Goal: Task Accomplishment & Management: Manage account settings

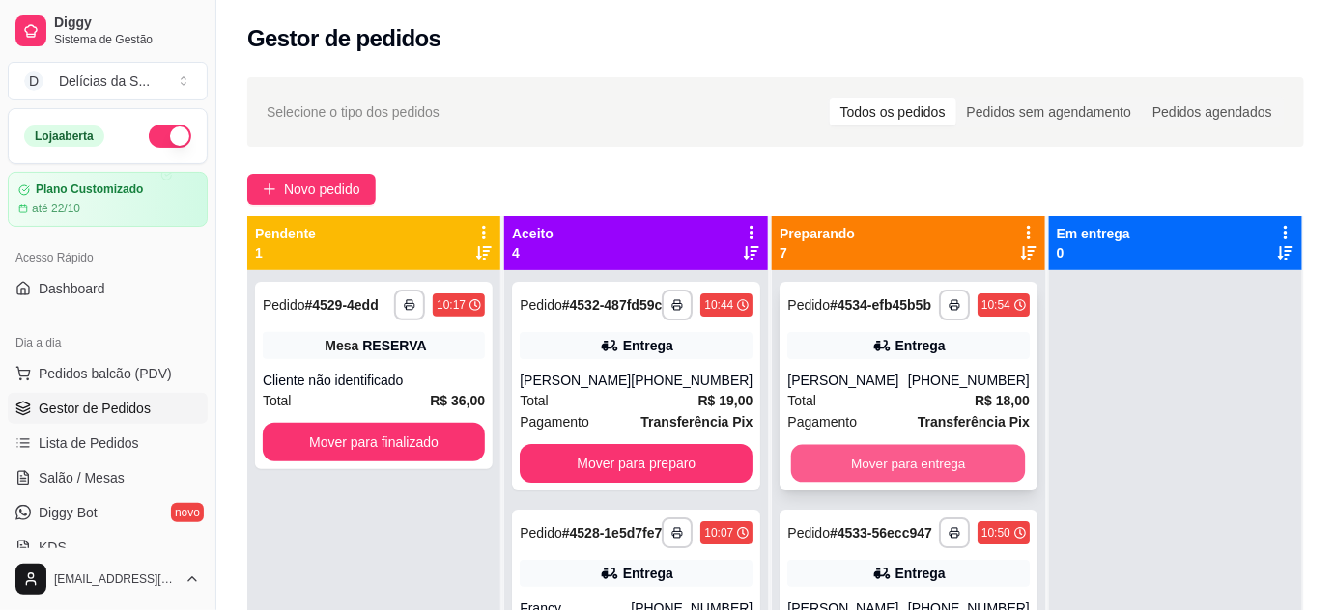
click at [912, 477] on button "Mover para entrega" at bounding box center [908, 464] width 235 height 38
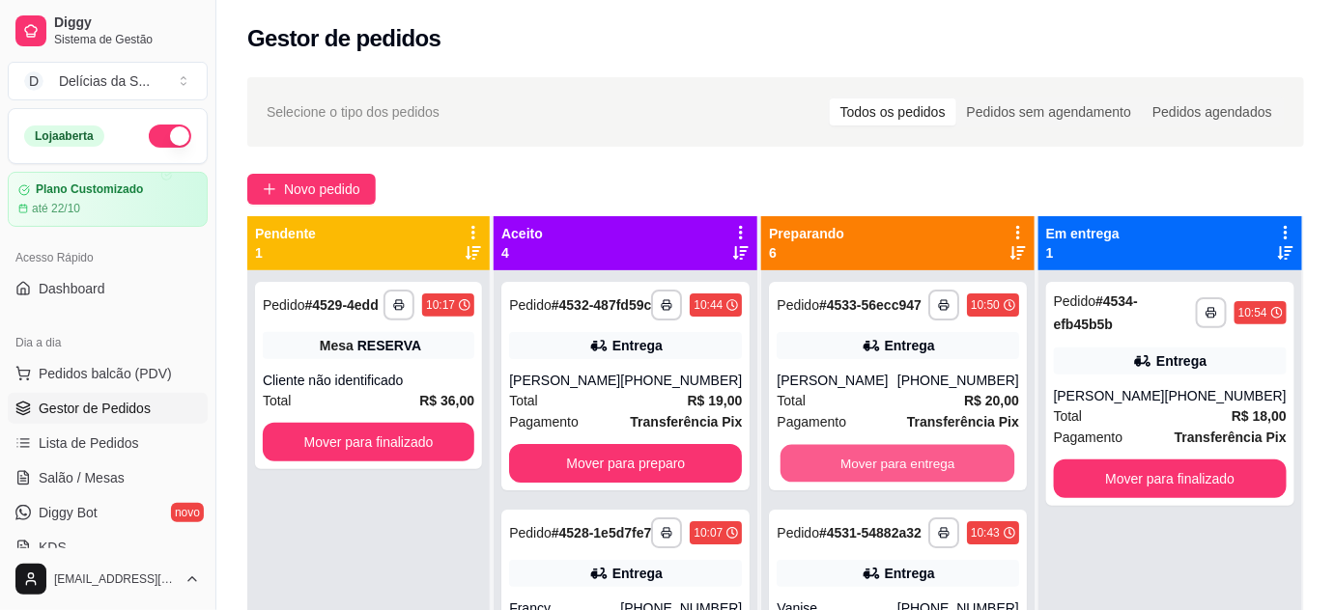
click at [912, 477] on button "Mover para entrega" at bounding box center [897, 464] width 235 height 38
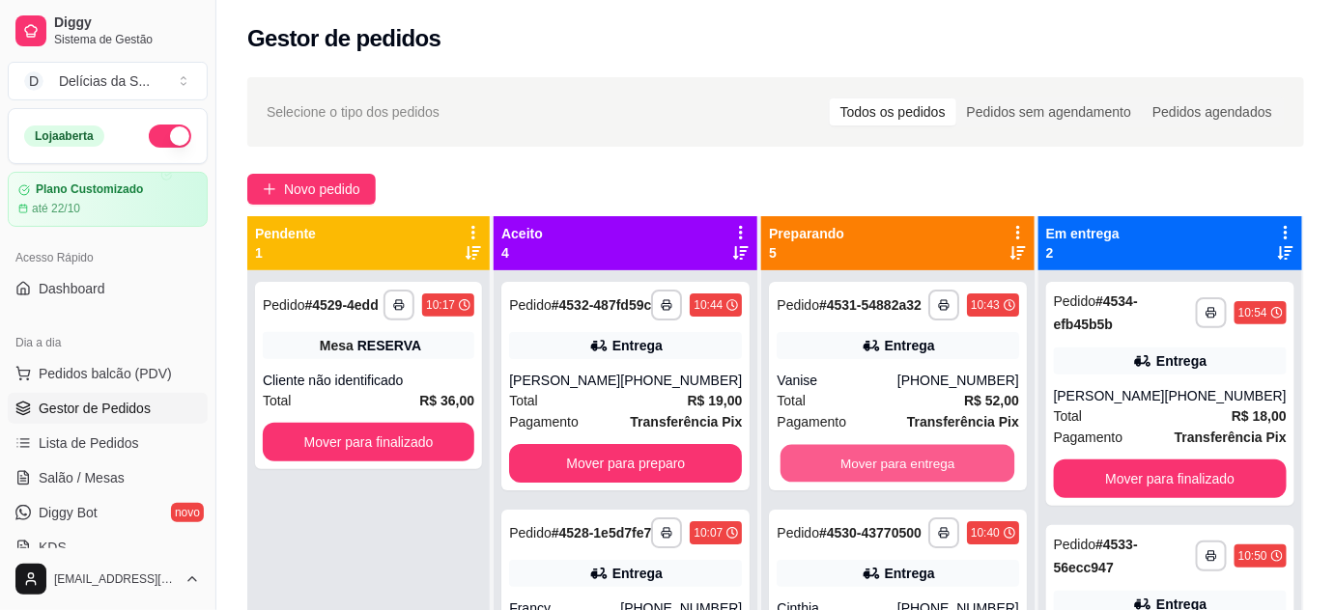
click at [912, 477] on button "Mover para entrega" at bounding box center [897, 464] width 235 height 38
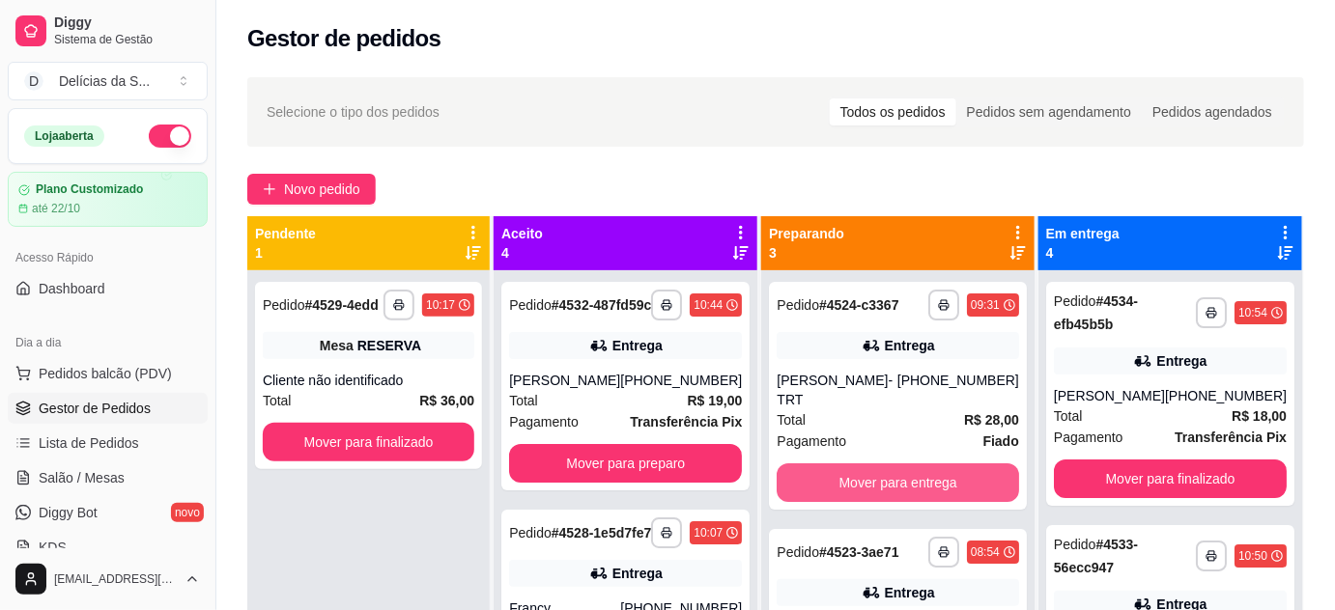
click at [912, 477] on button "Mover para entrega" at bounding box center [897, 483] width 241 height 39
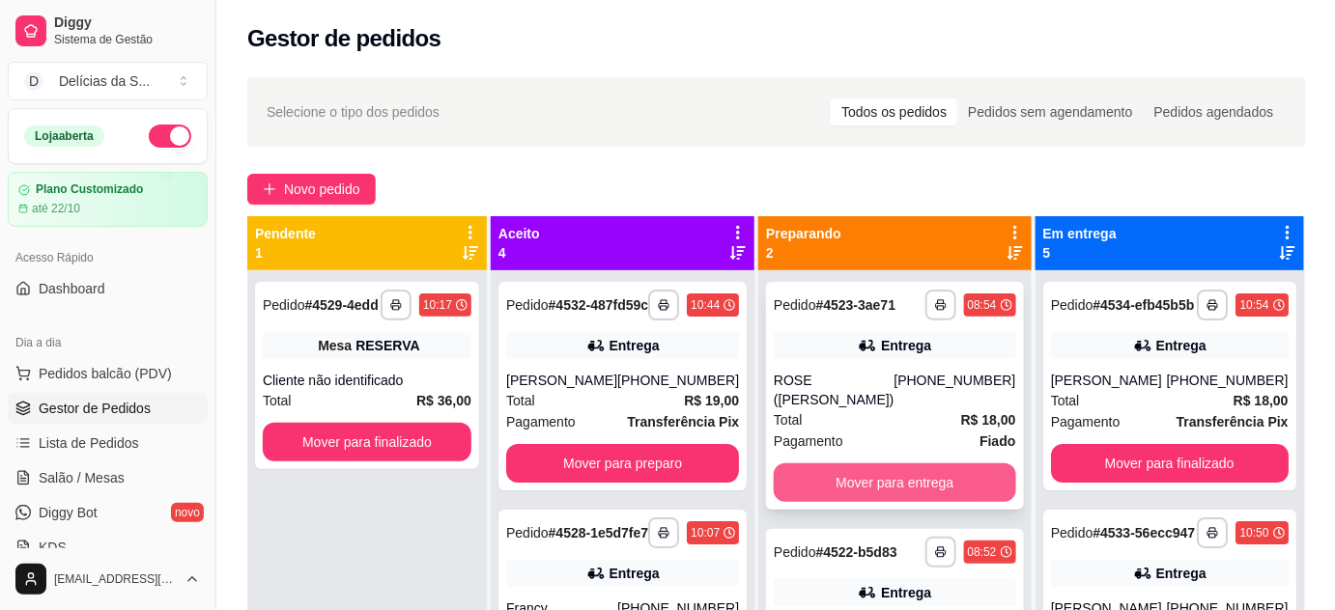
click at [920, 464] on button "Mover para entrega" at bounding box center [894, 483] width 241 height 39
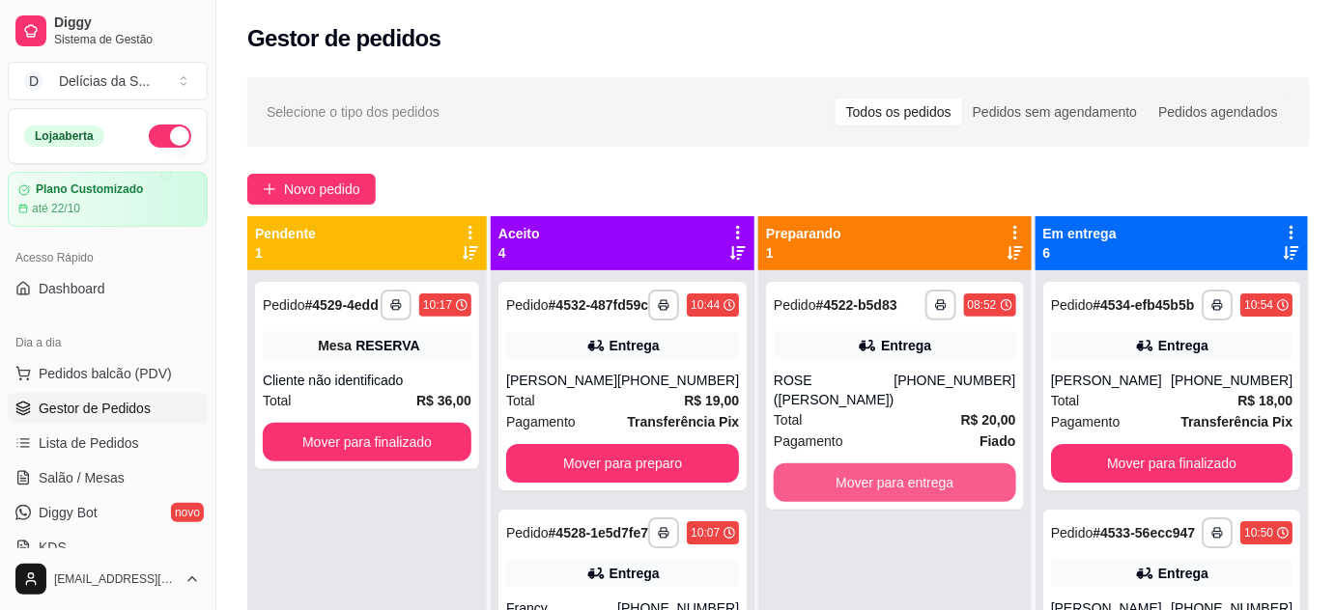
click at [920, 464] on button "Mover para entrega" at bounding box center [894, 483] width 241 height 39
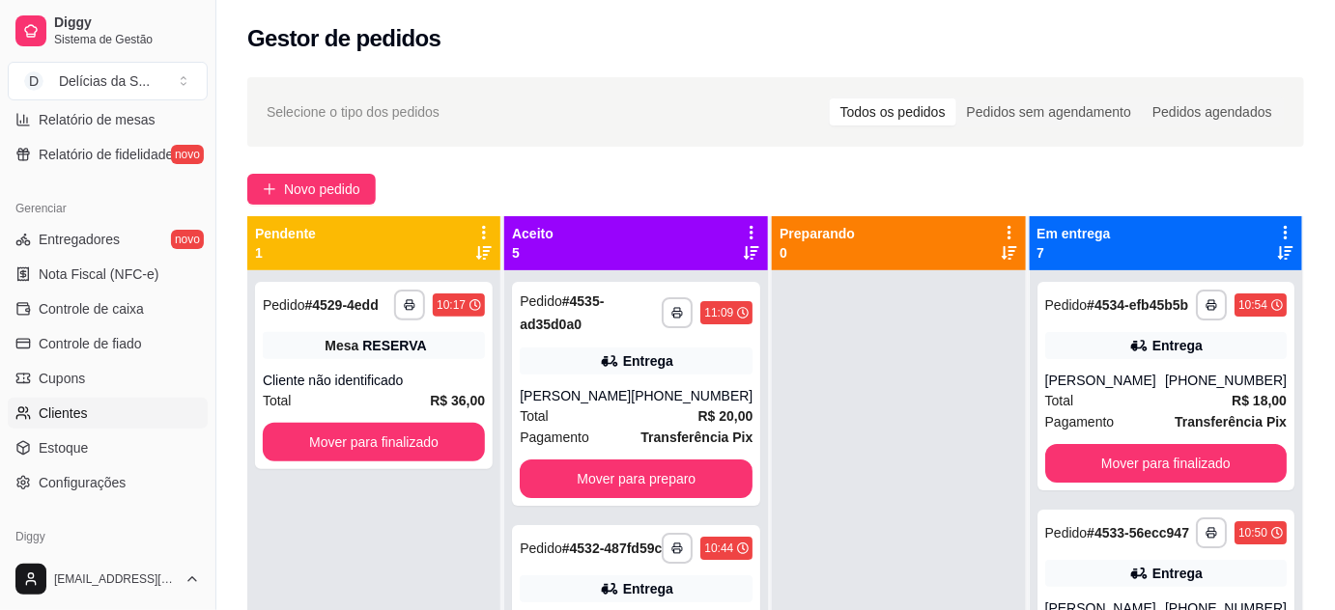
scroll to position [778, 0]
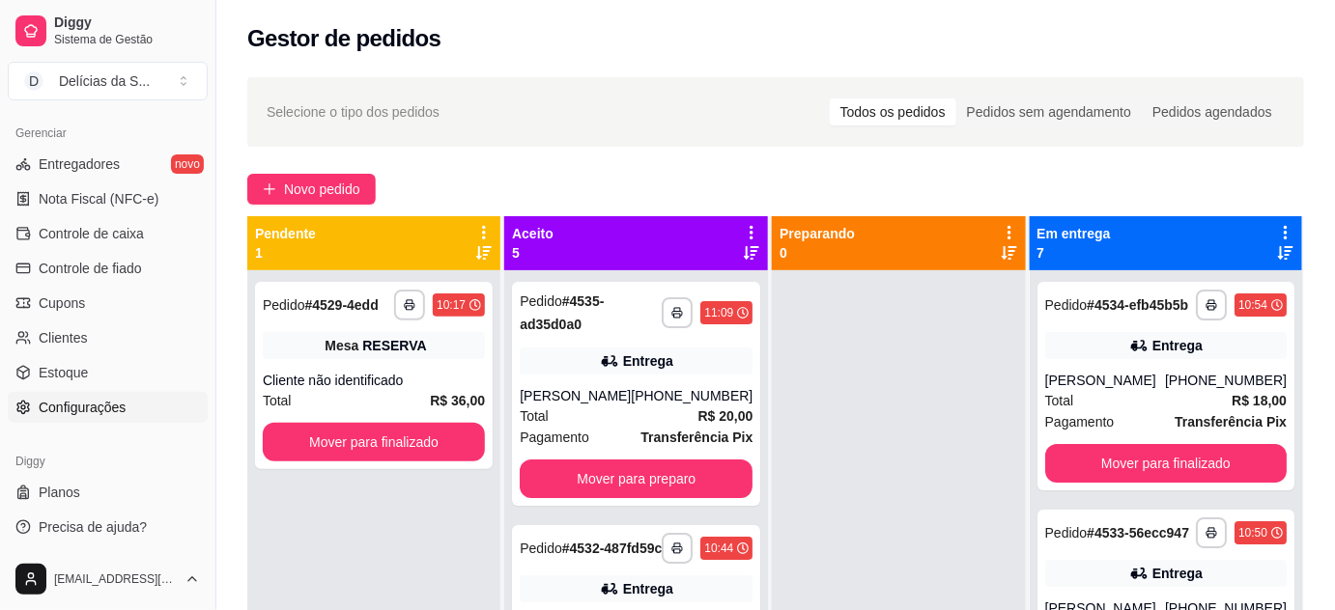
click at [85, 409] on span "Configurações" at bounding box center [82, 407] width 87 height 19
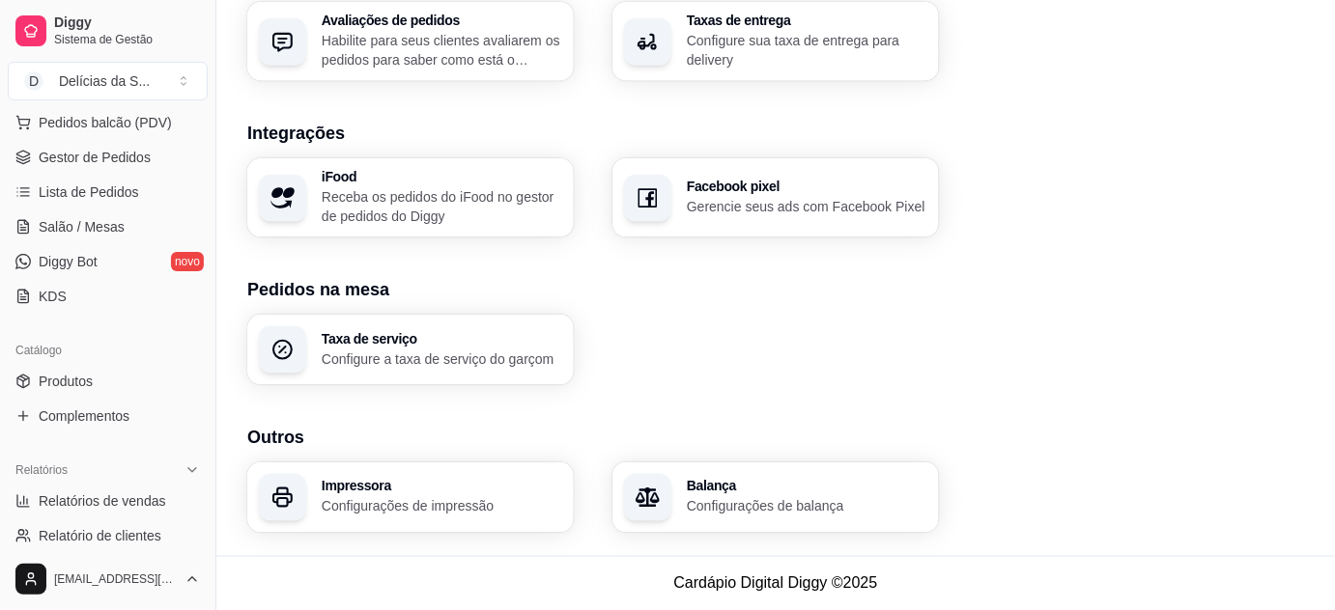
scroll to position [75, 0]
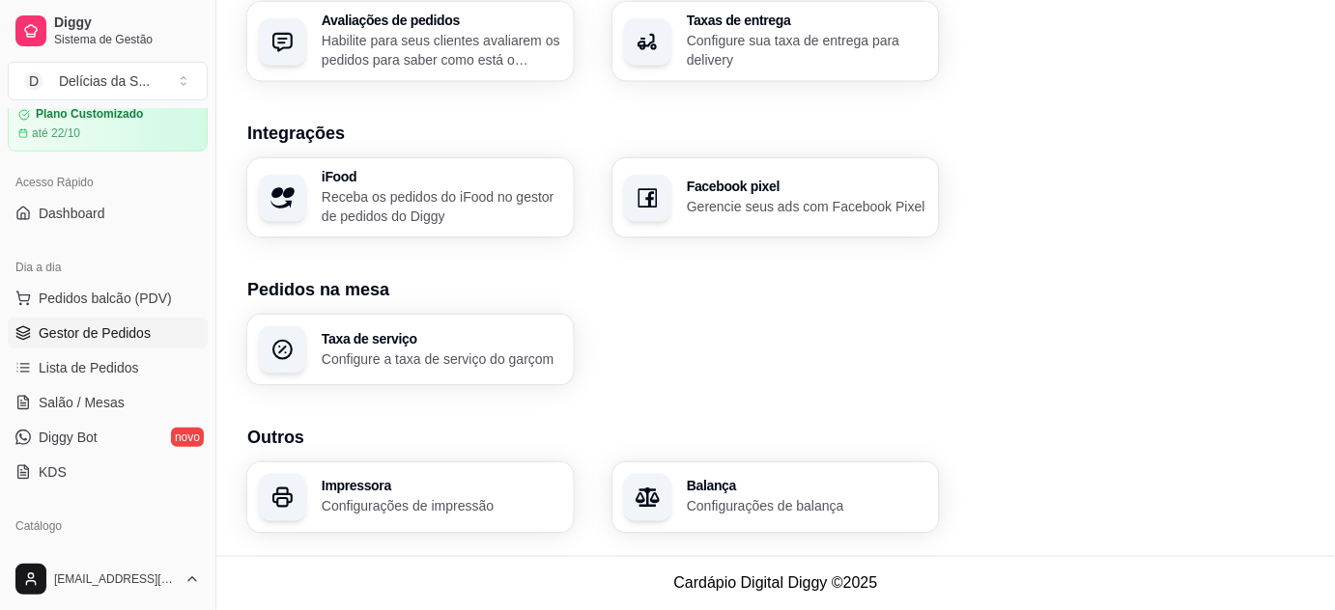
click at [128, 318] on link "Gestor de Pedidos" at bounding box center [108, 333] width 200 height 31
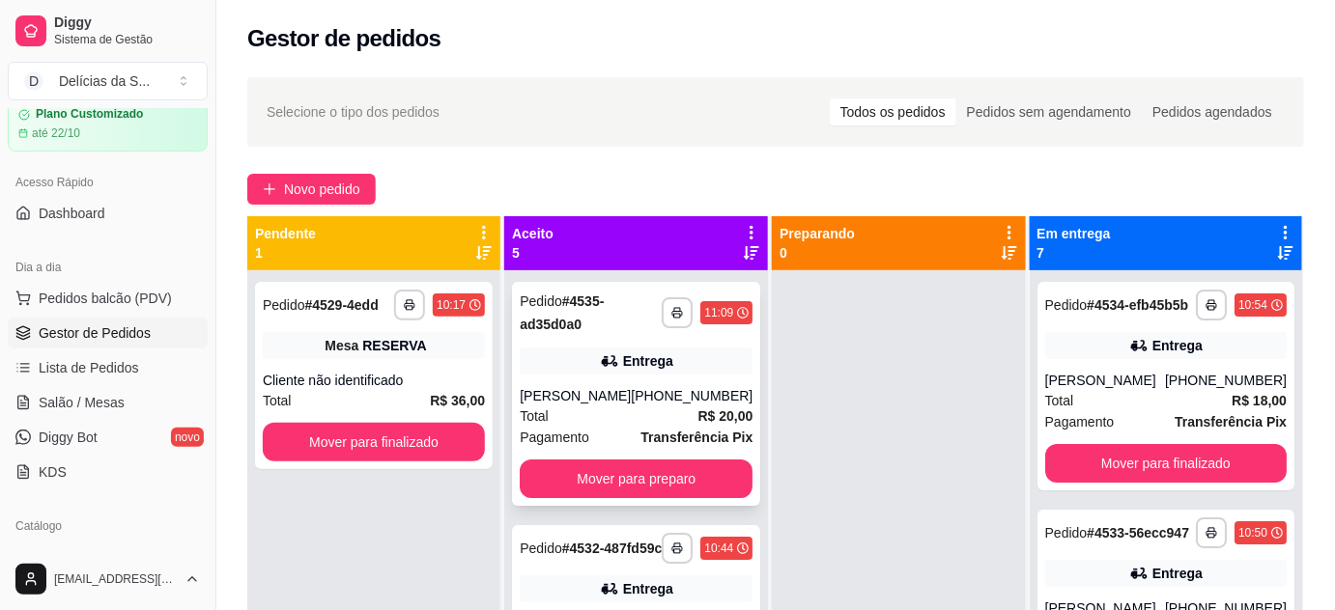
click at [663, 378] on div "**********" at bounding box center [636, 394] width 248 height 224
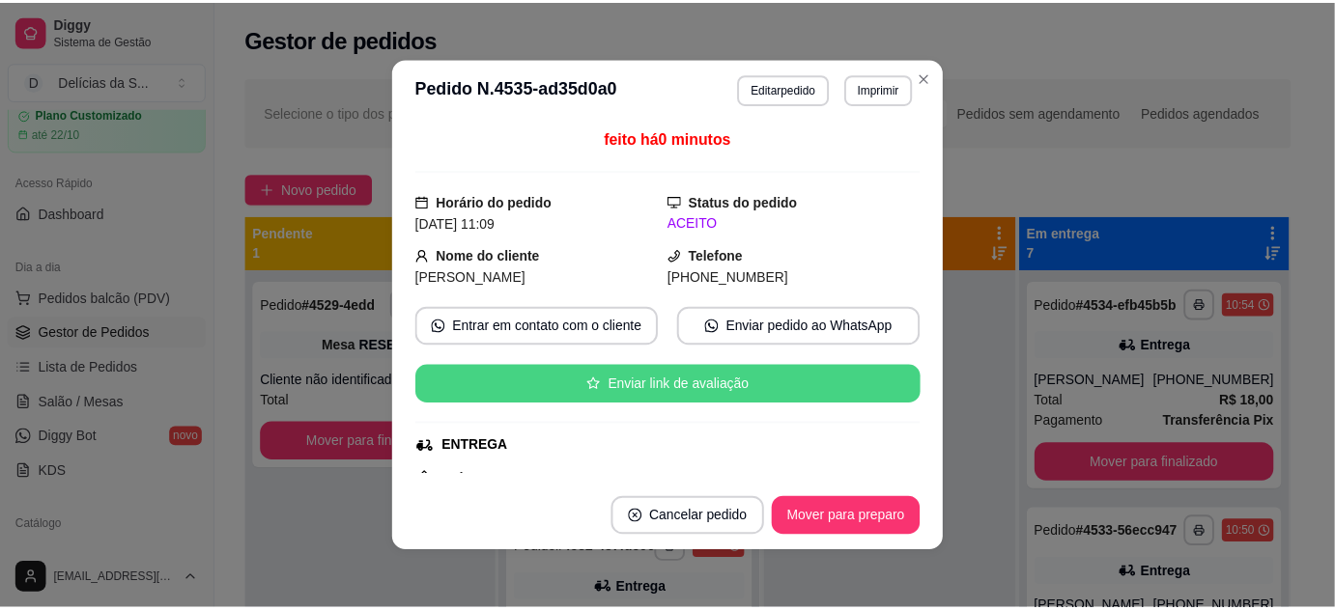
scroll to position [401, 0]
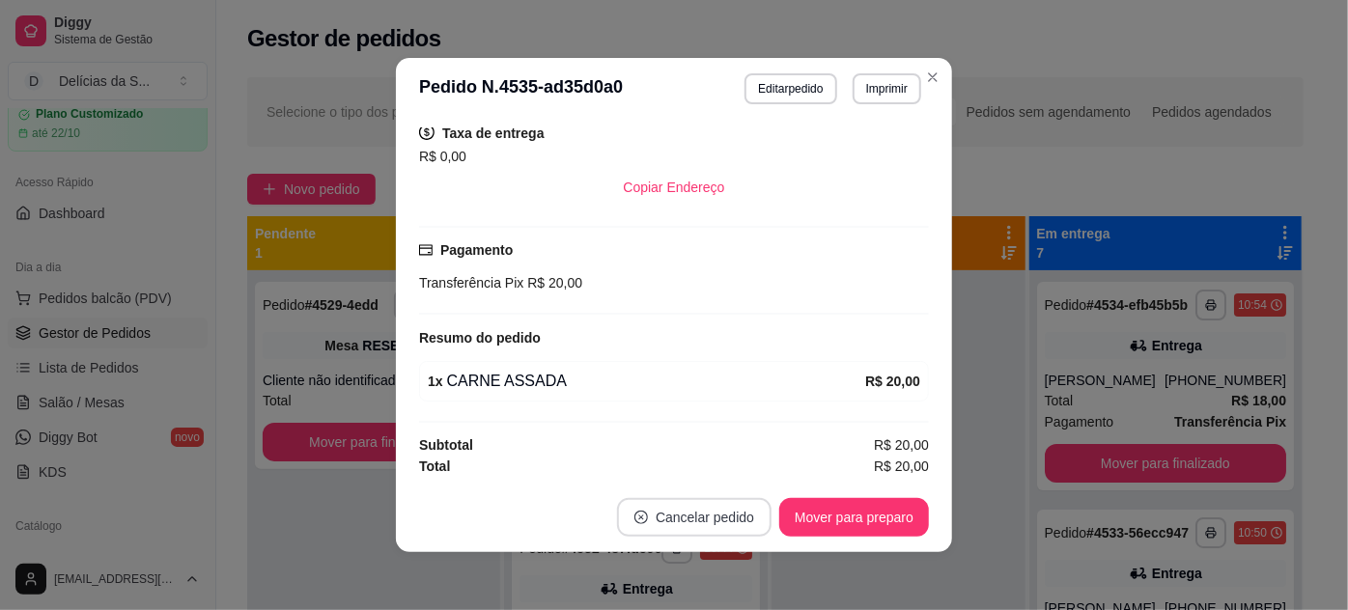
click at [673, 511] on button "Cancelar pedido" at bounding box center [694, 517] width 155 height 39
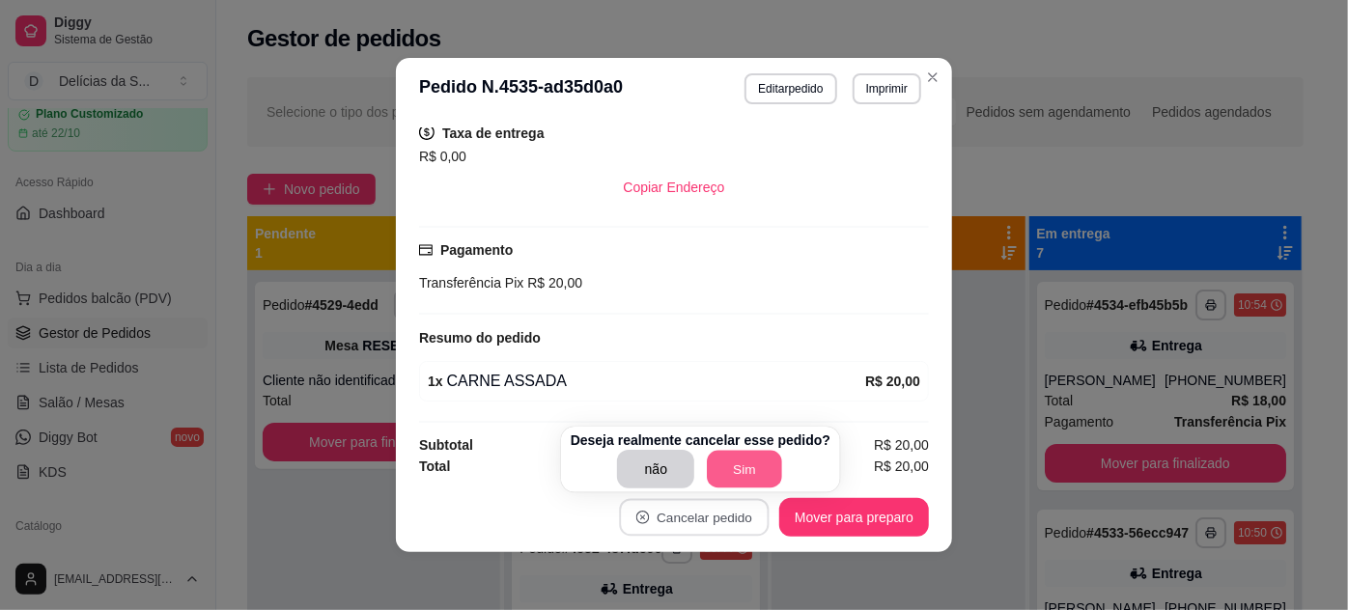
click at [736, 470] on button "Sim" at bounding box center [745, 470] width 75 height 38
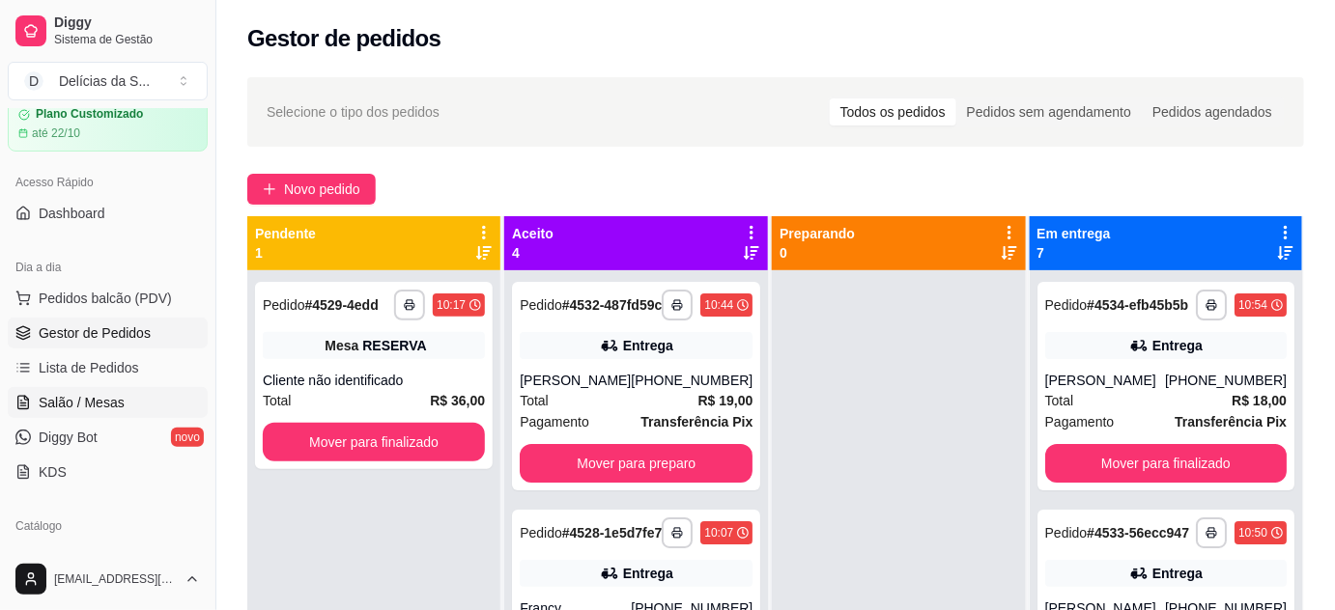
scroll to position [251, 0]
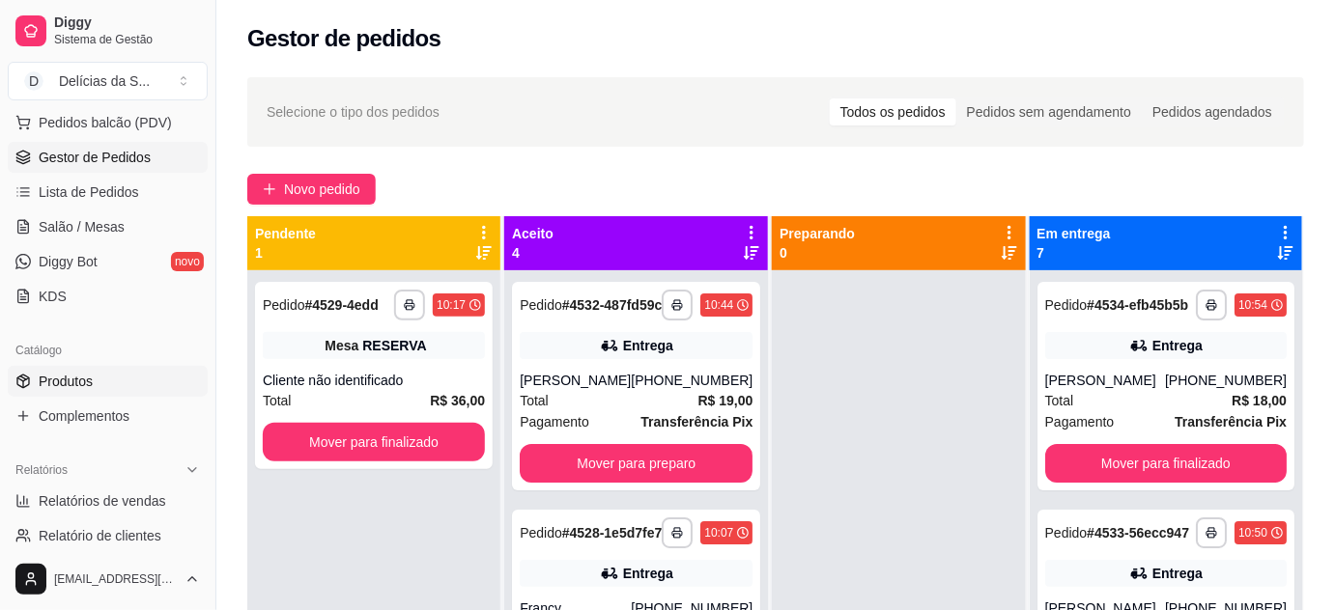
click at [86, 378] on span "Produtos" at bounding box center [66, 381] width 54 height 19
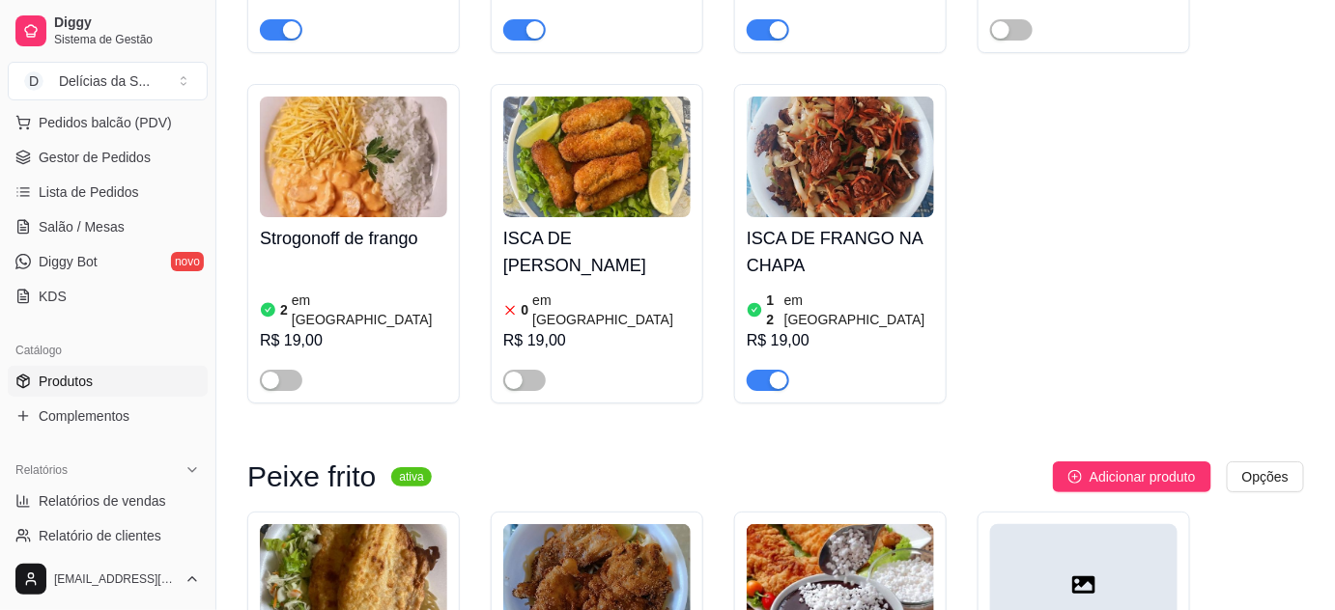
scroll to position [2458, 0]
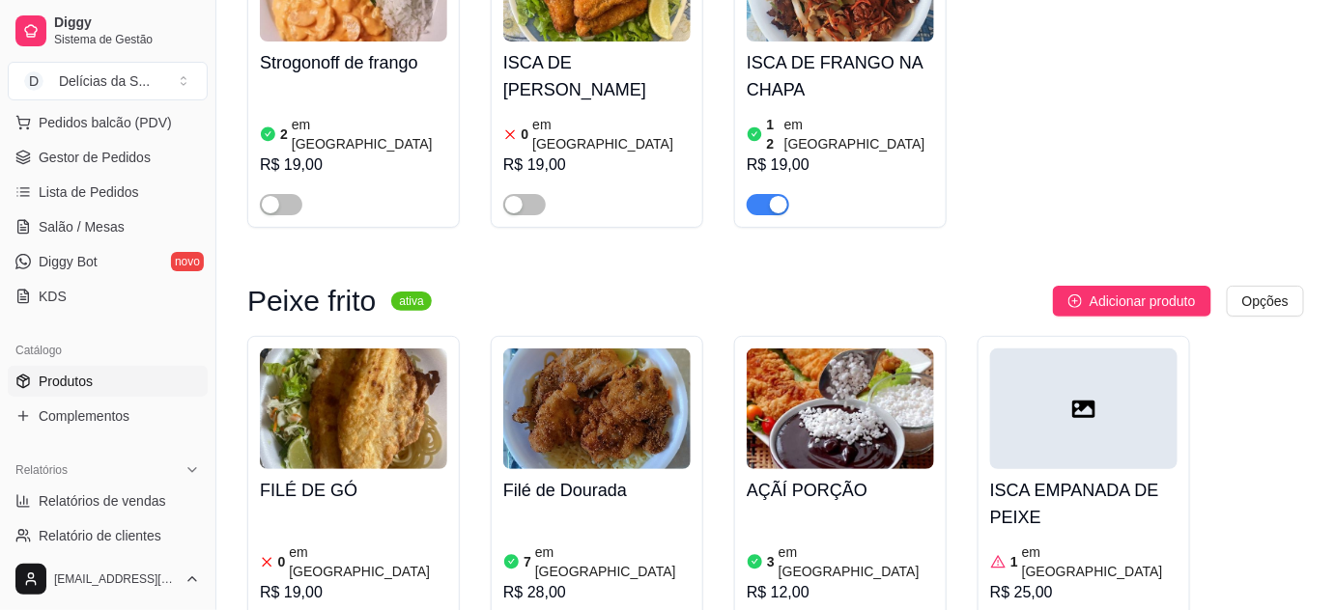
click at [349, 349] on img at bounding box center [353, 409] width 187 height 121
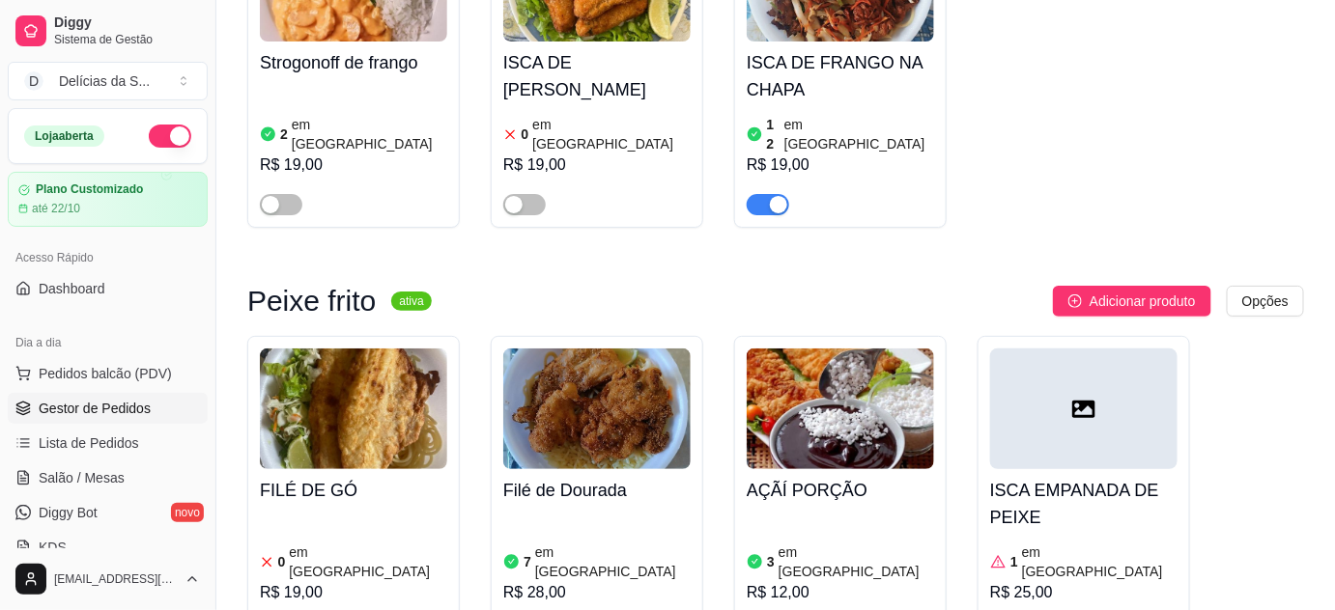
click at [131, 409] on span "Gestor de Pedidos" at bounding box center [95, 408] width 112 height 19
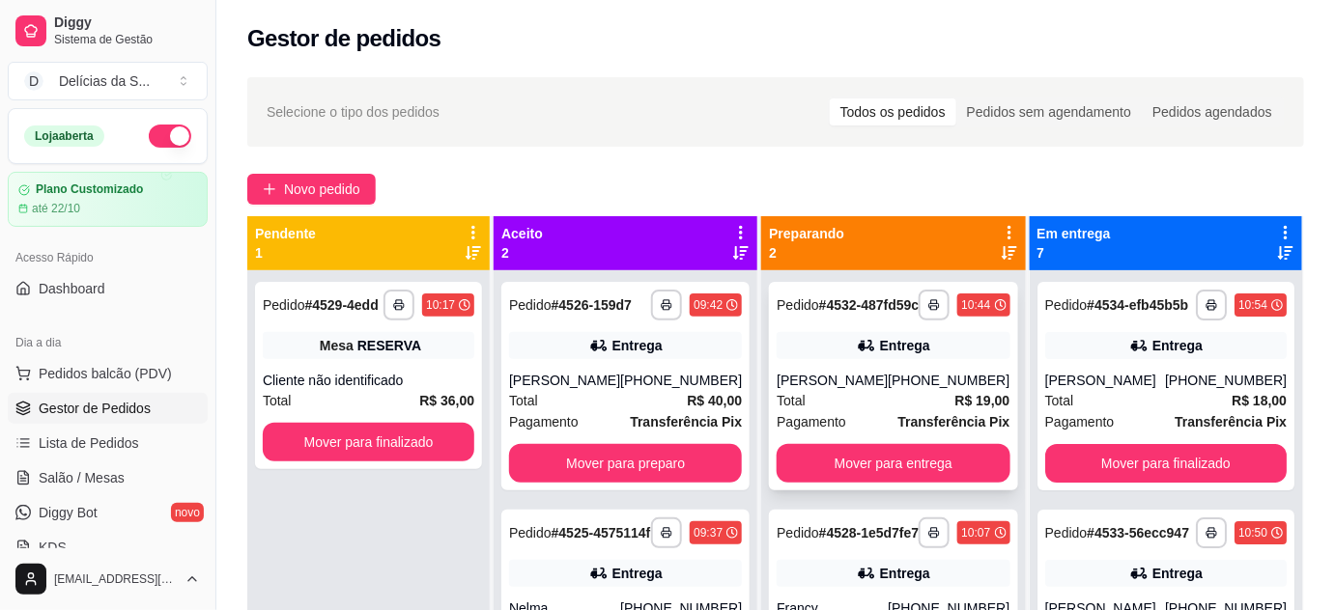
click at [875, 390] on div "Paulo Quintas" at bounding box center [832, 380] width 111 height 19
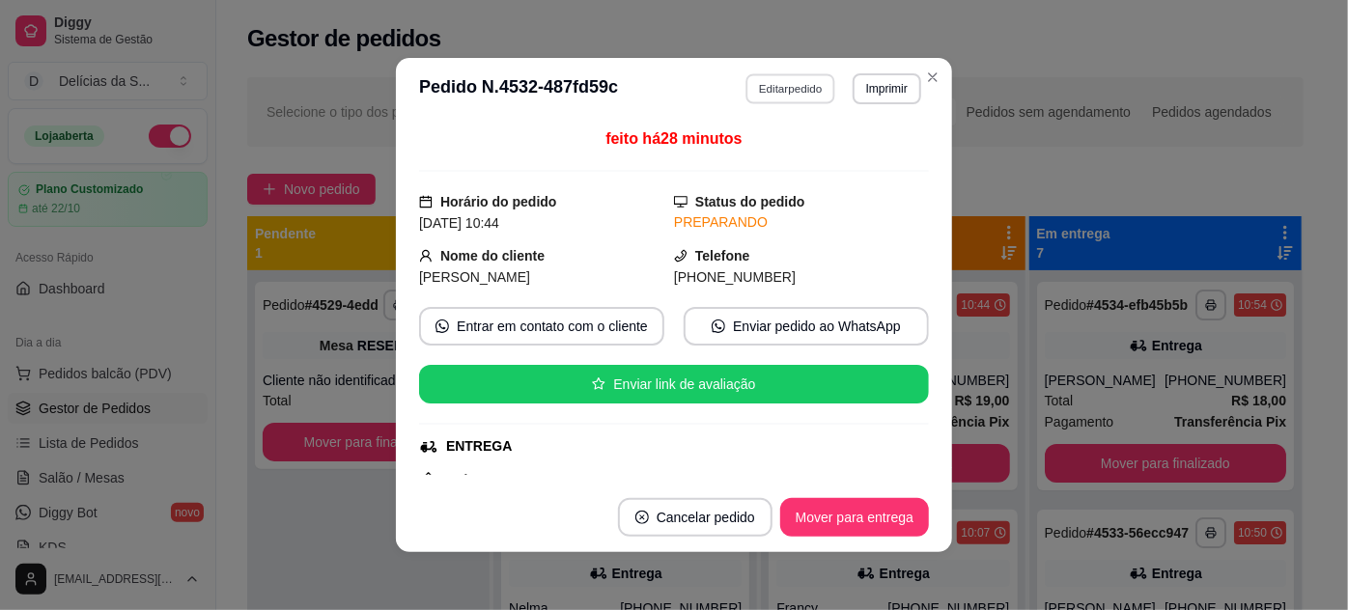
click at [766, 90] on button "Editar pedido" at bounding box center [792, 88] width 90 height 30
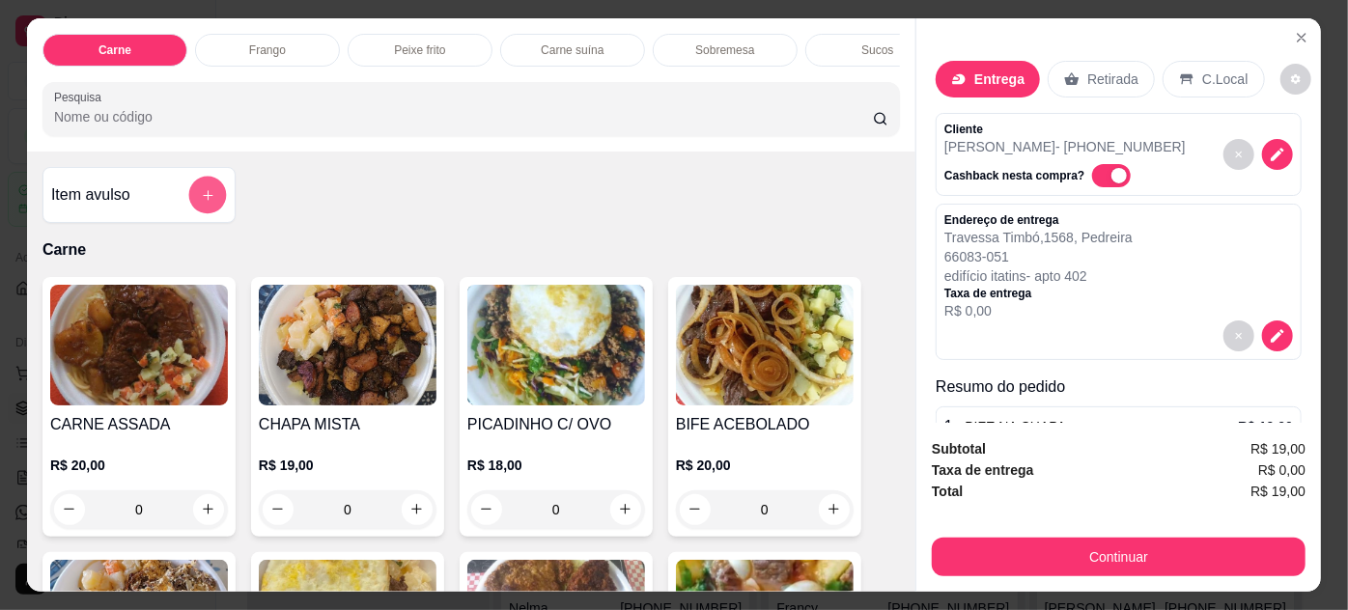
click at [201, 198] on icon "add-separate-item" at bounding box center [208, 195] width 14 height 14
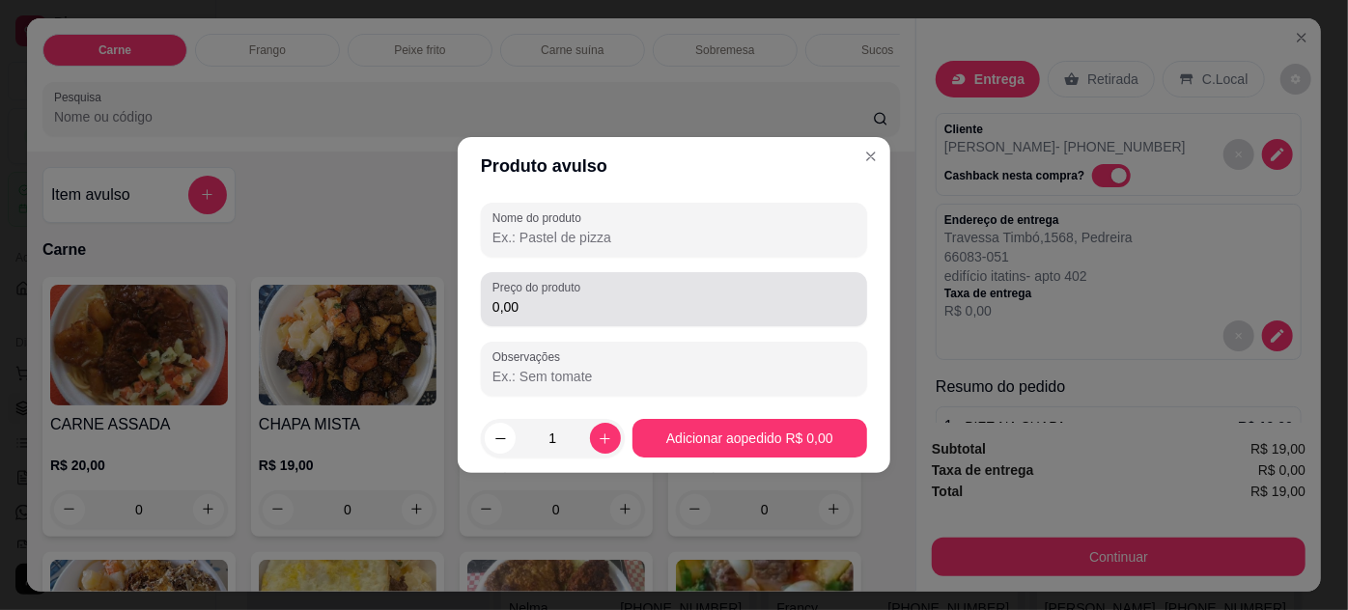
click at [602, 283] on div "0,00" at bounding box center [674, 299] width 363 height 39
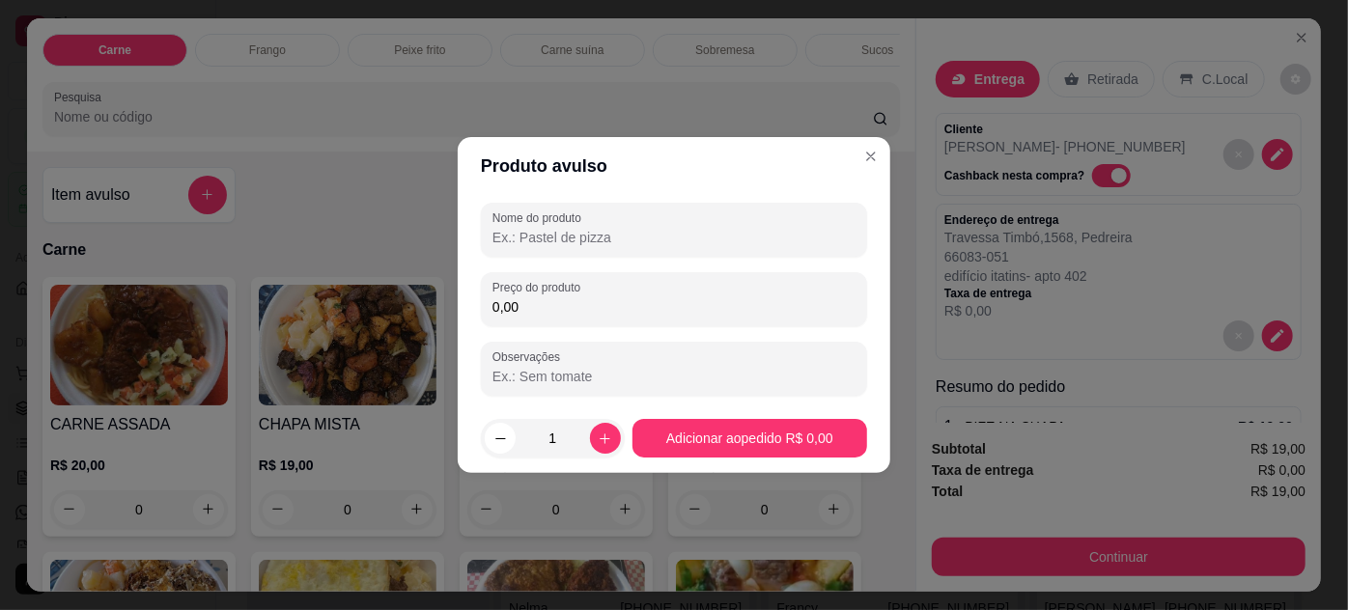
click at [602, 297] on input "0,00" at bounding box center [674, 306] width 363 height 19
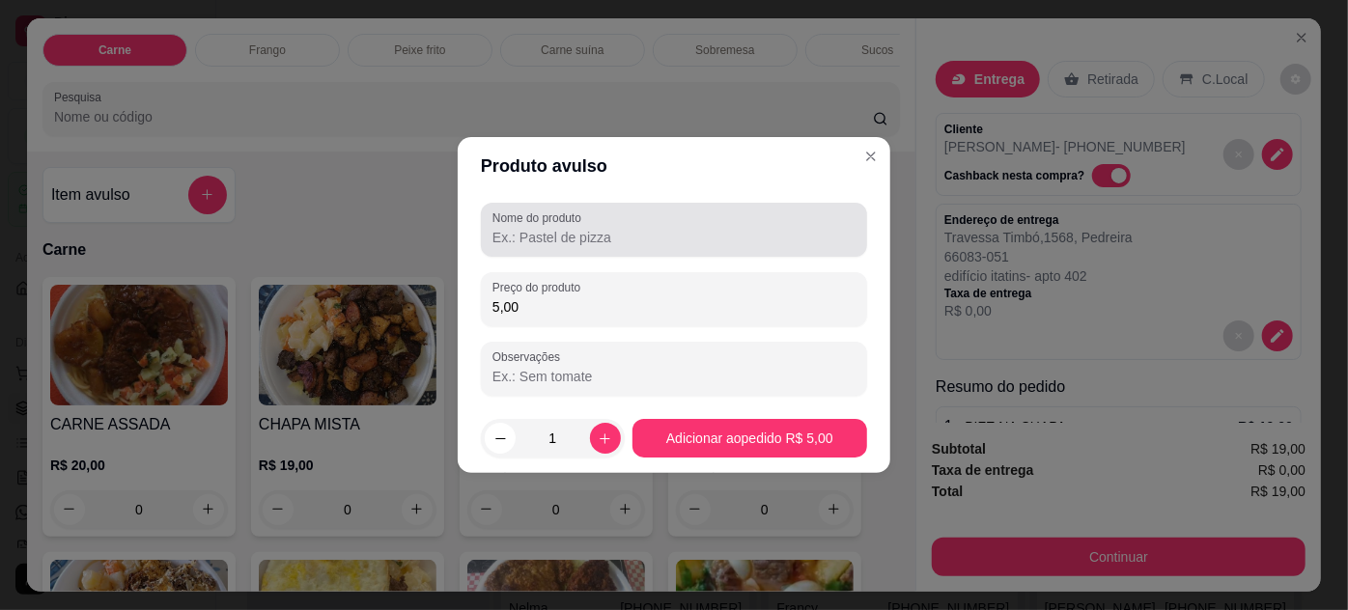
type input "5,00"
click at [586, 248] on div "Nome do produto" at bounding box center [674, 230] width 386 height 54
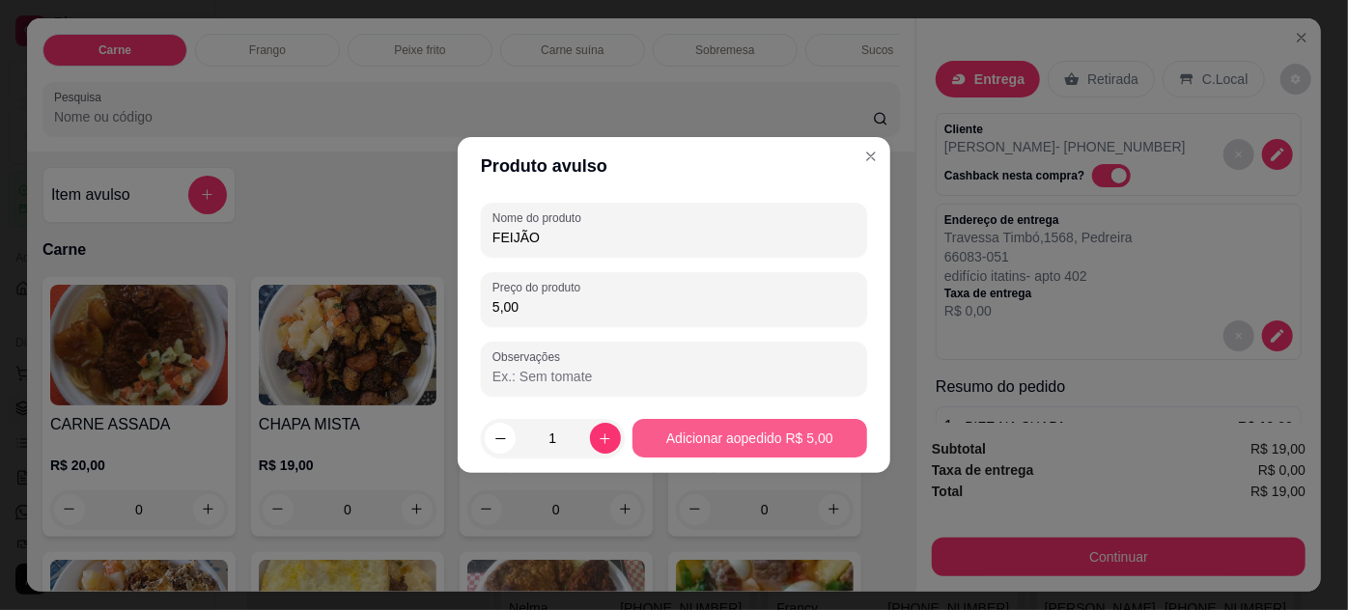
type input "FEIJÃO"
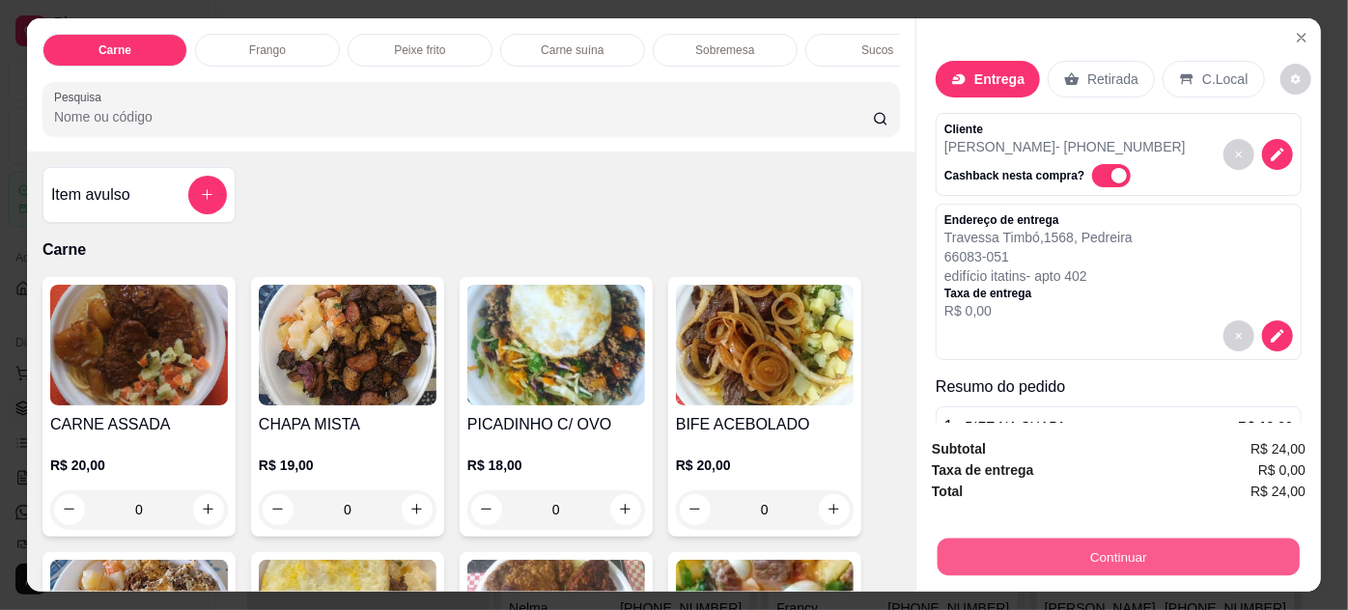
click at [1141, 552] on button "Continuar" at bounding box center [1119, 558] width 362 height 38
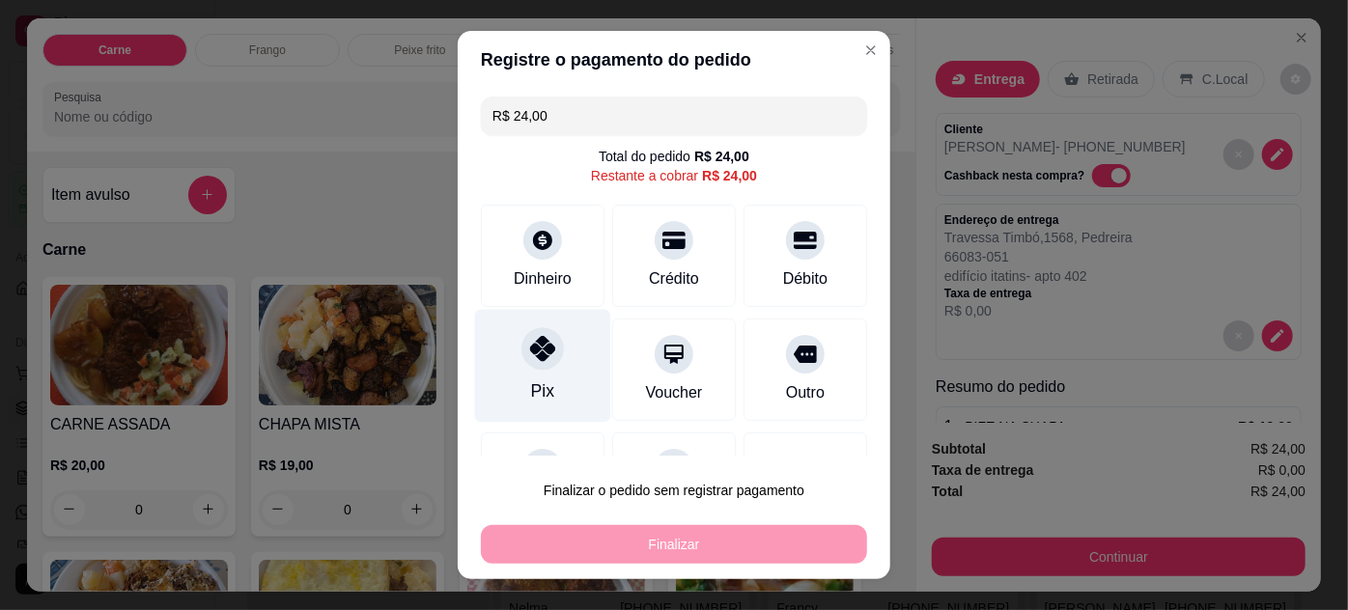
click at [541, 356] on icon at bounding box center [542, 348] width 25 height 25
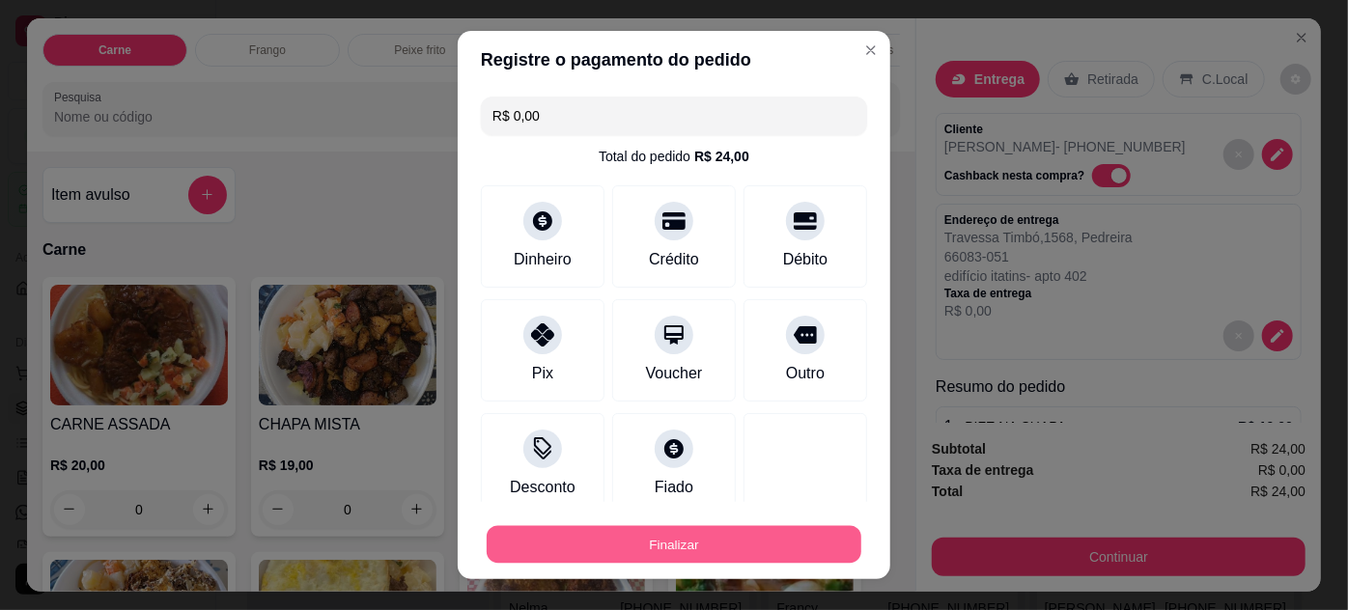
click at [782, 548] on button "Finalizar" at bounding box center [674, 545] width 375 height 38
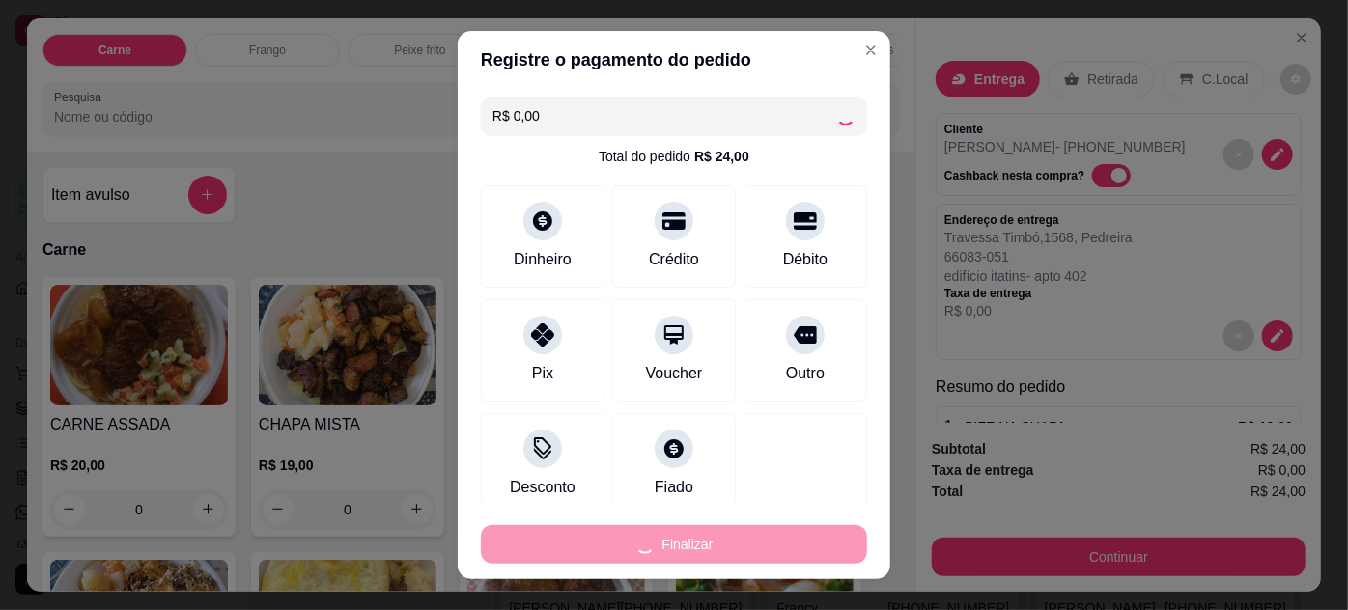
type input "-R$ 24,00"
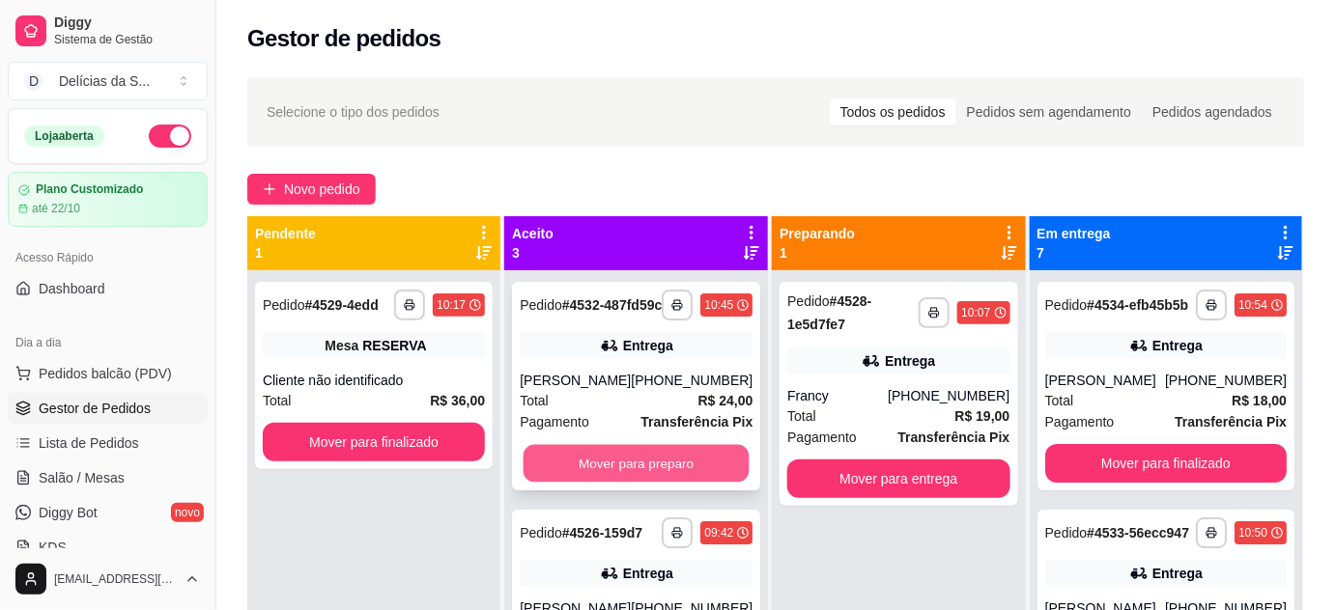
click at [693, 481] on button "Mover para preparo" at bounding box center [637, 464] width 226 height 38
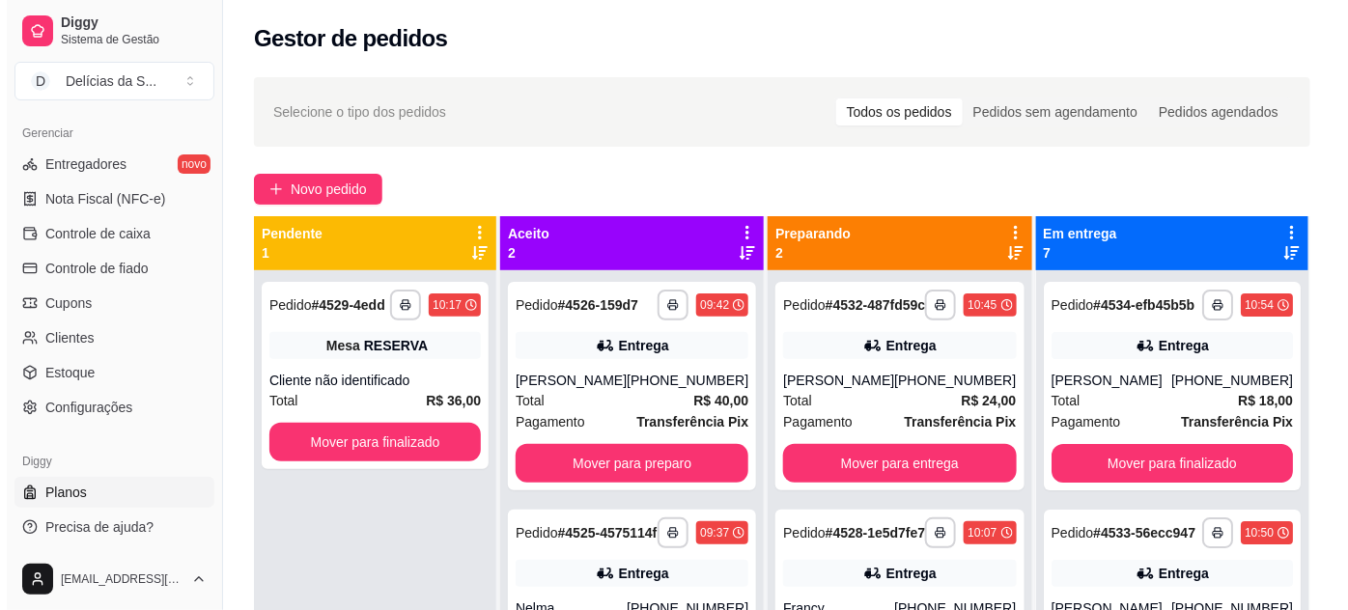
scroll to position [294, 0]
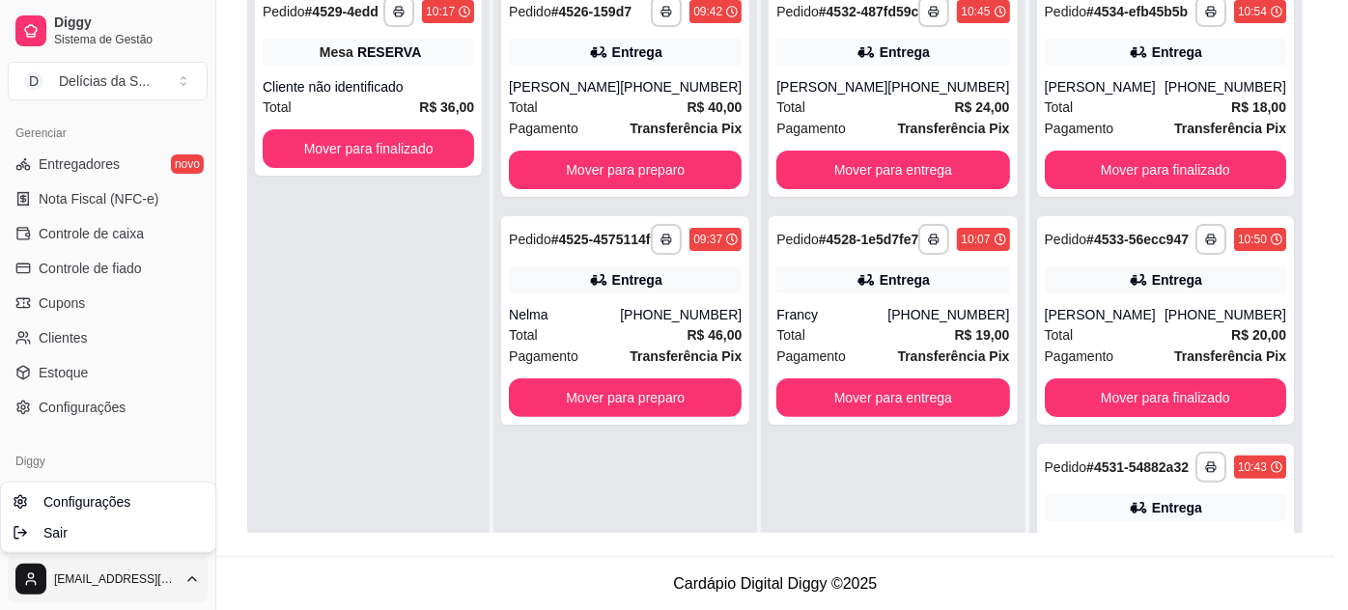
click at [191, 317] on html "**********" at bounding box center [674, 11] width 1348 height 610
click at [91, 503] on span "Configurações" at bounding box center [86, 502] width 87 height 19
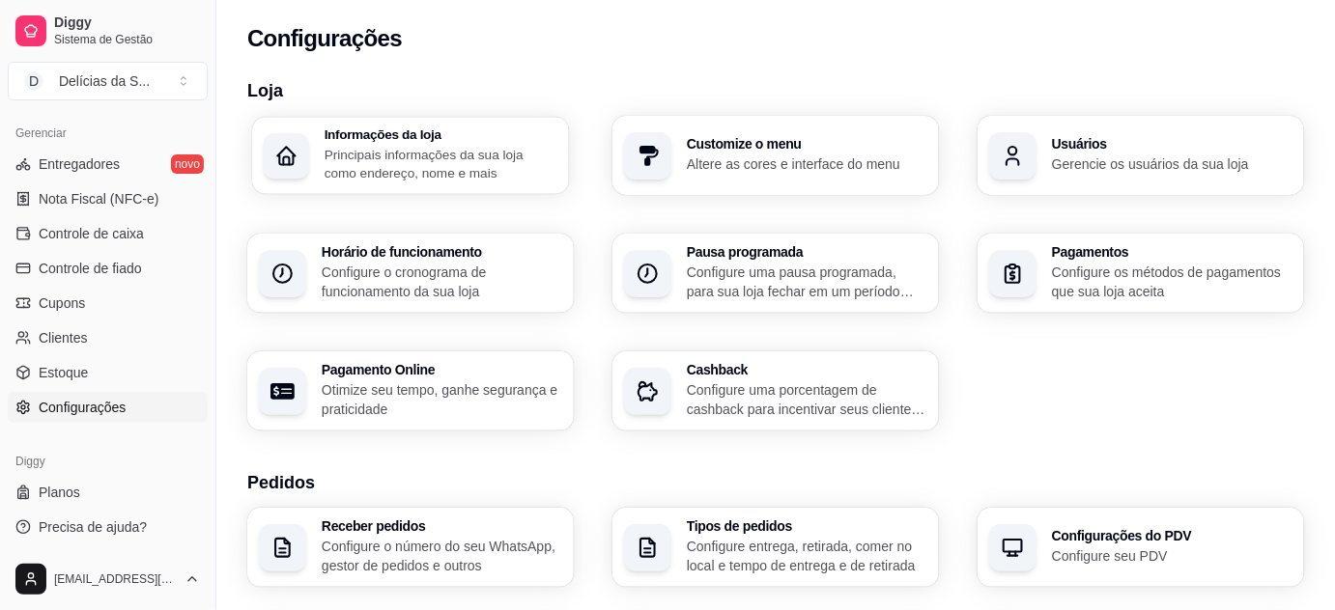
click at [340, 168] on p "Principais informações da sua loja como endereço, nome e mais" at bounding box center [442, 164] width 234 height 38
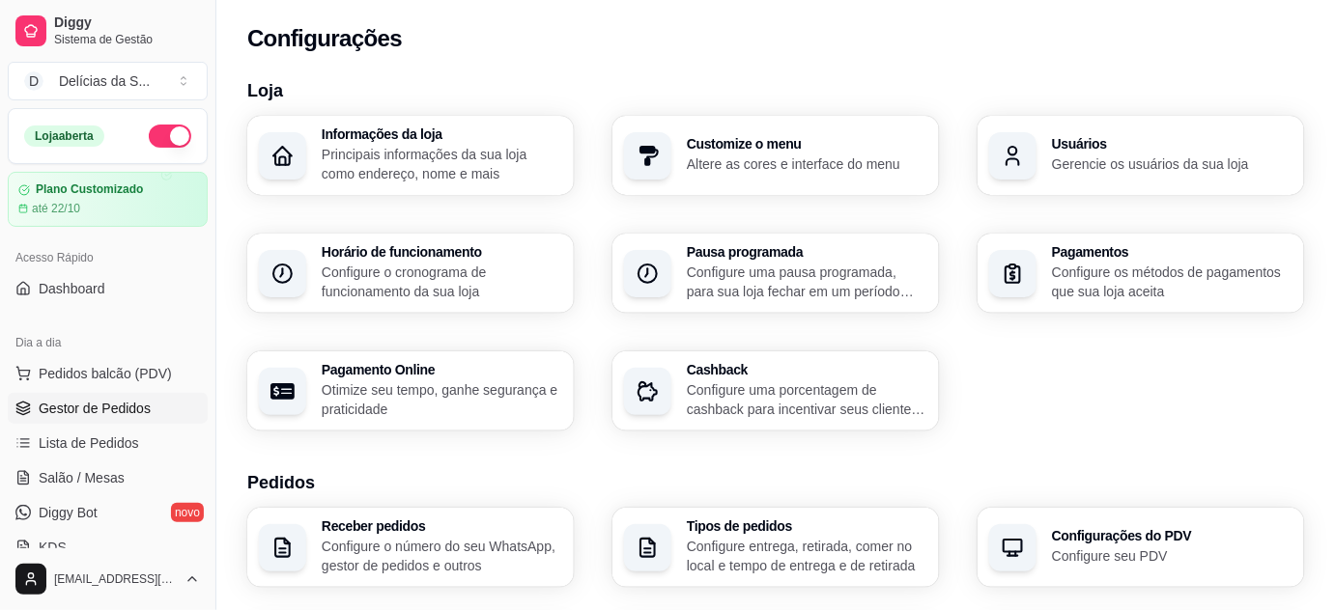
click at [135, 401] on span "Gestor de Pedidos" at bounding box center [95, 408] width 112 height 19
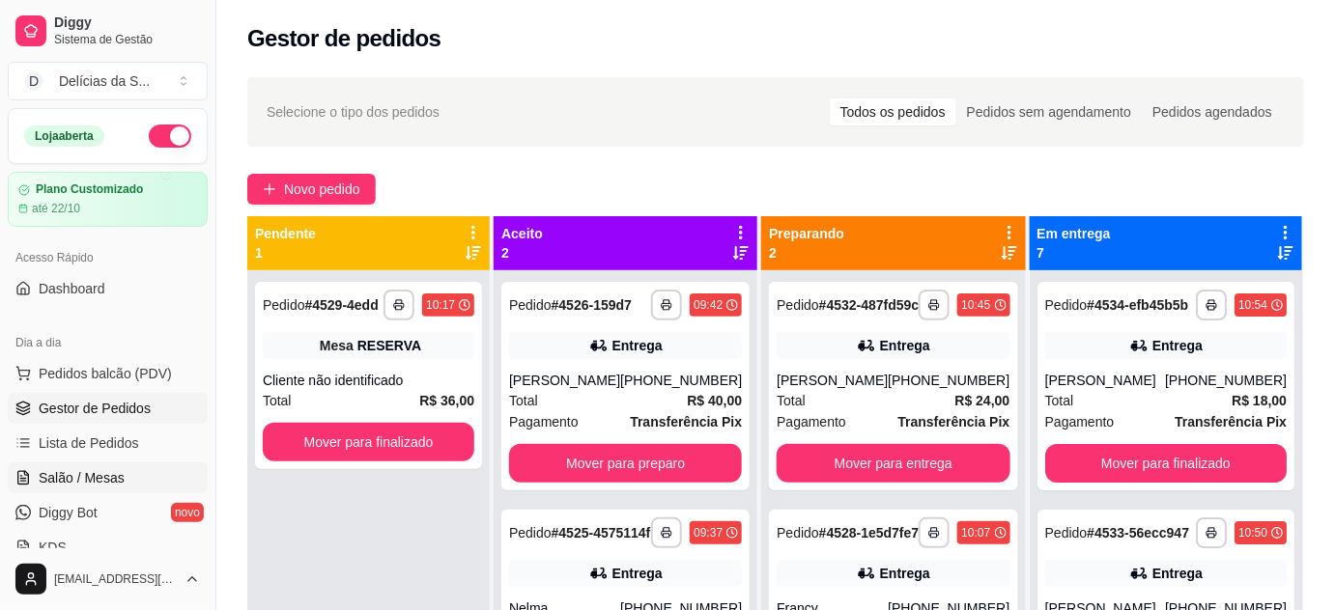
click at [98, 473] on span "Salão / Mesas" at bounding box center [82, 477] width 86 height 19
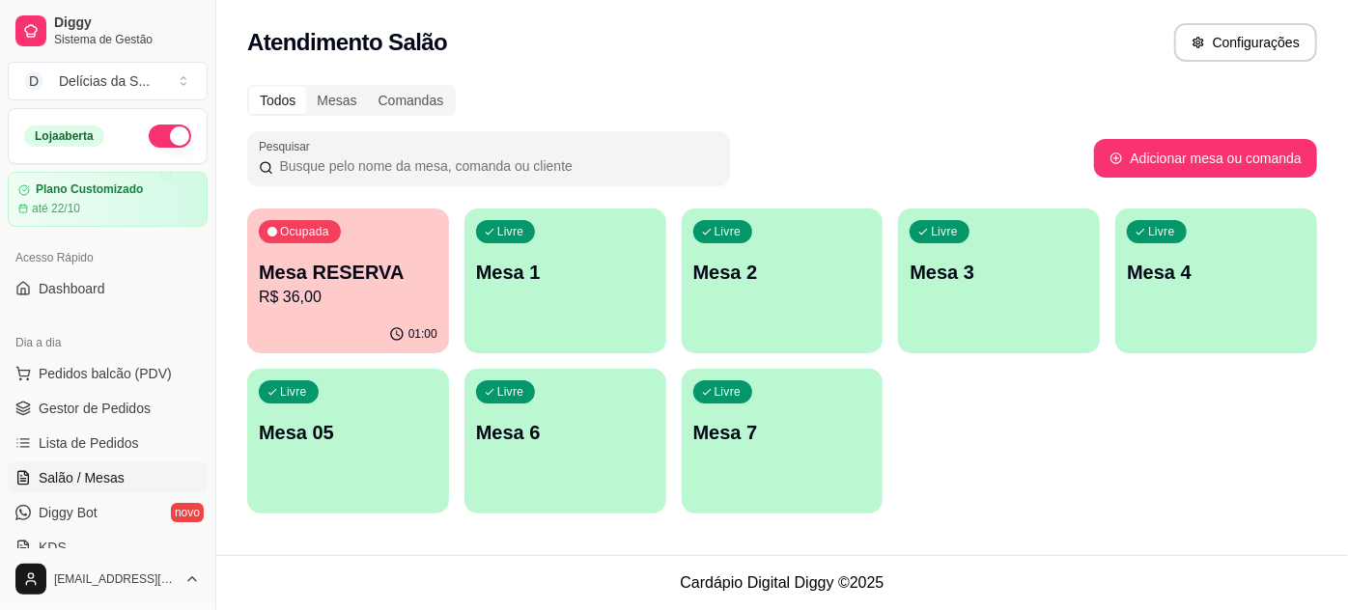
click at [337, 445] on p "Mesa 05" at bounding box center [348, 432] width 179 height 27
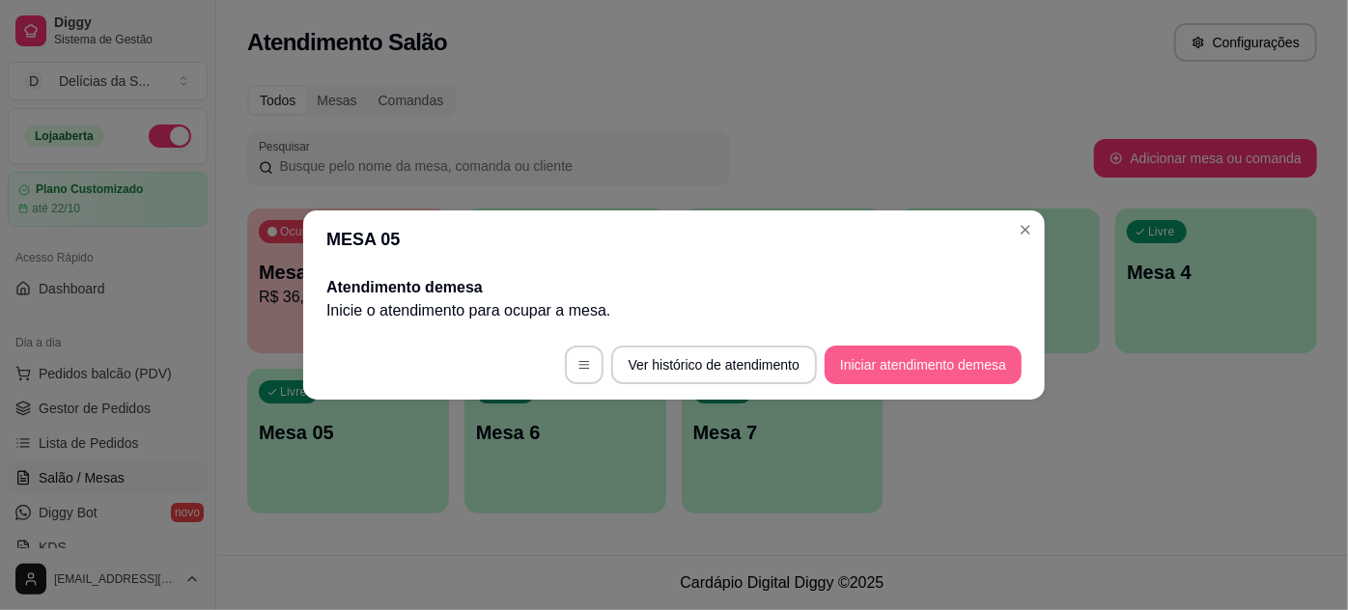
click at [863, 350] on button "Iniciar atendimento de mesa" at bounding box center [923, 365] width 197 height 39
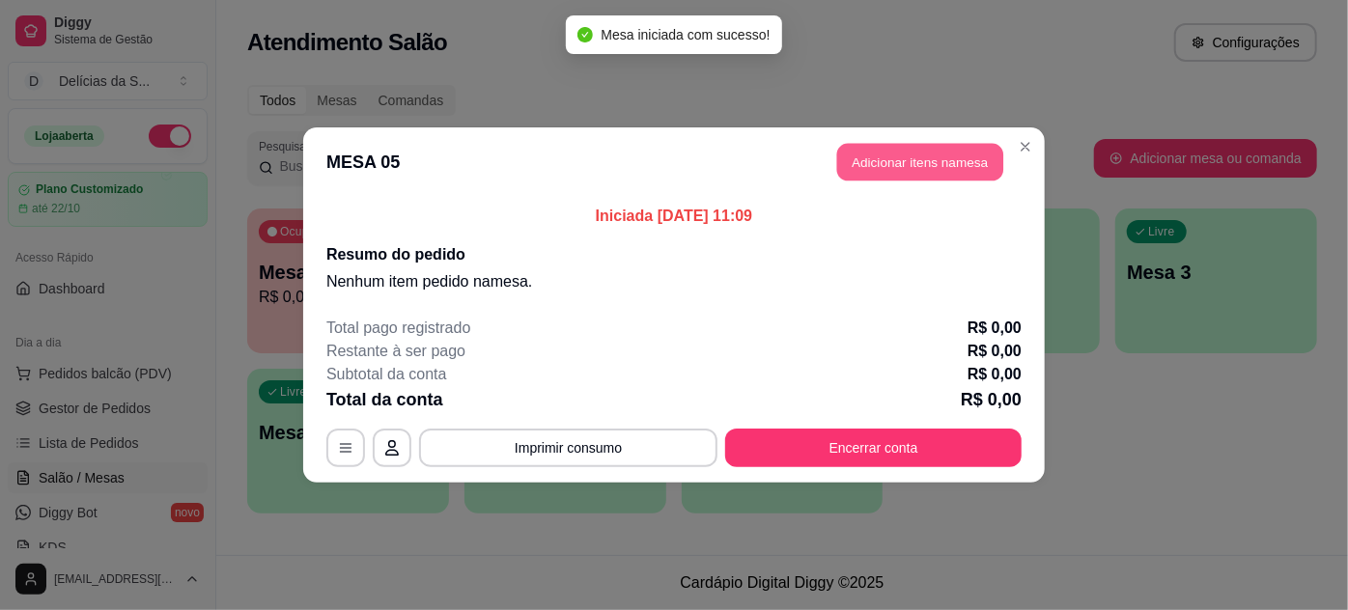
click at [871, 161] on button "Adicionar itens na mesa" at bounding box center [920, 163] width 166 height 38
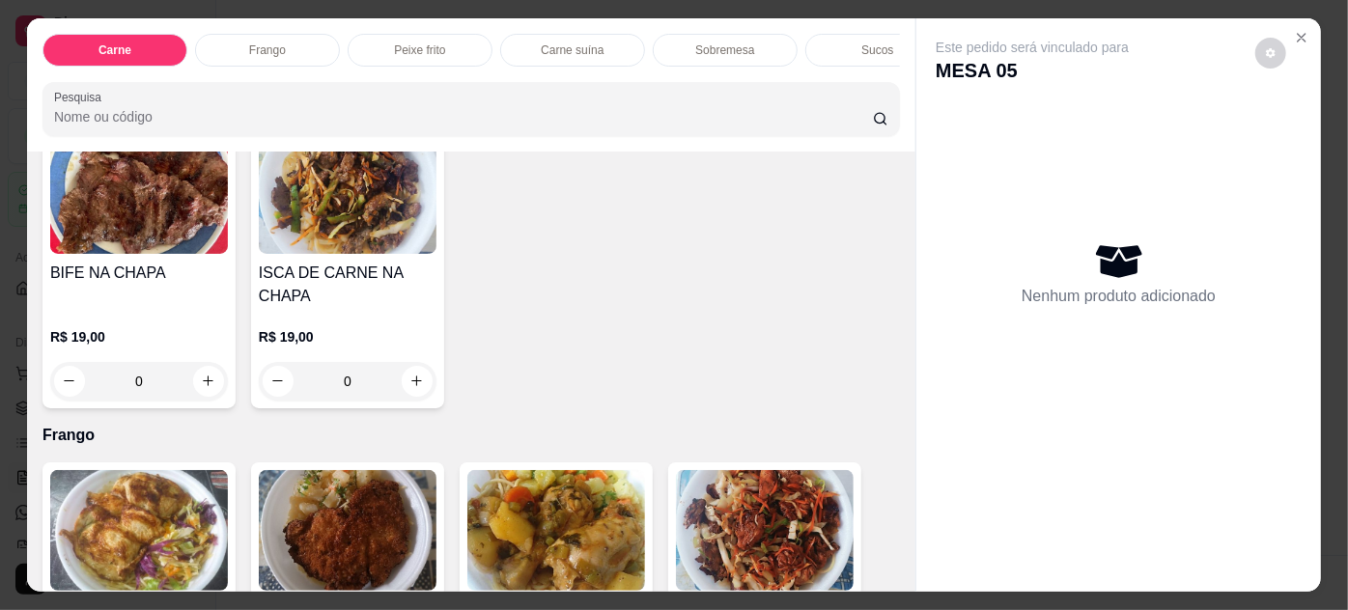
scroll to position [878, 0]
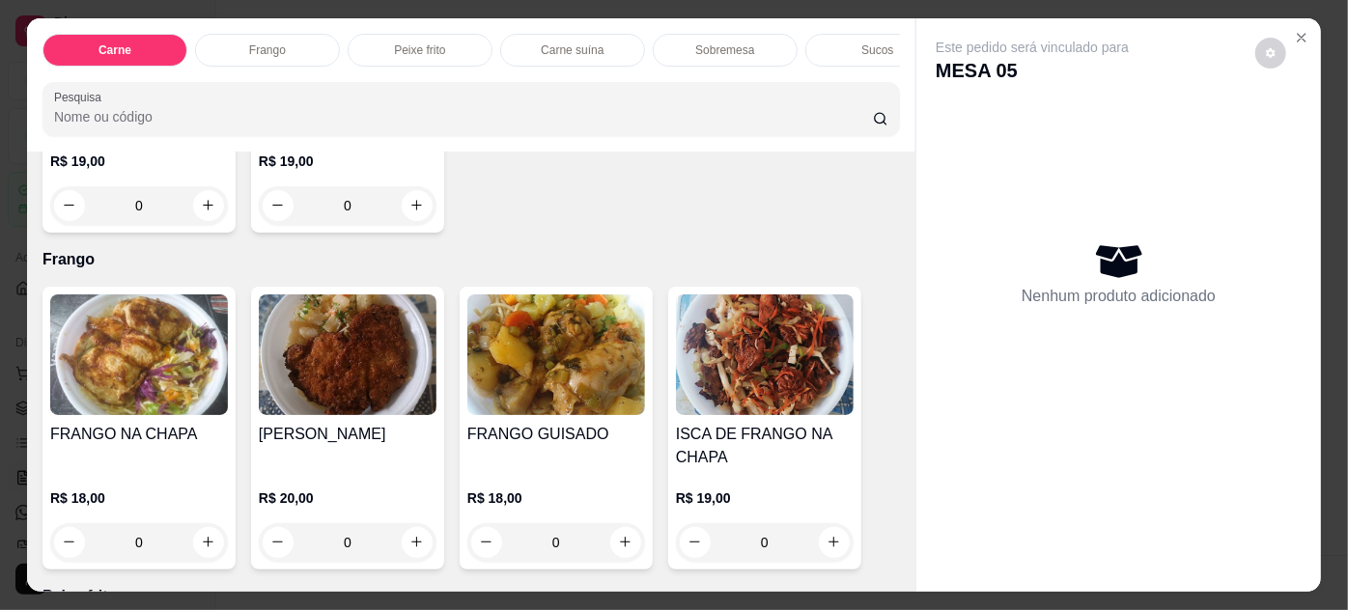
click at [523, 365] on img at bounding box center [556, 355] width 178 height 121
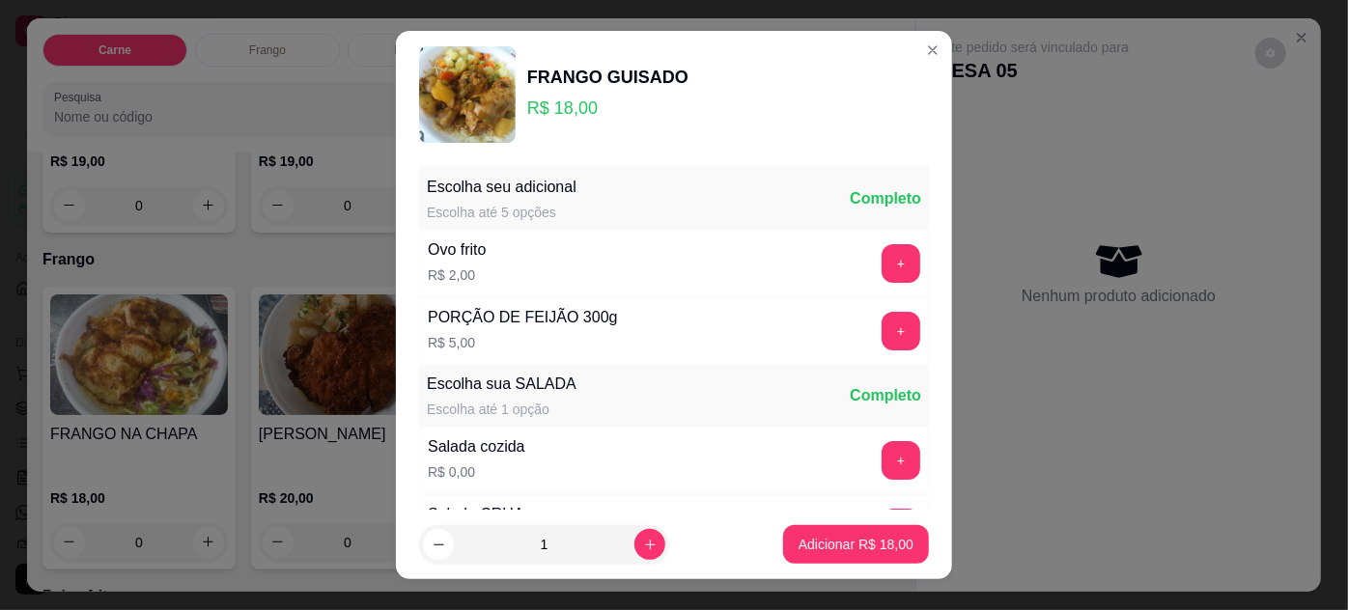
scroll to position [192, 0]
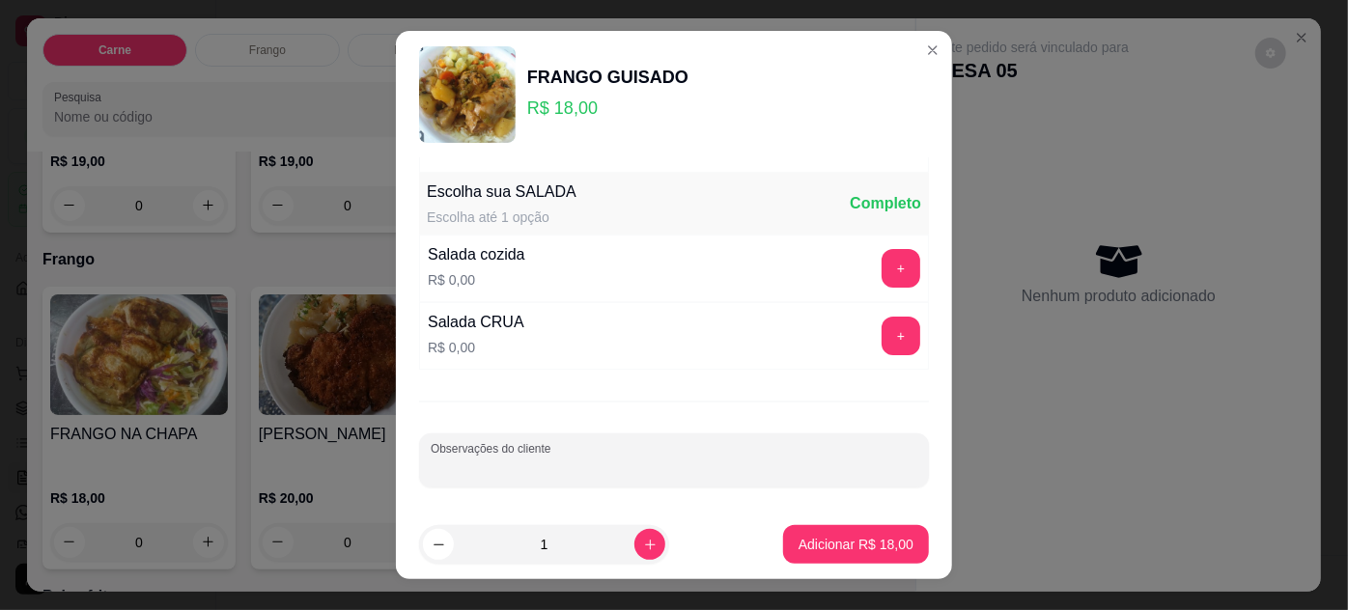
click at [573, 470] on input "Observações do cliente" at bounding box center [674, 468] width 487 height 19
type input "SEM ARROZ"
click at [883, 270] on button "+" at bounding box center [902, 268] width 38 height 38
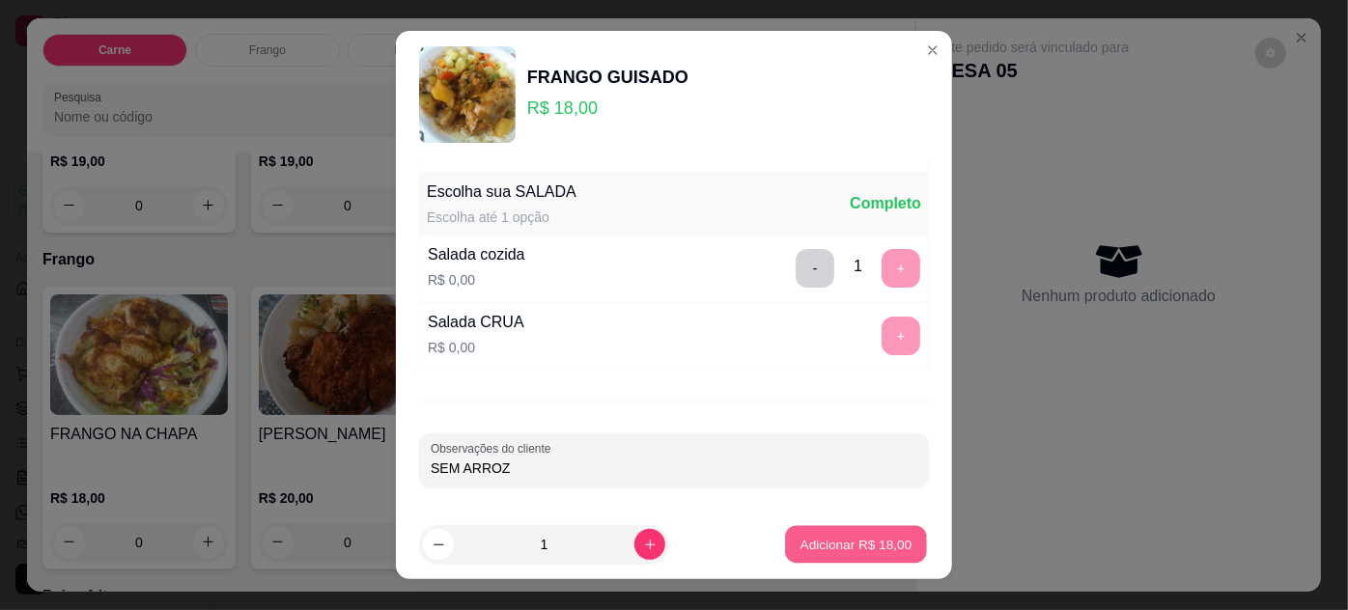
click at [843, 533] on button "Adicionar R$ 18,00" at bounding box center [856, 545] width 142 height 38
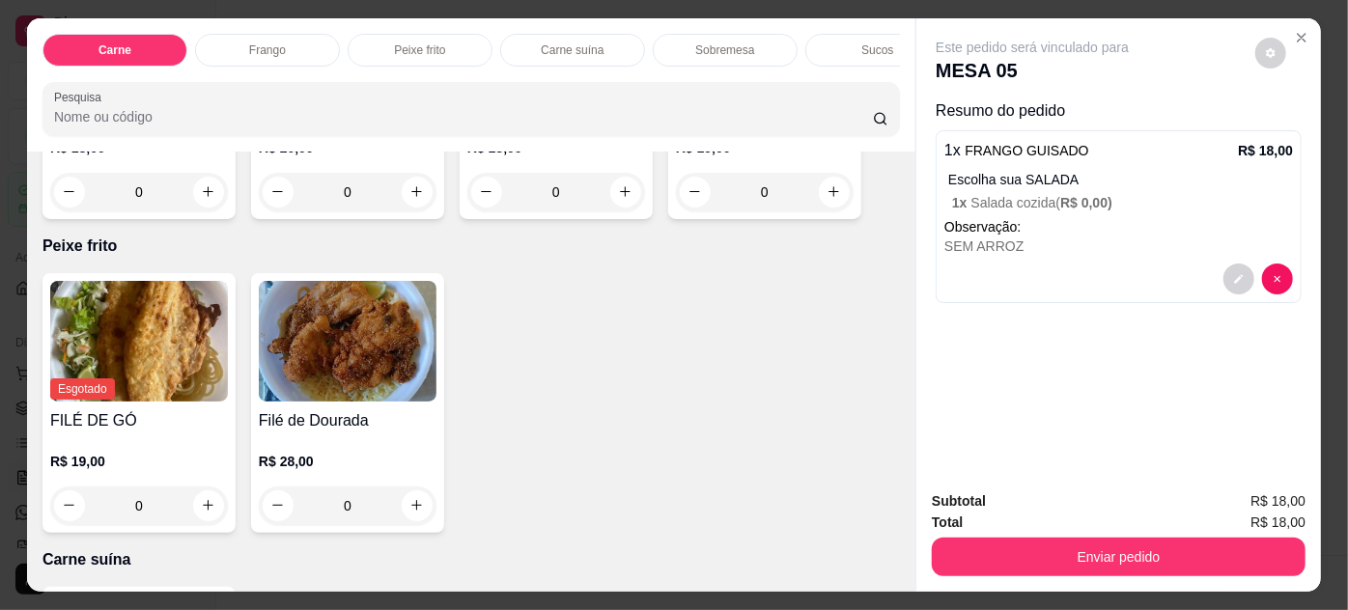
scroll to position [878, 0]
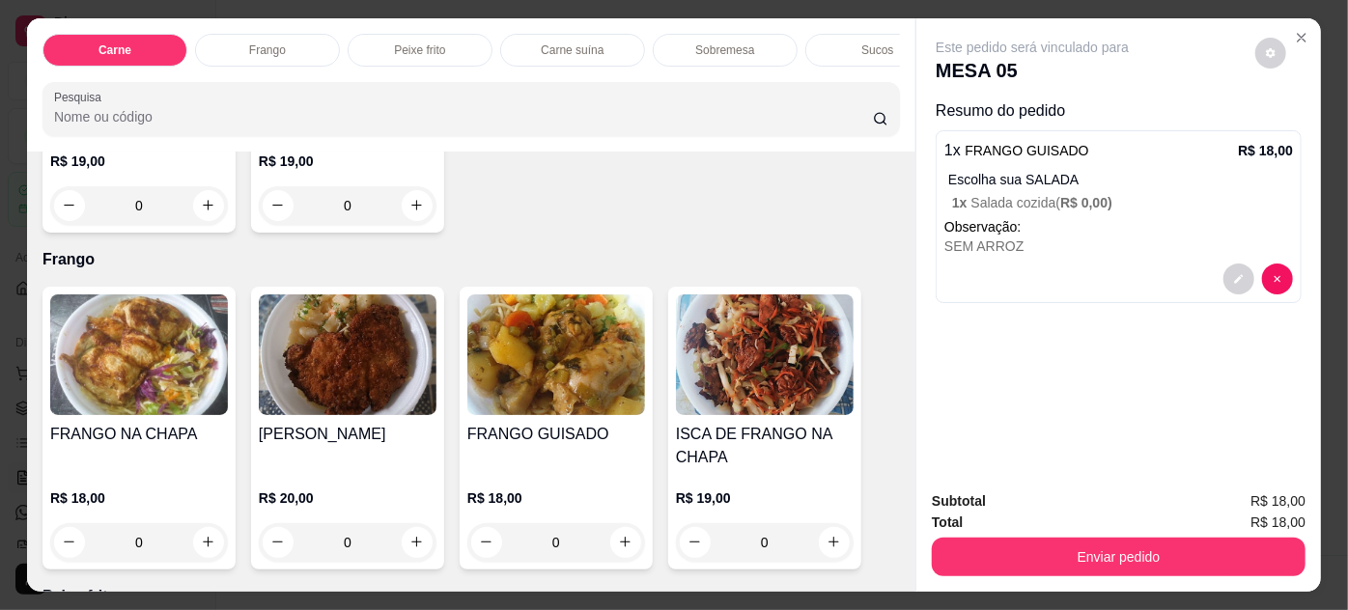
click at [342, 375] on img at bounding box center [348, 355] width 178 height 121
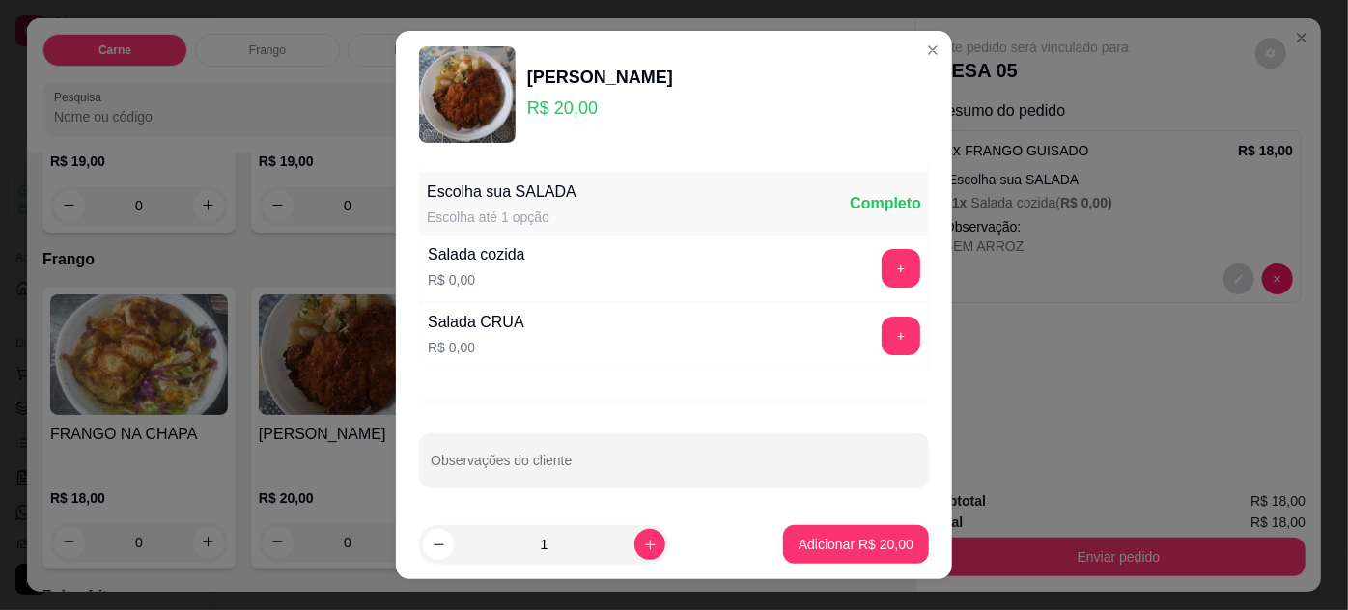
scroll to position [31, 0]
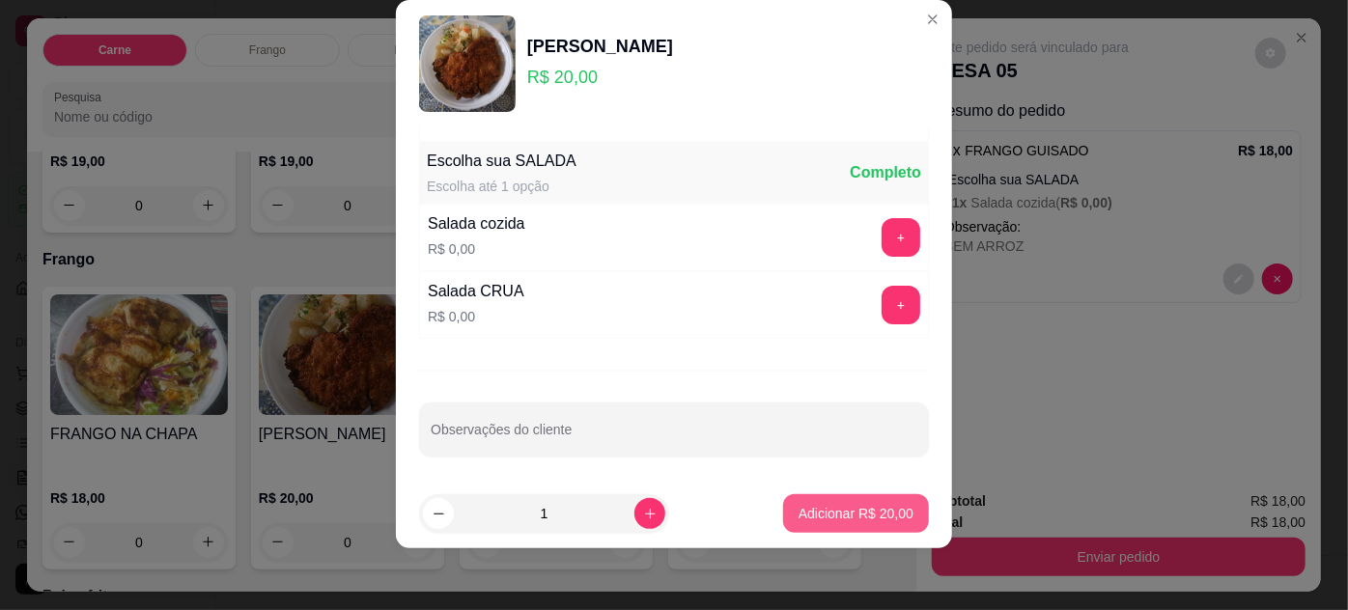
click at [811, 508] on p "Adicionar R$ 20,00" at bounding box center [856, 513] width 115 height 19
type input "1"
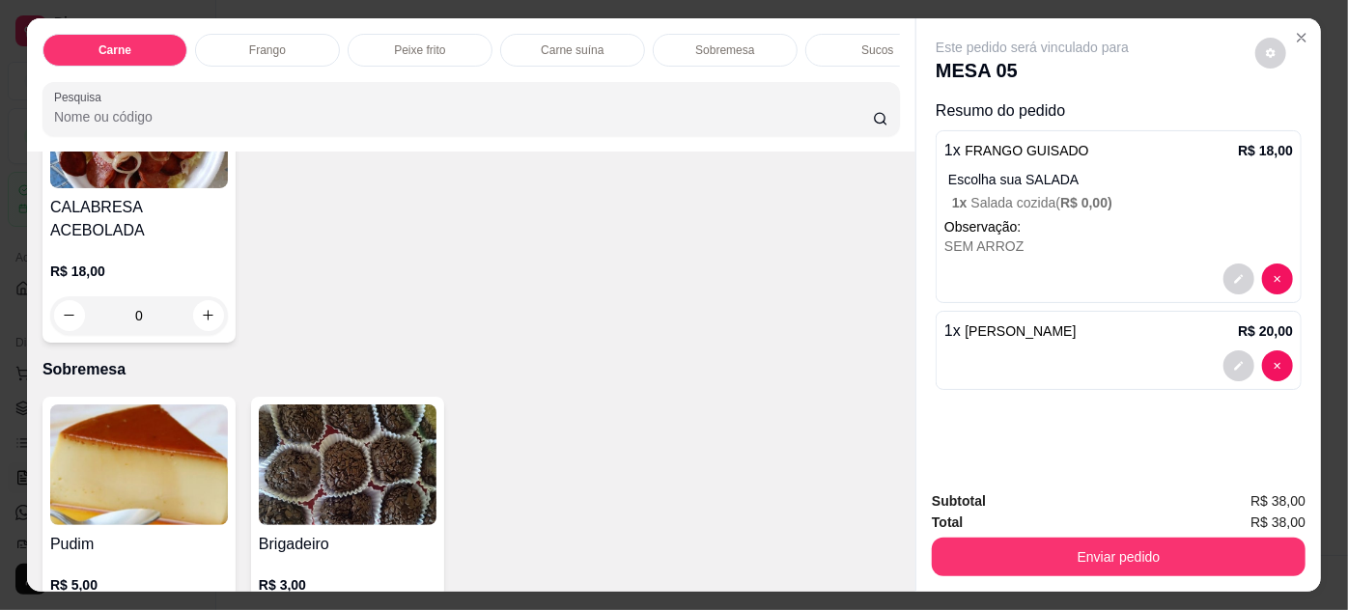
scroll to position [1404, 0]
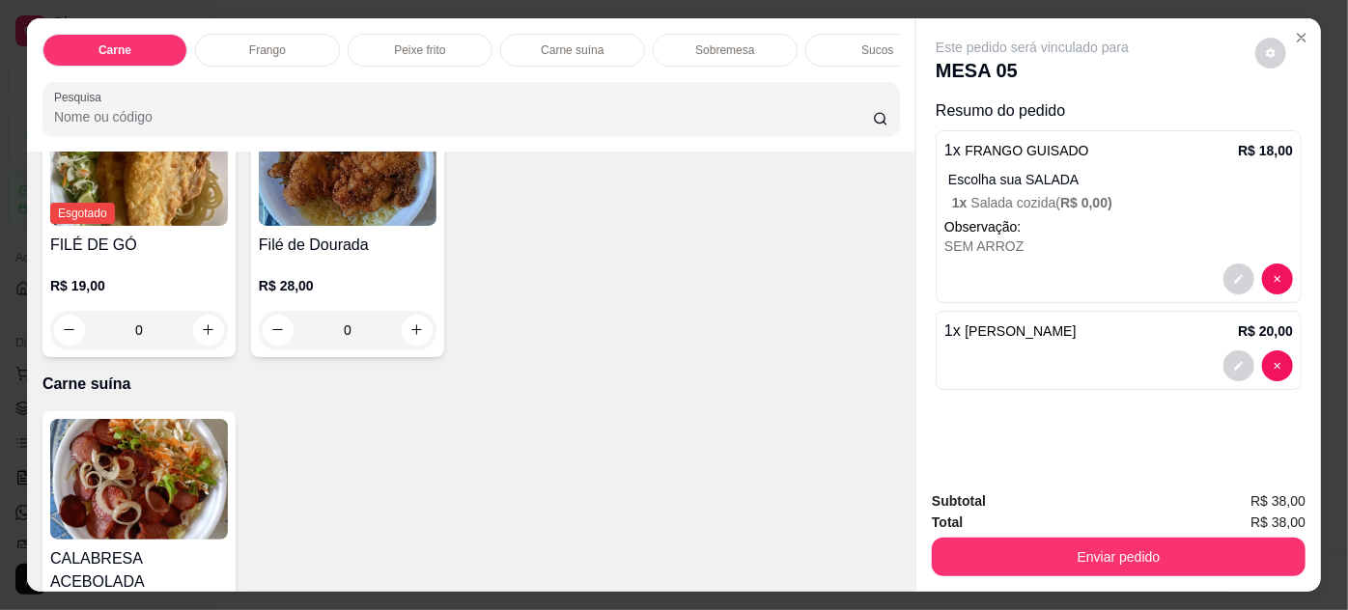
click at [414, 334] on div "0" at bounding box center [348, 330] width 178 height 39
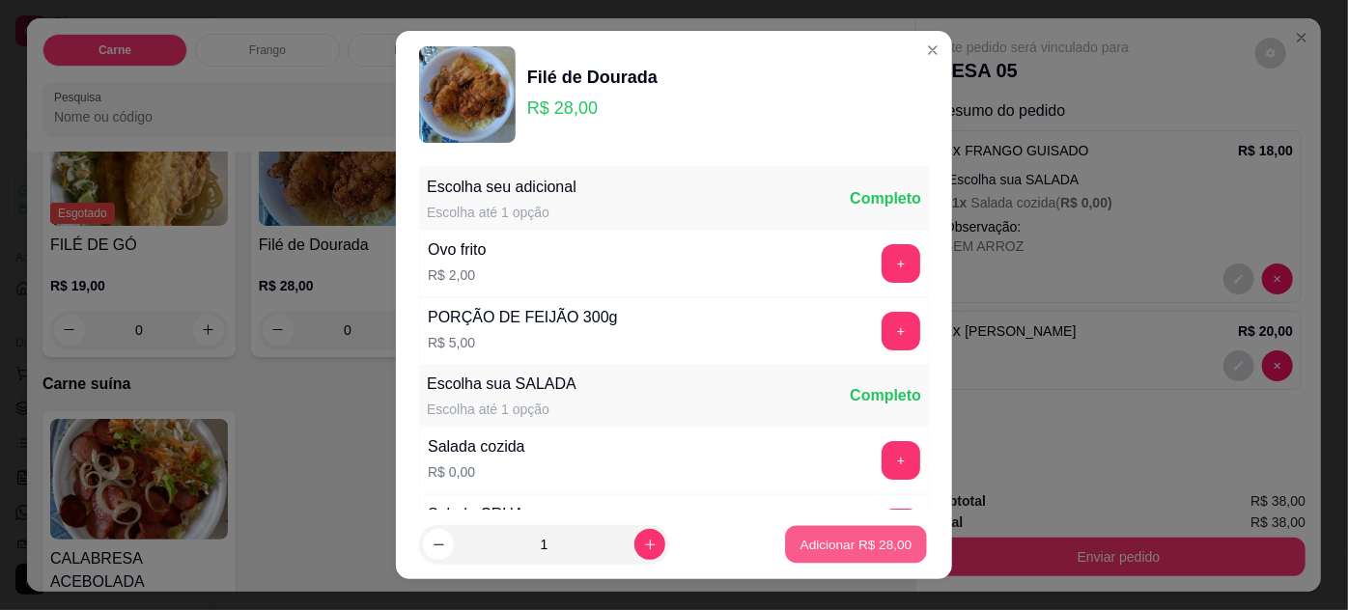
click at [848, 545] on p "Adicionar R$ 28,00" at bounding box center [857, 545] width 112 height 18
type input "1"
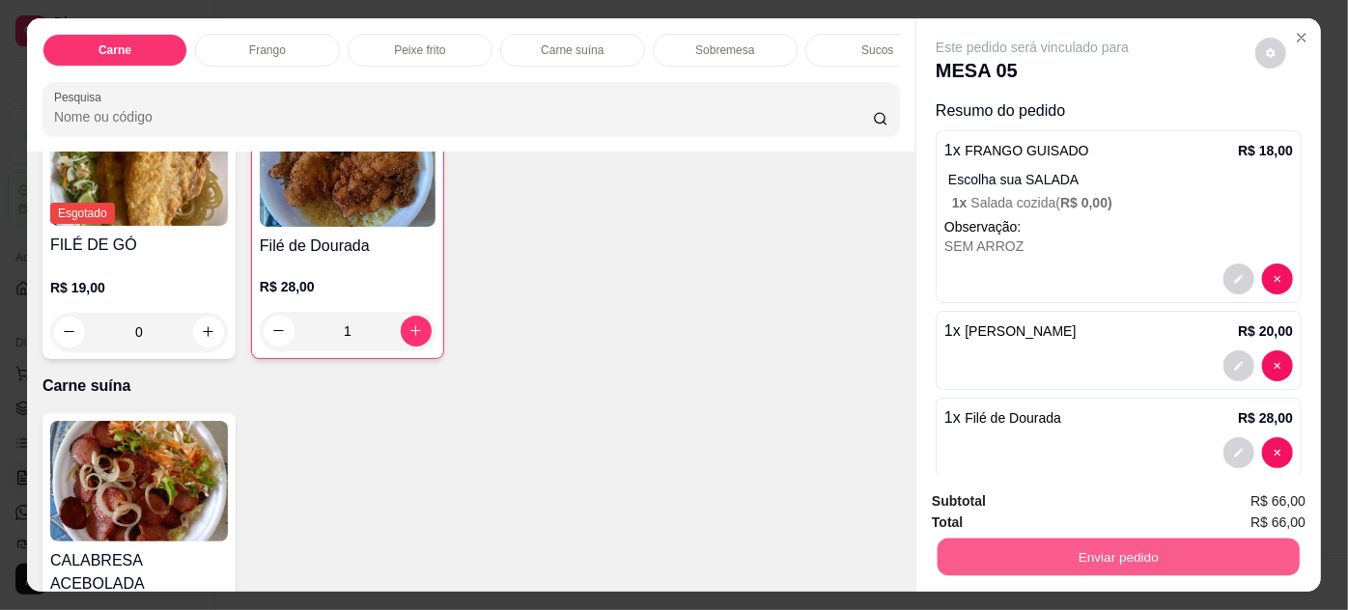
click at [938, 548] on button "Enviar pedido" at bounding box center [1119, 558] width 362 height 38
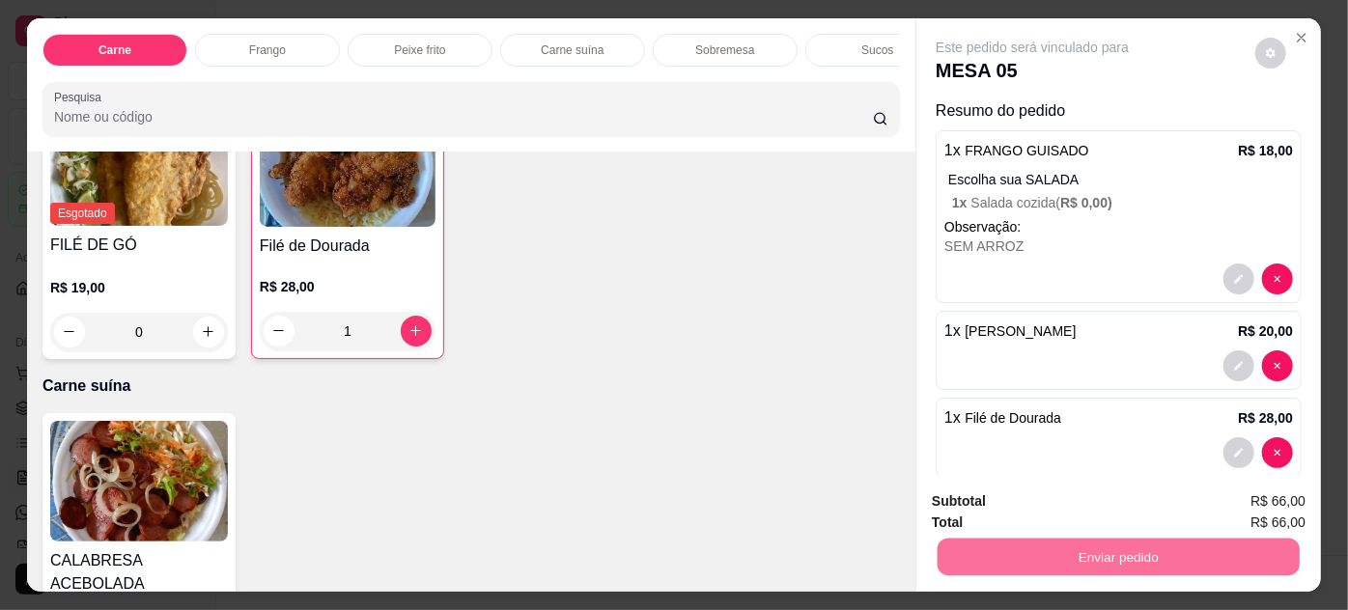
click at [1231, 507] on button "Enviar pedido" at bounding box center [1257, 503] width 106 height 36
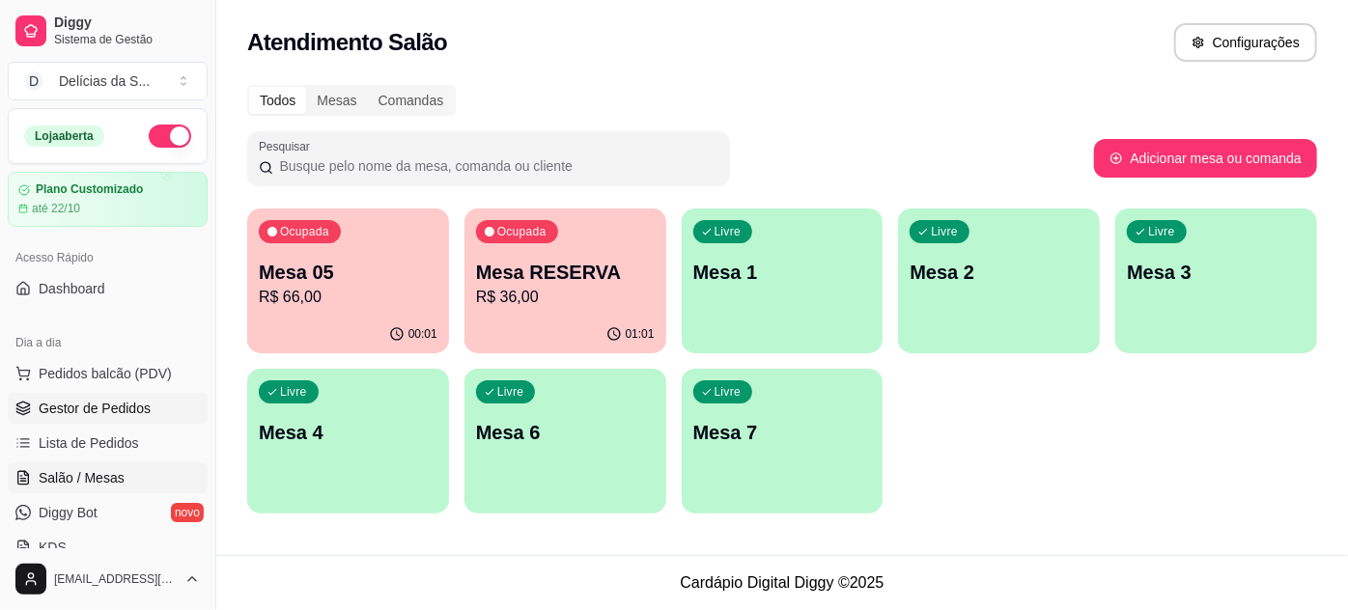
click at [139, 410] on span "Gestor de Pedidos" at bounding box center [95, 408] width 112 height 19
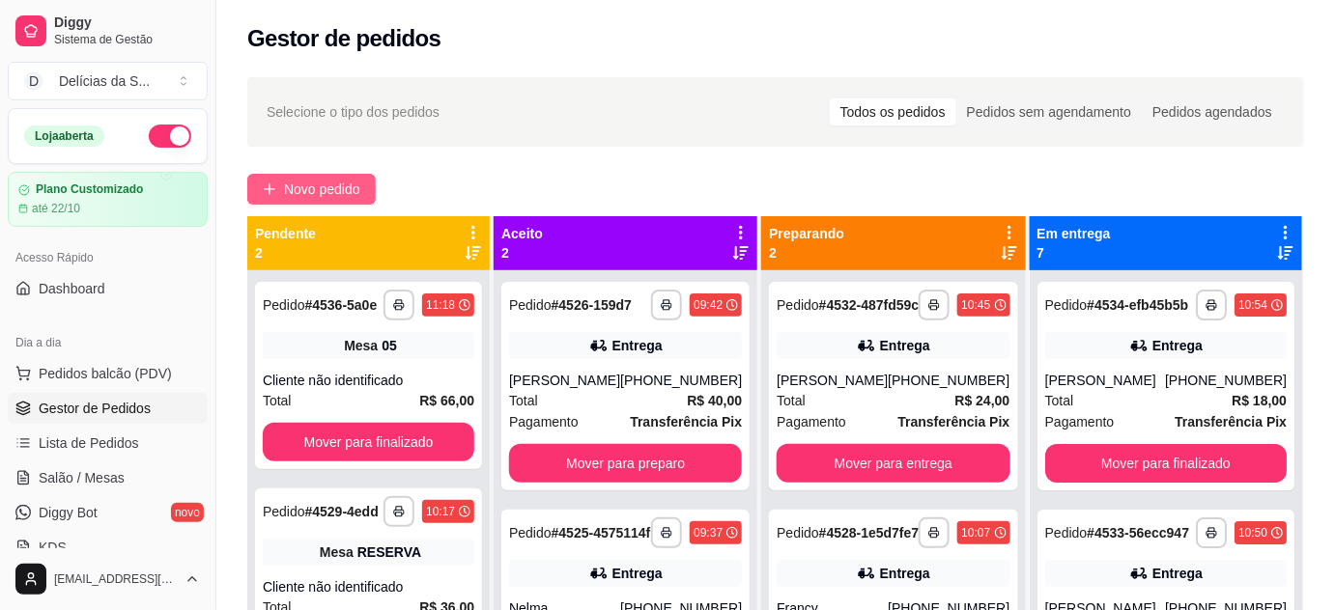
click at [314, 191] on span "Novo pedido" at bounding box center [322, 189] width 76 height 21
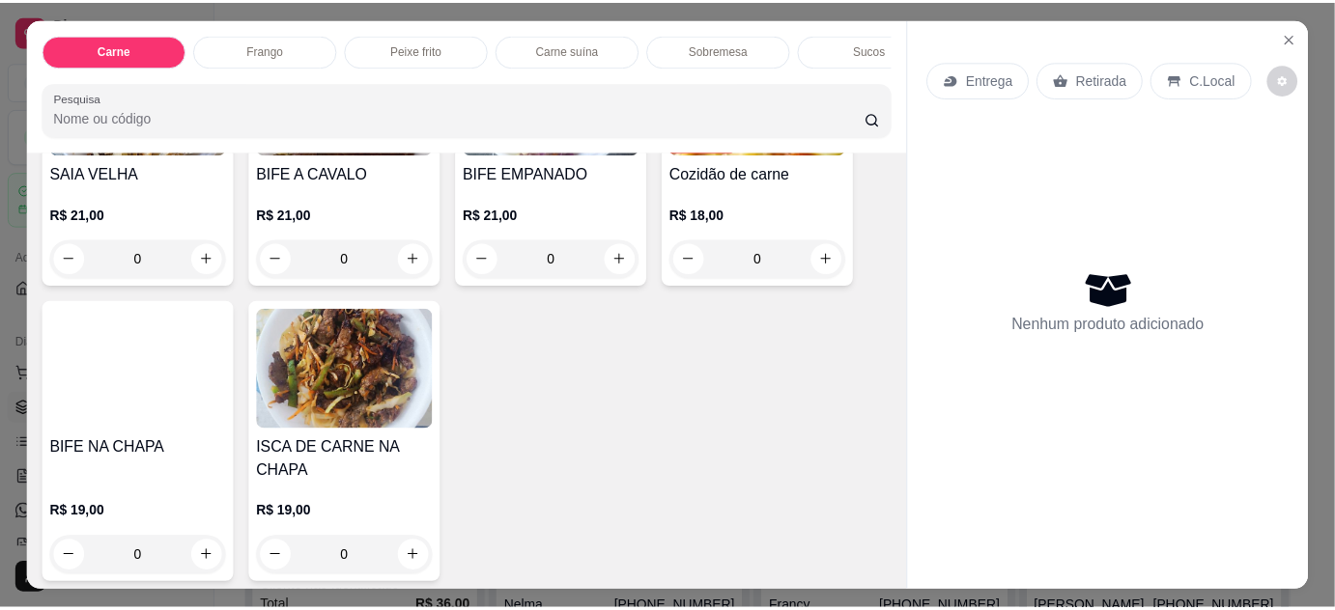
scroll to position [878, 0]
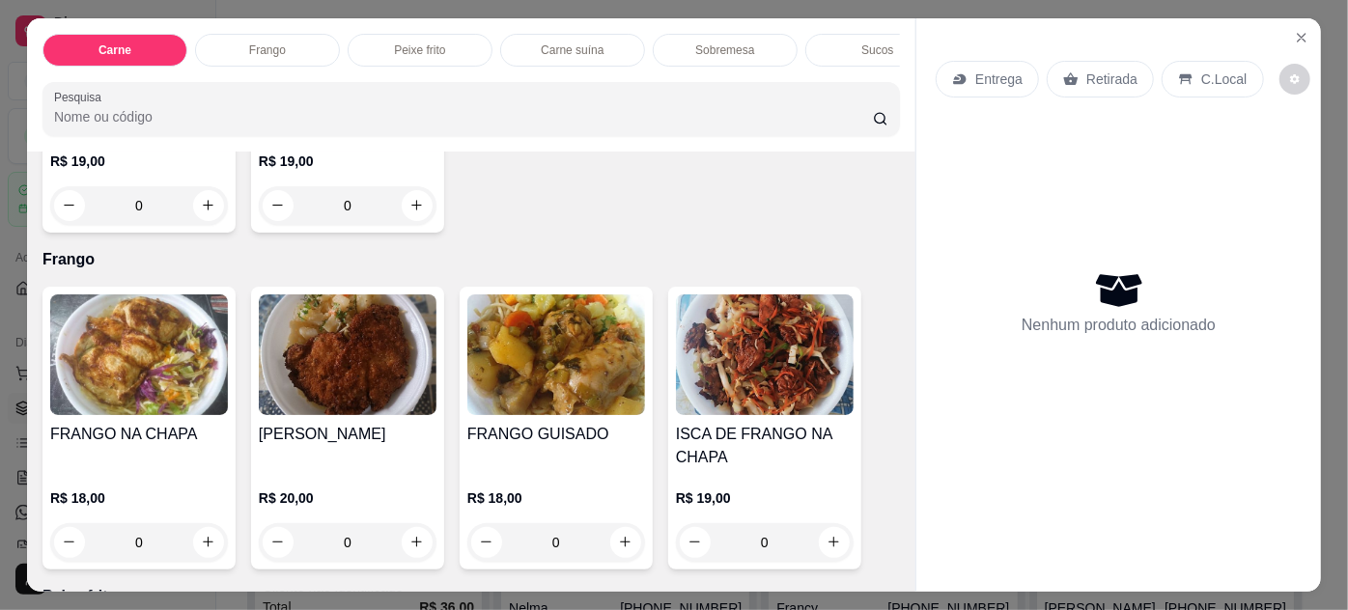
click at [340, 354] on img at bounding box center [348, 355] width 178 height 121
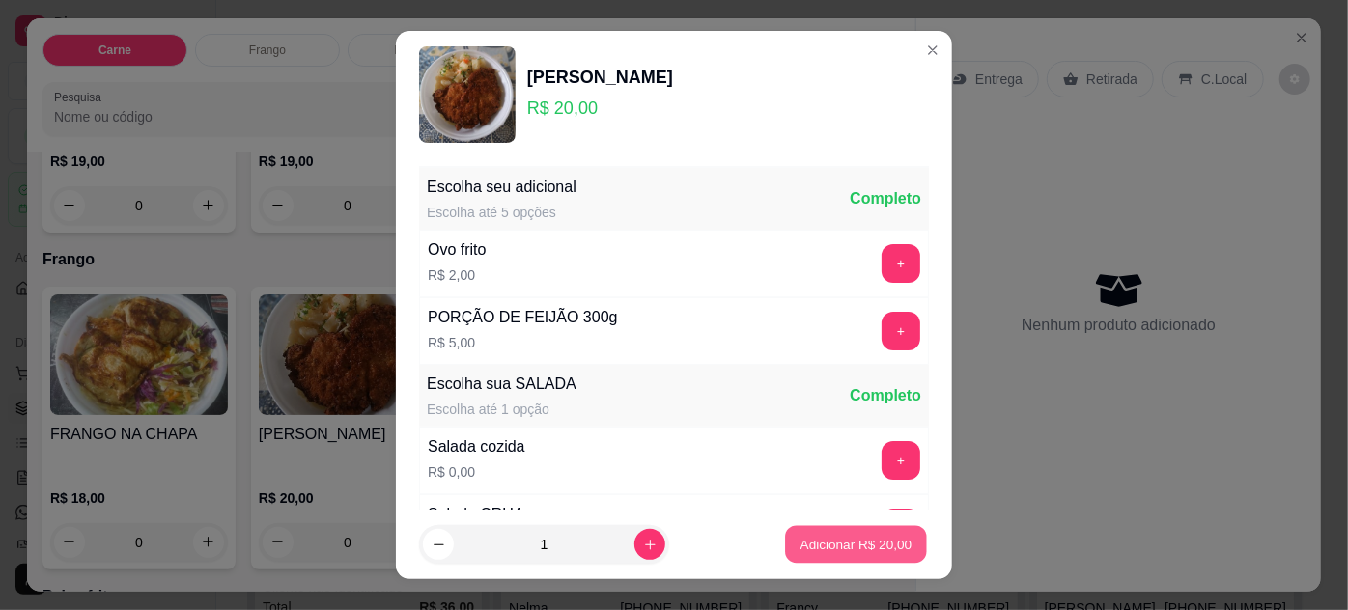
click at [785, 538] on button "Adicionar R$ 20,00" at bounding box center [856, 545] width 142 height 38
type input "1"
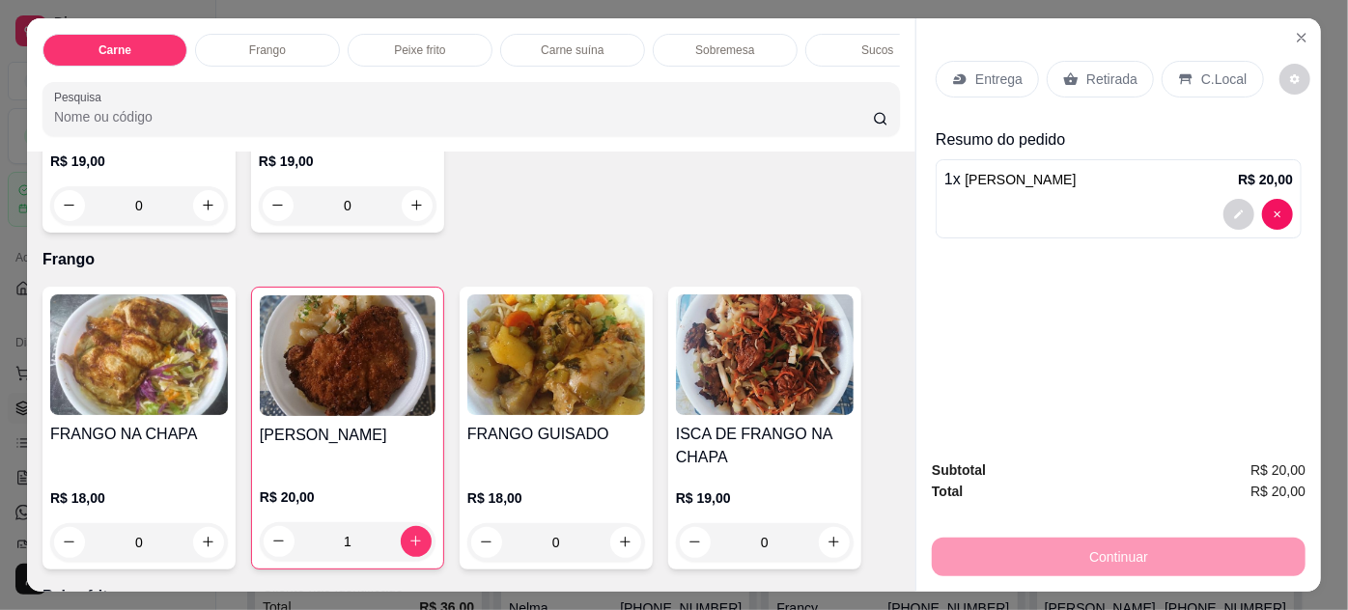
click at [1065, 73] on icon at bounding box center [1071, 78] width 14 height 13
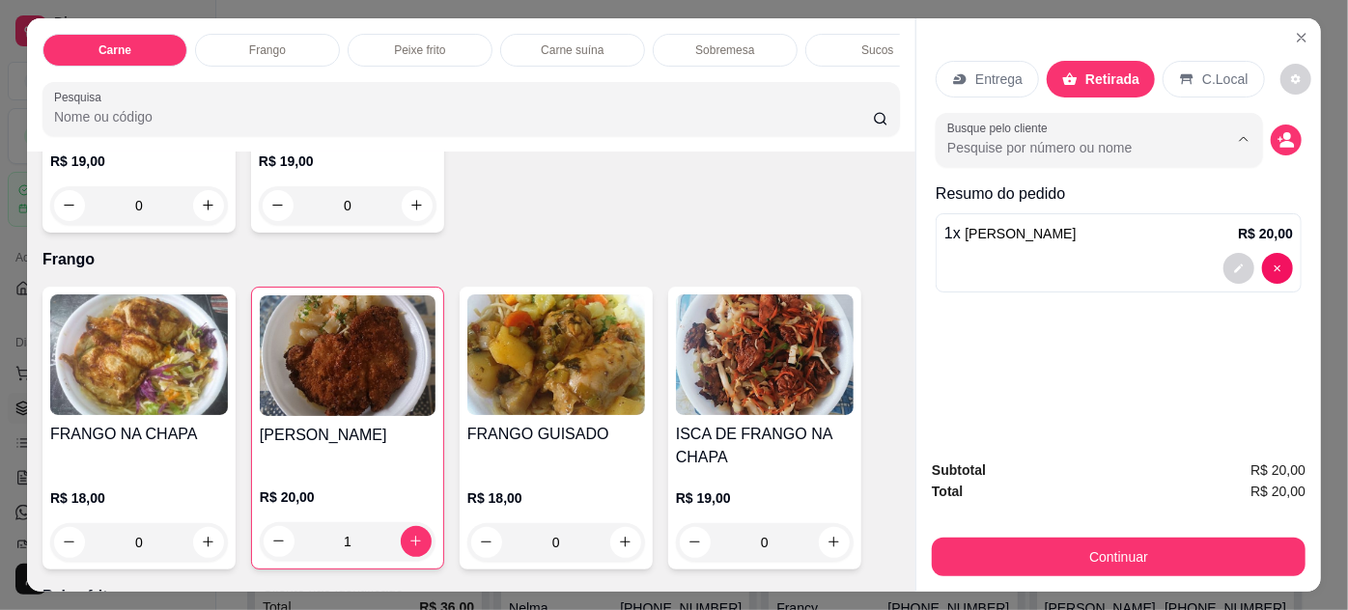
click at [1021, 138] on input "Busque pelo cliente" at bounding box center [1073, 147] width 250 height 19
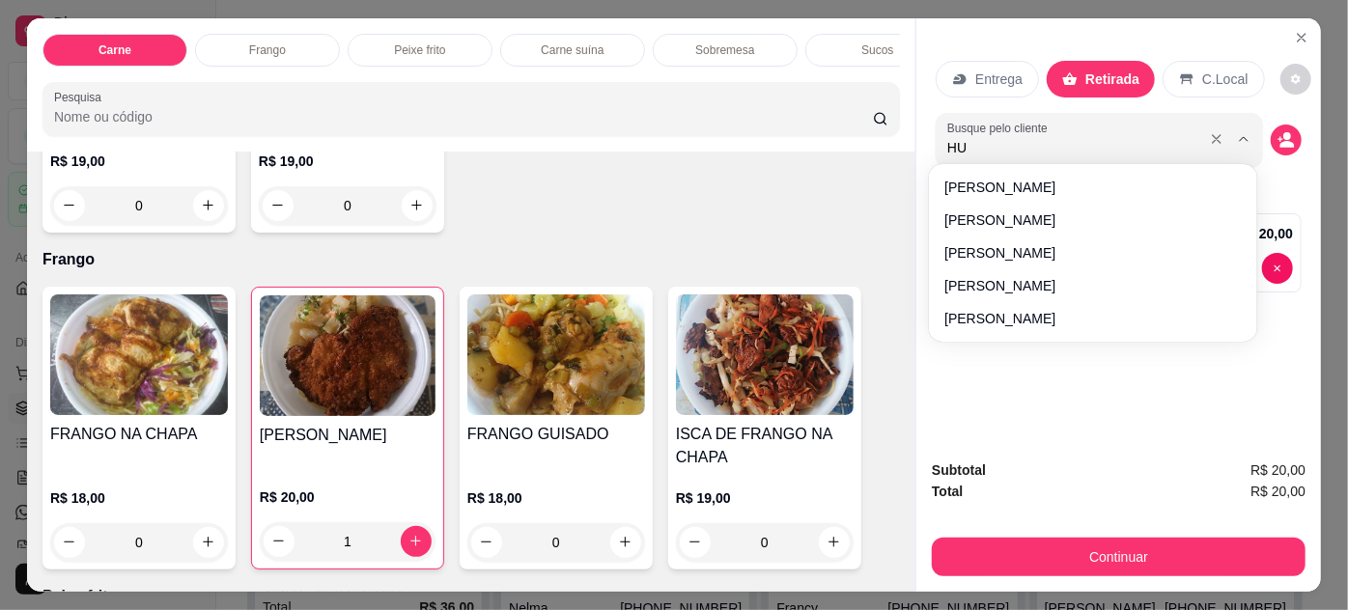
type input "HUM"
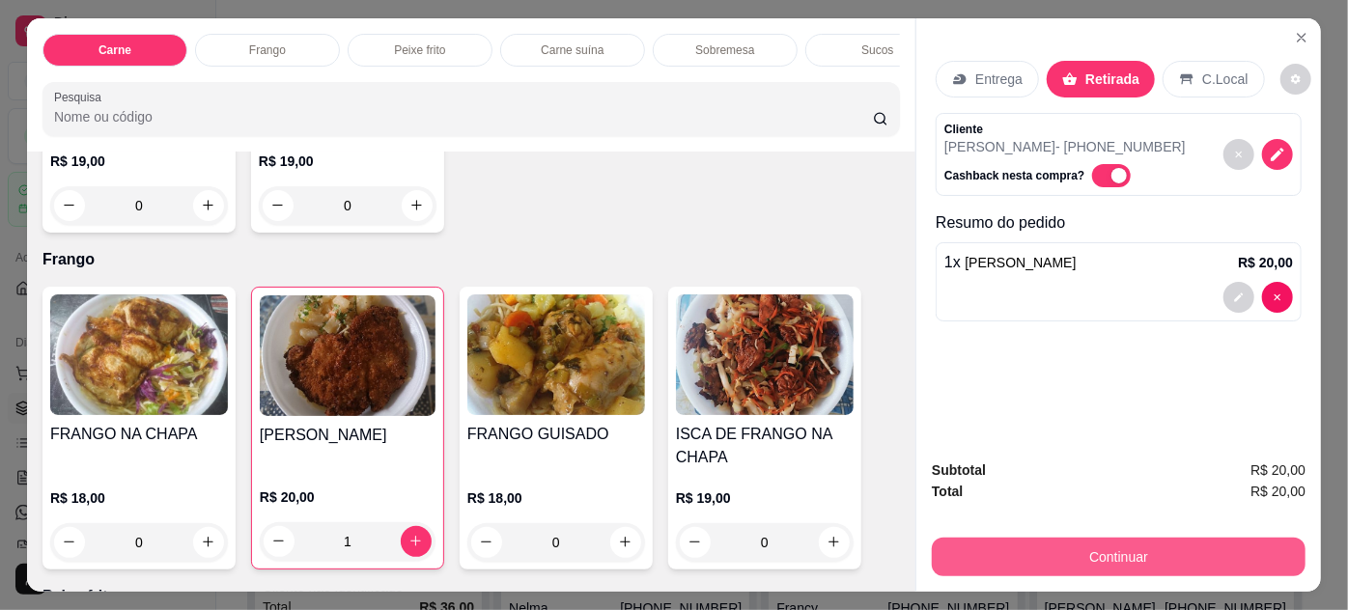
click at [1060, 550] on button "Continuar" at bounding box center [1119, 557] width 374 height 39
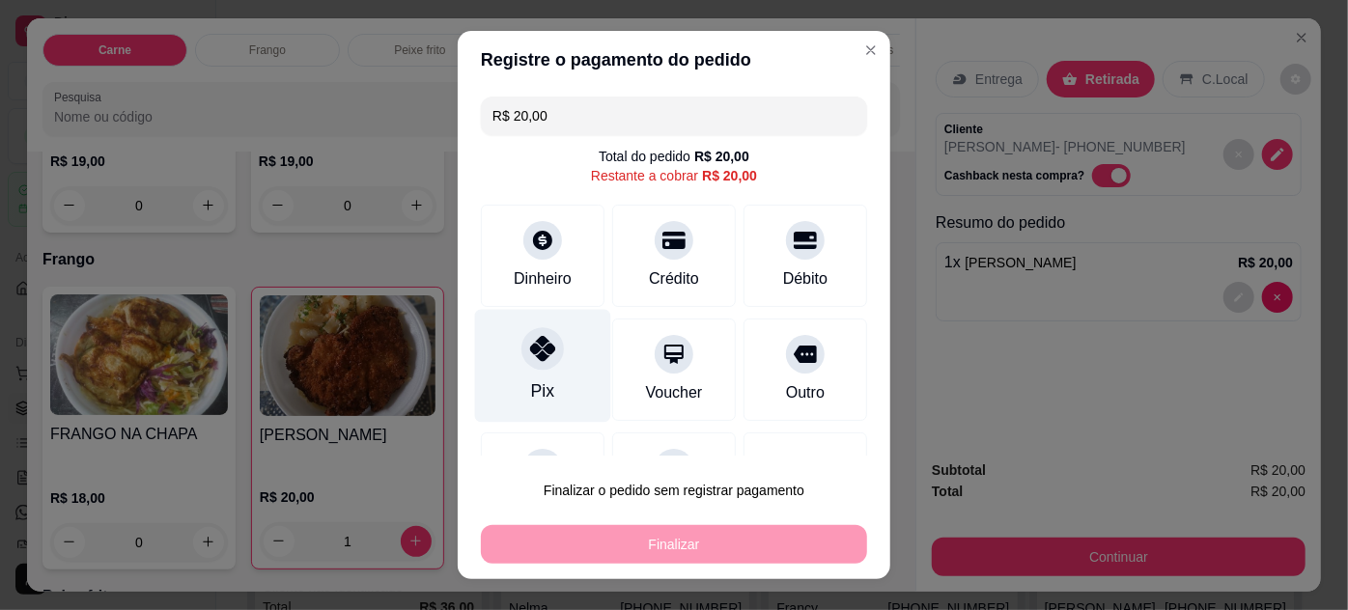
click at [532, 366] on div at bounding box center [543, 348] width 42 height 42
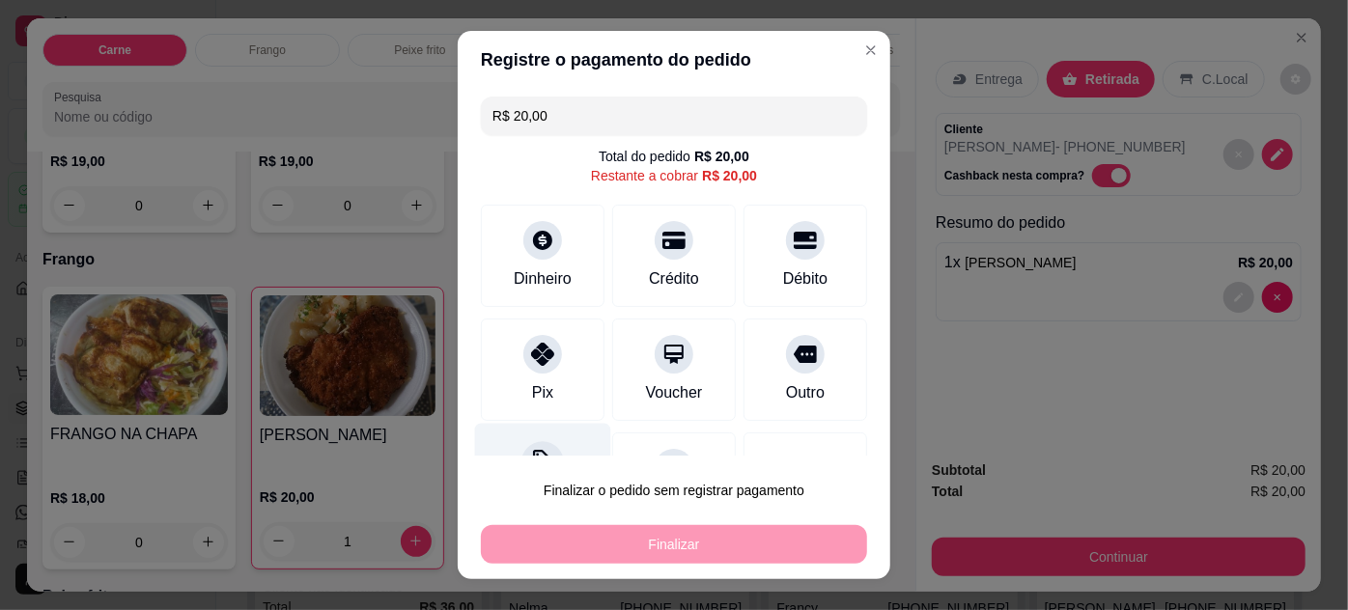
type input "R$ 0,00"
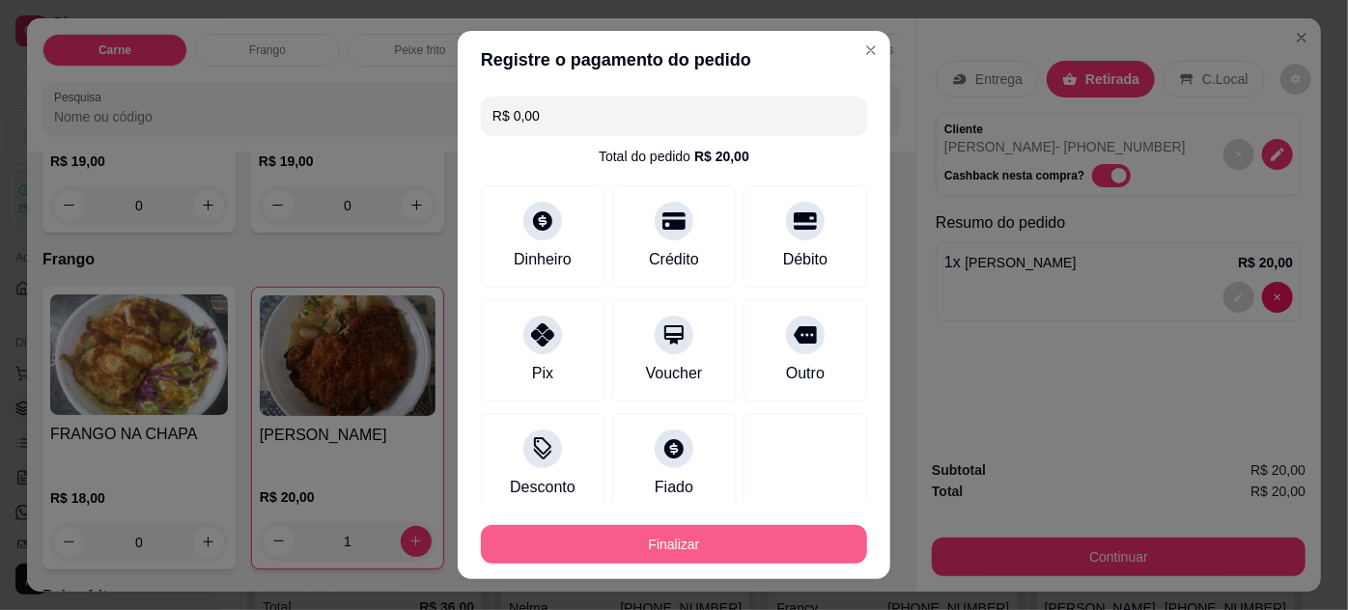
click at [693, 544] on button "Finalizar" at bounding box center [674, 544] width 386 height 39
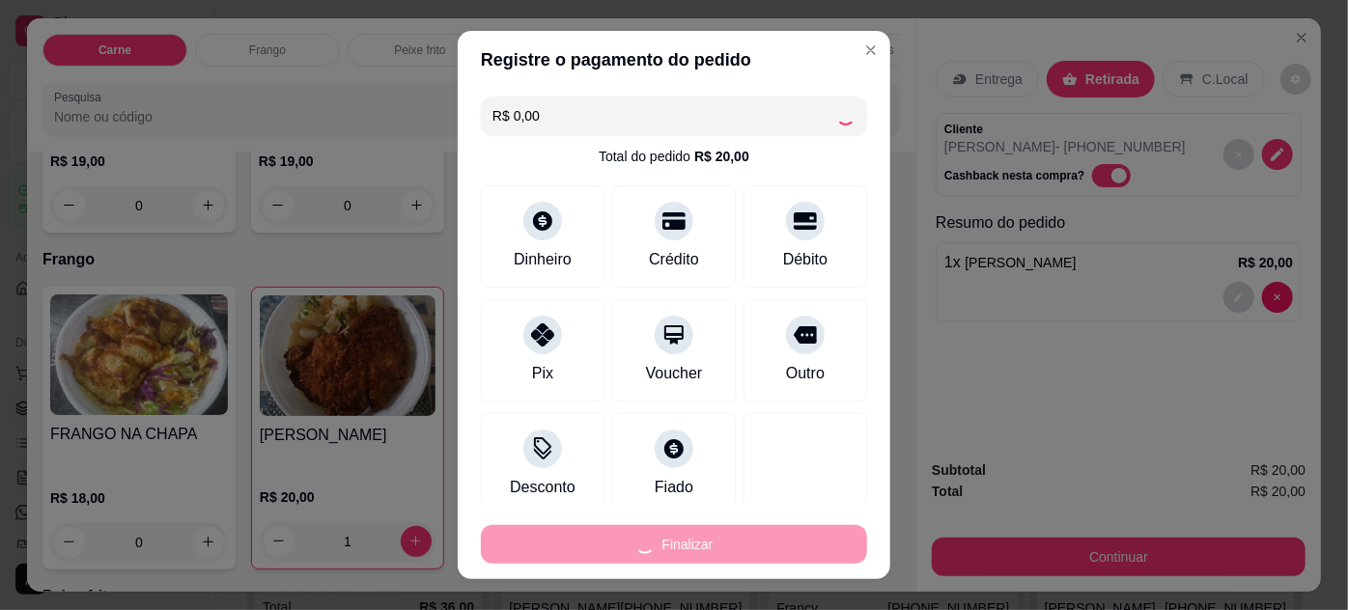
type input "0"
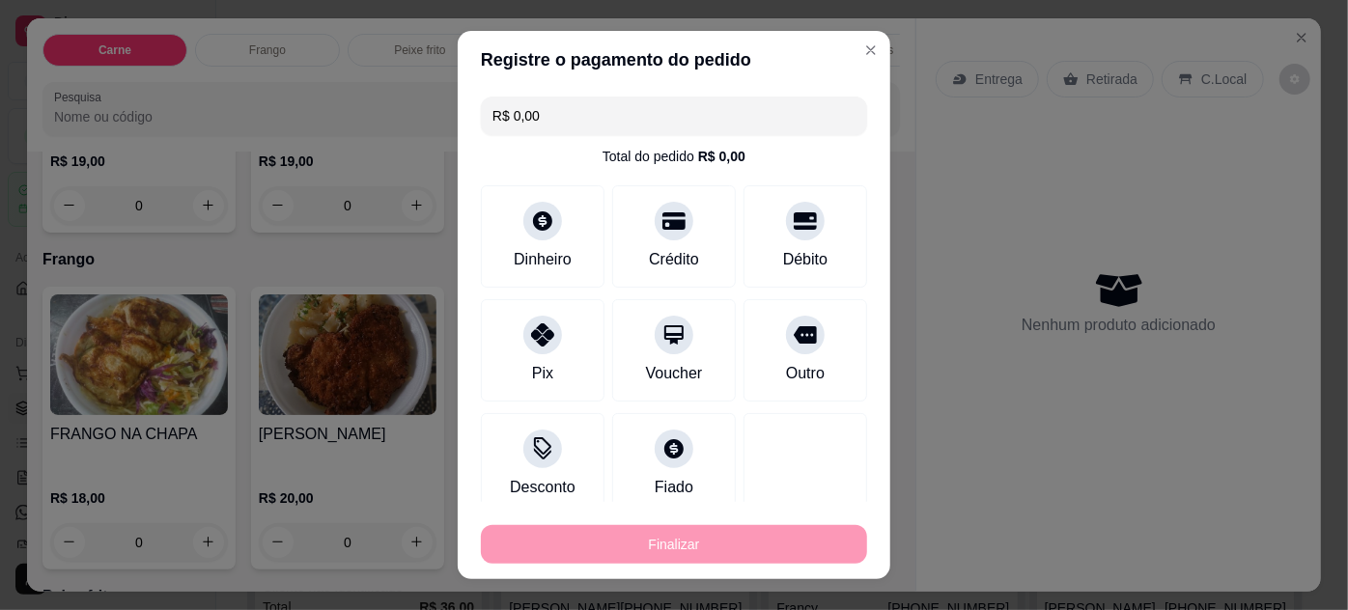
type input "-R$ 20,00"
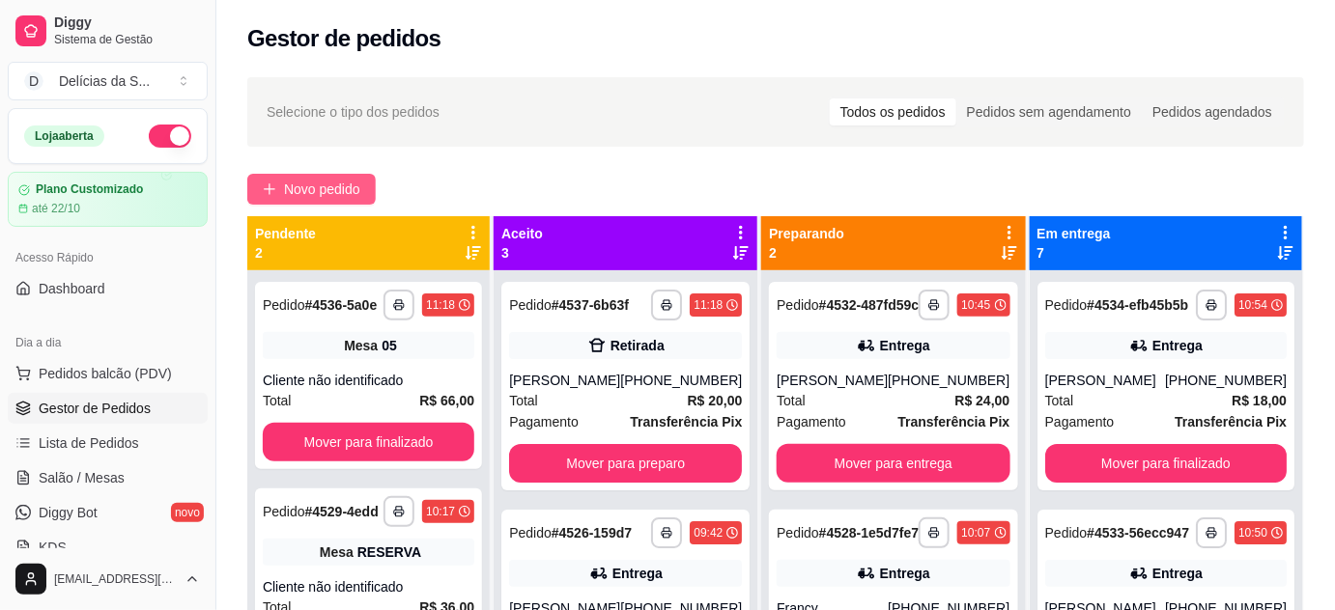
click at [328, 183] on span "Novo pedido" at bounding box center [322, 189] width 76 height 21
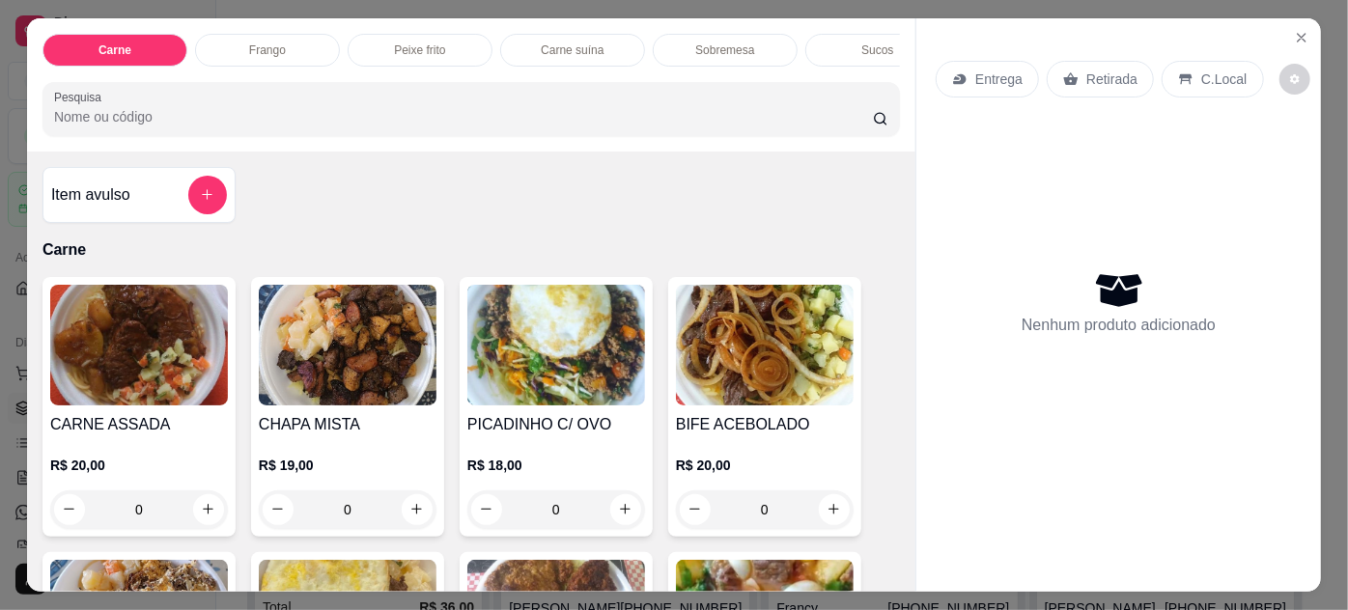
click at [179, 382] on img at bounding box center [139, 345] width 178 height 121
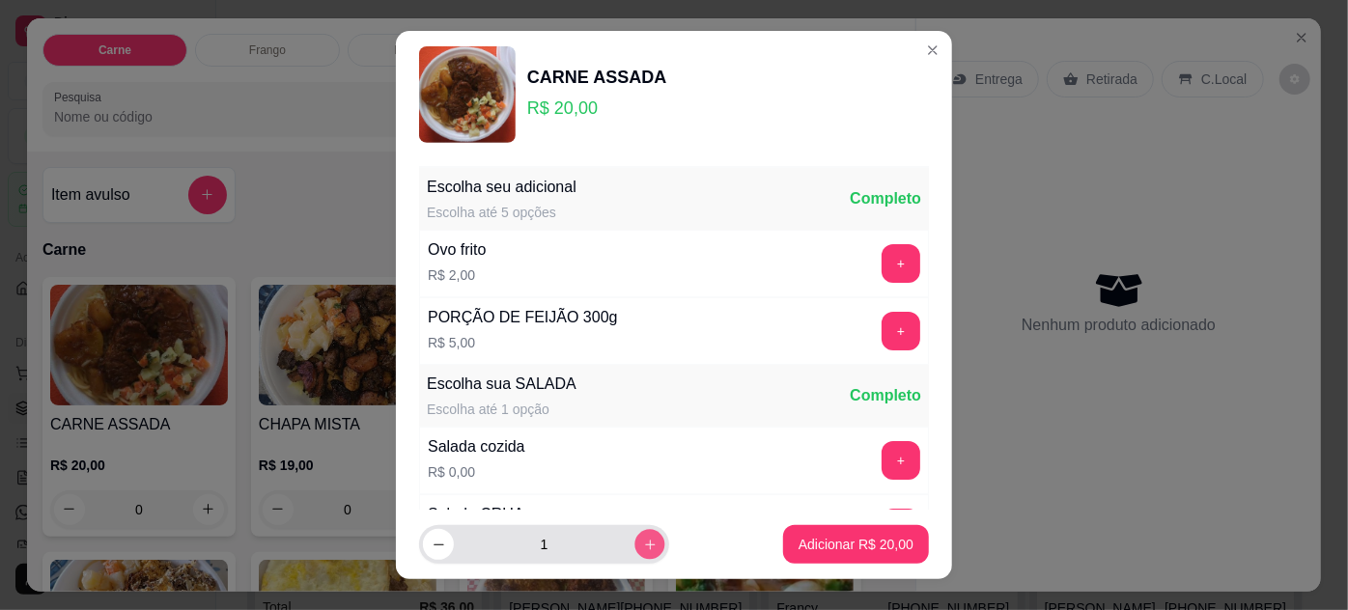
click at [643, 545] on icon "increase-product-quantity" at bounding box center [650, 545] width 14 height 14
type input "2"
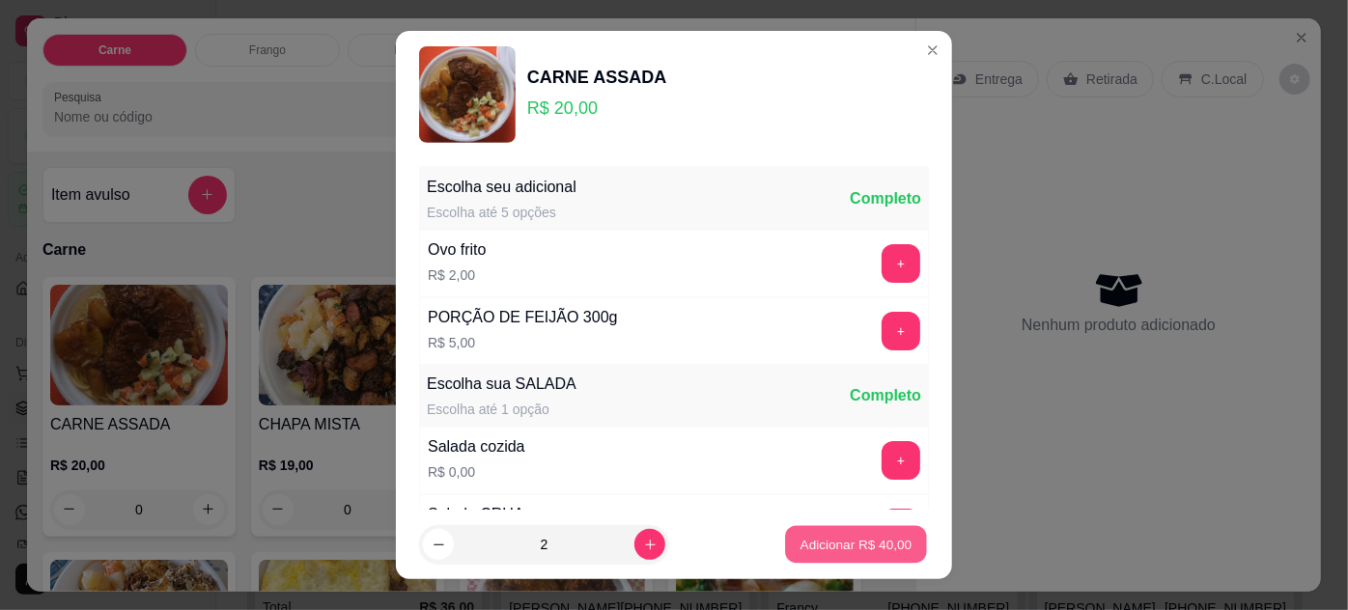
click at [807, 549] on p "Adicionar R$ 40,00" at bounding box center [857, 545] width 112 height 18
type input "2"
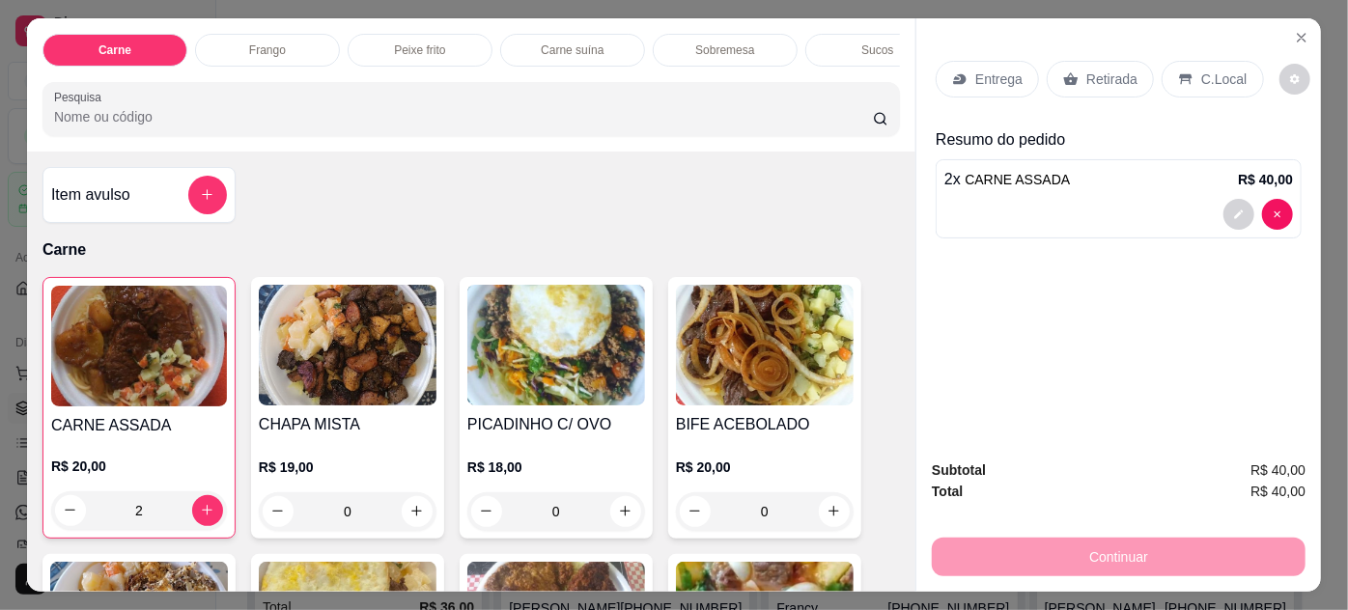
click at [1087, 71] on p "Retirada" at bounding box center [1112, 79] width 51 height 19
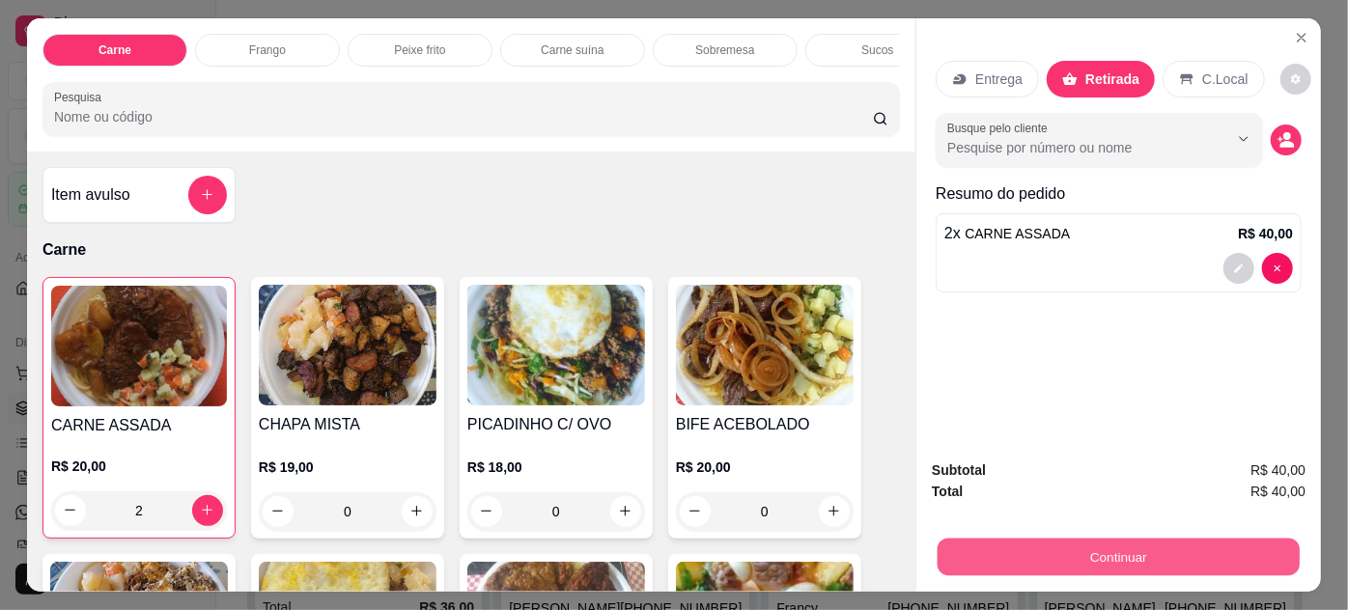
click at [1029, 555] on button "Continuar" at bounding box center [1119, 558] width 362 height 38
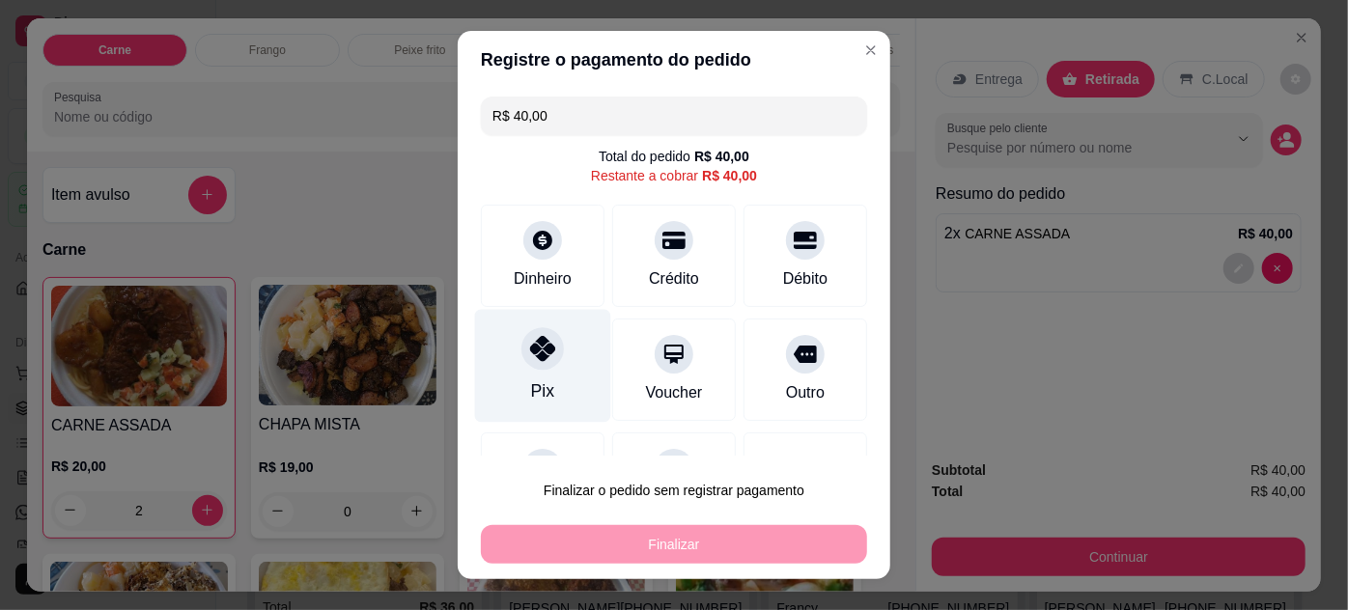
click at [520, 366] on div "Pix" at bounding box center [543, 365] width 136 height 113
type input "R$ 0,00"
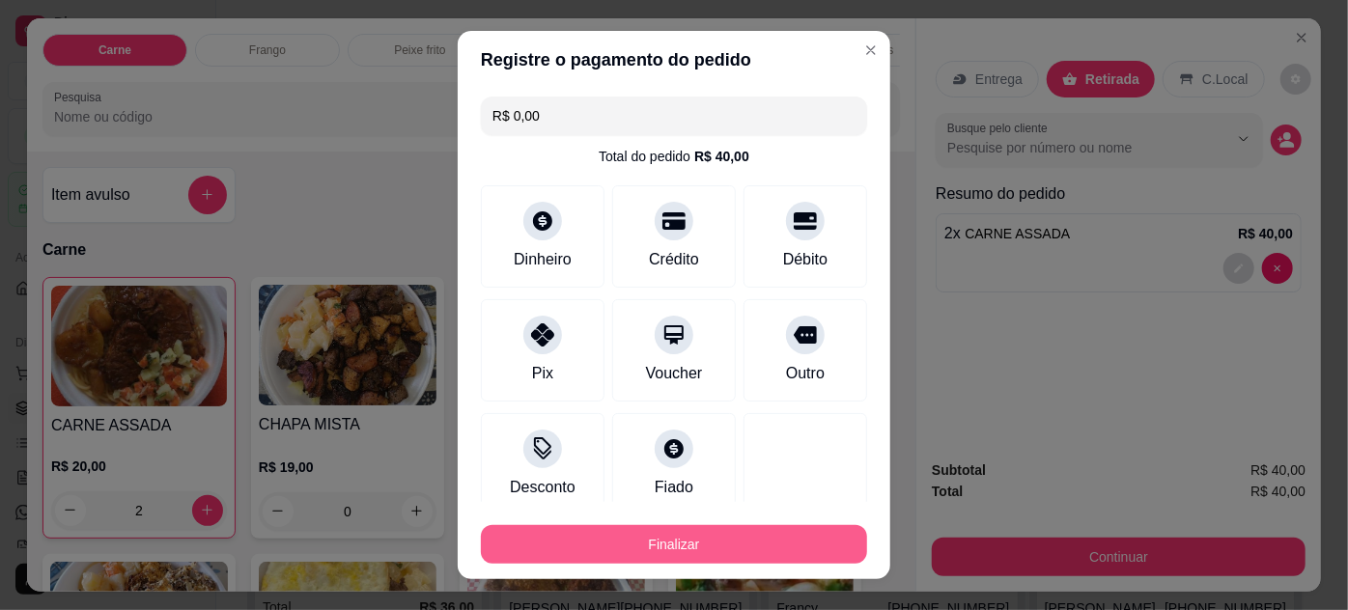
click at [706, 552] on button "Finalizar" at bounding box center [674, 544] width 386 height 39
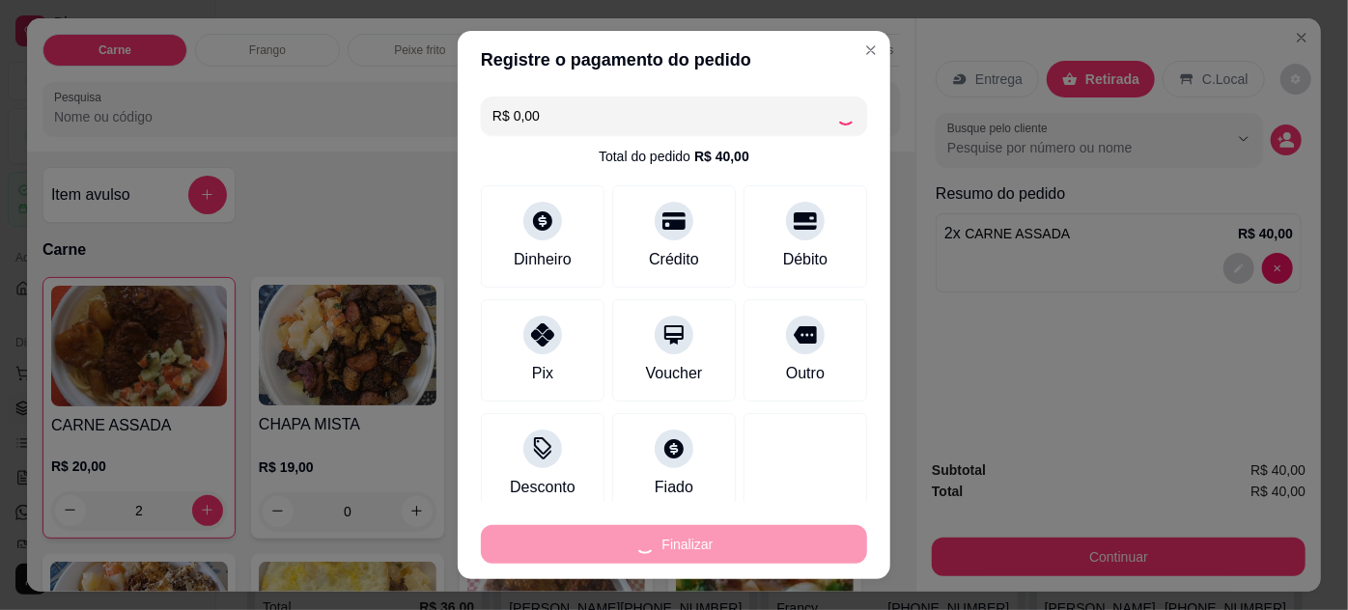
type input "0"
type input "-R$ 40,00"
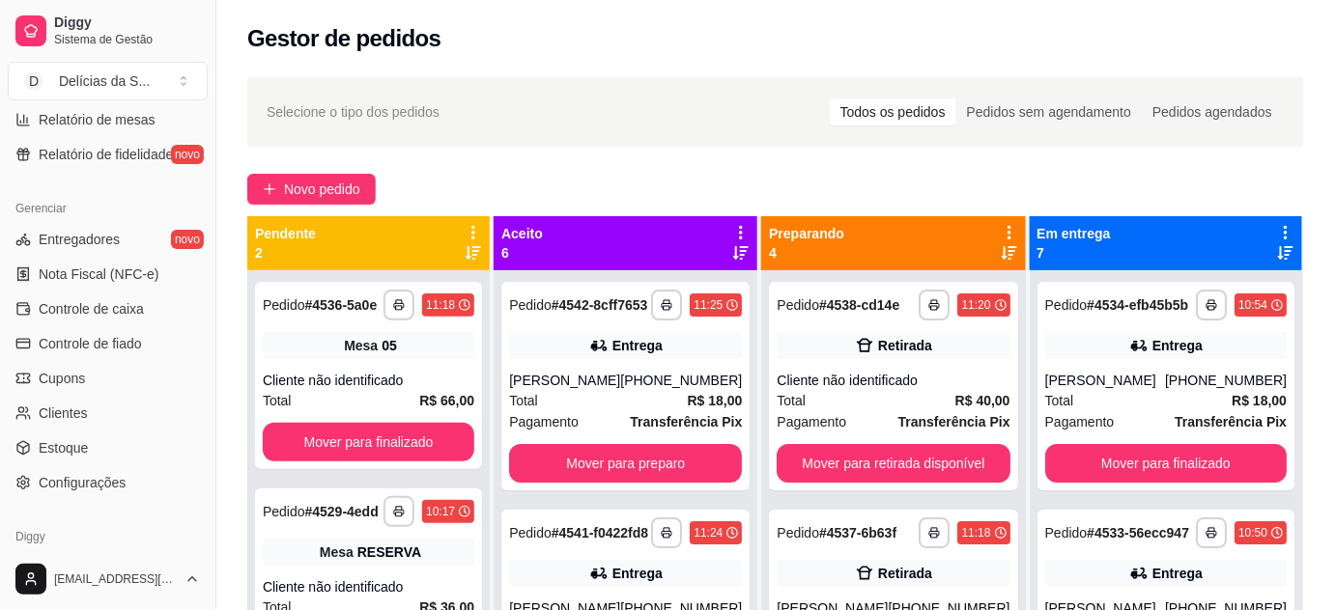
scroll to position [778, 0]
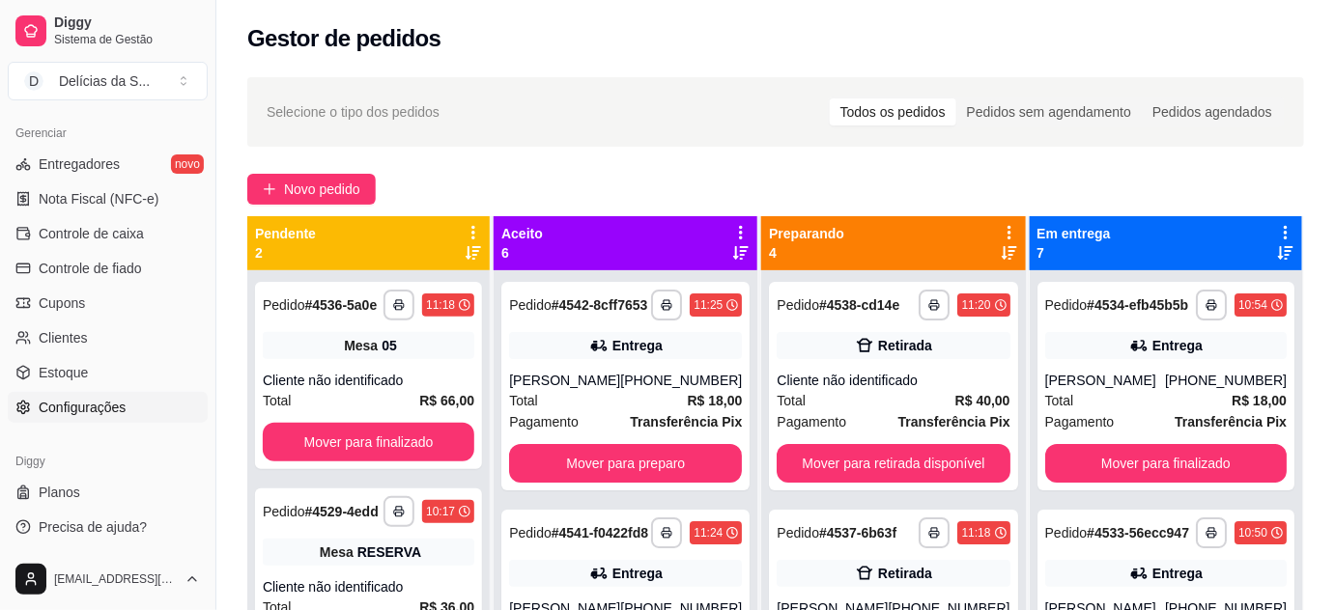
click at [108, 406] on span "Configurações" at bounding box center [82, 407] width 87 height 19
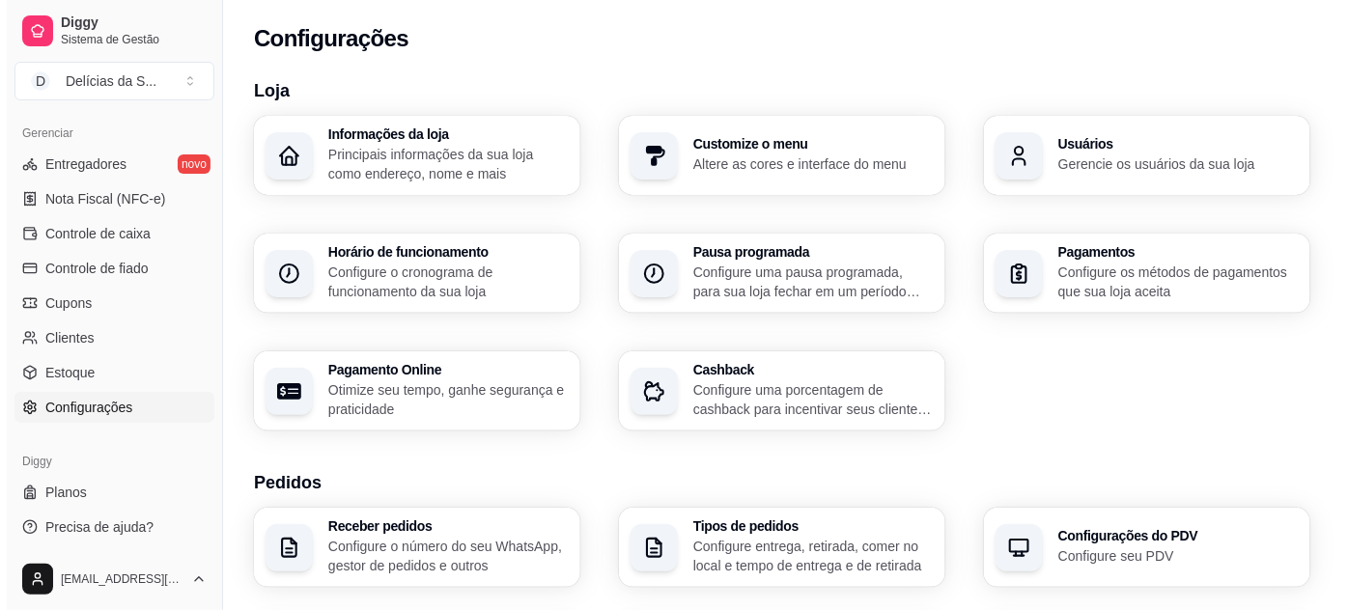
scroll to position [175, 0]
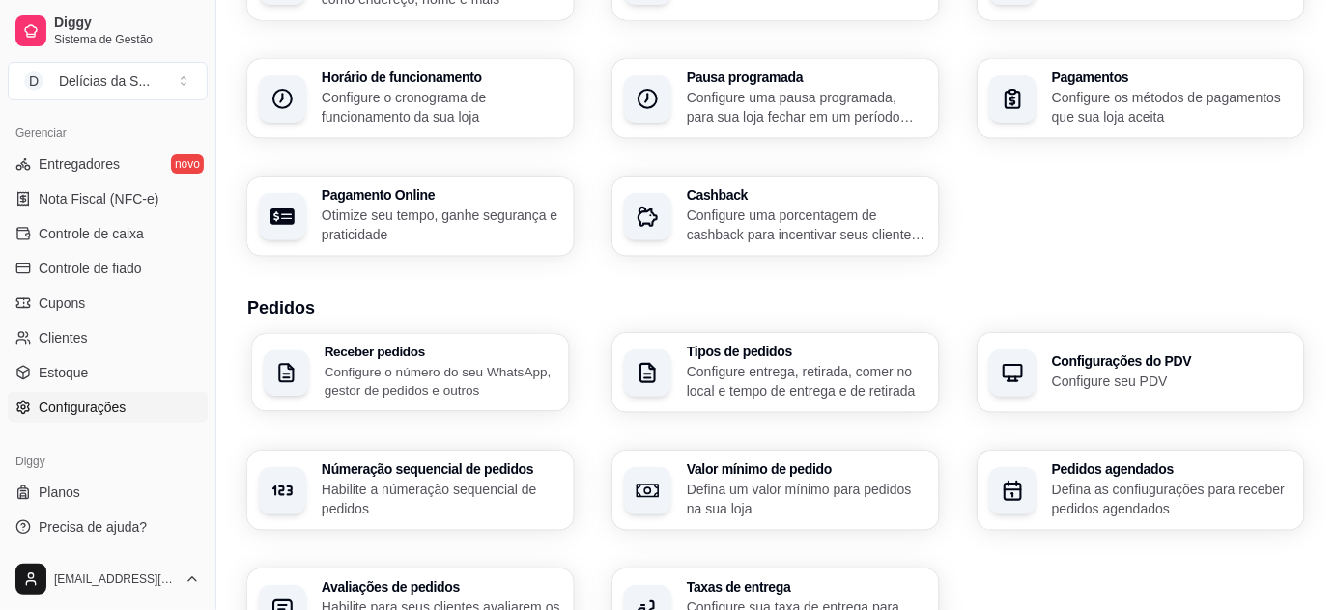
click at [438, 376] on p "Configure o número do seu WhatsApp, gestor de pedidos e outros" at bounding box center [442, 381] width 234 height 38
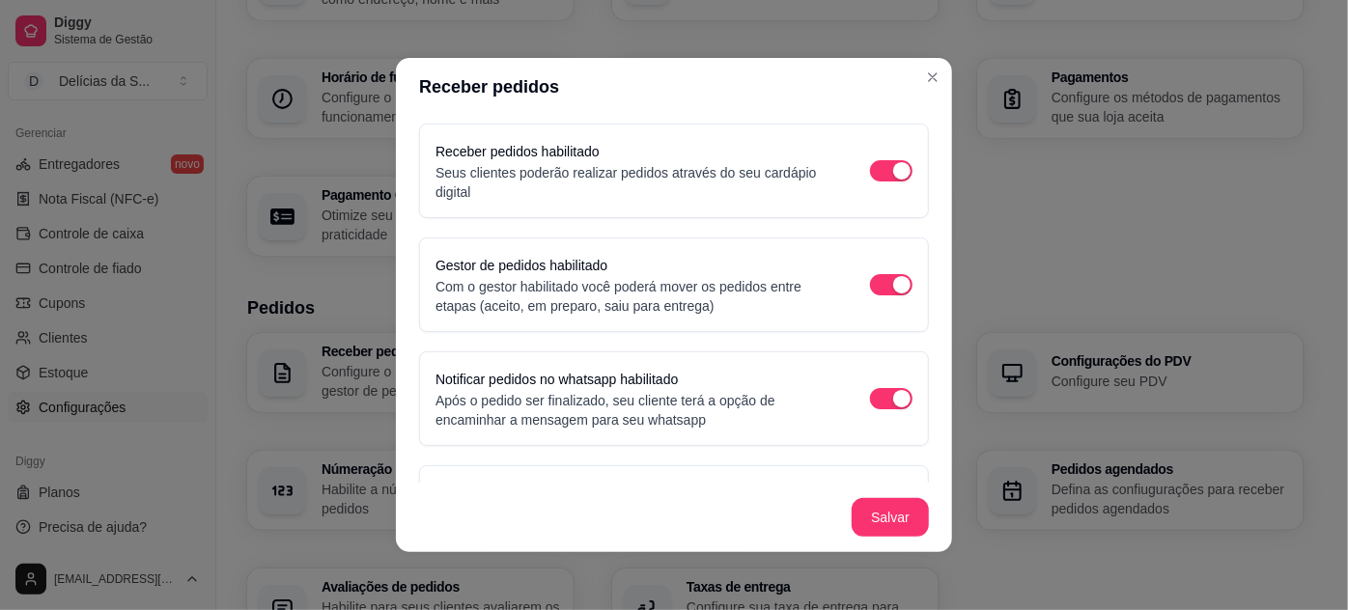
scroll to position [156, 0]
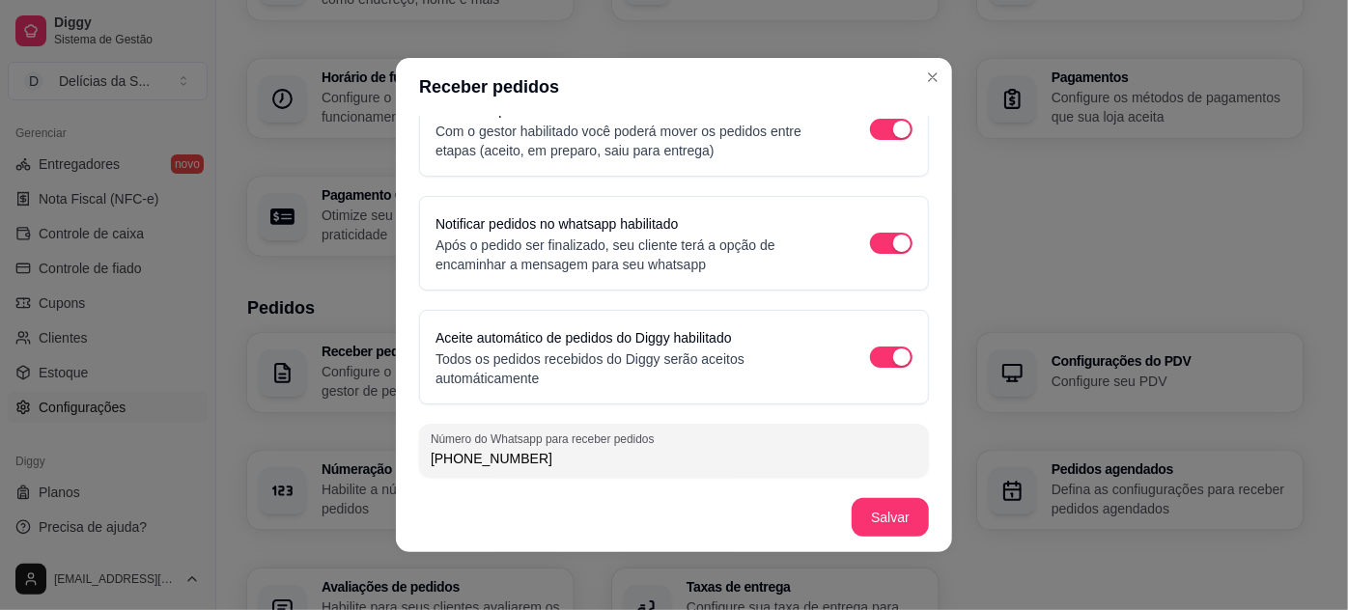
click at [626, 450] on input "(91) 9 9601-1596" at bounding box center [674, 458] width 487 height 19
type input "(91) 9 8613-5354"
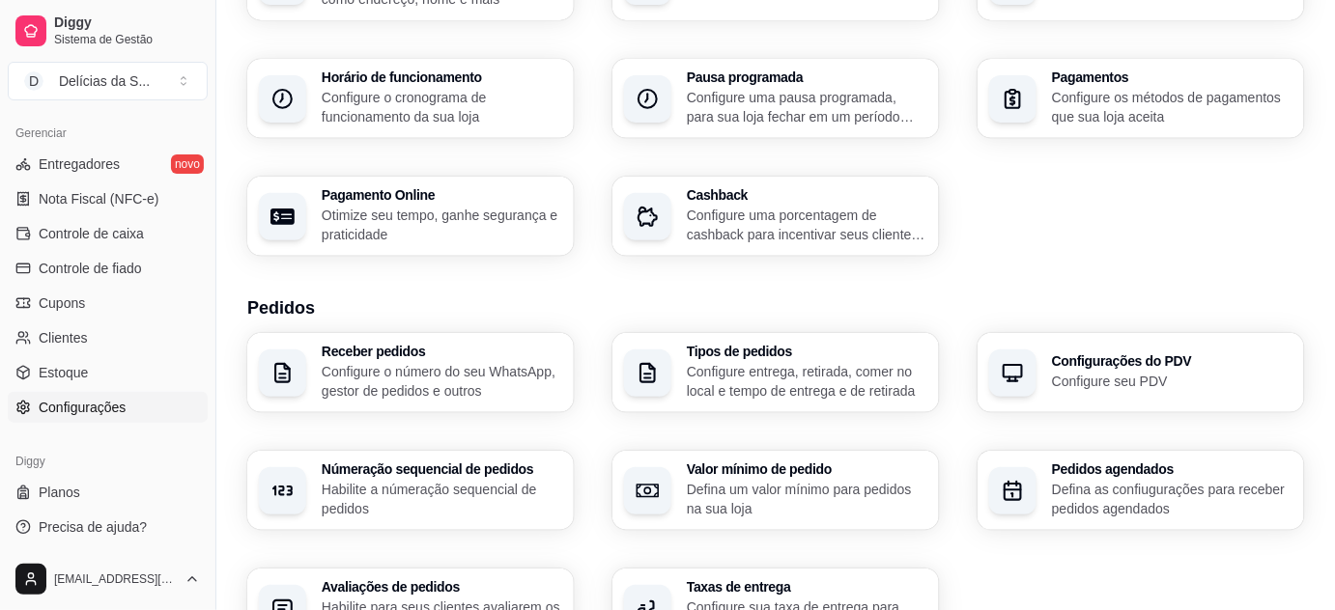
click at [471, 366] on p "Configure o número do seu WhatsApp, gestor de pedidos e outros" at bounding box center [442, 381] width 241 height 39
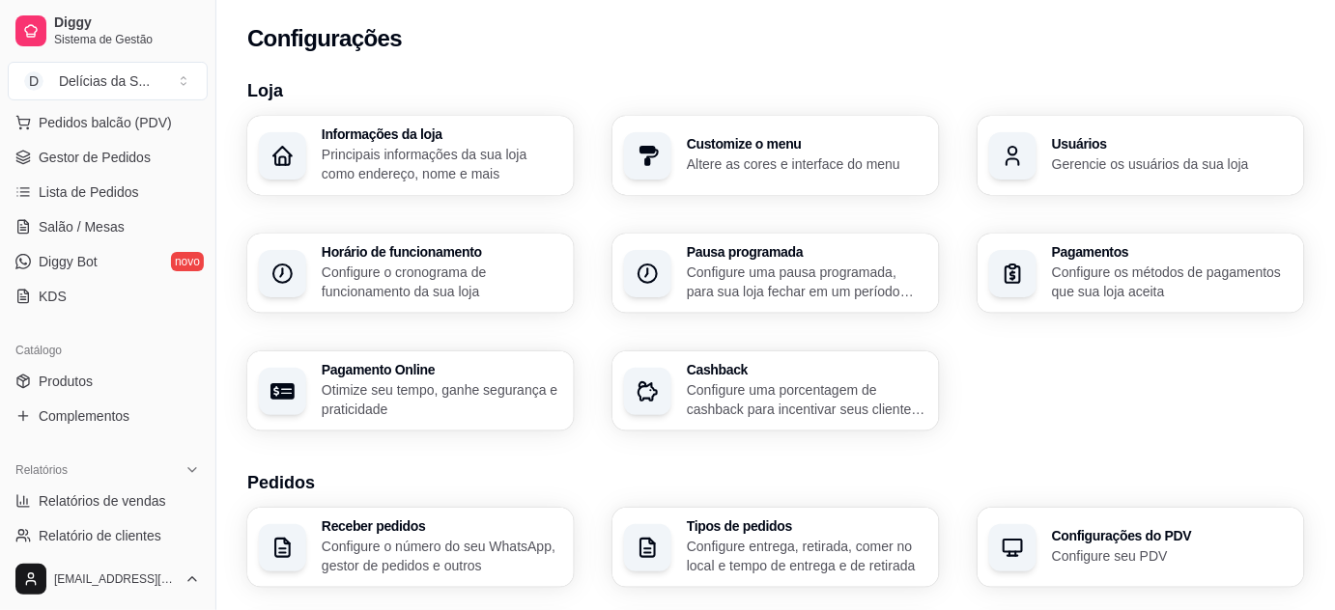
scroll to position [0, 0]
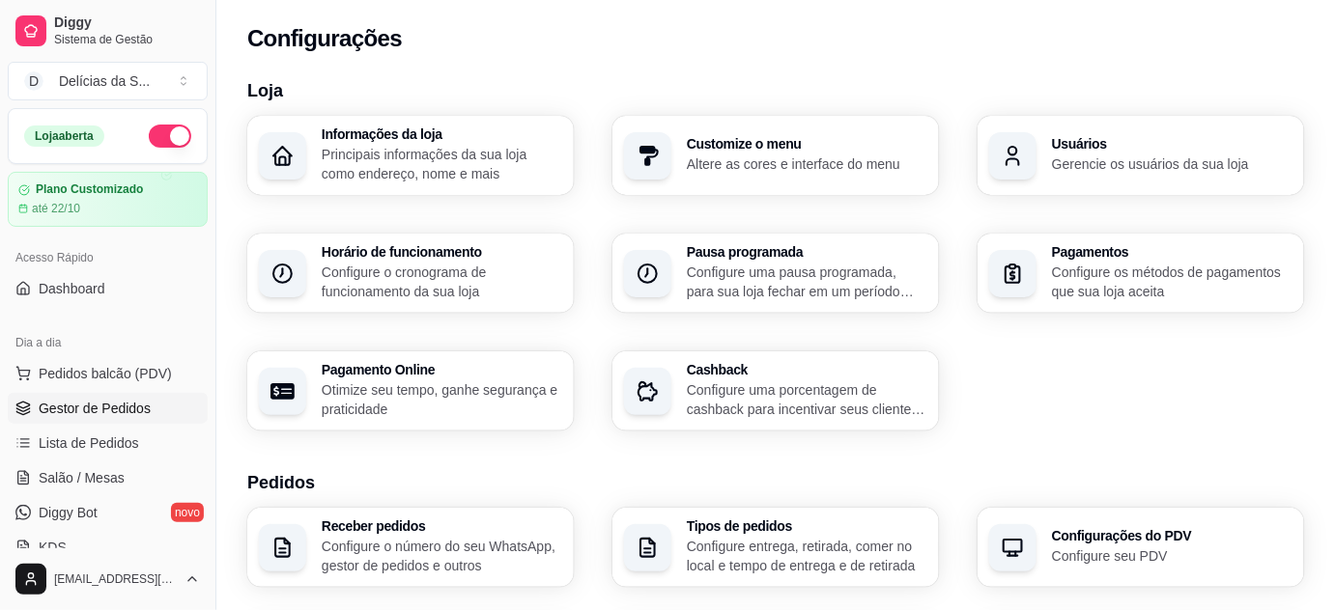
click at [105, 421] on link "Gestor de Pedidos" at bounding box center [108, 408] width 200 height 31
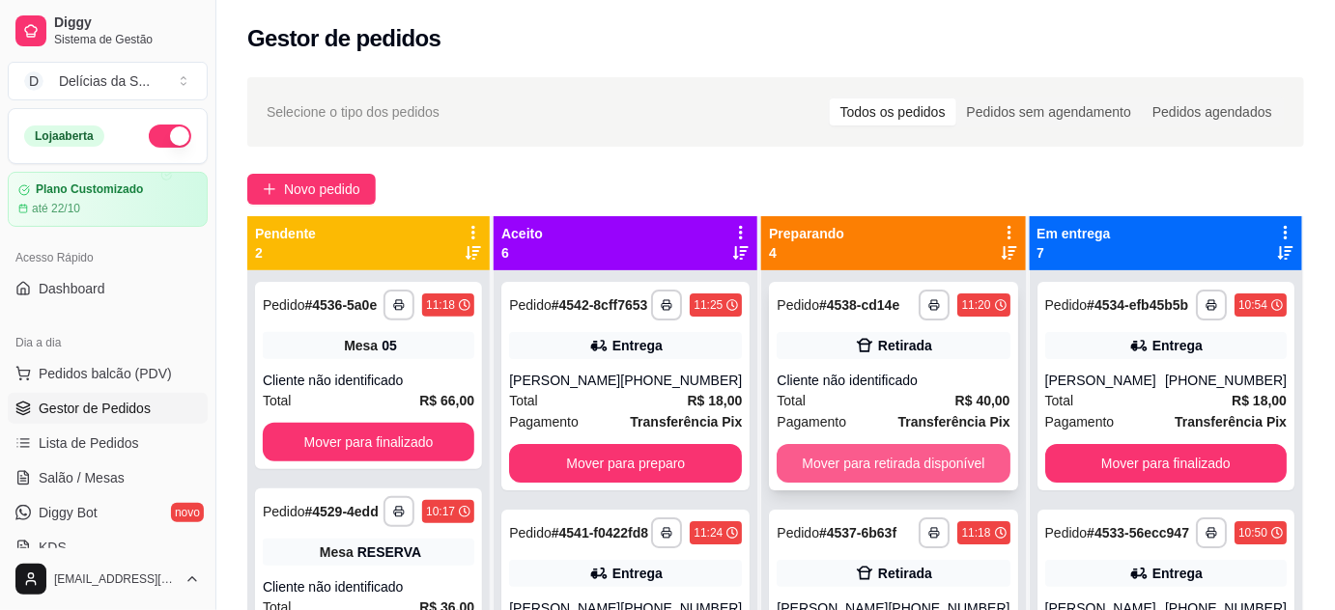
click at [920, 454] on button "Mover para retirada disponível" at bounding box center [893, 463] width 233 height 39
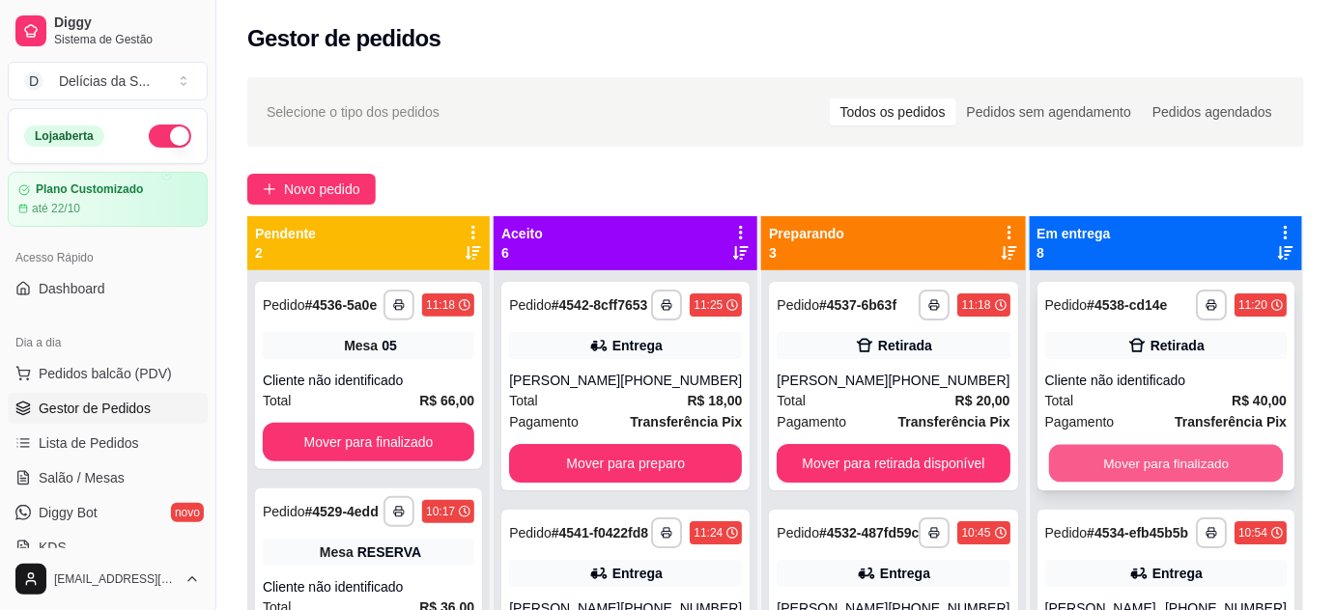
click at [1119, 465] on button "Mover para finalizado" at bounding box center [1165, 464] width 235 height 38
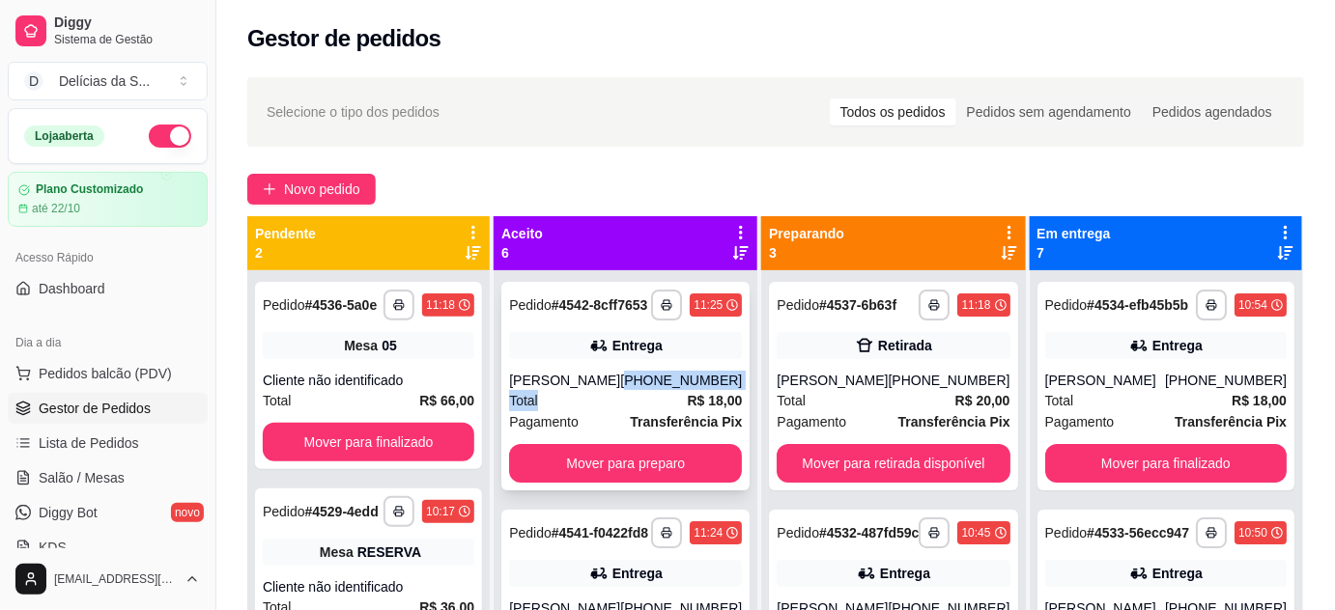
click at [649, 406] on div "**********" at bounding box center [625, 386] width 248 height 209
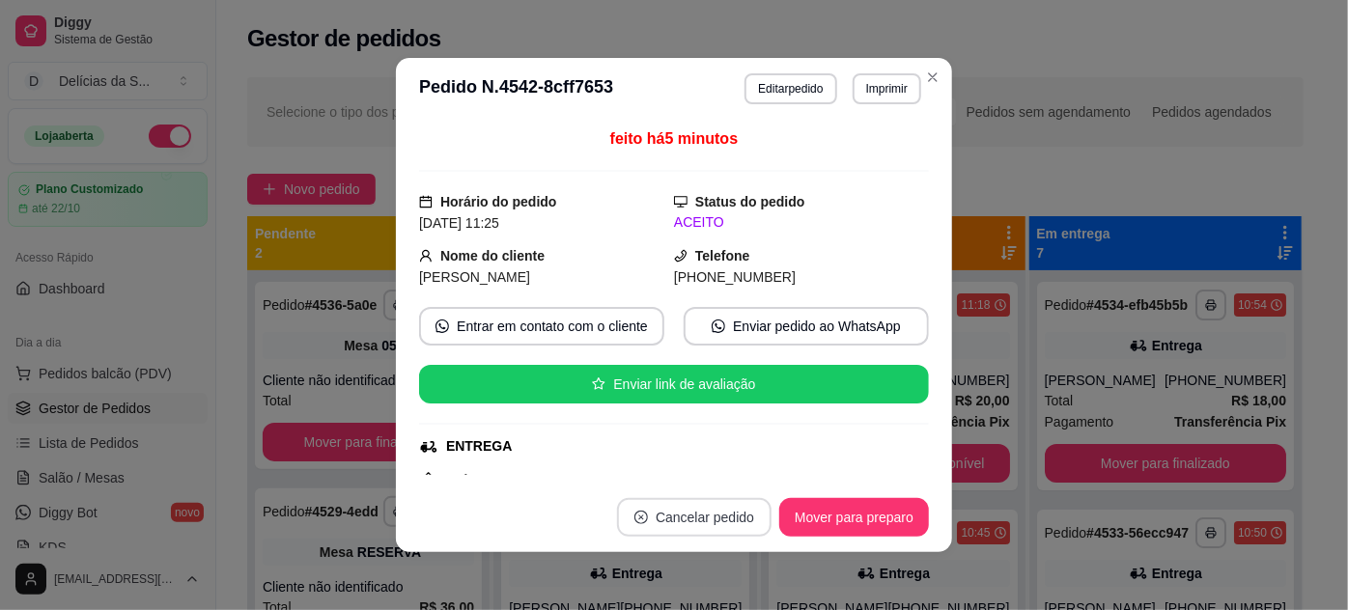
click at [681, 513] on button "Cancelar pedido" at bounding box center [694, 517] width 155 height 39
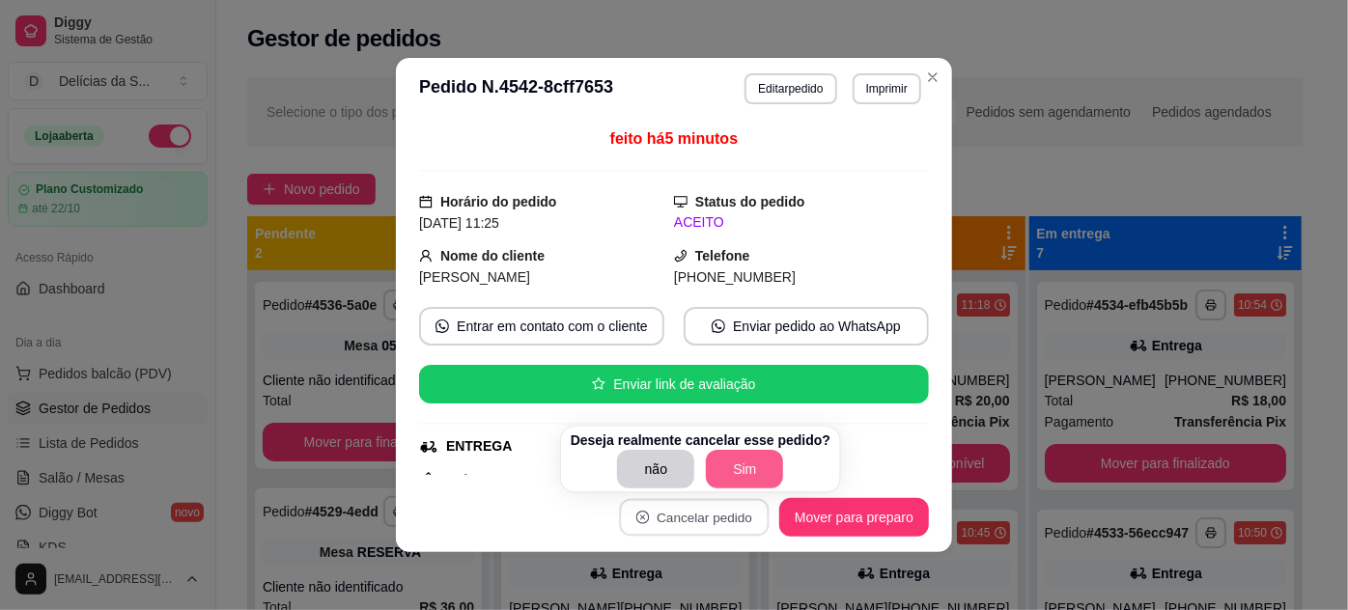
click at [727, 472] on button "Sim" at bounding box center [744, 469] width 77 height 39
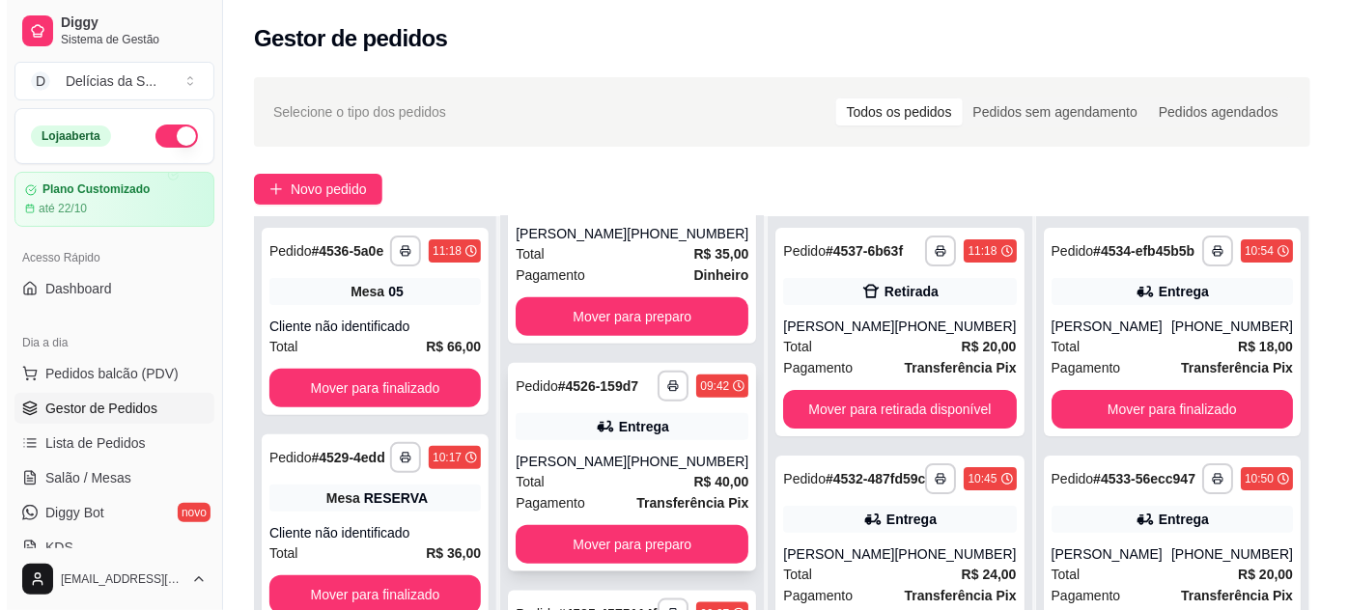
scroll to position [368, 0]
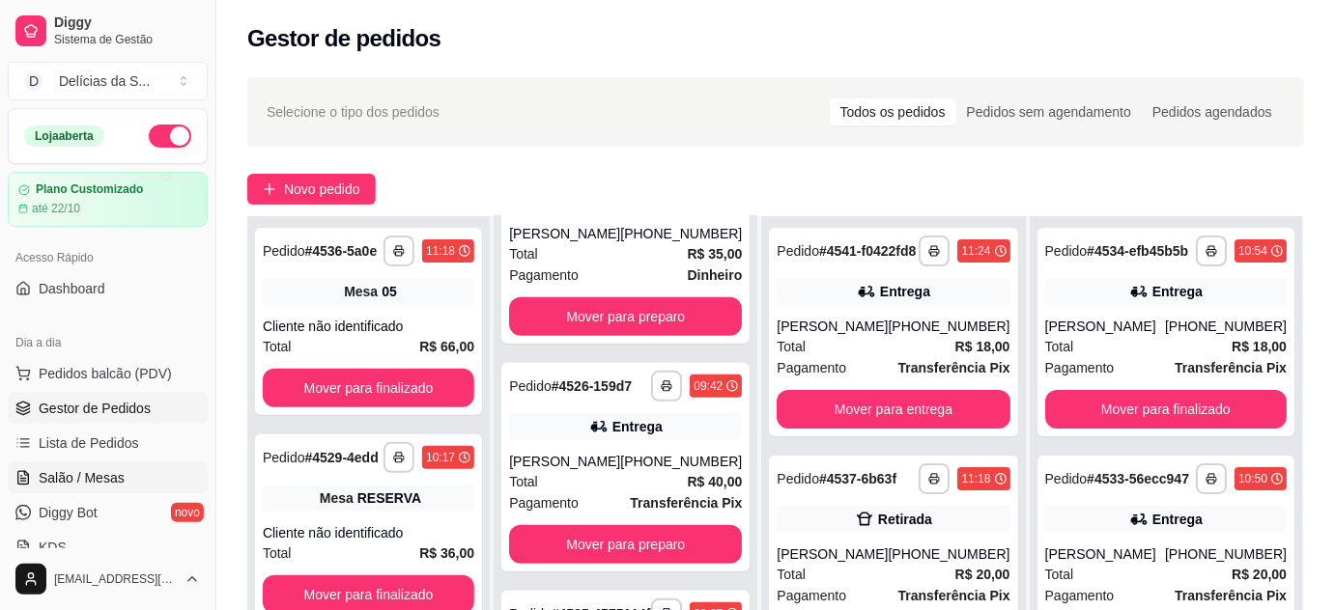
click at [99, 475] on span "Salão / Mesas" at bounding box center [82, 477] width 86 height 19
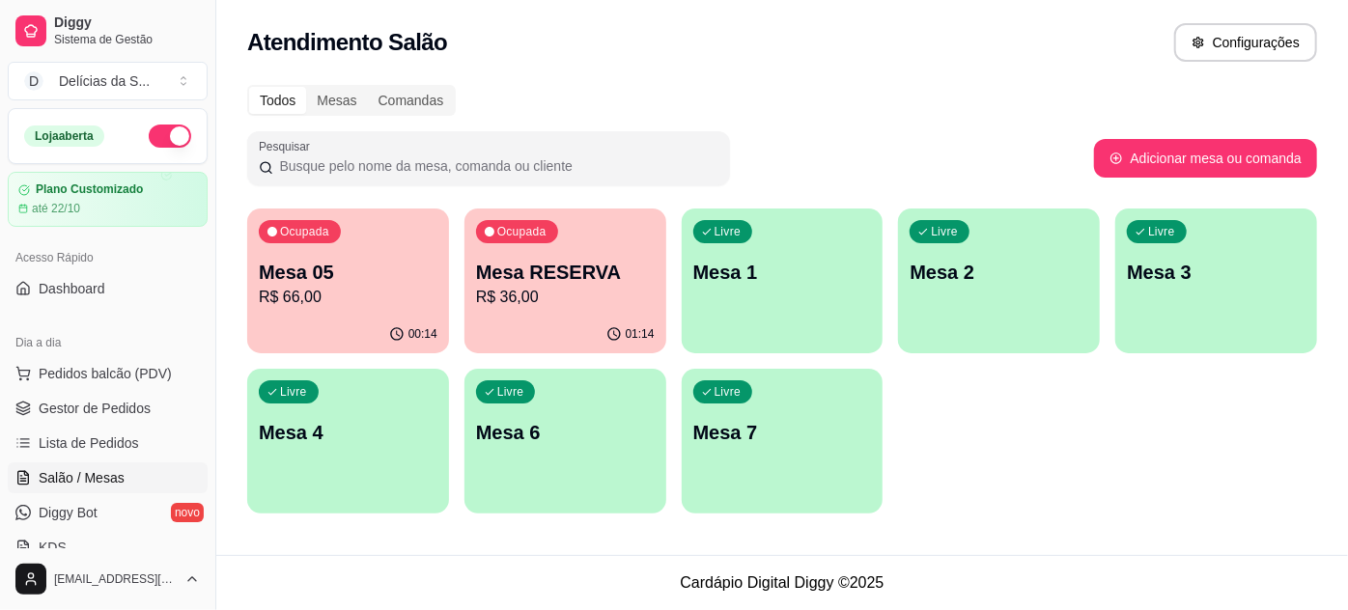
click at [350, 296] on p "R$ 66,00" at bounding box center [348, 297] width 179 height 23
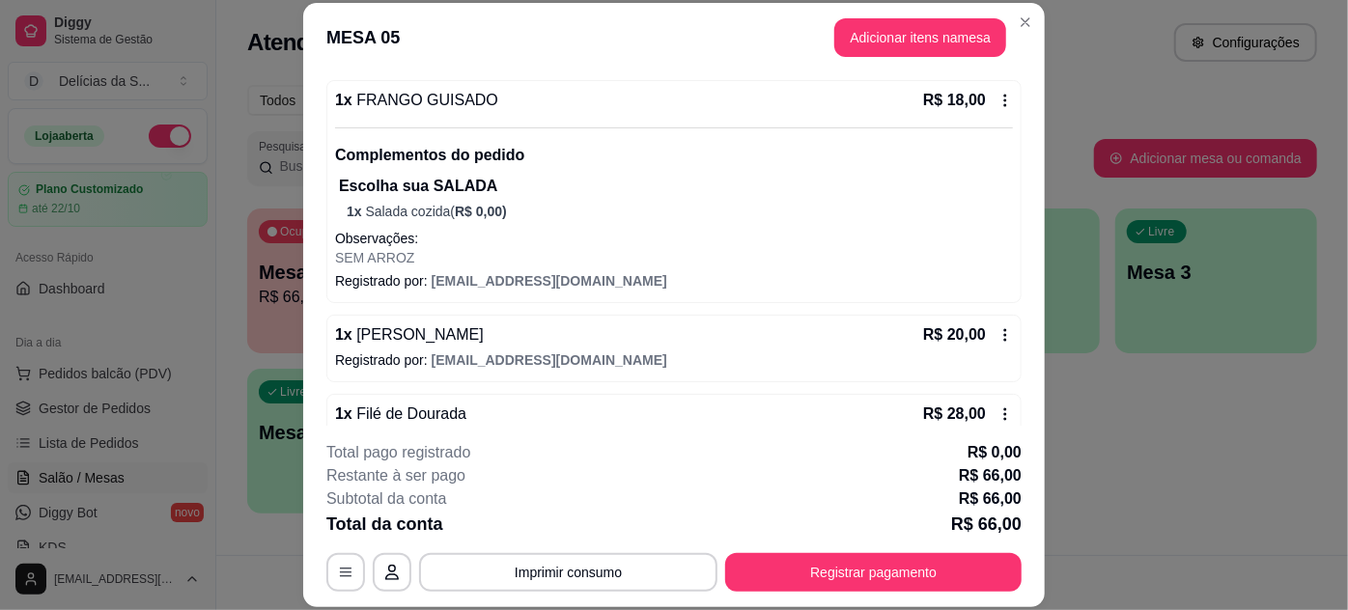
scroll to position [216, 0]
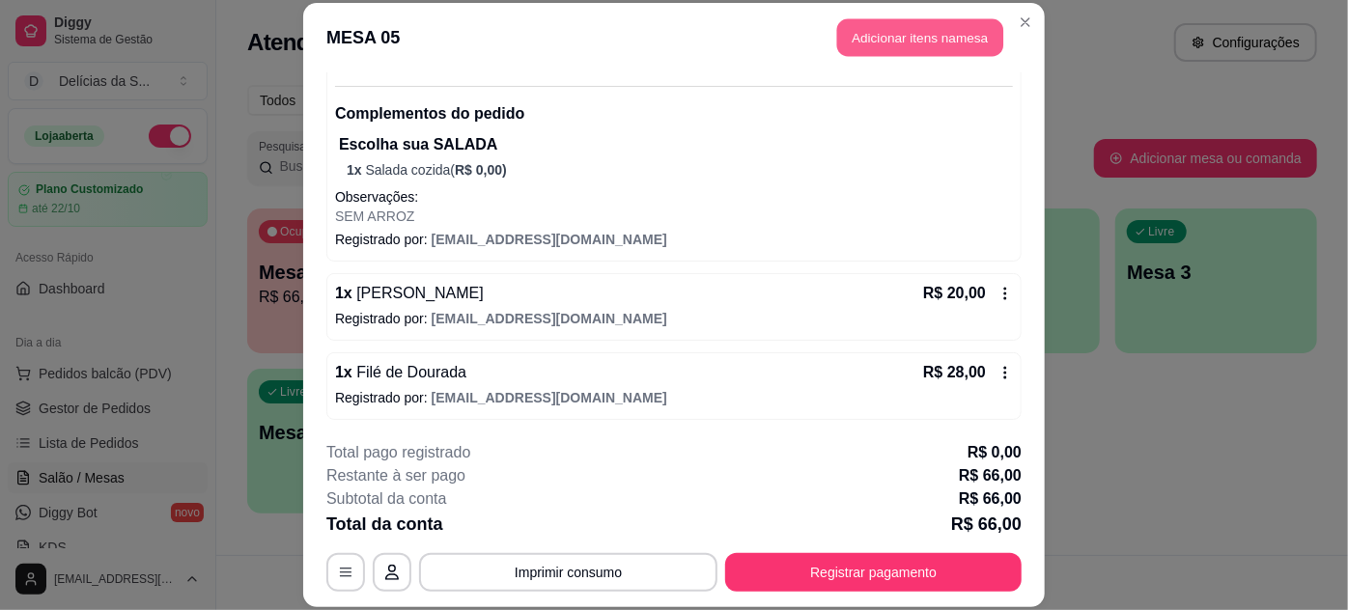
click at [927, 42] on button "Adicionar itens na mesa" at bounding box center [920, 38] width 166 height 38
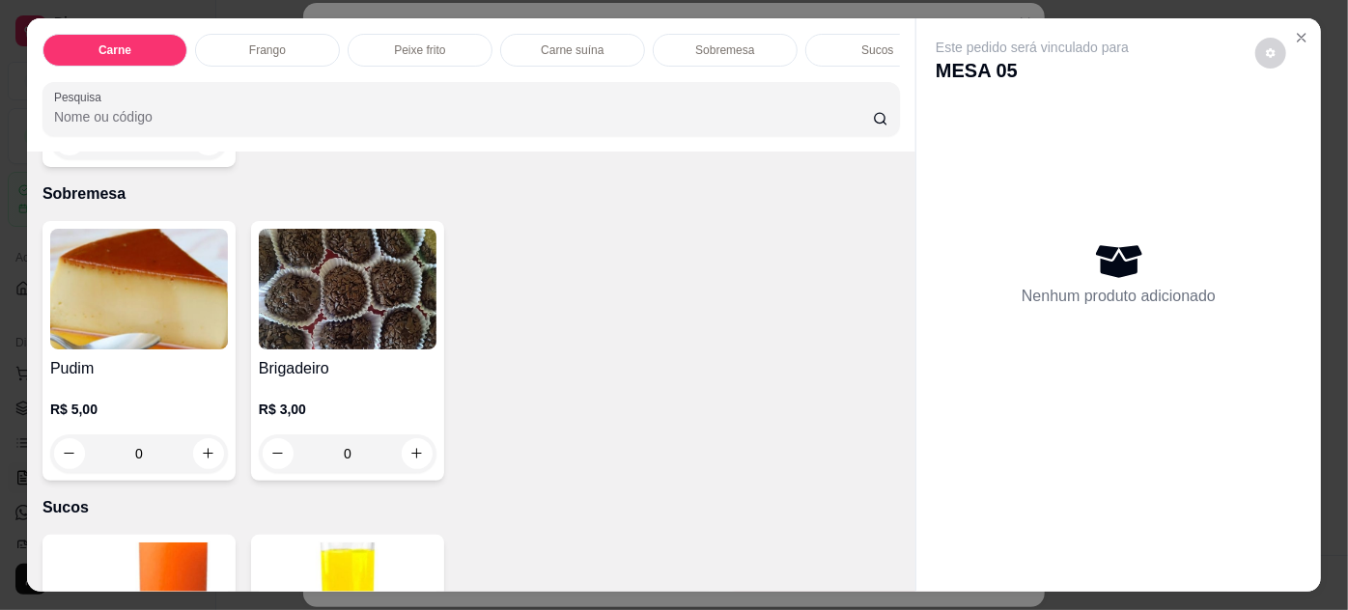
scroll to position [2458, 0]
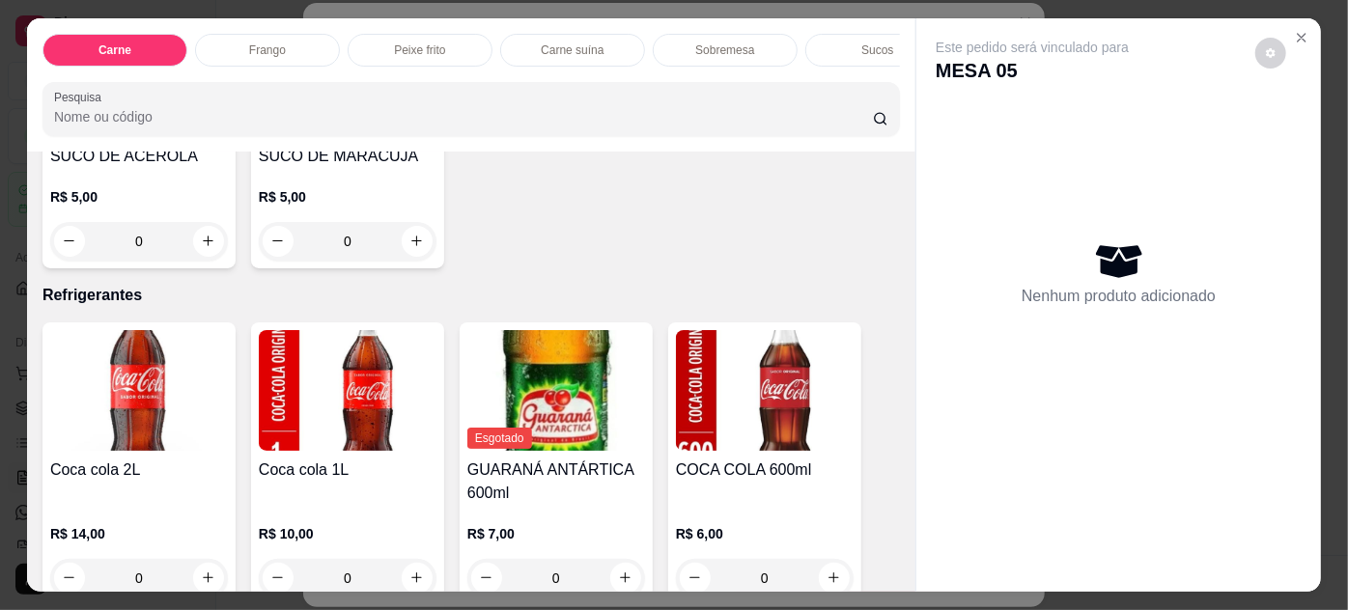
click at [347, 411] on img at bounding box center [348, 390] width 178 height 121
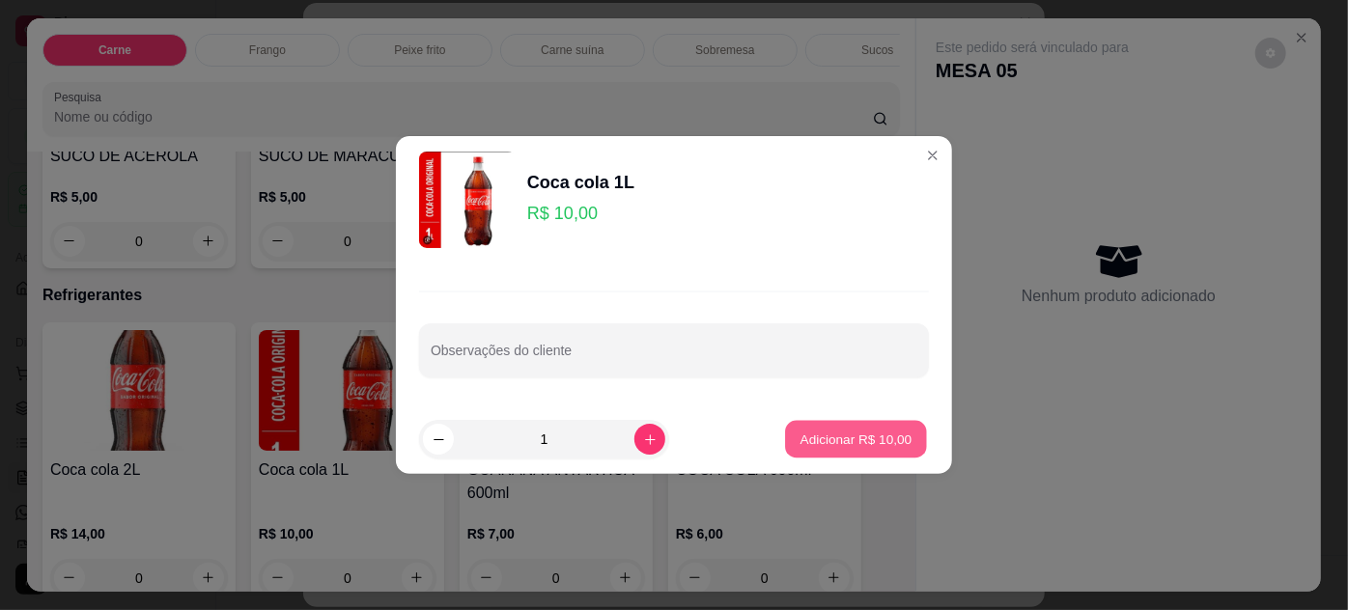
click at [801, 437] on p "Adicionar R$ 10,00" at bounding box center [857, 439] width 112 height 18
type input "1"
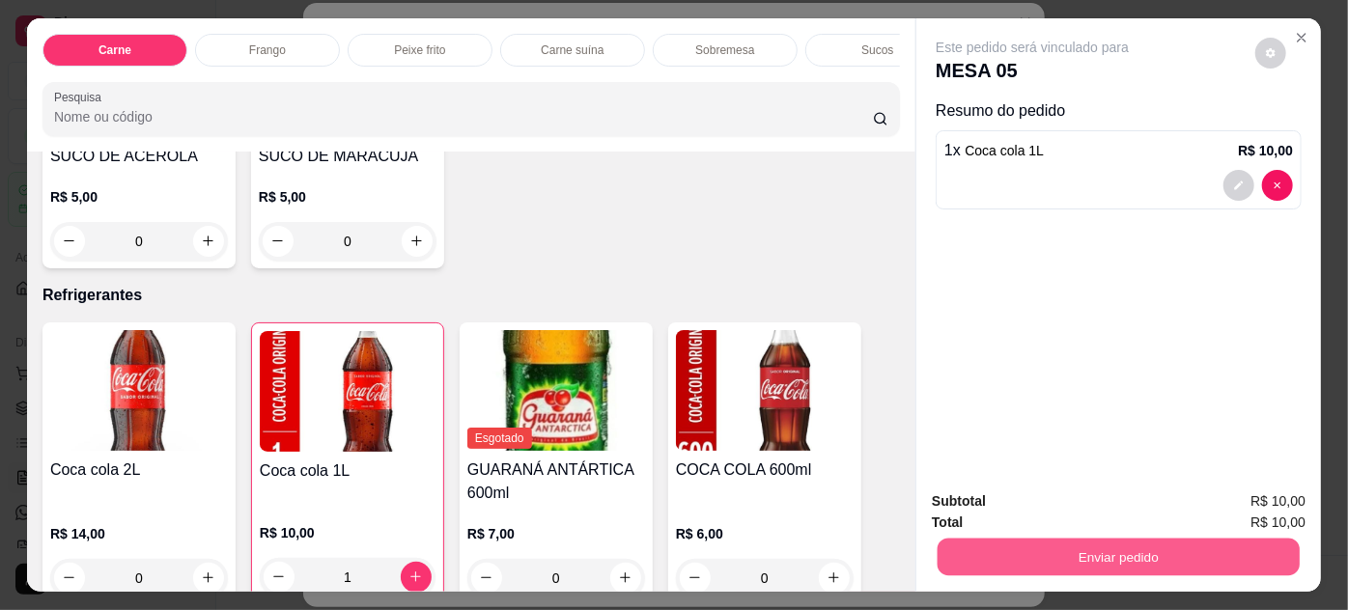
click at [994, 553] on button "Enviar pedido" at bounding box center [1119, 558] width 362 height 38
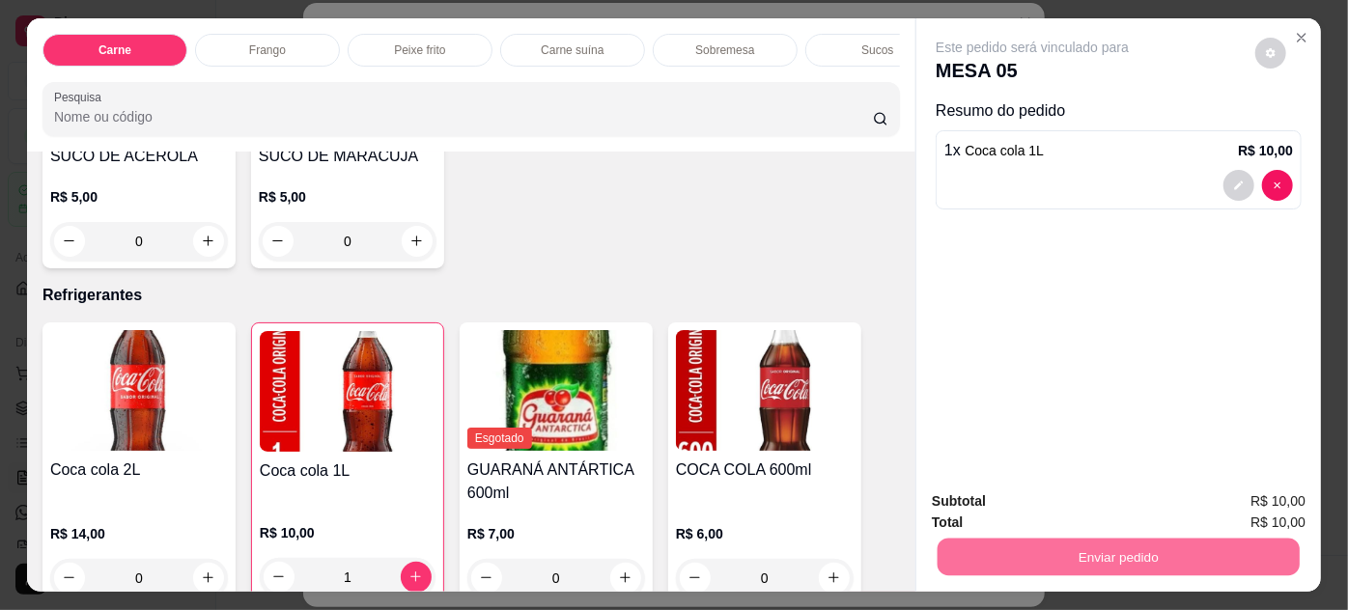
click at [1276, 494] on button "Enviar pedido" at bounding box center [1257, 503] width 106 height 36
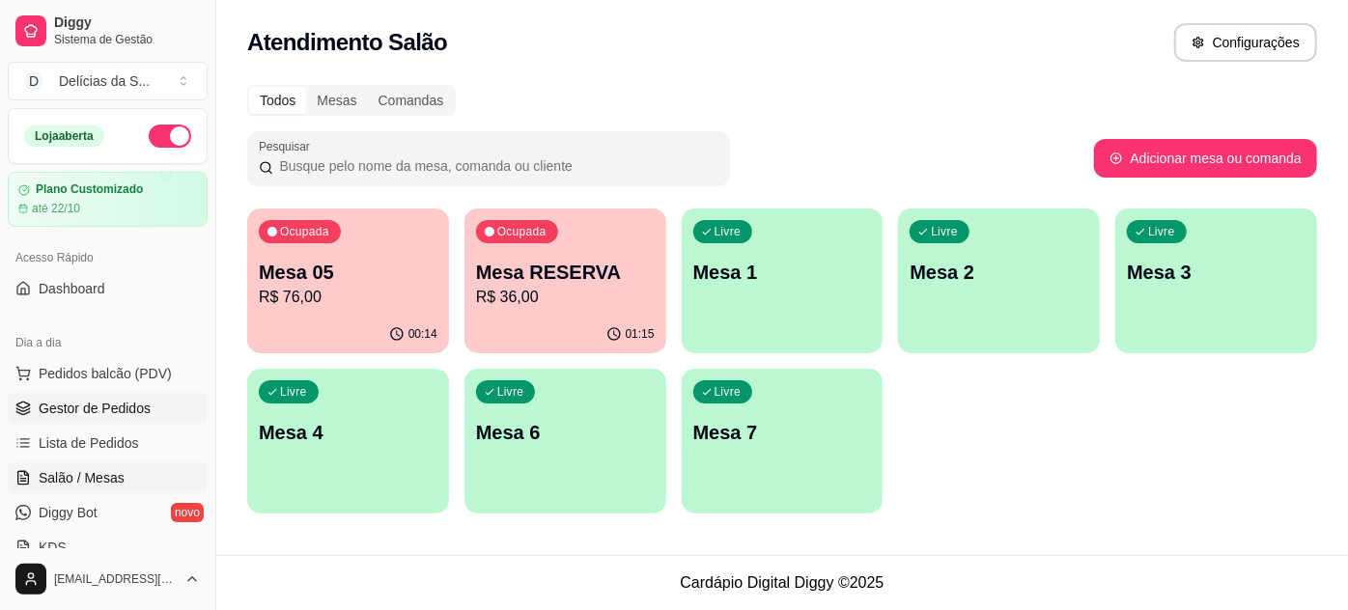
click at [100, 407] on span "Gestor de Pedidos" at bounding box center [95, 408] width 112 height 19
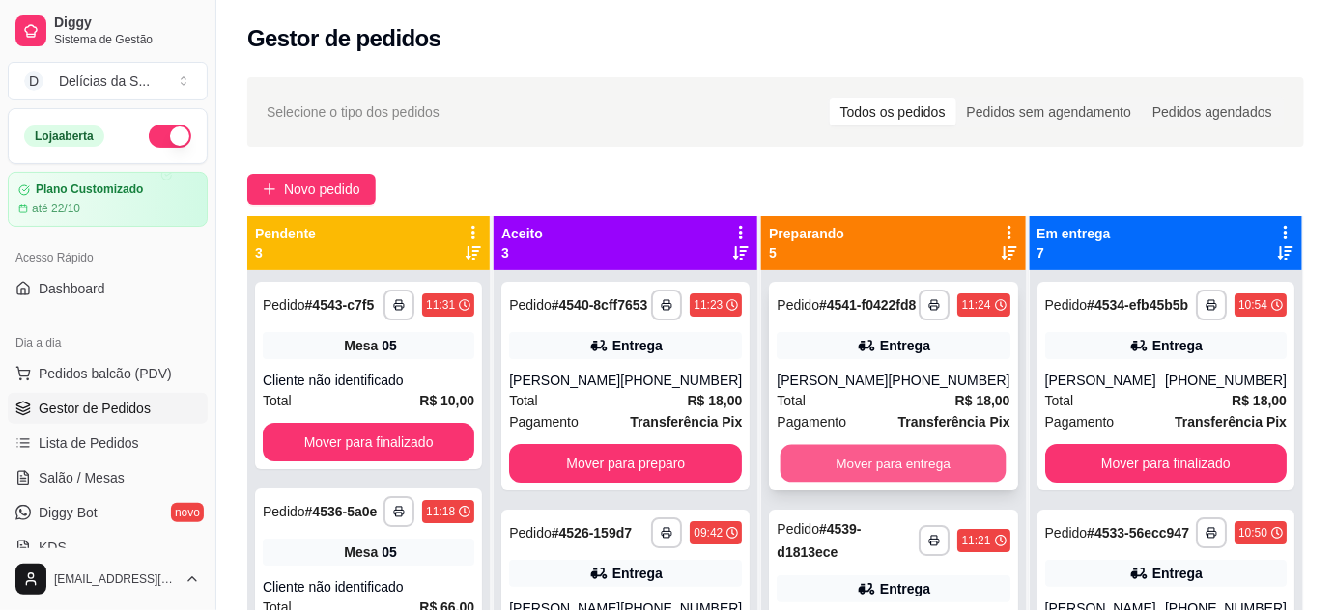
click at [864, 479] on button "Mover para entrega" at bounding box center [893, 464] width 226 height 38
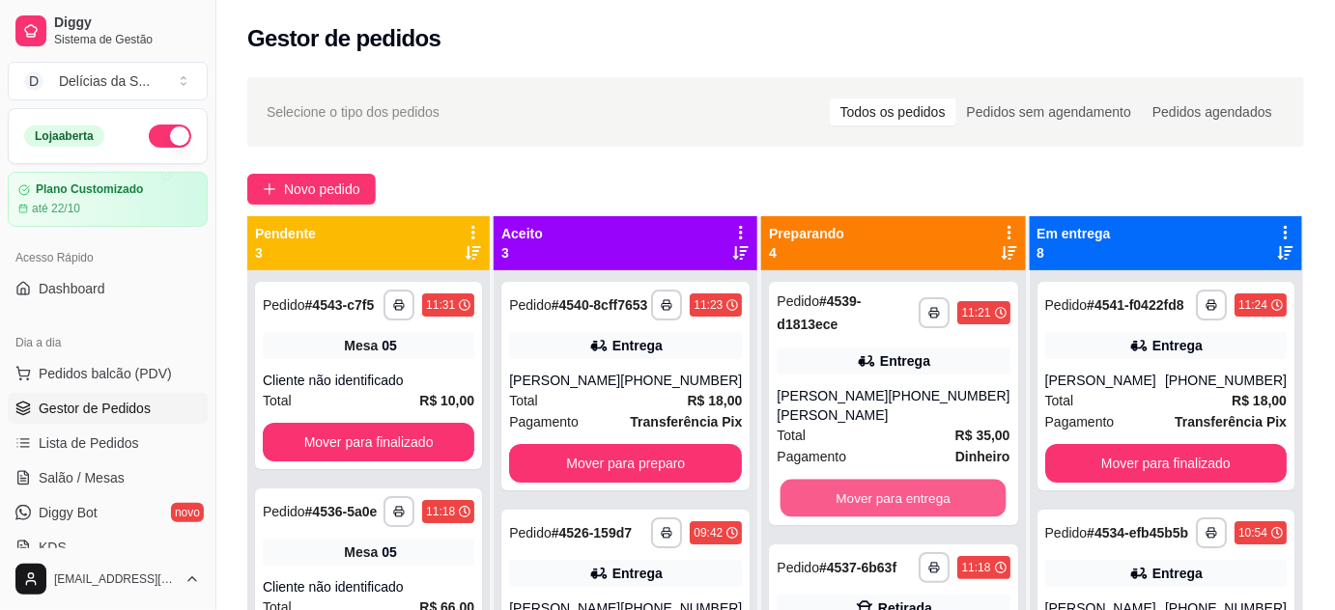
click at [864, 480] on button "Mover para entrega" at bounding box center [893, 499] width 226 height 38
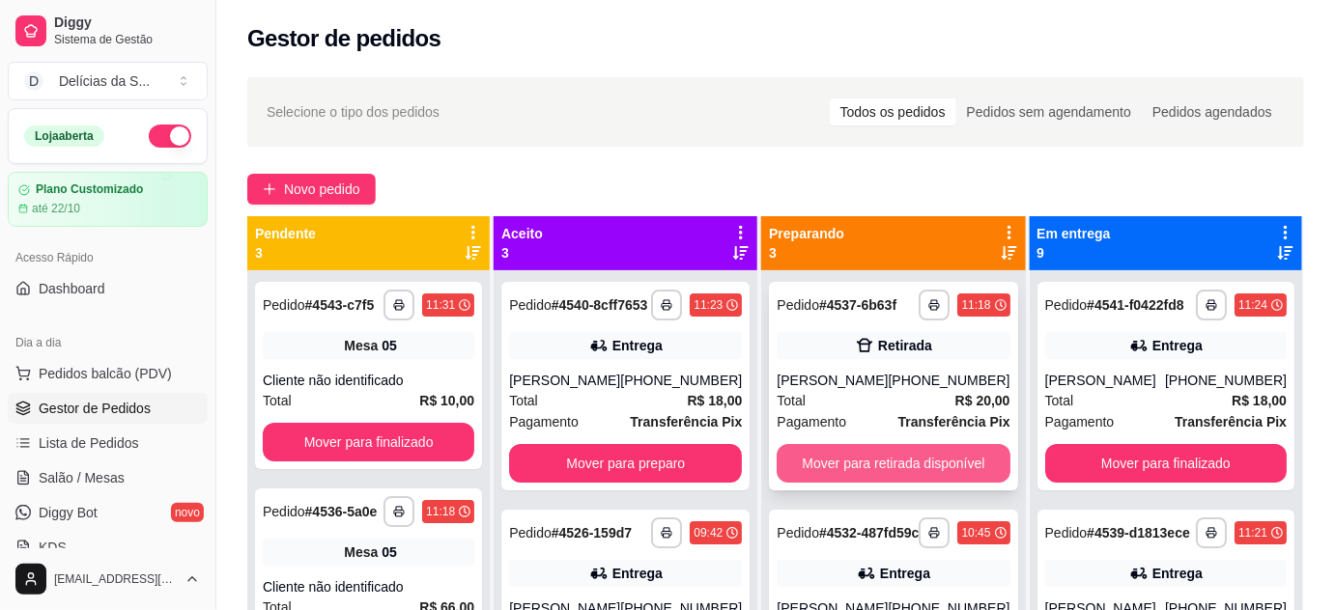
scroll to position [124, 0]
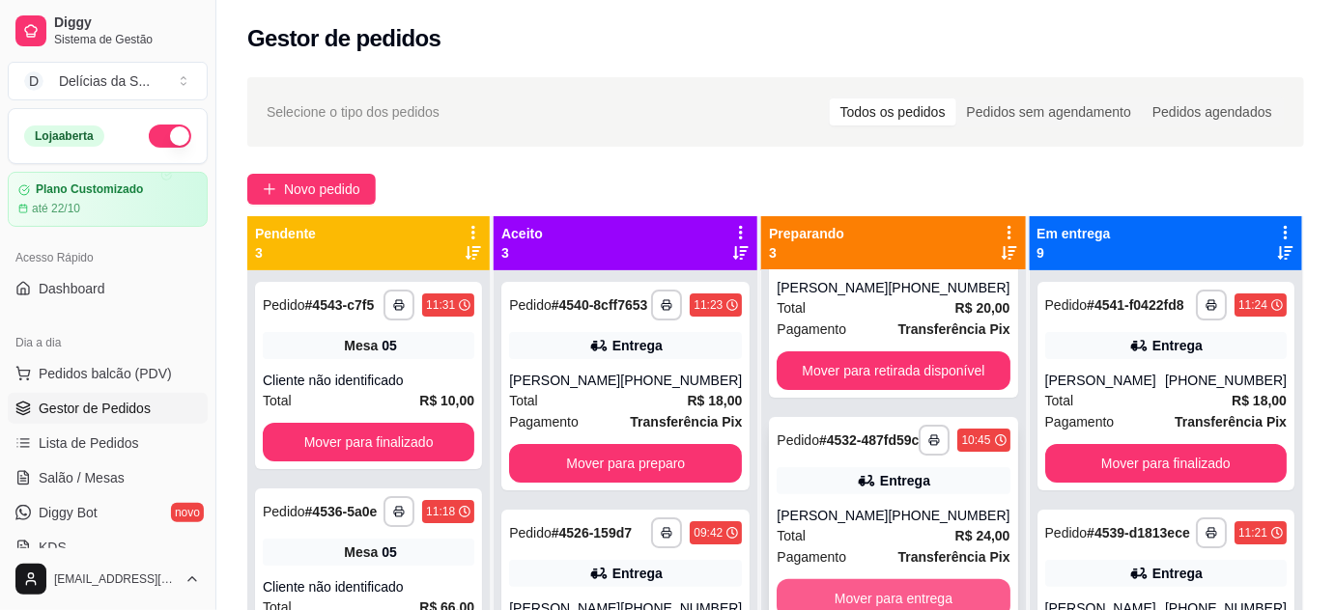
click at [895, 581] on button "Mover para entrega" at bounding box center [893, 599] width 233 height 39
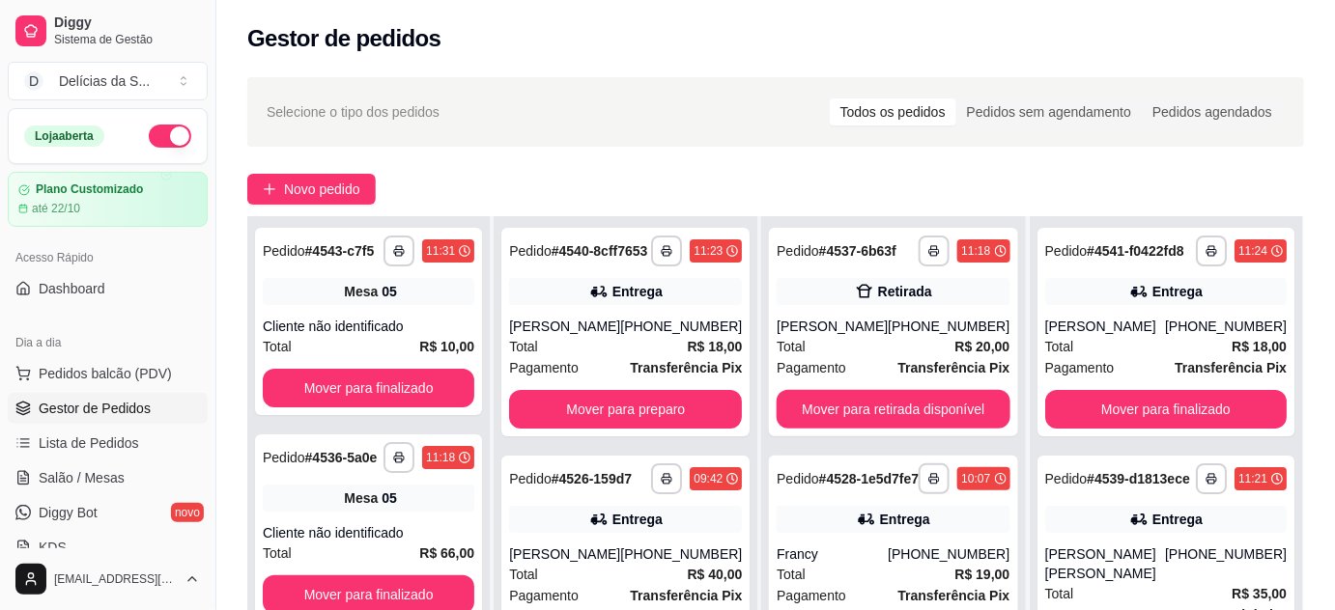
scroll to position [294, 0]
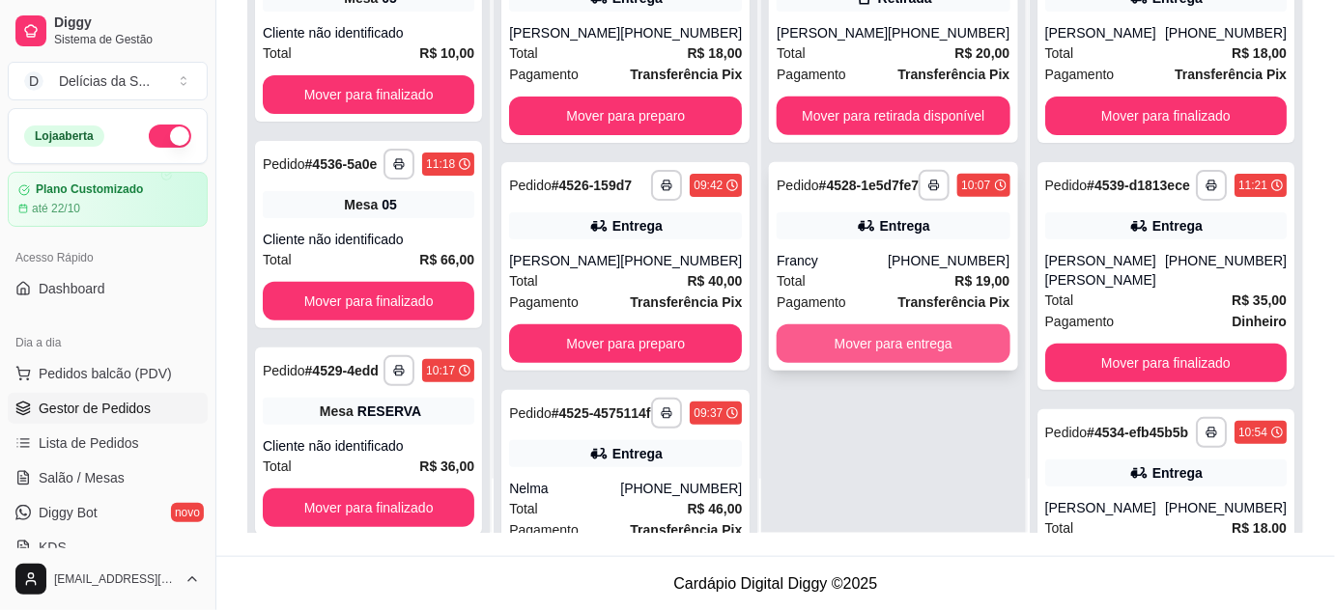
click at [905, 363] on button "Mover para entrega" at bounding box center [893, 344] width 233 height 39
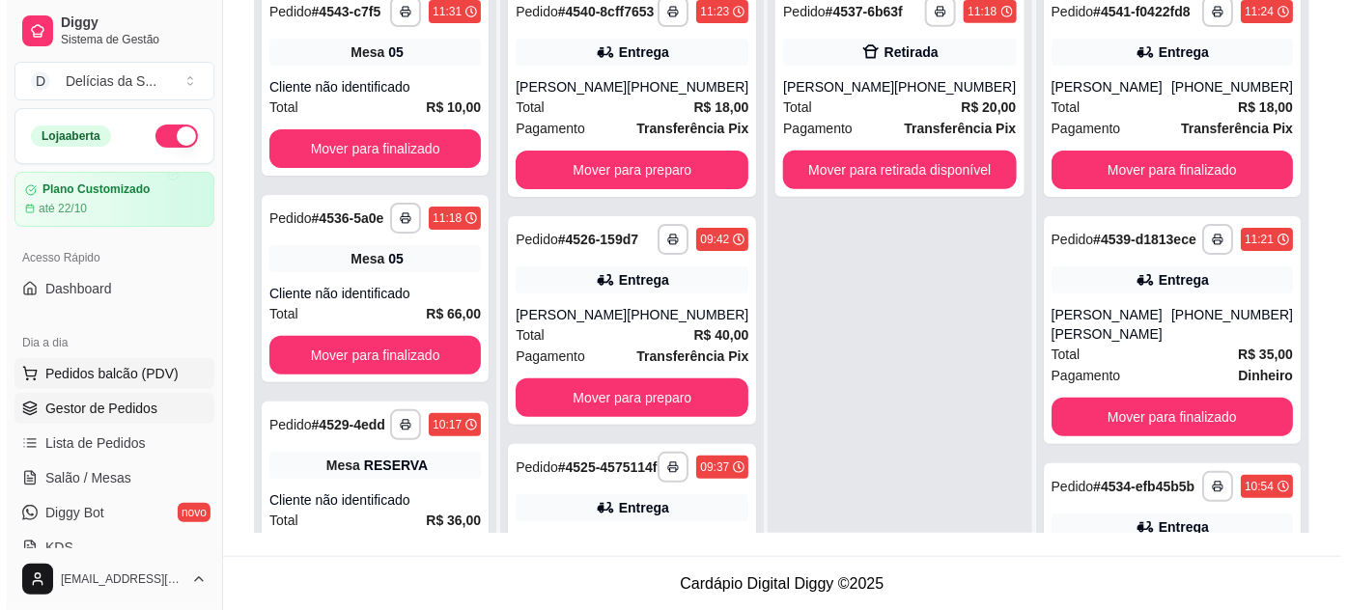
scroll to position [0, 0]
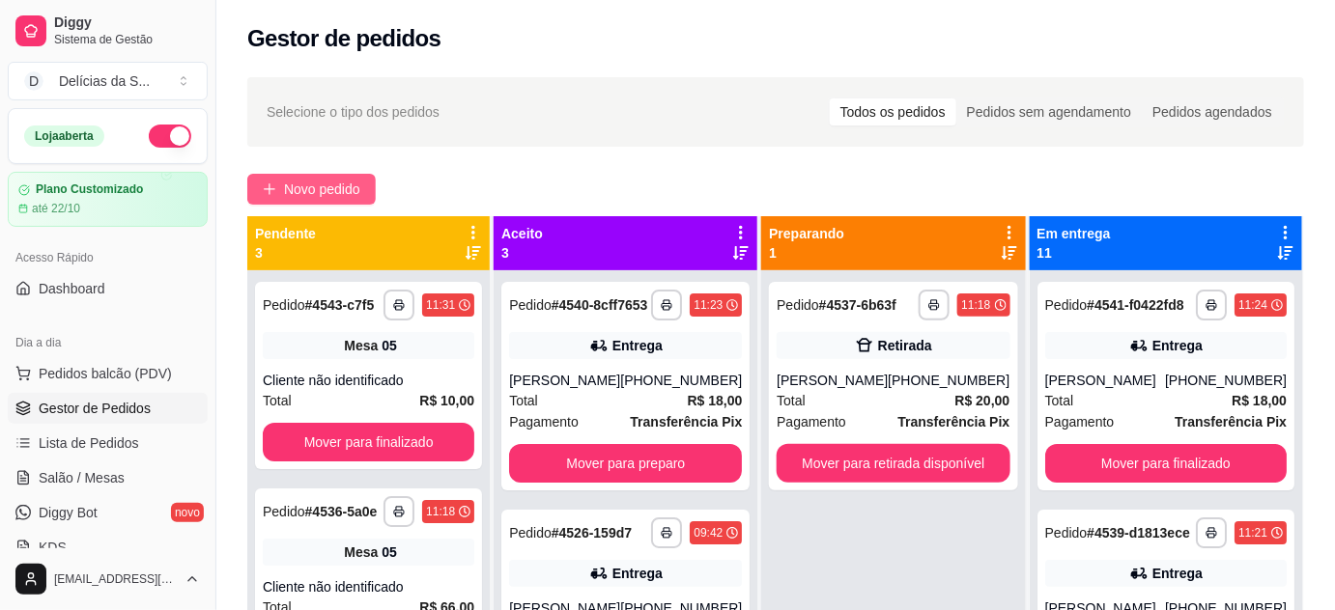
click at [334, 184] on span "Novo pedido" at bounding box center [322, 189] width 76 height 21
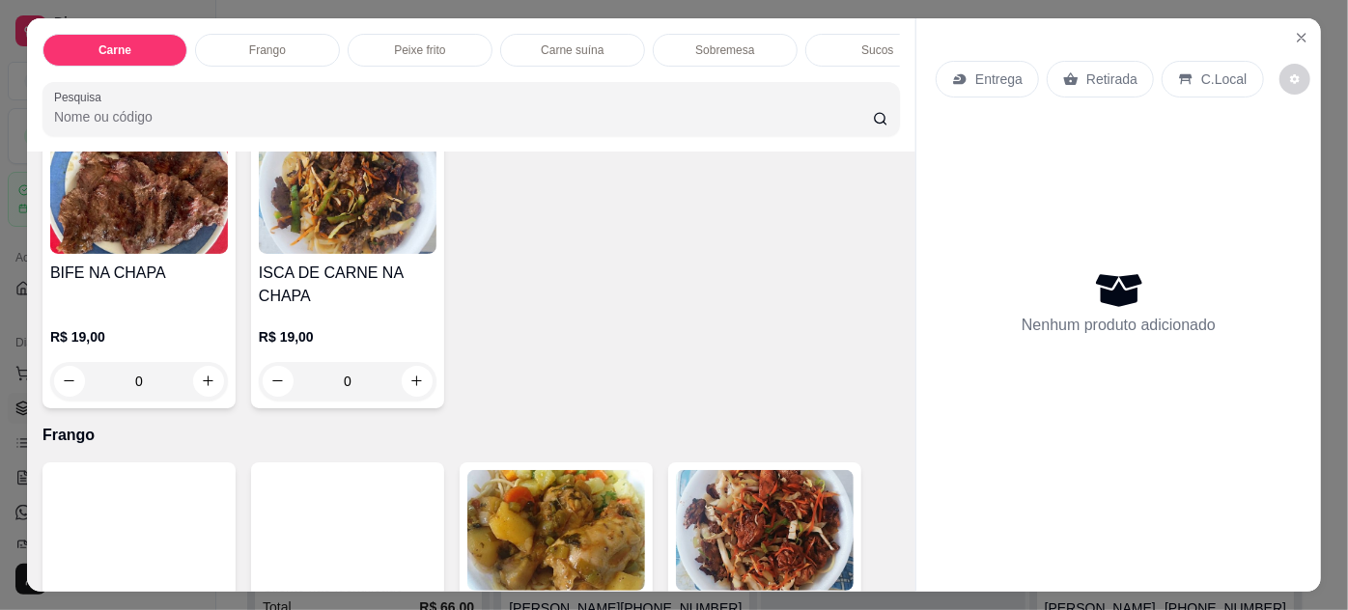
scroll to position [878, 0]
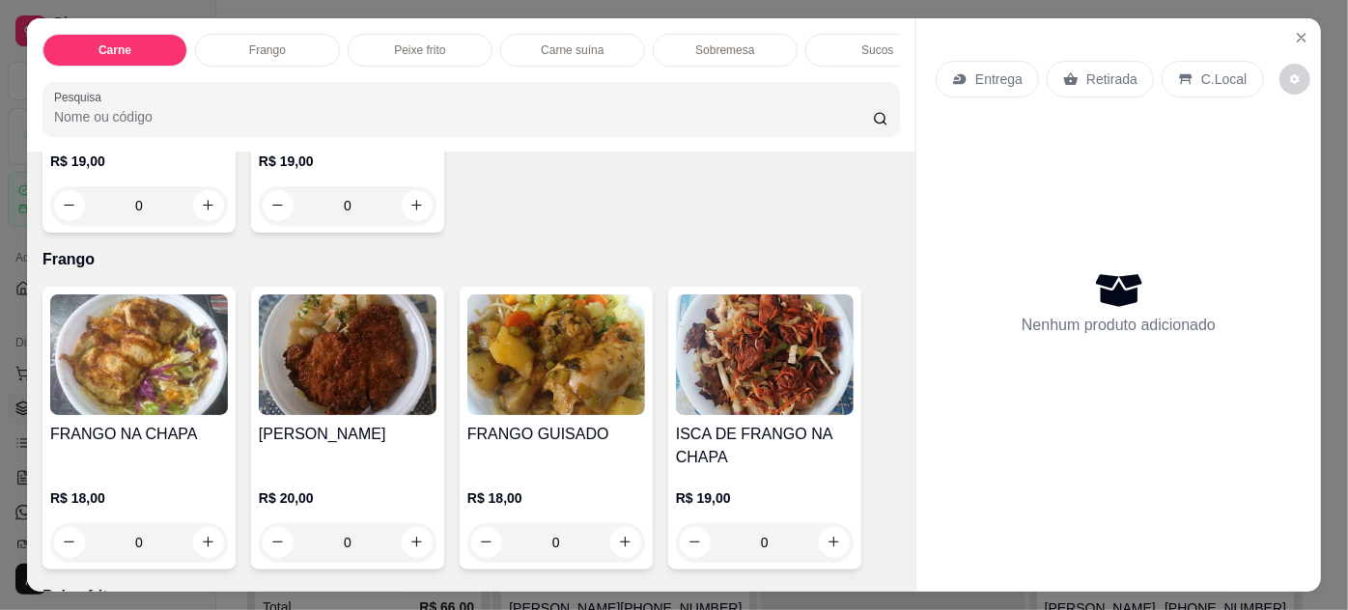
click at [109, 411] on img at bounding box center [139, 355] width 178 height 121
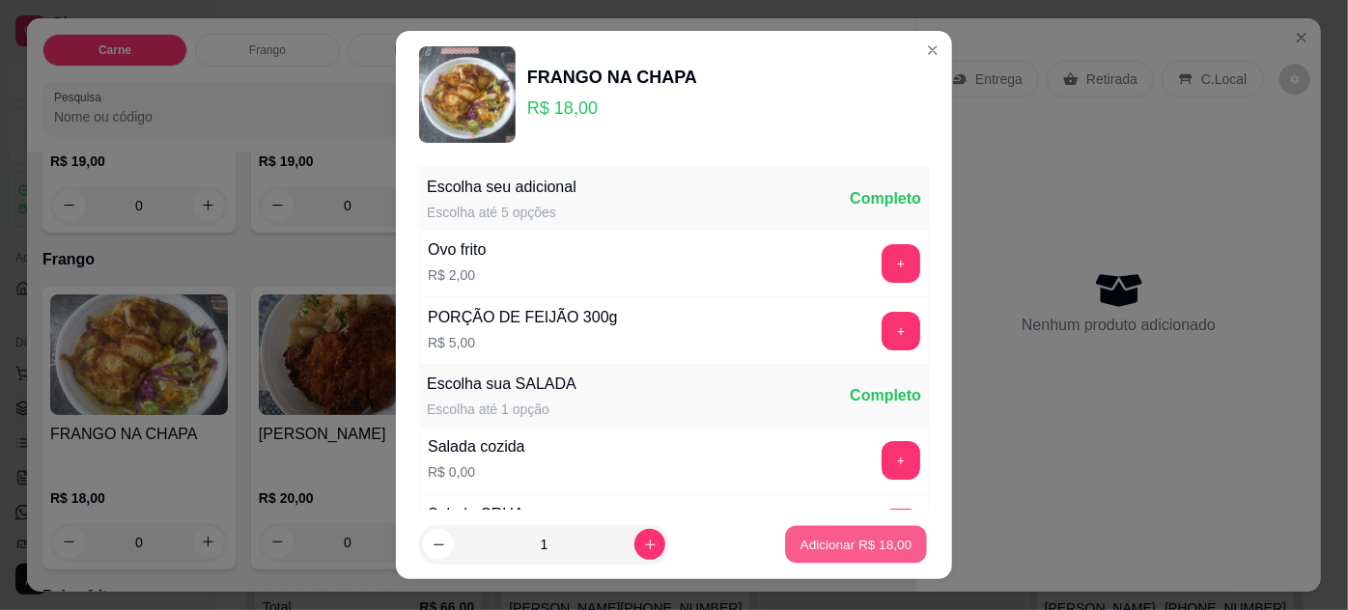
click at [813, 544] on p "Adicionar R$ 18,00" at bounding box center [857, 545] width 112 height 18
type input "1"
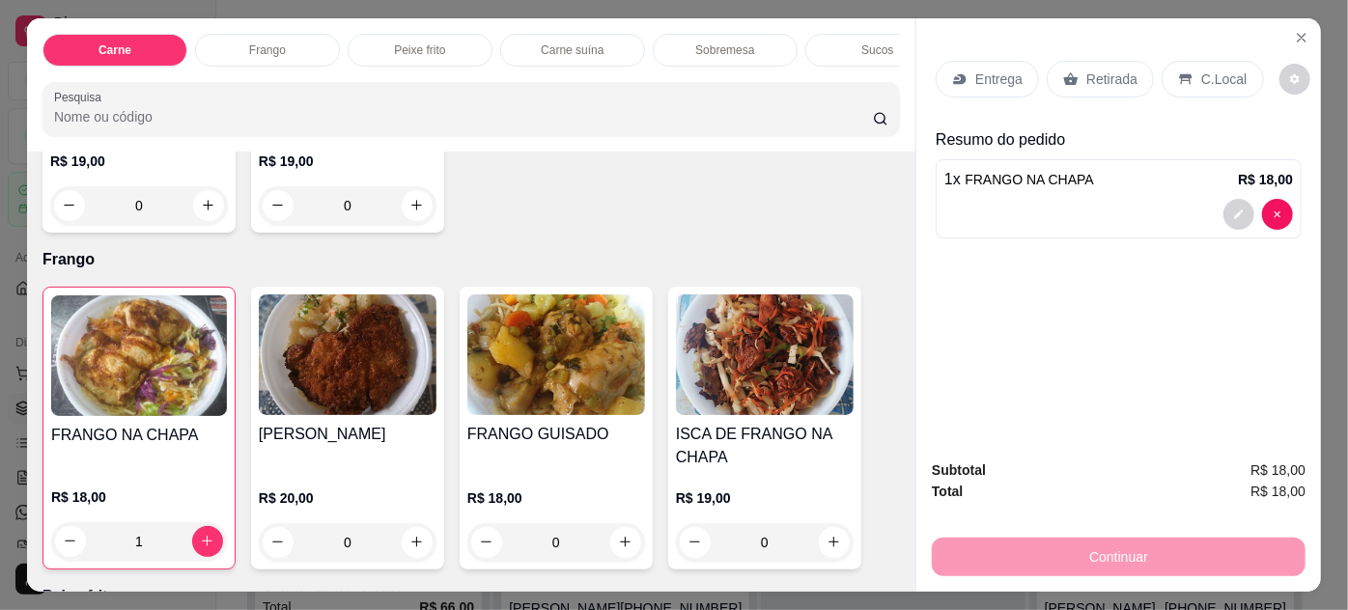
click at [977, 79] on p "Entrega" at bounding box center [999, 79] width 47 height 19
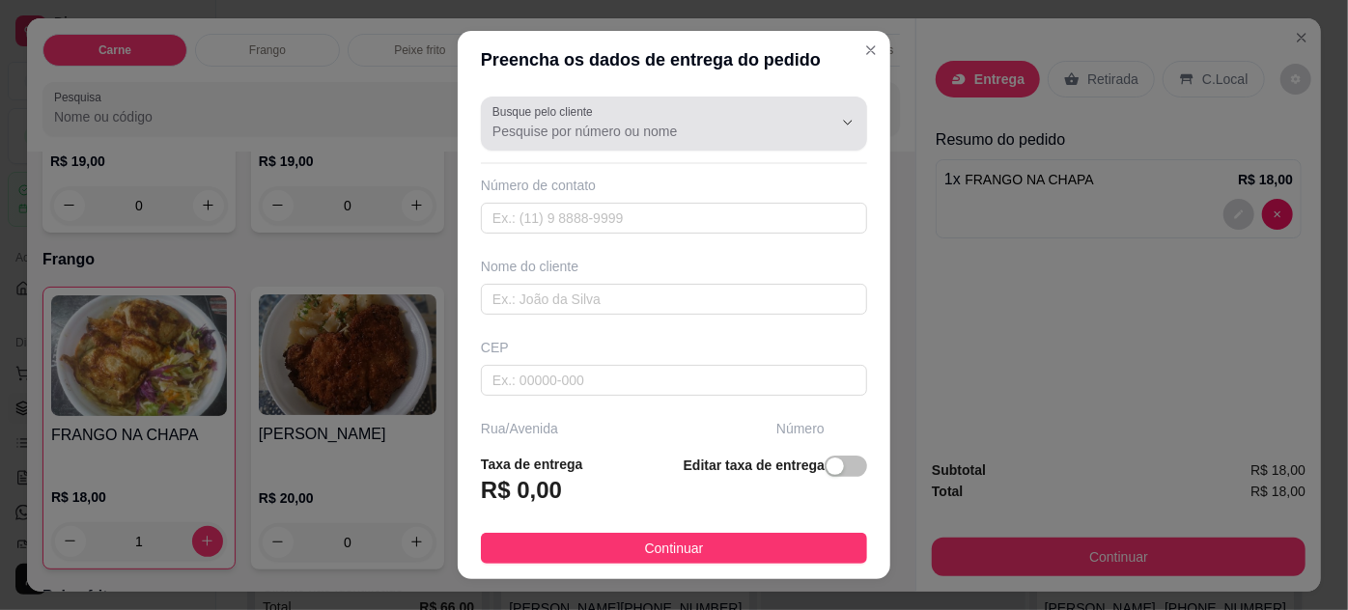
click at [641, 133] on input "Busque pelo cliente" at bounding box center [647, 131] width 309 height 19
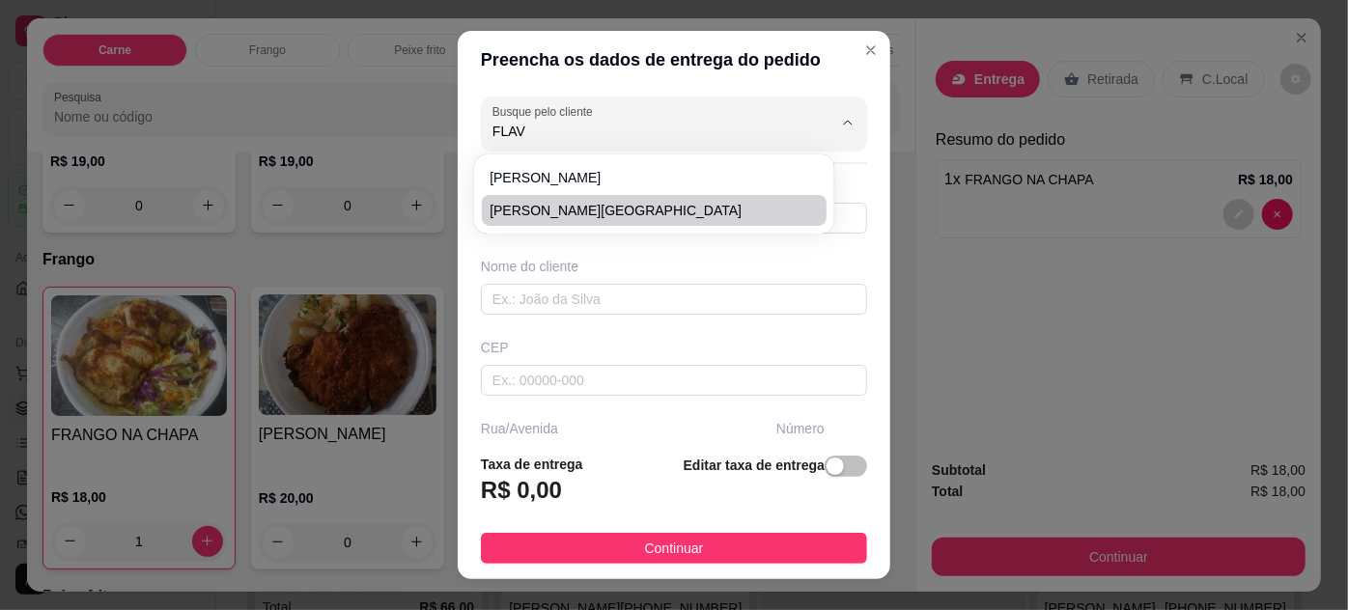
click at [622, 210] on span "FLAVIO JUNIOR B.BRASIL" at bounding box center [644, 210] width 309 height 19
type input "FLAVIO JUNIOR B.BRASIL"
type input "91985146683"
type input "FLAVIO JUNIOR B.BRASIL"
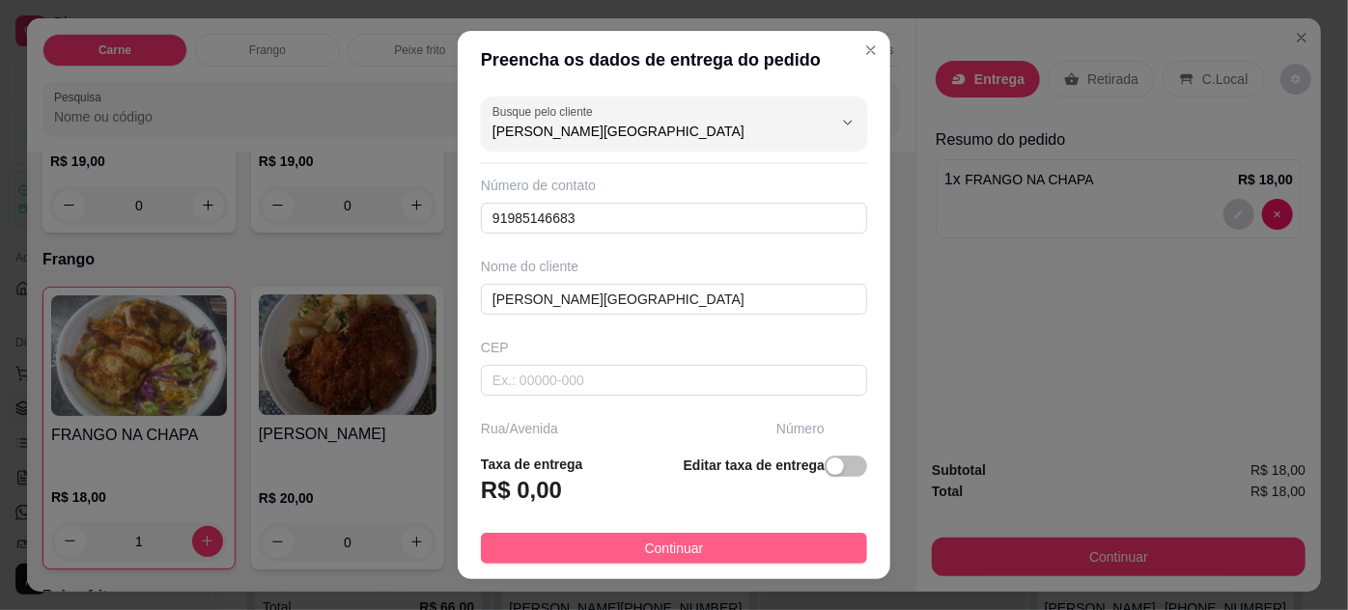
type input "FLAVIO JUNIOR B.BRASIL"
click at [788, 539] on button "Continuar" at bounding box center [674, 548] width 386 height 31
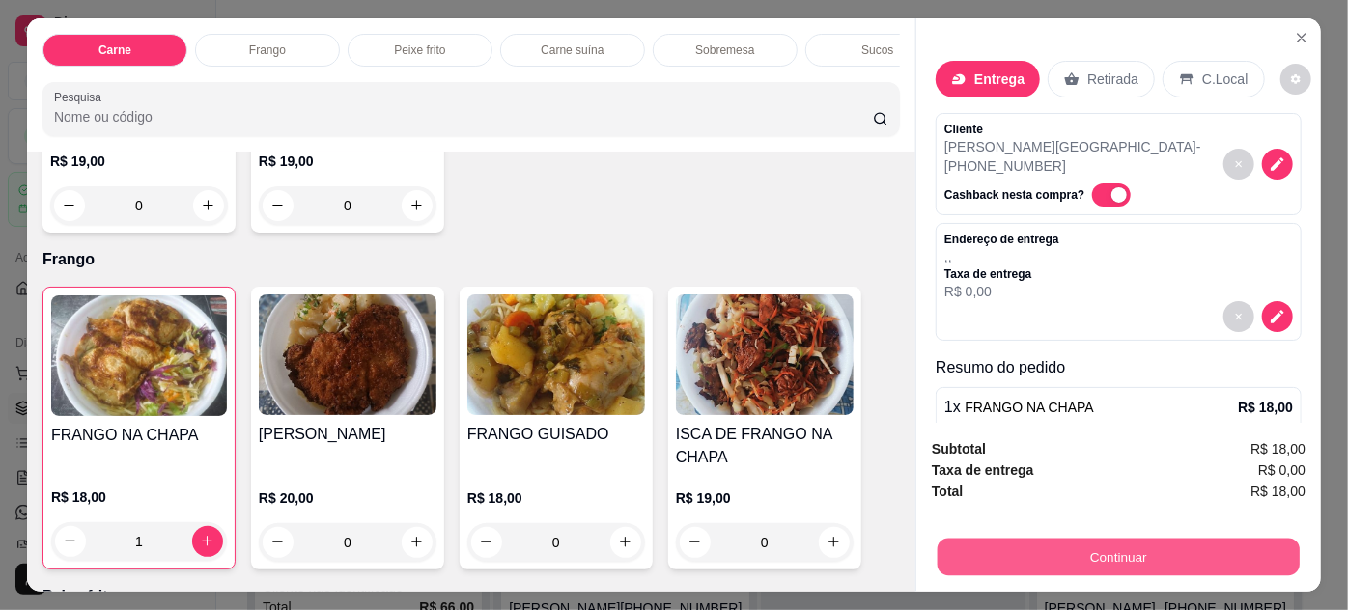
click at [1021, 549] on button "Continuar" at bounding box center [1119, 558] width 362 height 38
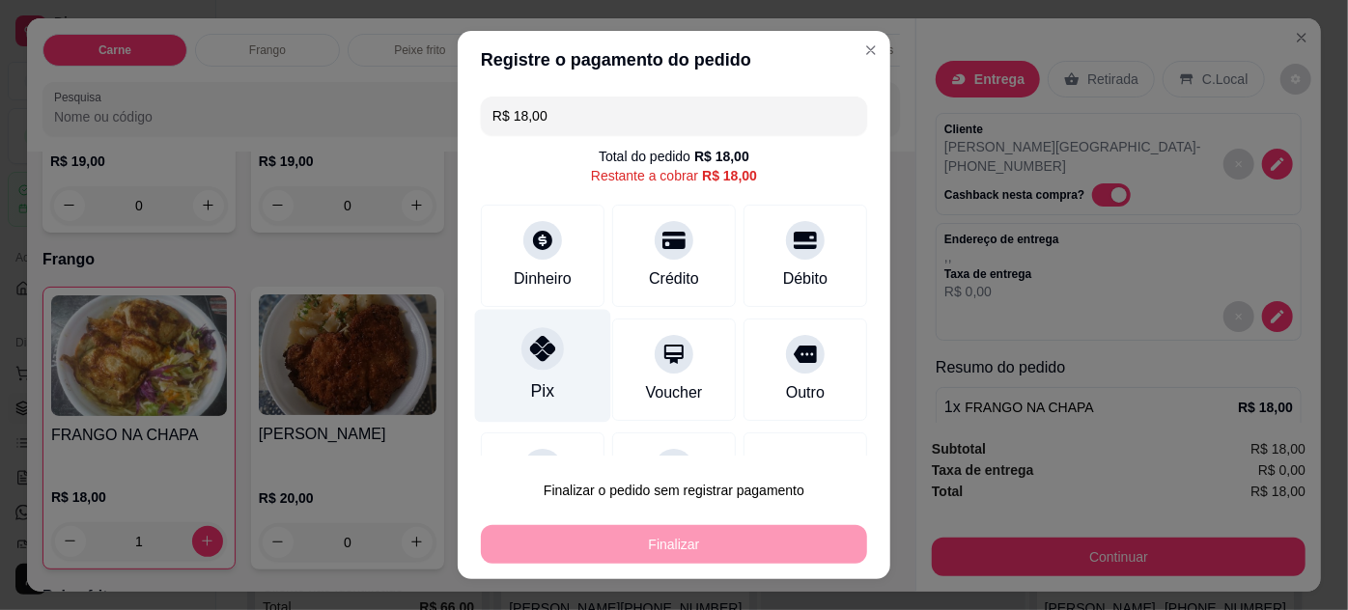
click at [535, 365] on div at bounding box center [543, 348] width 42 height 42
type input "R$ 0,00"
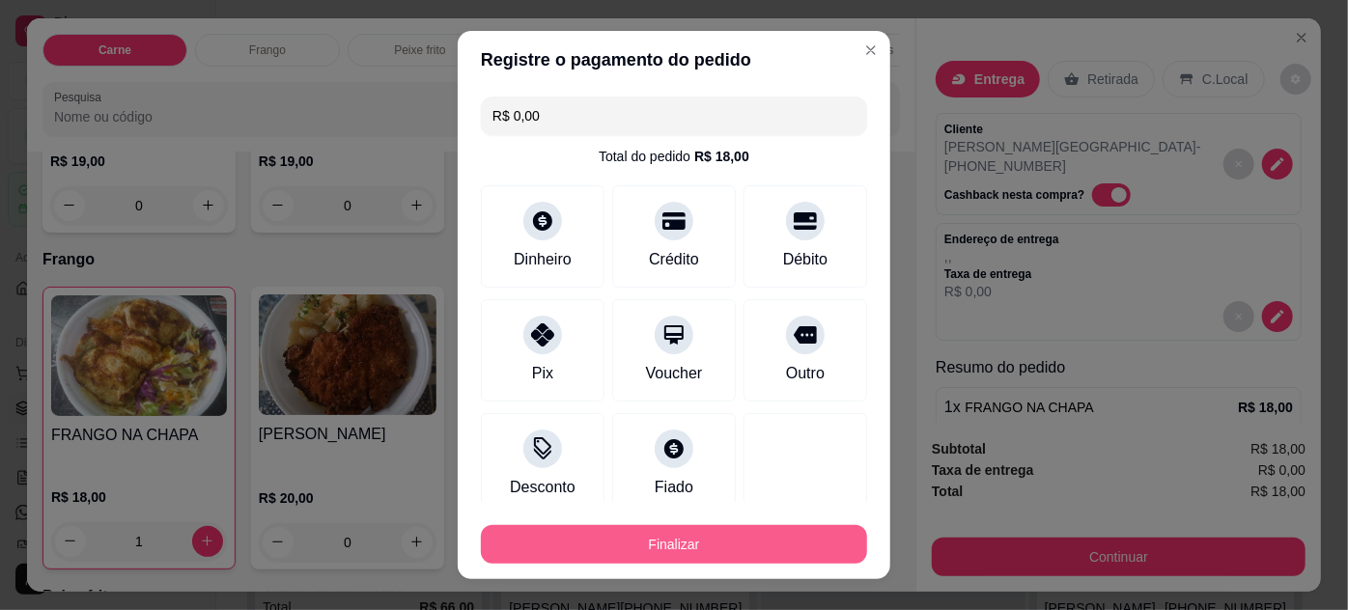
click at [657, 535] on button "Finalizar" at bounding box center [674, 544] width 386 height 39
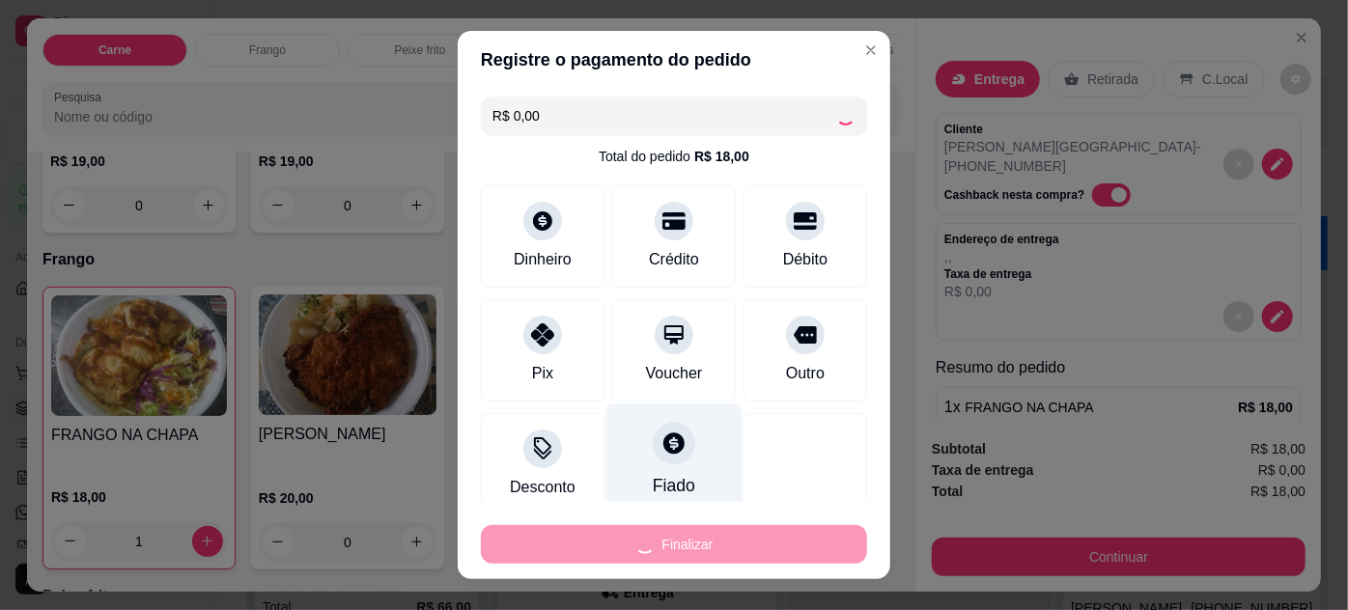
type input "0"
type input "-R$ 18,00"
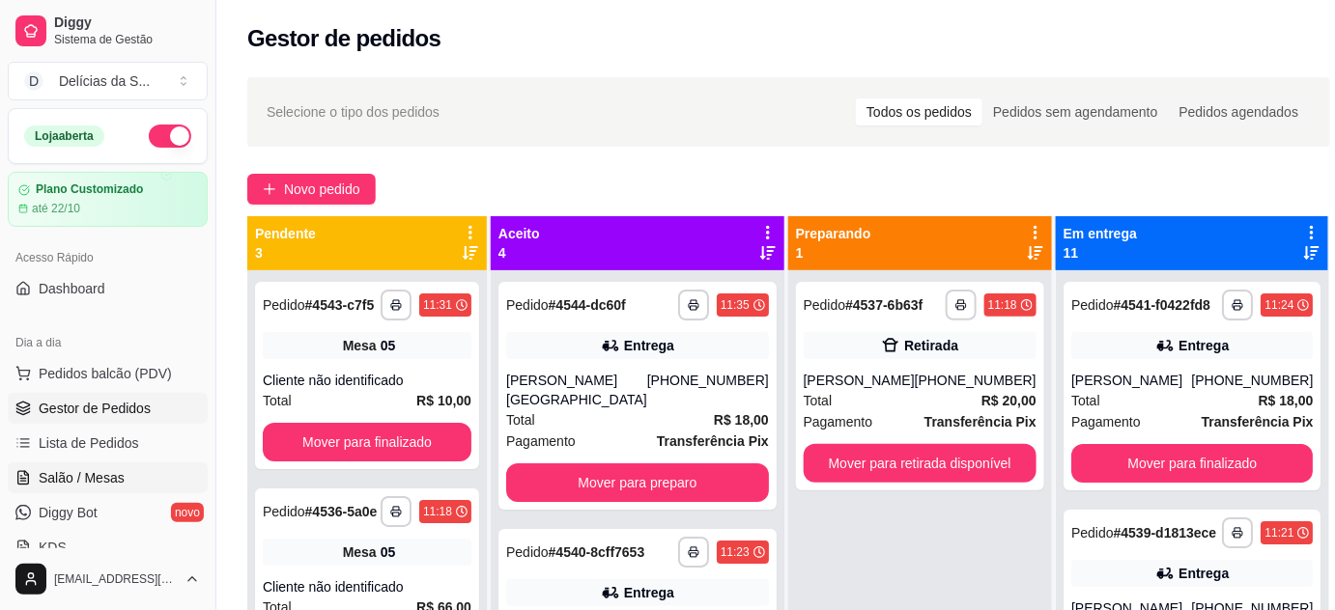
click at [116, 474] on span "Salão / Mesas" at bounding box center [82, 477] width 86 height 19
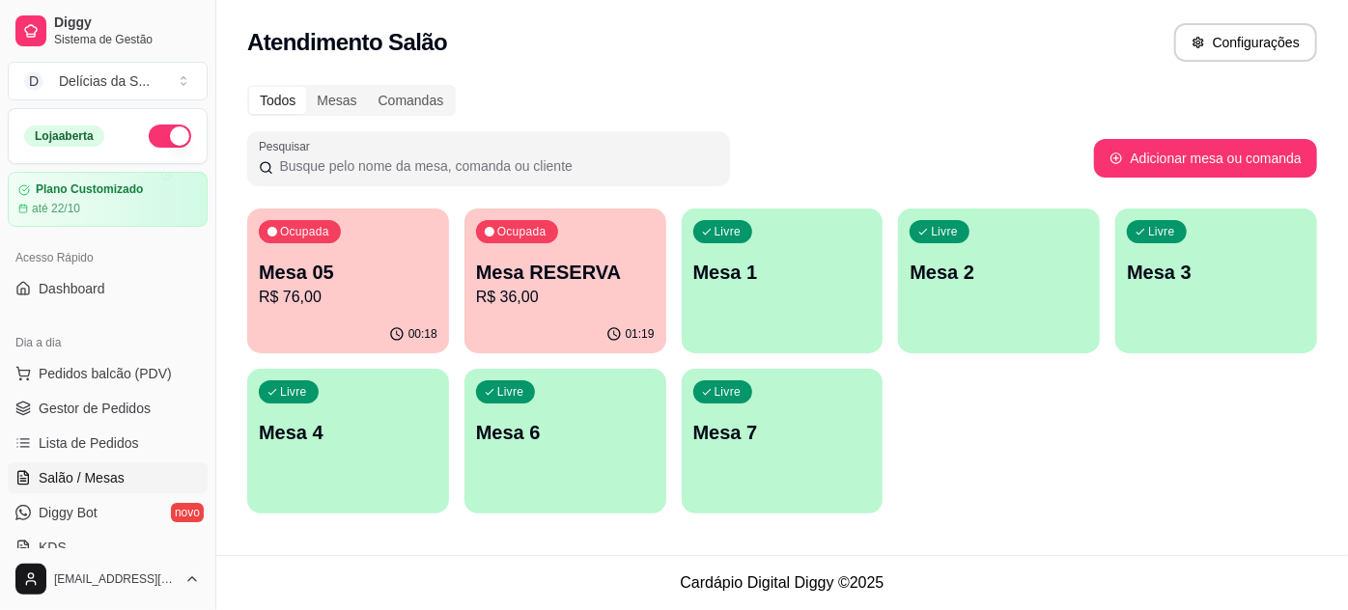
click at [381, 303] on p "R$ 76,00" at bounding box center [348, 297] width 179 height 23
click at [118, 404] on span "Gestor de Pedidos" at bounding box center [95, 408] width 112 height 19
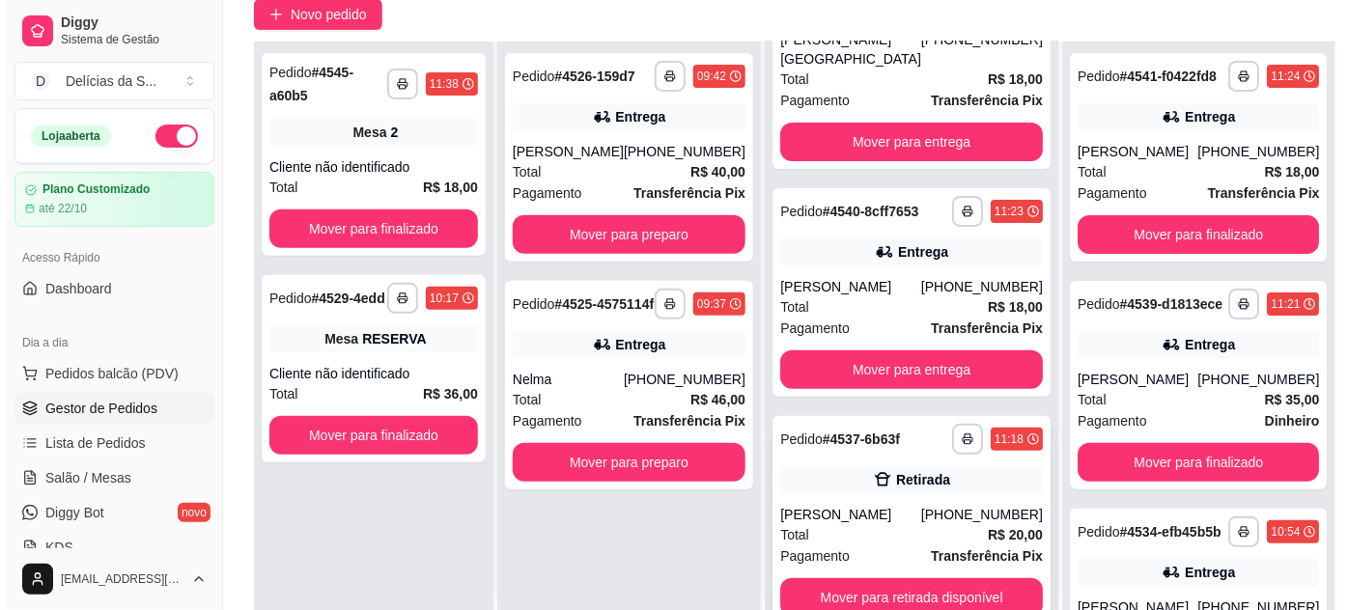
scroll to position [294, 0]
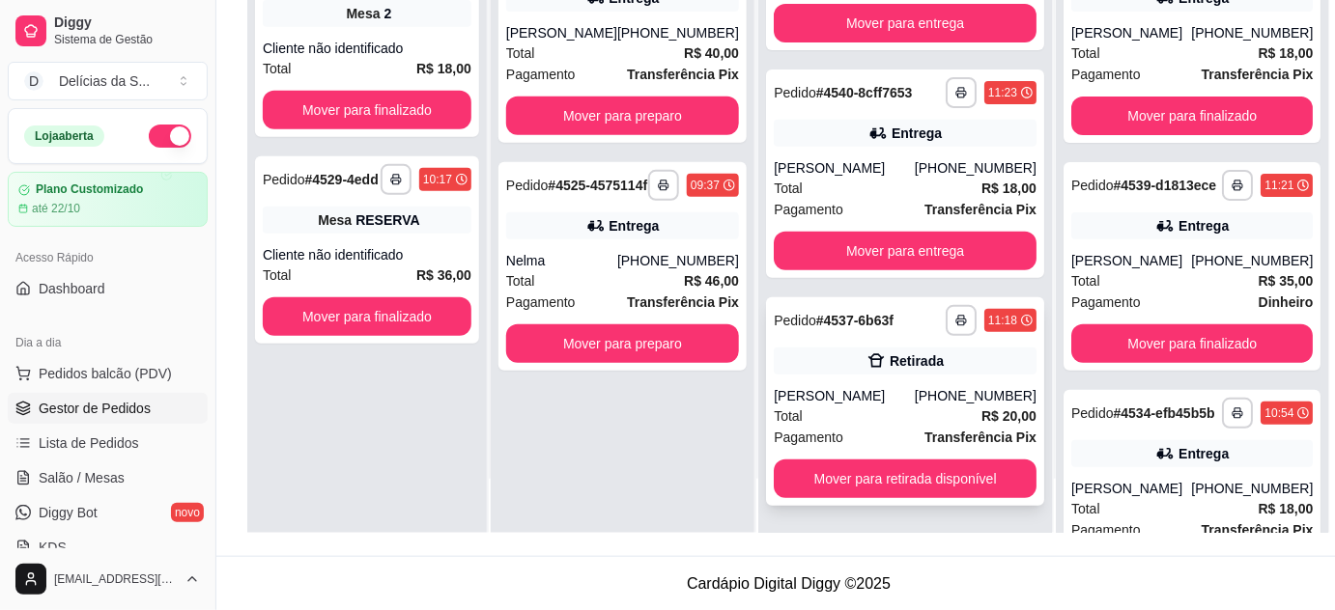
click at [924, 430] on strong "Transferência Pix" at bounding box center [980, 437] width 112 height 15
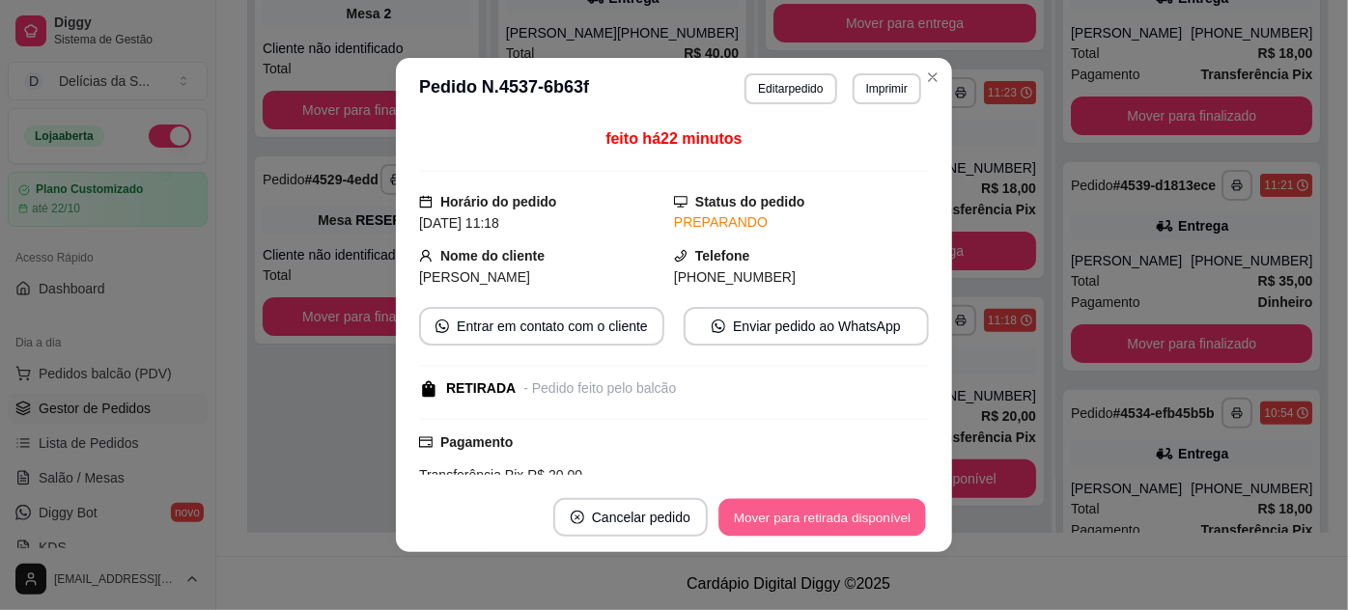
click at [863, 522] on button "Mover para retirada disponível" at bounding box center [822, 518] width 207 height 38
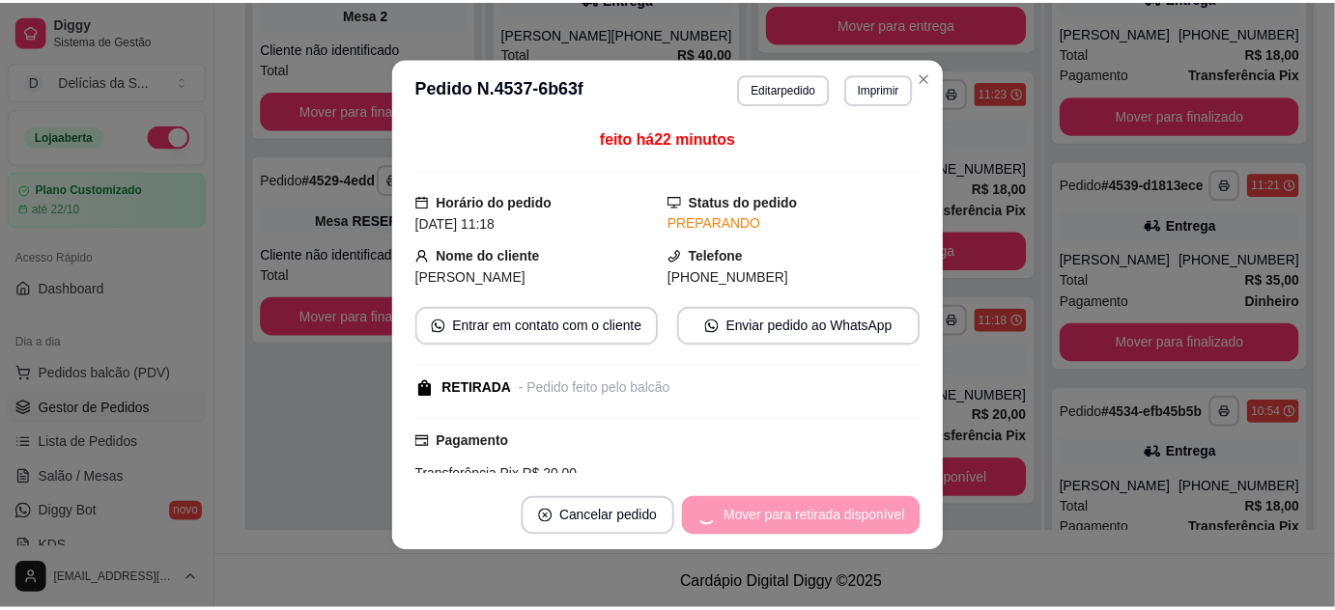
scroll to position [0, 0]
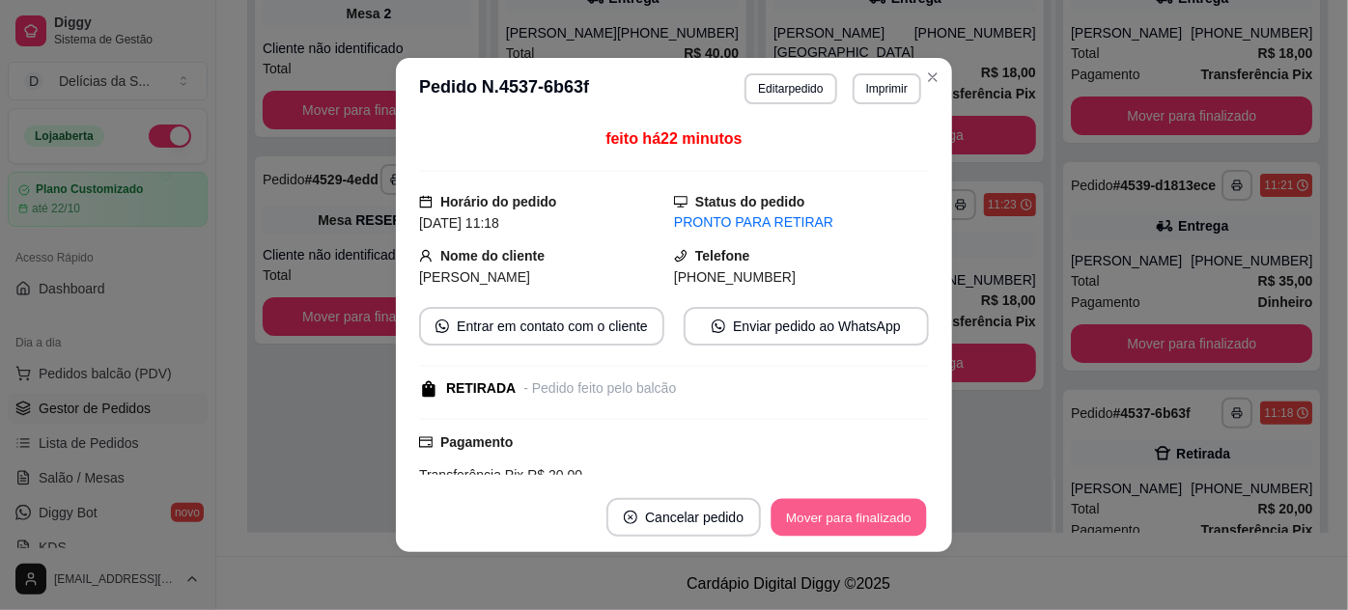
click at [863, 522] on button "Mover para finalizado" at bounding box center [850, 518] width 156 height 38
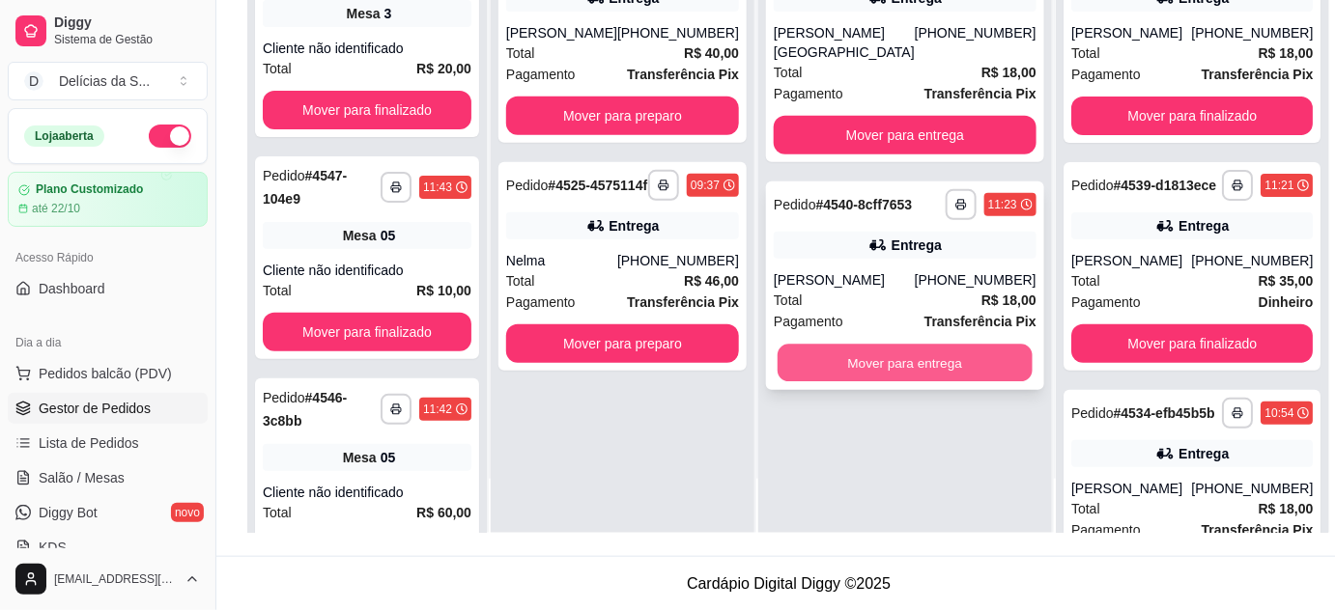
click at [948, 368] on button "Mover para entrega" at bounding box center [905, 364] width 255 height 38
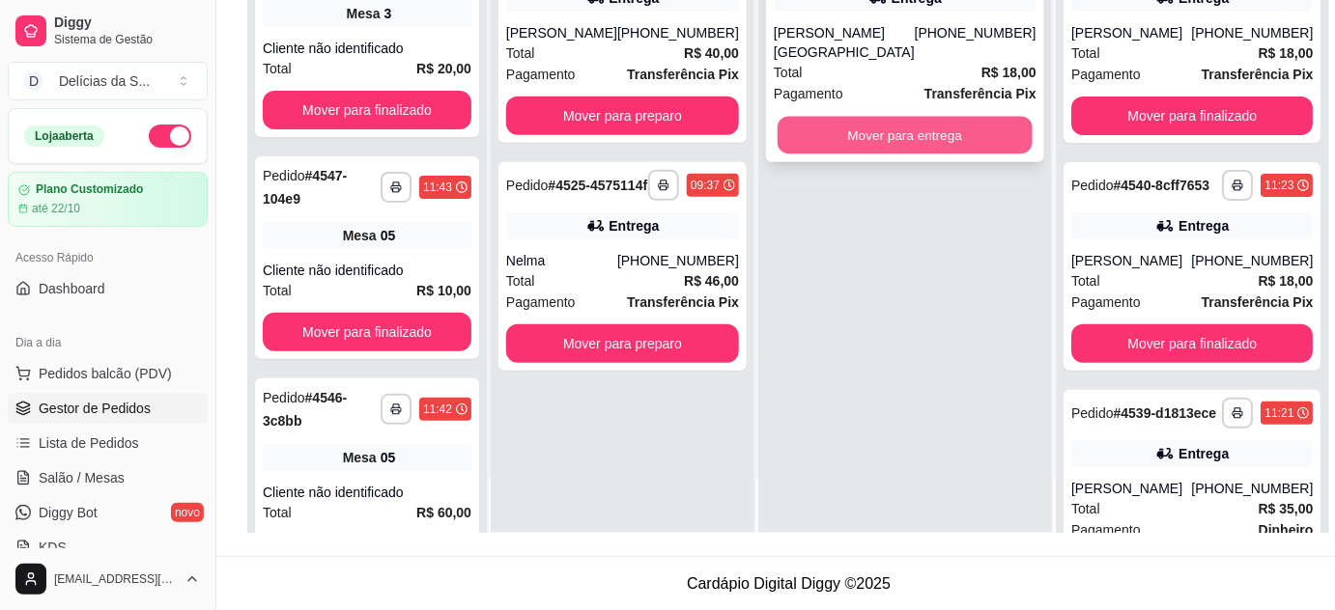
click at [955, 141] on button "Mover para entrega" at bounding box center [905, 136] width 255 height 38
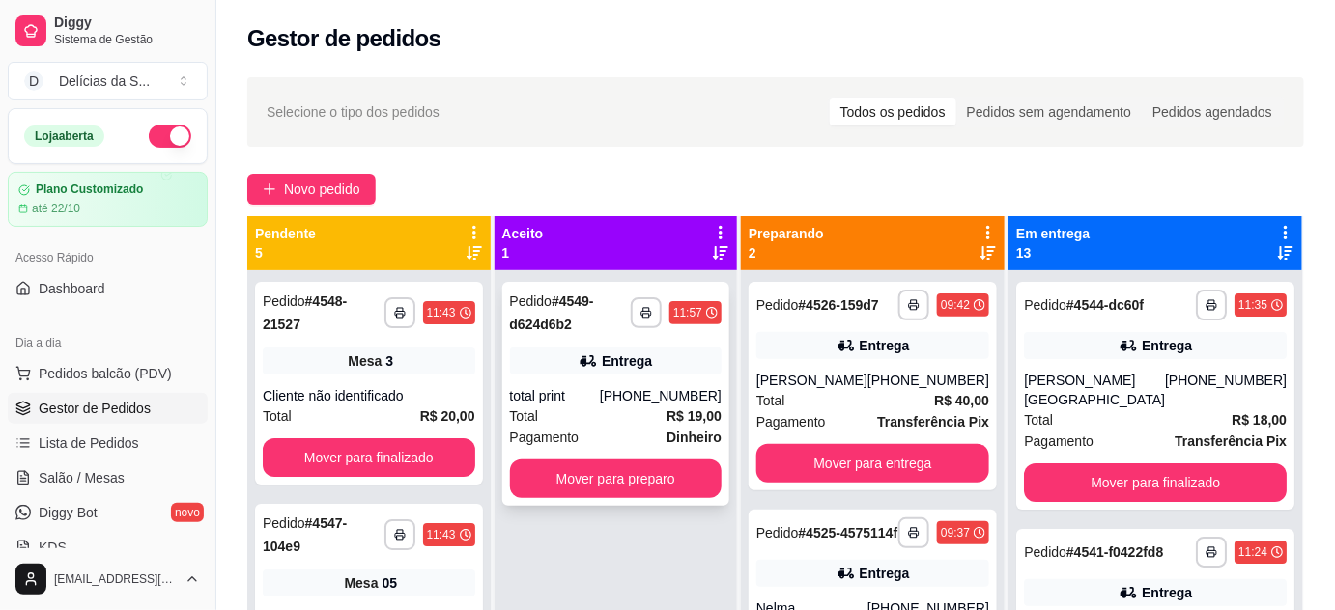
click at [651, 415] on div "Total R$ 19,00" at bounding box center [616, 416] width 212 height 21
click at [332, 188] on span "Novo pedido" at bounding box center [322, 189] width 76 height 21
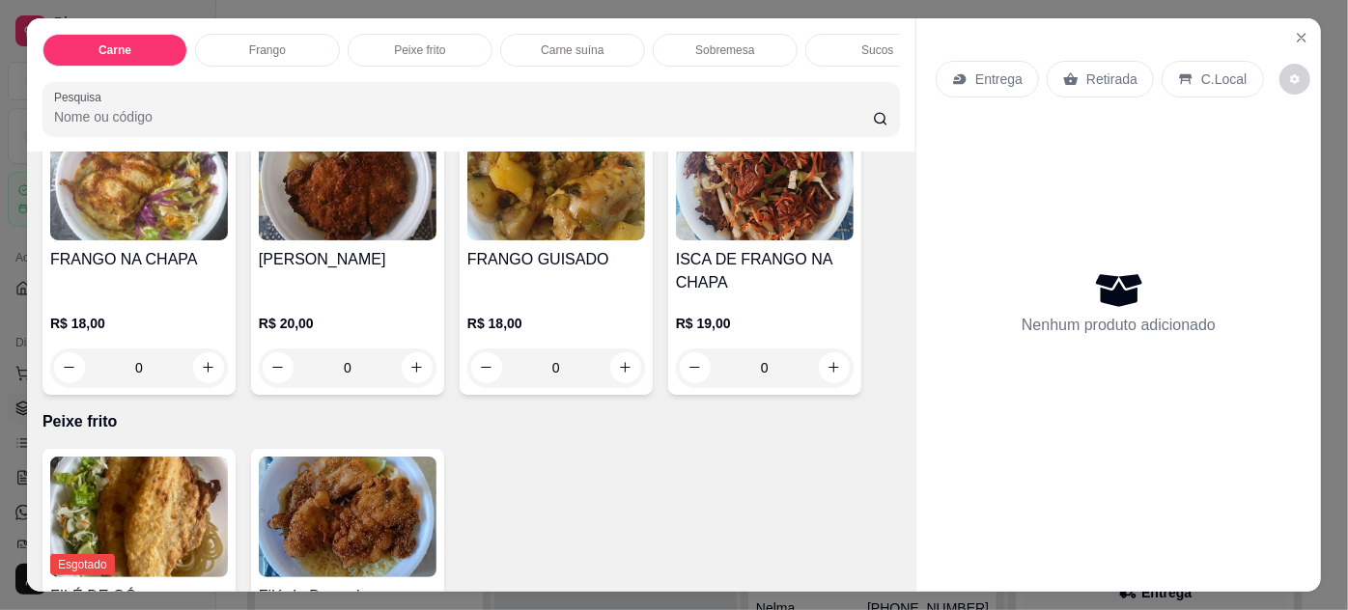
scroll to position [1229, 0]
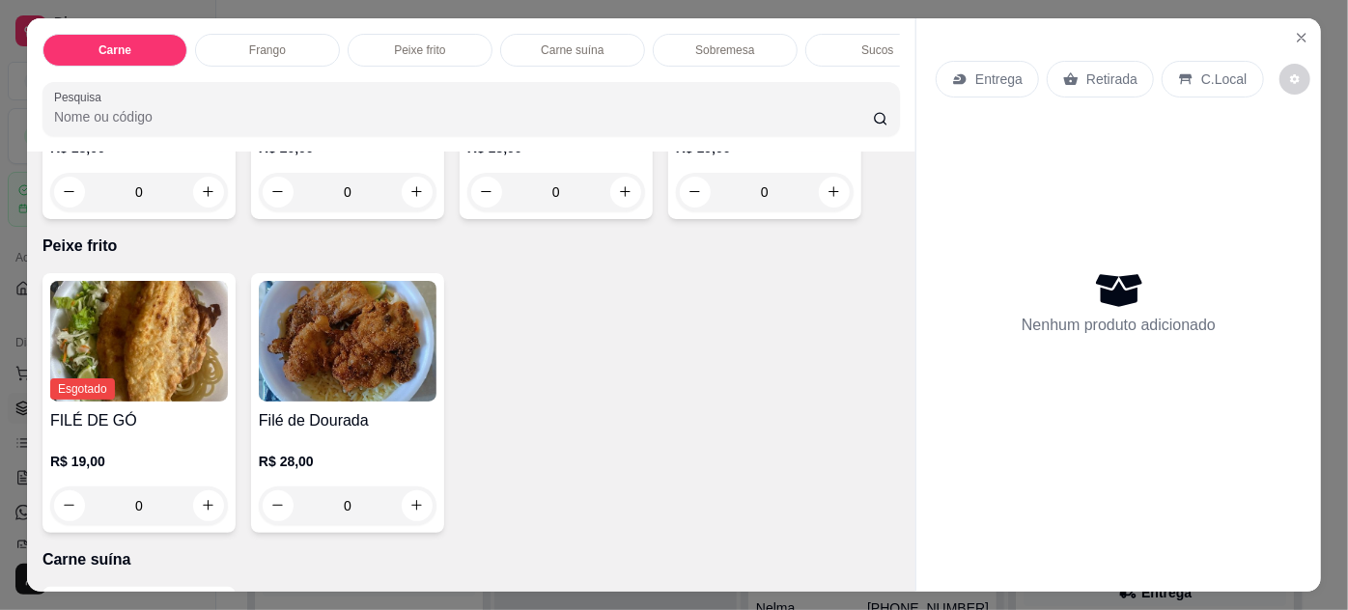
click at [350, 355] on img at bounding box center [348, 341] width 178 height 121
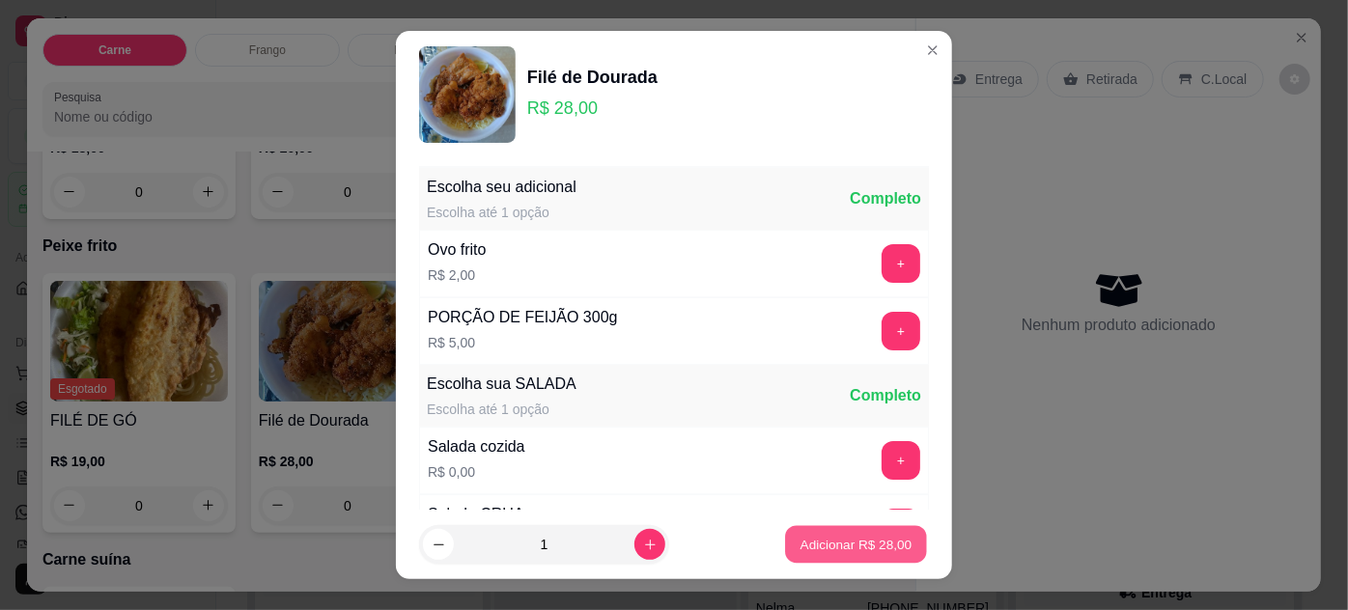
click at [831, 539] on p "Adicionar R$ 28,00" at bounding box center [857, 545] width 112 height 18
type input "1"
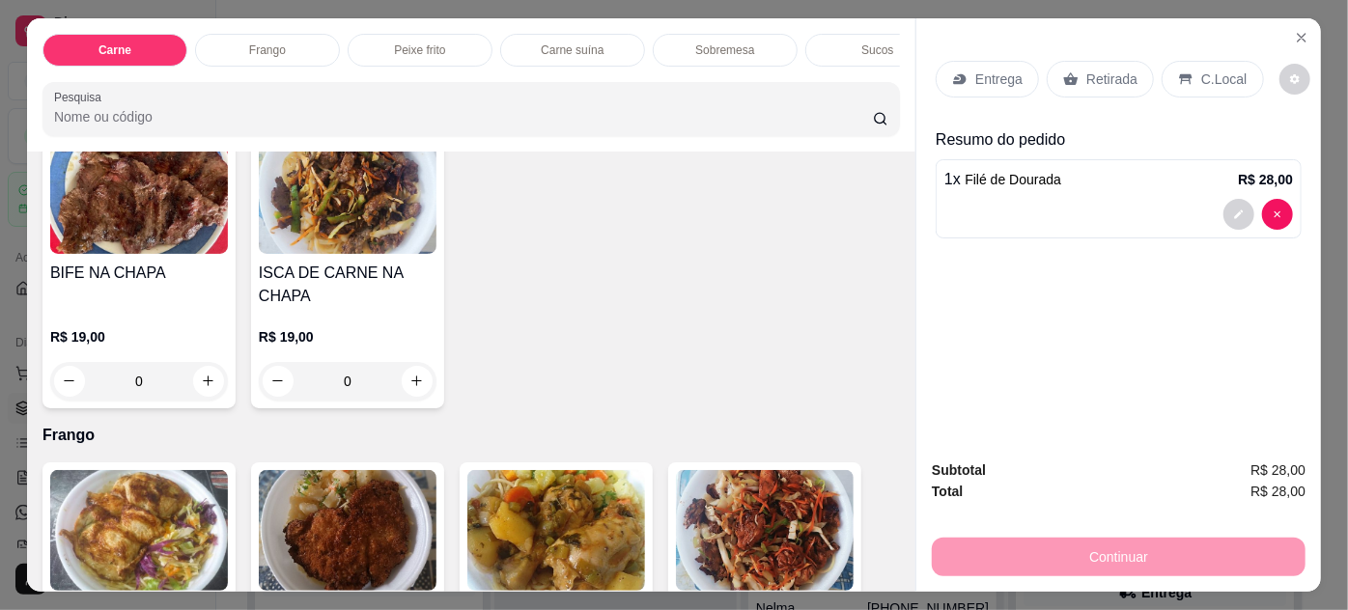
scroll to position [878, 0]
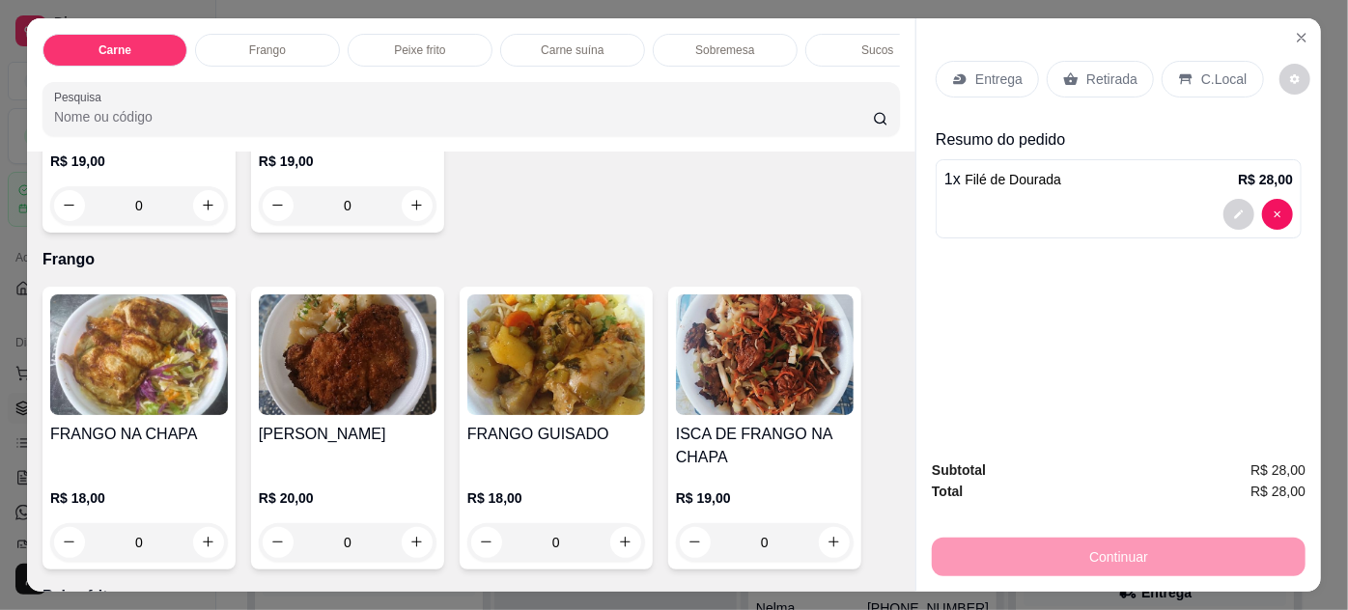
click at [152, 372] on img at bounding box center [139, 355] width 178 height 121
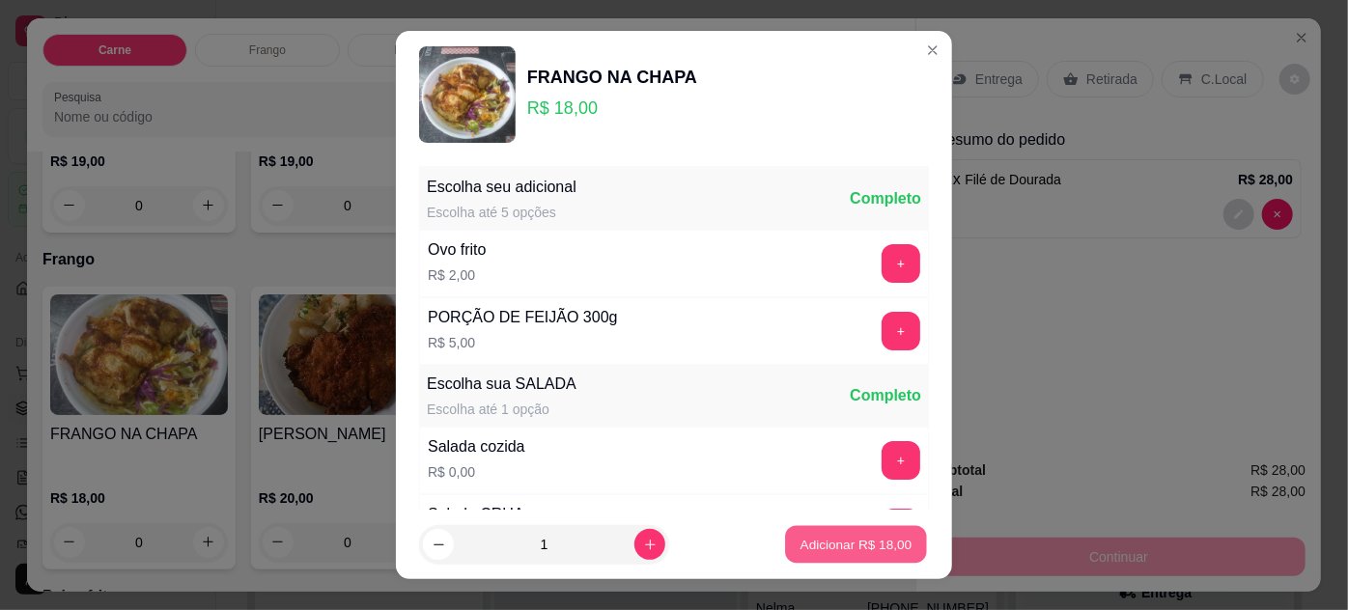
click at [804, 551] on p "Adicionar R$ 18,00" at bounding box center [857, 545] width 112 height 18
type input "1"
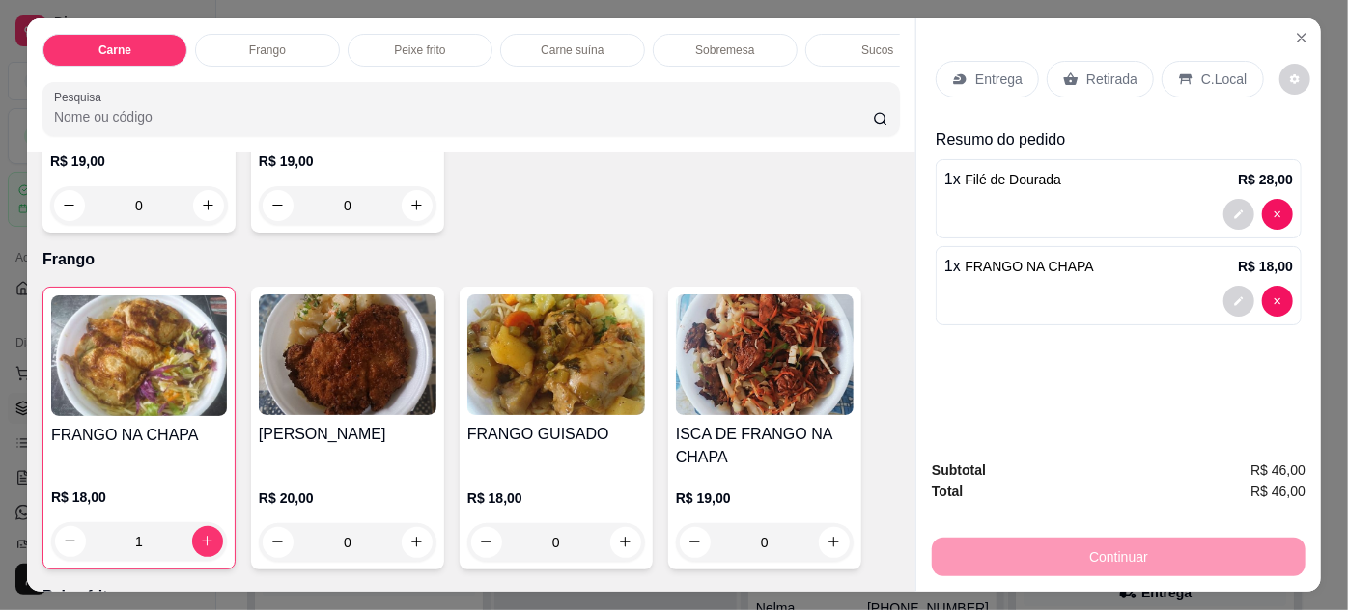
click at [1076, 73] on div "Retirada" at bounding box center [1100, 79] width 107 height 37
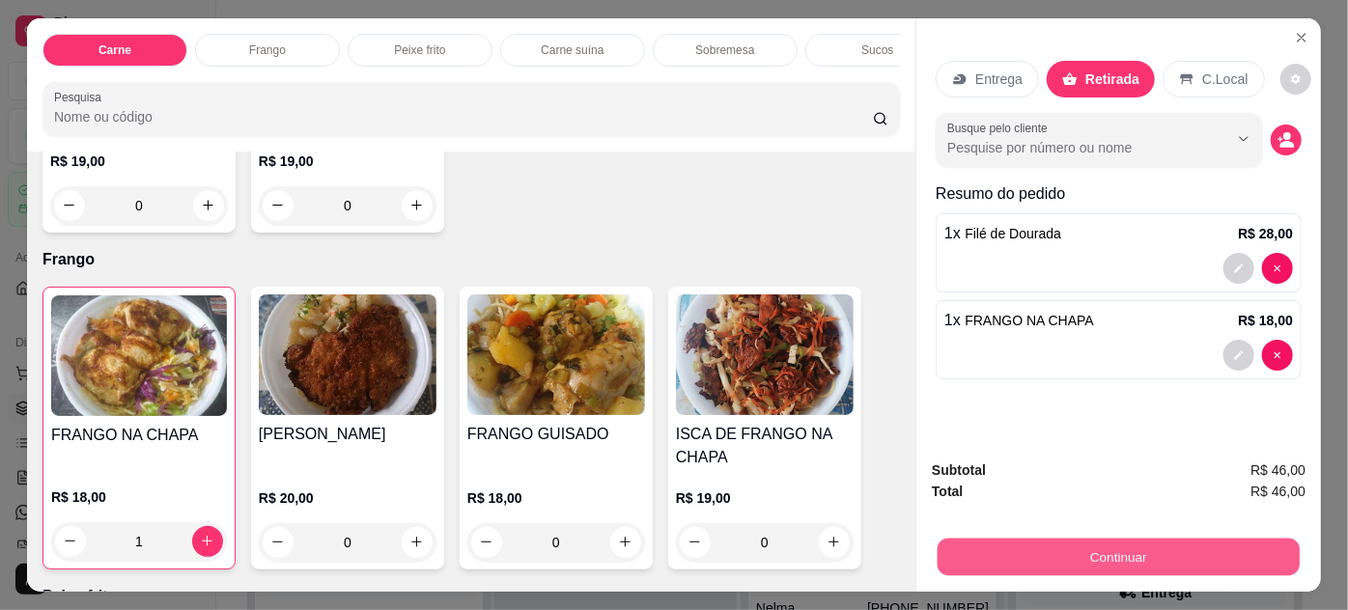
click at [1037, 560] on button "Continuar" at bounding box center [1119, 558] width 362 height 38
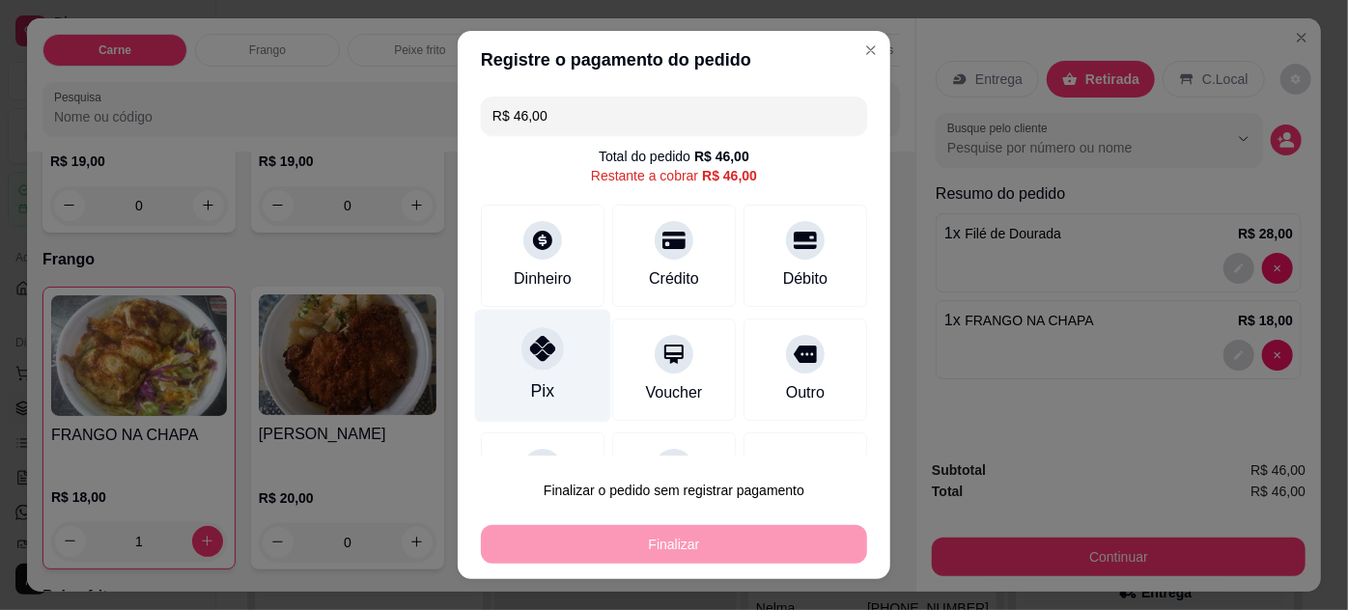
click at [536, 373] on div "Pix" at bounding box center [543, 365] width 136 height 113
type input "R$ 0,00"
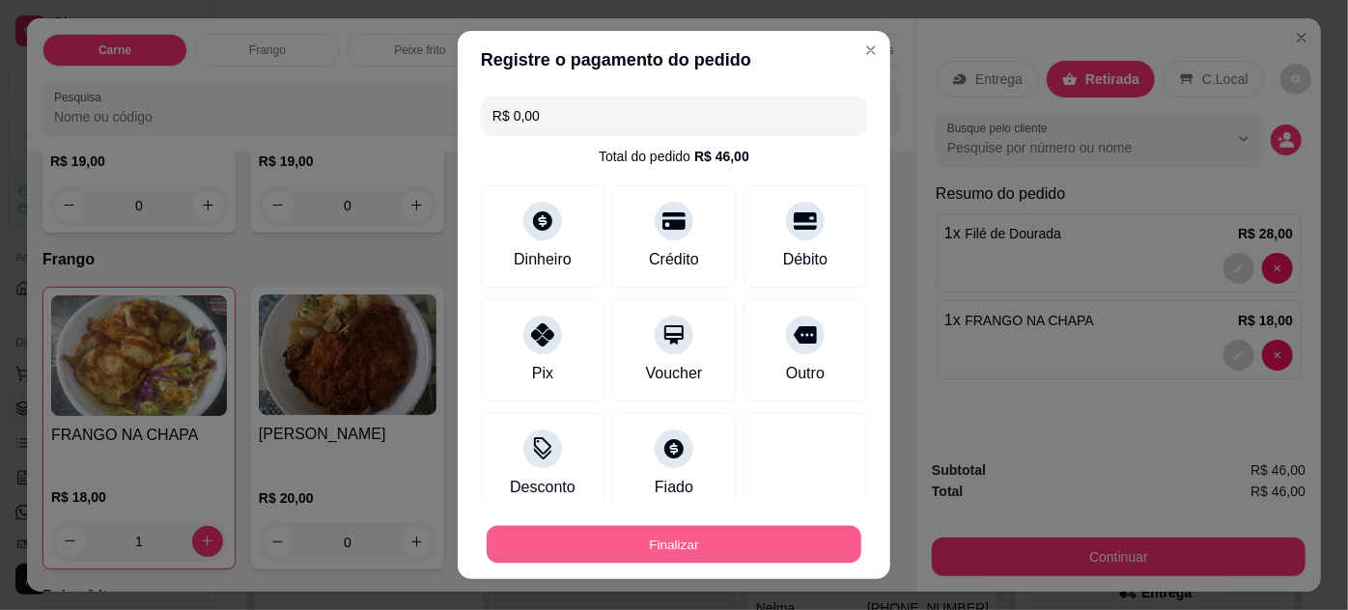
click at [724, 541] on button "Finalizar" at bounding box center [674, 545] width 375 height 38
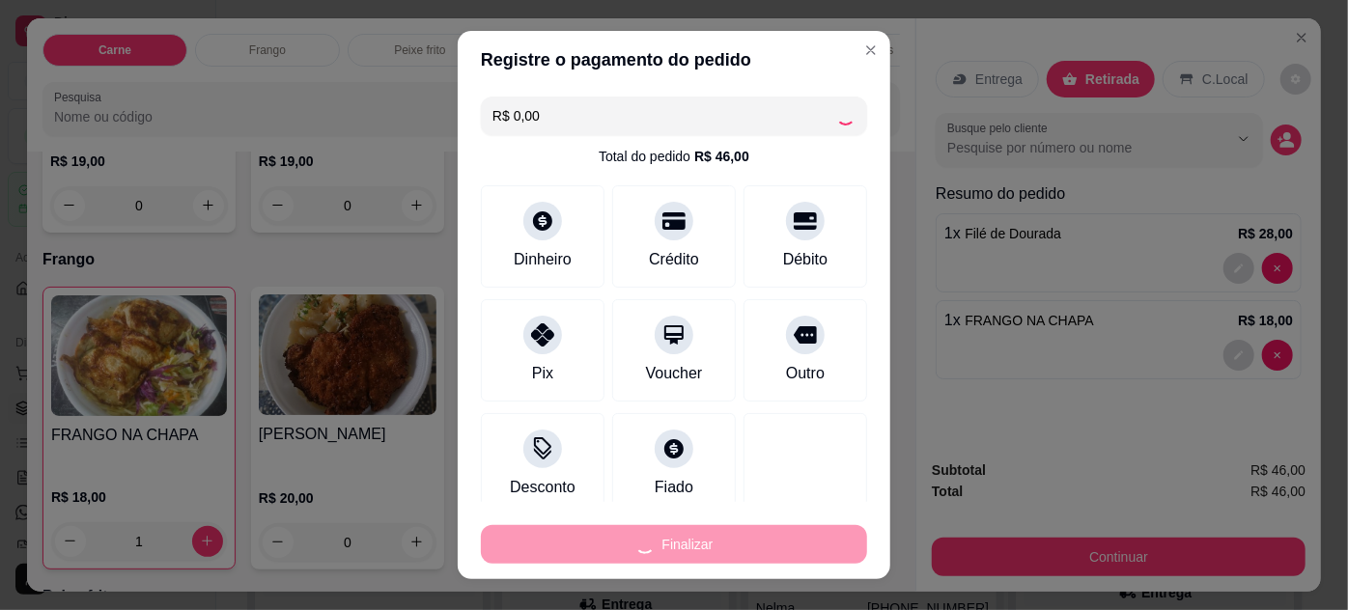
type input "0"
type input "-R$ 46,00"
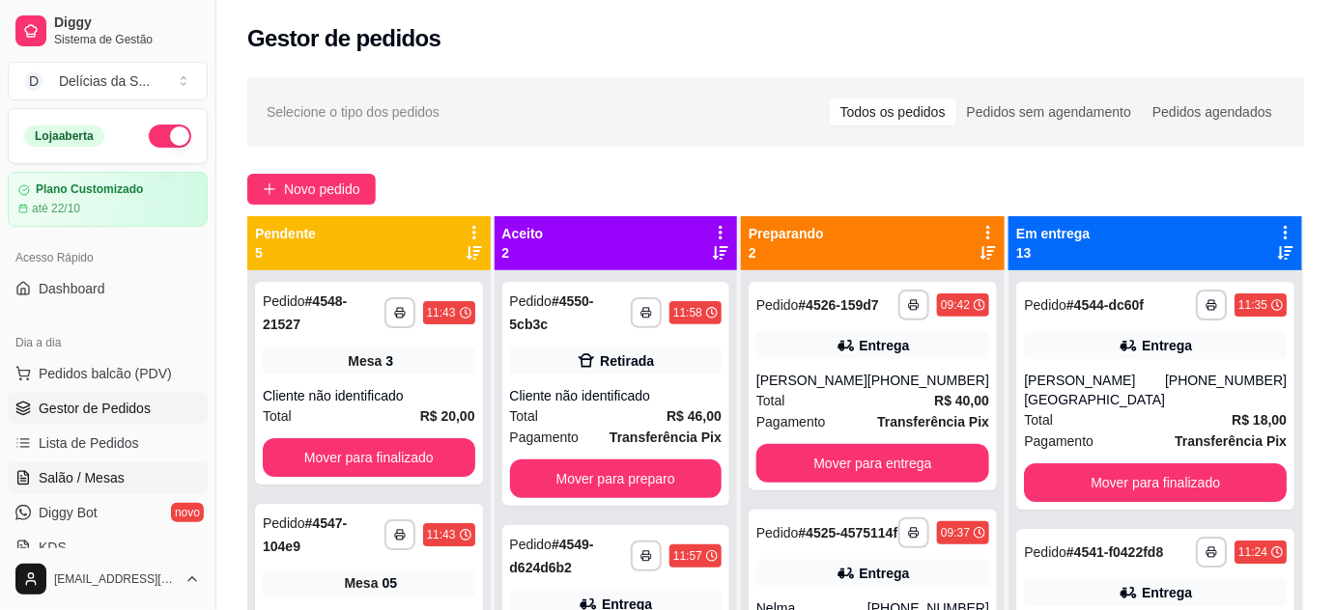
click at [101, 481] on span "Salão / Mesas" at bounding box center [82, 477] width 86 height 19
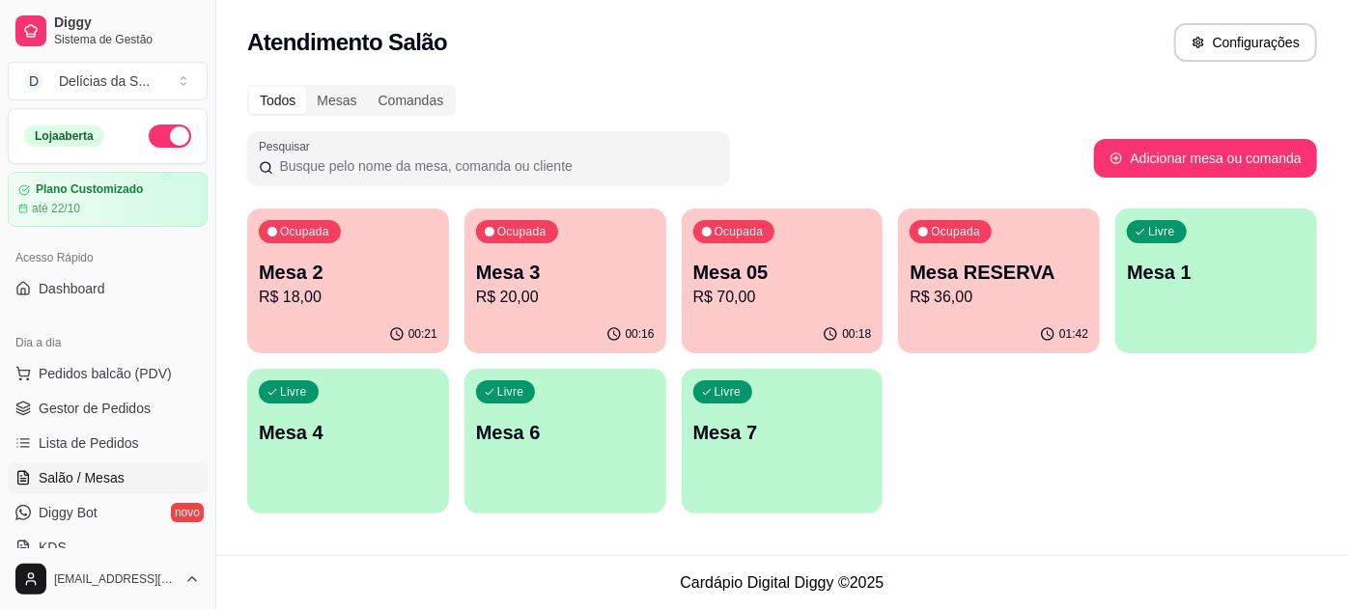
click at [414, 286] on p "R$ 18,00" at bounding box center [348, 297] width 179 height 23
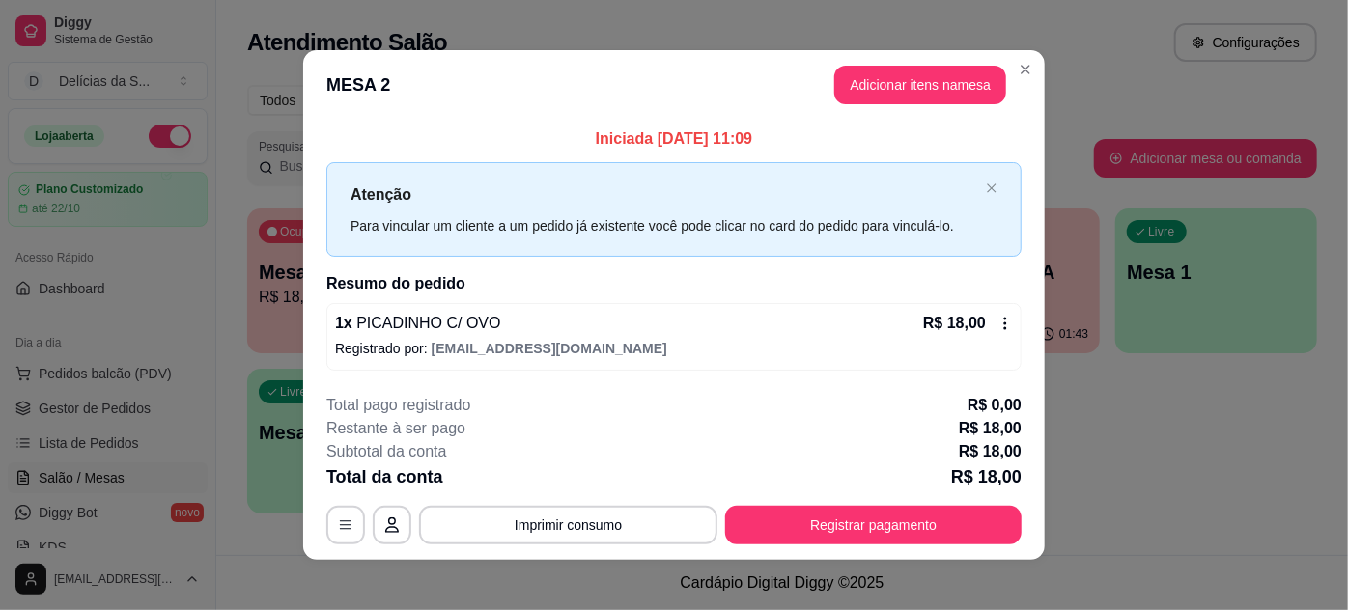
scroll to position [10, 0]
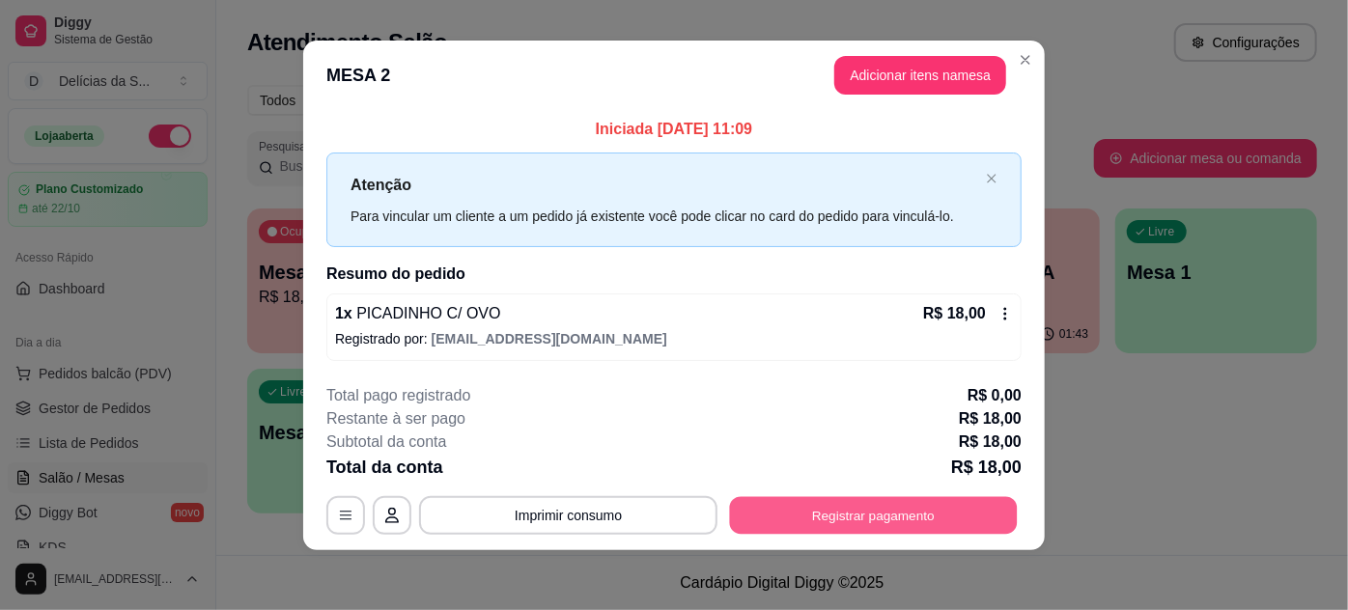
click at [838, 512] on button "Registrar pagamento" at bounding box center [874, 515] width 288 height 38
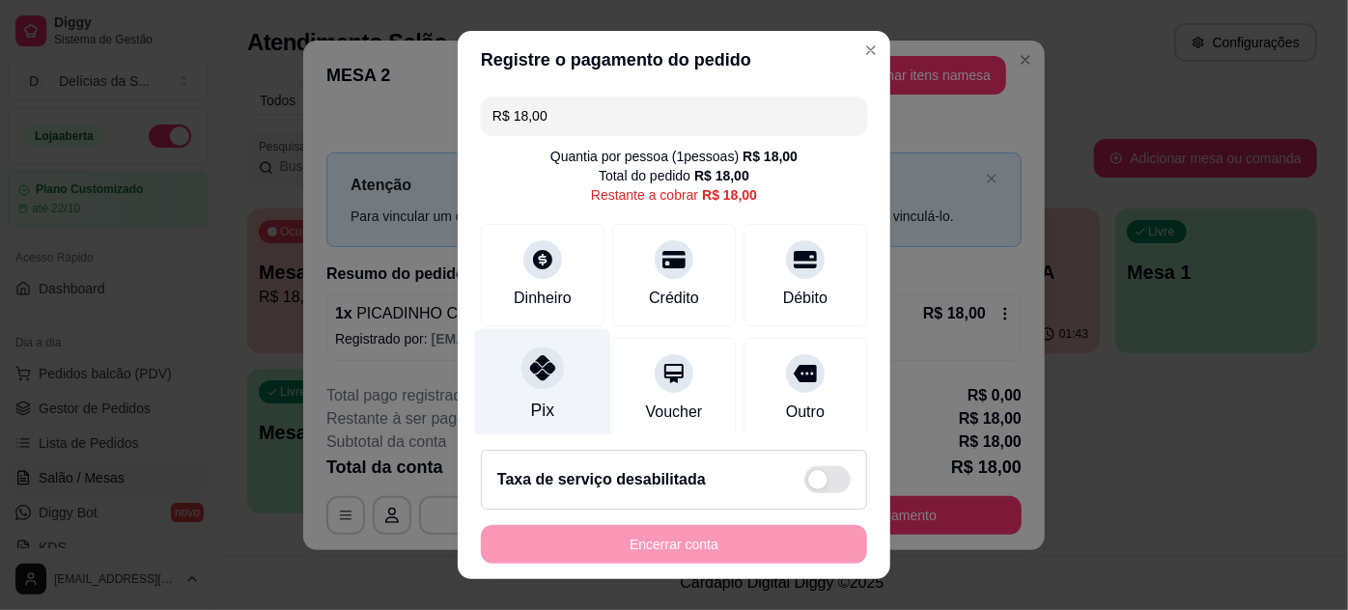
click at [523, 382] on div at bounding box center [543, 368] width 42 height 42
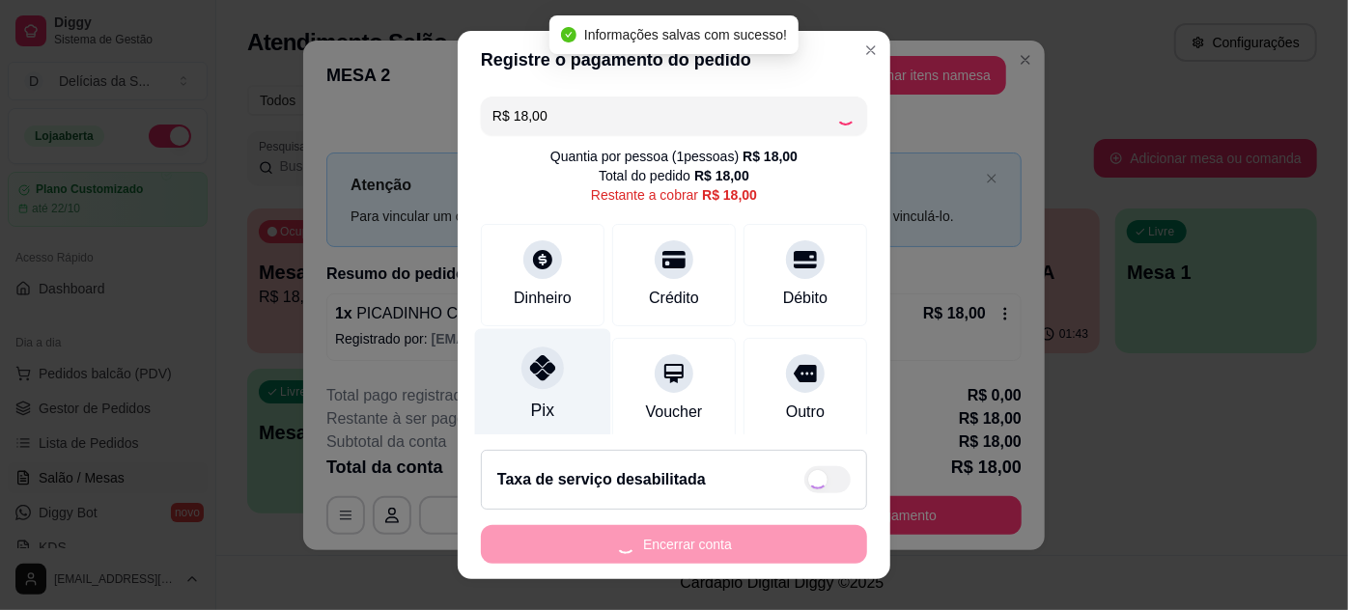
type input "R$ 0,00"
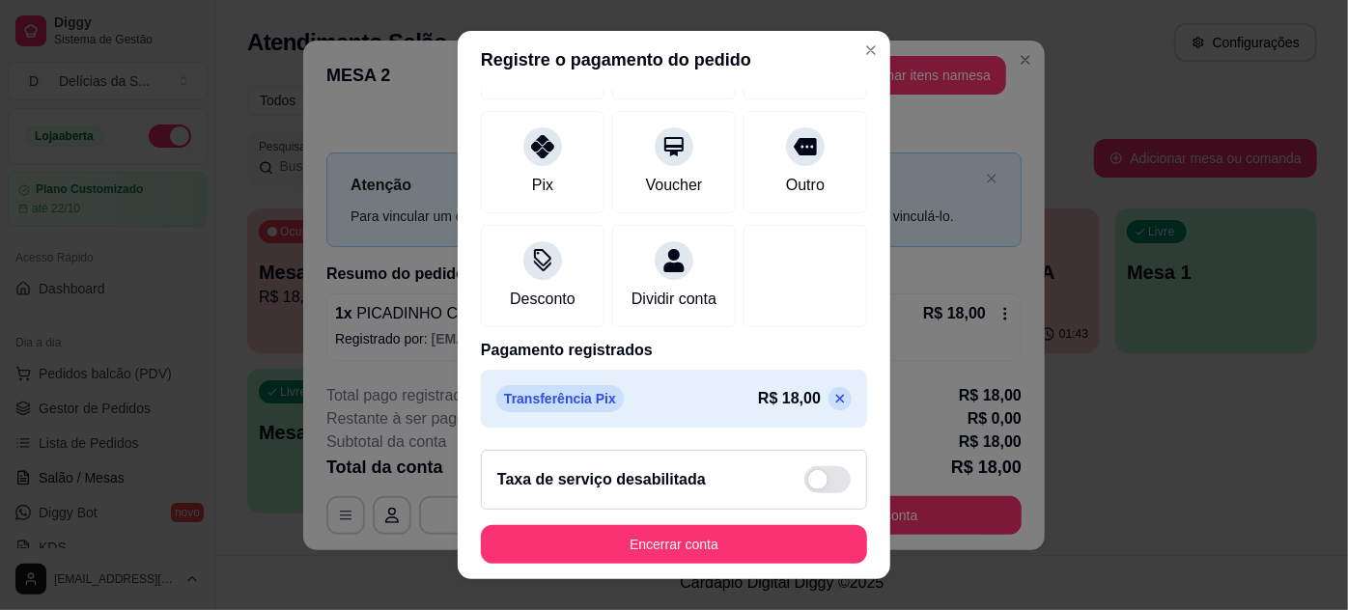
scroll to position [31, 0]
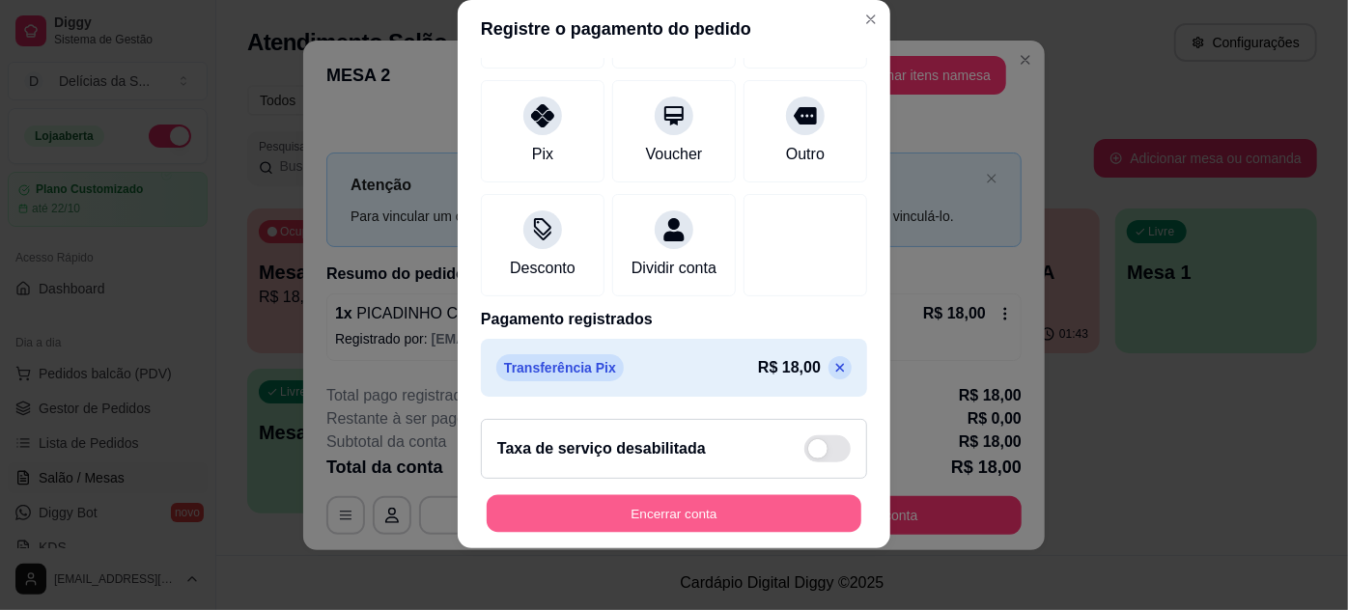
click at [704, 514] on button "Encerrar conta" at bounding box center [674, 515] width 375 height 38
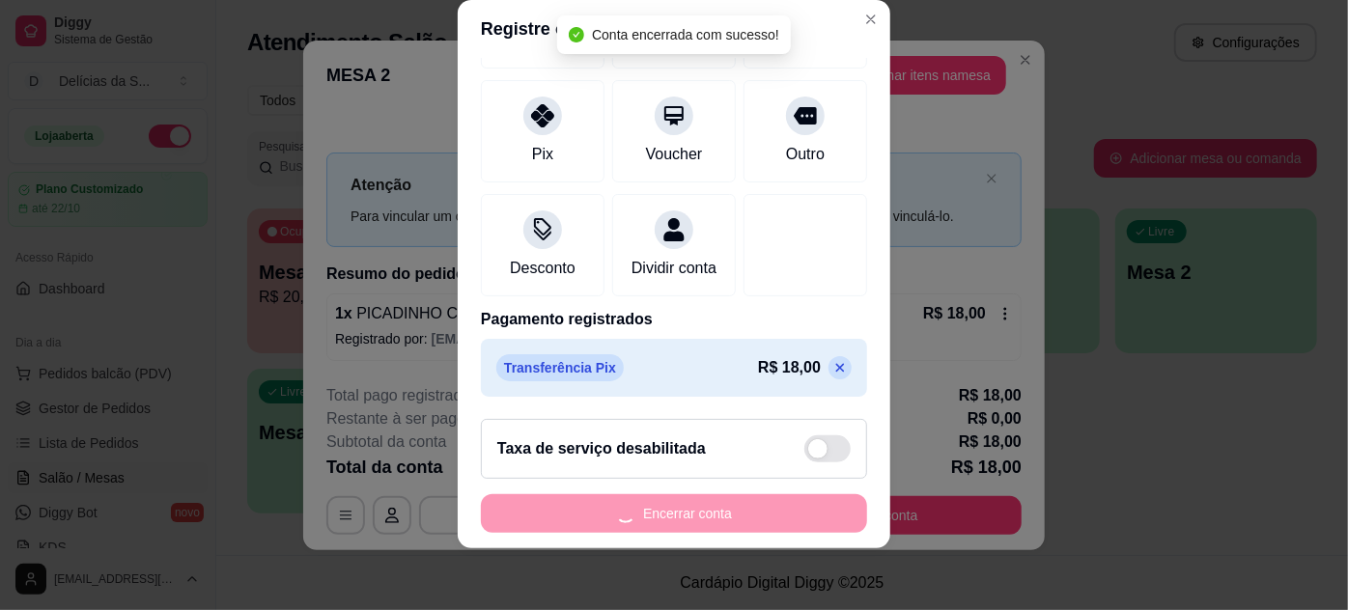
scroll to position [0, 0]
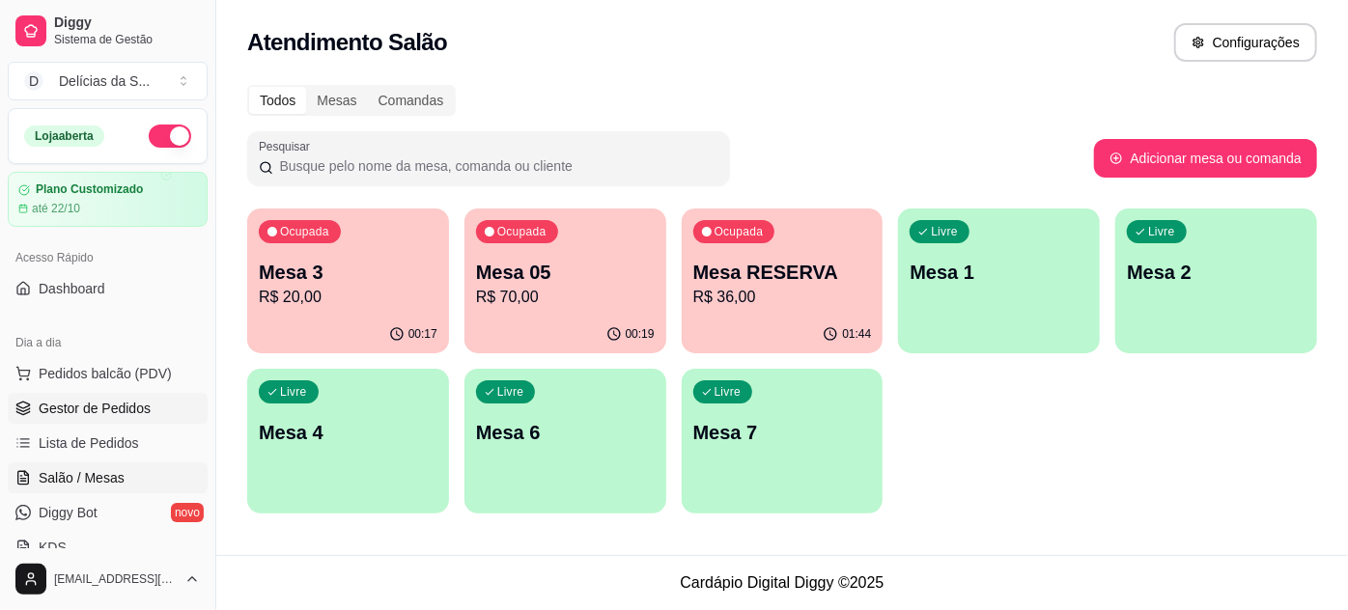
click at [97, 406] on span "Gestor de Pedidos" at bounding box center [95, 408] width 112 height 19
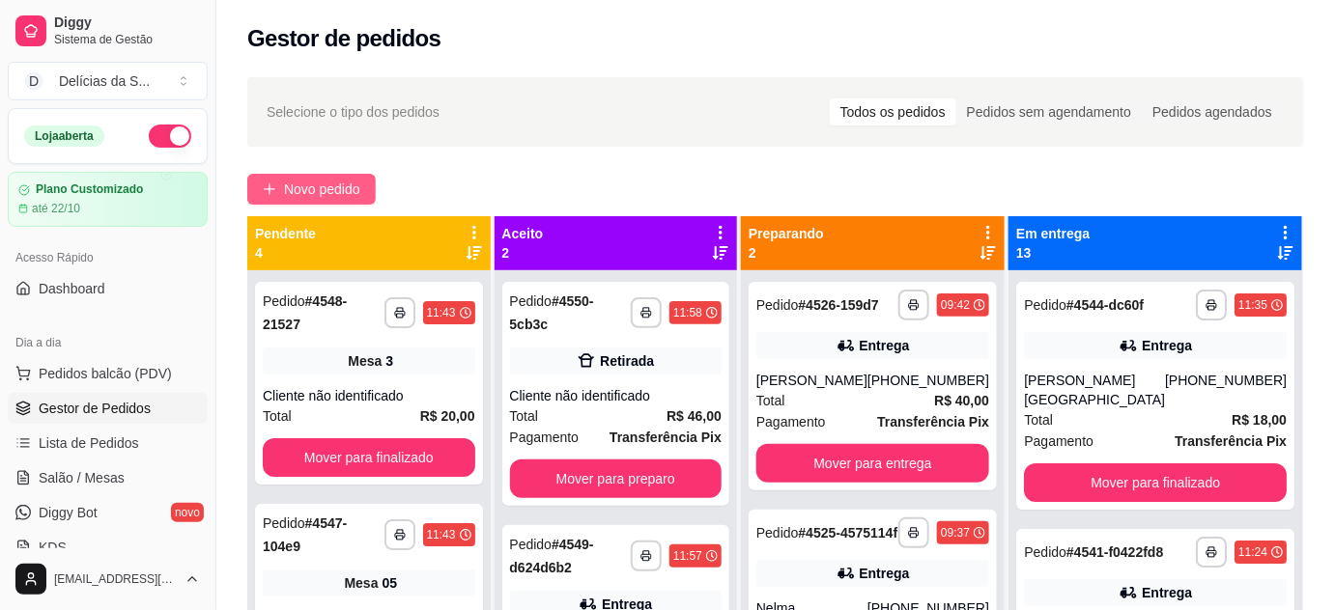
click at [332, 192] on span "Novo pedido" at bounding box center [322, 189] width 76 height 21
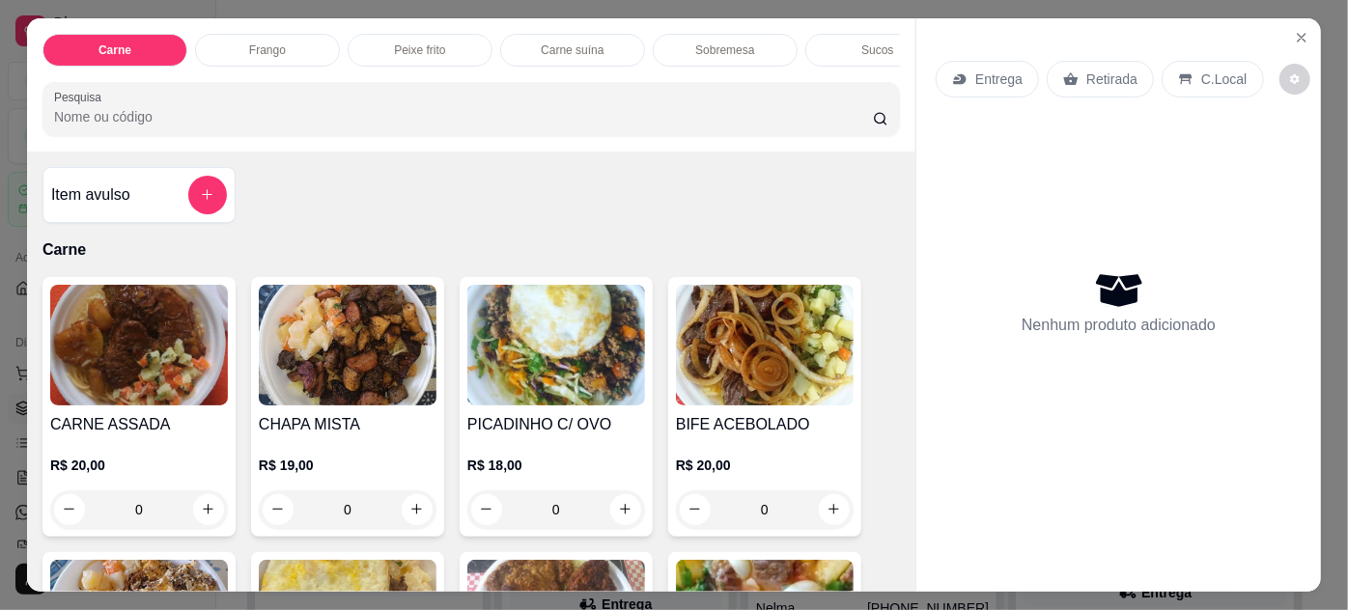
click at [524, 352] on img at bounding box center [556, 345] width 178 height 121
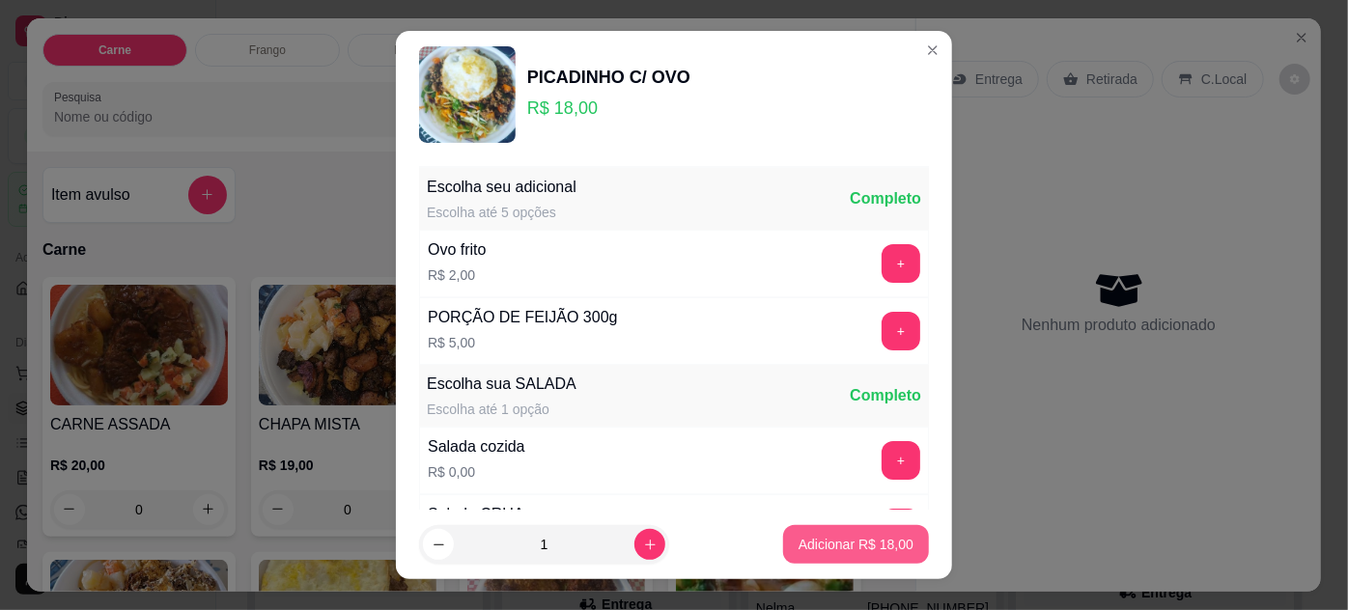
click at [855, 540] on p "Adicionar R$ 18,00" at bounding box center [856, 544] width 115 height 19
type input "1"
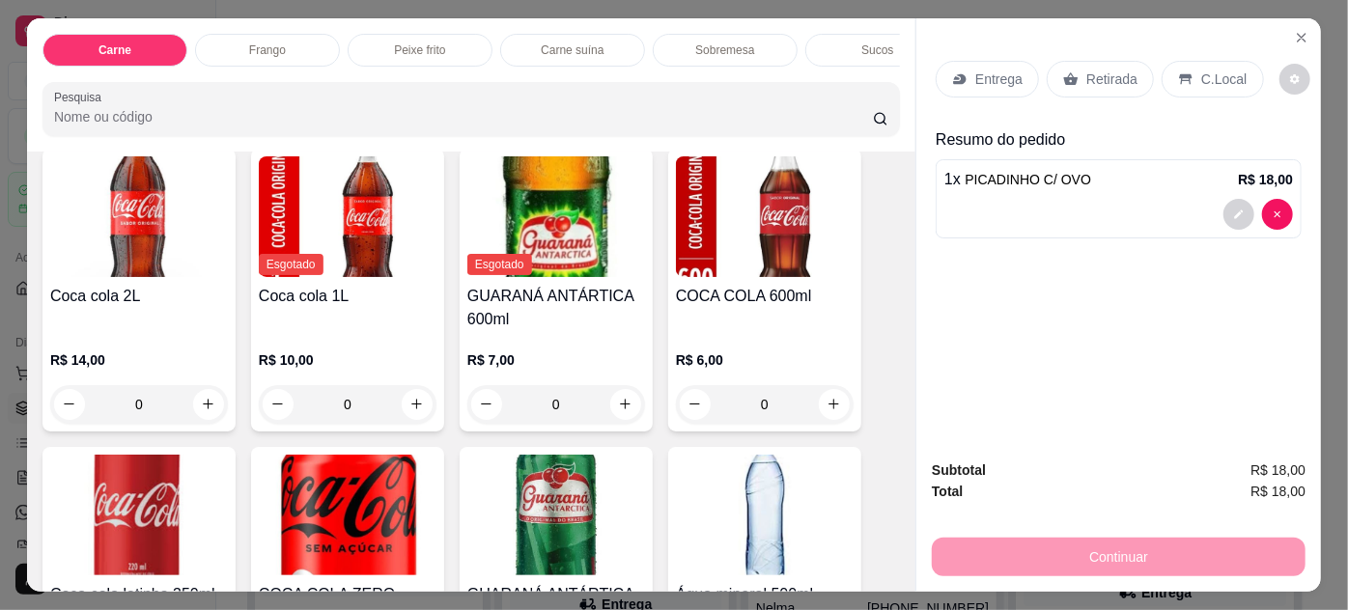
scroll to position [2776, 0]
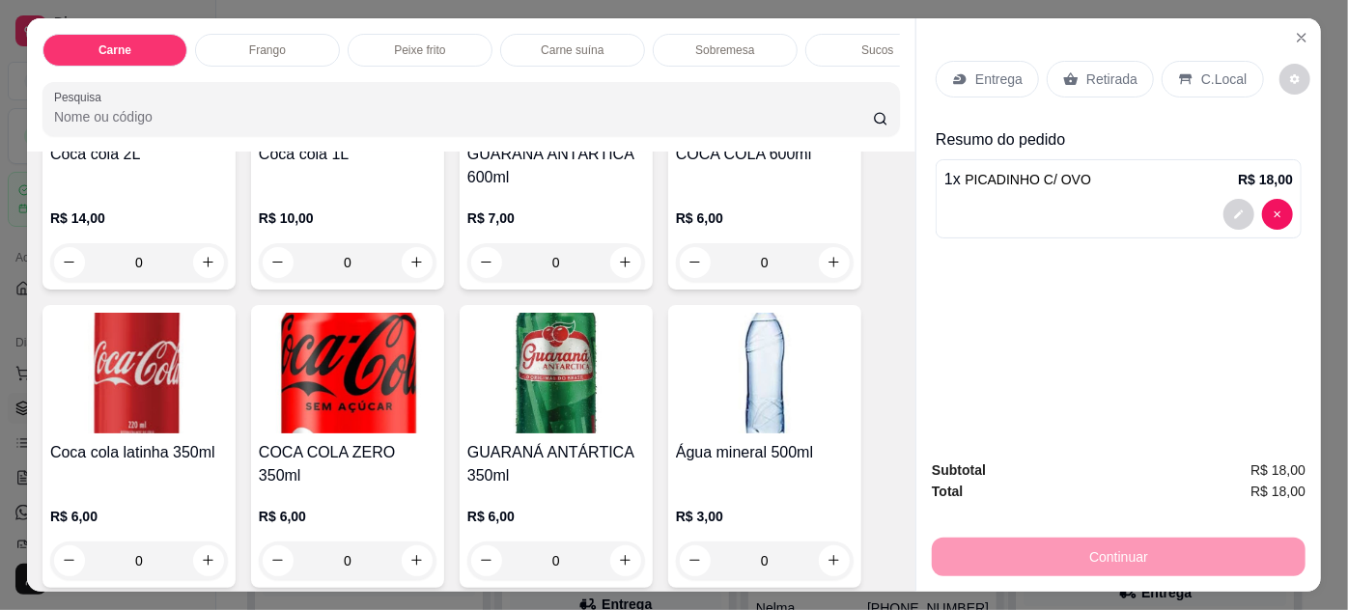
click at [742, 374] on img at bounding box center [765, 373] width 178 height 121
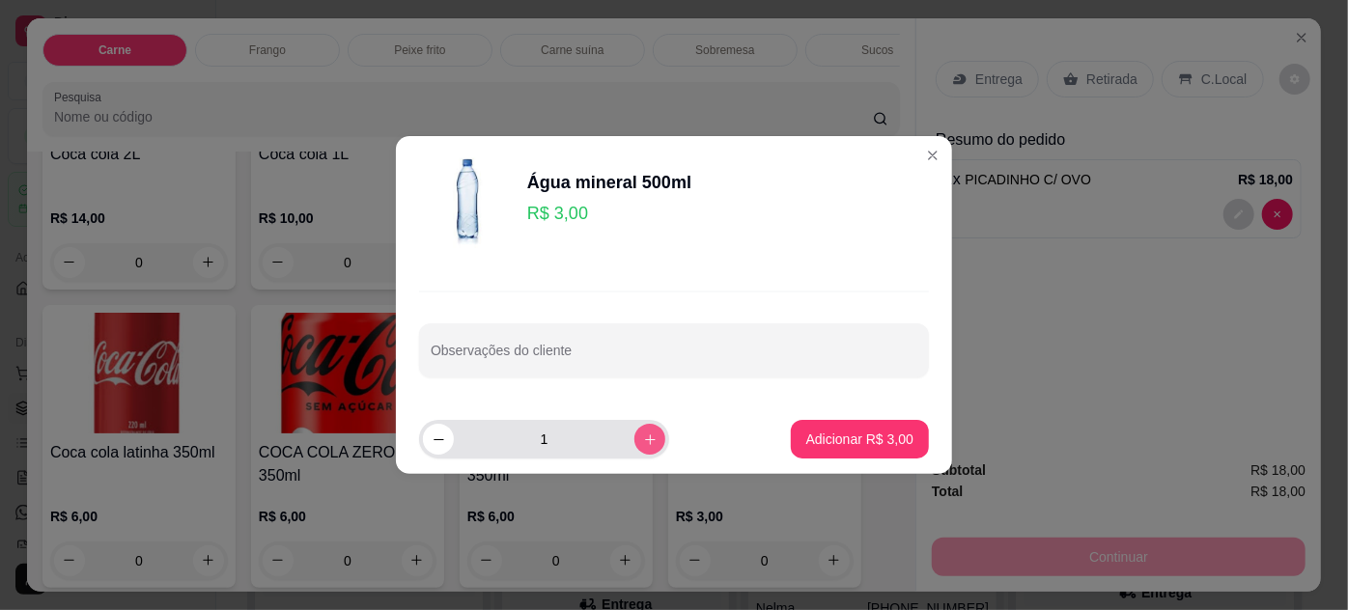
click at [643, 439] on icon "increase-product-quantity" at bounding box center [650, 440] width 14 height 14
type input "2"
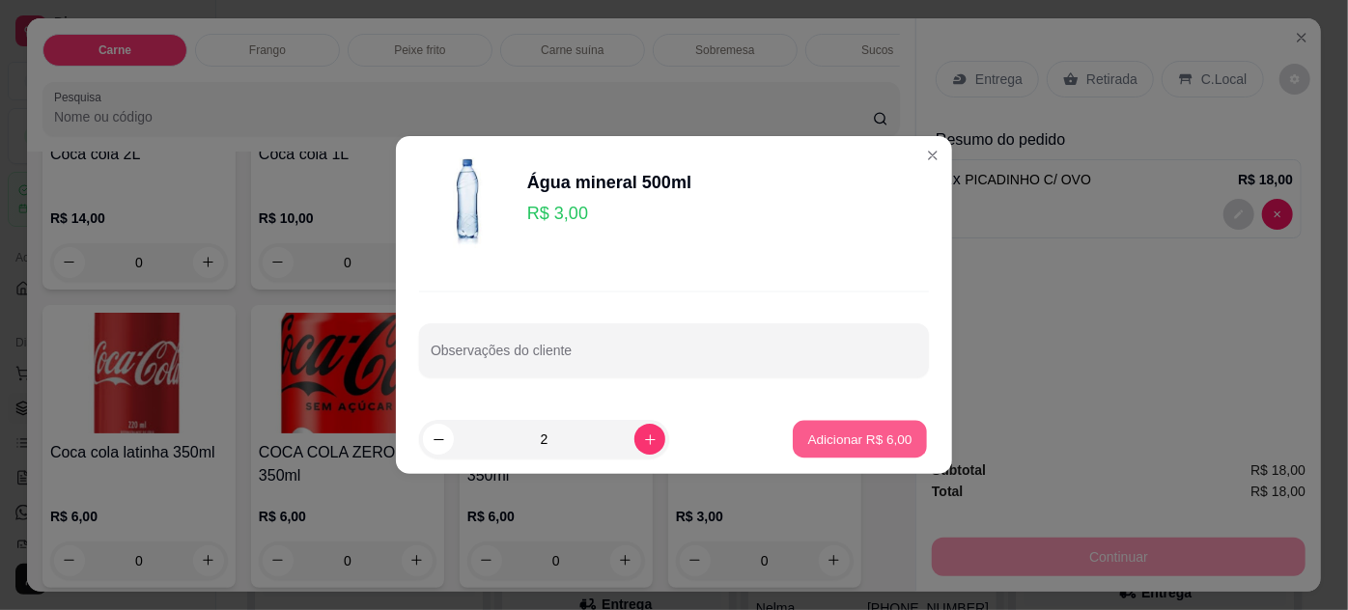
click at [819, 428] on button "Adicionar R$ 6,00" at bounding box center [860, 440] width 134 height 38
type input "2"
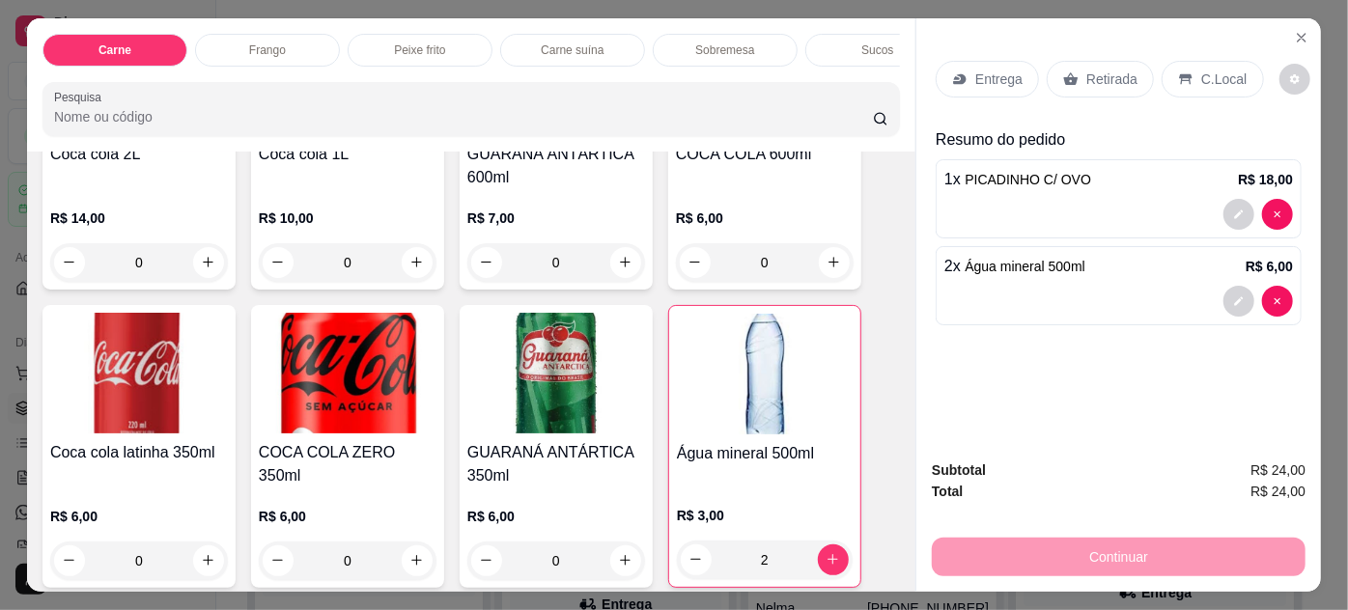
click at [960, 78] on icon at bounding box center [959, 78] width 15 height 15
click at [1093, 78] on p "Retirada" at bounding box center [1112, 79] width 51 height 19
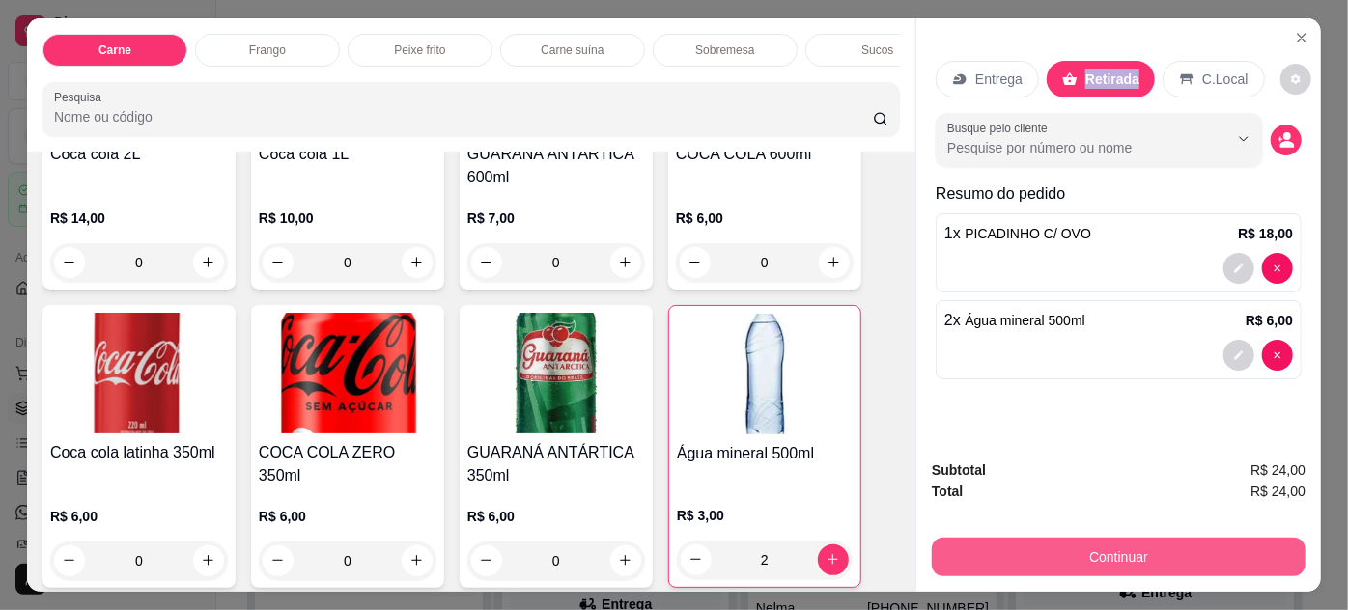
click at [988, 551] on button "Continuar" at bounding box center [1119, 557] width 374 height 39
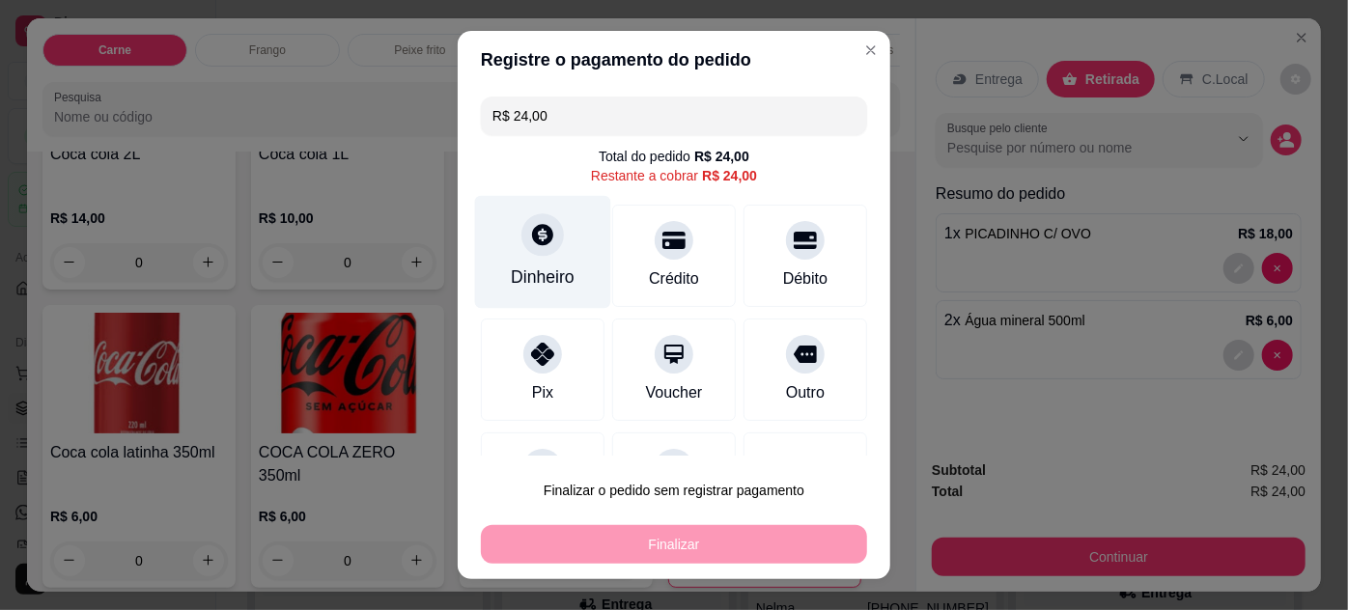
click at [545, 262] on div "Dinheiro" at bounding box center [543, 251] width 136 height 113
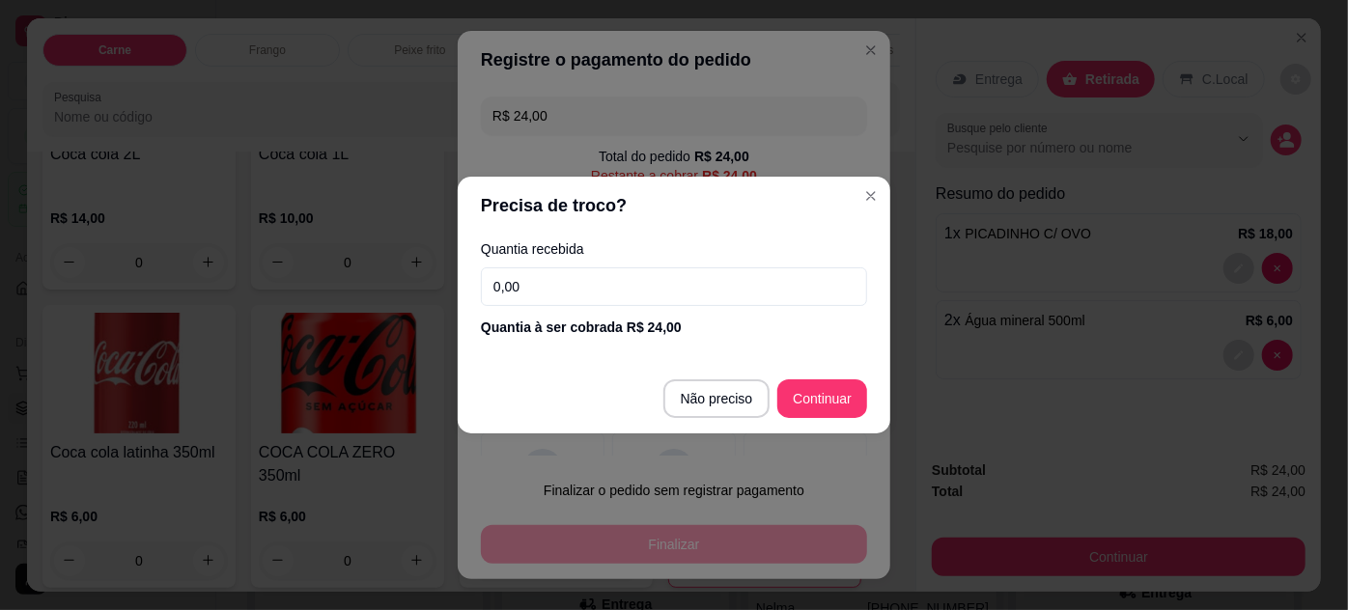
click at [607, 286] on input "0,00" at bounding box center [674, 287] width 386 height 39
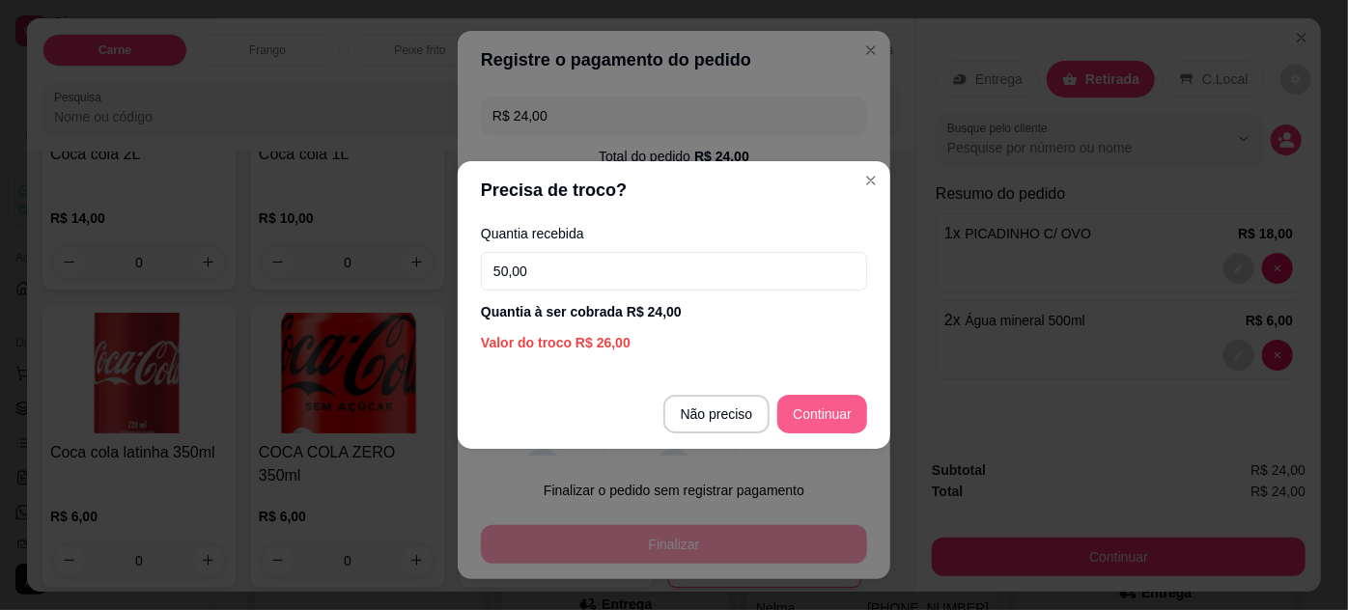
type input "50,00"
type input "R$ 0,00"
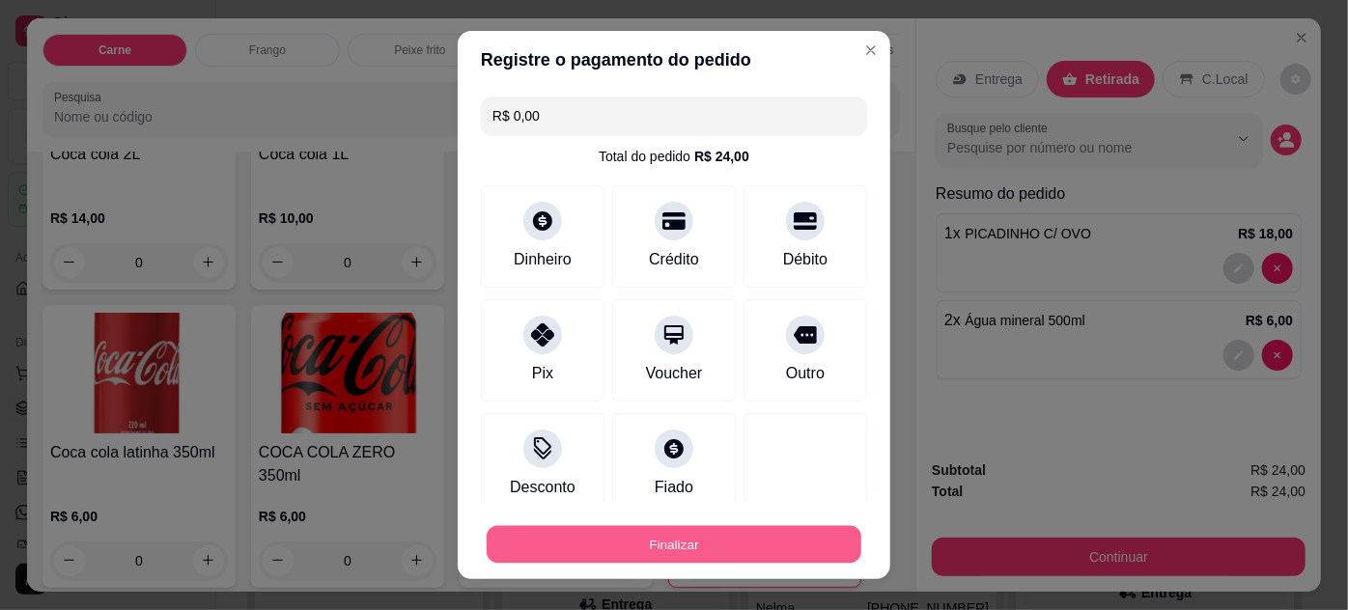
click at [804, 553] on button "Finalizar" at bounding box center [674, 545] width 375 height 38
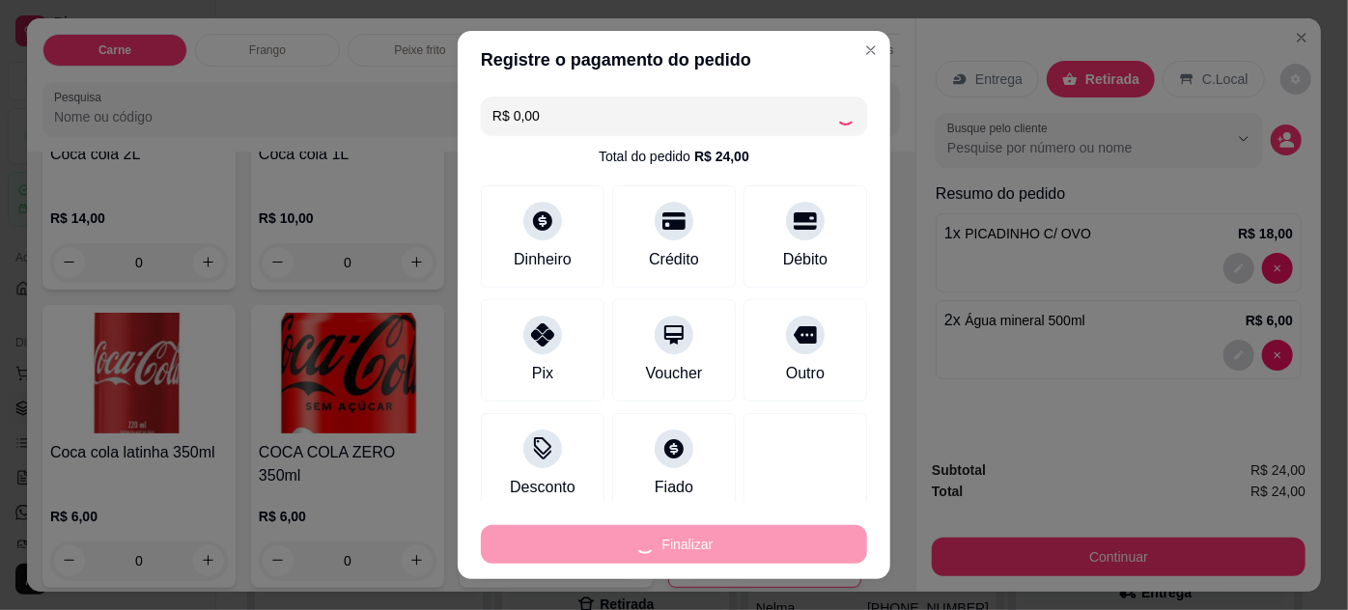
type input "0"
type input "-R$ 24,00"
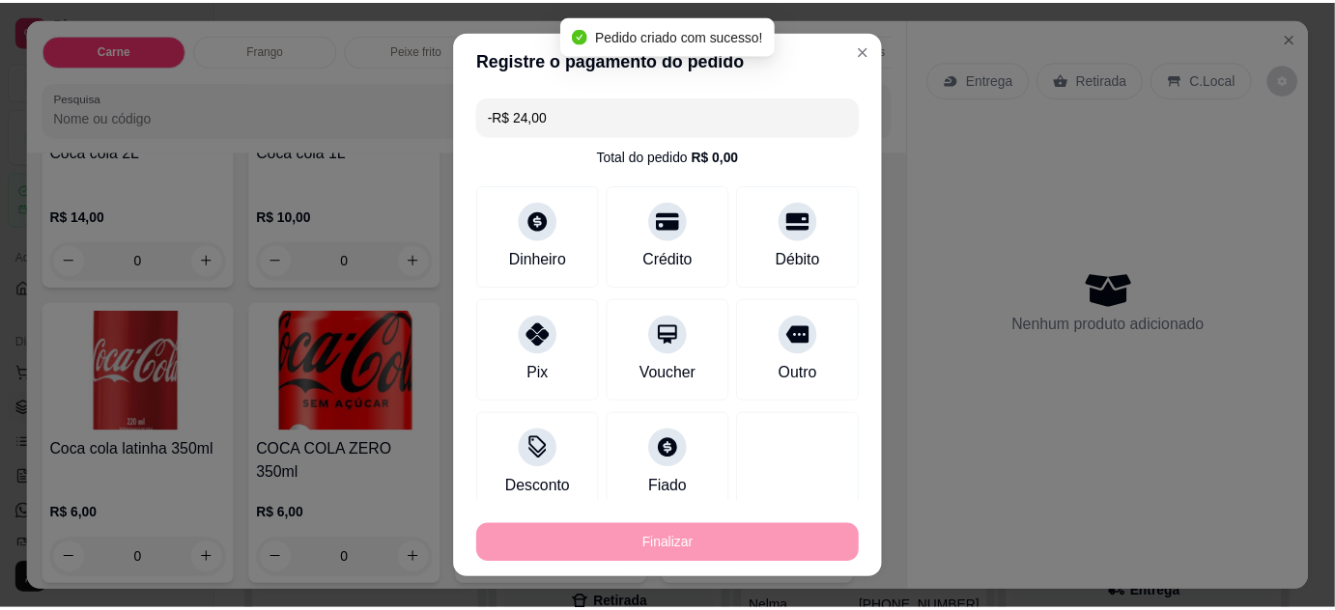
scroll to position [2774, 0]
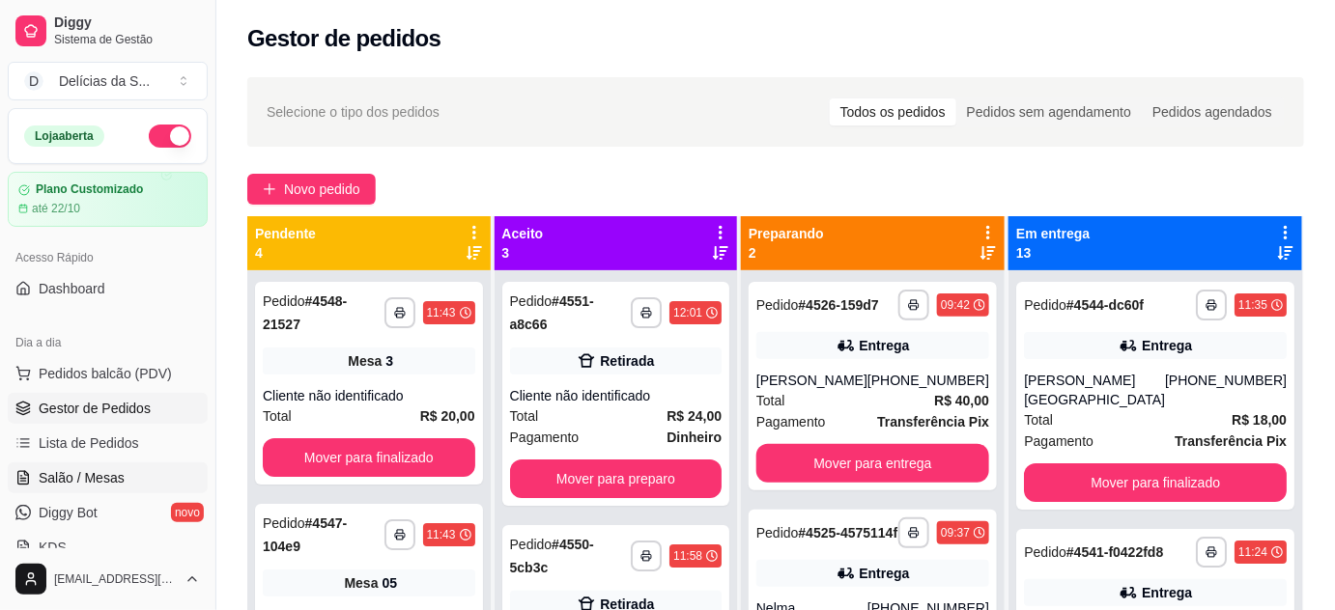
click at [105, 478] on span "Salão / Mesas" at bounding box center [82, 477] width 86 height 19
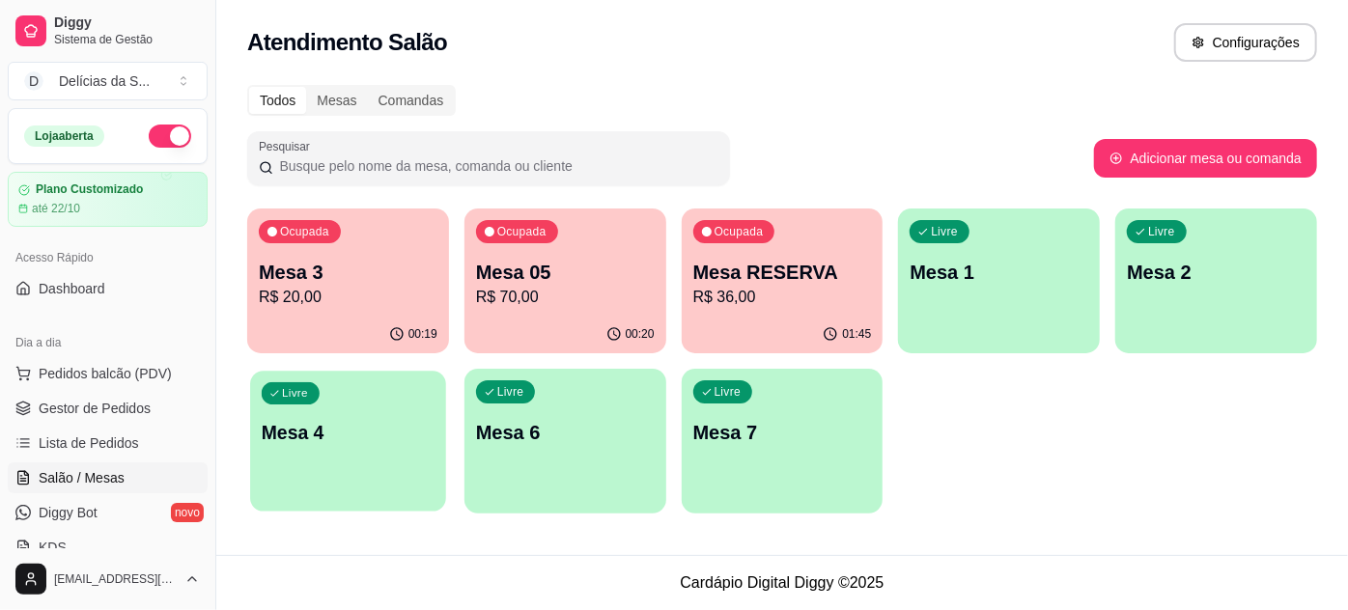
click at [313, 433] on p "Mesa 4" at bounding box center [348, 433] width 173 height 26
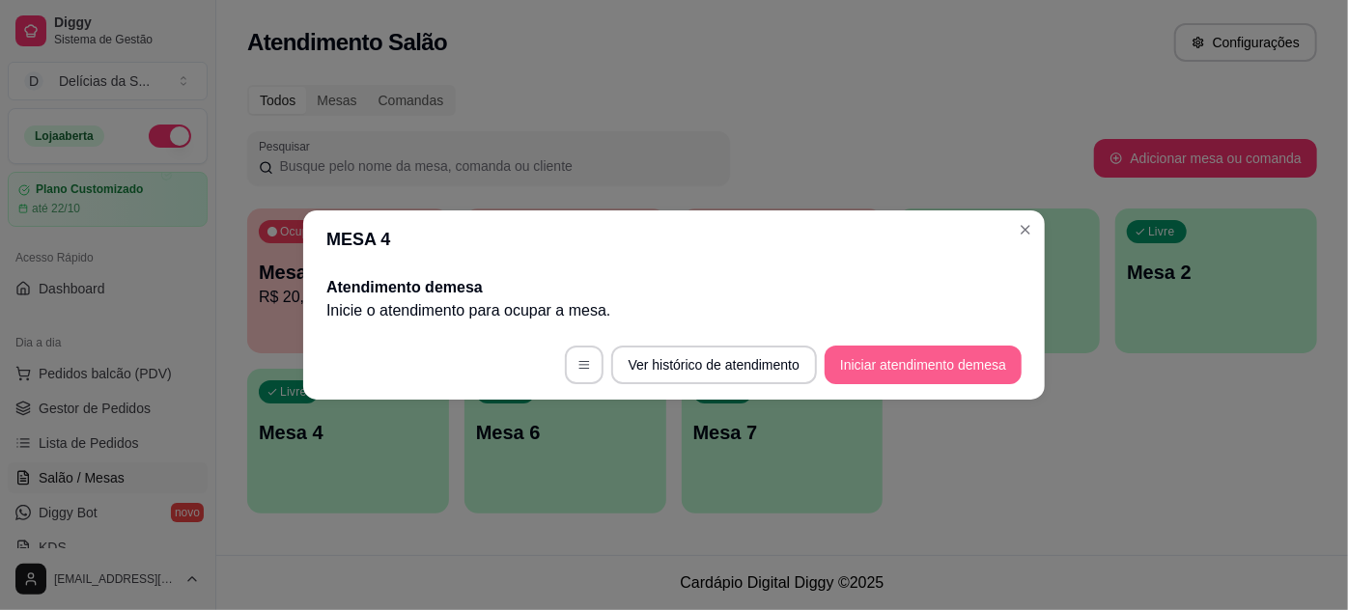
click at [904, 364] on button "Iniciar atendimento de mesa" at bounding box center [923, 365] width 197 height 39
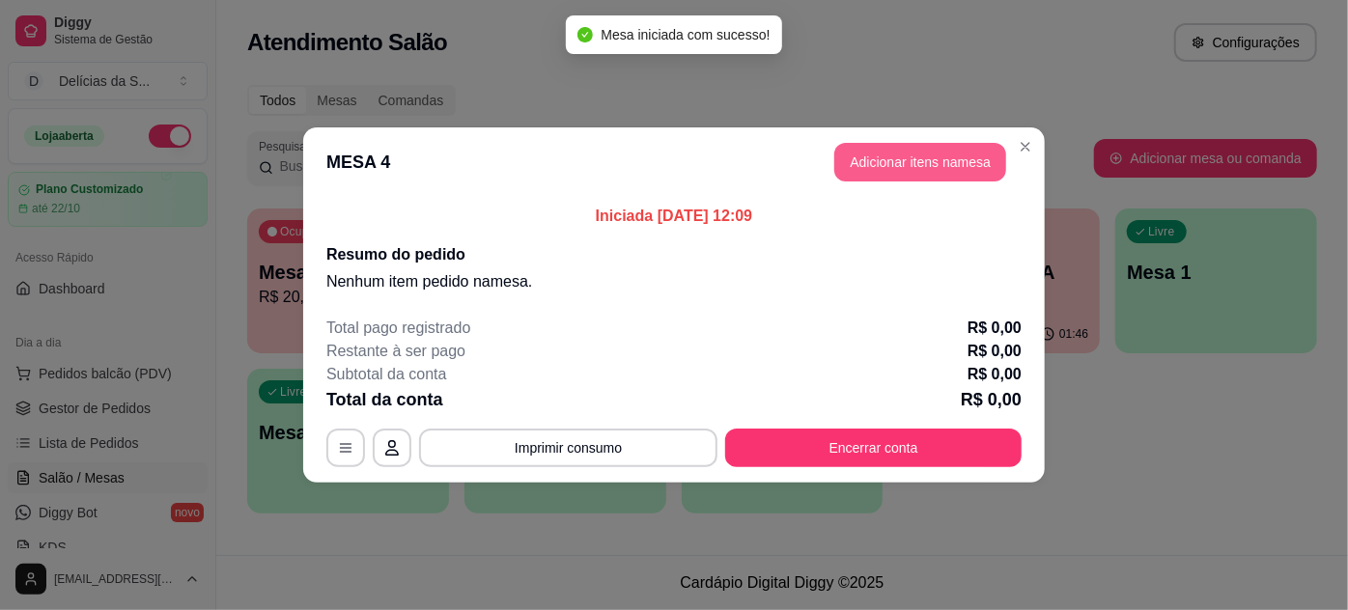
click at [951, 161] on button "Adicionar itens na mesa" at bounding box center [921, 162] width 172 height 39
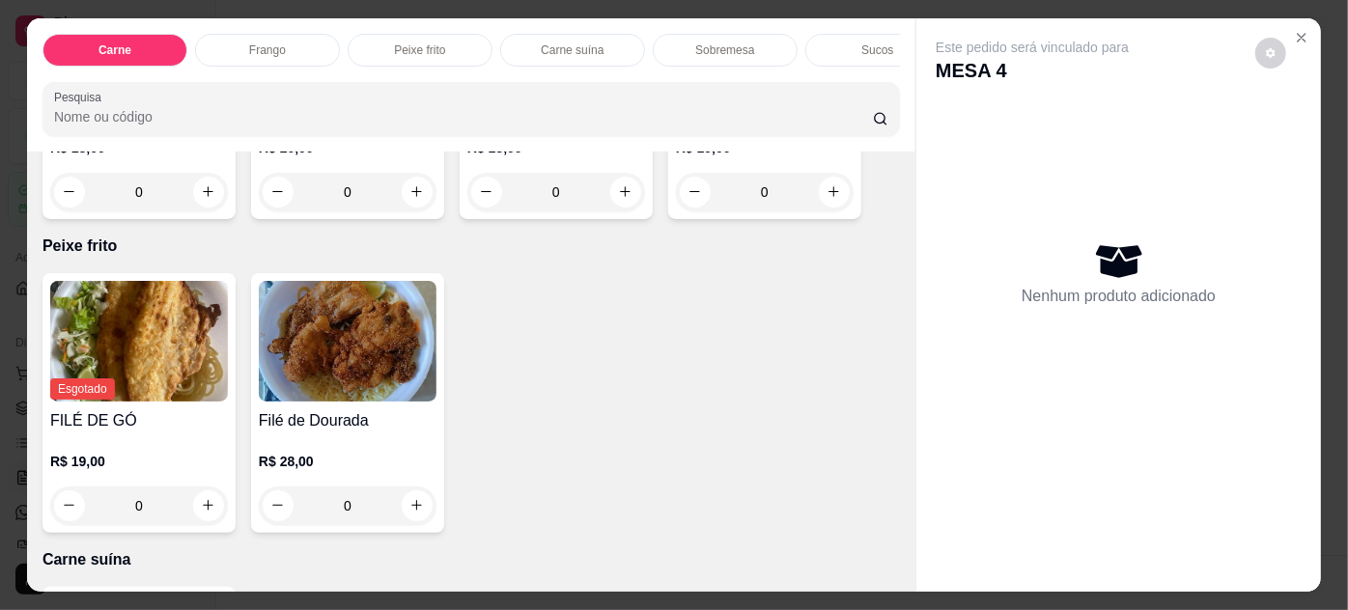
scroll to position [1404, 0]
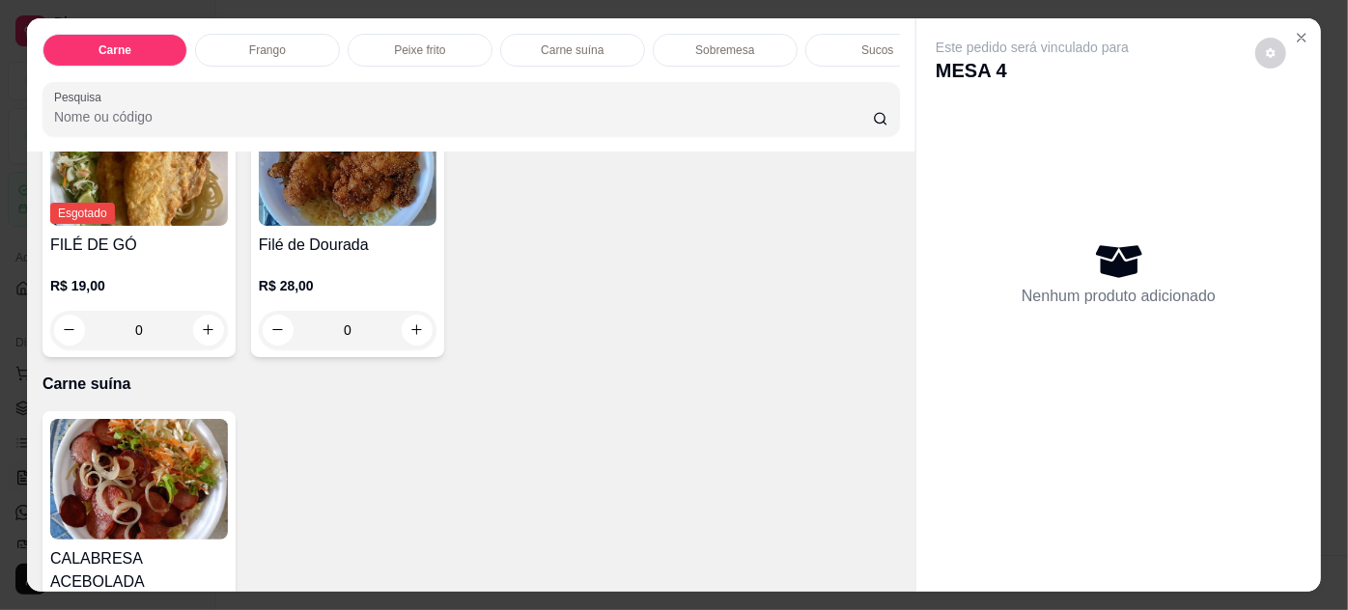
click at [396, 226] on img at bounding box center [348, 165] width 178 height 121
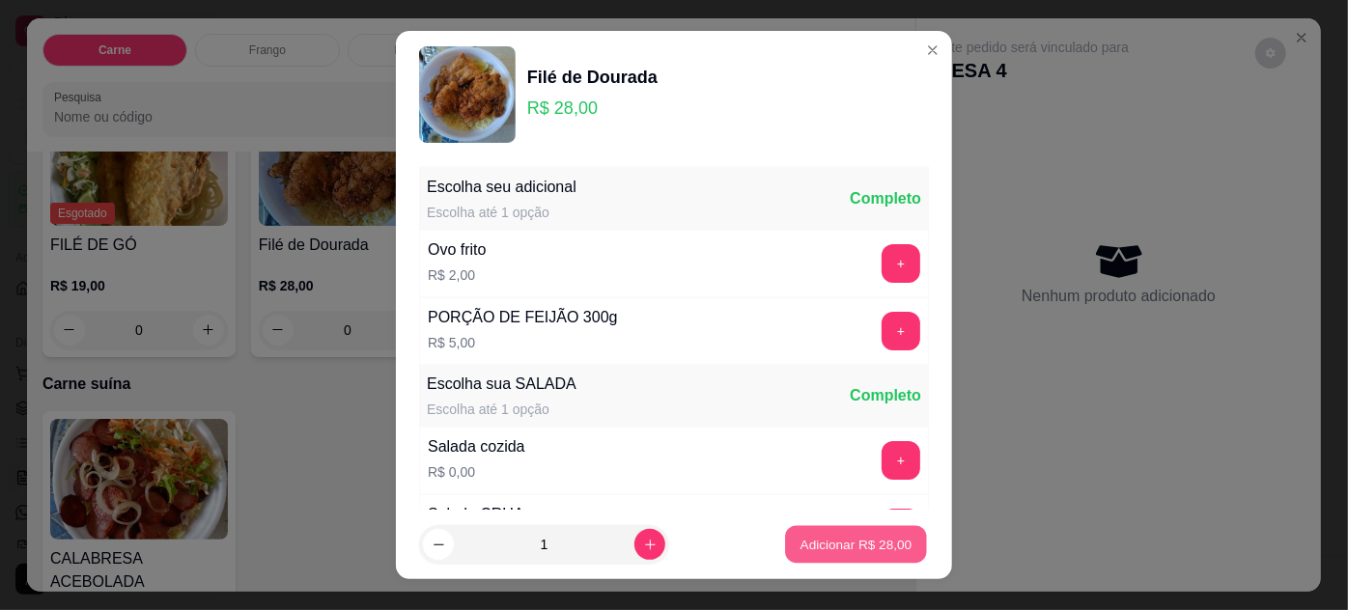
click at [828, 545] on p "Adicionar R$ 28,00" at bounding box center [857, 545] width 112 height 18
type input "1"
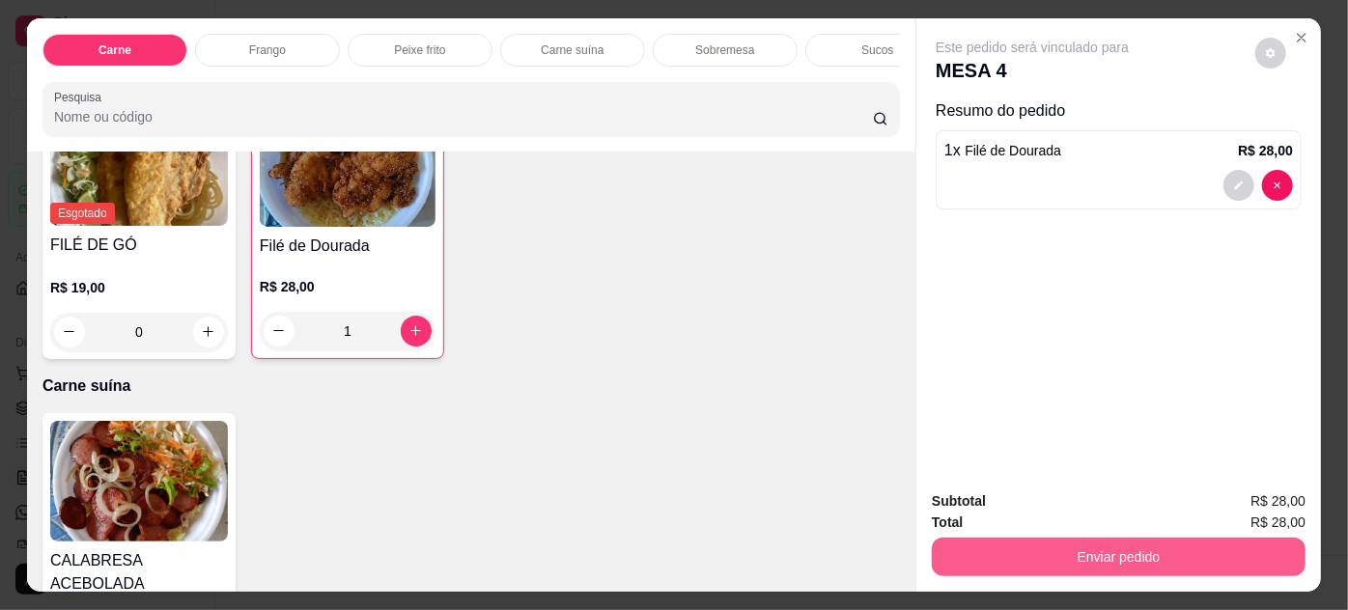
click at [981, 552] on button "Enviar pedido" at bounding box center [1119, 557] width 374 height 39
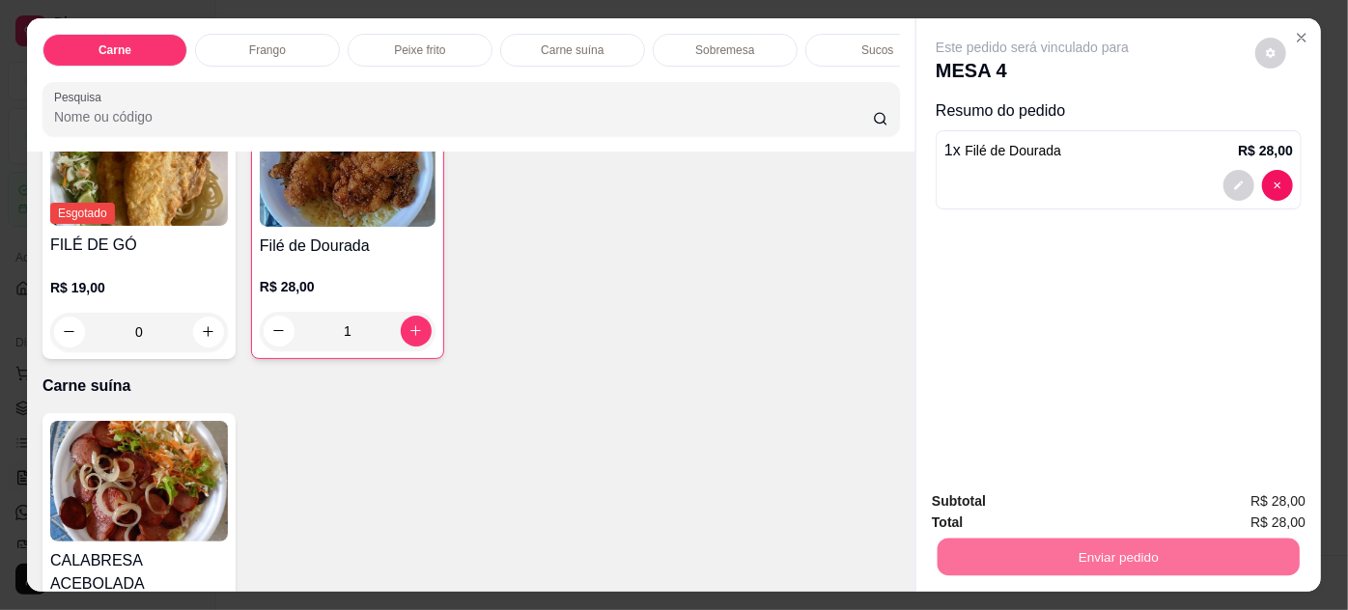
click at [1226, 507] on button "Enviar pedido" at bounding box center [1256, 503] width 109 height 37
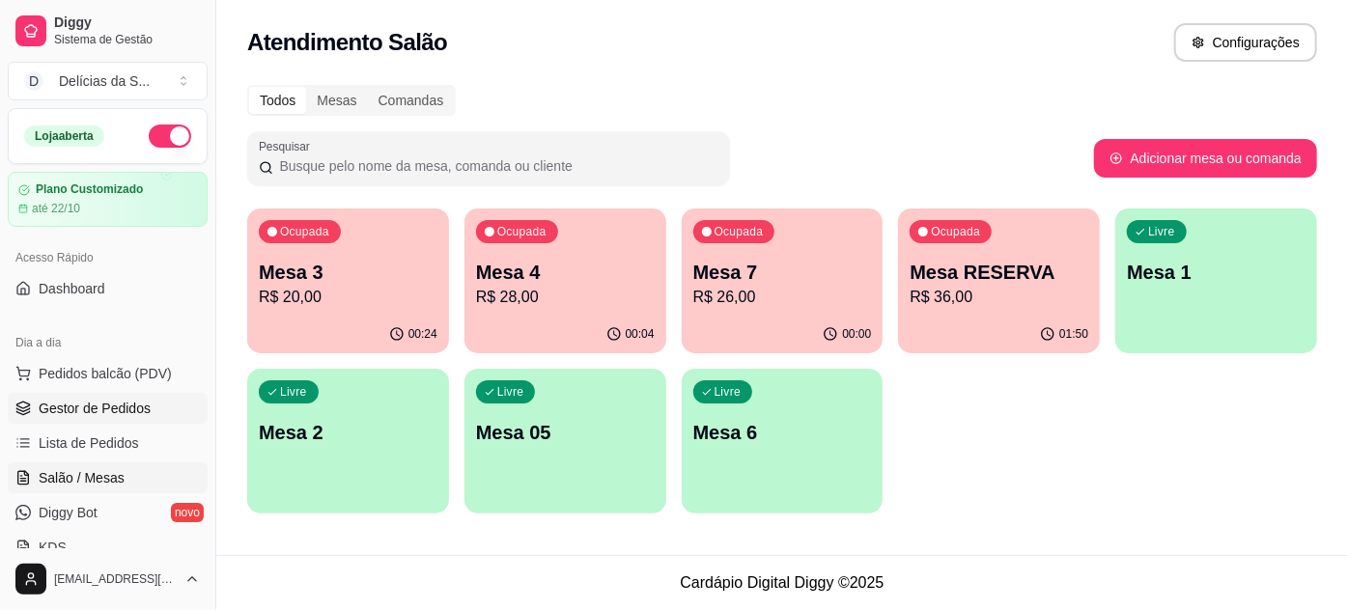
click at [110, 407] on span "Gestor de Pedidos" at bounding box center [95, 408] width 112 height 19
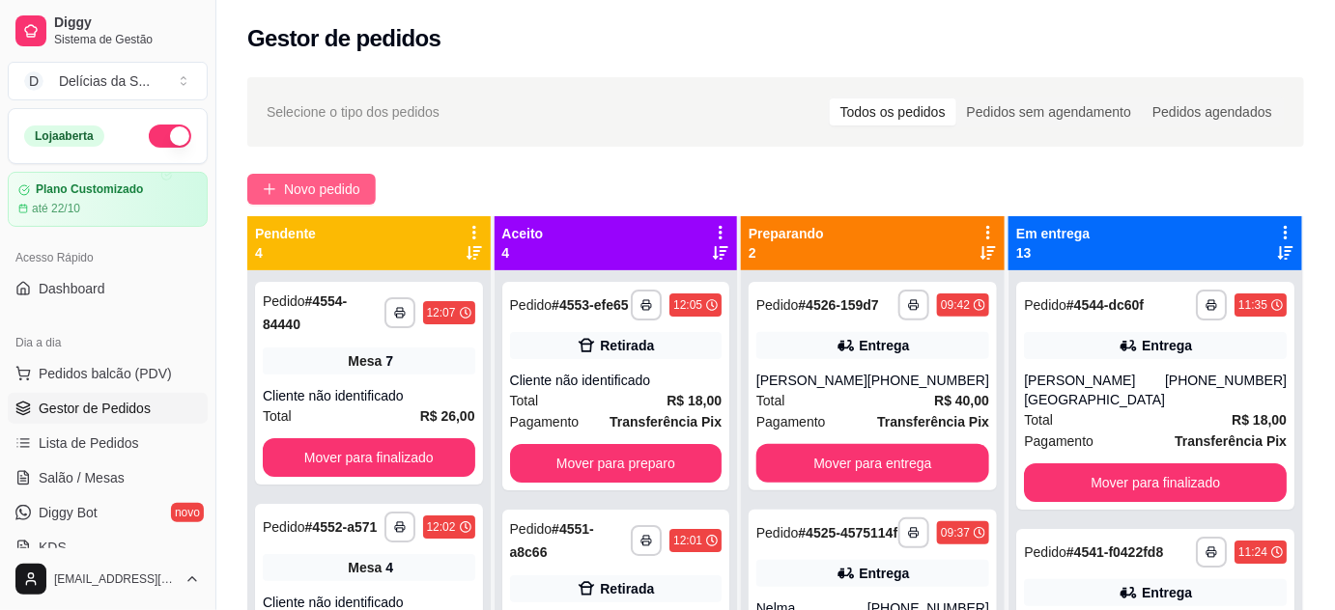
click at [289, 192] on span "Novo pedido" at bounding box center [322, 189] width 76 height 21
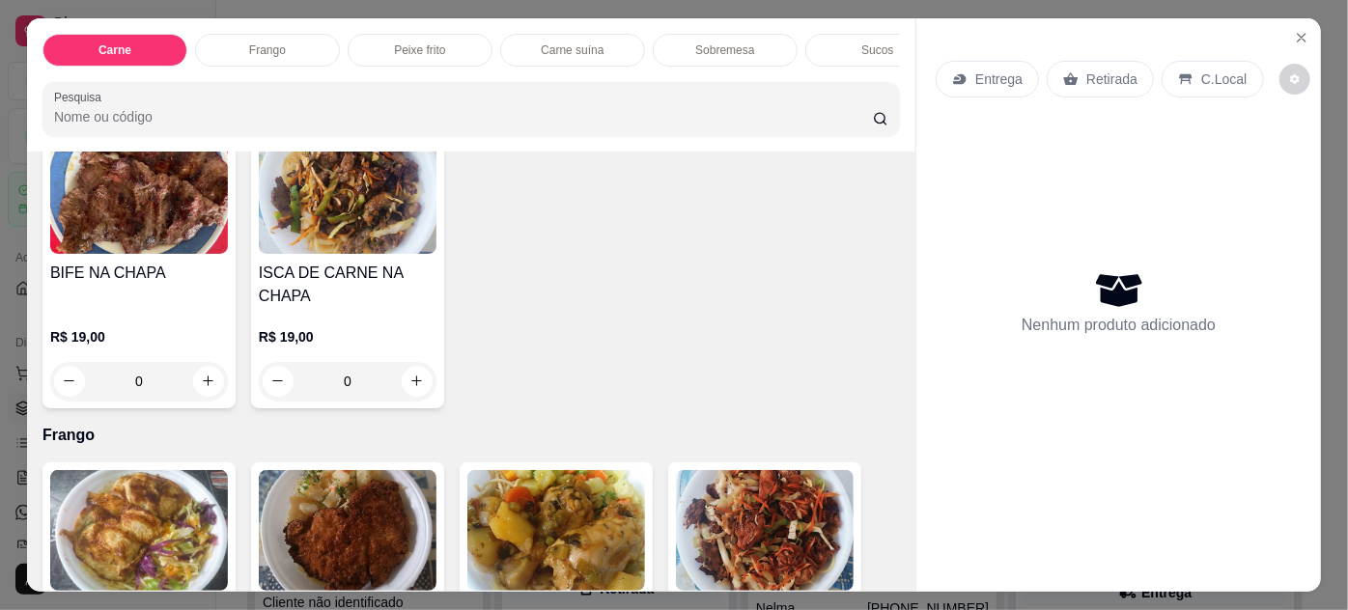
scroll to position [878, 0]
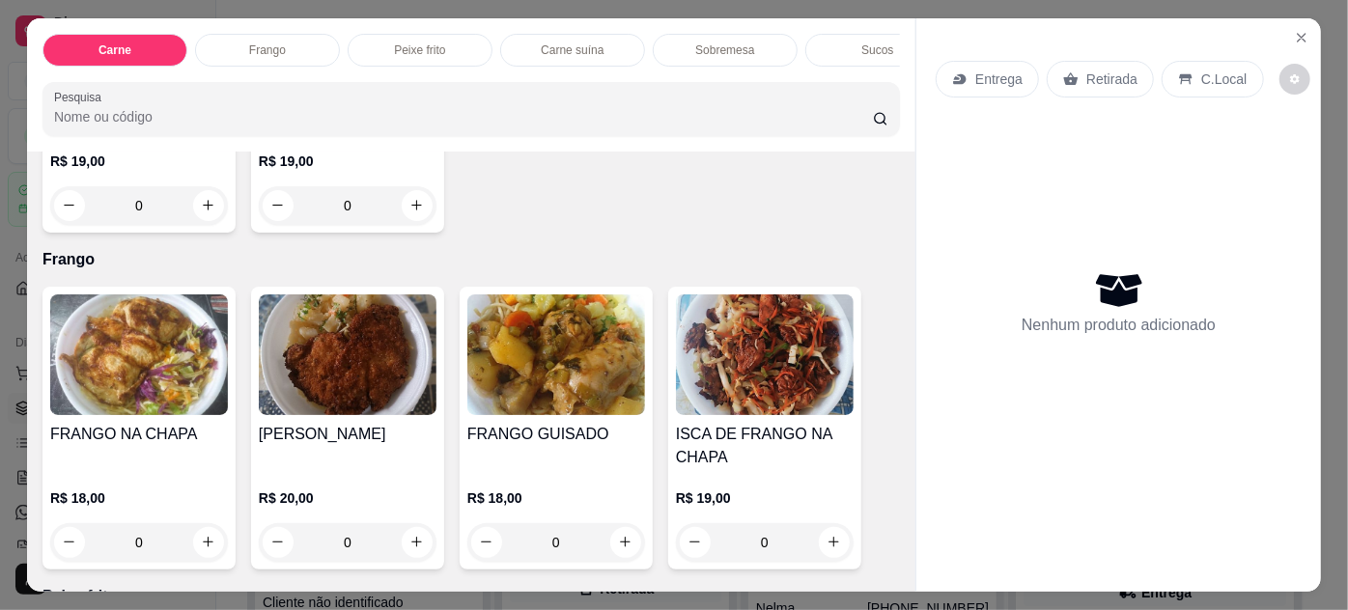
click at [565, 390] on img at bounding box center [556, 355] width 178 height 121
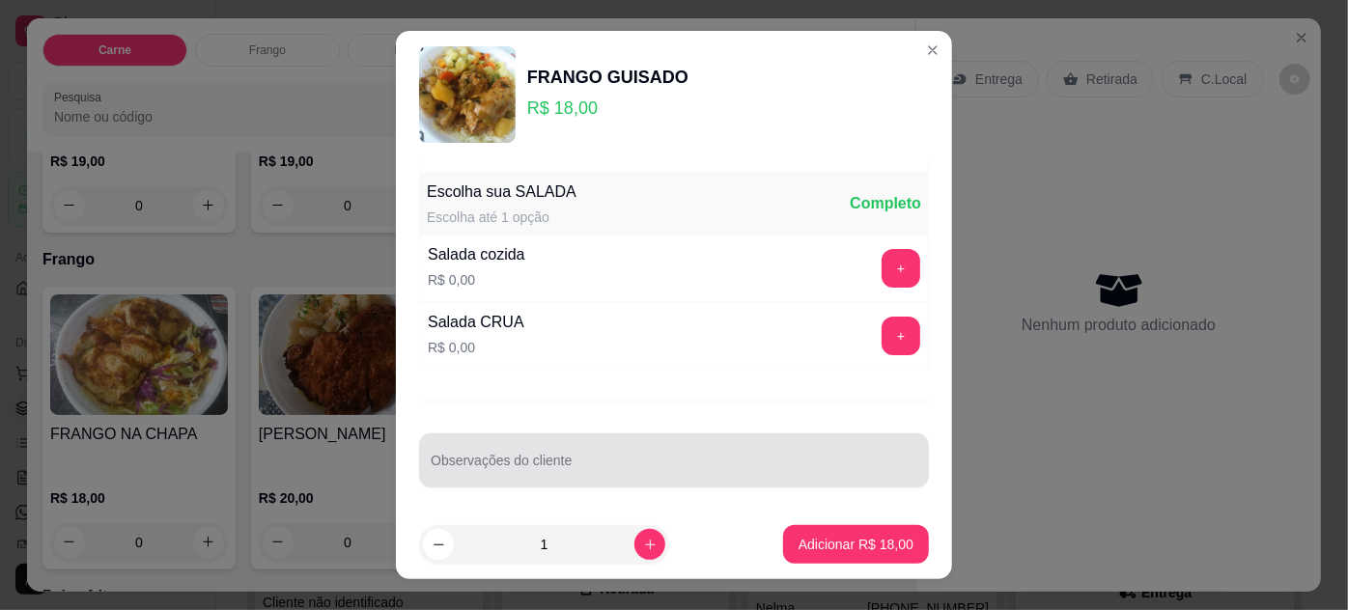
click at [586, 448] on div at bounding box center [674, 460] width 487 height 39
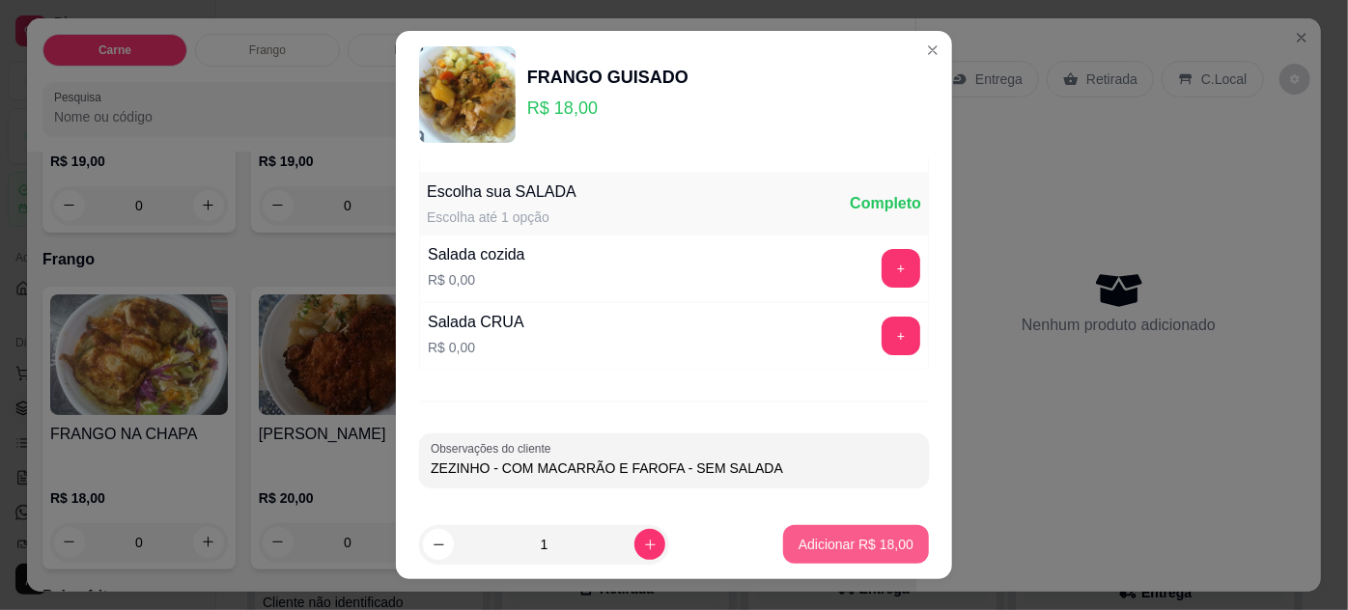
type input "ZEZINHO - COM MACARRÃO E FAROFA - SEM SALADA"
click at [808, 539] on p "Adicionar R$ 18,00" at bounding box center [857, 545] width 112 height 18
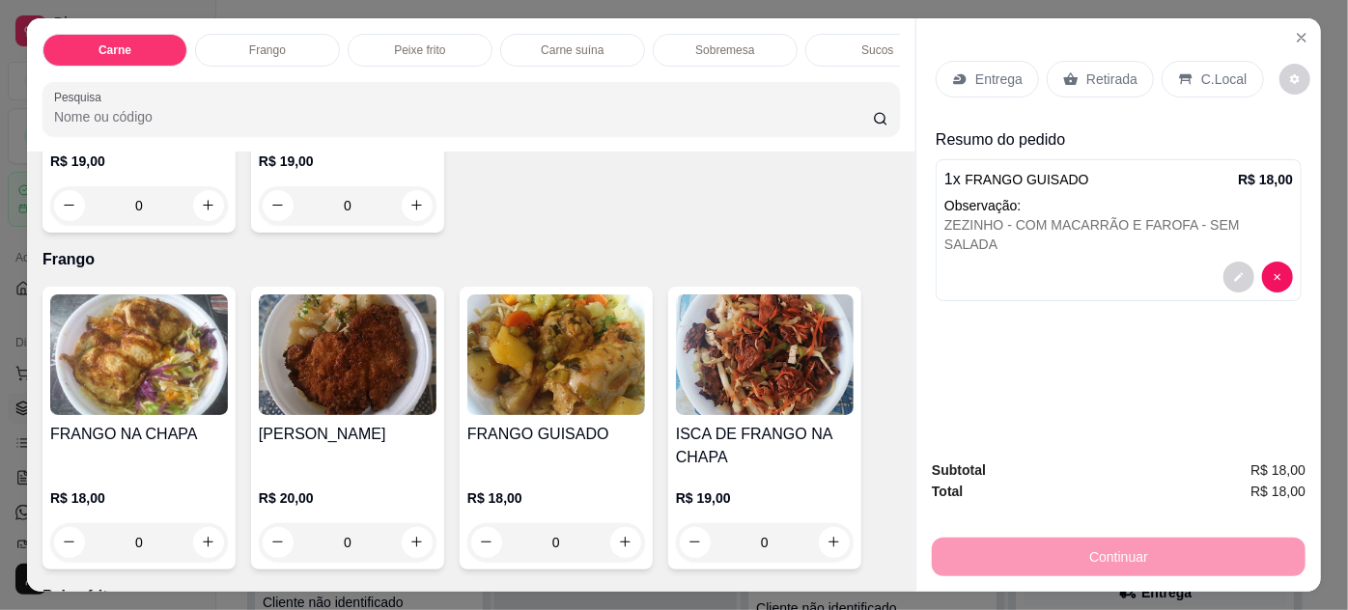
scroll to position [0, 0]
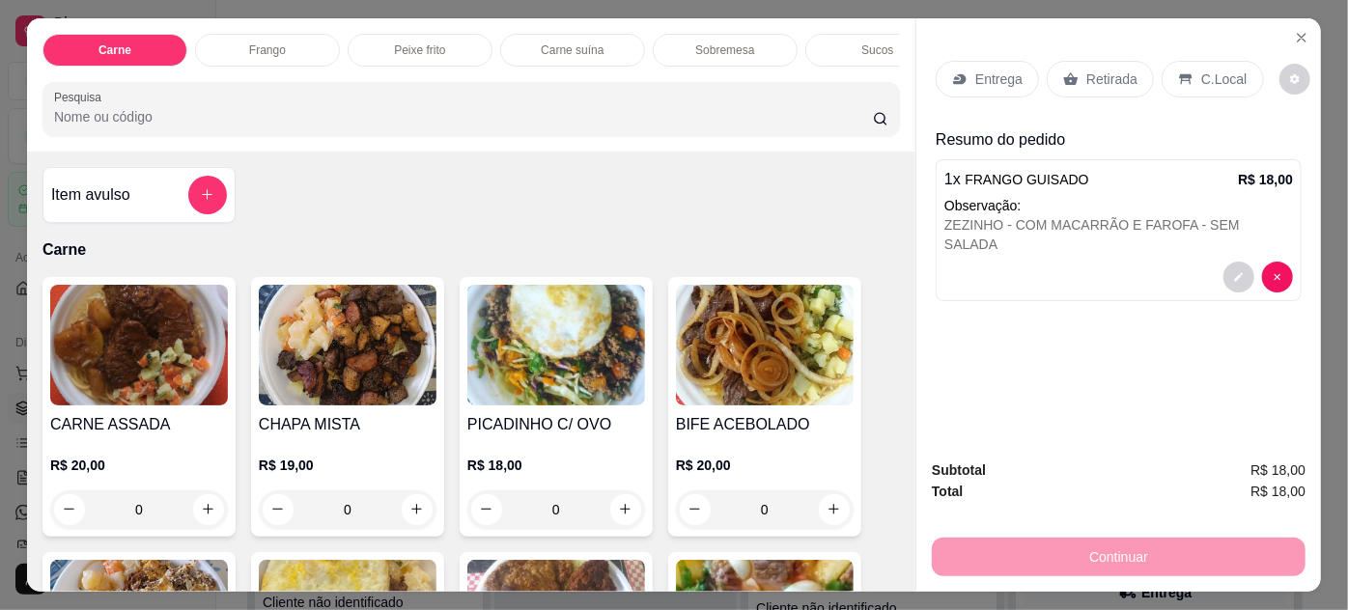
click at [165, 380] on img at bounding box center [139, 345] width 178 height 121
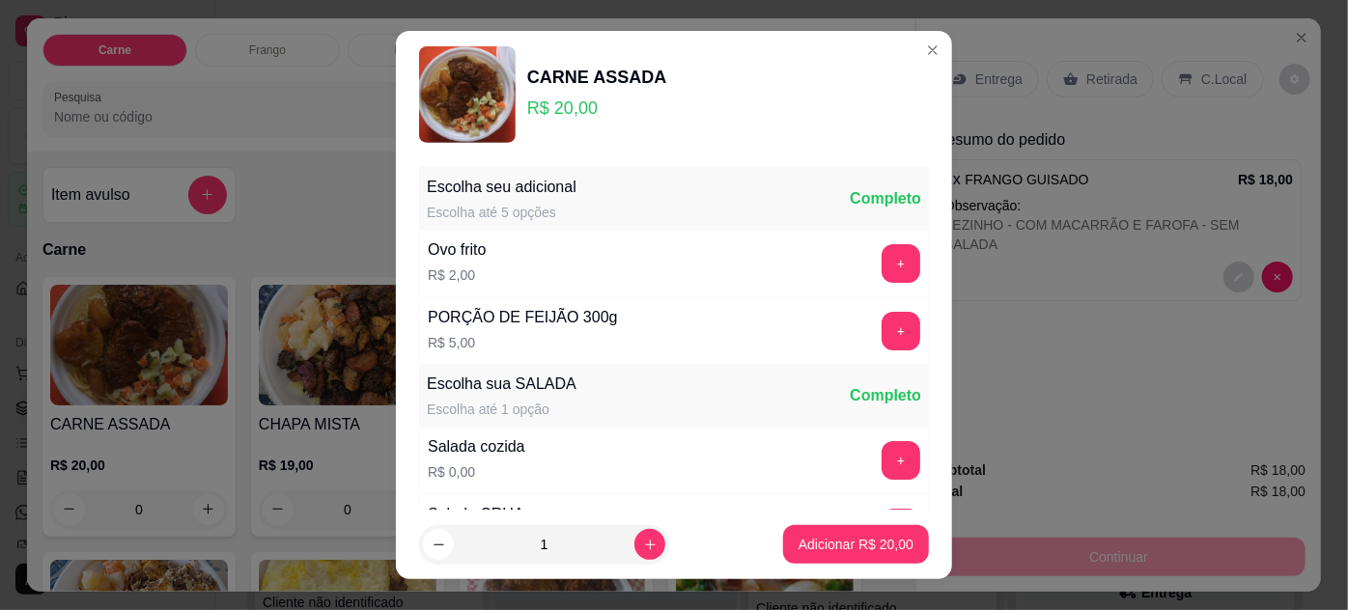
scroll to position [192, 0]
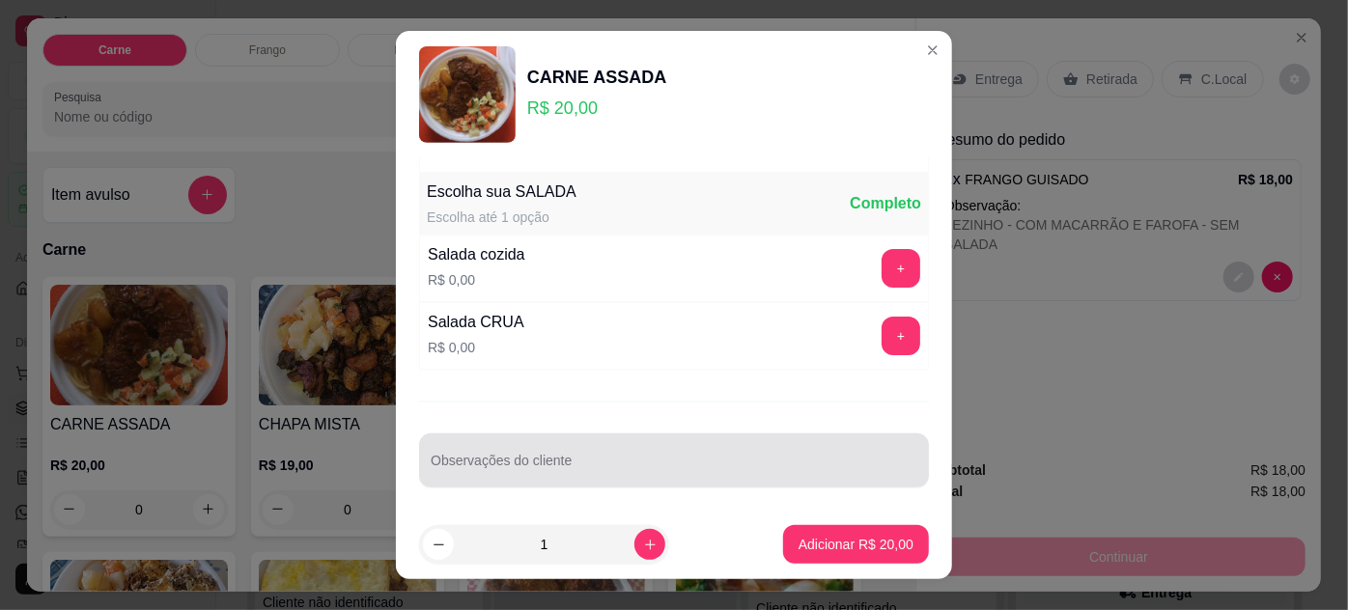
click at [779, 460] on input "Observações do cliente" at bounding box center [674, 468] width 487 height 19
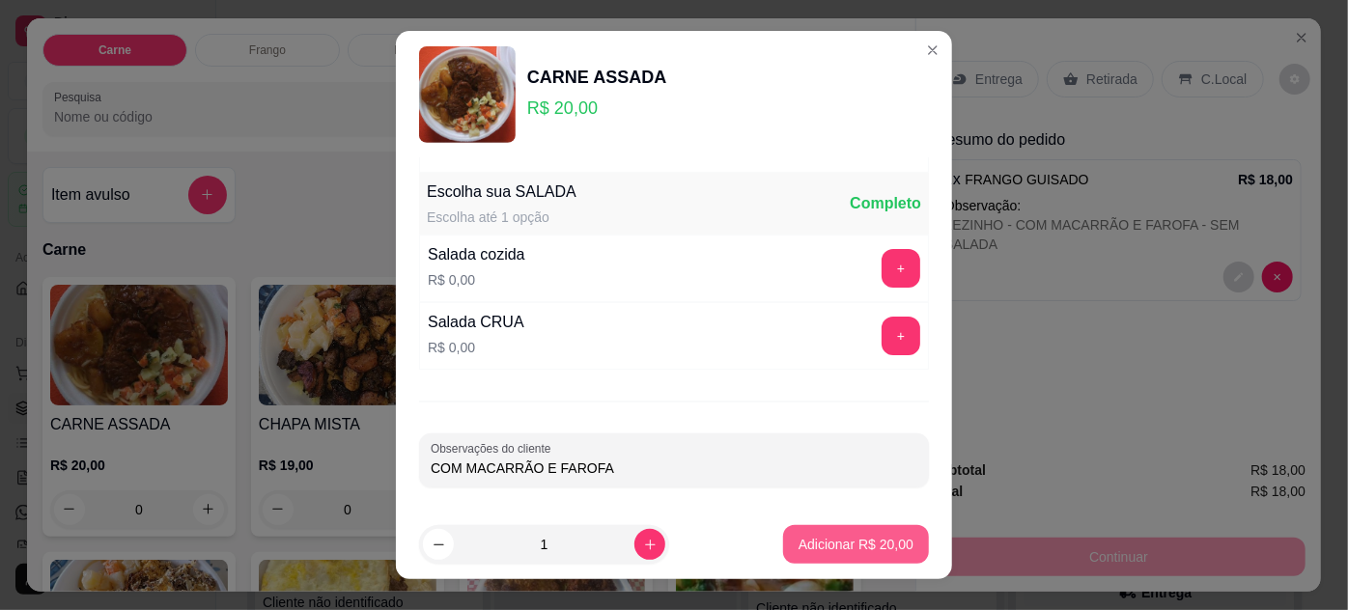
type input "COM MACARRÃO E FAROFA"
click at [847, 532] on button "Adicionar R$ 20,00" at bounding box center [856, 545] width 142 height 38
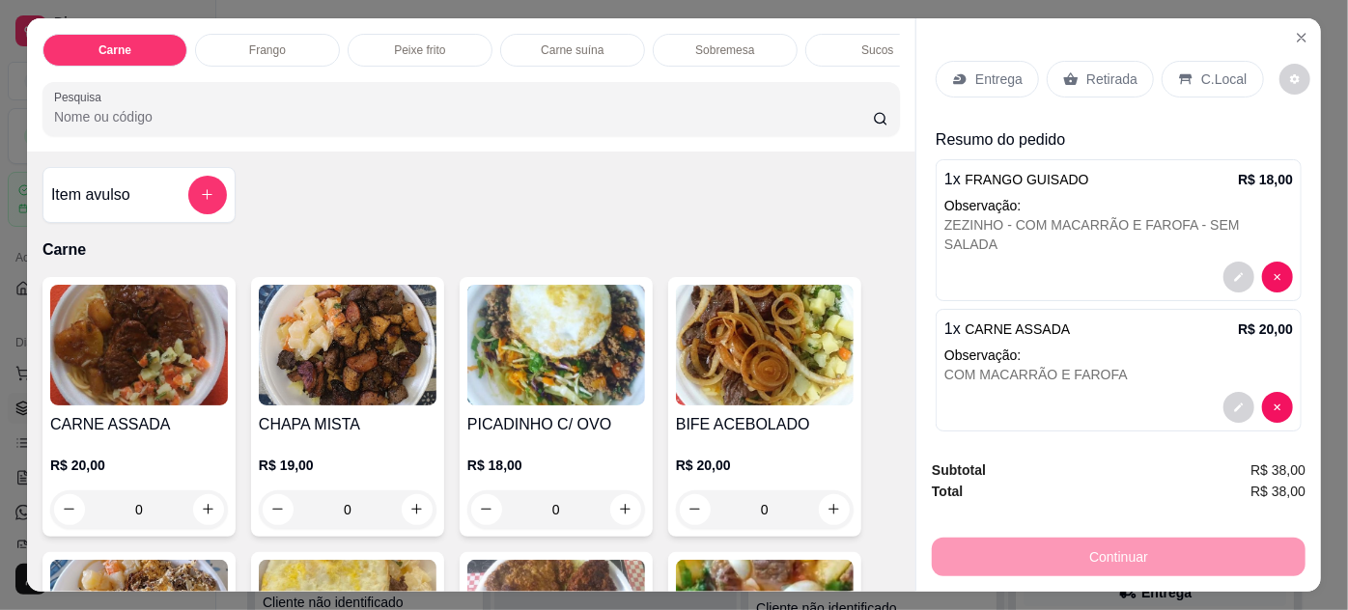
click at [554, 393] on img at bounding box center [556, 345] width 178 height 121
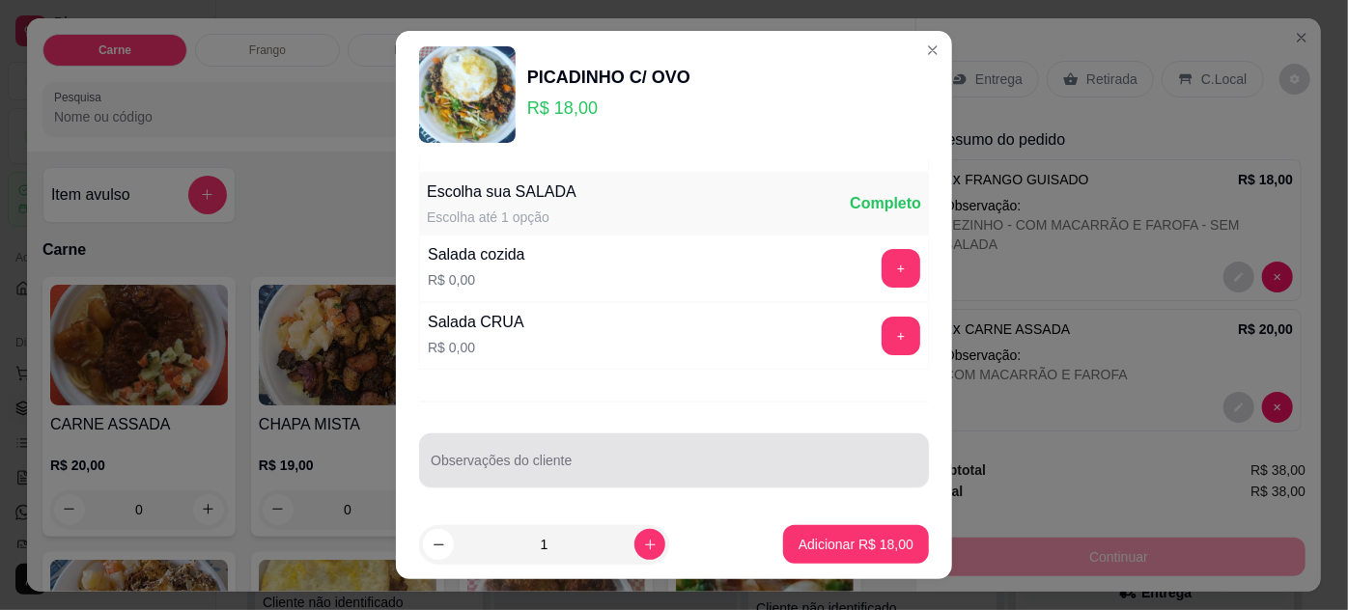
click at [556, 459] on input "Observações do cliente" at bounding box center [674, 468] width 487 height 19
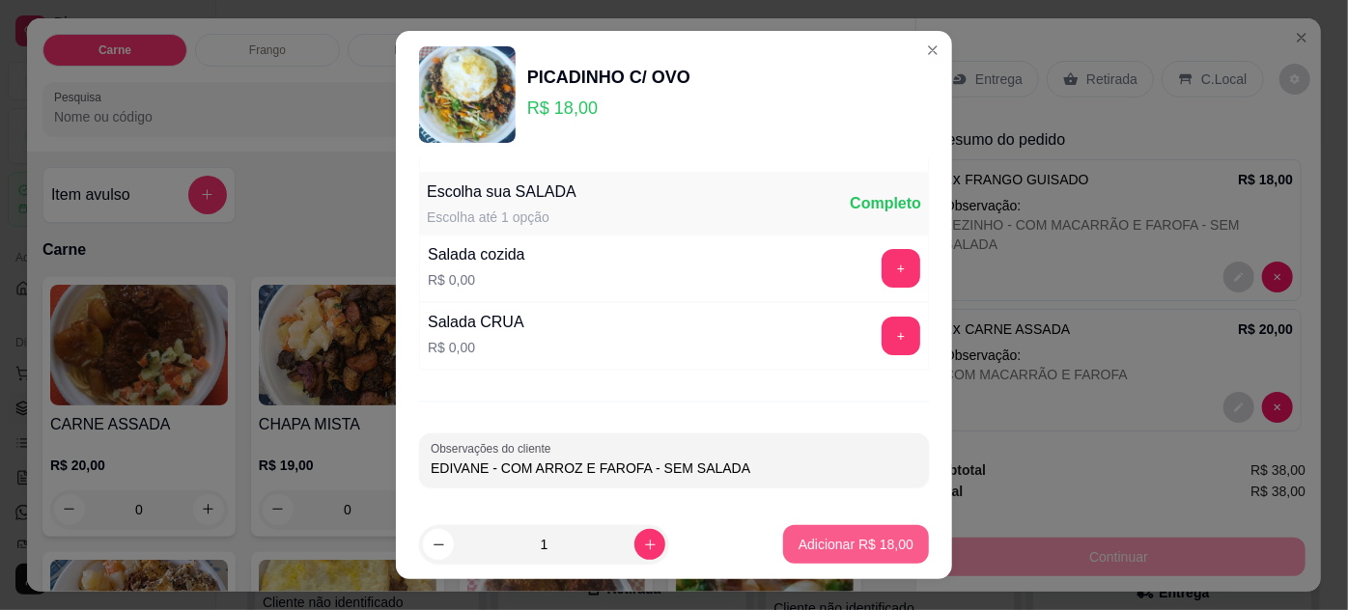
type input "EDIVANE - COM ARROZ E FAROFA - SEM SALADA"
click at [801, 542] on p "Adicionar R$ 18,00" at bounding box center [857, 545] width 112 height 18
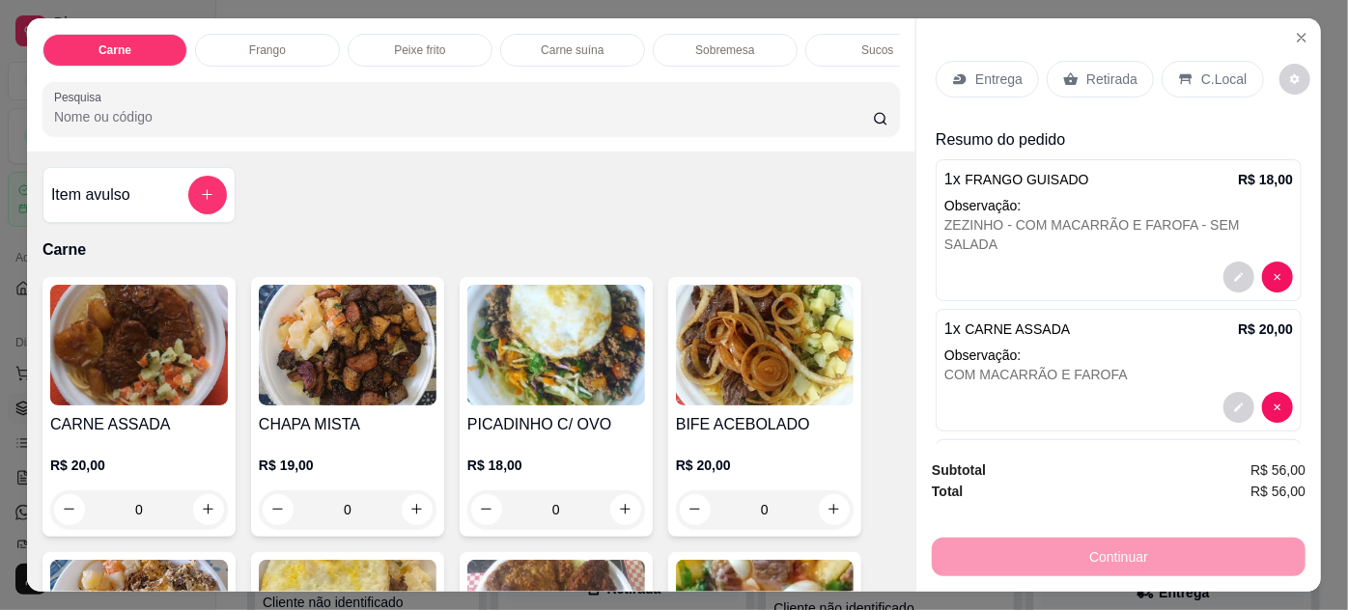
scroll to position [124, 0]
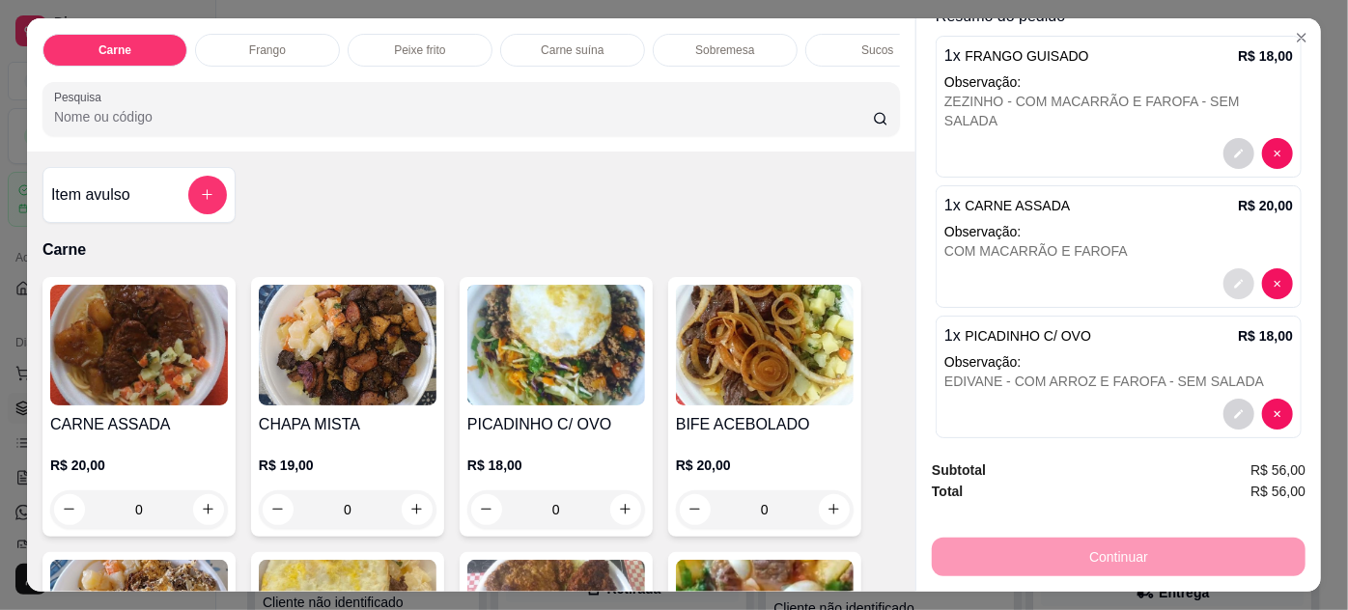
click at [1224, 269] on button "decrease-product-quantity" at bounding box center [1239, 284] width 31 height 31
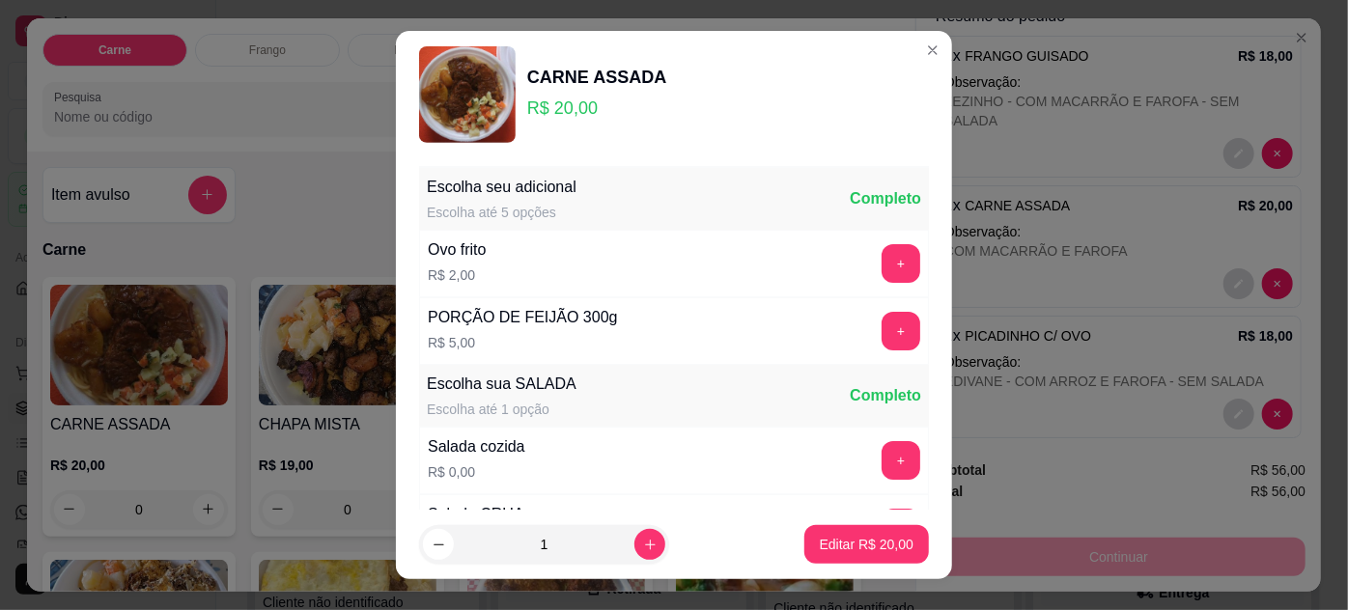
scroll to position [192, 0]
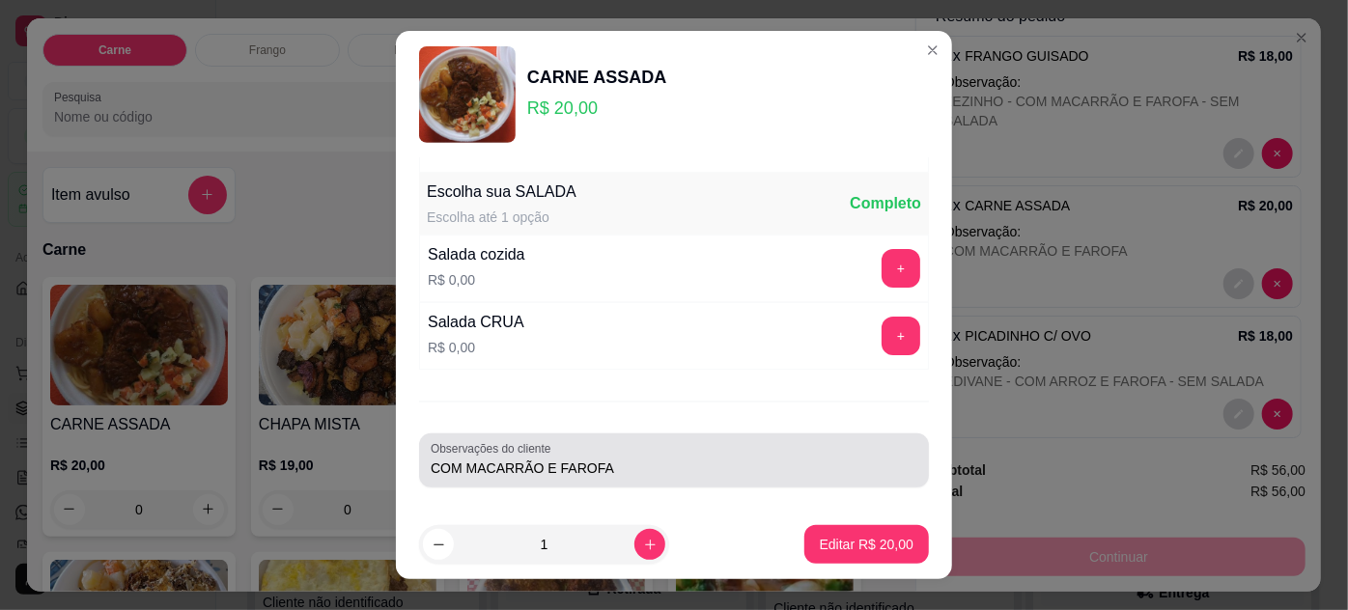
click at [489, 459] on input "COM MACARRÃO E FAROFA" at bounding box center [674, 468] width 487 height 19
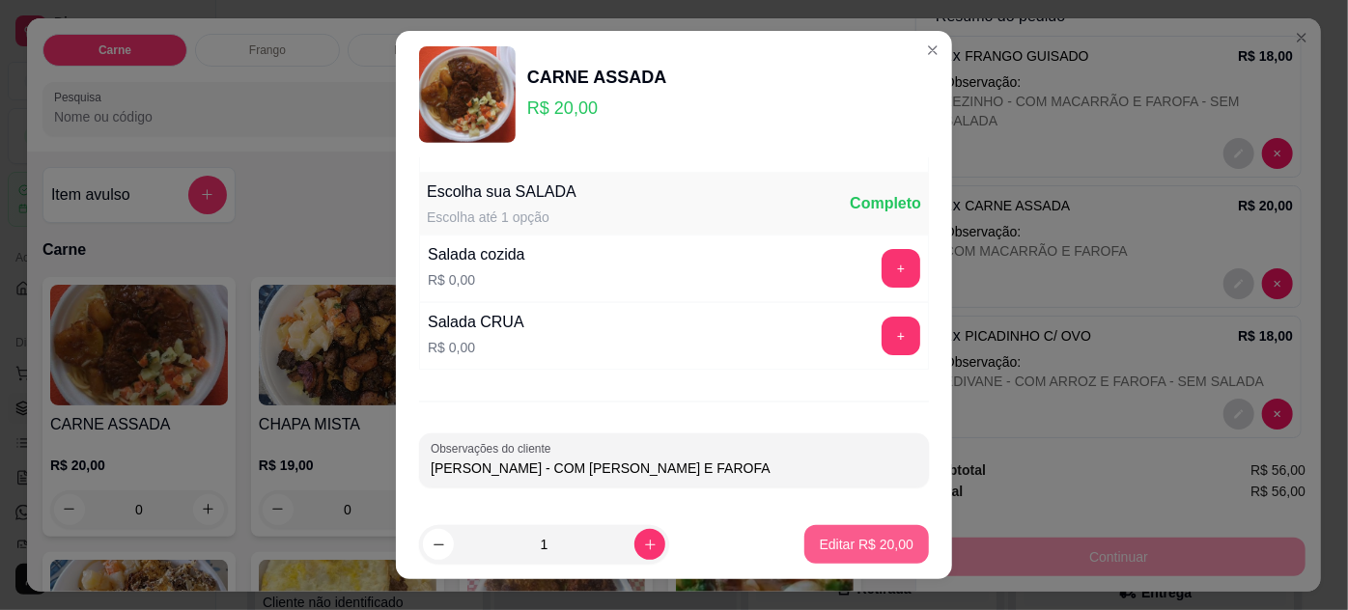
type input "[PERSON_NAME] - COM [PERSON_NAME] E FAROFA"
click at [821, 541] on p "Editar R$ 20,00" at bounding box center [866, 545] width 91 height 18
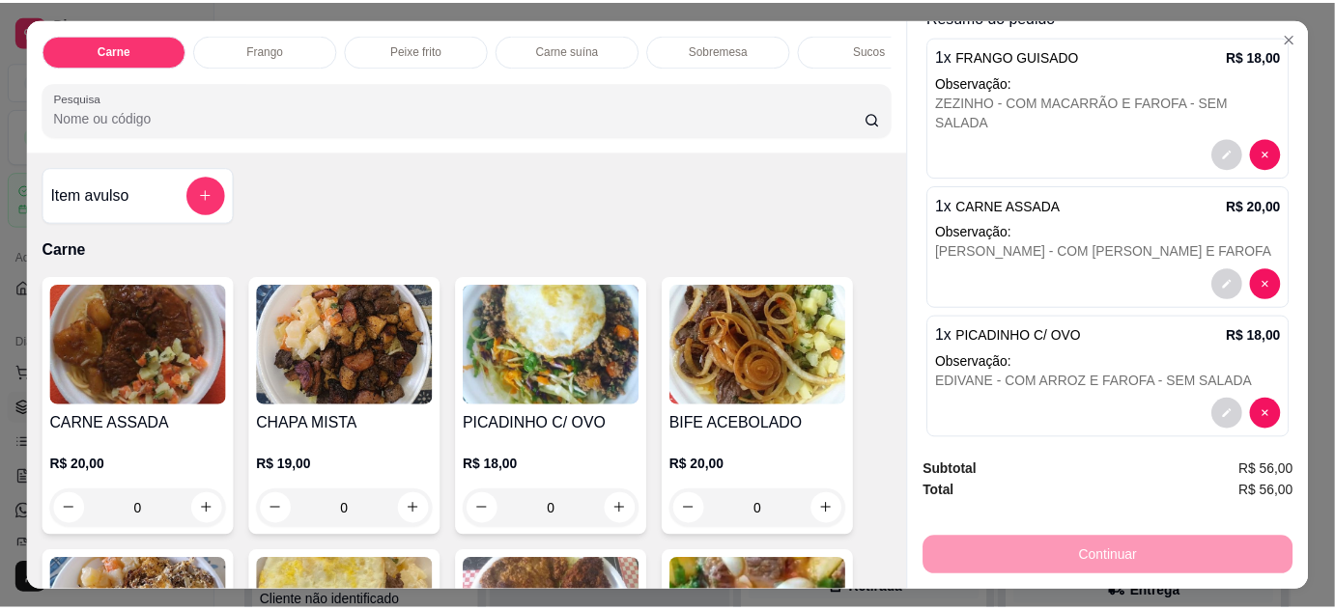
scroll to position [0, 0]
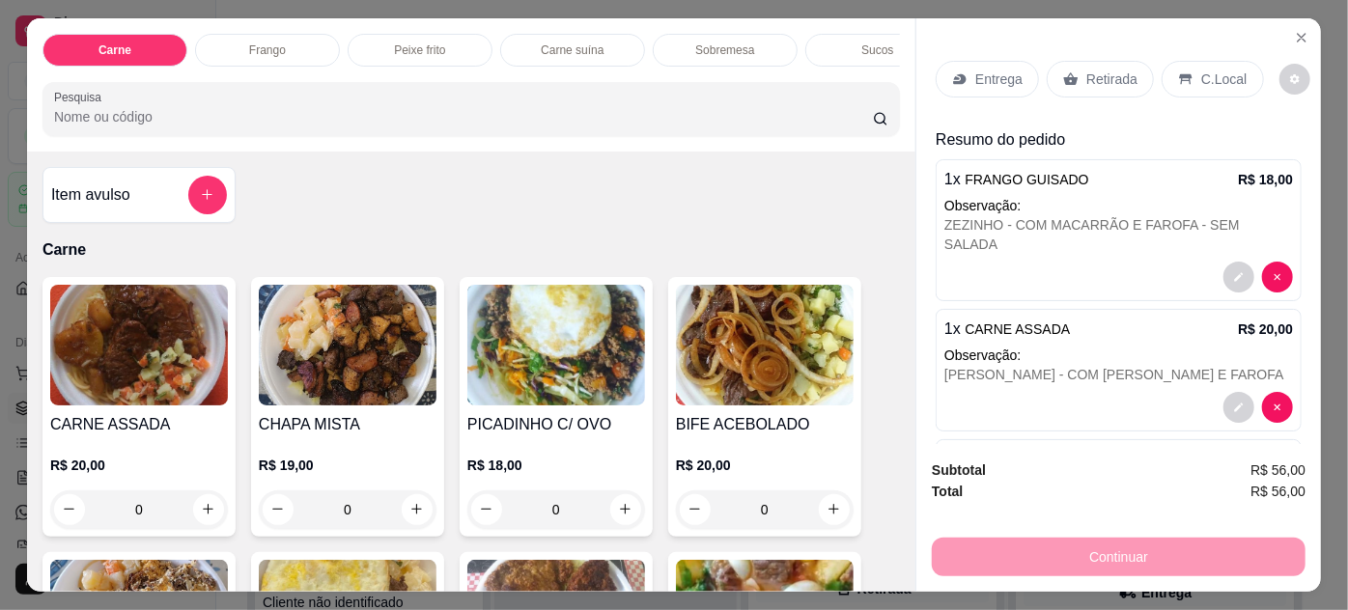
click at [964, 74] on div "Entrega" at bounding box center [987, 79] width 103 height 37
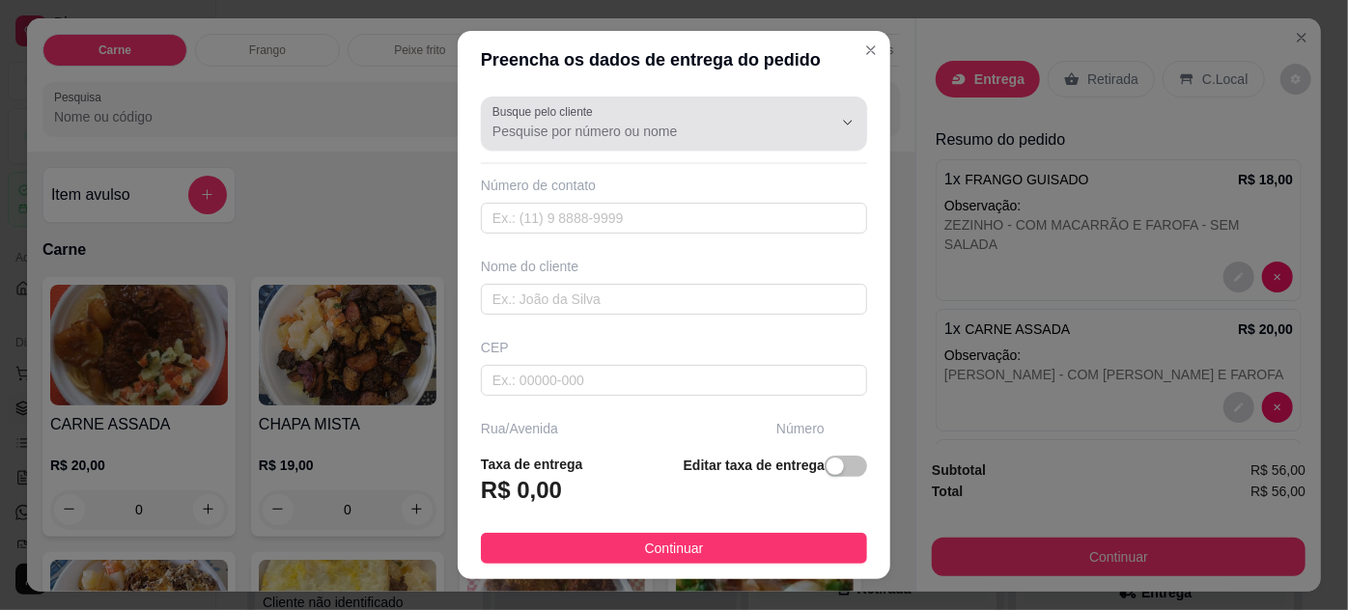
click at [651, 135] on input "Busque pelo cliente" at bounding box center [647, 131] width 309 height 19
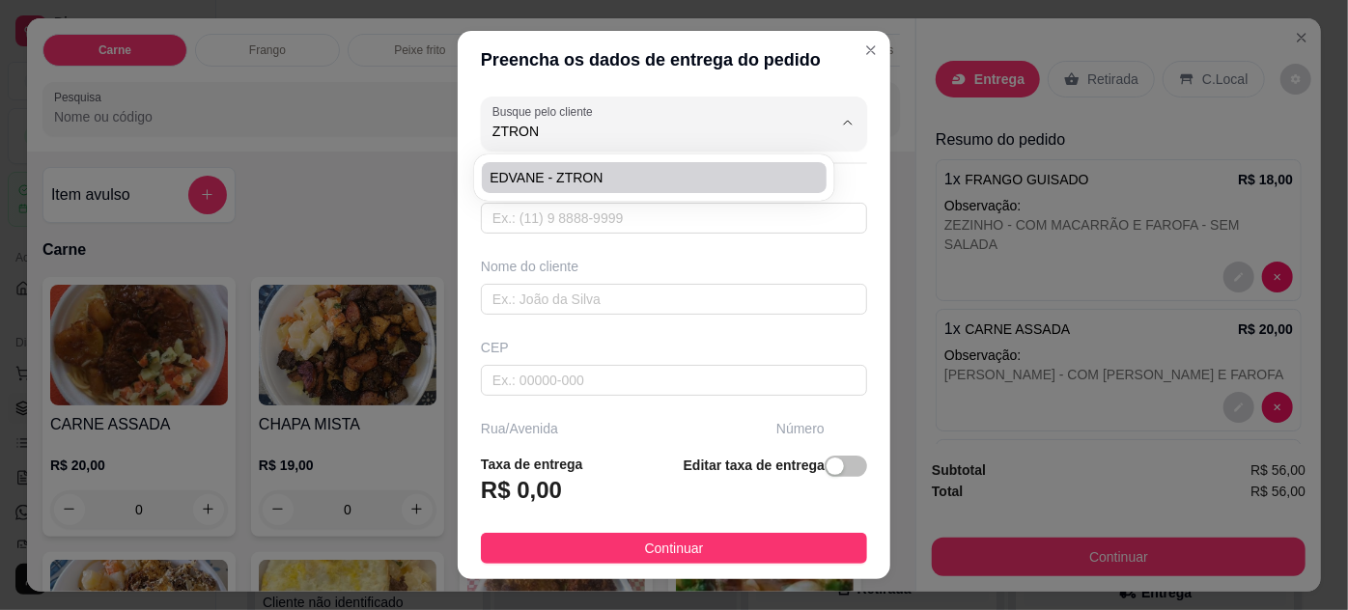
click at [623, 174] on span "EDVANE - ZTRON" at bounding box center [644, 177] width 309 height 19
type input "EDVANE - ZTRON"
type input "91989772480"
type input "EDVANE - ZTRON"
type input "ENTREGAR NA ZTRON, ESCRITORIO"
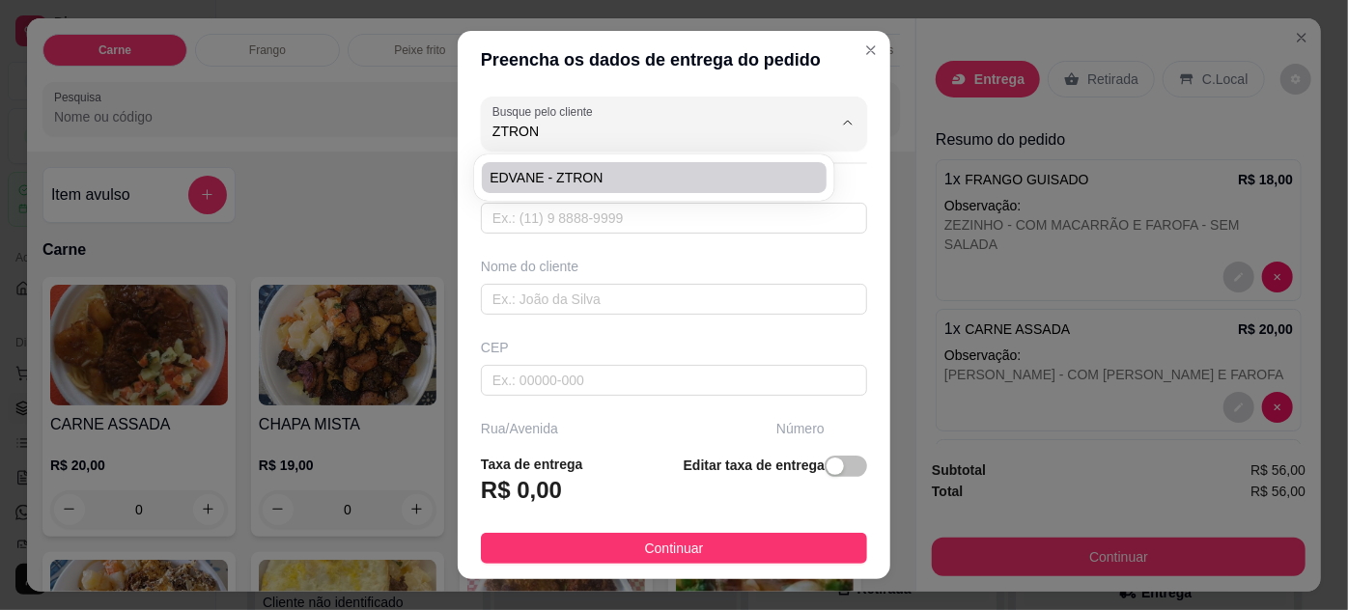
type input "1716"
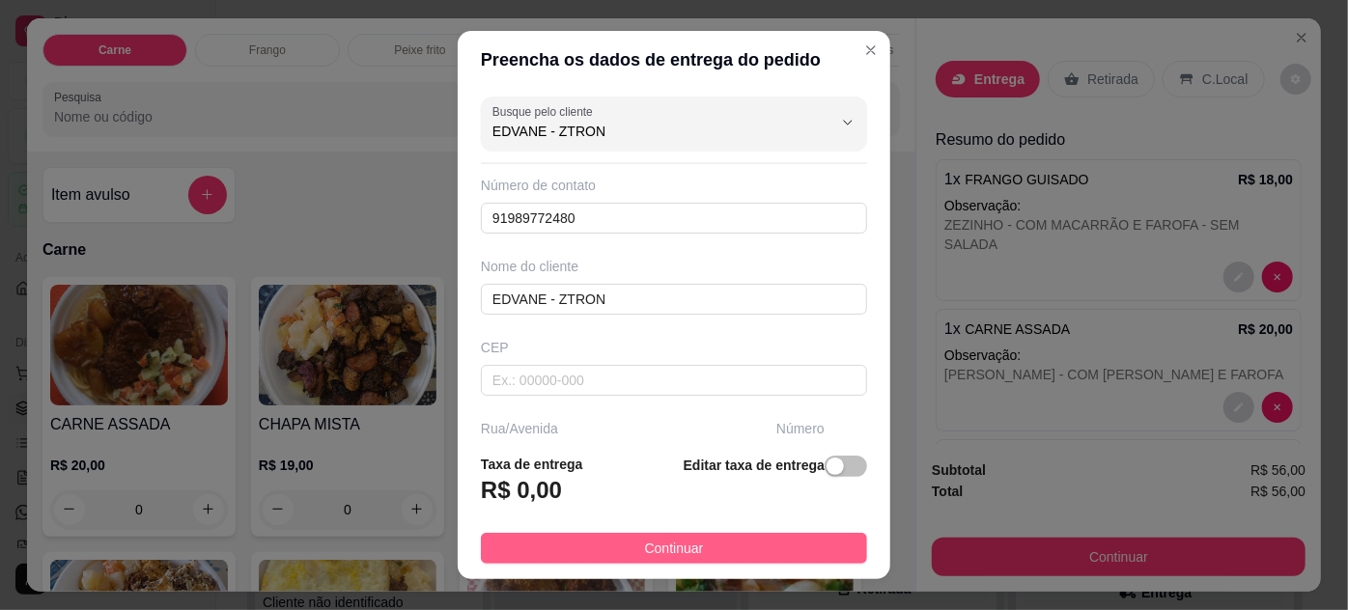
type input "EDVANE - ZTRON"
click at [762, 551] on button "Continuar" at bounding box center [674, 548] width 386 height 31
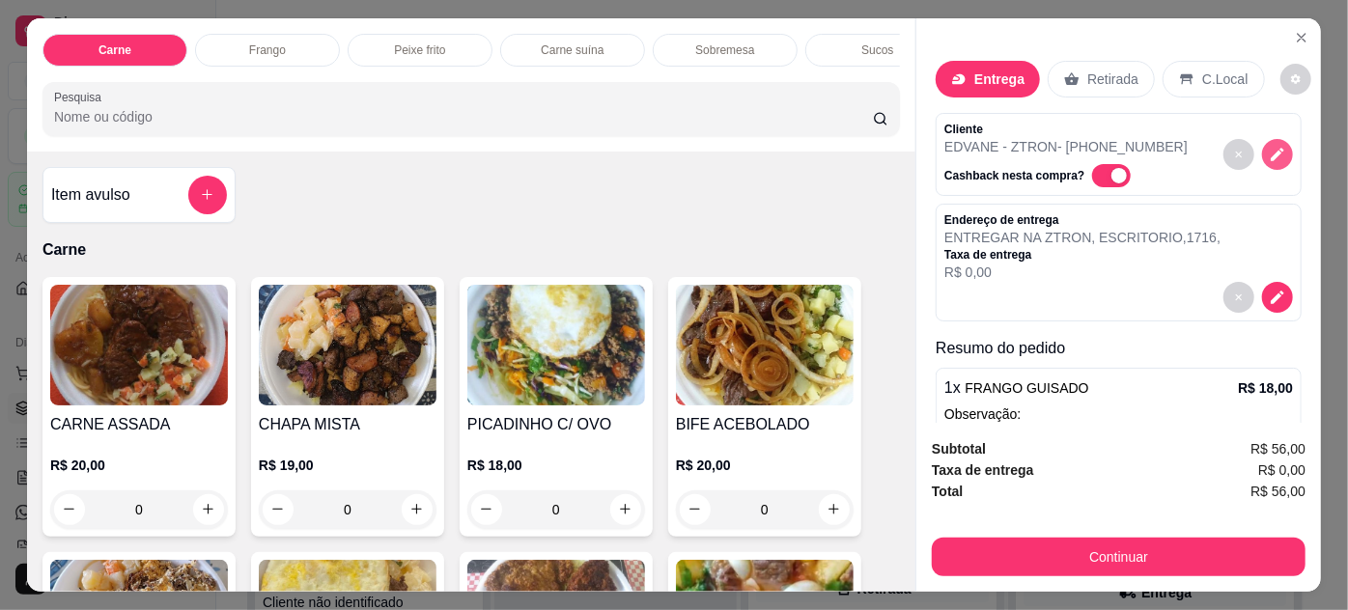
click at [1271, 148] on icon "decrease-product-quantity" at bounding box center [1278, 155] width 14 height 14
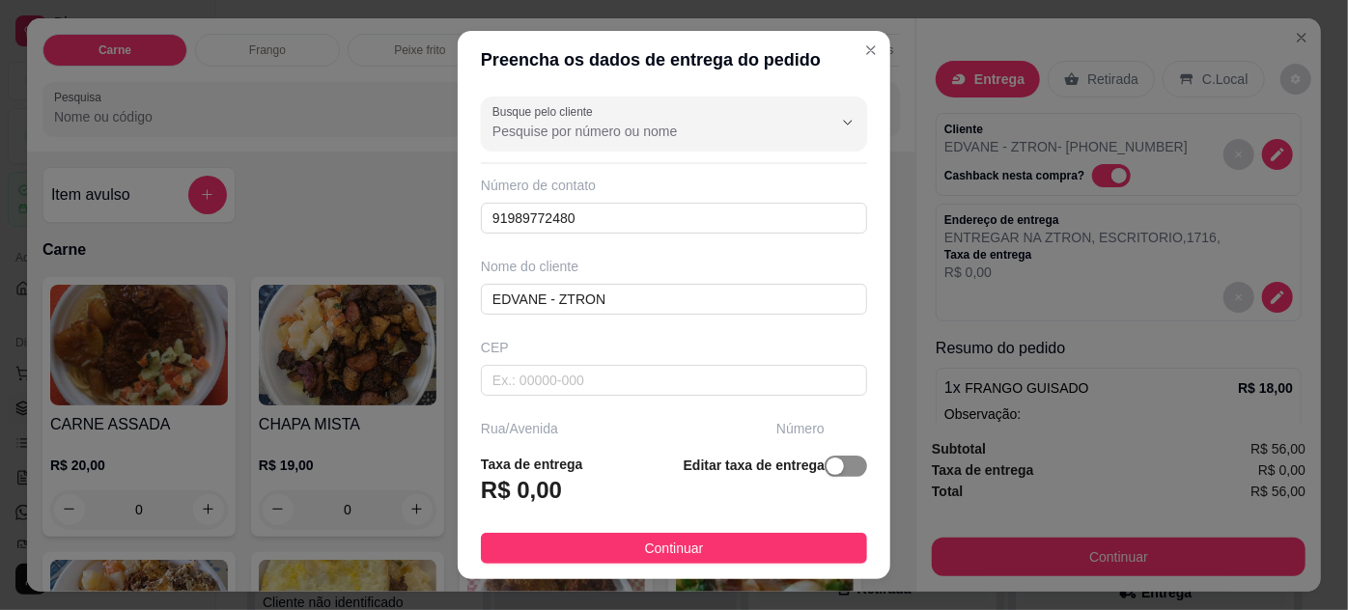
click at [832, 472] on span "button" at bounding box center [846, 466] width 42 height 21
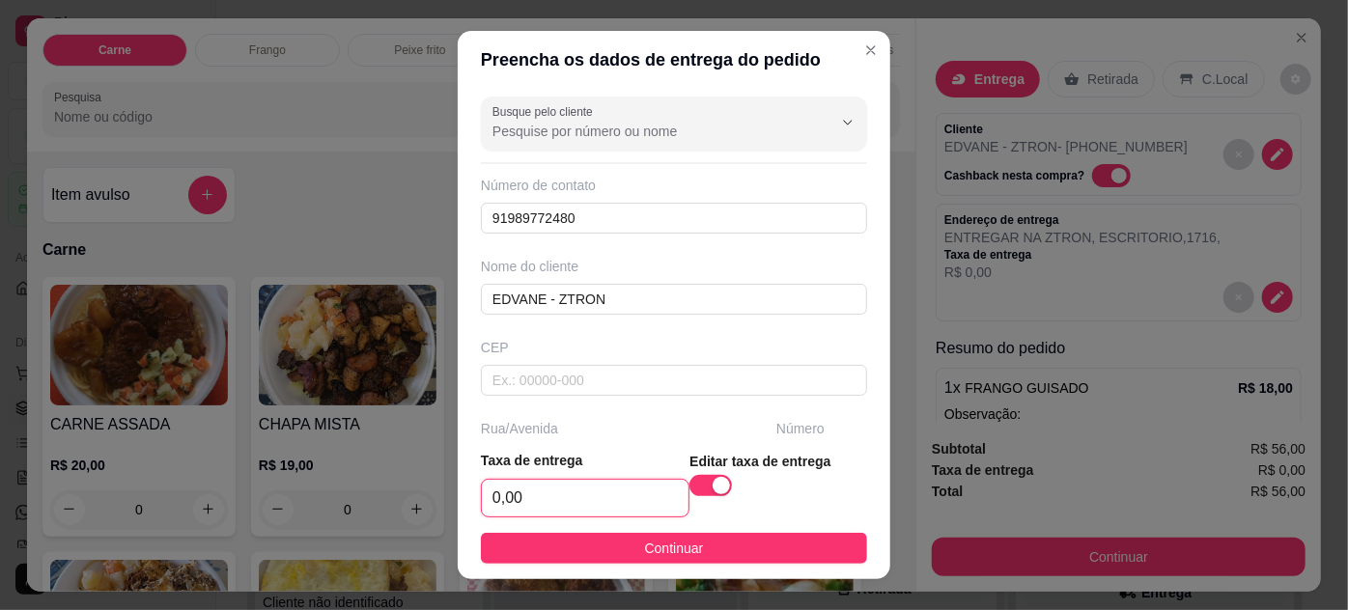
click at [592, 507] on input "0,00" at bounding box center [585, 498] width 207 height 37
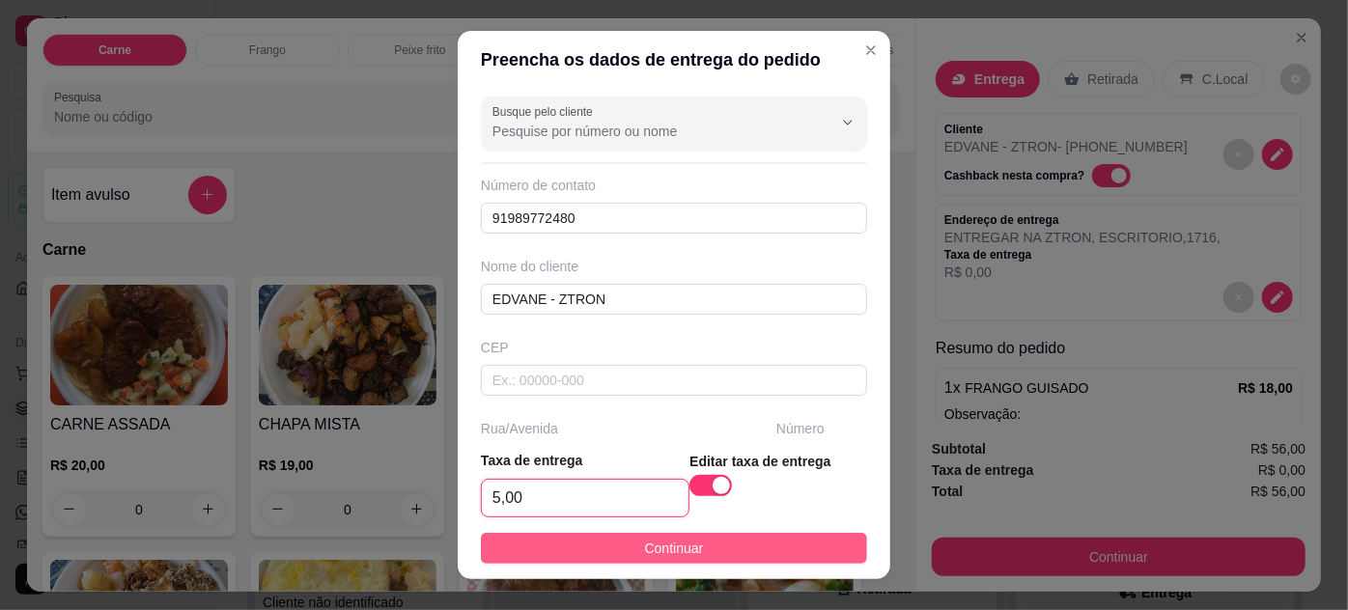
type input "5,00"
click at [607, 554] on button "Continuar" at bounding box center [674, 548] width 386 height 31
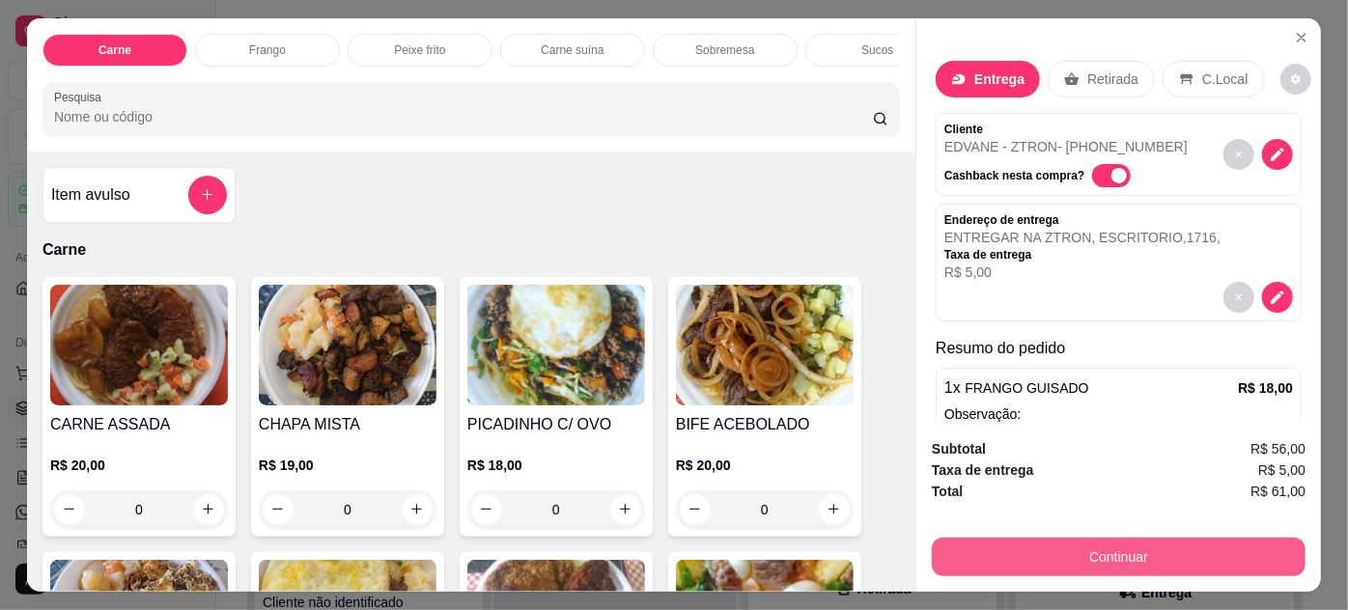
click at [1033, 539] on button "Continuar" at bounding box center [1119, 557] width 374 height 39
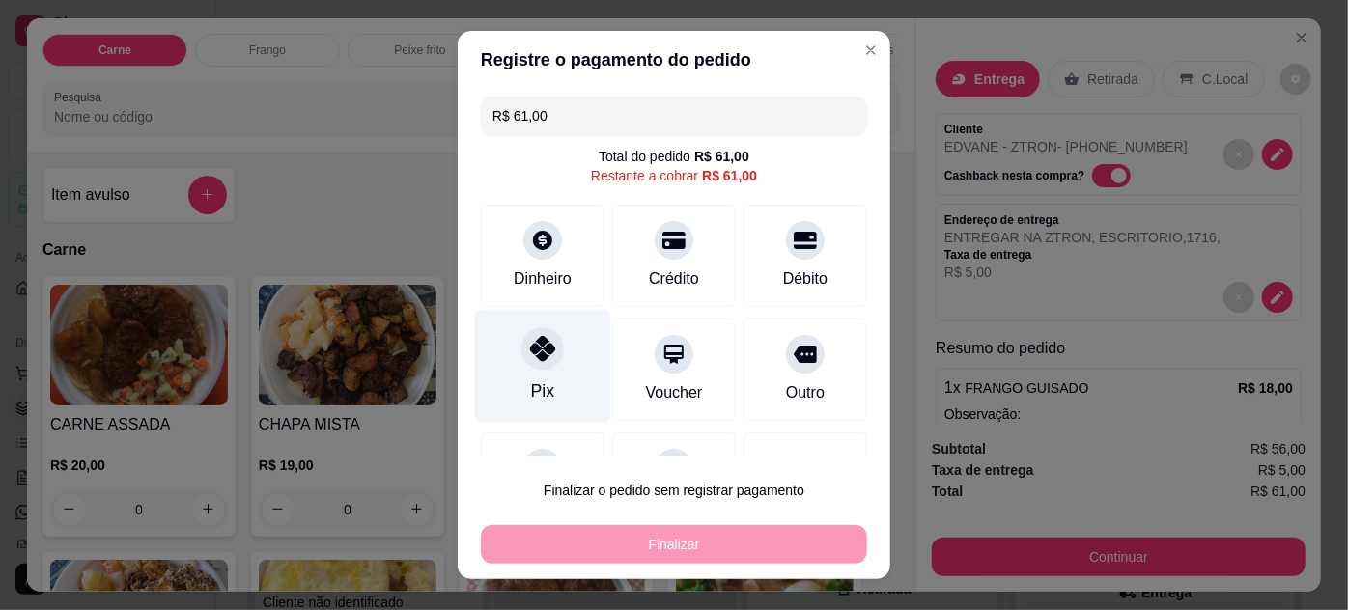
click at [539, 357] on icon at bounding box center [542, 348] width 25 height 25
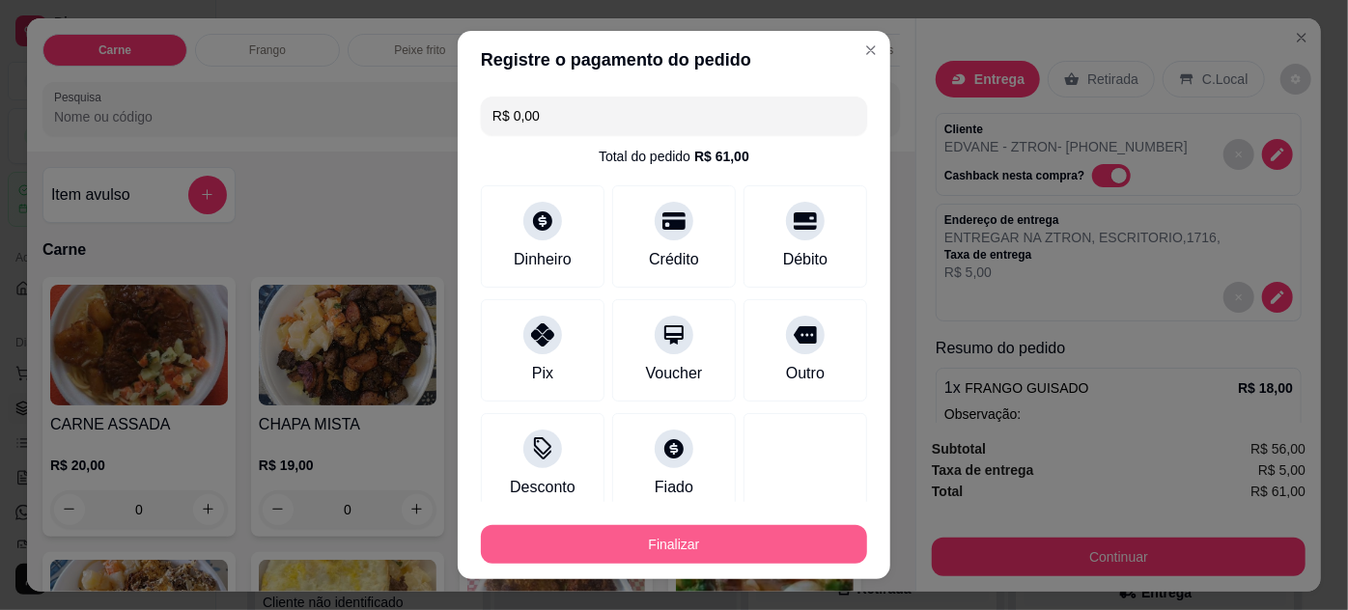
click at [628, 537] on button "Finalizar" at bounding box center [674, 544] width 386 height 39
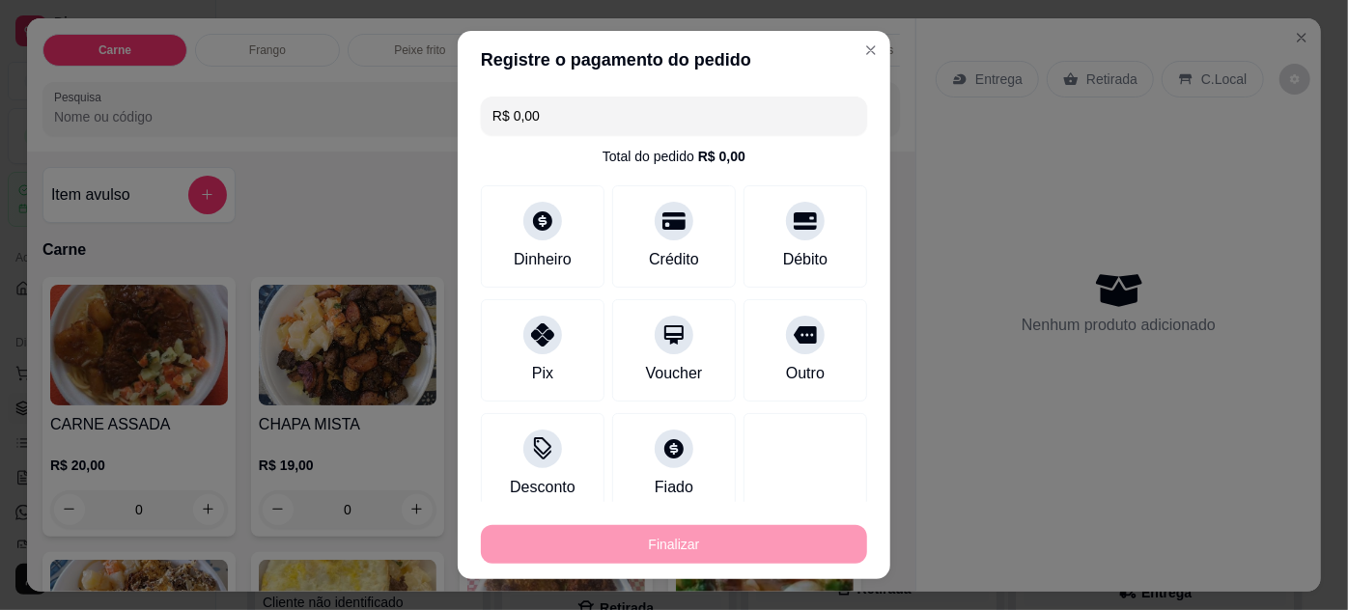
type input "-R$ 61,00"
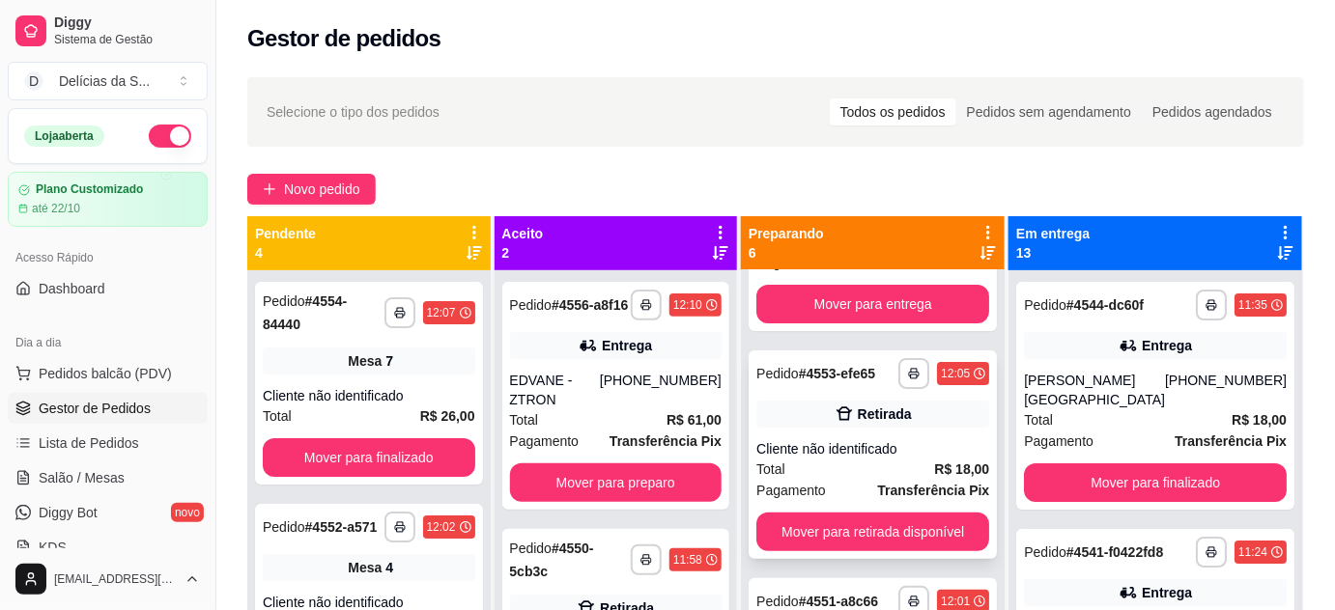
scroll to position [351, 0]
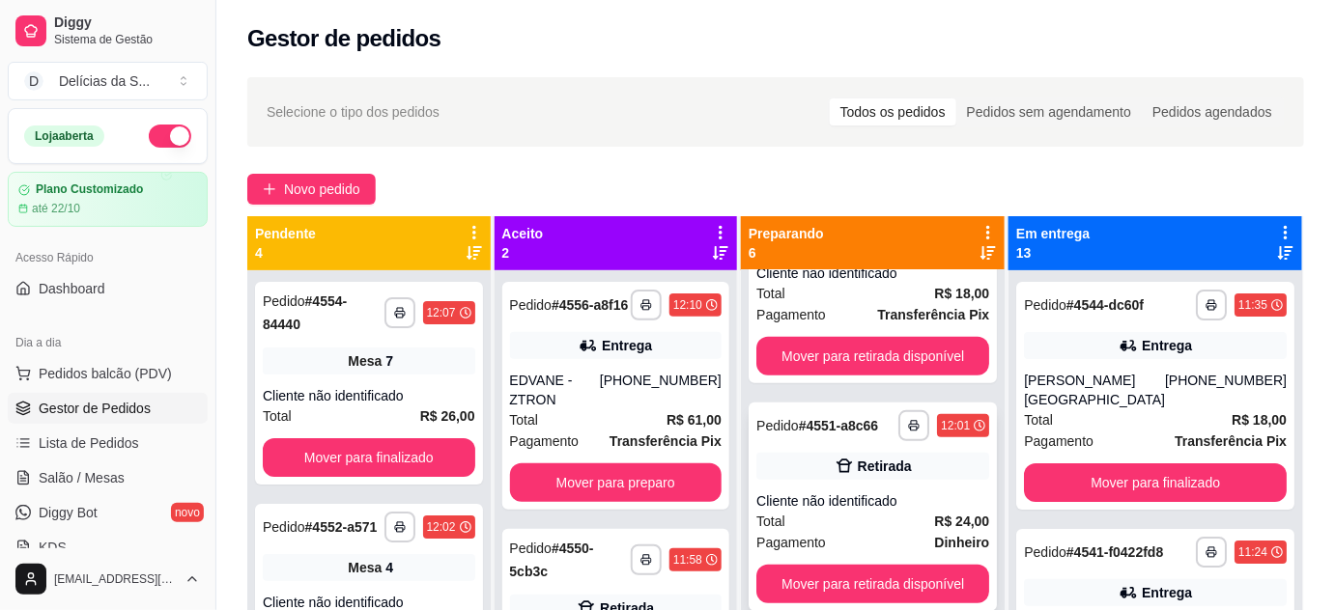
click at [887, 488] on div "**********" at bounding box center [873, 507] width 248 height 209
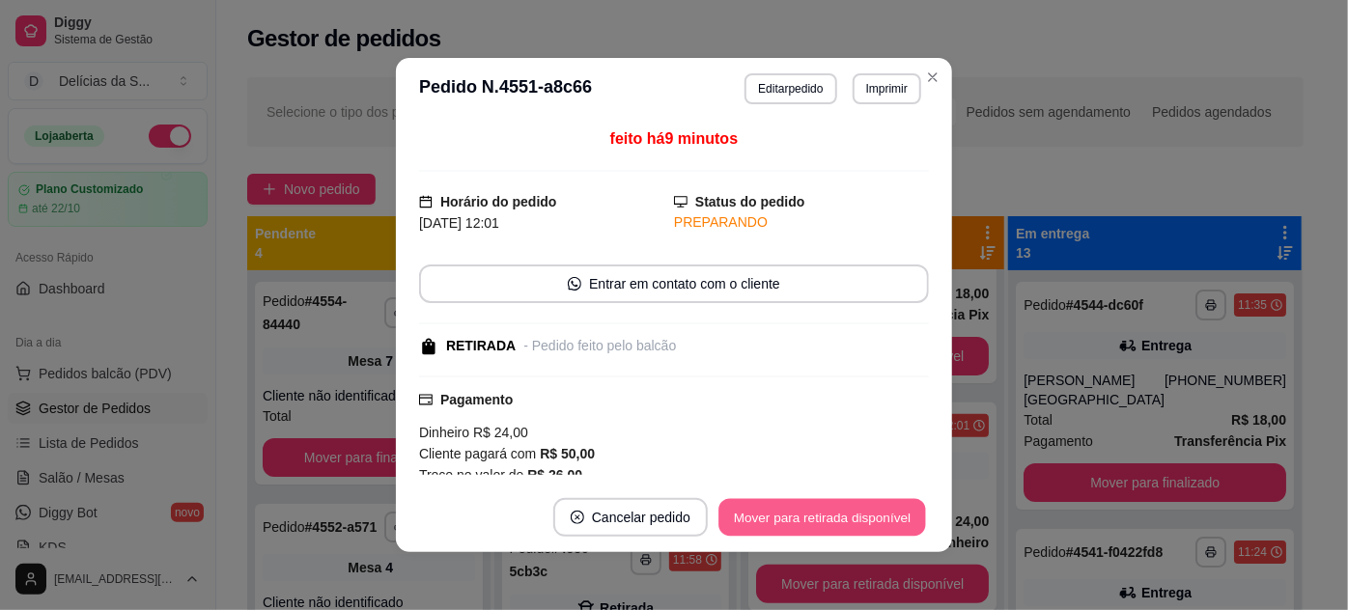
click at [827, 519] on button "Mover para retirada disponível" at bounding box center [822, 518] width 207 height 38
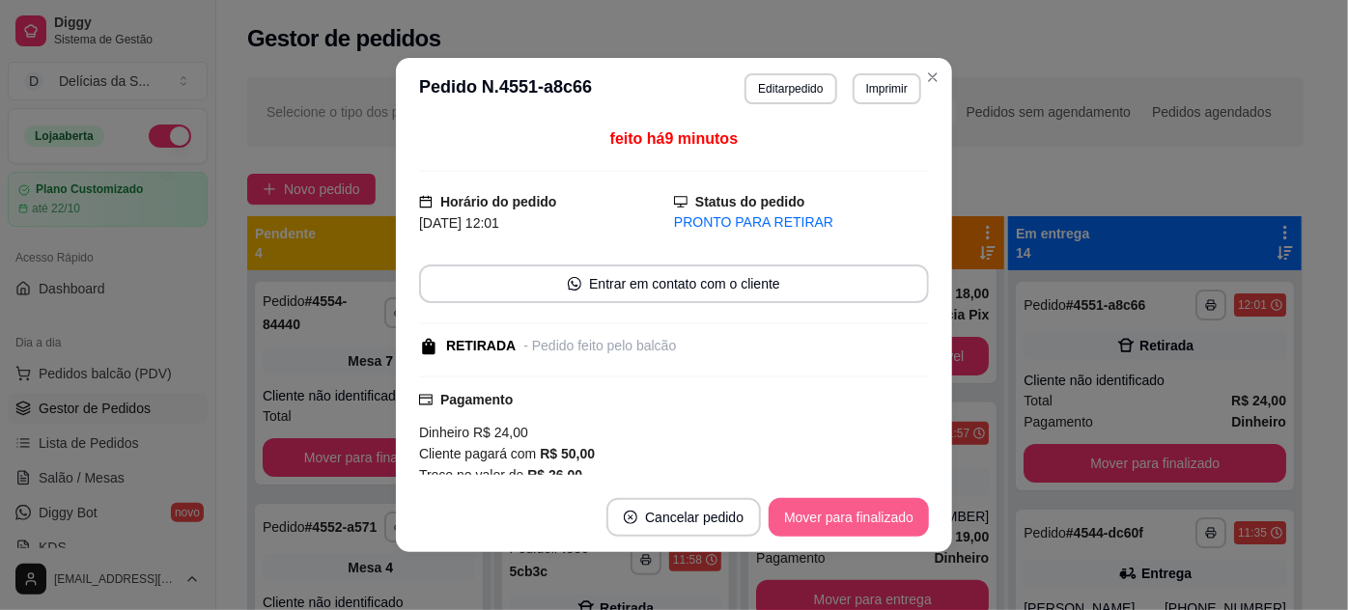
click at [827, 519] on button "Mover para finalizado" at bounding box center [849, 517] width 160 height 39
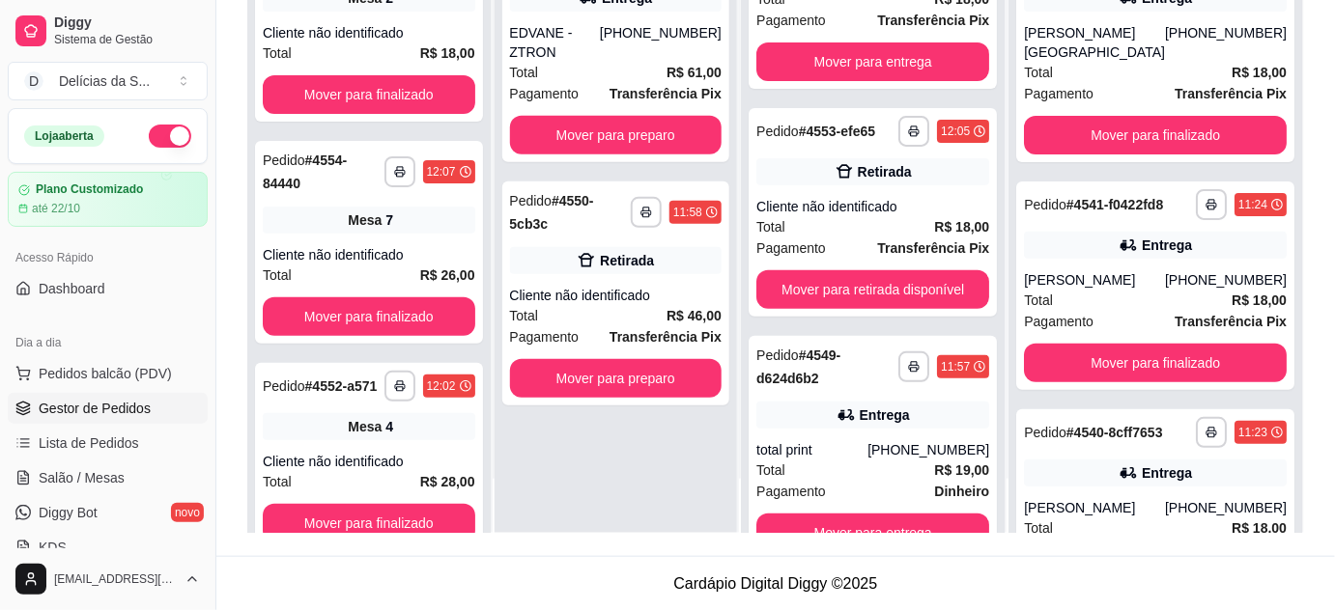
scroll to position [175, 0]
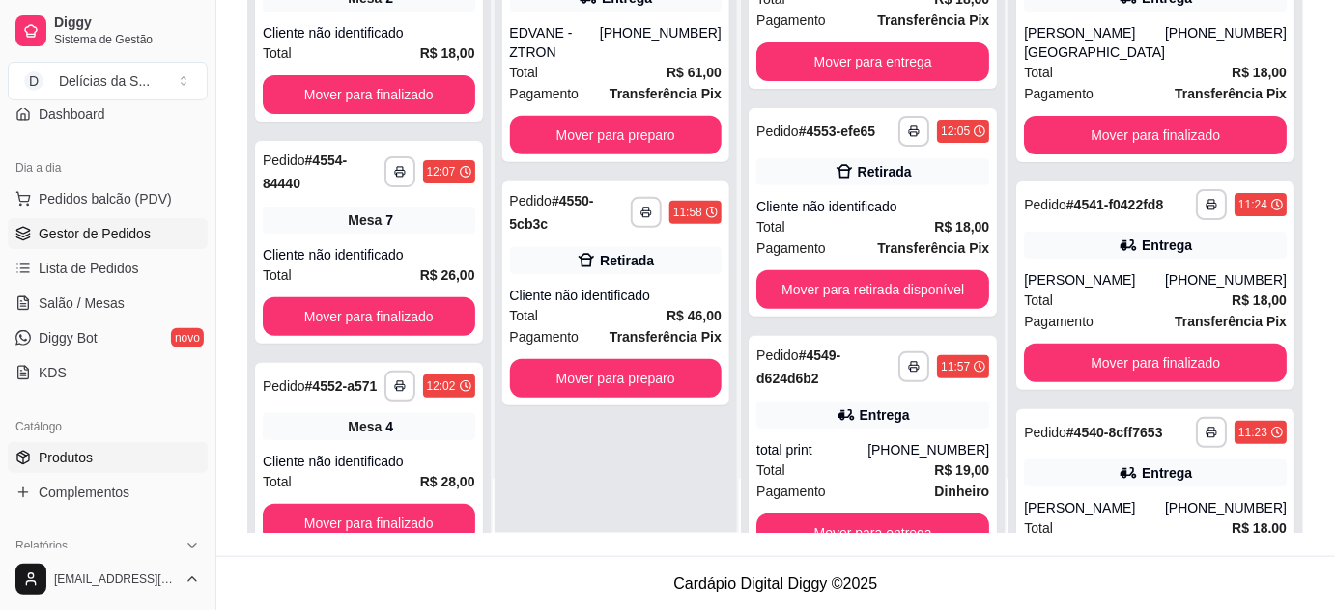
click at [90, 448] on span "Produtos" at bounding box center [66, 457] width 54 height 19
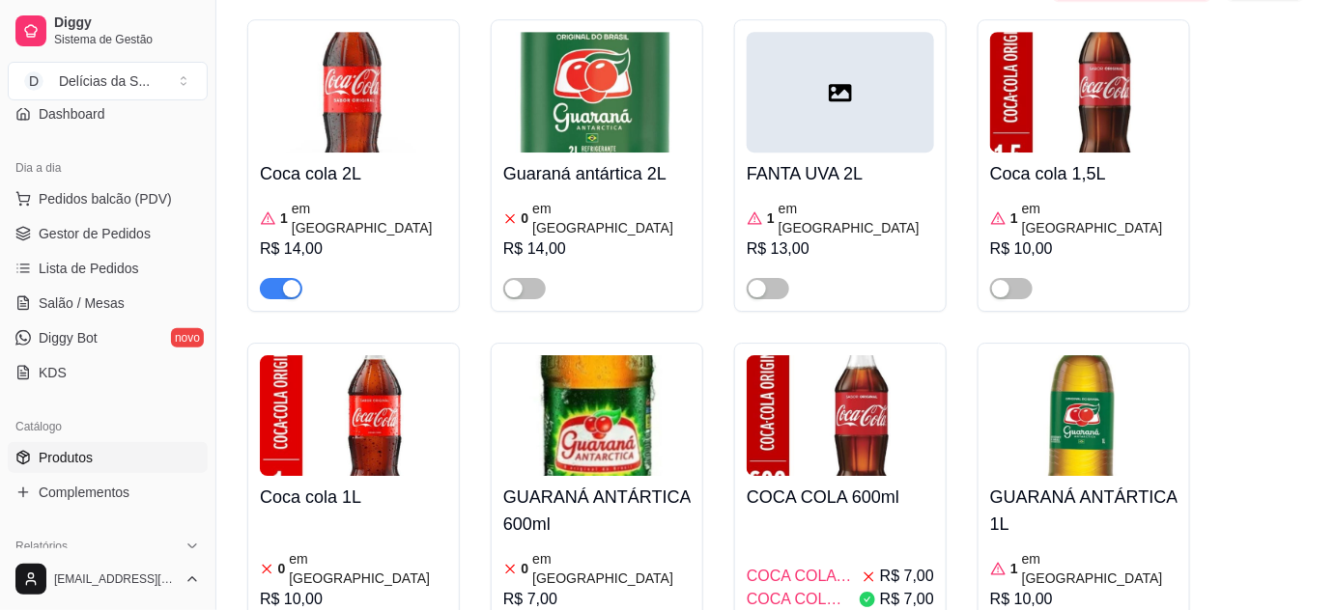
scroll to position [7024, 0]
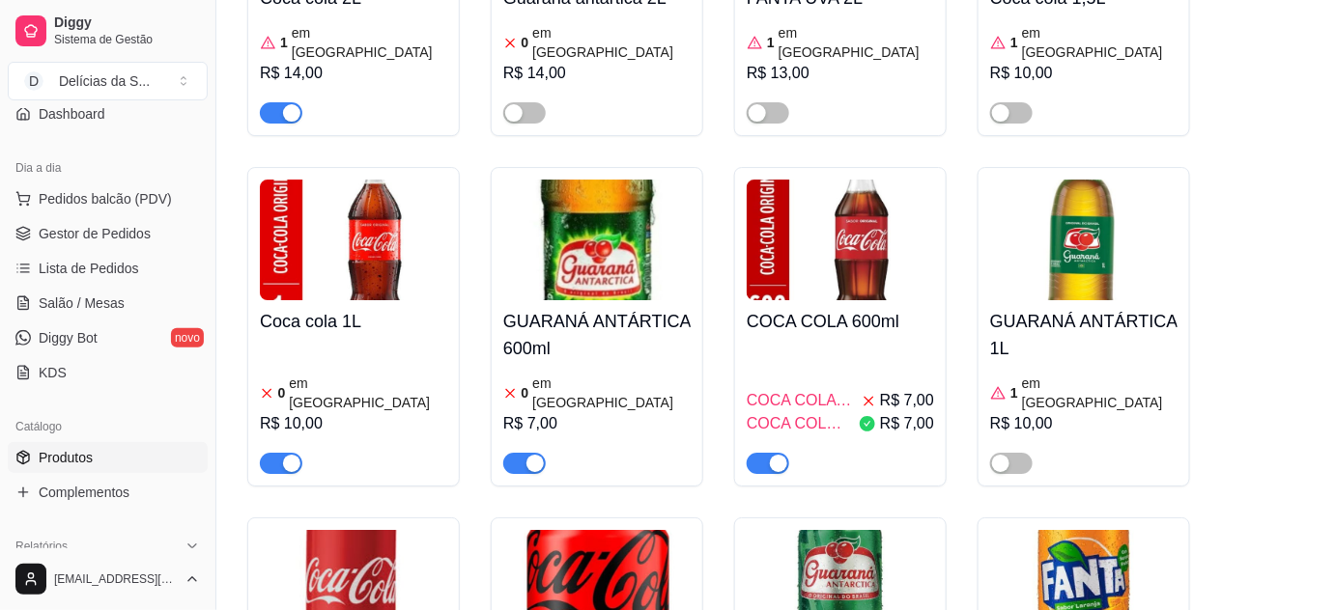
click at [605, 530] on img at bounding box center [596, 590] width 187 height 121
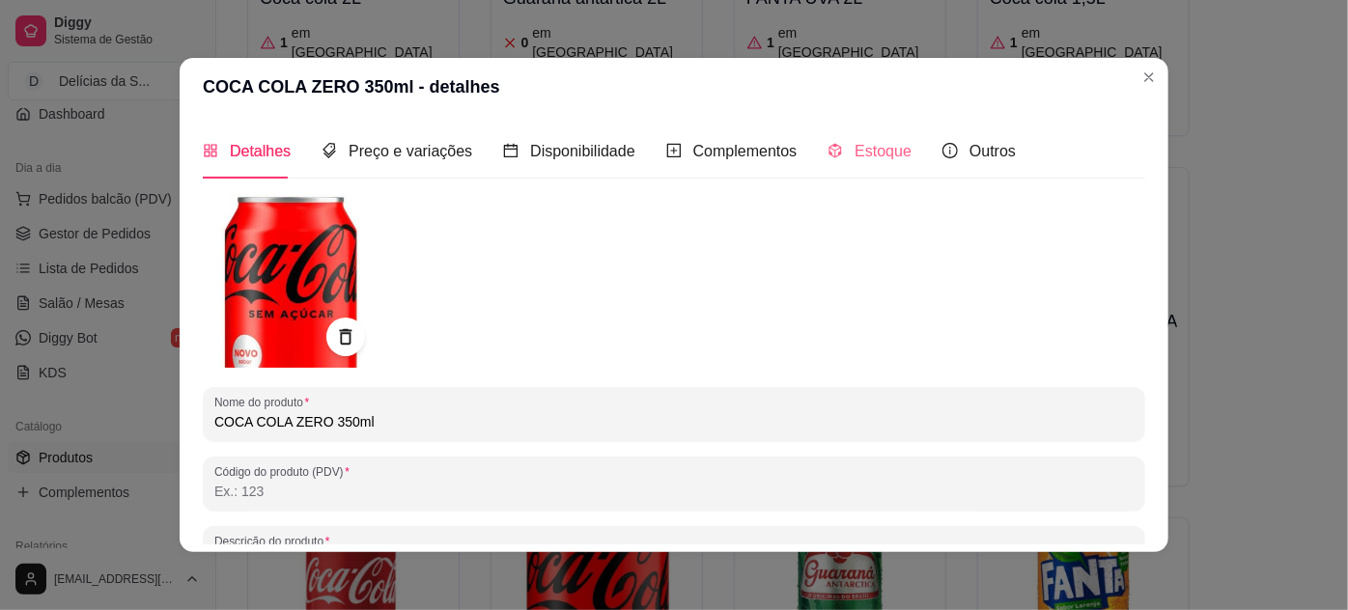
click at [854, 166] on div "Estoque" at bounding box center [870, 151] width 84 height 55
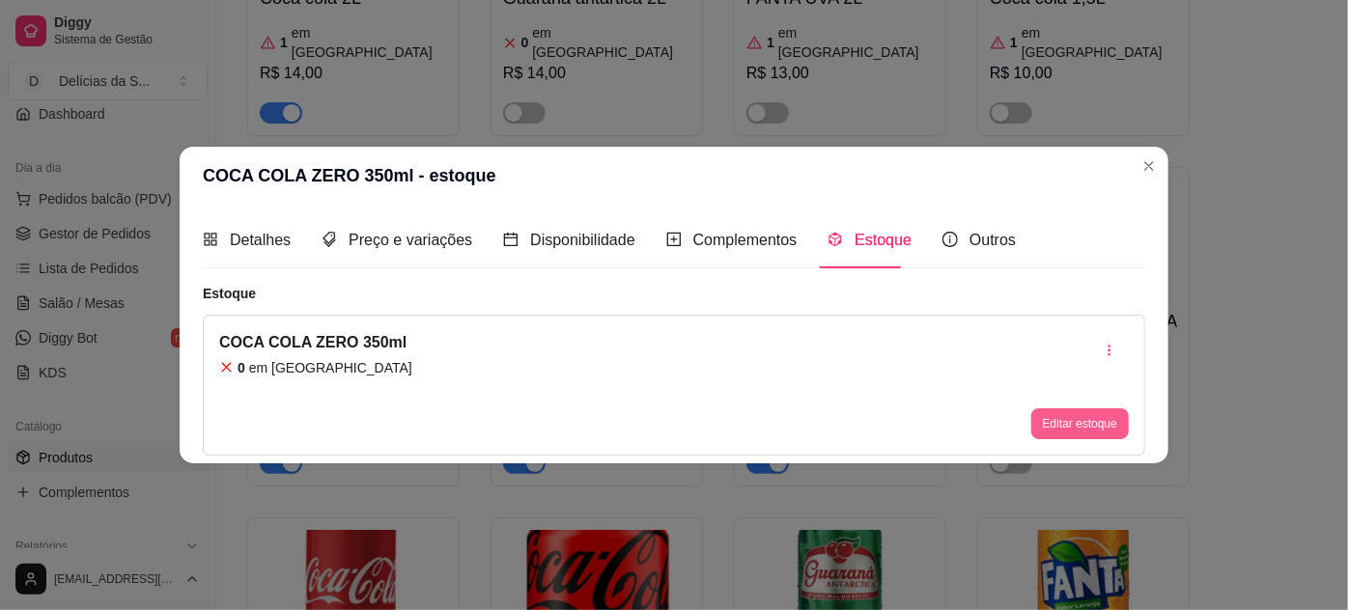
click at [1071, 430] on button "Editar estoque" at bounding box center [1081, 424] width 98 height 31
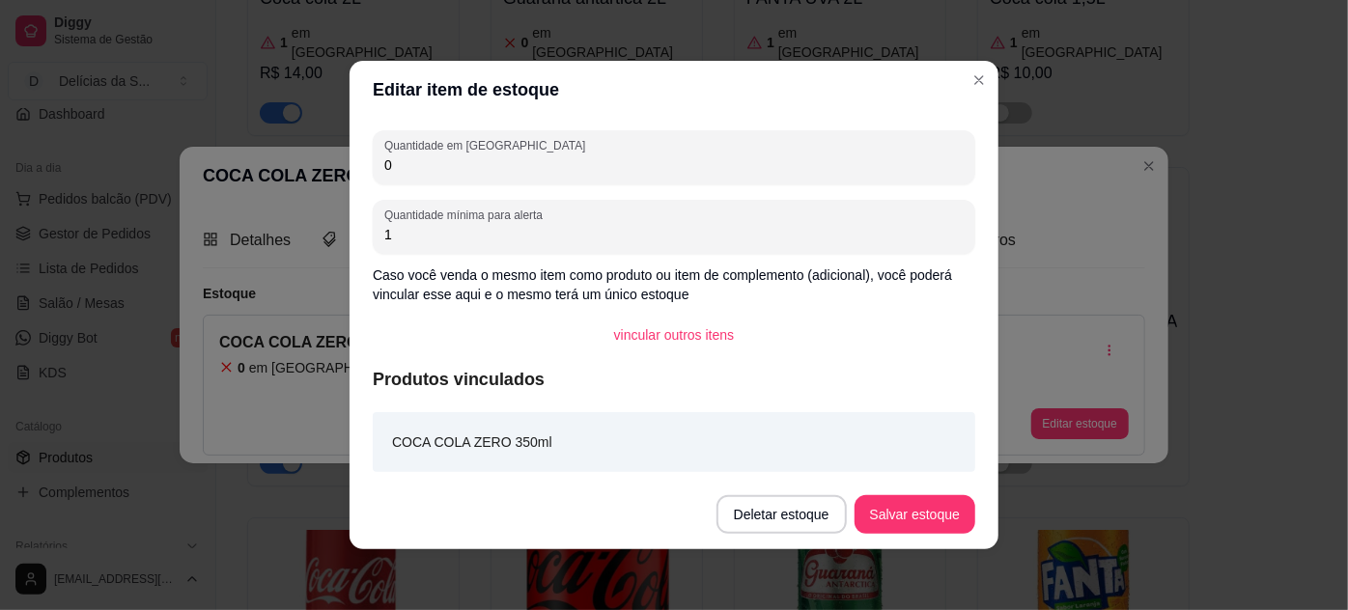
drag, startPoint x: 412, startPoint y: 164, endPoint x: 362, endPoint y: 158, distance: 50.6
click at [364, 158] on div "Quantidade em estoque 0 Quantidade mínima para alerta 1 Caso você venda o mesmo…" at bounding box center [674, 299] width 649 height 361
type input "2"
click at [885, 512] on button "Salvar estoque" at bounding box center [915, 515] width 118 height 38
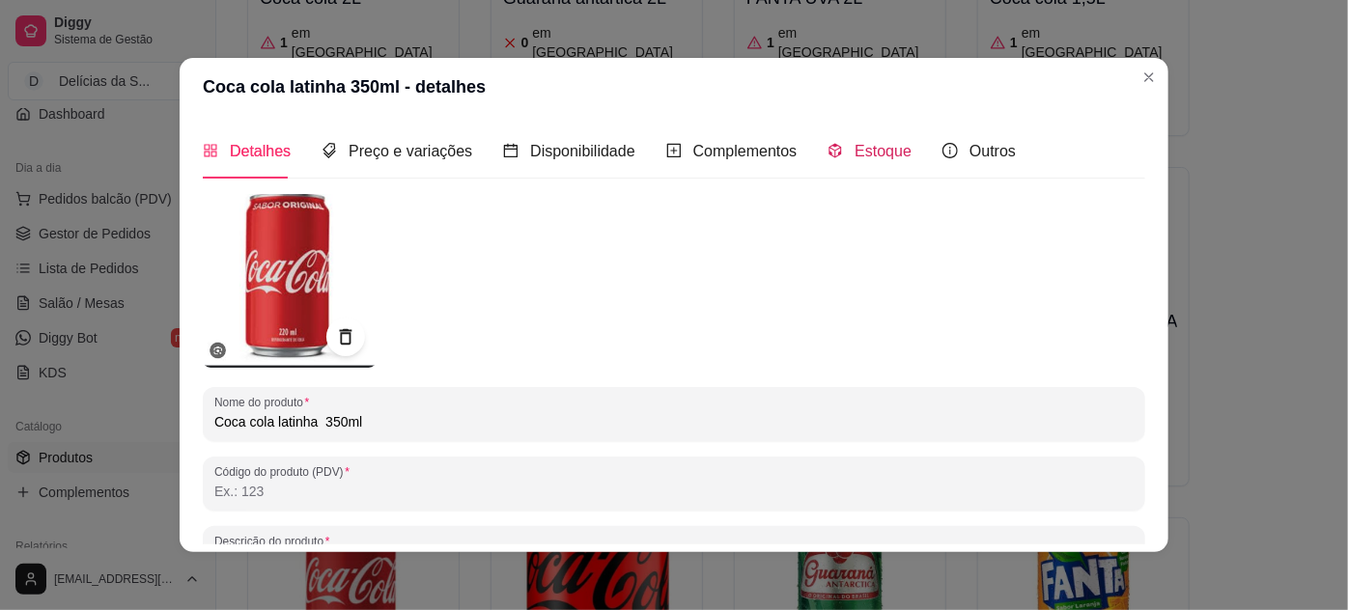
click at [883, 148] on span "Estoque" at bounding box center [883, 151] width 57 height 16
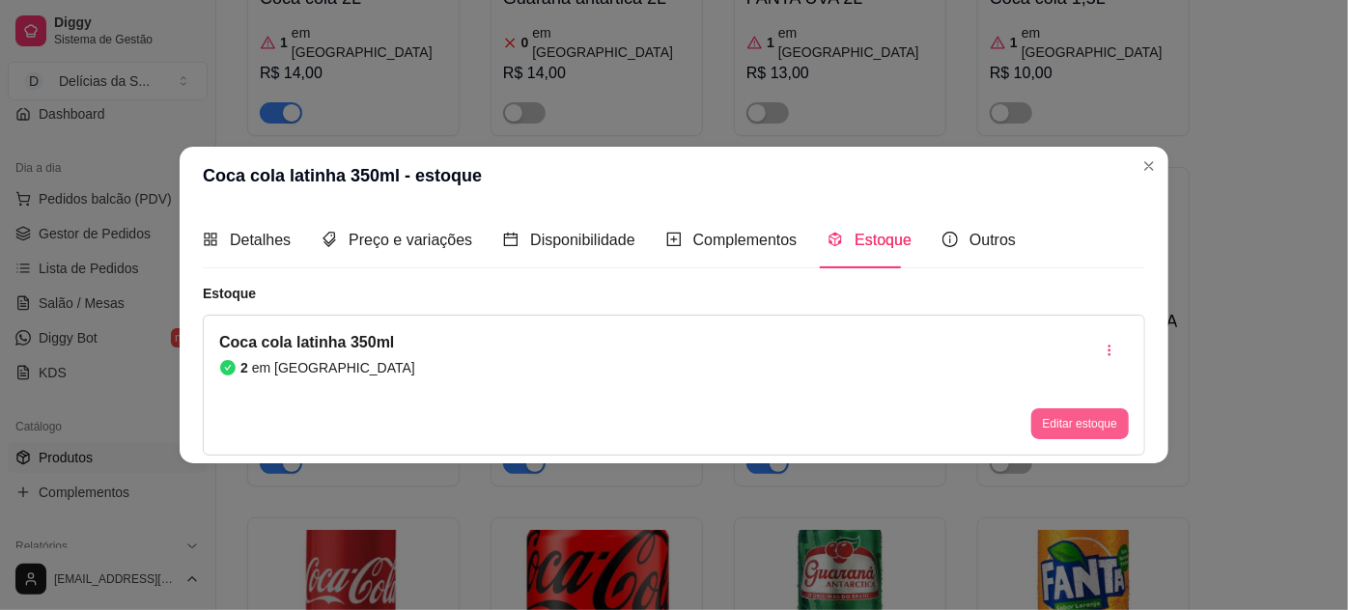
click at [1056, 421] on button "Editar estoque" at bounding box center [1081, 424] width 98 height 31
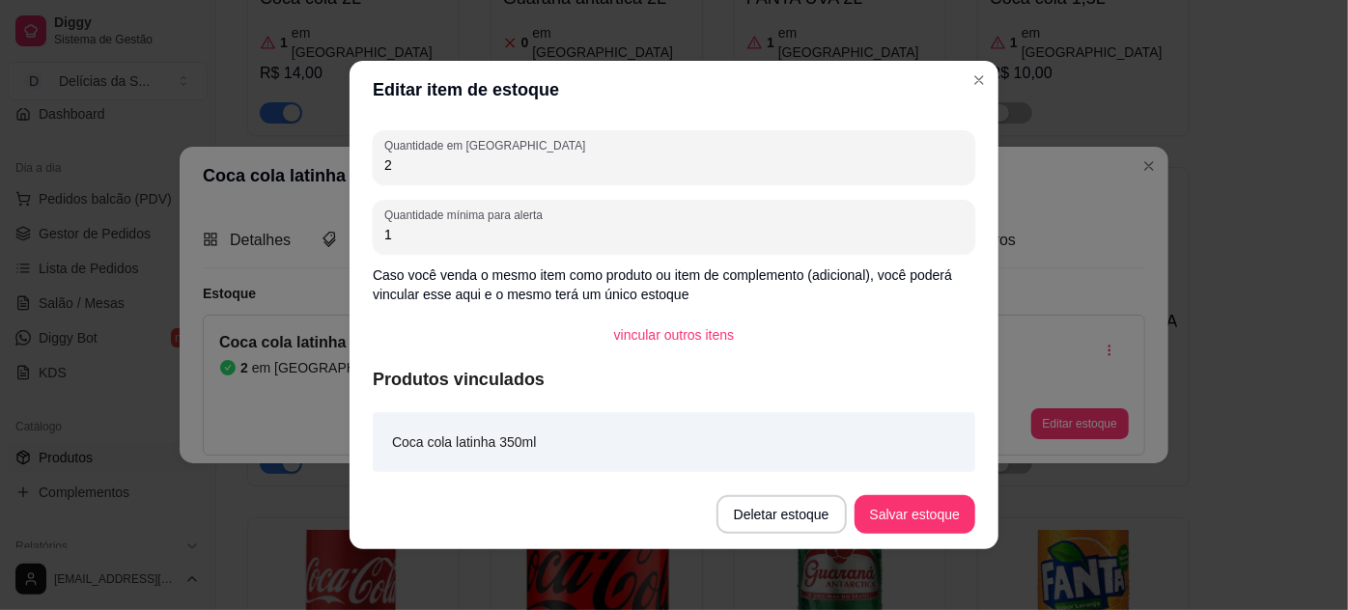
drag, startPoint x: 413, startPoint y: 173, endPoint x: 356, endPoint y: 165, distance: 57.5
click at [360, 166] on div "Quantidade em estoque 2 Quantidade mínima para alerta 1 Caso você venda o mesmo…" at bounding box center [674, 299] width 649 height 361
type input "4"
click at [883, 517] on button "Salvar estoque" at bounding box center [915, 515] width 118 height 38
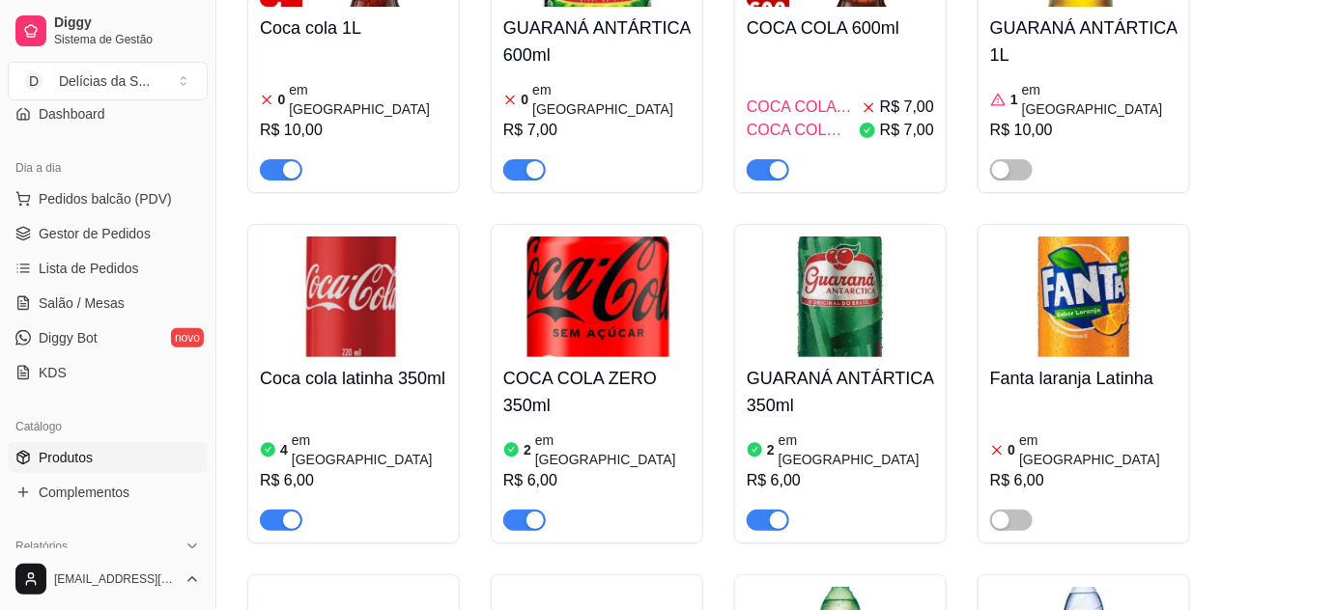
scroll to position [6967, 0]
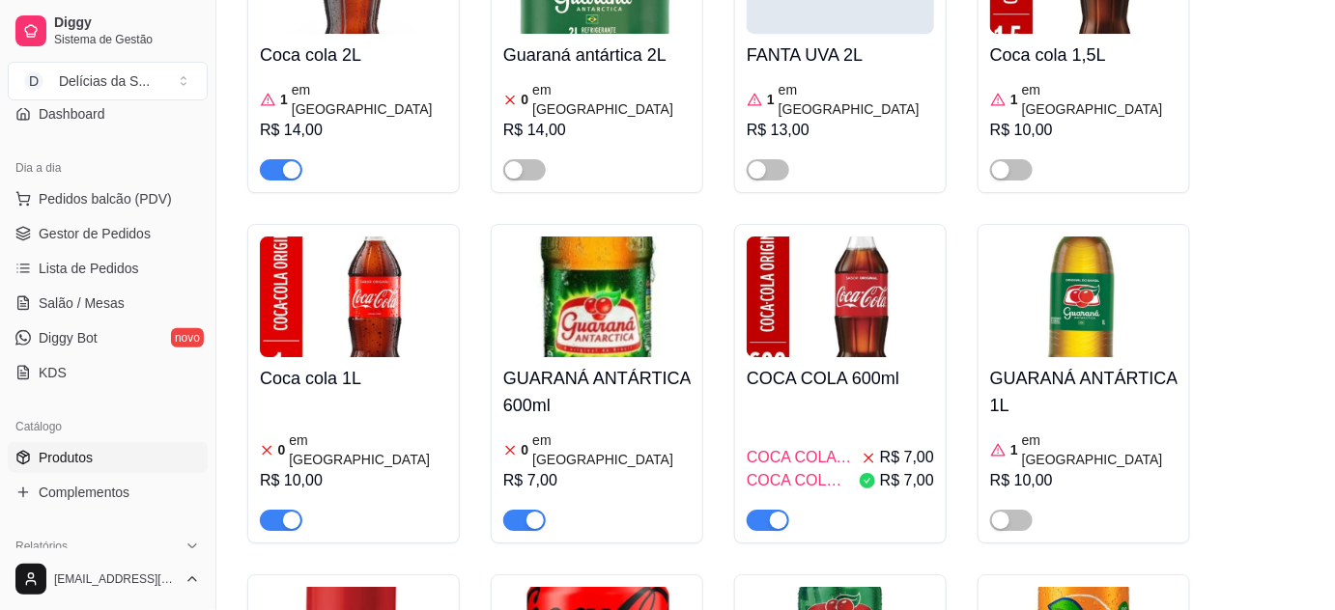
click at [805, 365] on h4 "COCA COLA 600ml" at bounding box center [840, 378] width 187 height 27
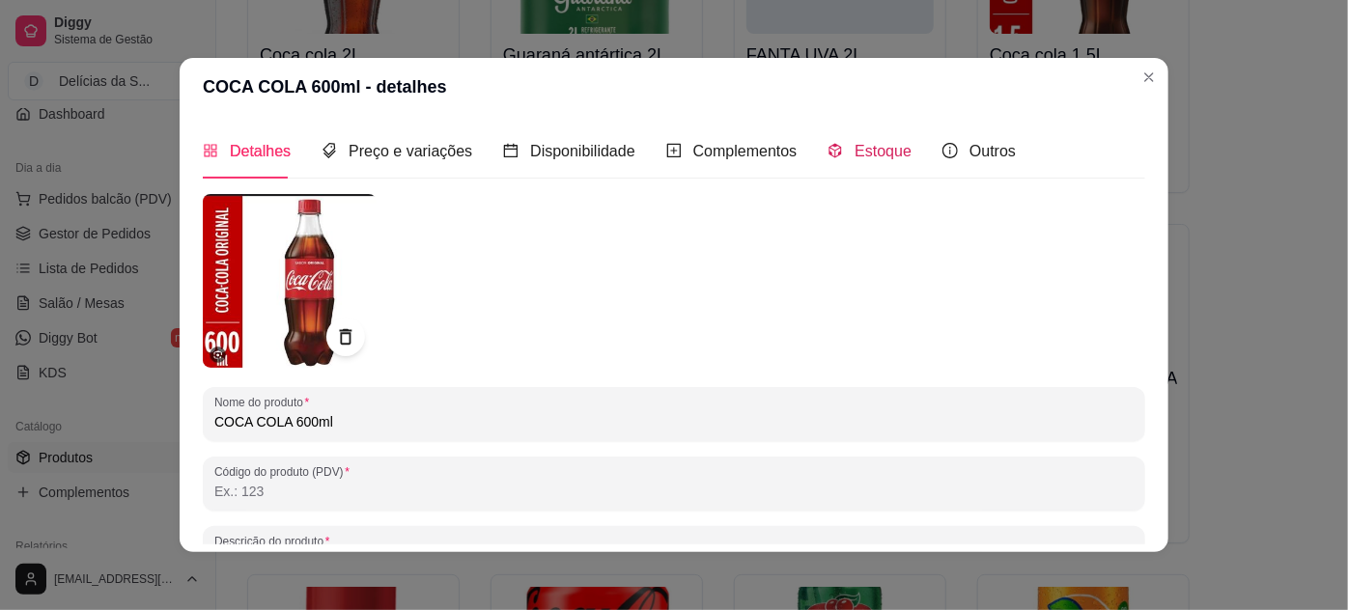
click at [873, 158] on span "Estoque" at bounding box center [883, 151] width 57 height 16
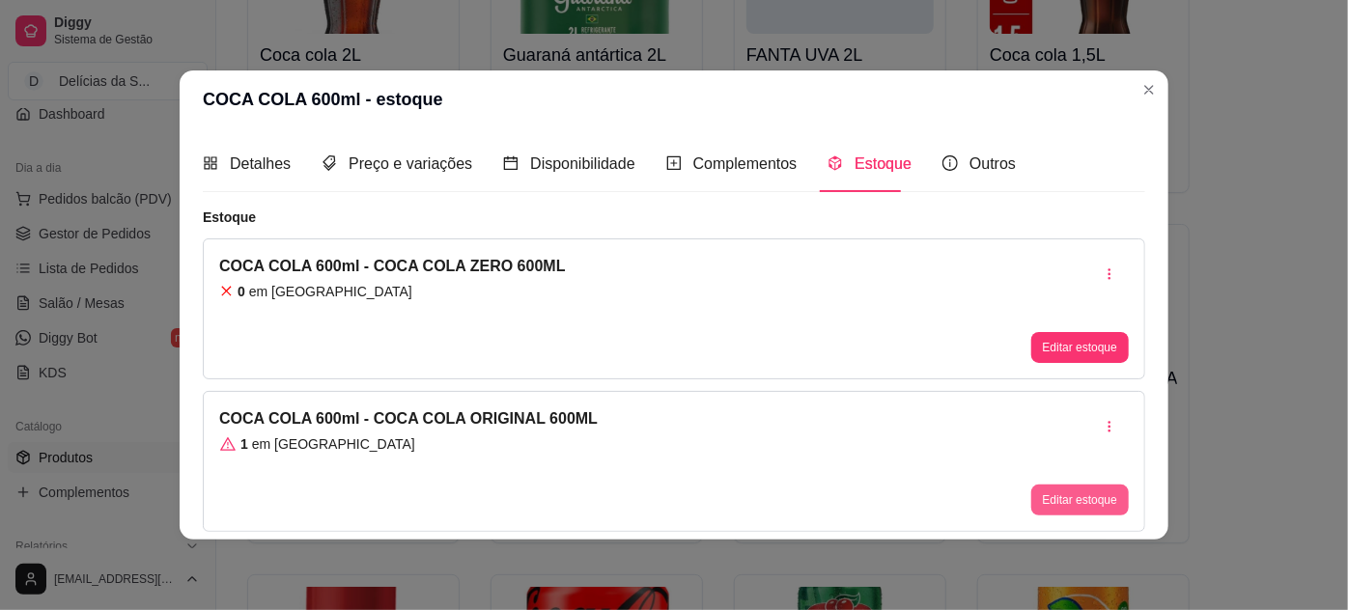
click at [1056, 498] on button "Editar estoque" at bounding box center [1081, 500] width 98 height 31
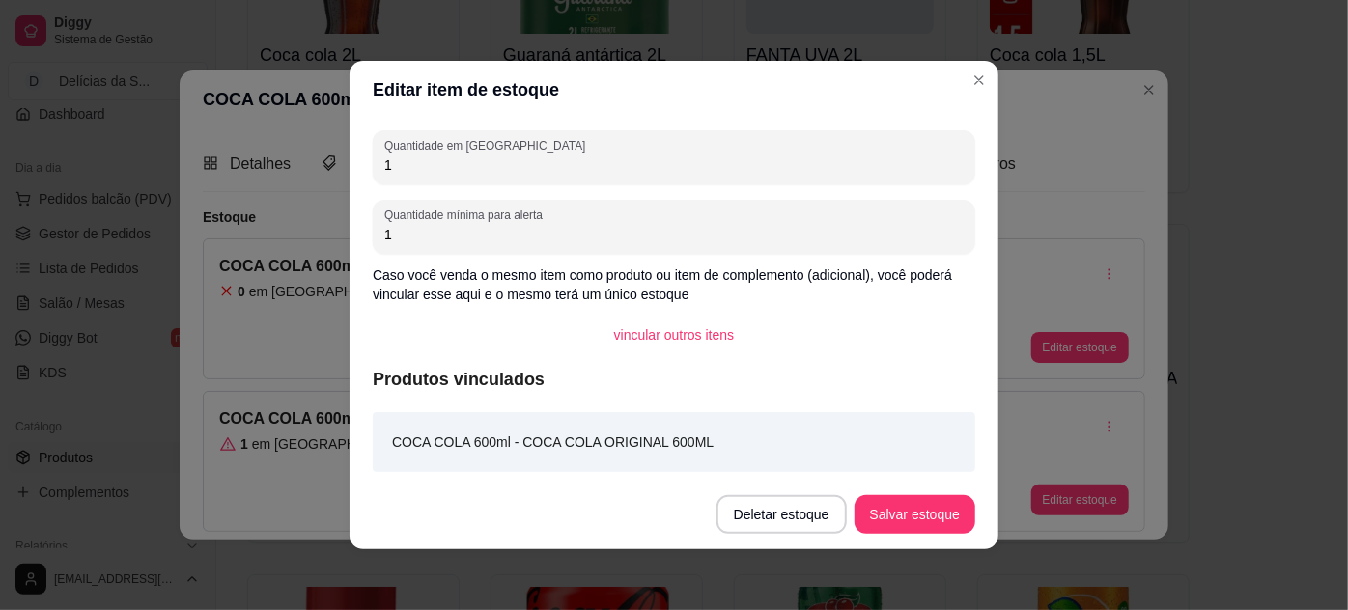
drag, startPoint x: 404, startPoint y: 158, endPoint x: 368, endPoint y: 154, distance: 36.1
click at [373, 156] on div "Quantidade em estoque 1" at bounding box center [674, 157] width 603 height 54
type input "2"
click at [928, 522] on button "Salvar estoque" at bounding box center [915, 515] width 121 height 39
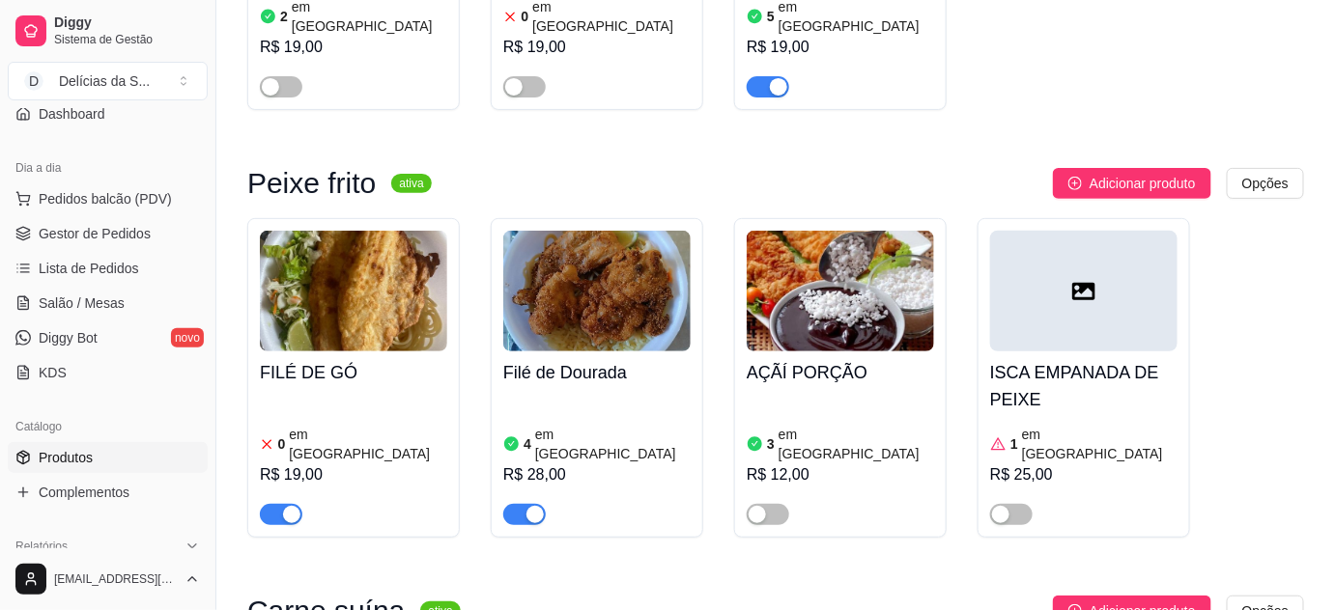
scroll to position [0, 0]
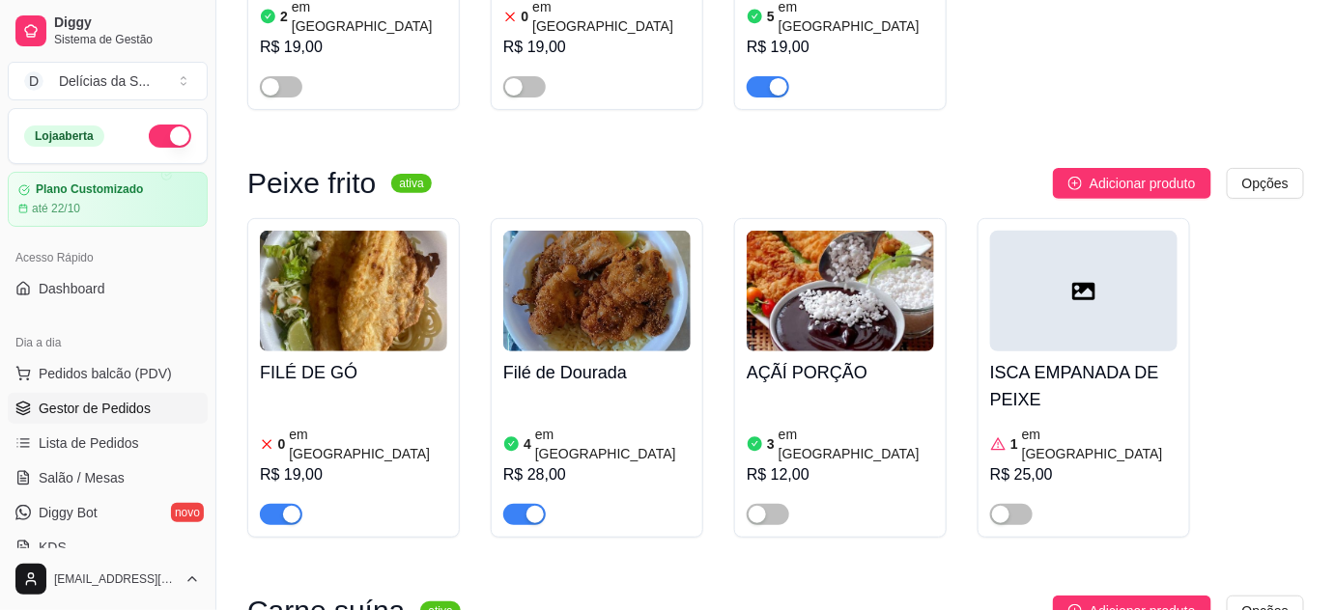
click at [100, 412] on span "Gestor de Pedidos" at bounding box center [95, 408] width 112 height 19
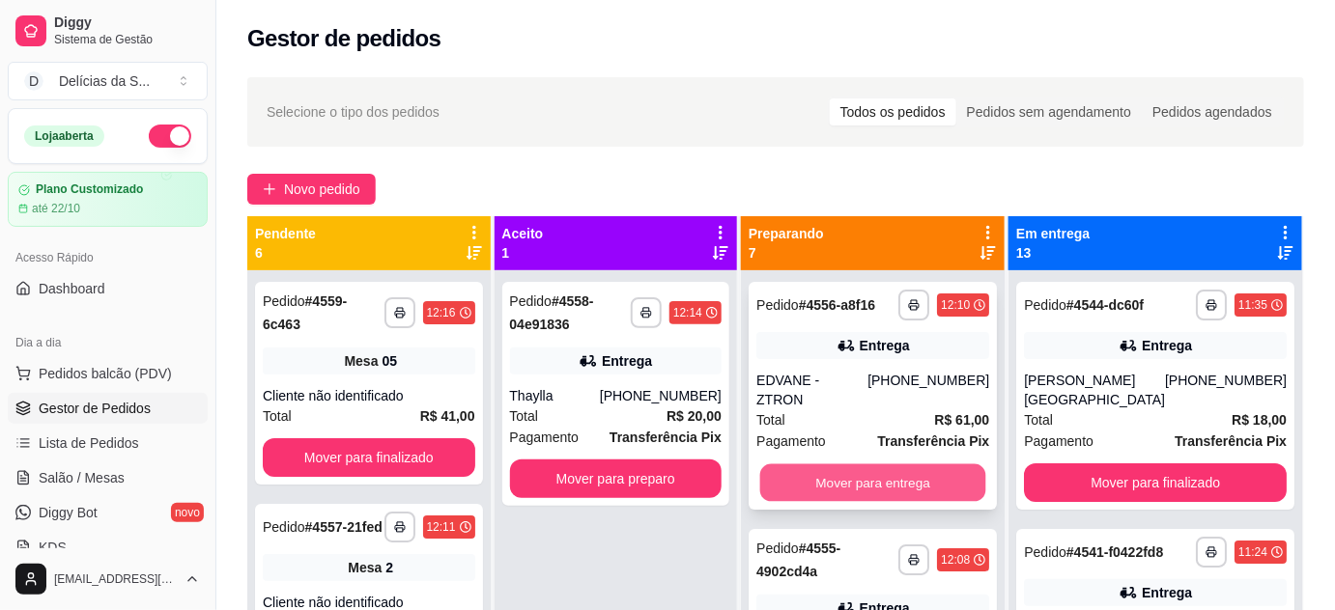
click at [920, 465] on button "Mover para entrega" at bounding box center [873, 484] width 226 height 38
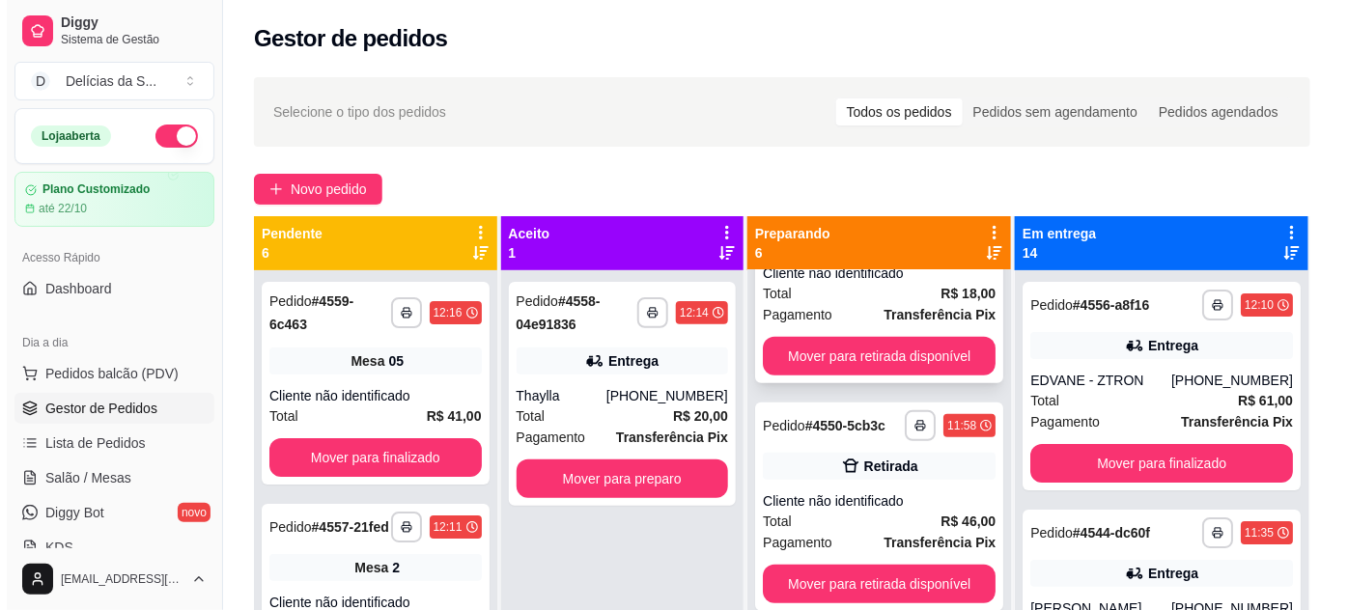
scroll to position [526, 0]
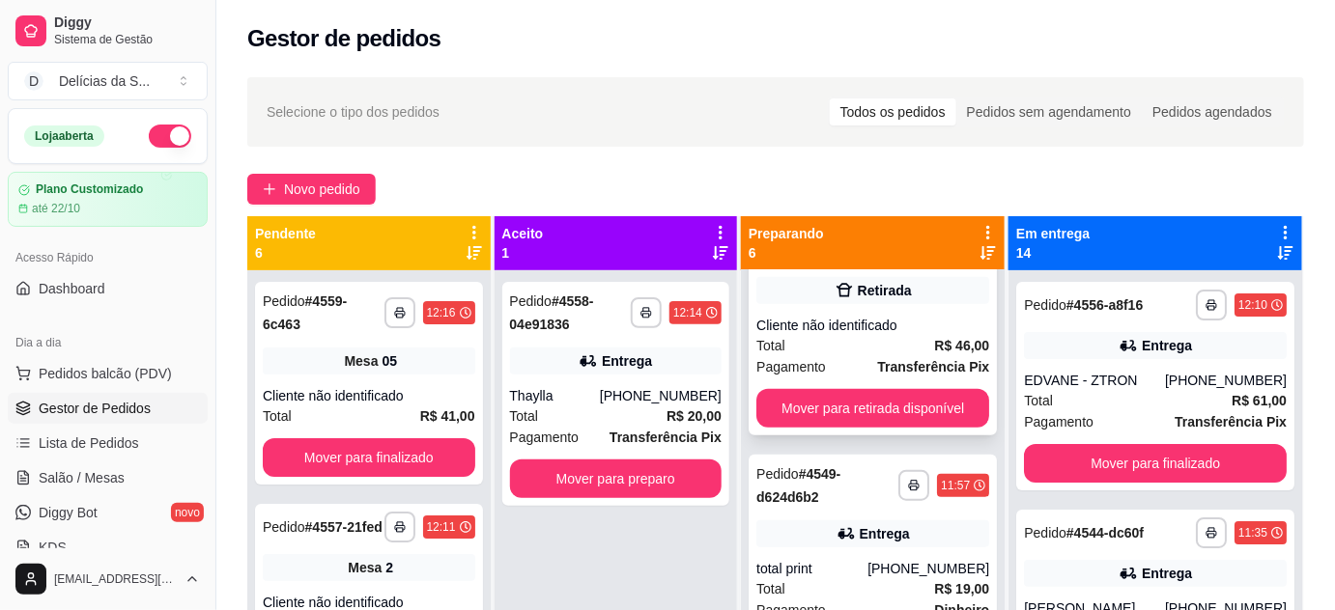
click at [840, 337] on div "Total R$ 46,00" at bounding box center [872, 345] width 233 height 21
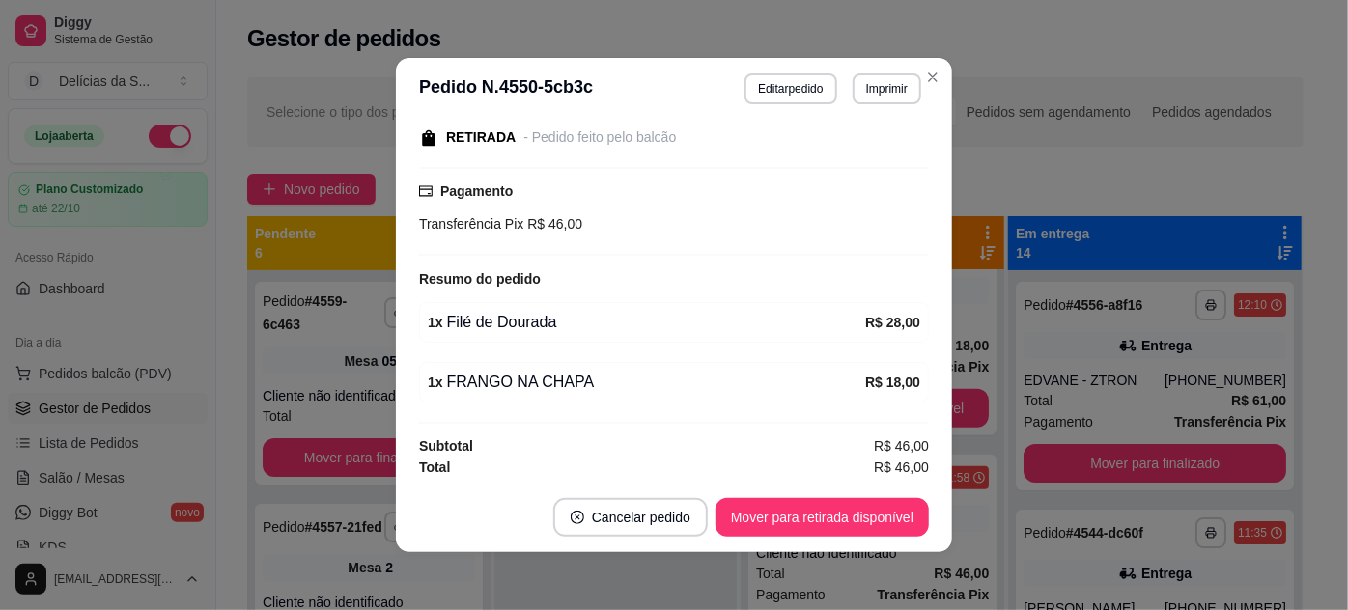
scroll to position [4, 0]
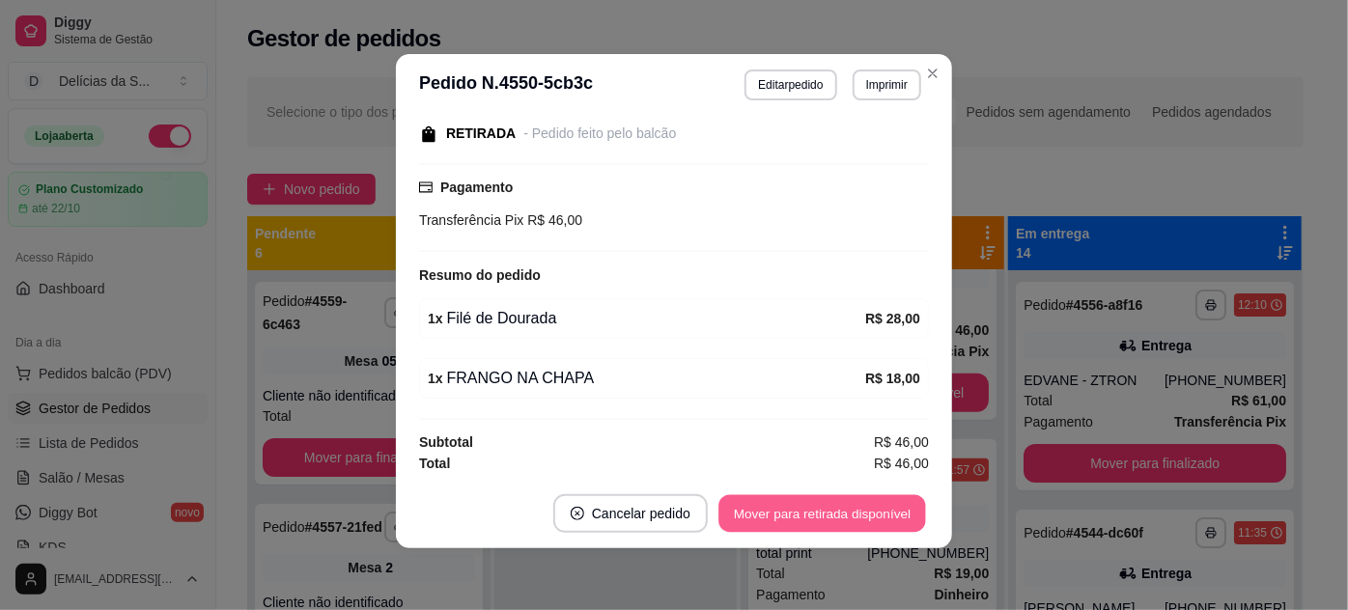
click at [875, 512] on button "Mover para retirada disponível" at bounding box center [822, 515] width 207 height 38
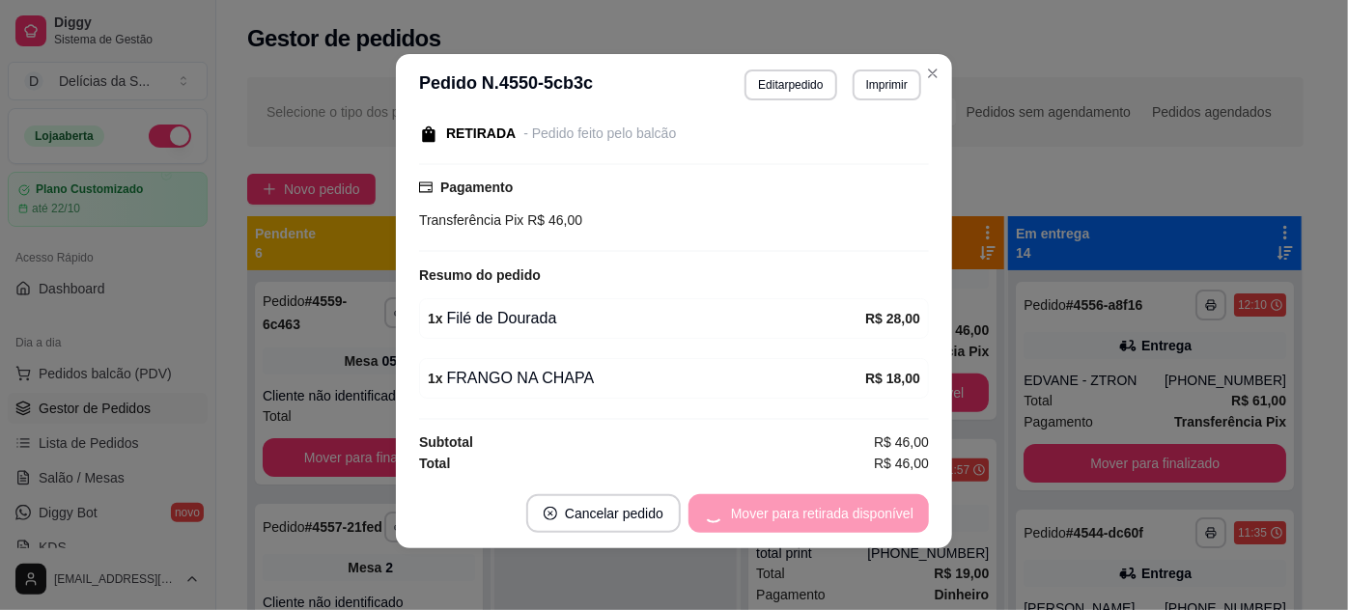
scroll to position [542, 0]
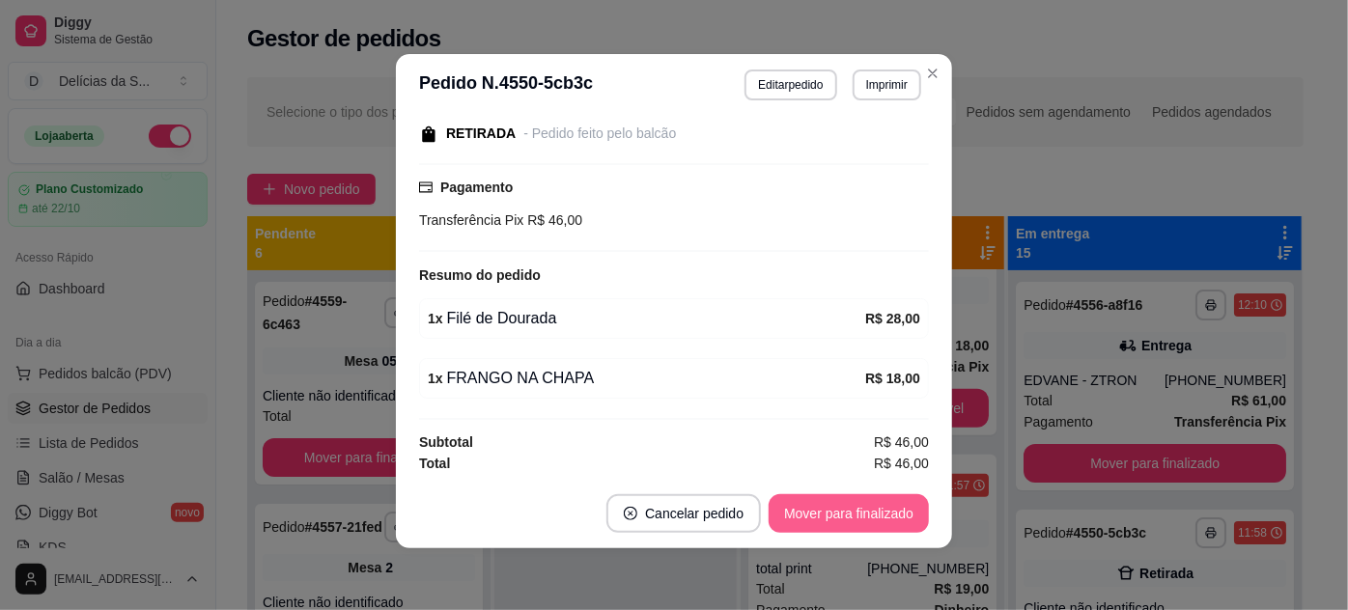
click at [875, 512] on button "Mover para finalizado" at bounding box center [849, 514] width 160 height 39
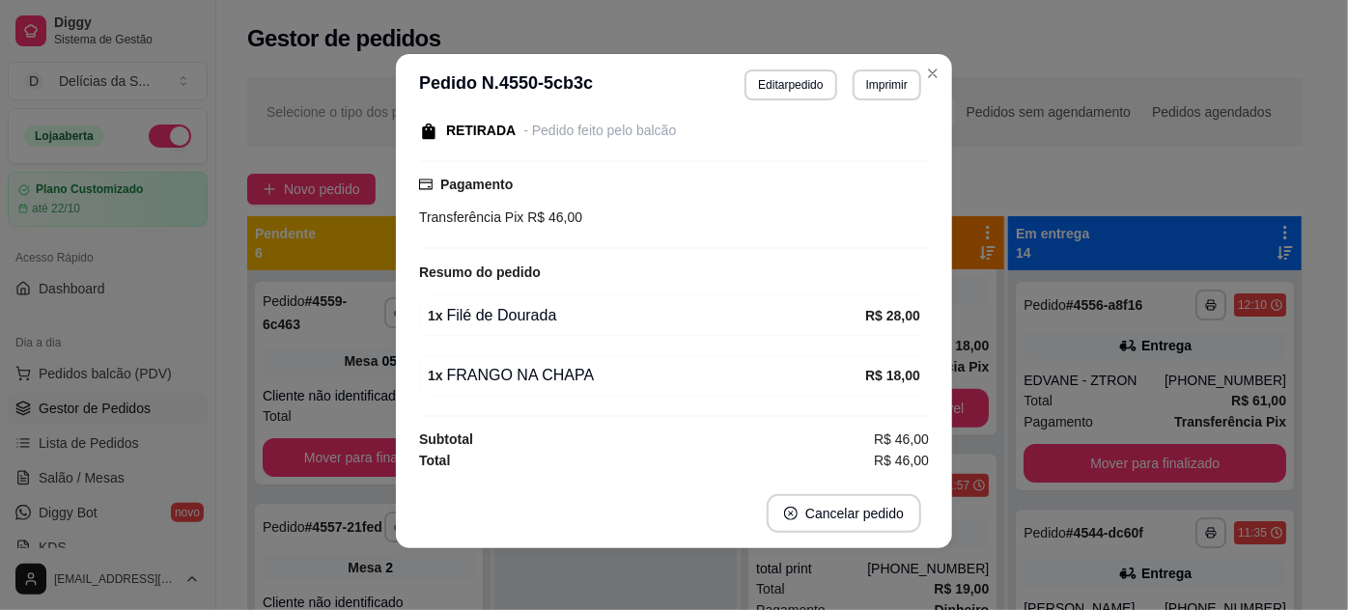
scroll to position [126, 0]
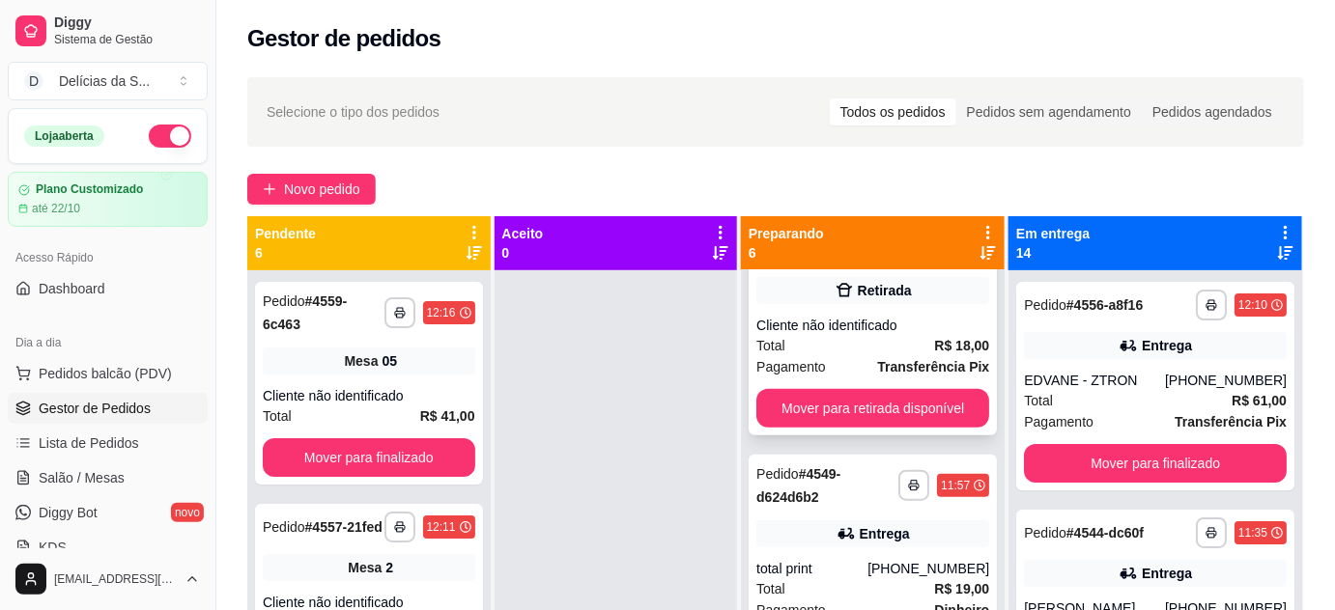
click at [875, 347] on div "Total R$ 18,00" at bounding box center [872, 345] width 233 height 21
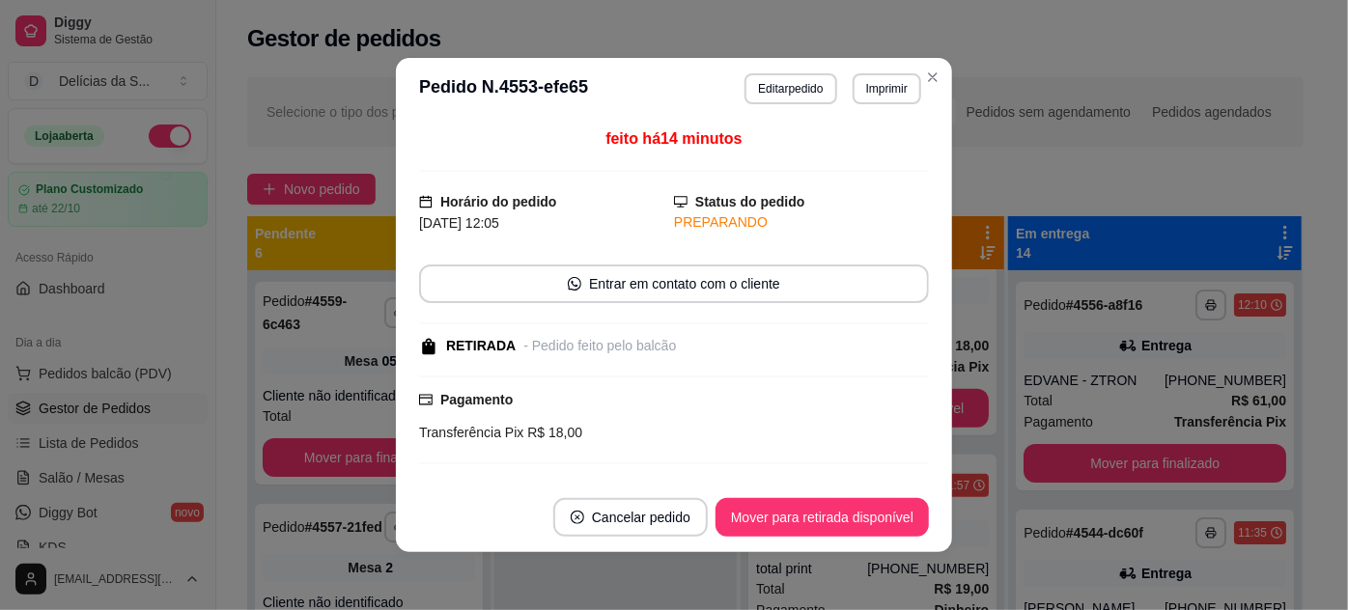
scroll to position [149, 0]
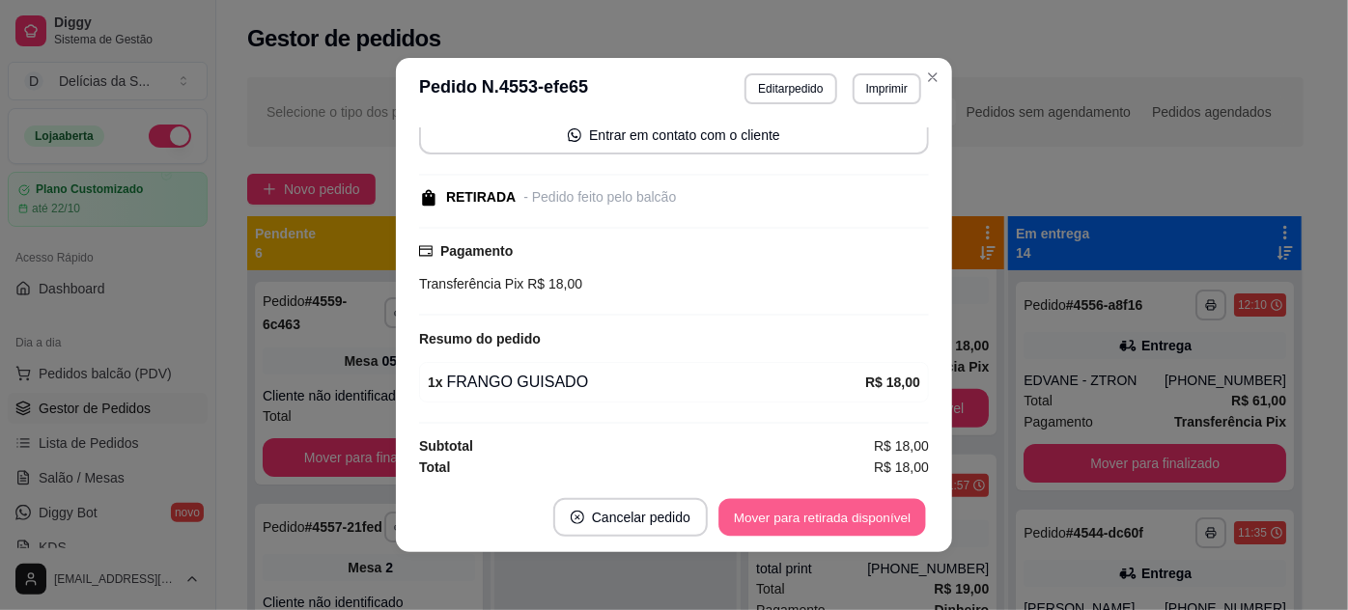
click at [817, 521] on button "Mover para retirada disponível" at bounding box center [822, 518] width 207 height 38
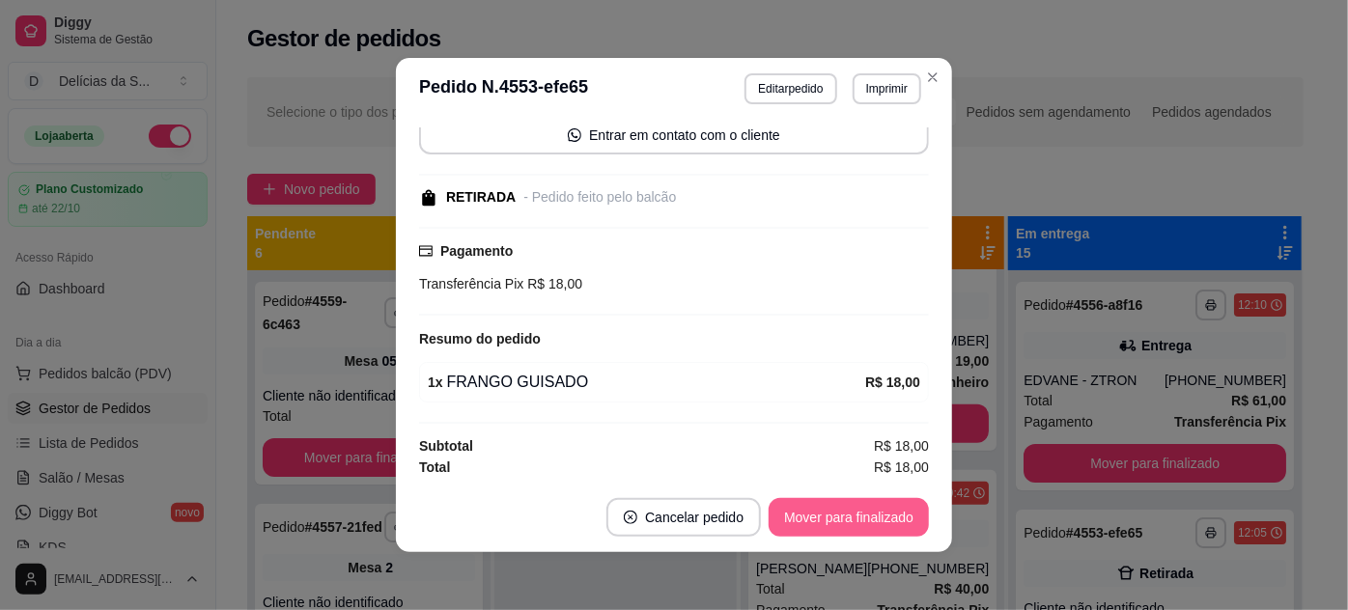
scroll to position [314, 0]
click at [817, 521] on button "Mover para finalizado" at bounding box center [849, 517] width 160 height 39
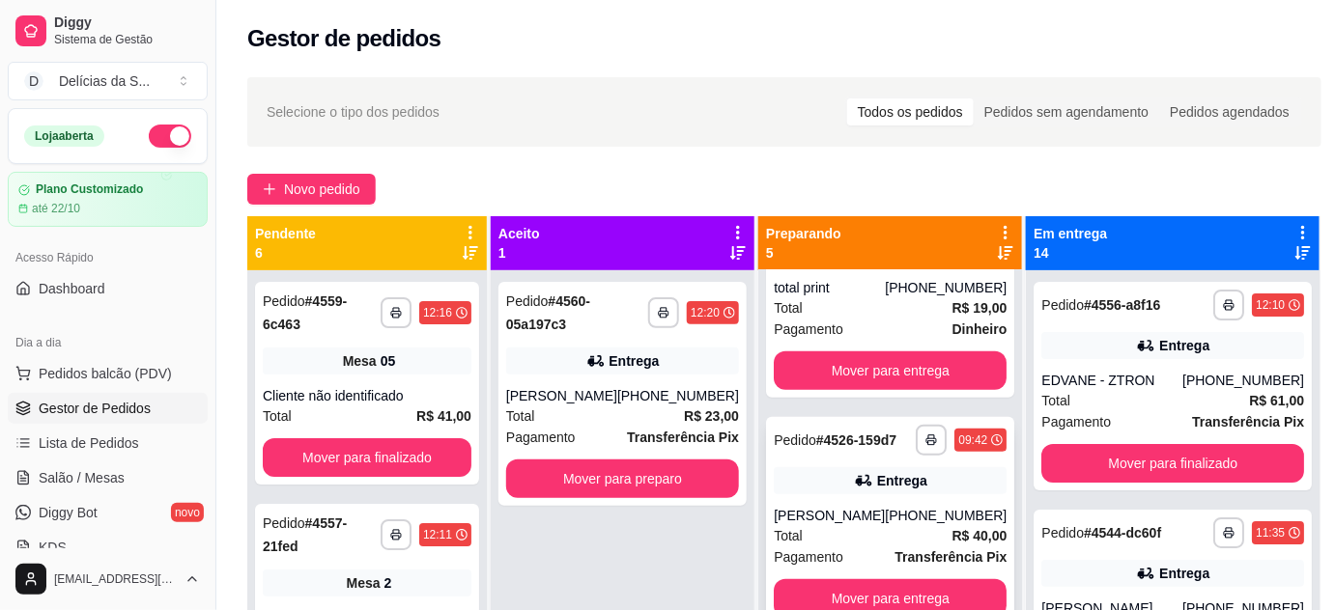
scroll to position [54, 0]
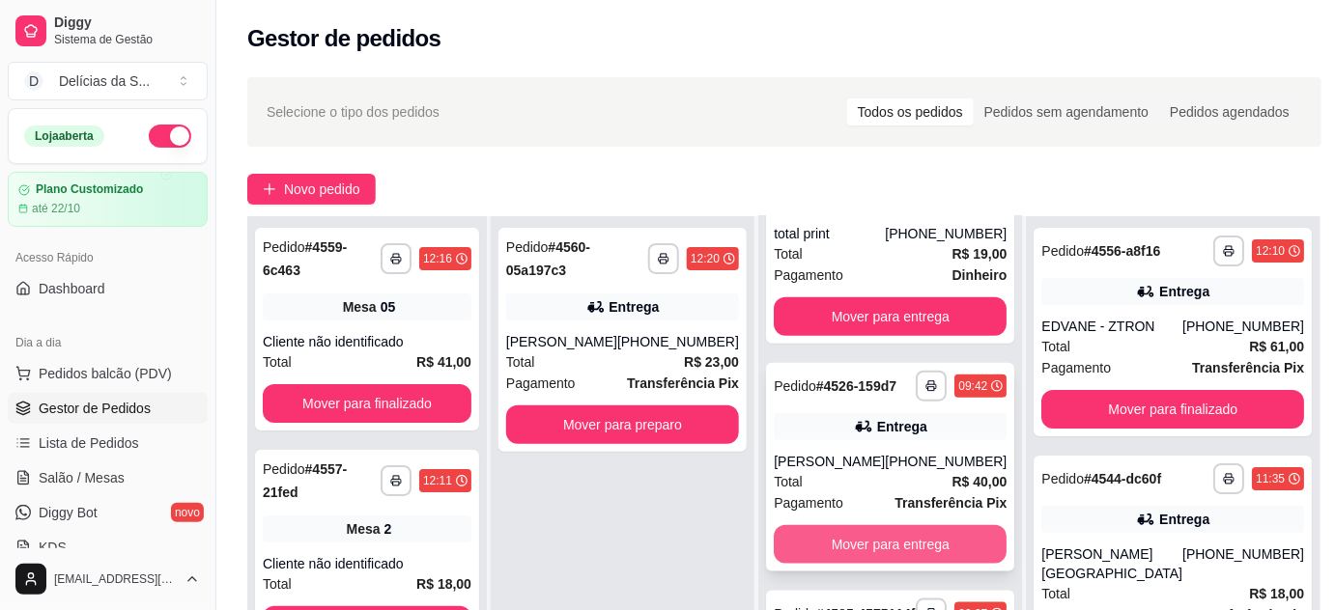
click at [932, 525] on button "Mover para entrega" at bounding box center [890, 544] width 233 height 39
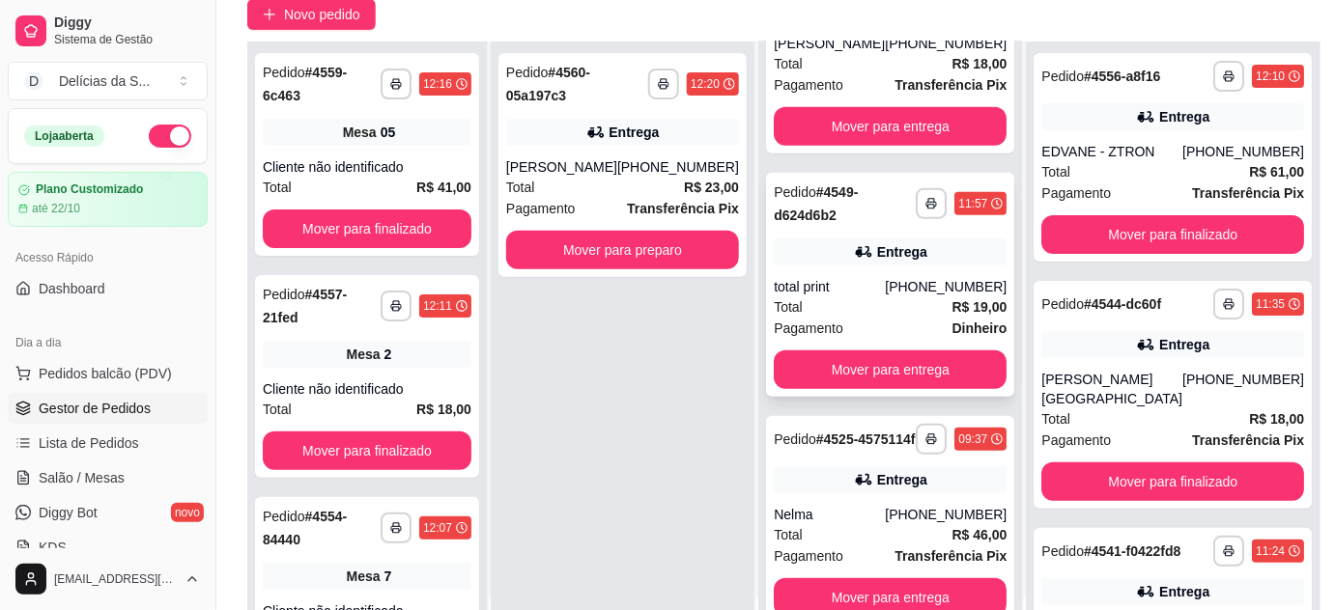
scroll to position [294, 0]
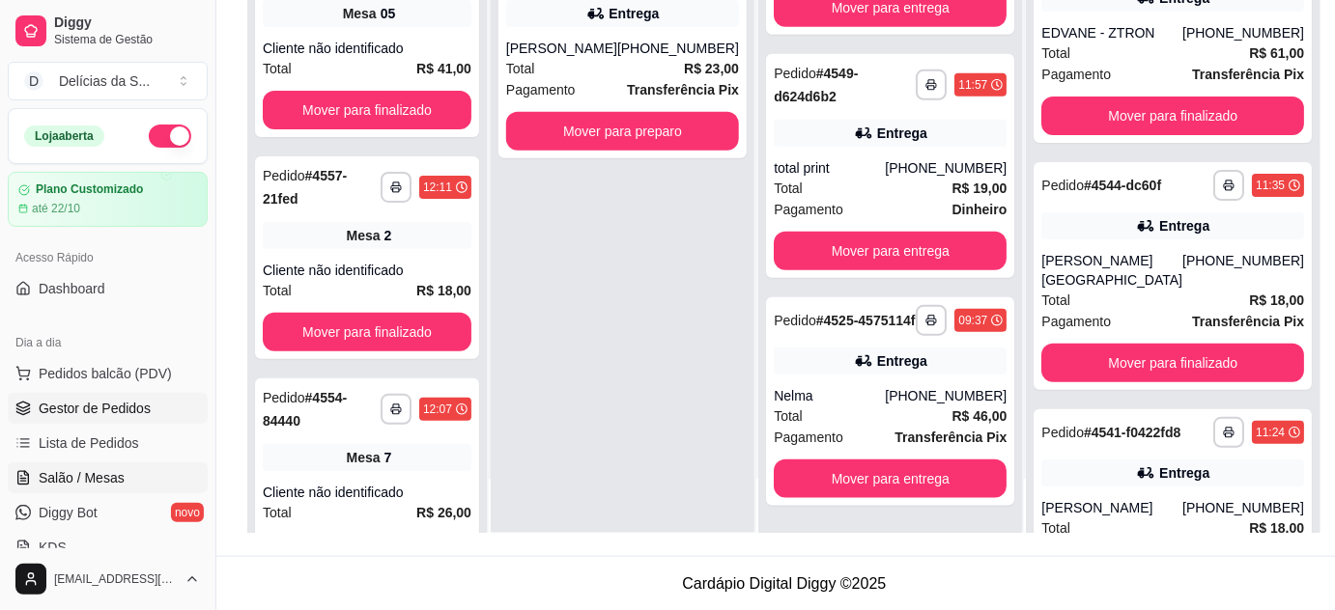
click at [95, 473] on span "Salão / Mesas" at bounding box center [82, 477] width 86 height 19
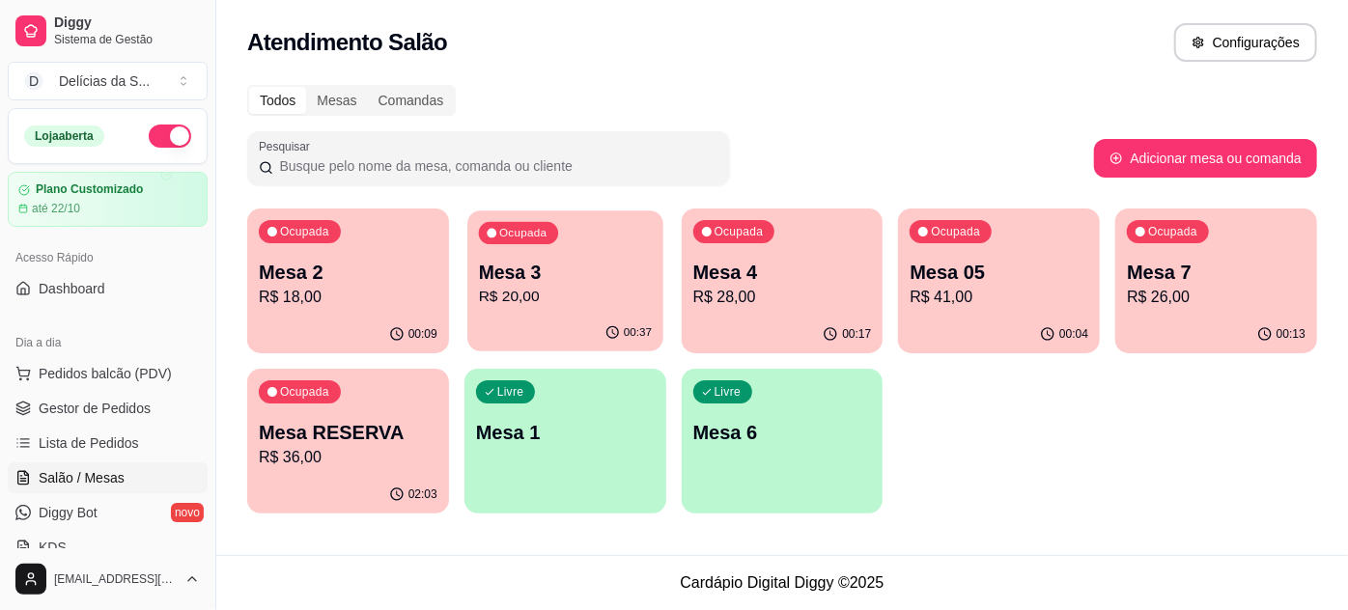
click at [589, 275] on p "Mesa 3" at bounding box center [565, 273] width 173 height 26
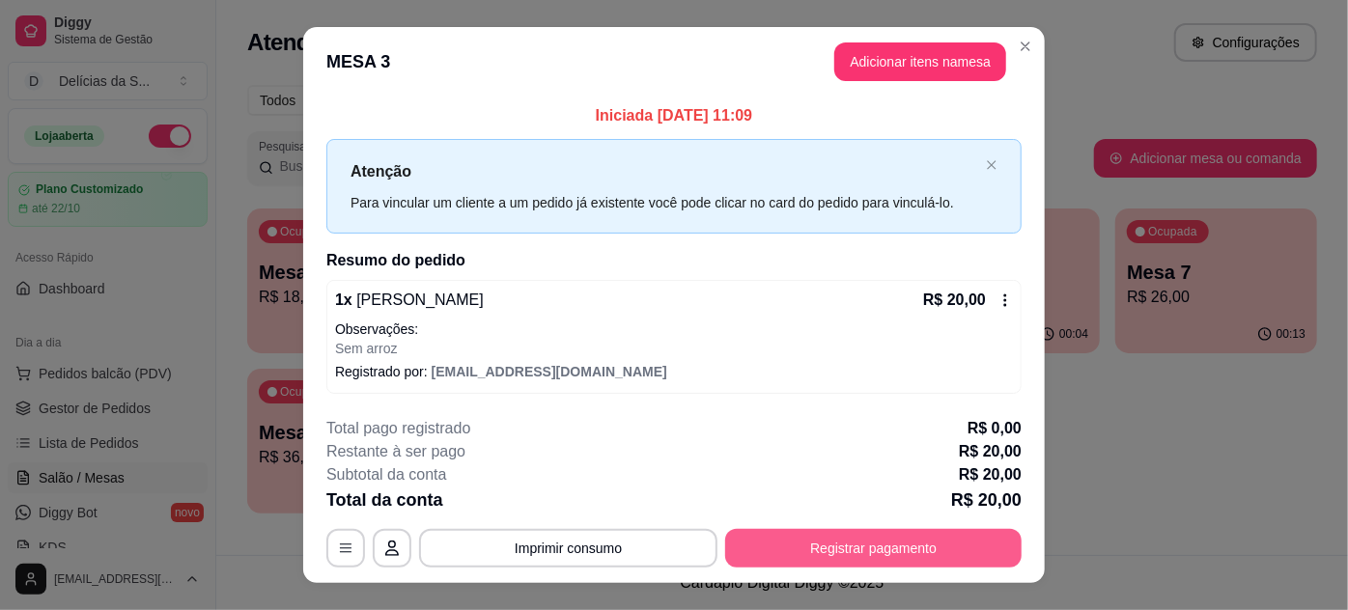
click at [845, 545] on button "Registrar pagamento" at bounding box center [873, 548] width 297 height 39
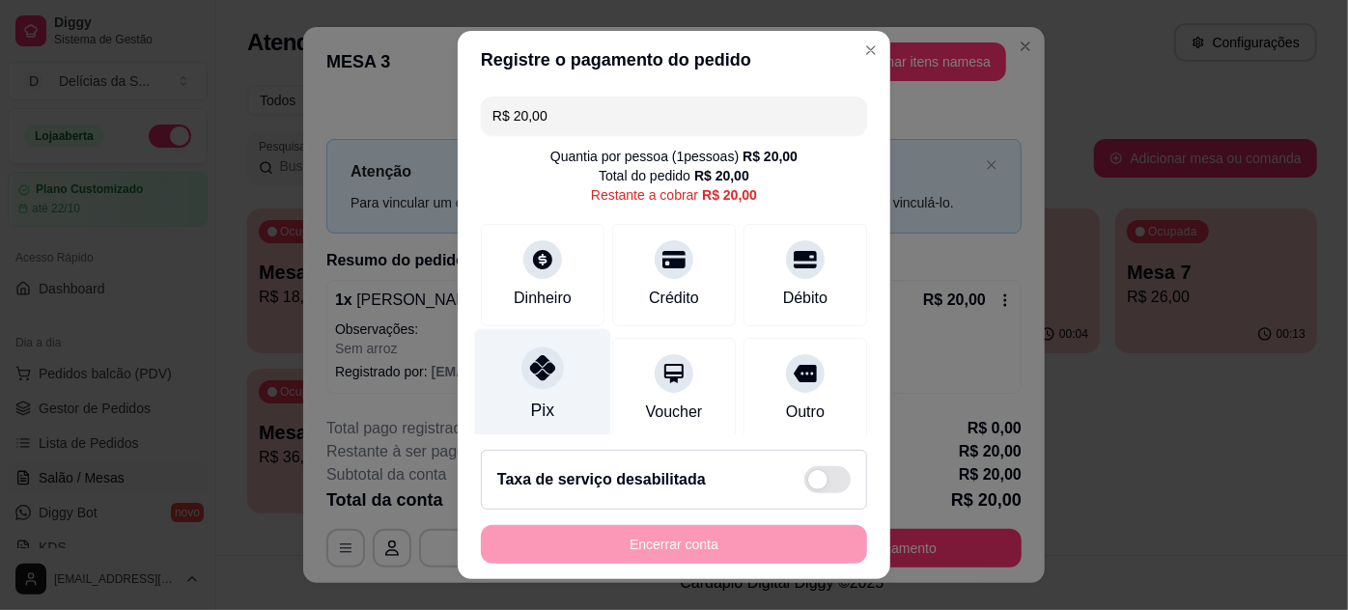
click at [504, 379] on div "Pix" at bounding box center [543, 384] width 136 height 113
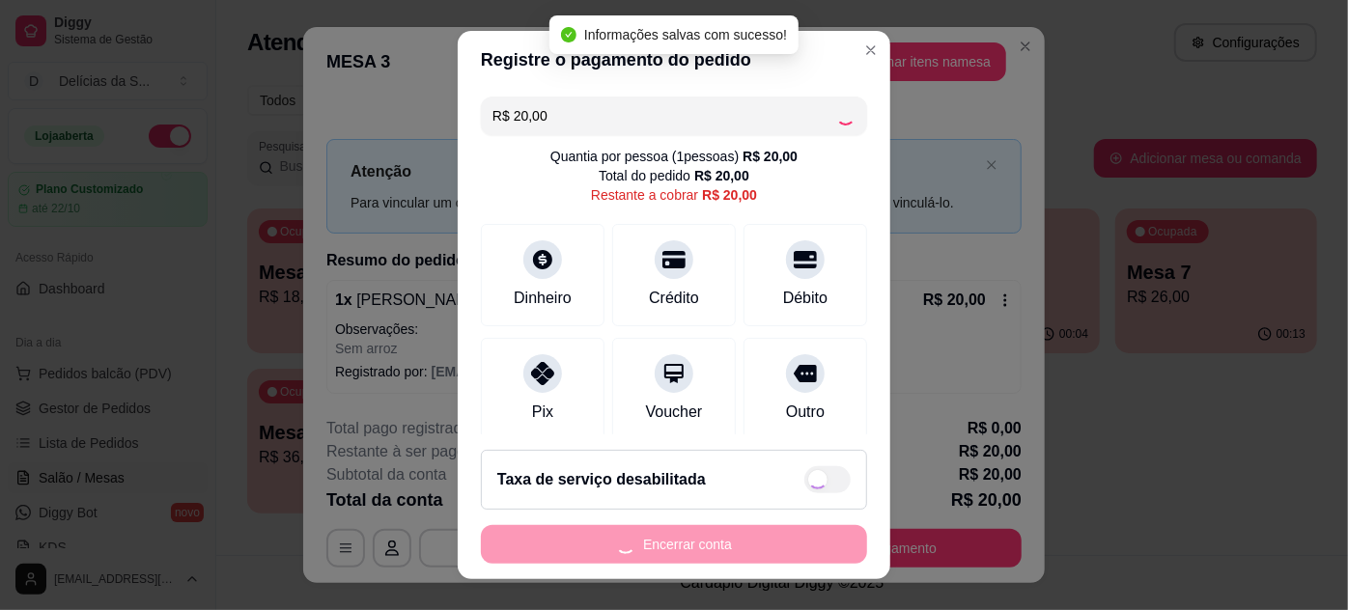
type input "R$ 0,00"
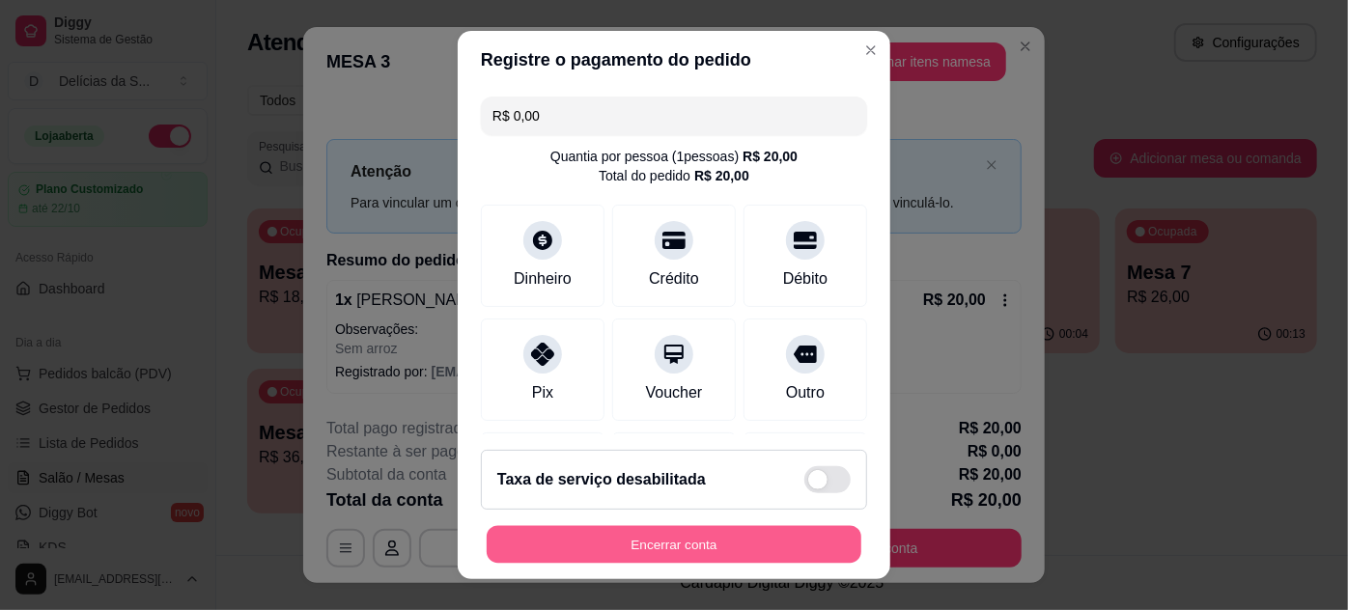
click at [755, 548] on button "Encerrar conta" at bounding box center [674, 545] width 375 height 38
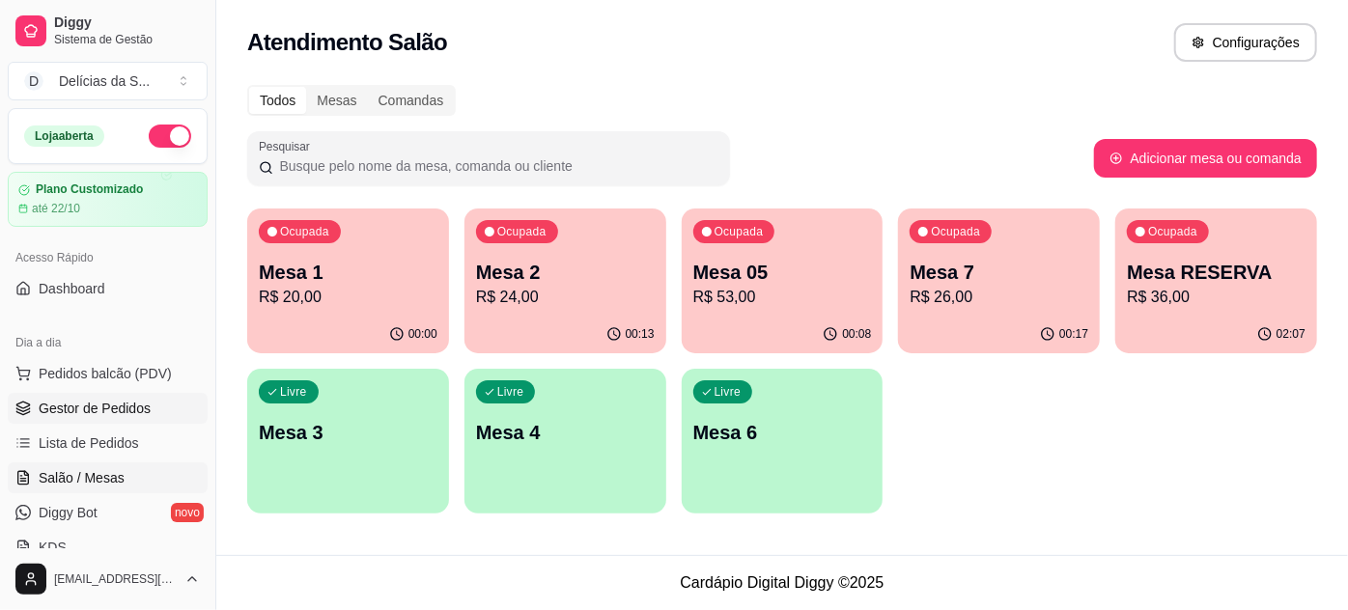
click at [127, 405] on span "Gestor de Pedidos" at bounding box center [95, 408] width 112 height 19
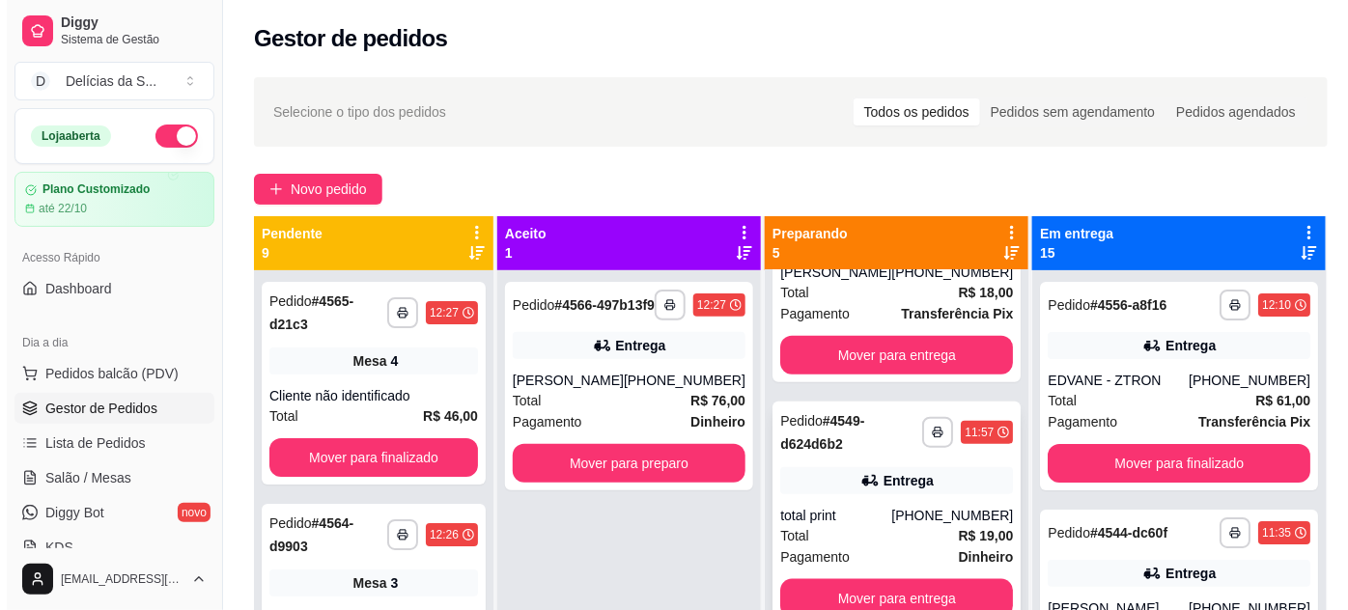
scroll to position [54, 0]
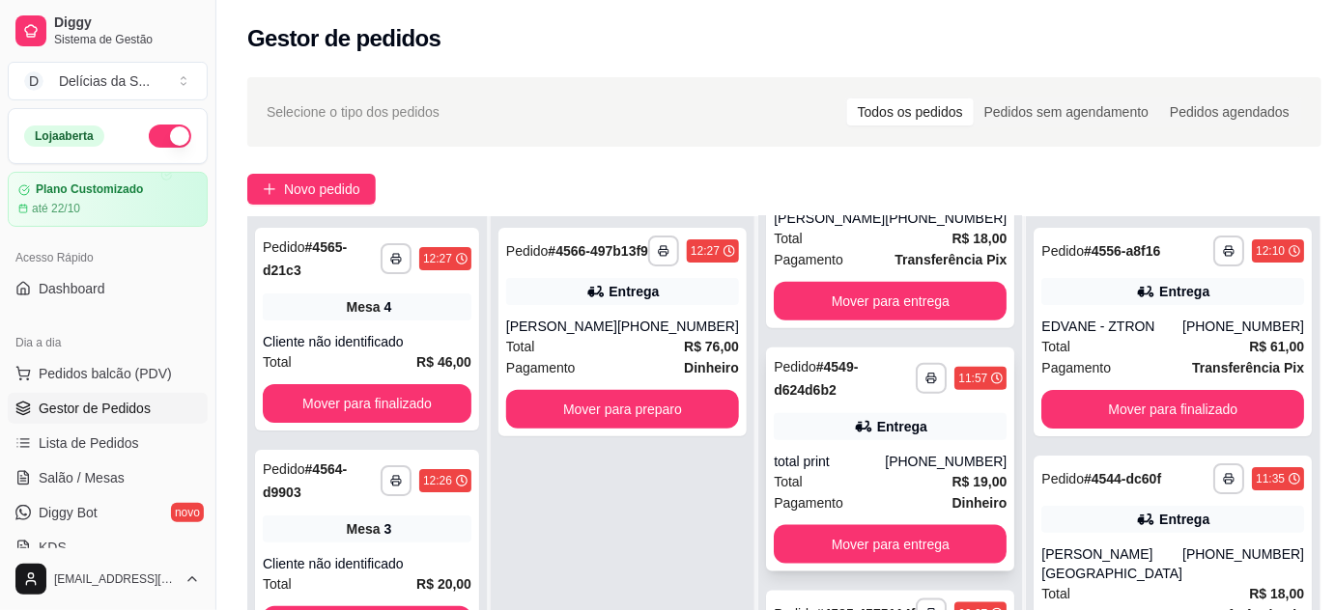
click at [867, 471] on div "Total R$ 19,00" at bounding box center [890, 481] width 233 height 21
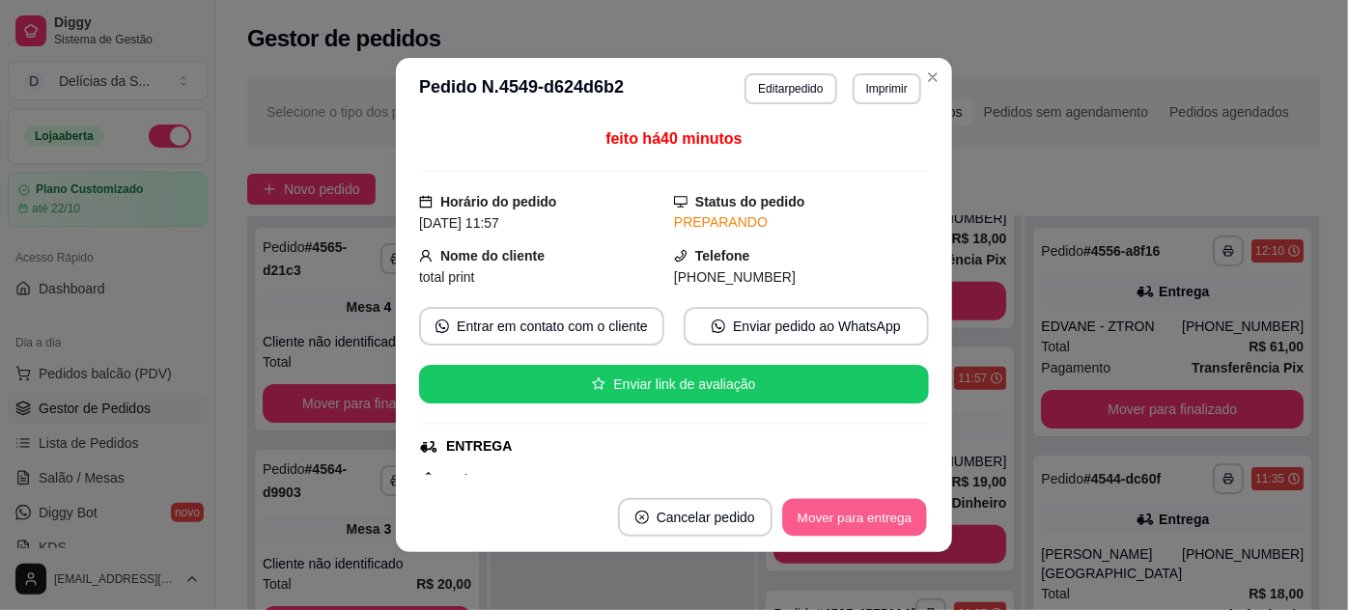
click at [863, 511] on button "Mover para entrega" at bounding box center [854, 518] width 145 height 38
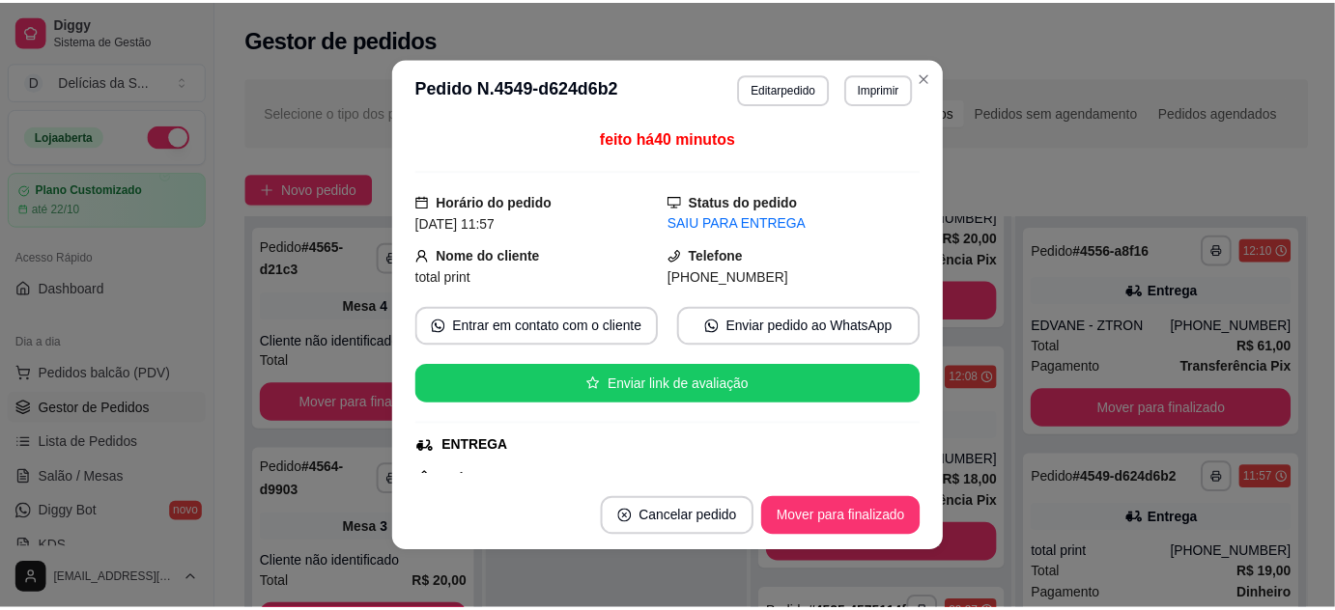
scroll to position [383, 0]
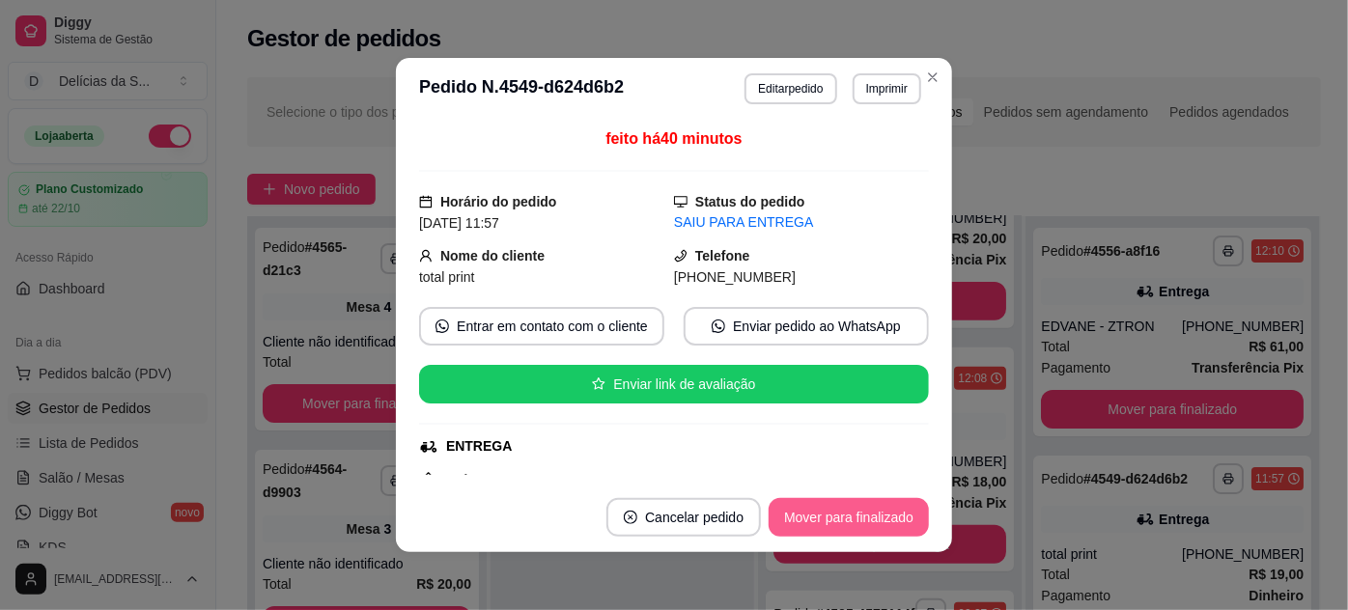
click at [863, 511] on button "Mover para finalizado" at bounding box center [849, 517] width 160 height 39
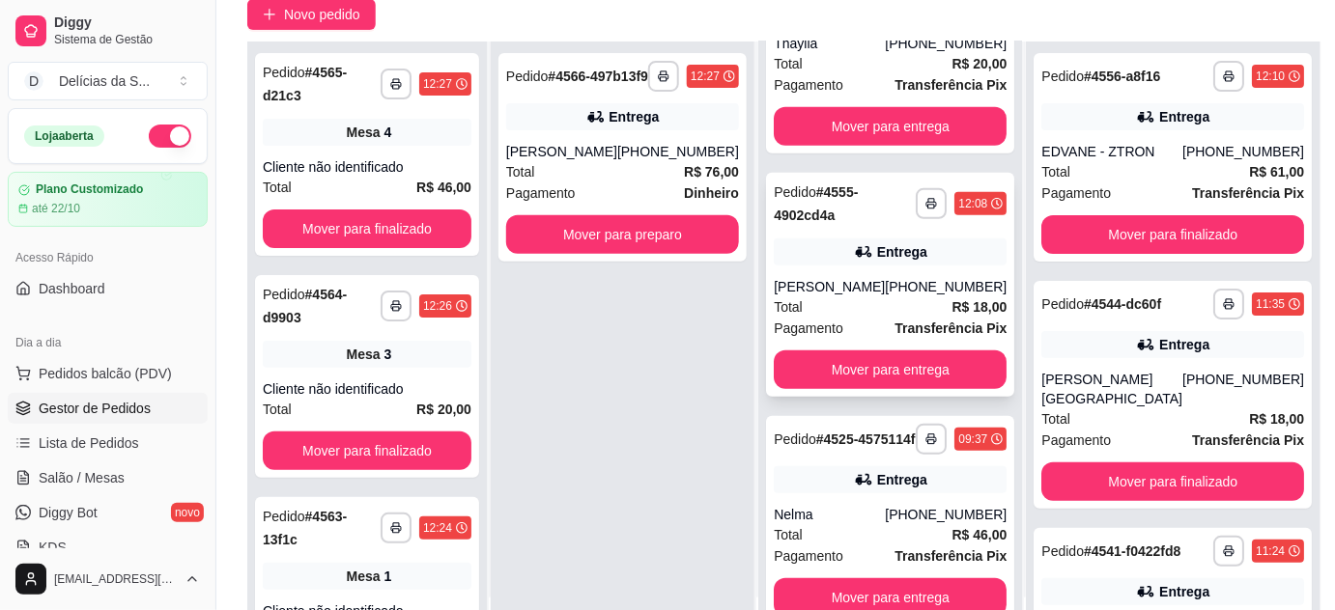
scroll to position [294, 0]
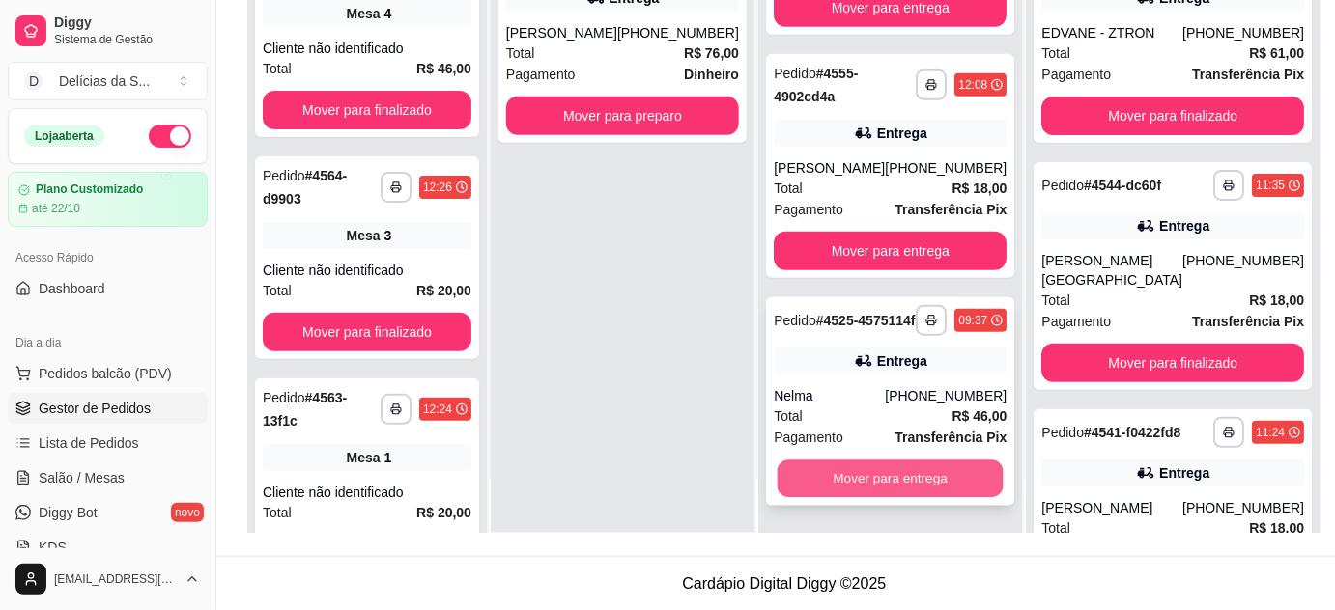
click at [907, 481] on button "Mover para entrega" at bounding box center [891, 480] width 226 height 38
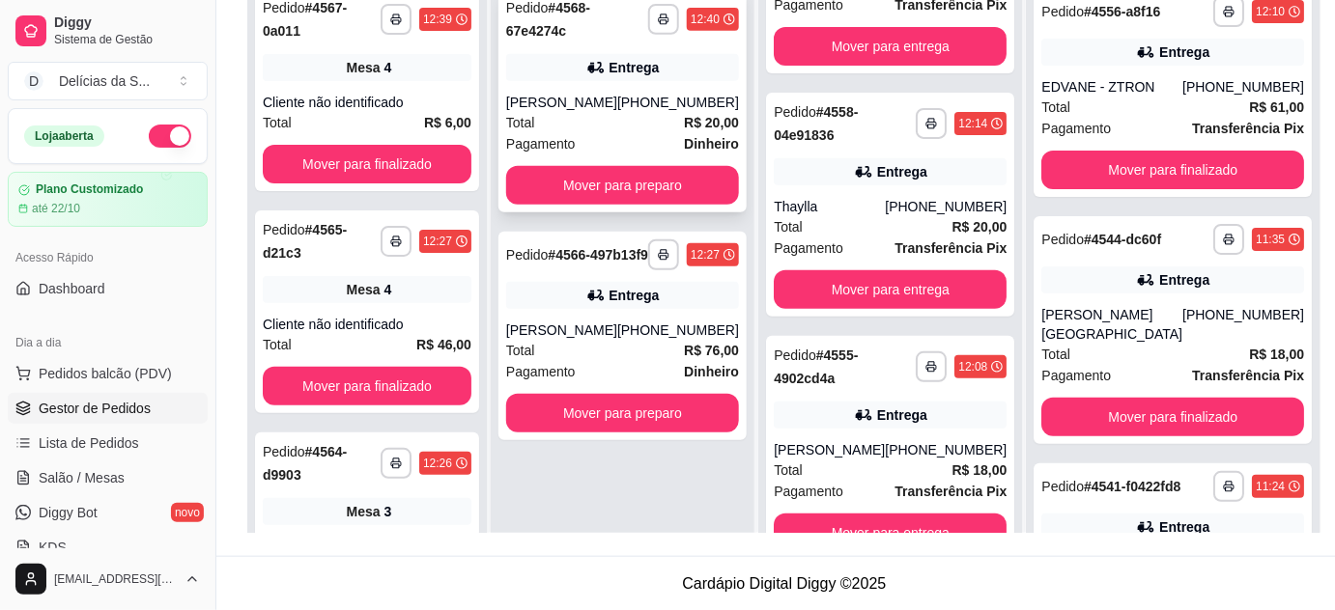
scroll to position [118, 0]
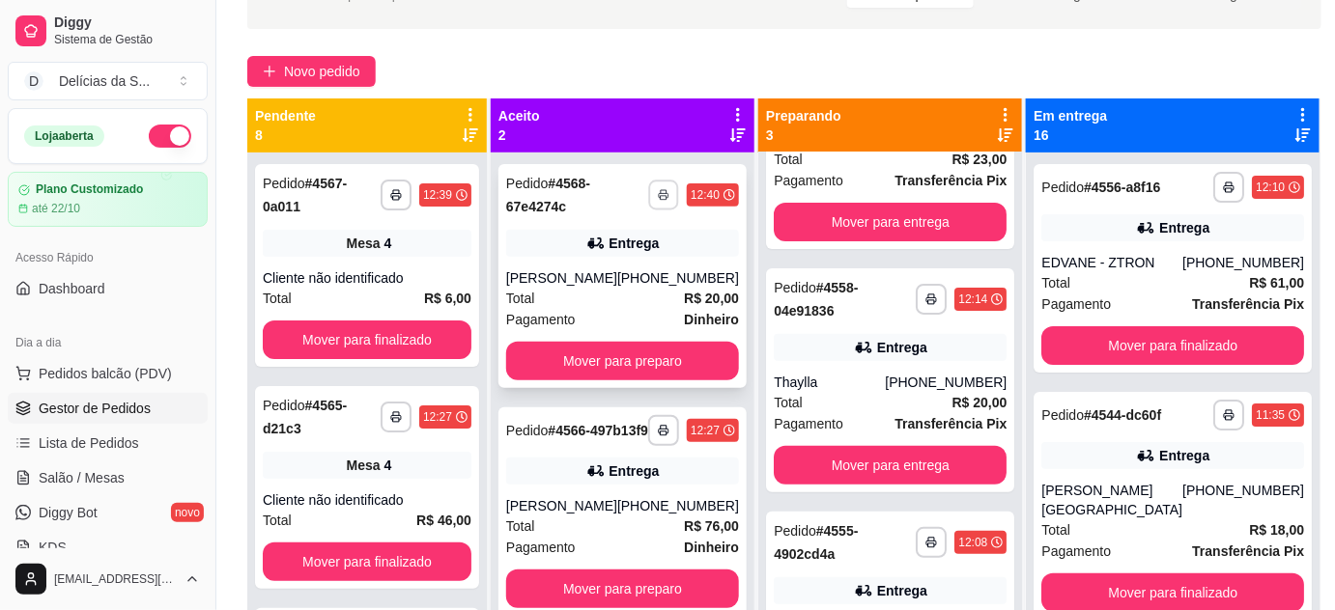
click at [669, 196] on icon "button" at bounding box center [664, 195] width 12 height 12
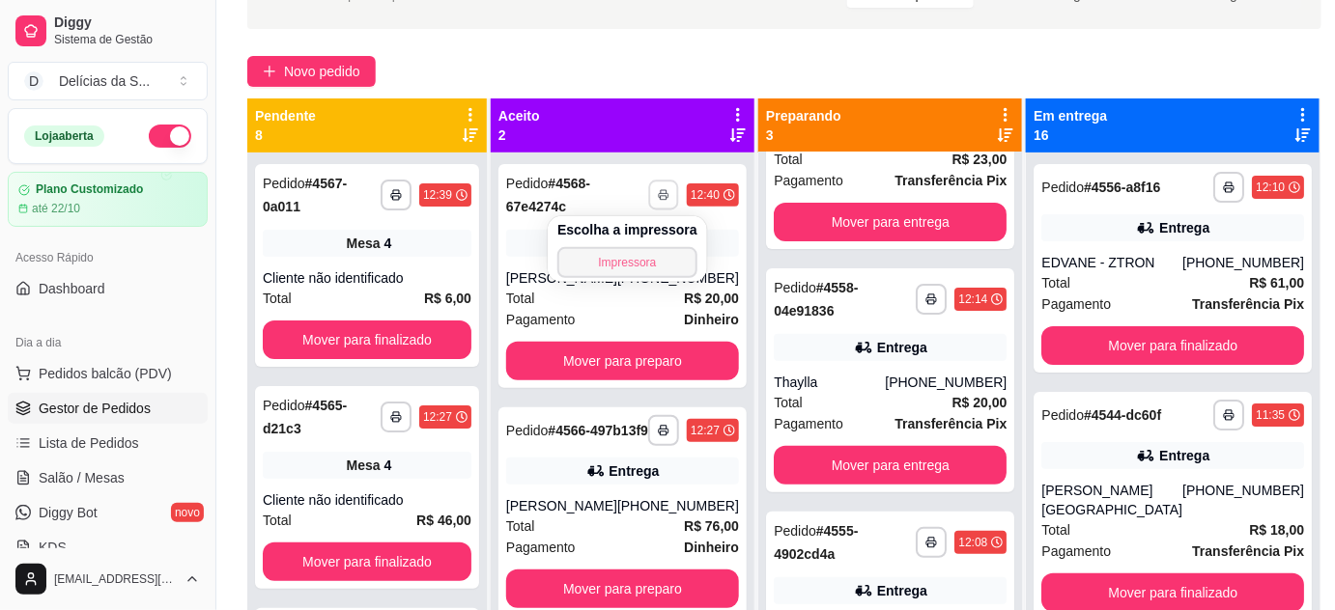
click at [657, 262] on button "Impressora" at bounding box center [627, 262] width 140 height 31
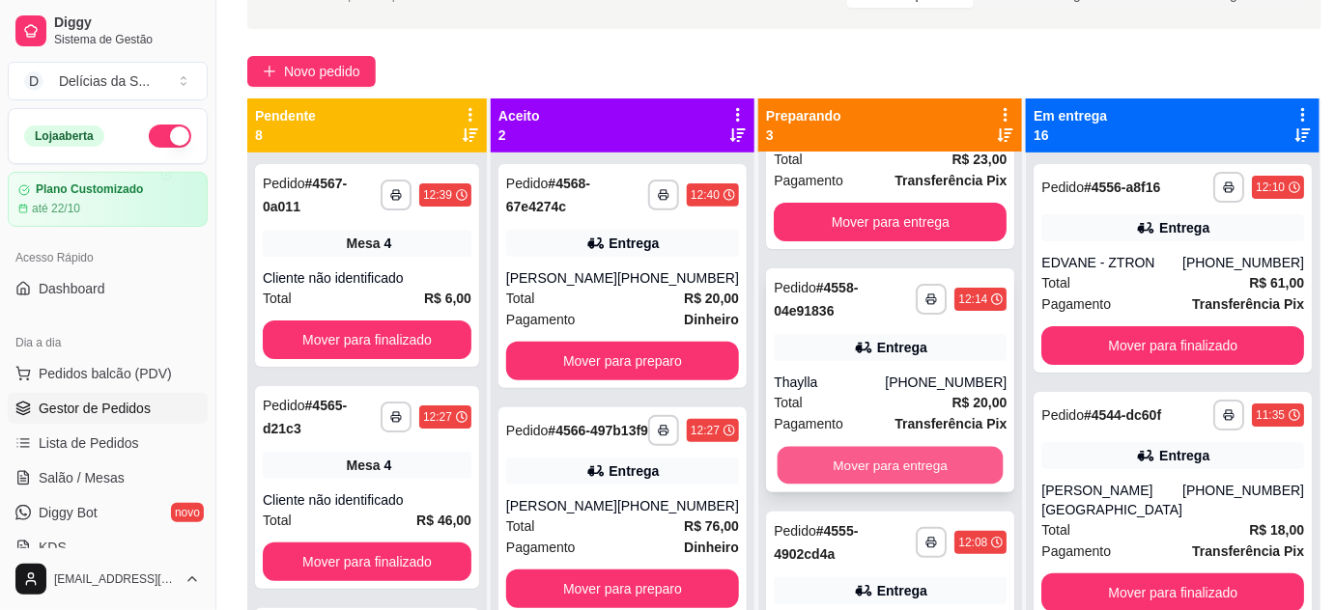
click at [935, 460] on button "Mover para entrega" at bounding box center [891, 466] width 226 height 38
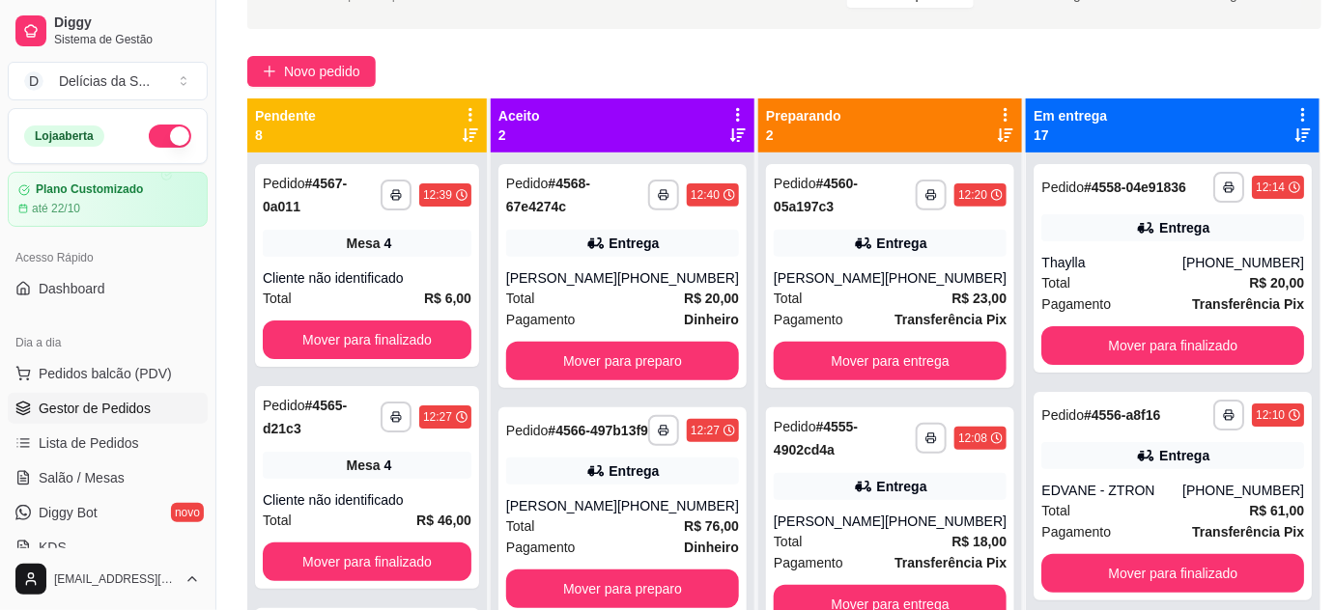
scroll to position [0, 0]
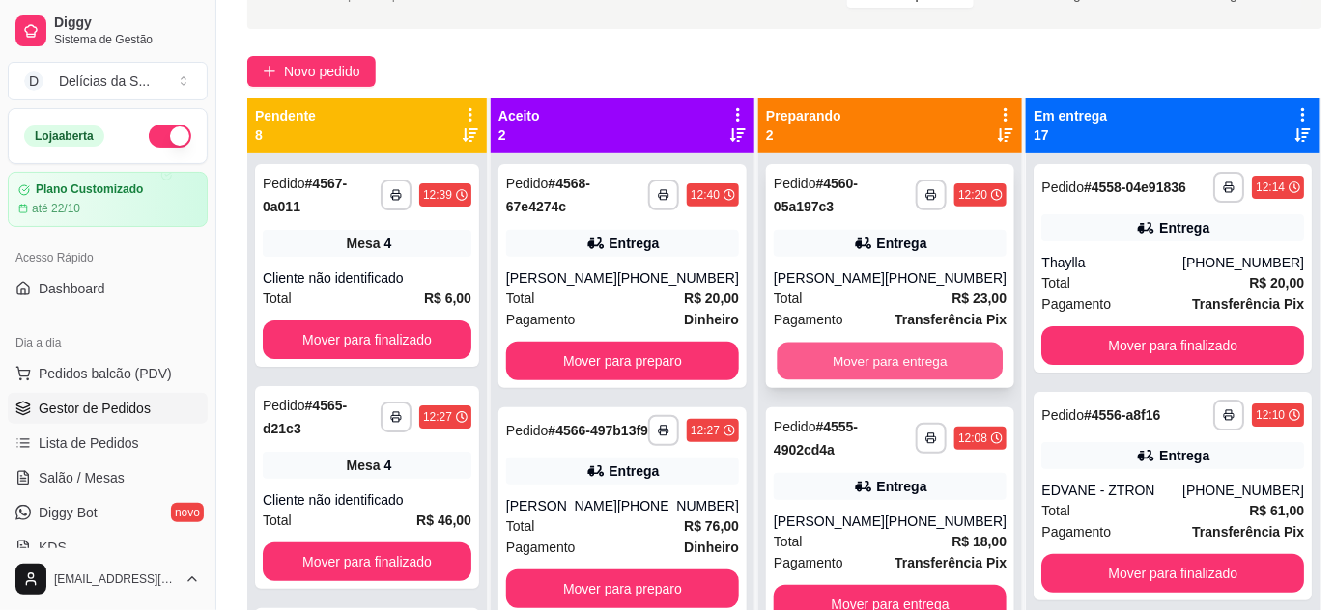
click at [928, 362] on button "Mover para entrega" at bounding box center [891, 362] width 226 height 38
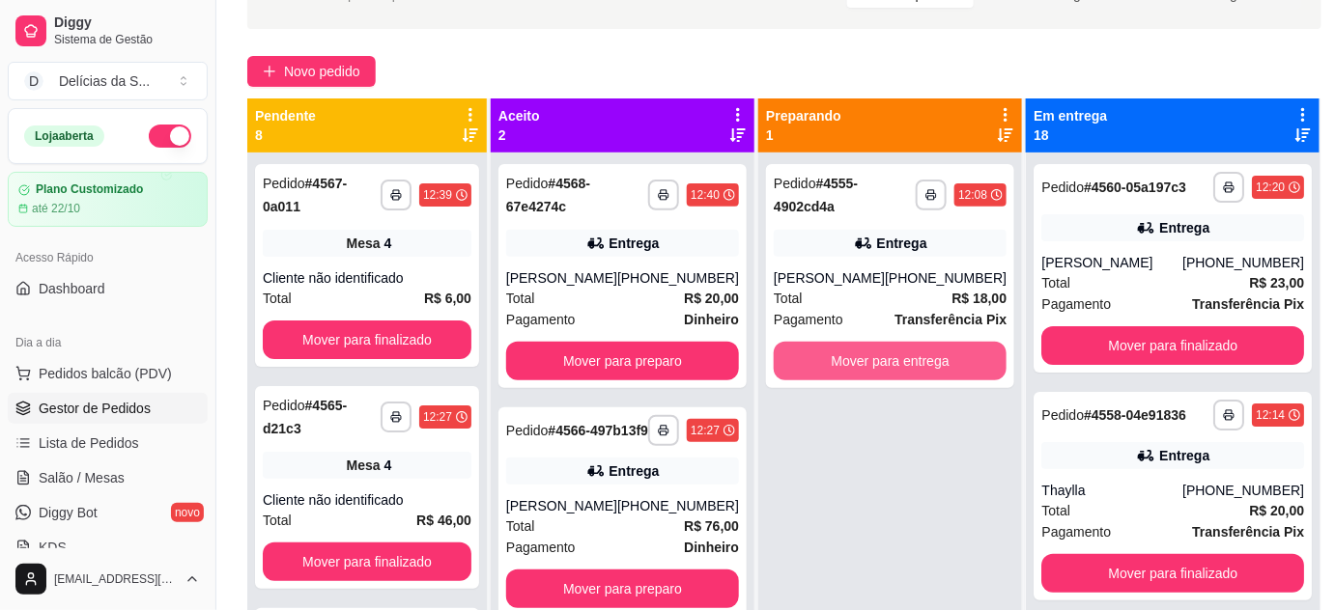
scroll to position [54, 0]
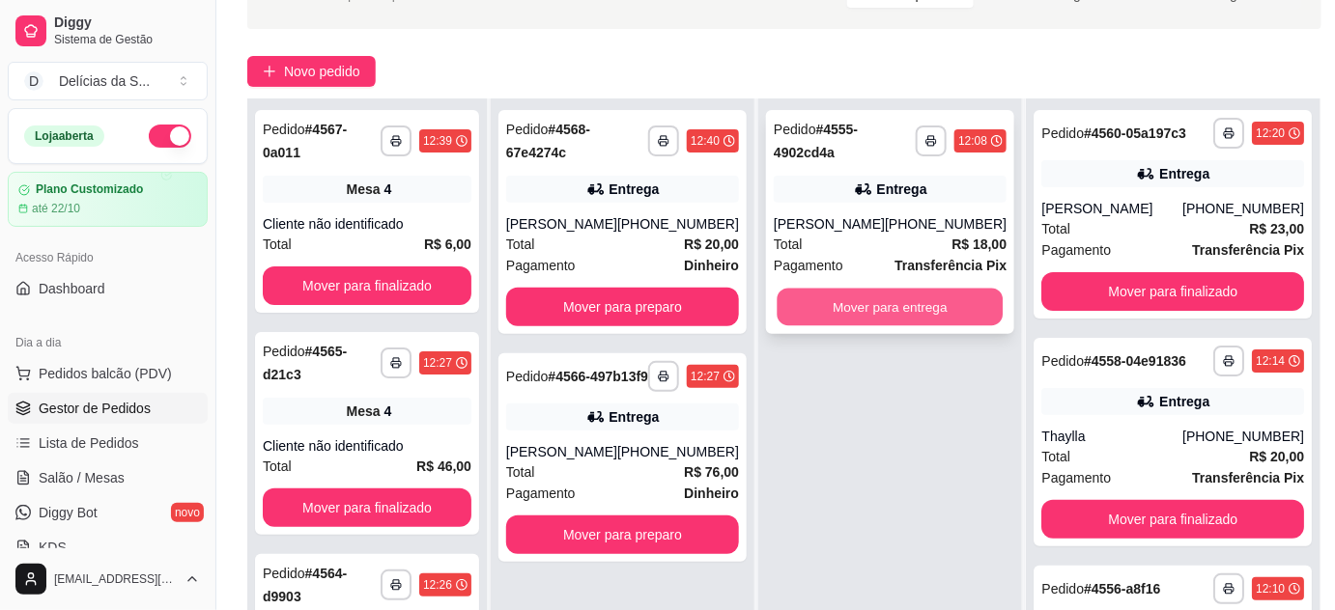
click at [920, 304] on button "Mover para entrega" at bounding box center [891, 308] width 226 height 38
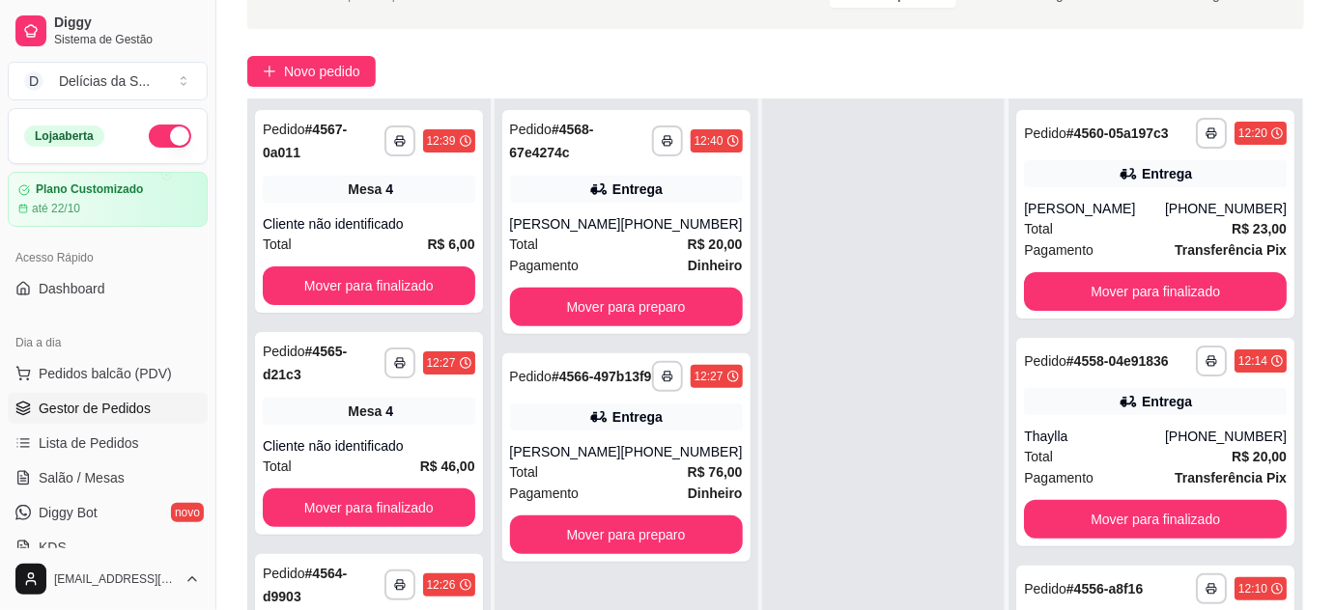
scroll to position [0, 0]
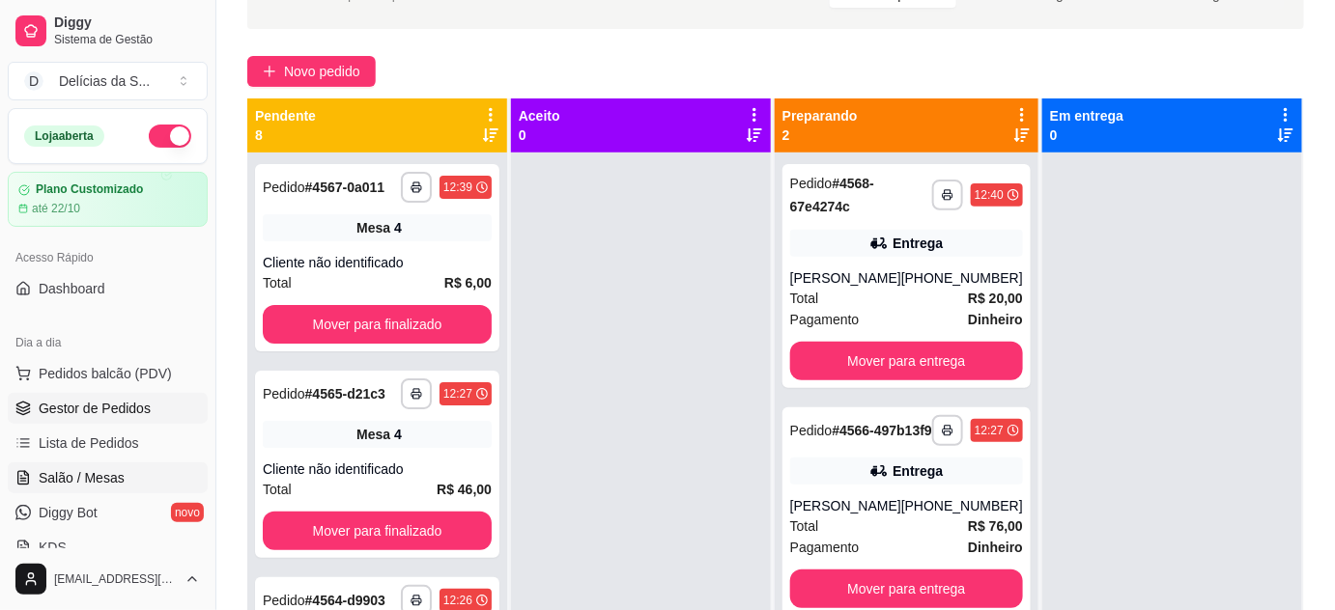
click at [113, 468] on span "Salão / Mesas" at bounding box center [82, 477] width 86 height 19
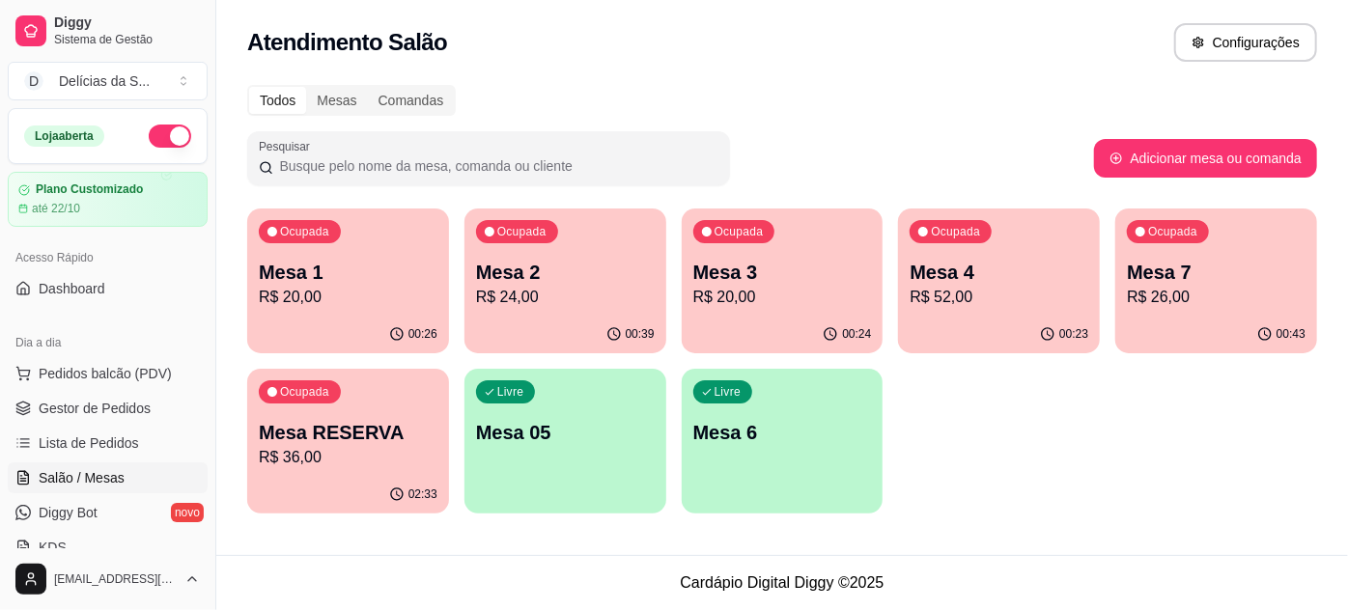
click at [524, 293] on p "R$ 24,00" at bounding box center [565, 297] width 179 height 23
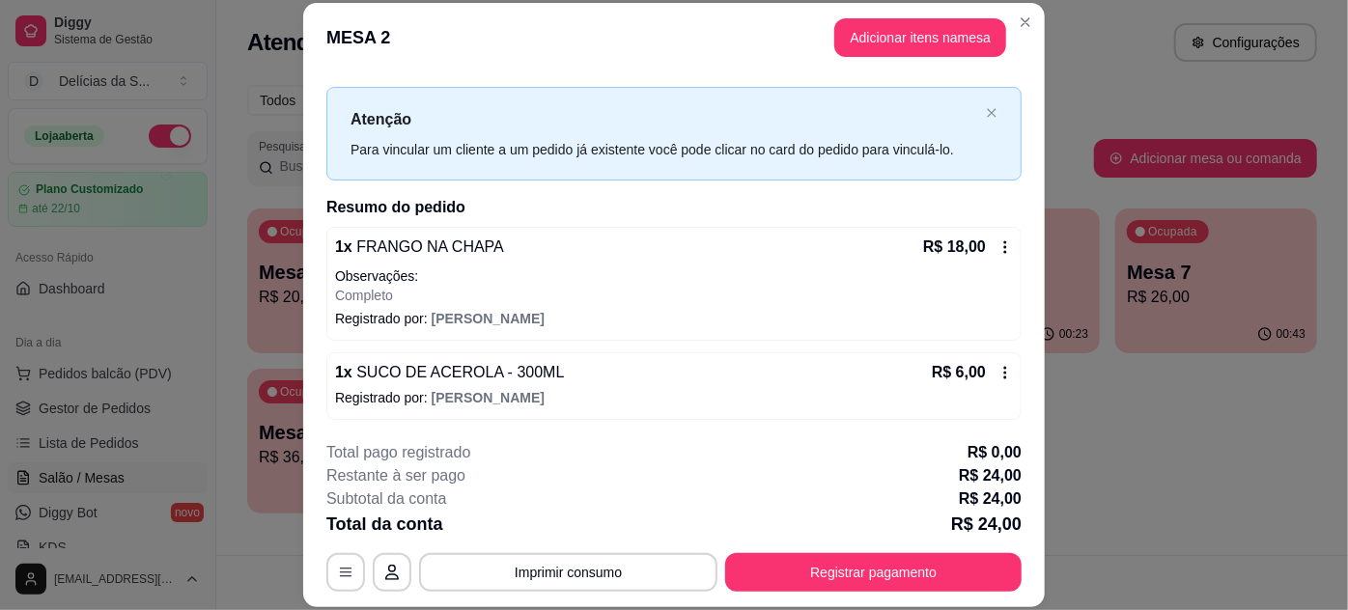
scroll to position [59, 0]
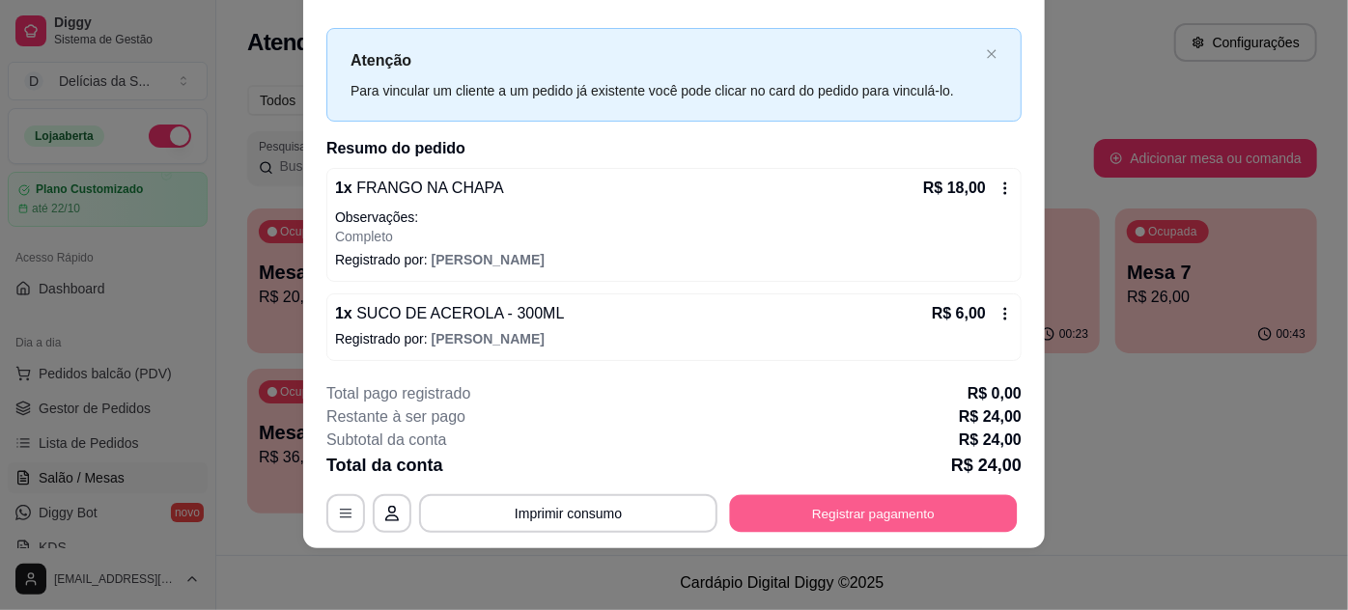
click at [889, 520] on button "Registrar pagamento" at bounding box center [874, 514] width 288 height 38
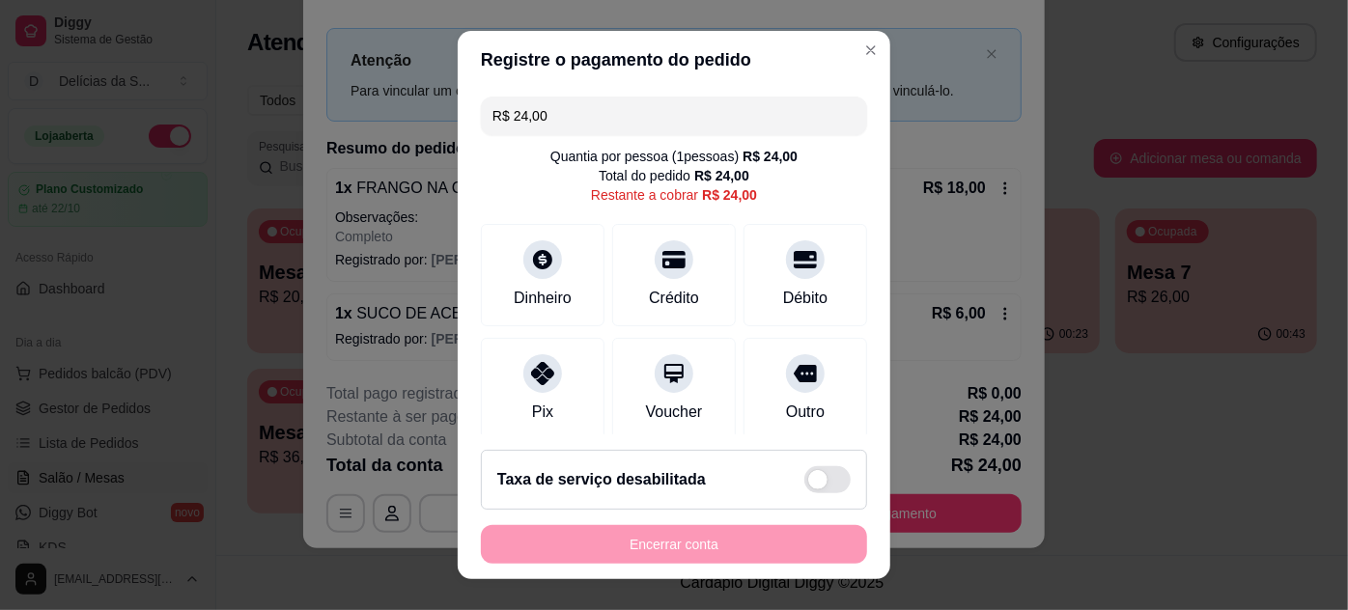
scroll to position [147, 0]
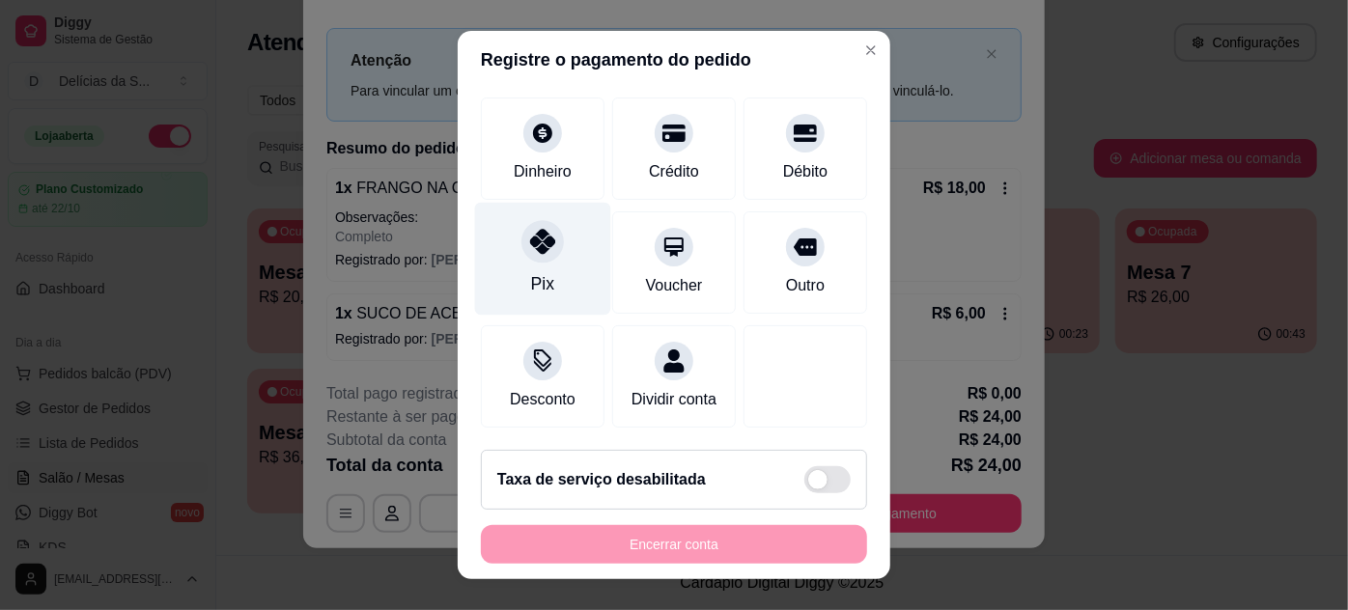
click at [531, 271] on div "Pix" at bounding box center [542, 283] width 23 height 25
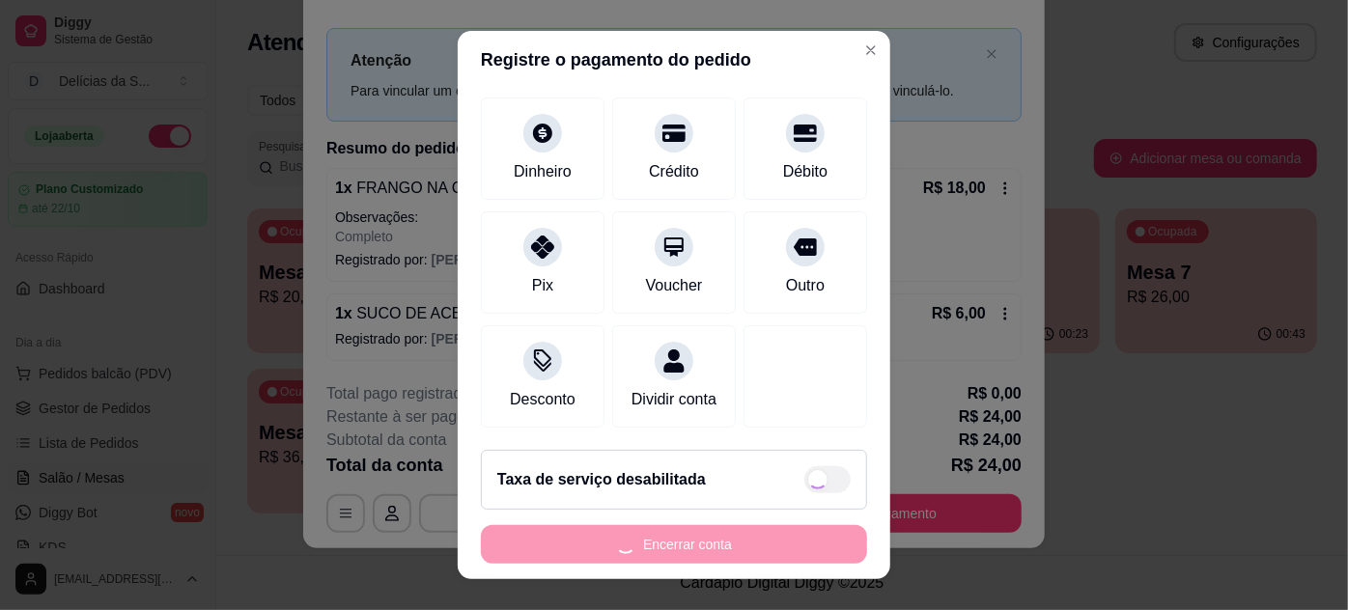
type input "R$ 0,00"
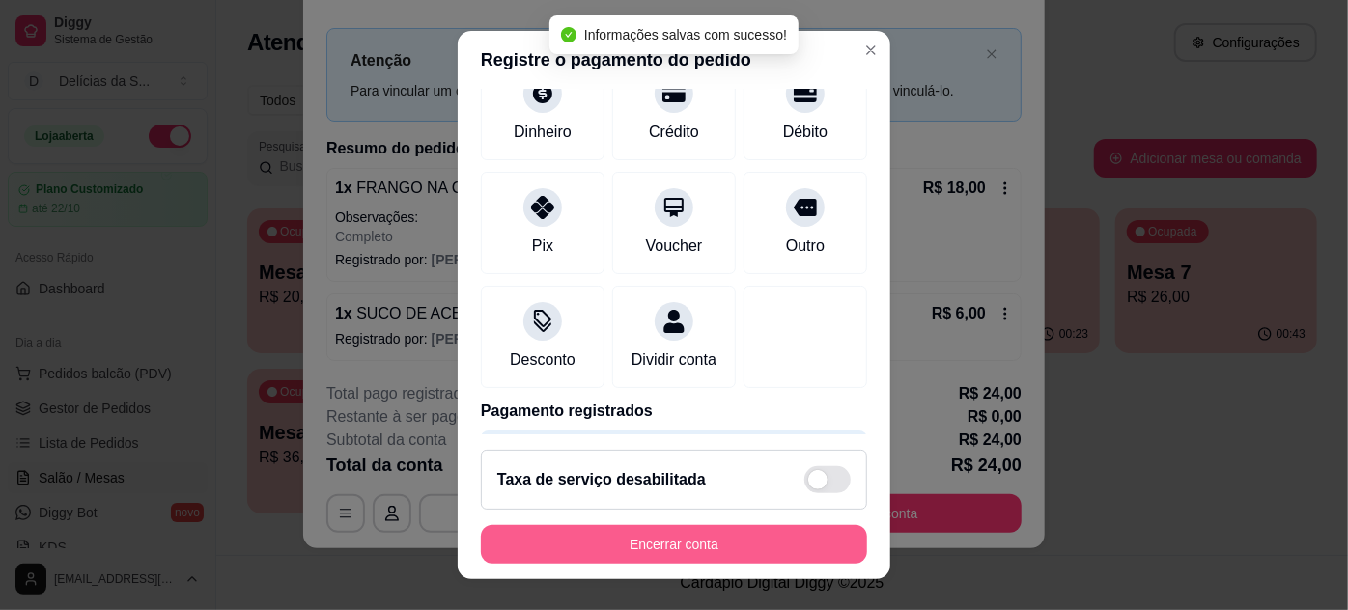
scroll to position [127, 0]
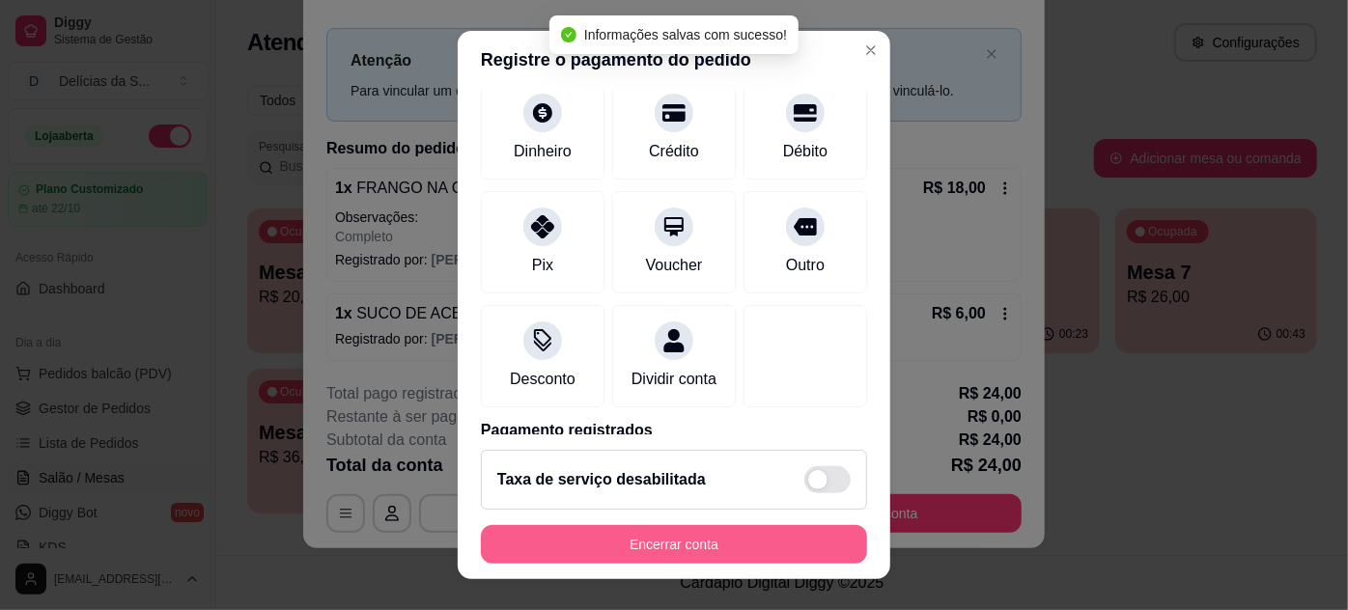
click at [731, 543] on button "Encerrar conta" at bounding box center [674, 544] width 386 height 39
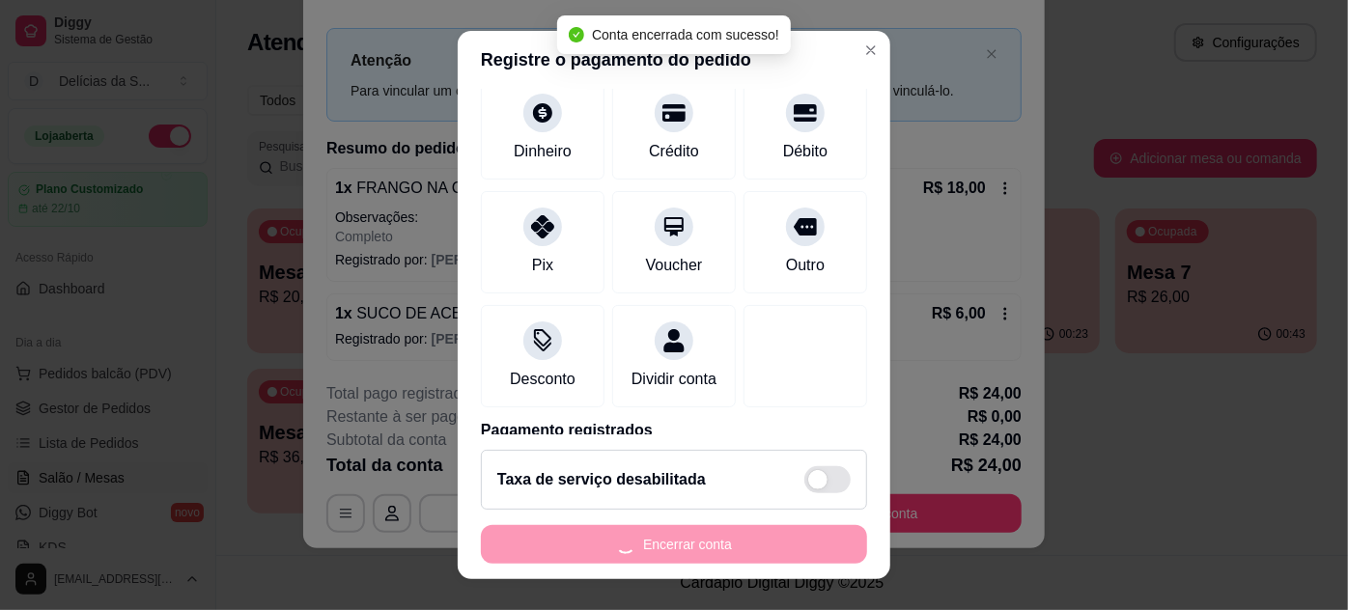
scroll to position [0, 0]
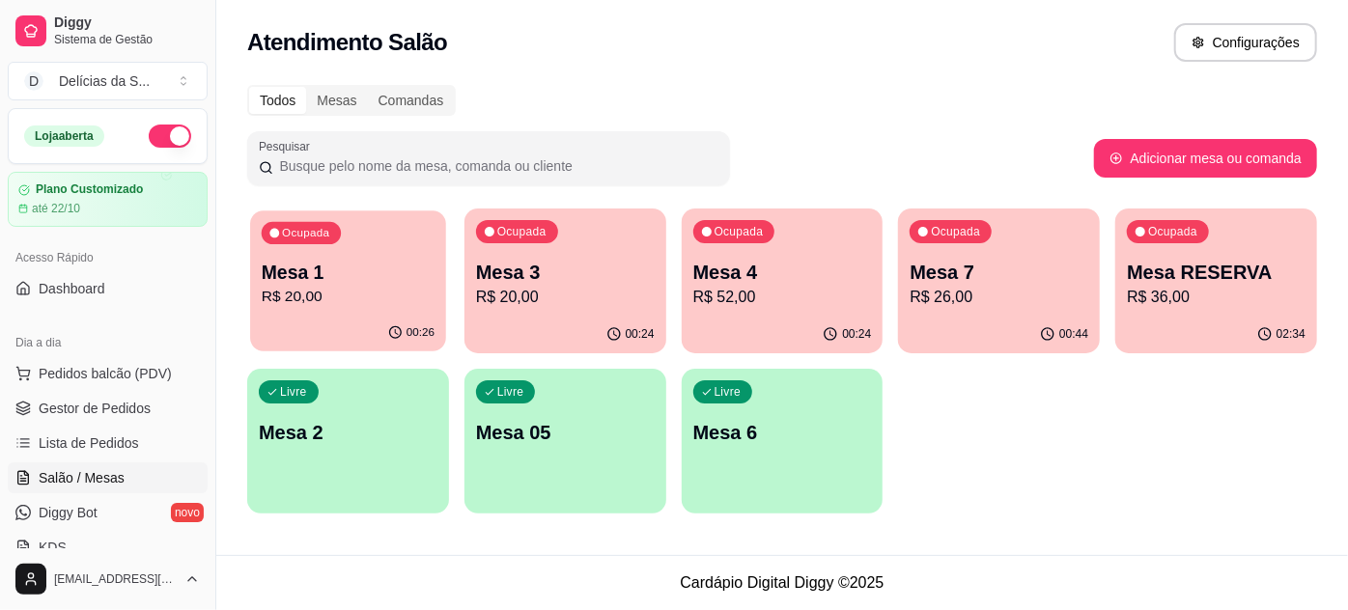
click at [360, 228] on div "Ocupada Mesa 1 R$ 20,00" at bounding box center [348, 263] width 196 height 104
click at [752, 302] on p "R$ 52,00" at bounding box center [781, 297] width 173 height 22
click at [986, 274] on p "Mesa 7" at bounding box center [999, 272] width 179 height 27
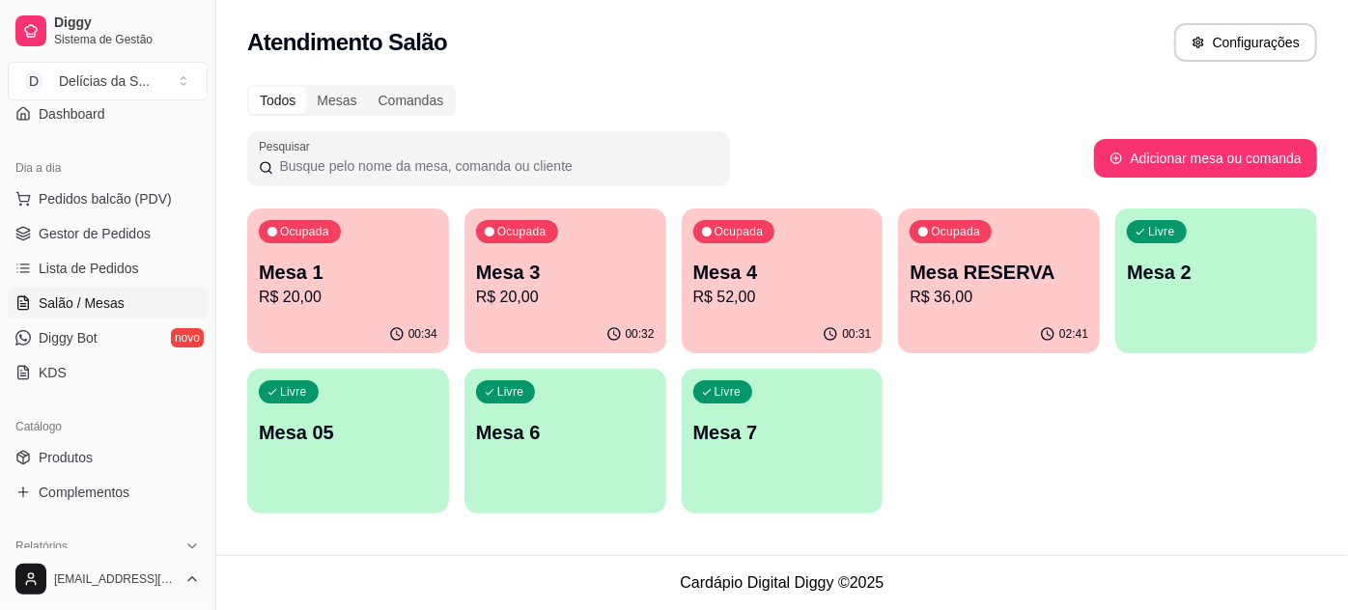
scroll to position [351, 0]
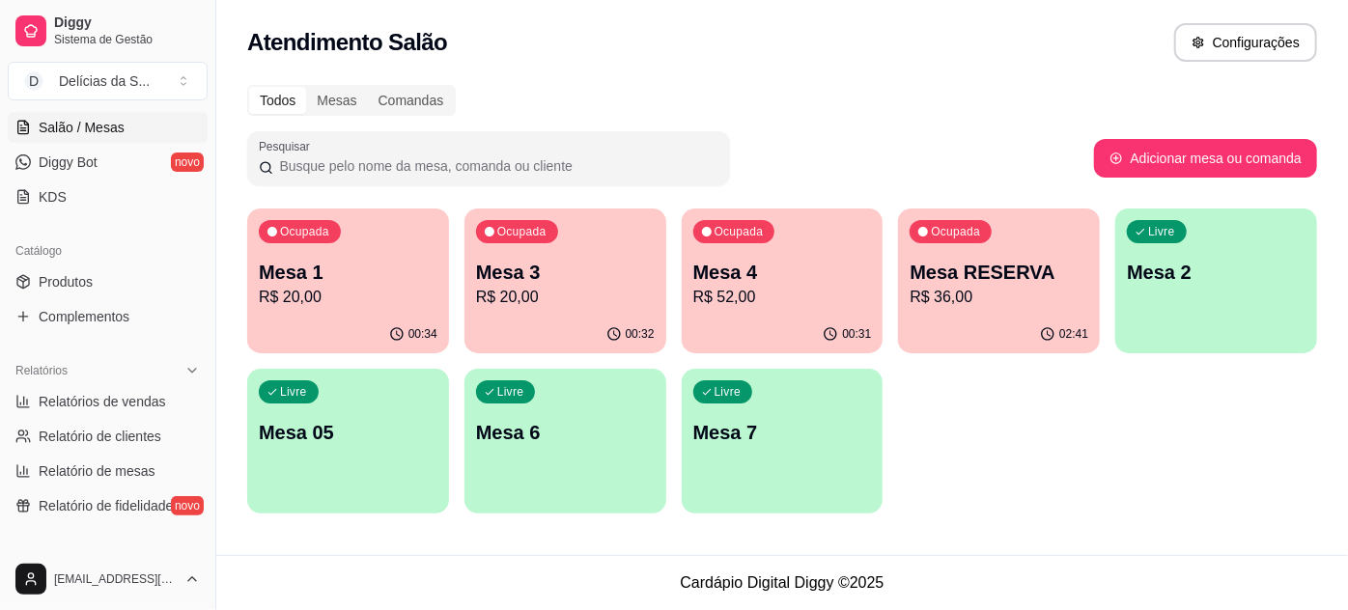
click at [586, 303] on p "R$ 20,00" at bounding box center [565, 297] width 179 height 23
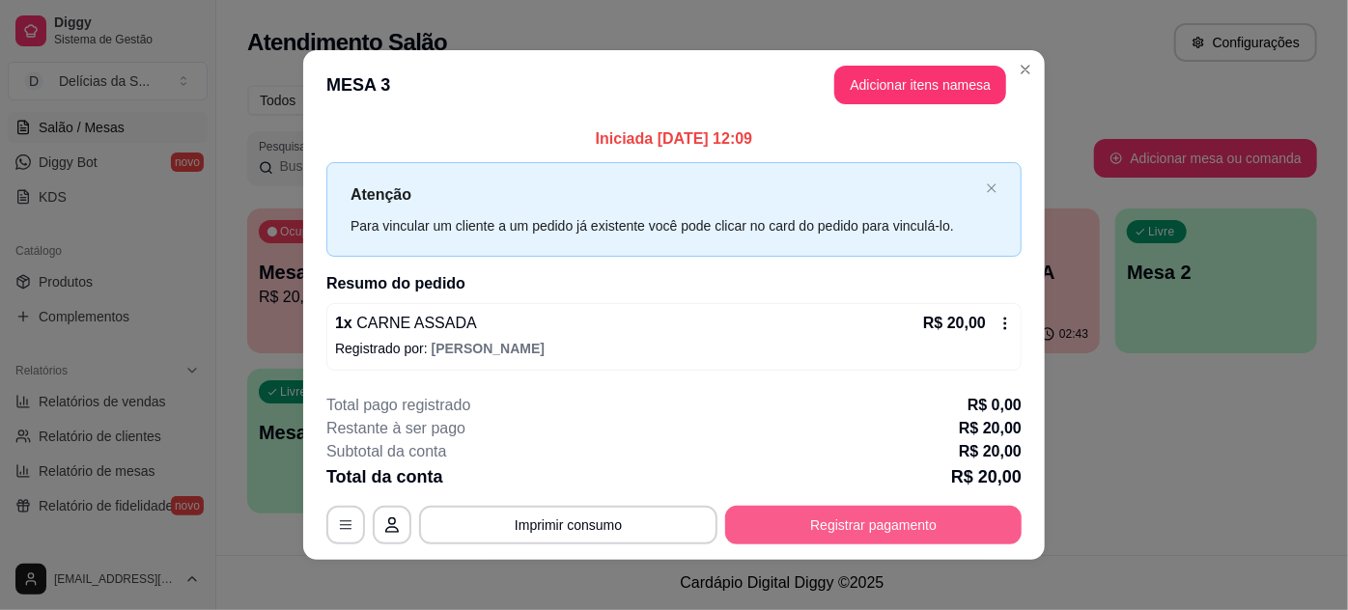
click at [870, 520] on button "Registrar pagamento" at bounding box center [873, 525] width 297 height 39
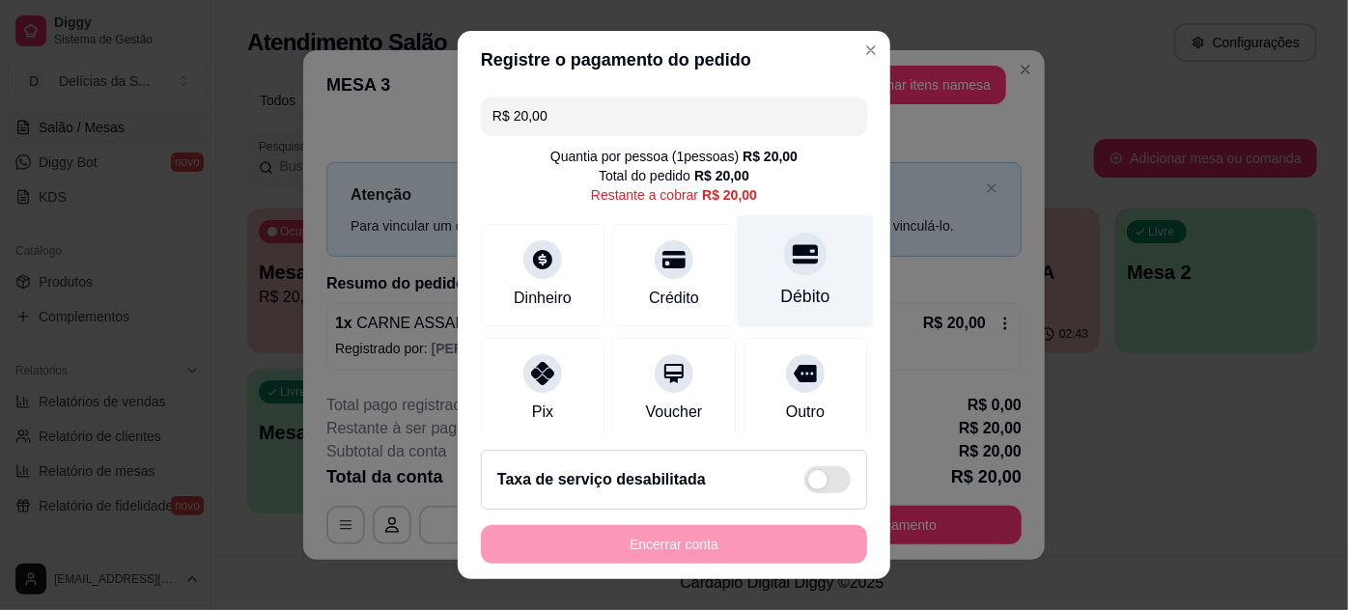
click at [761, 277] on div "Débito" at bounding box center [806, 270] width 136 height 113
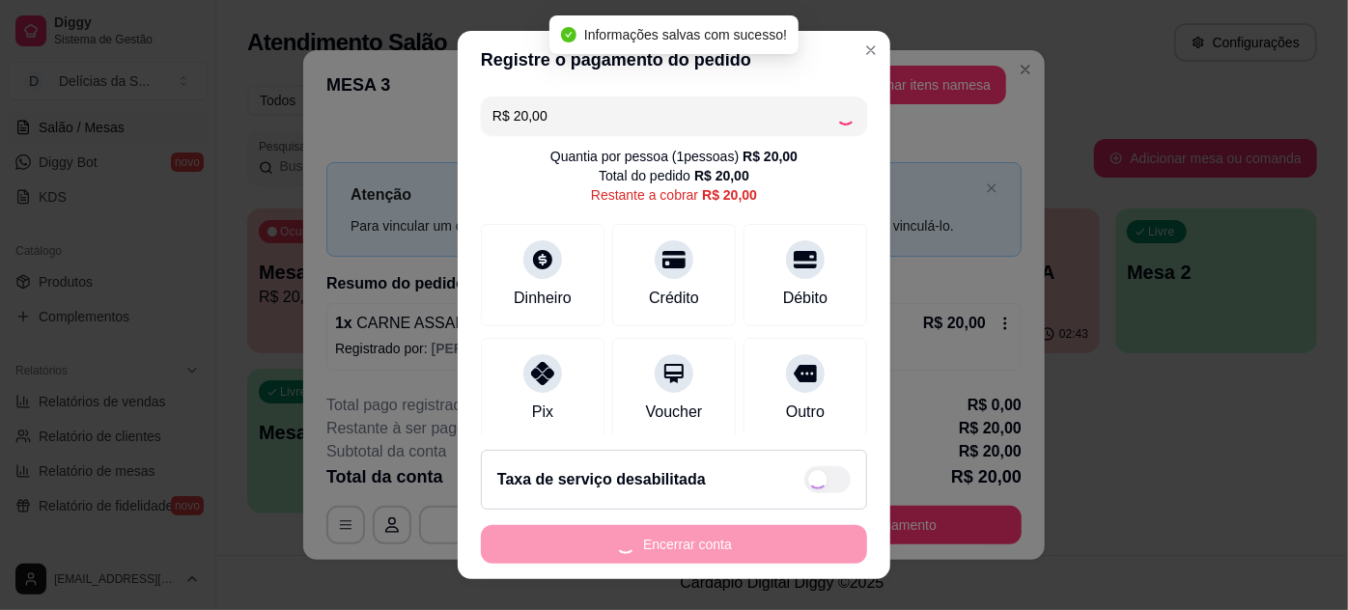
type input "R$ 0,00"
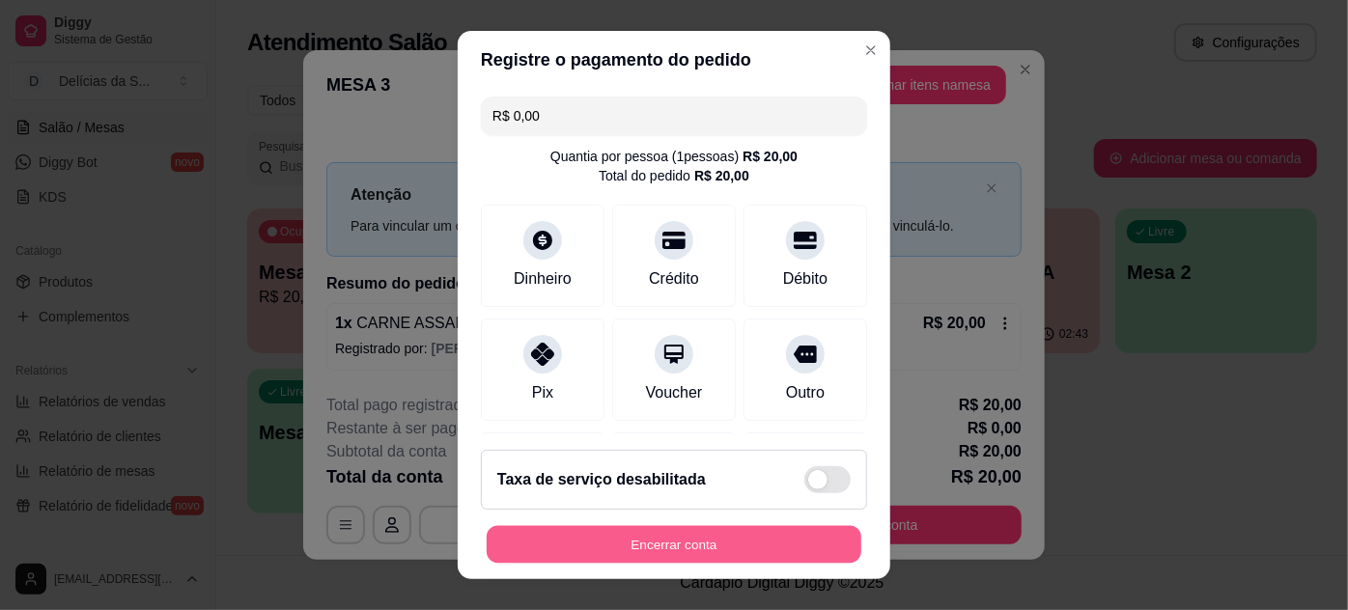
click at [716, 548] on button "Encerrar conta" at bounding box center [674, 545] width 375 height 38
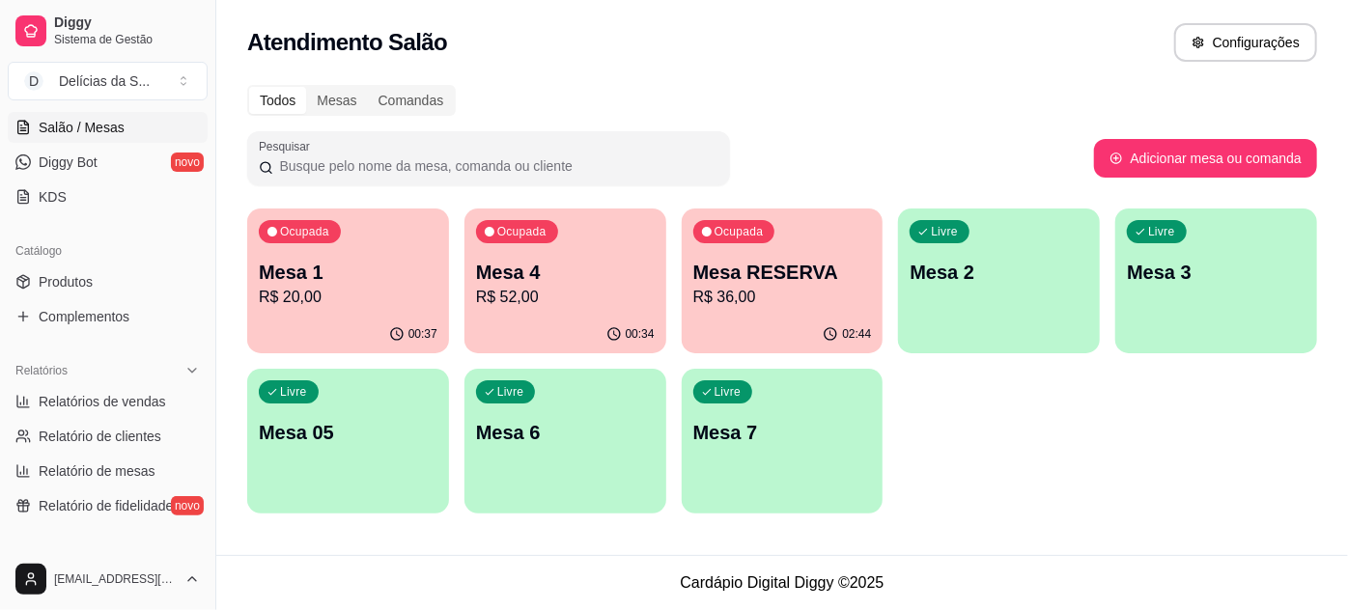
click at [583, 278] on p "Mesa 4" at bounding box center [565, 272] width 179 height 27
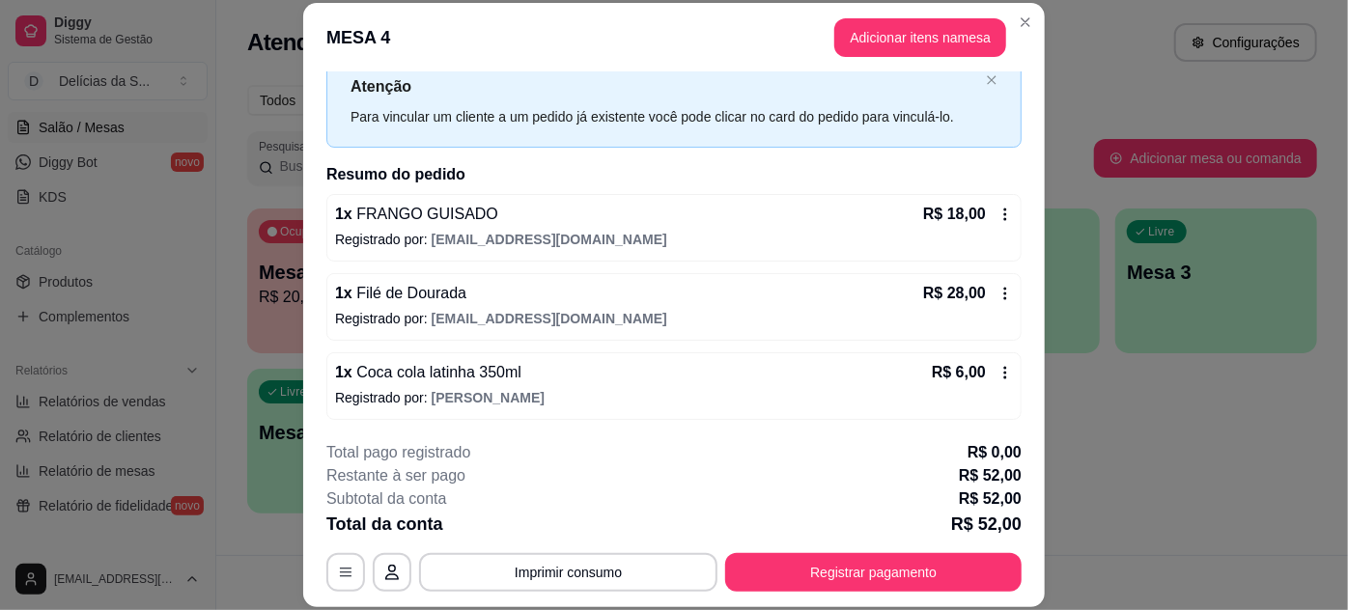
scroll to position [59, 0]
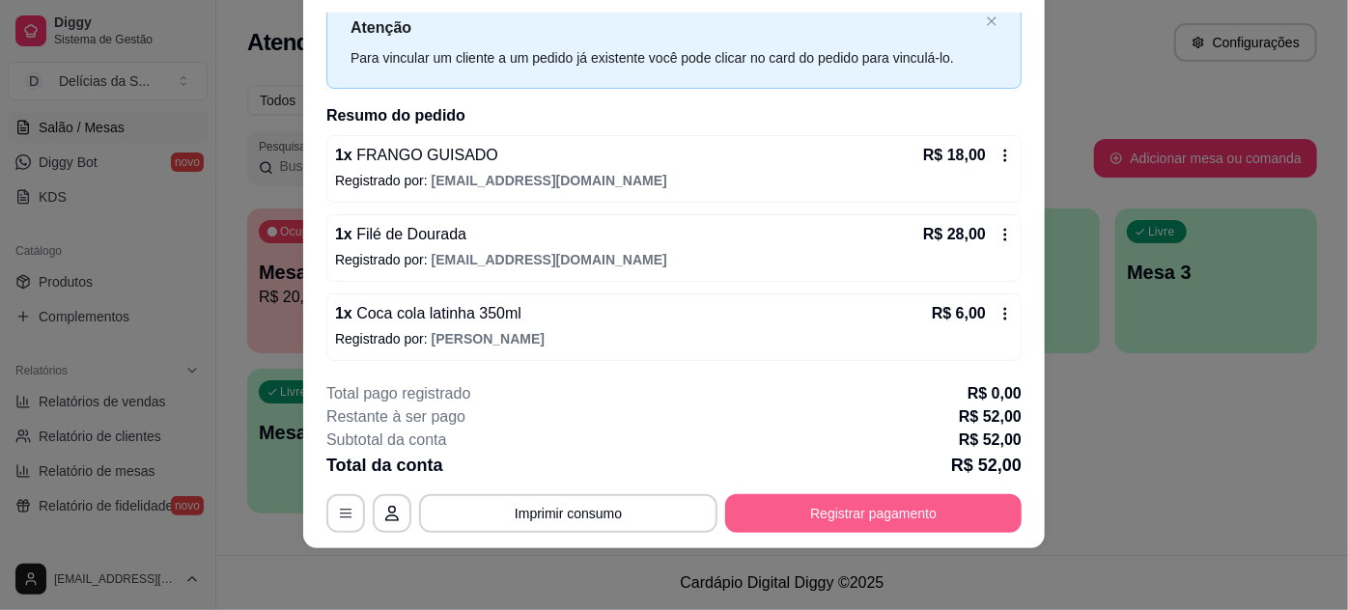
click at [778, 517] on button "Registrar pagamento" at bounding box center [873, 514] width 297 height 39
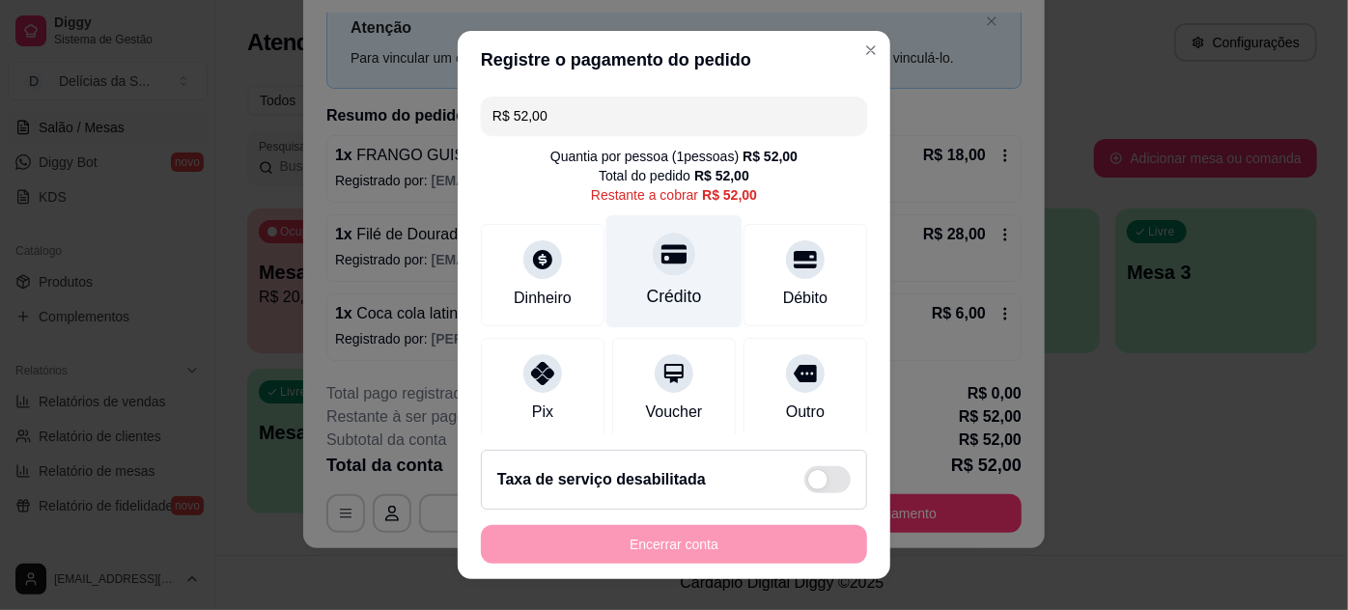
click at [662, 289] on div "Crédito" at bounding box center [674, 296] width 55 height 25
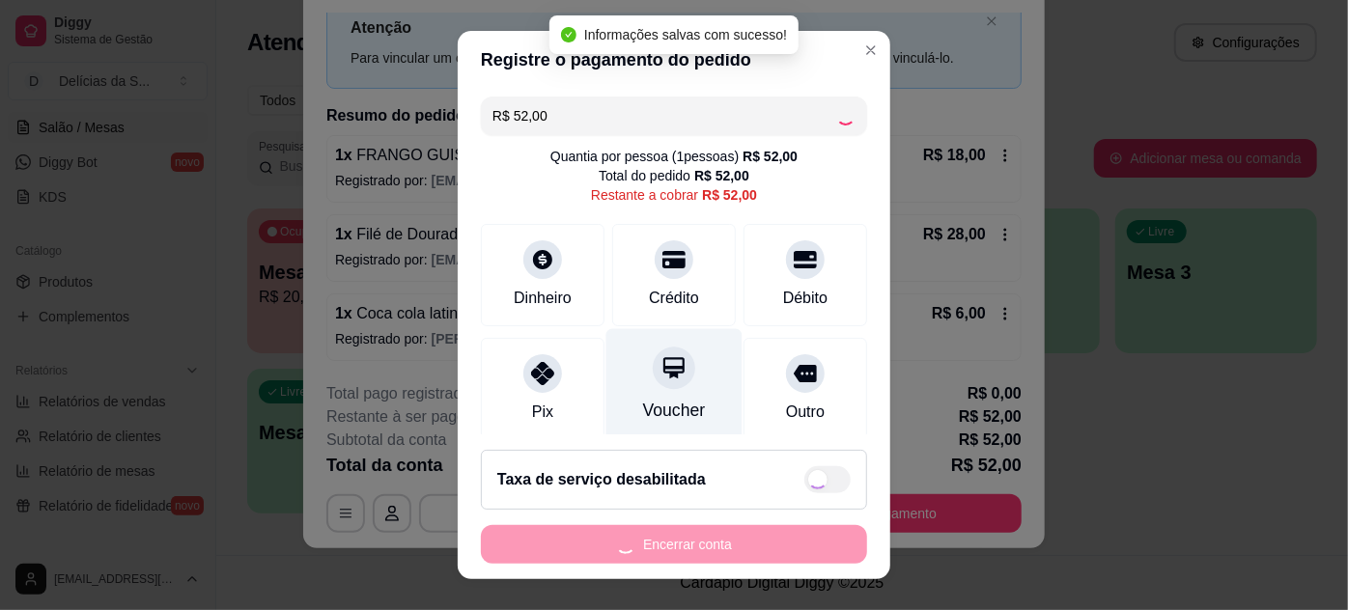
type input "R$ 0,00"
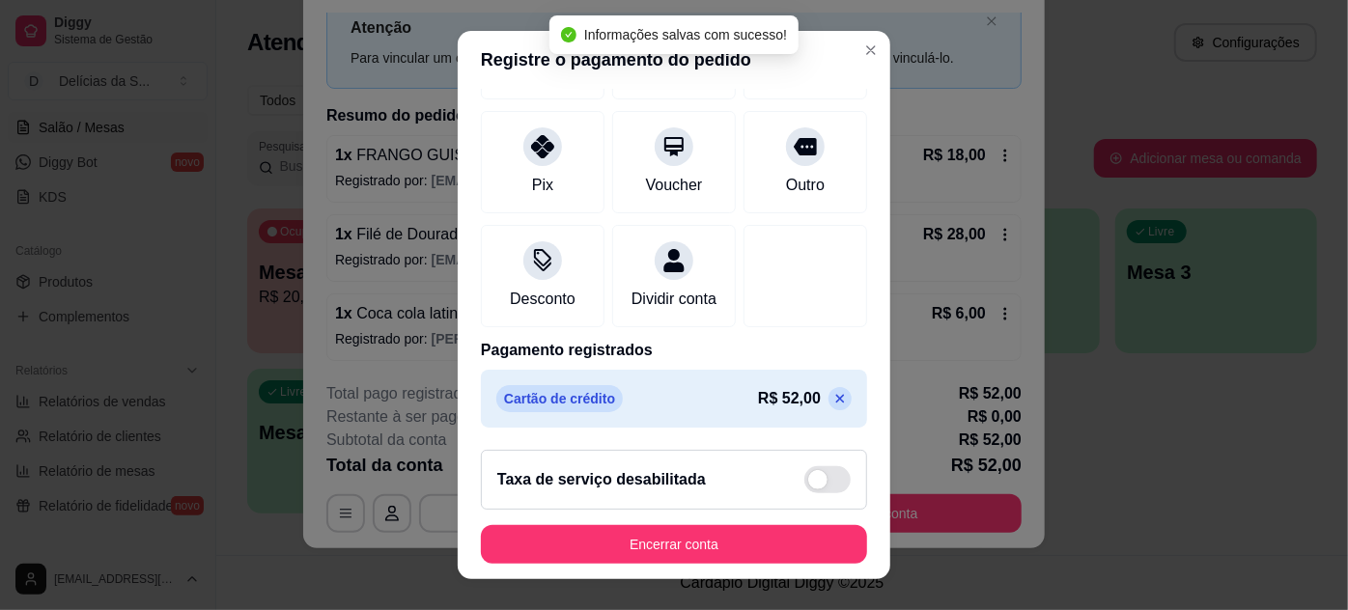
scroll to position [31, 0]
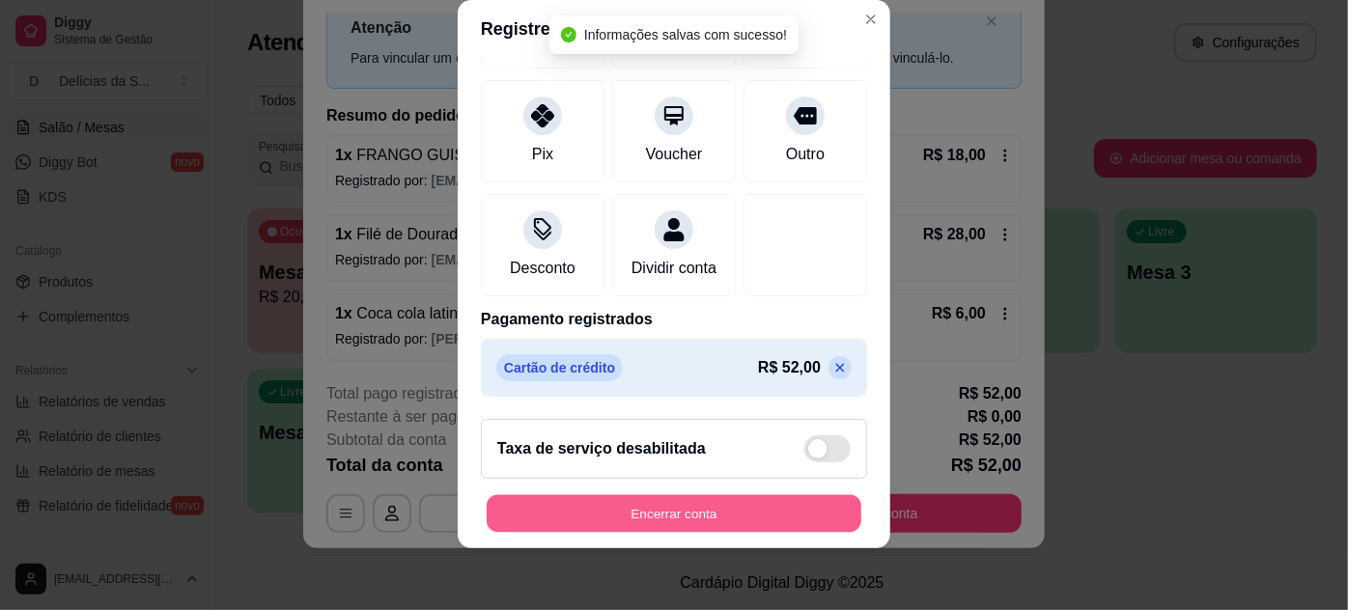
click at [748, 512] on button "Encerrar conta" at bounding box center [674, 515] width 375 height 38
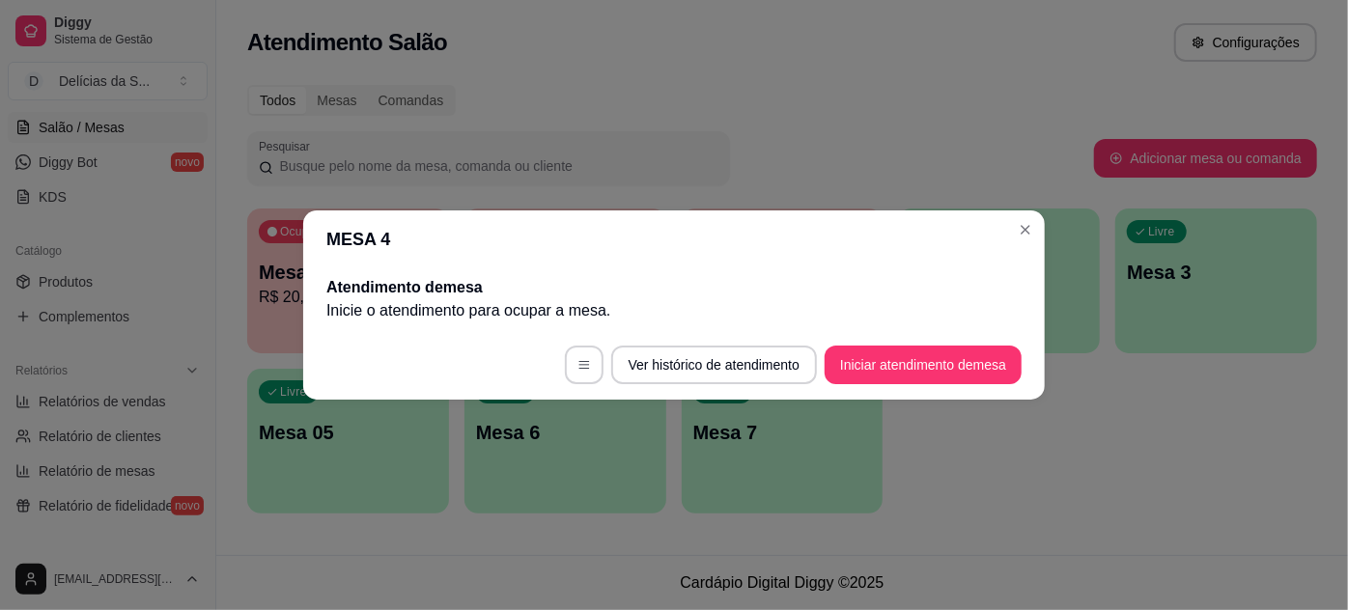
scroll to position [0, 0]
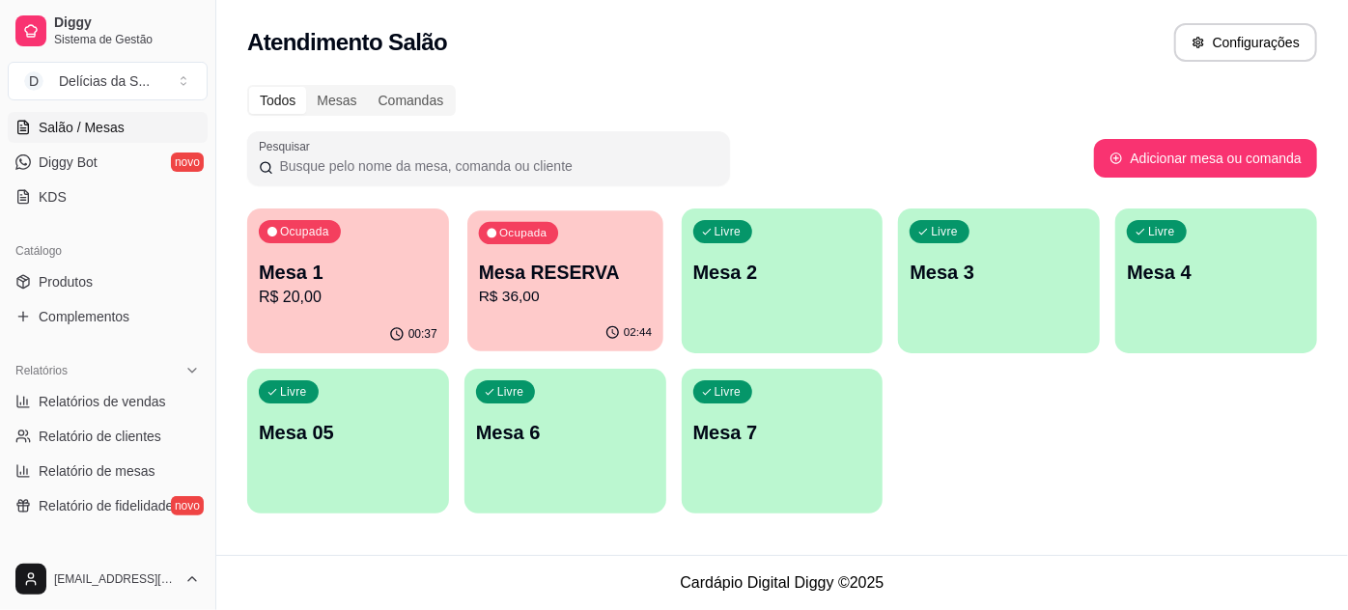
click at [542, 309] on div "Ocupada Mesa RESERVA R$ 36,00" at bounding box center [565, 263] width 196 height 104
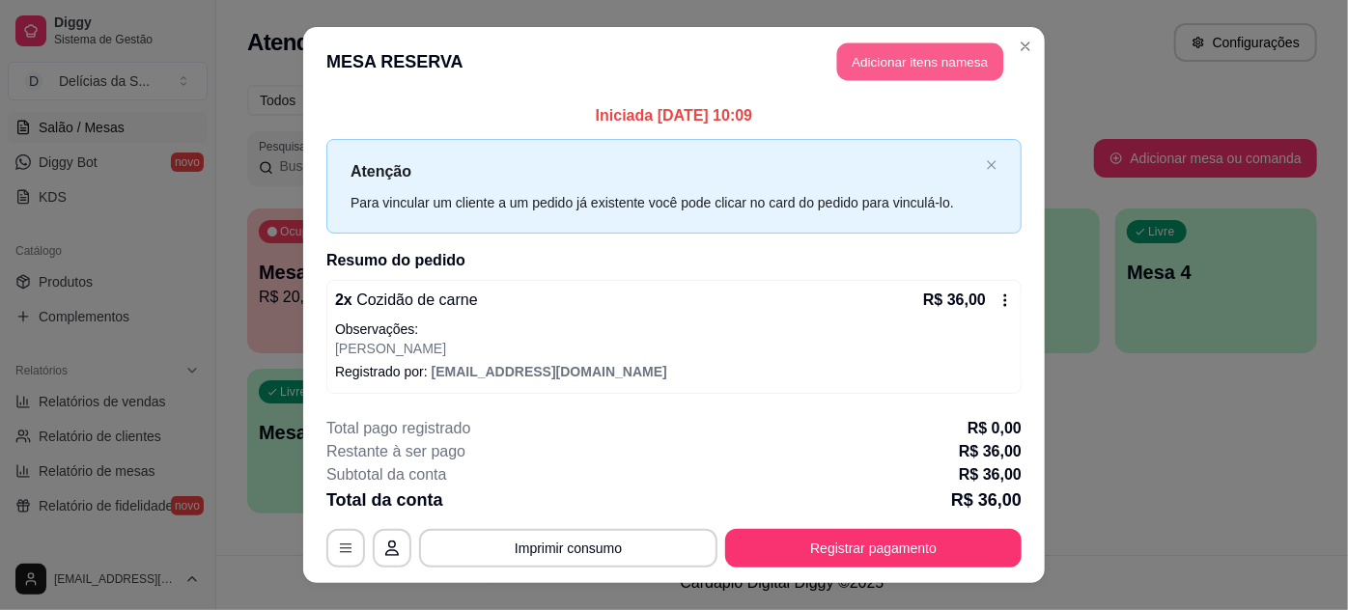
click at [900, 56] on button "Adicionar itens na mesa" at bounding box center [920, 62] width 166 height 38
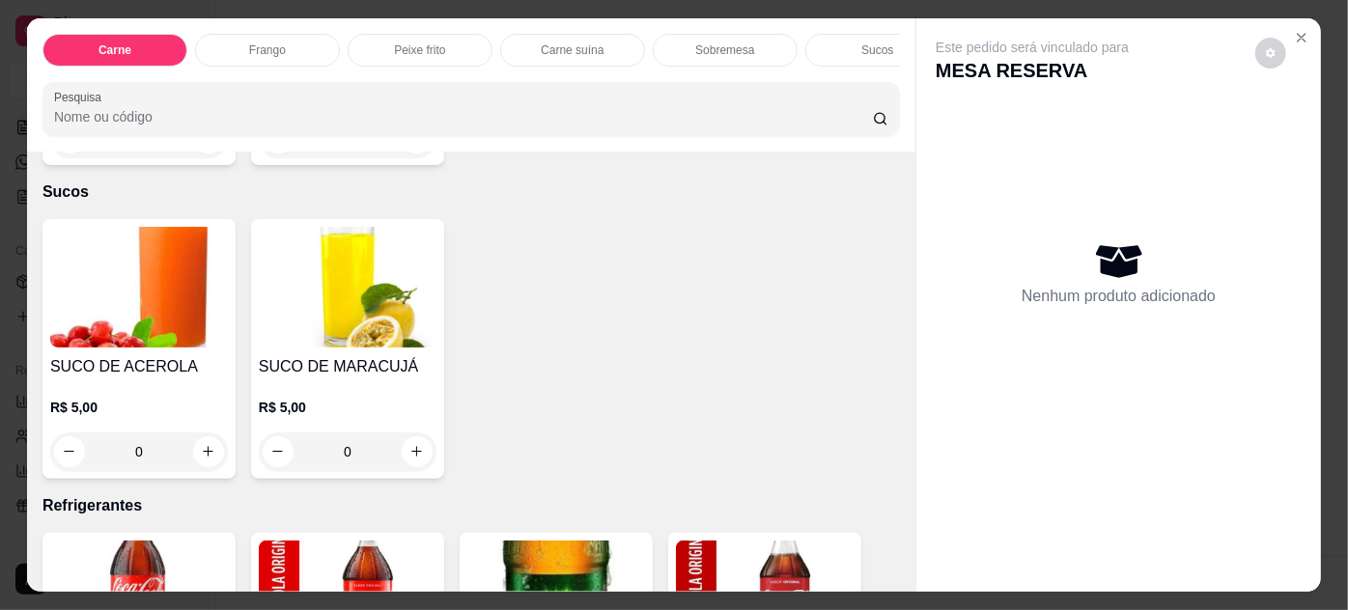
scroll to position [2072, 0]
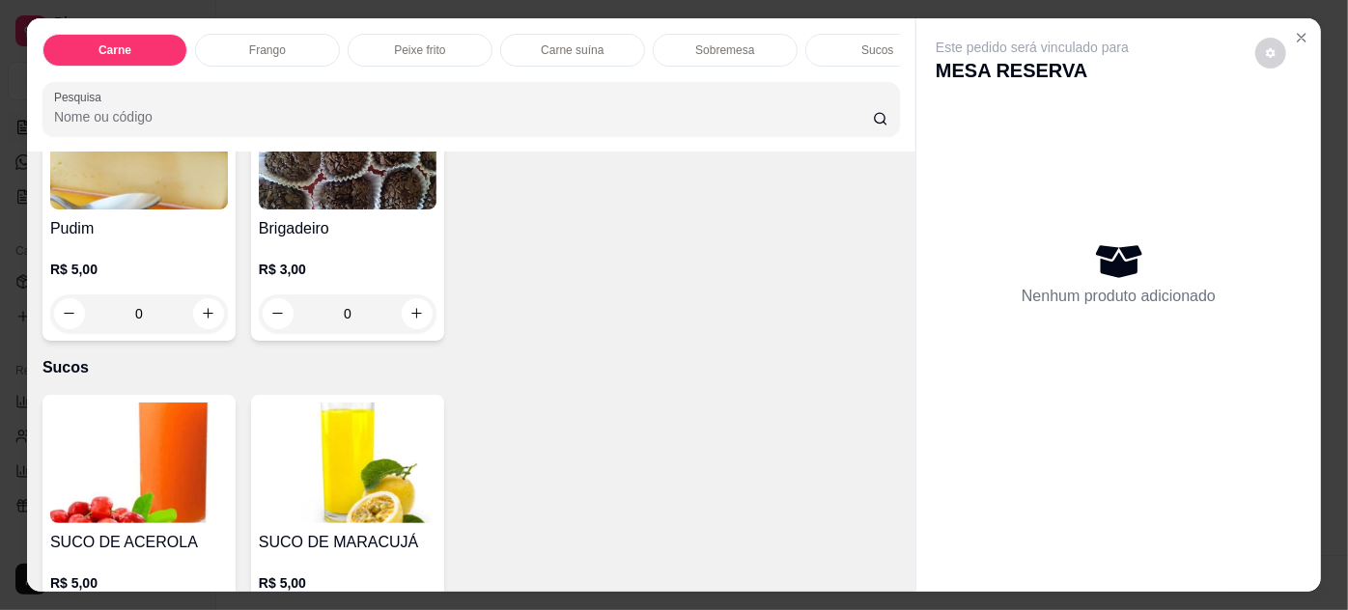
click at [146, 434] on img at bounding box center [139, 463] width 178 height 121
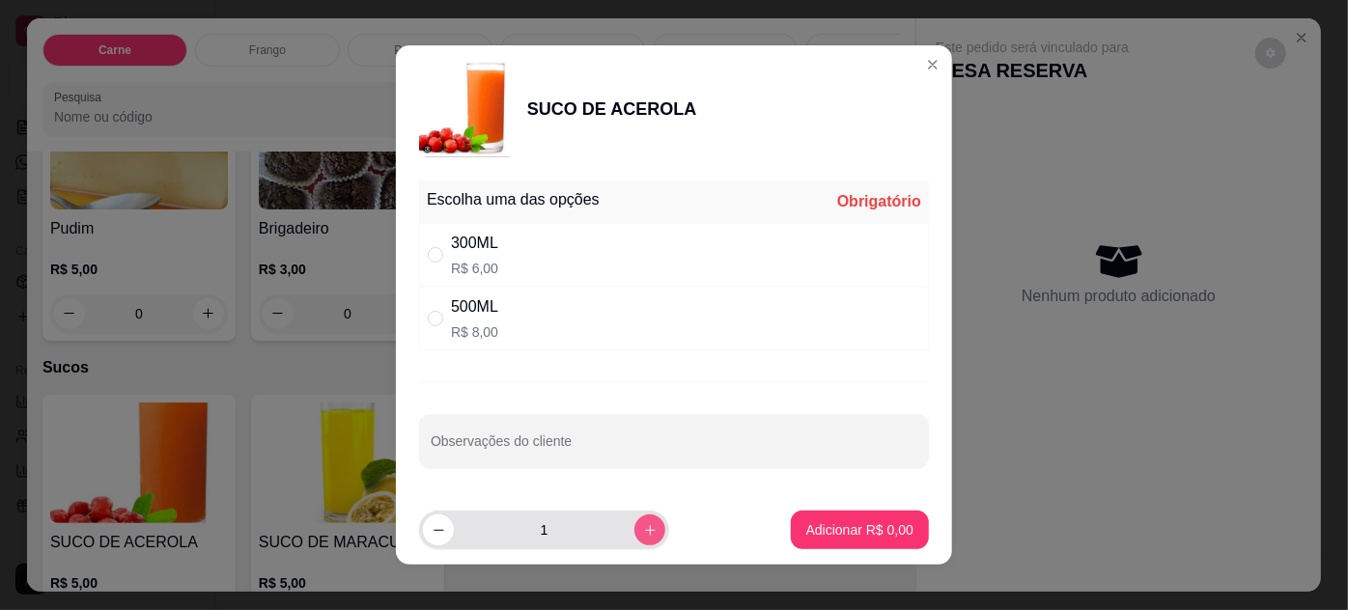
click at [643, 532] on icon "increase-product-quantity" at bounding box center [650, 531] width 14 height 14
type input "2"
click at [489, 247] on div "300ML" at bounding box center [474, 243] width 47 height 23
radio input "true"
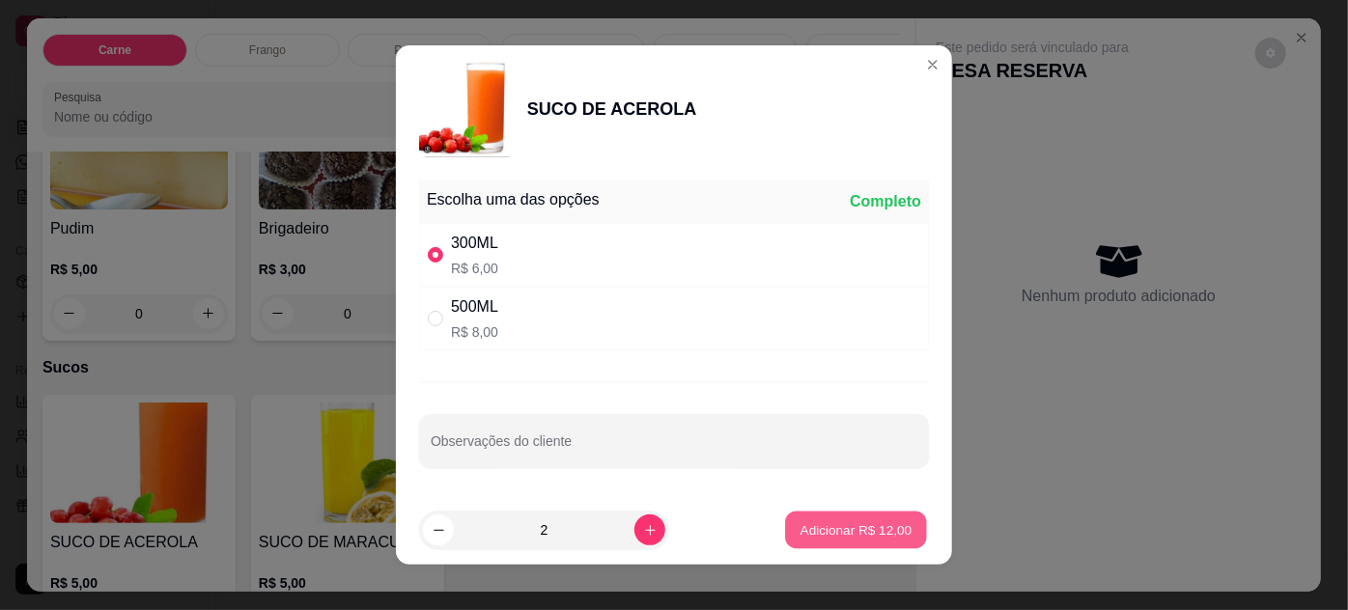
click at [839, 527] on p "Adicionar R$ 12,00" at bounding box center [857, 530] width 112 height 18
type input "2"
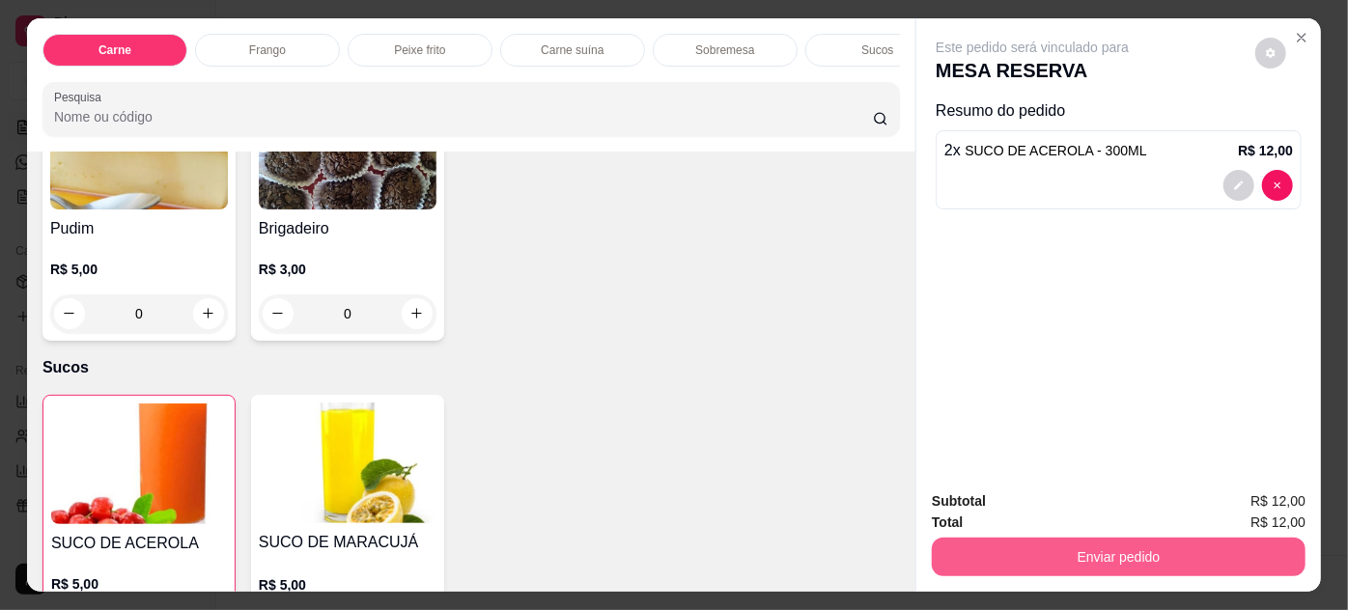
click at [1000, 555] on button "Enviar pedido" at bounding box center [1119, 557] width 374 height 39
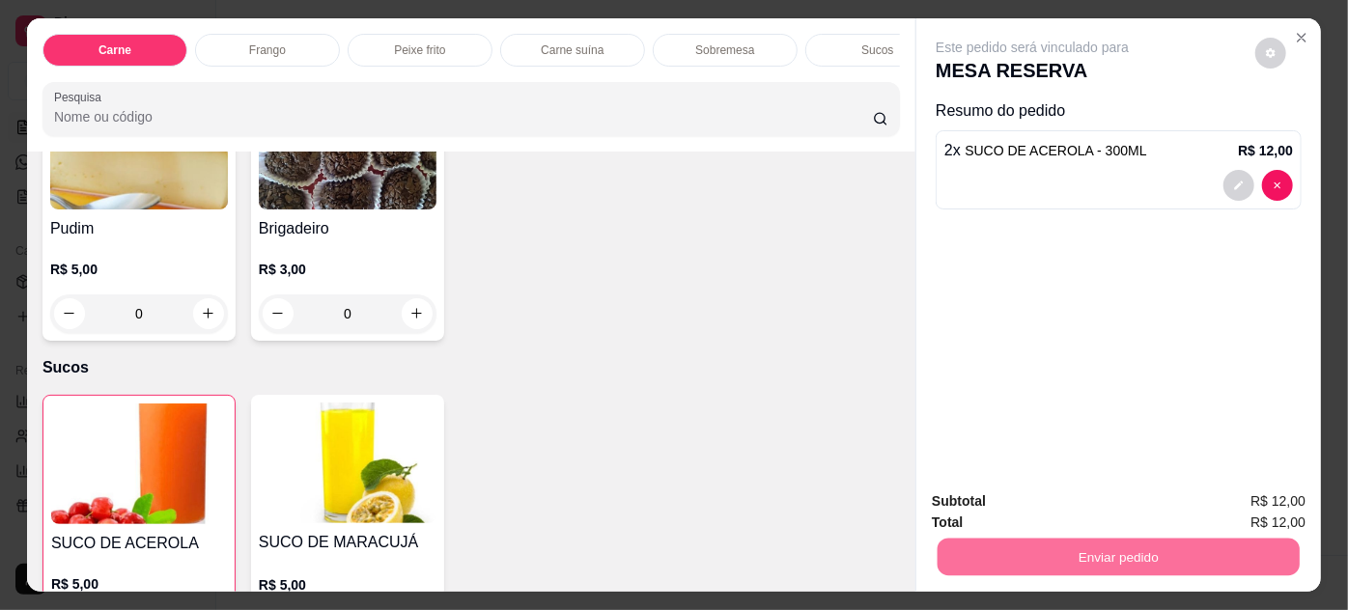
click at [1254, 496] on button "Enviar pedido" at bounding box center [1257, 503] width 106 height 36
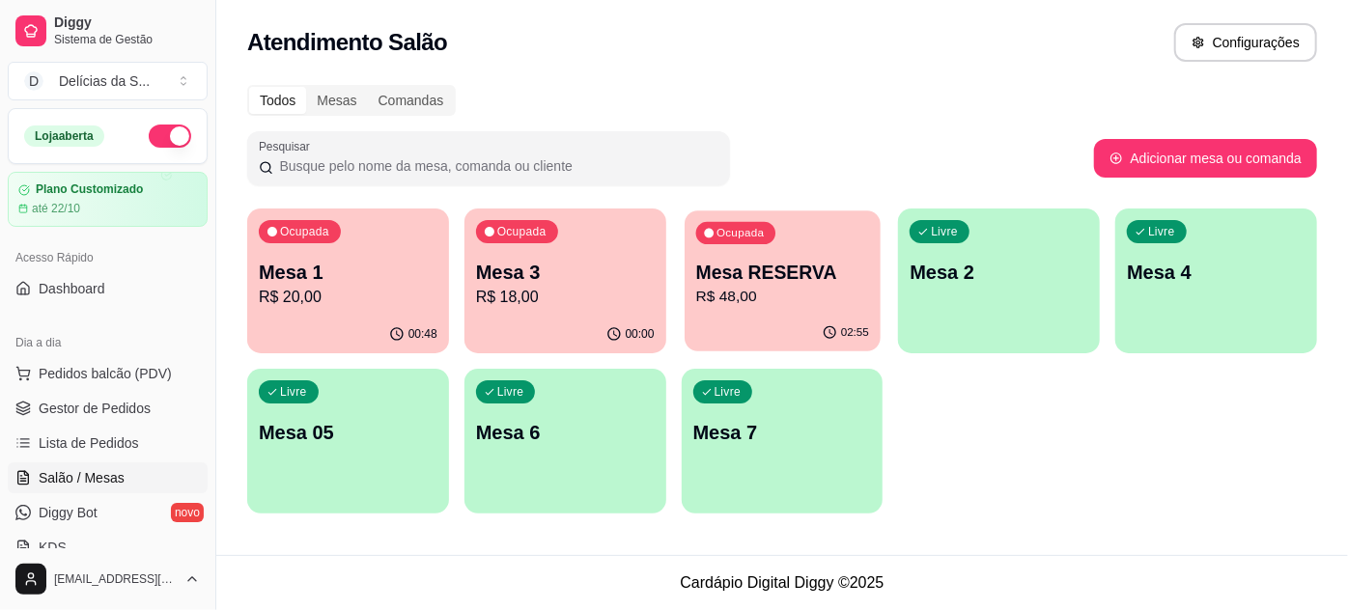
click at [780, 287] on p "R$ 48,00" at bounding box center [781, 297] width 173 height 22
click at [741, 288] on p "R$ 48,00" at bounding box center [781, 297] width 173 height 22
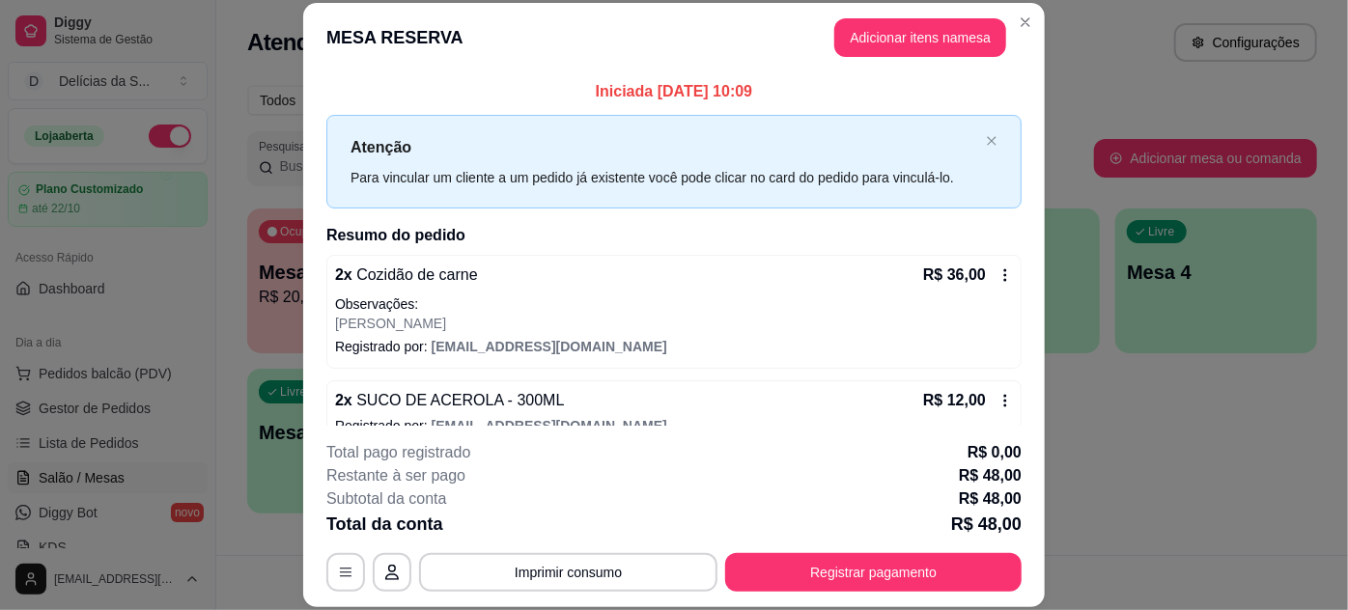
scroll to position [28, 0]
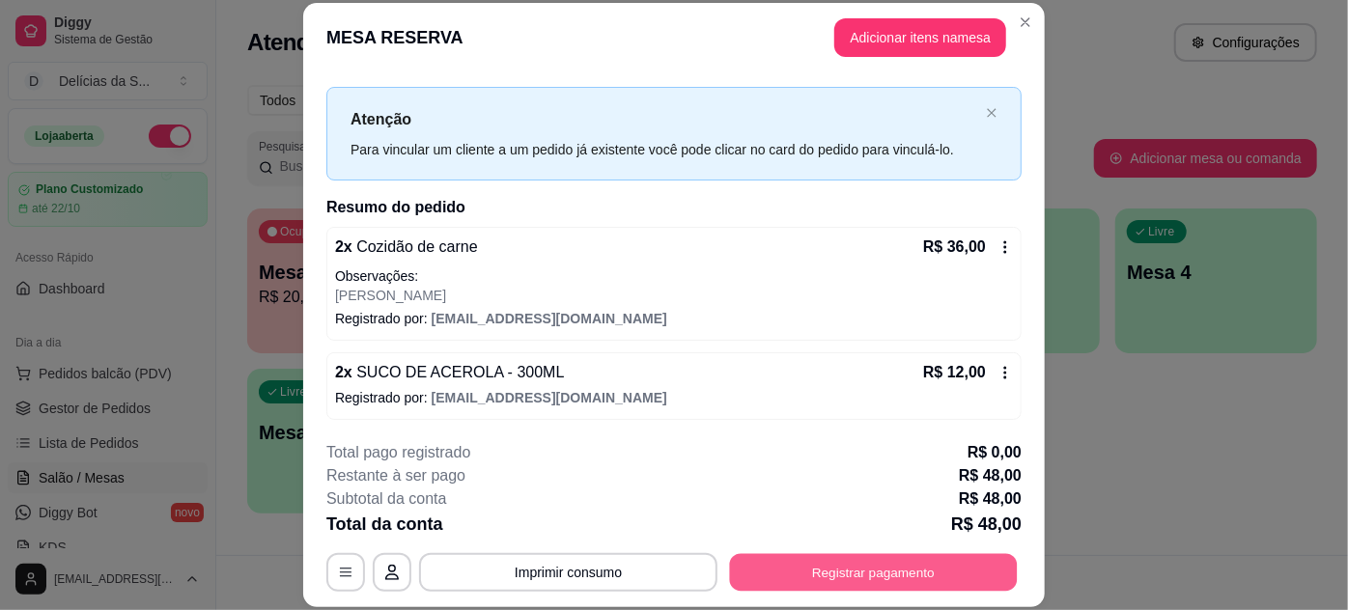
click at [798, 575] on button "Registrar pagamento" at bounding box center [874, 572] width 288 height 38
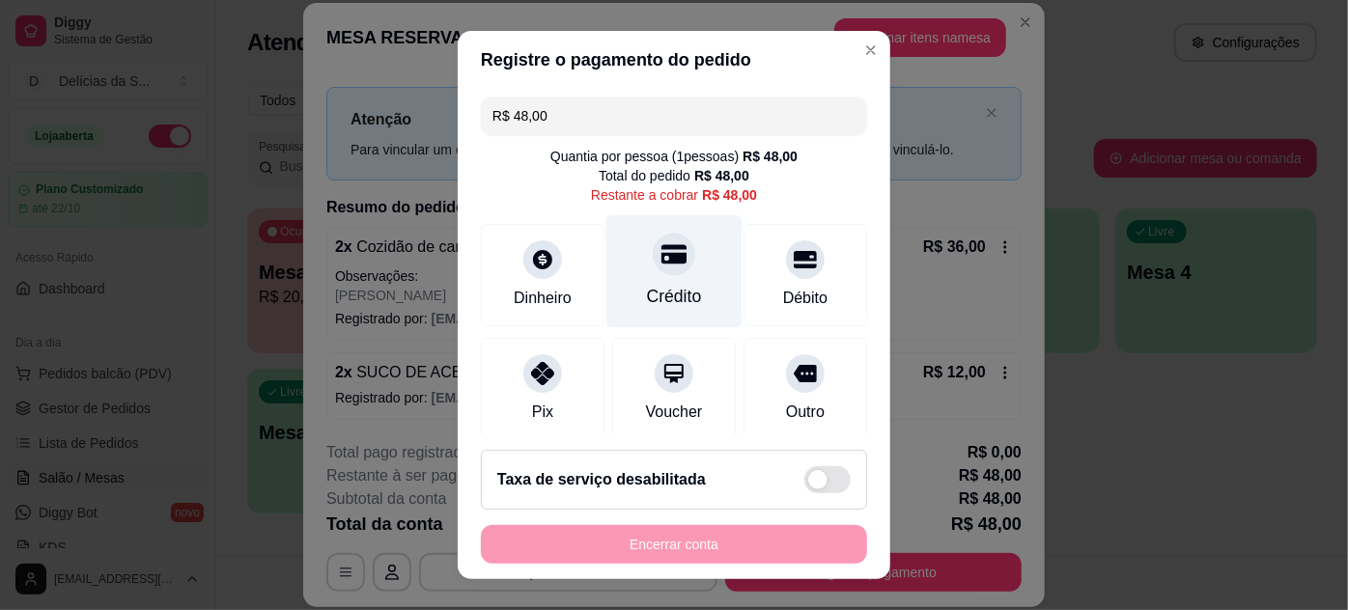
click at [653, 269] on div at bounding box center [674, 254] width 42 height 42
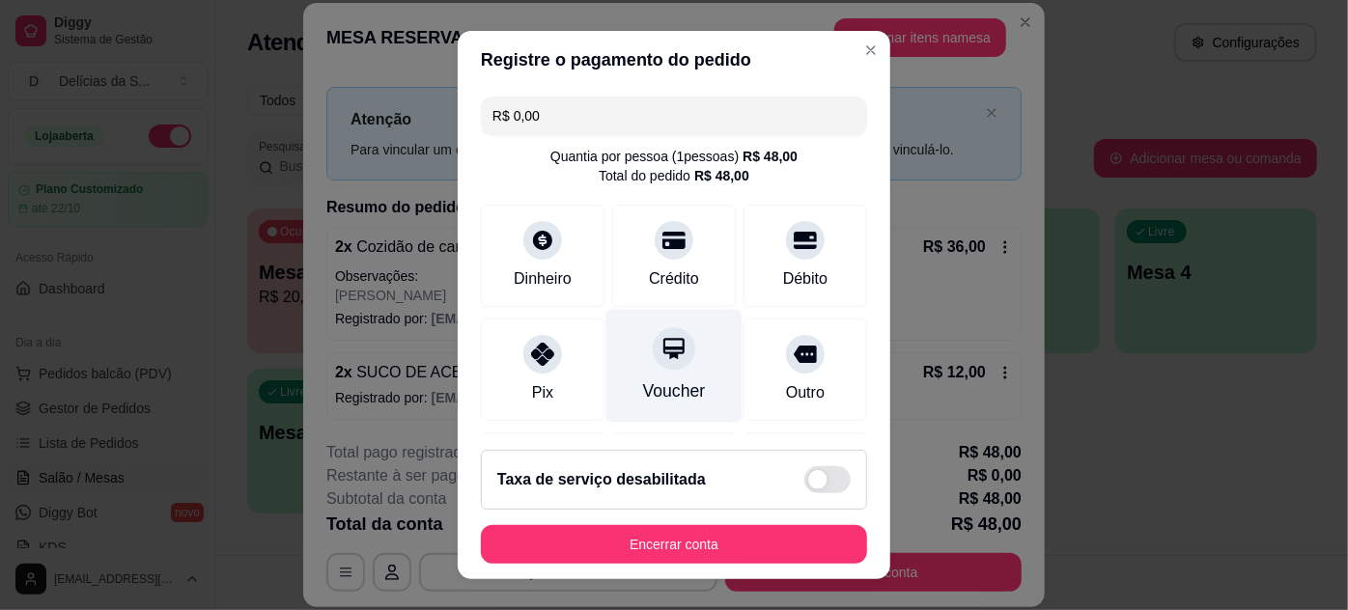
scroll to position [229, 0]
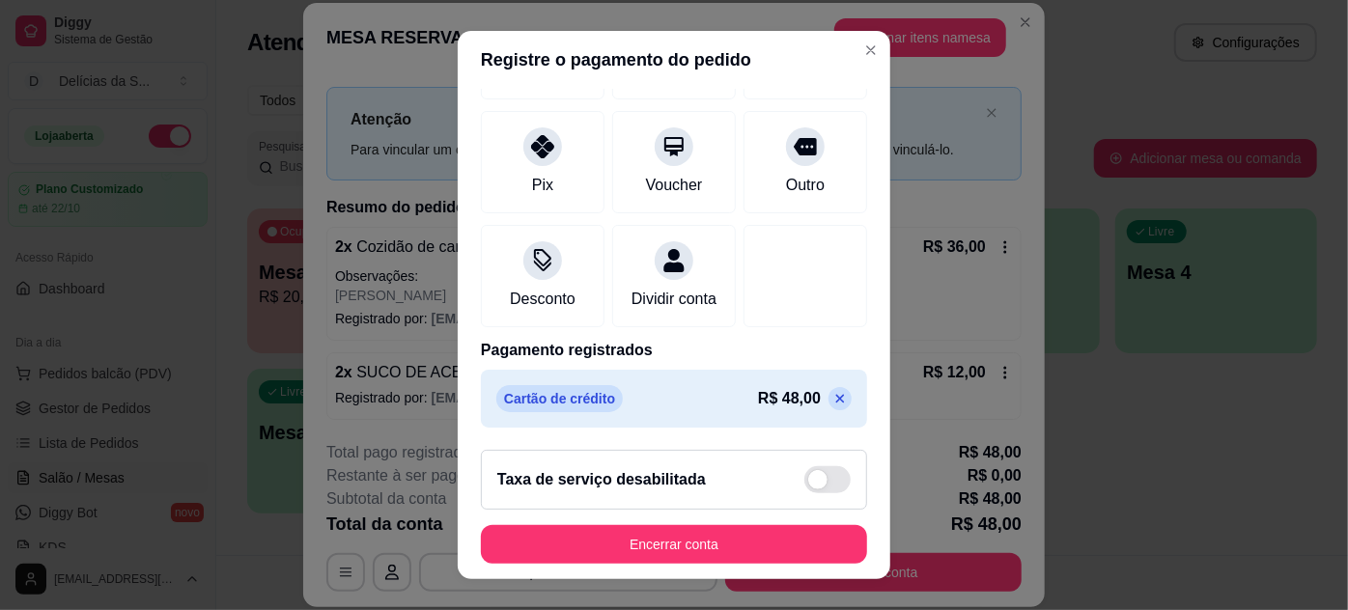
click at [836, 398] on icon at bounding box center [840, 398] width 9 height 9
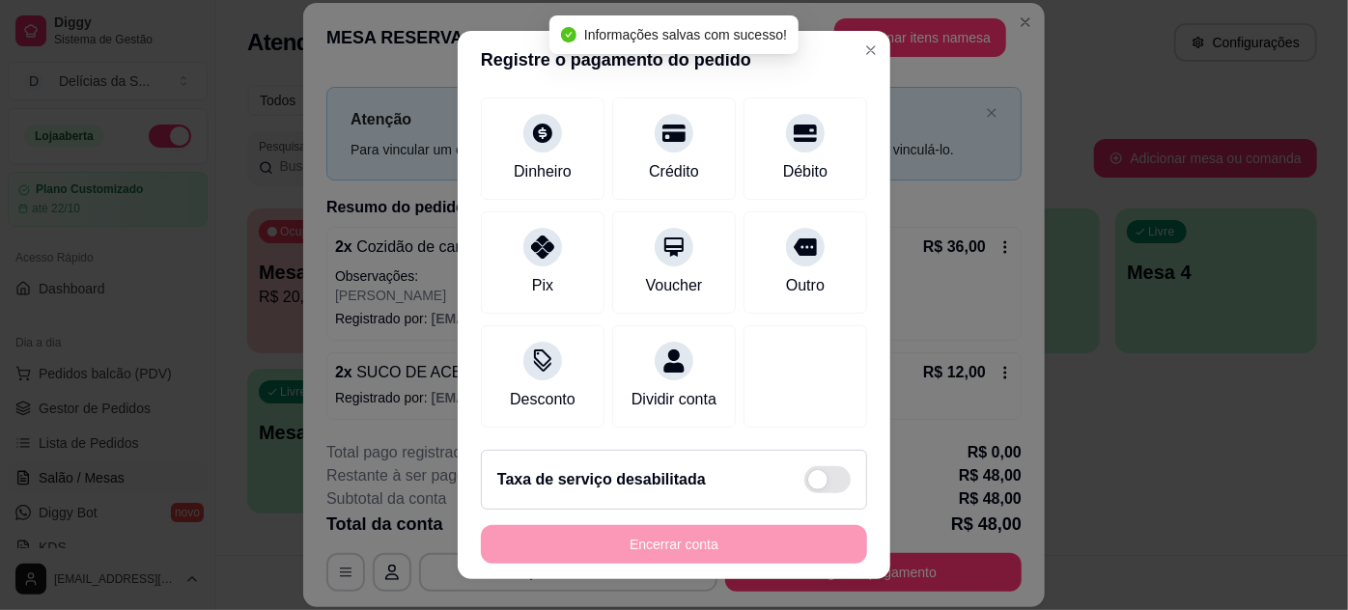
scroll to position [0, 0]
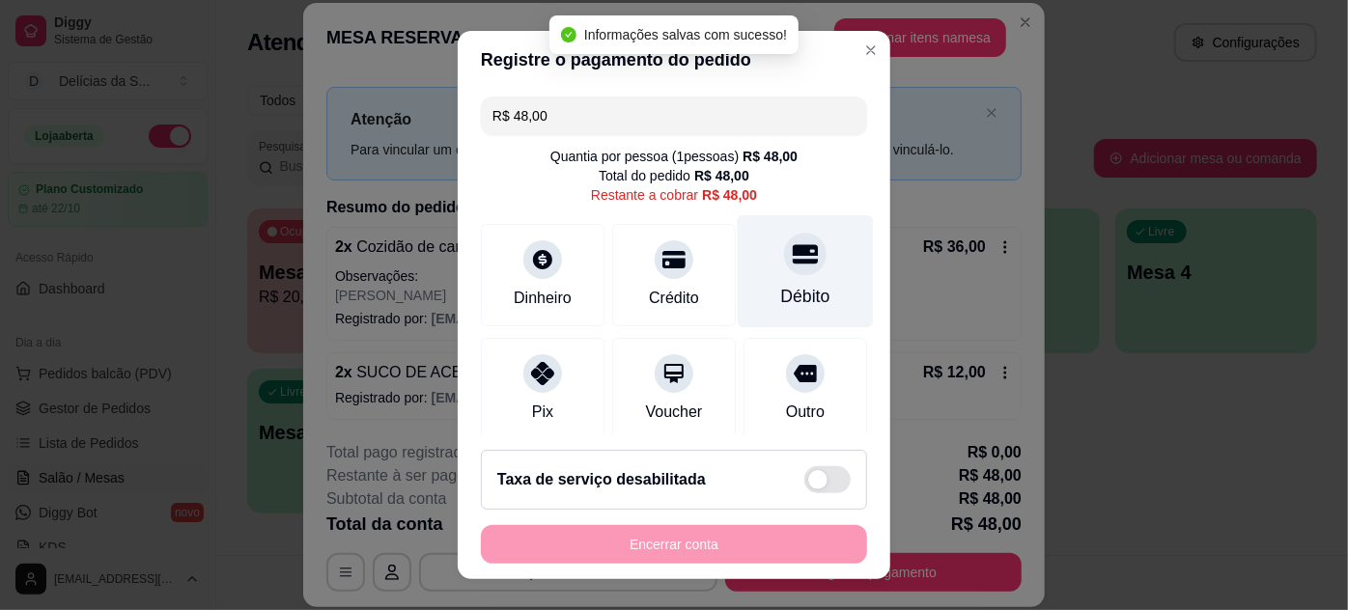
click at [781, 304] on div "Débito" at bounding box center [805, 296] width 49 height 25
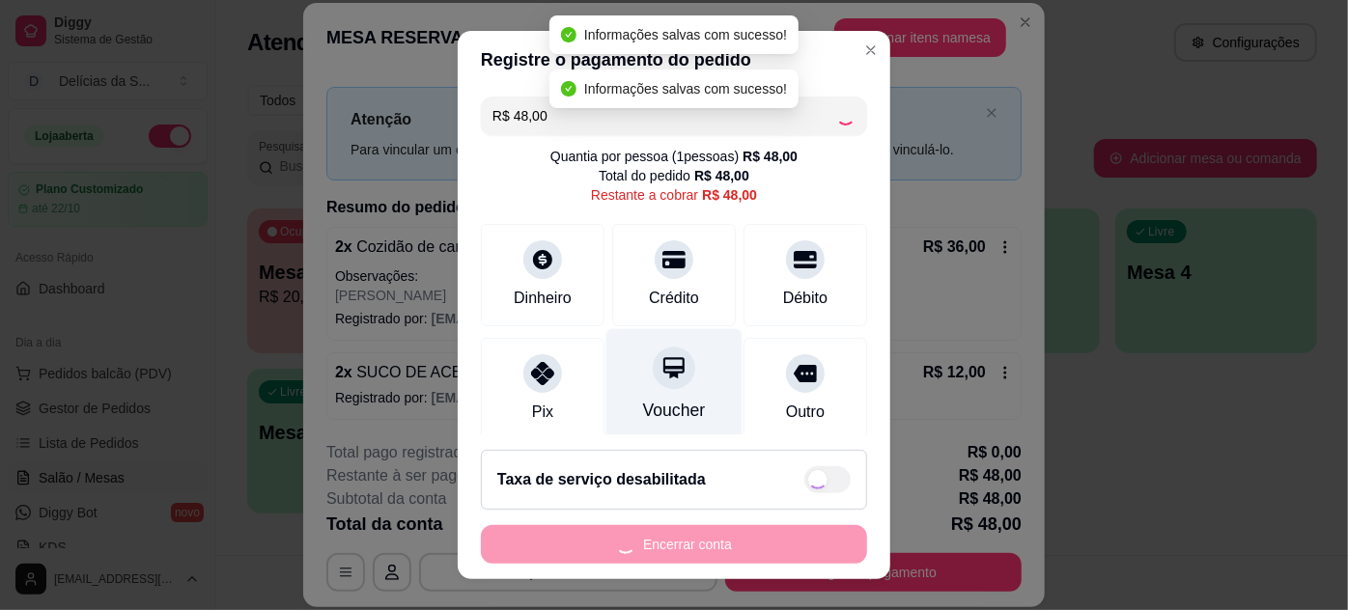
type input "R$ 0,00"
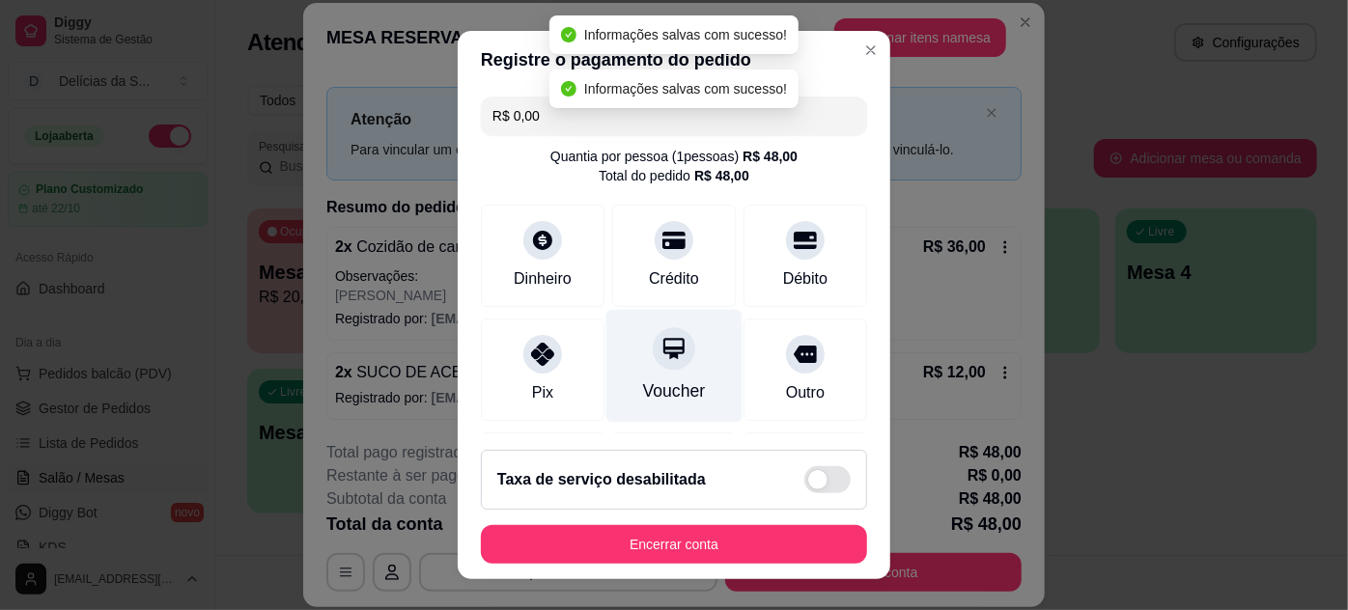
scroll to position [229, 0]
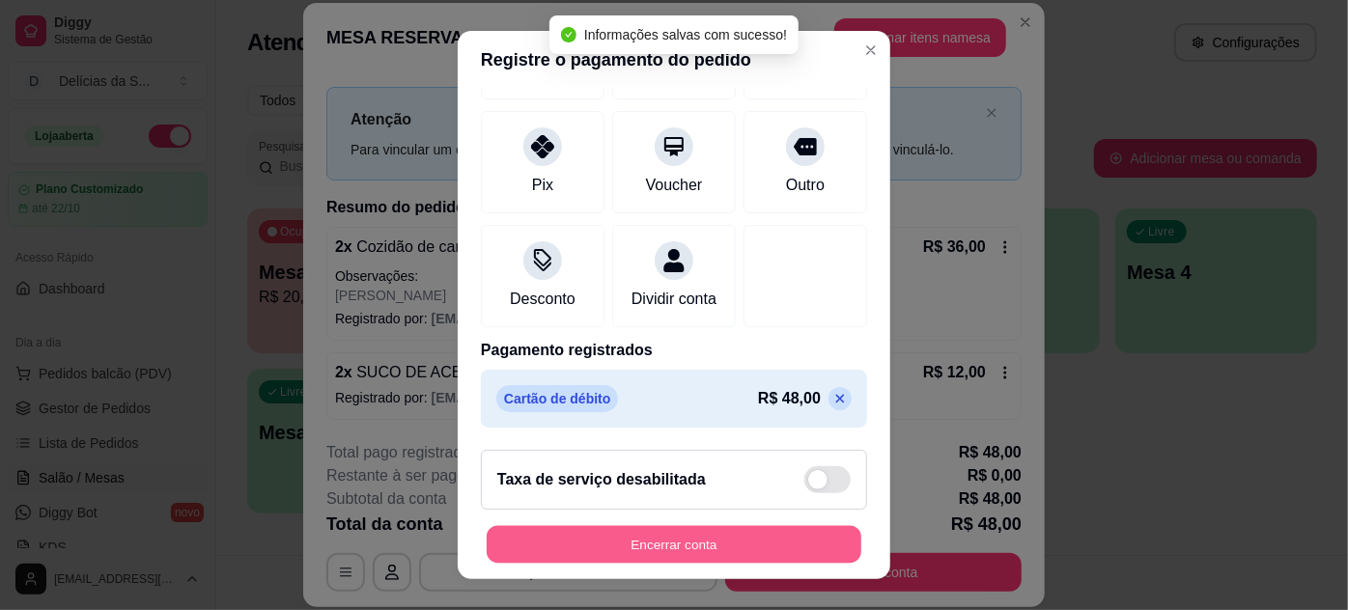
click at [736, 548] on button "Encerrar conta" at bounding box center [674, 545] width 375 height 38
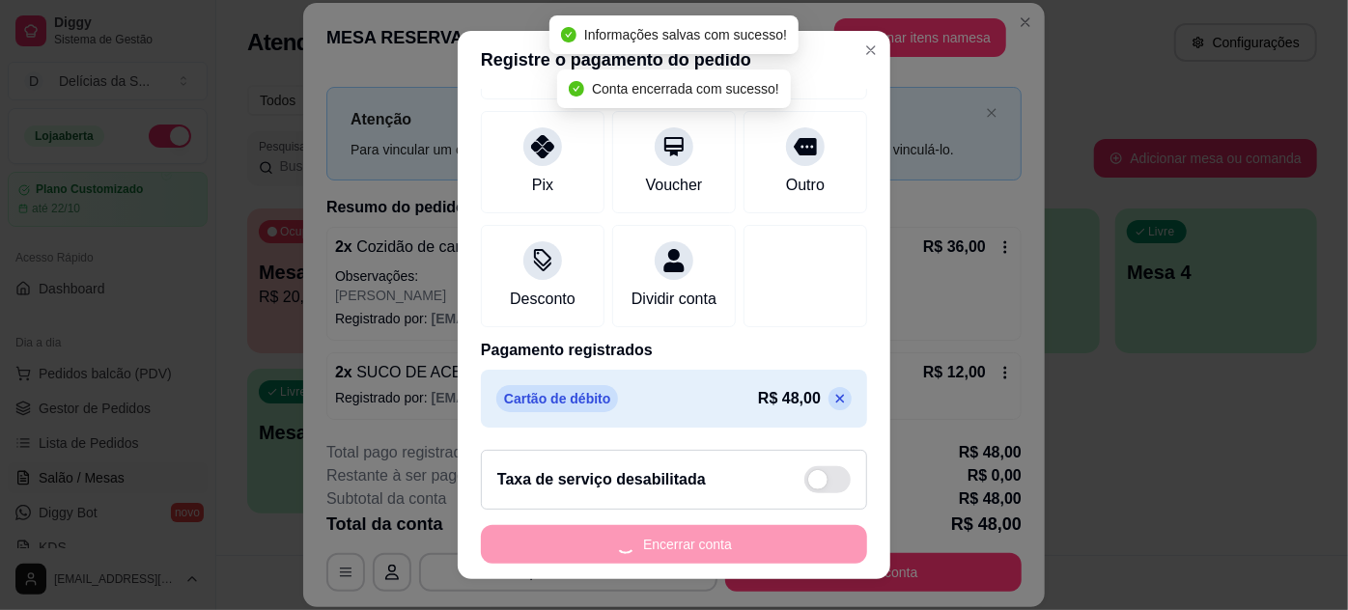
scroll to position [0, 0]
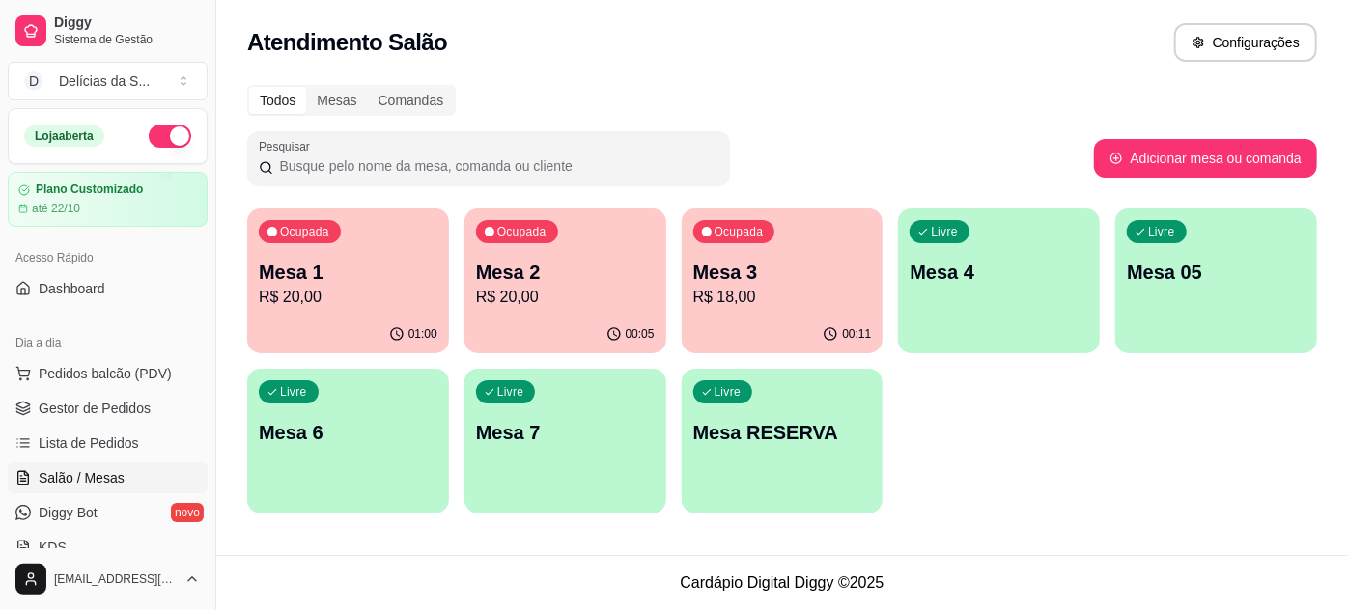
click at [430, 296] on p "R$ 20,00" at bounding box center [348, 297] width 179 height 23
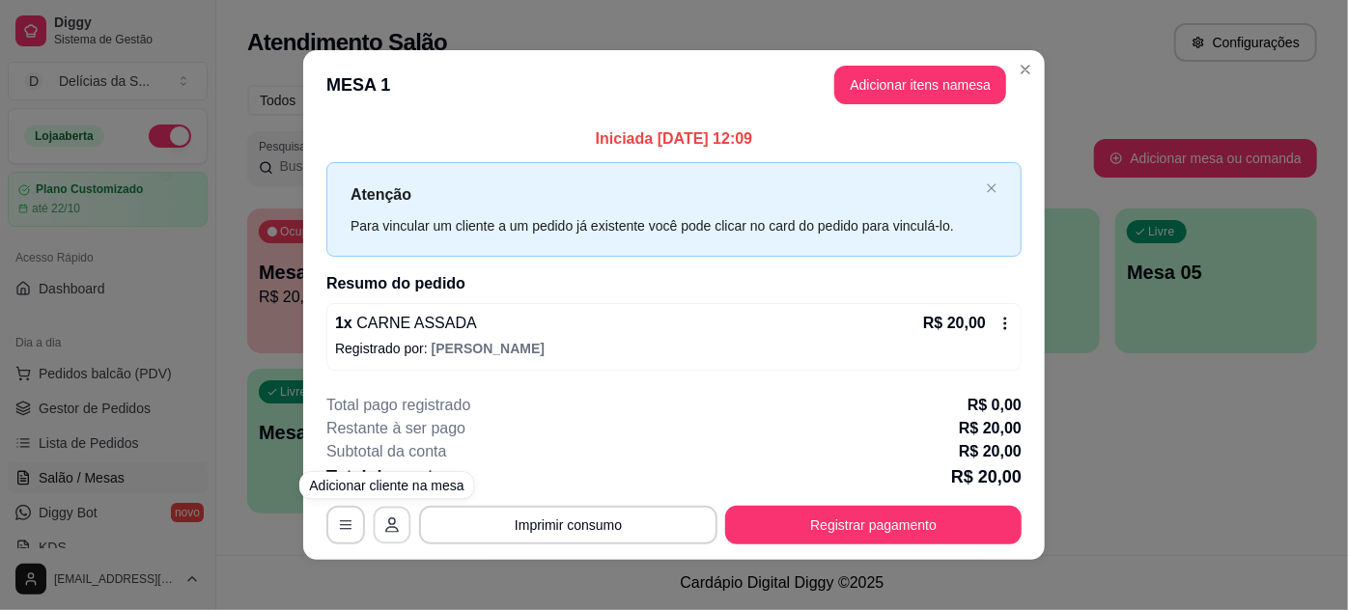
click at [374, 528] on button "button" at bounding box center [393, 525] width 38 height 38
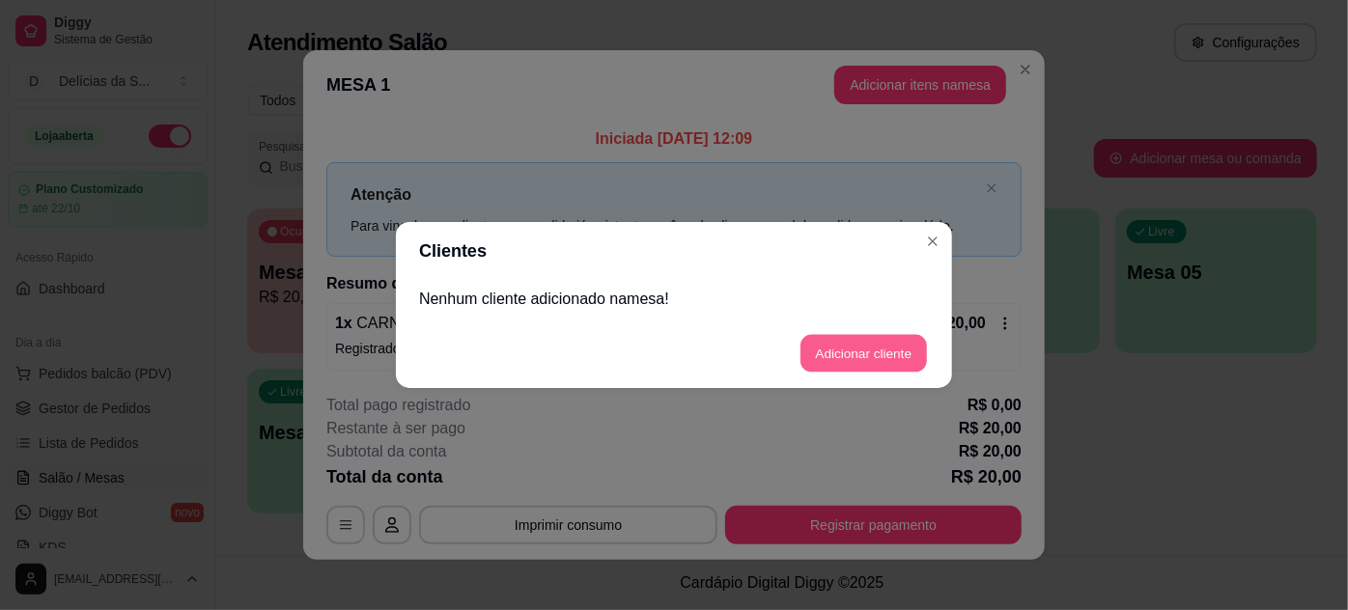
click at [850, 345] on button "Adicionar cliente" at bounding box center [864, 354] width 127 height 38
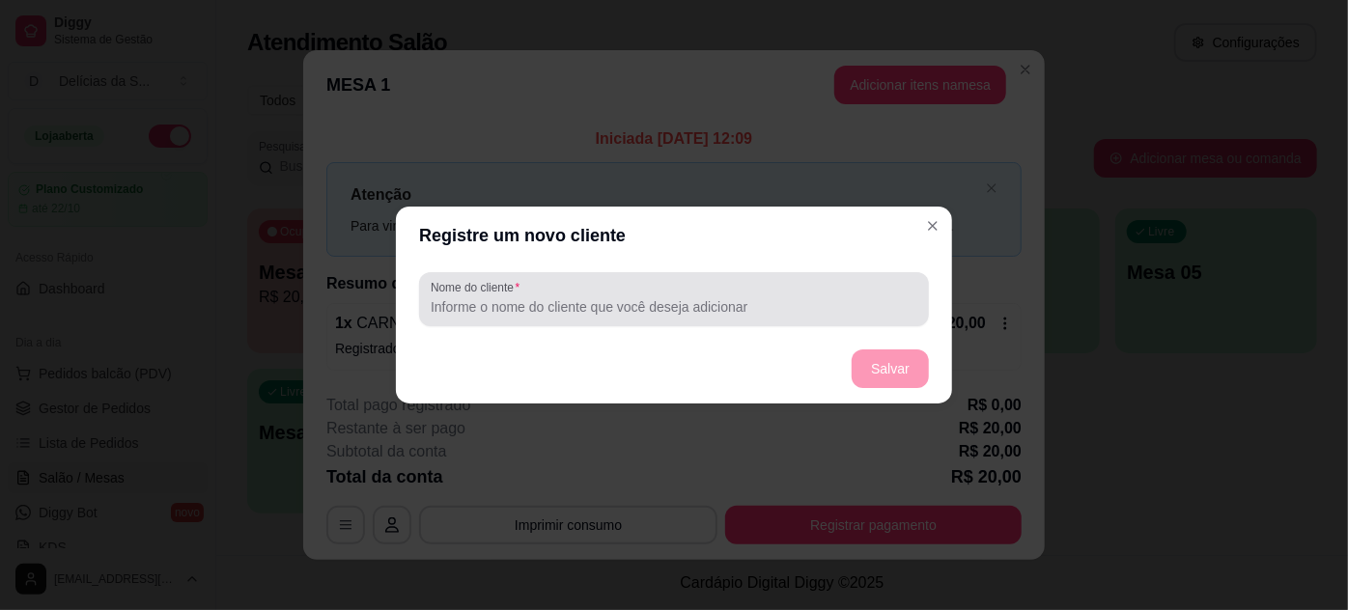
click at [820, 312] on input "Nome do cliente" at bounding box center [674, 306] width 487 height 19
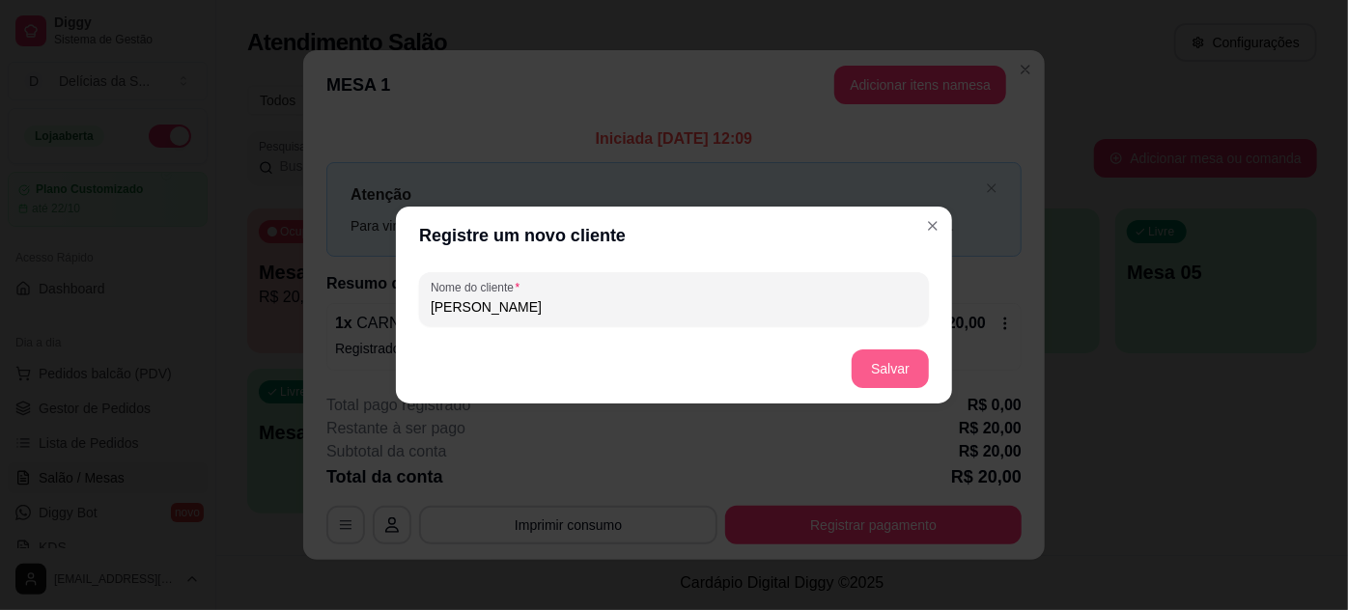
type input "[PERSON_NAME]"
click at [875, 357] on button "Salvar" at bounding box center [890, 369] width 77 height 39
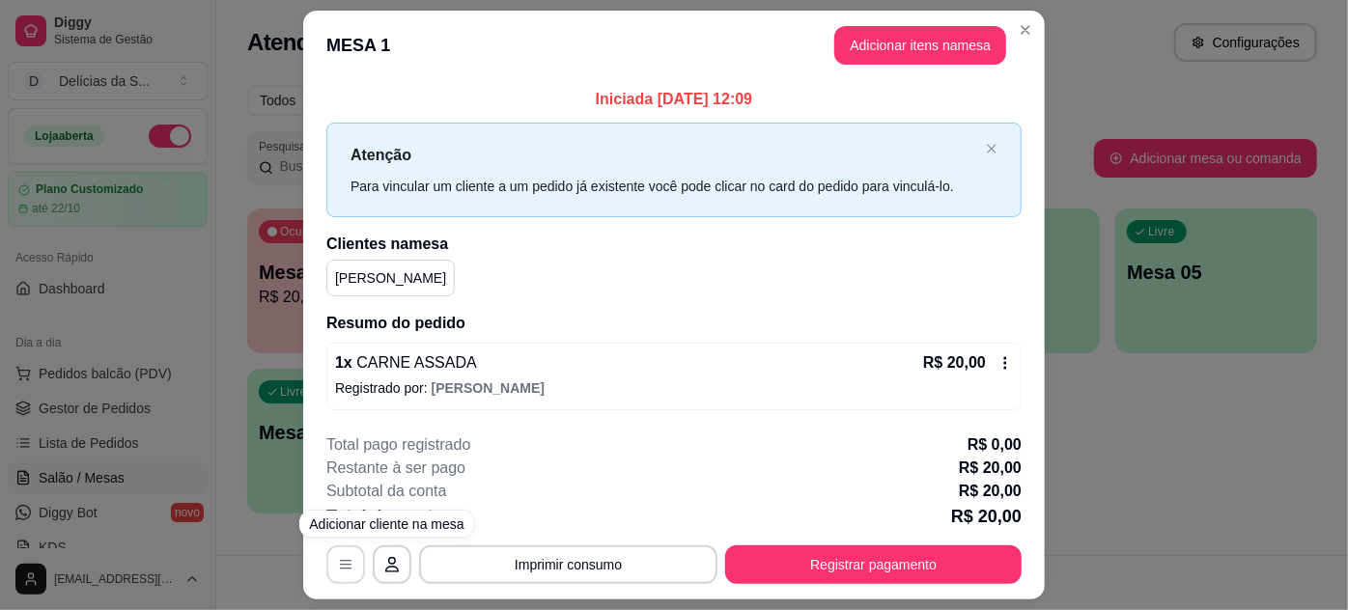
click at [341, 571] on button "button" at bounding box center [345, 565] width 39 height 39
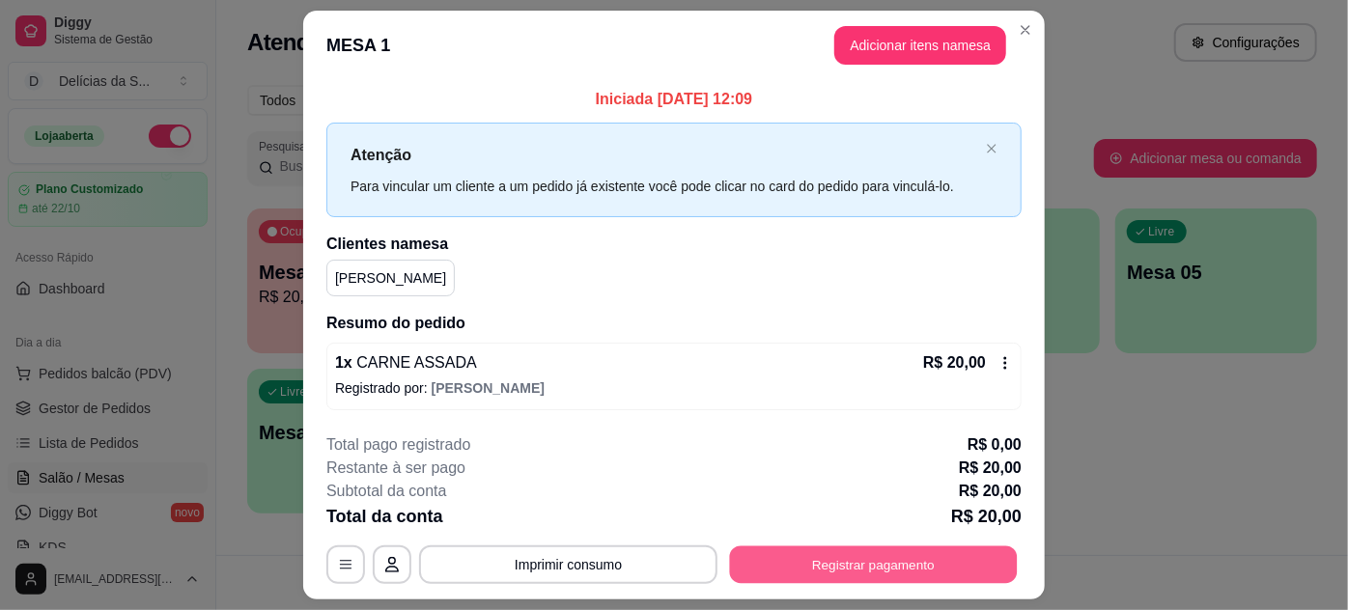
click at [891, 556] on button "Registrar pagamento" at bounding box center [874, 565] width 288 height 38
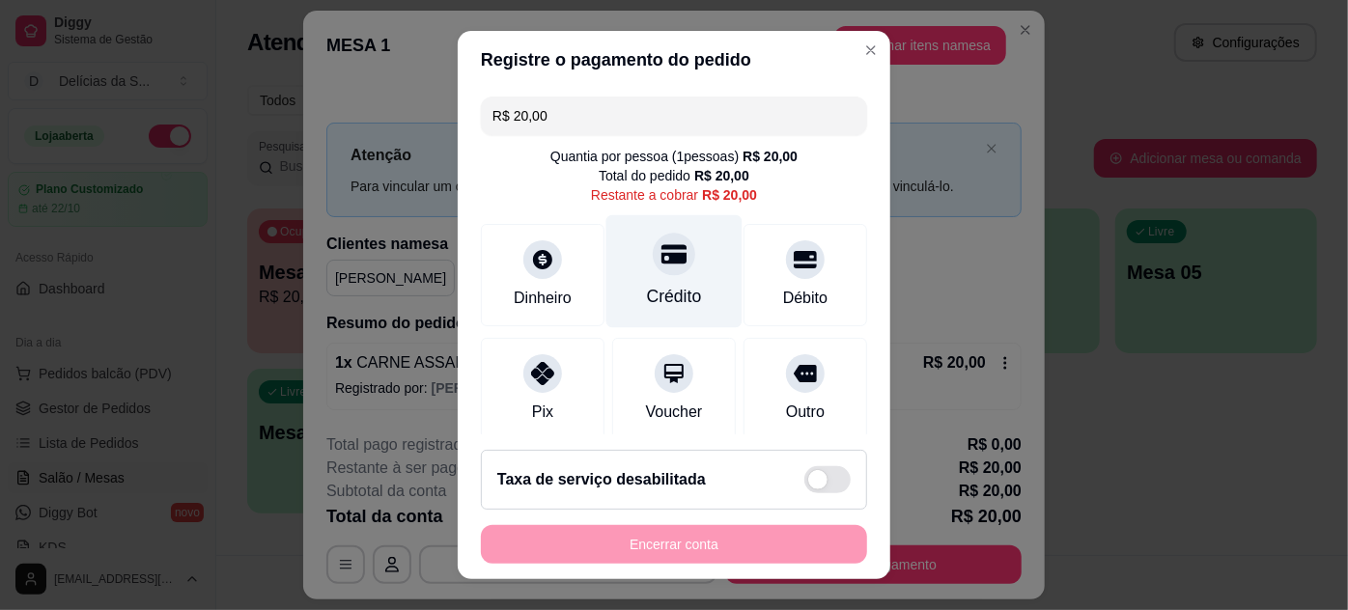
scroll to position [147, 0]
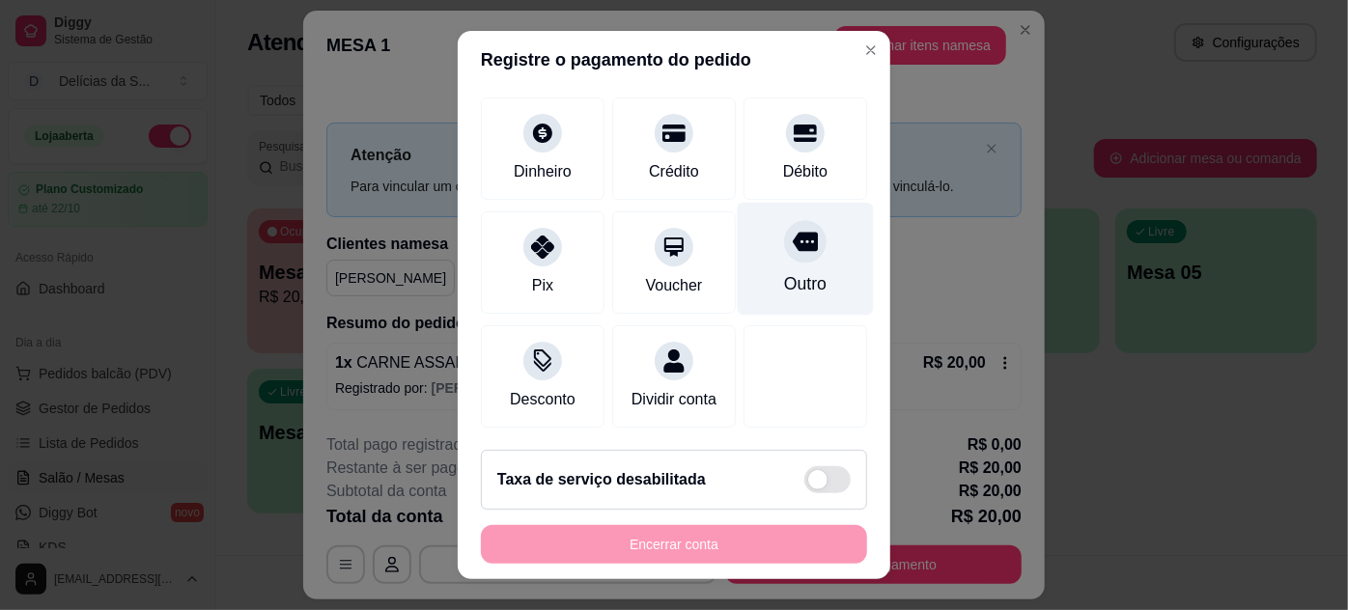
click at [814, 239] on div "Outro" at bounding box center [806, 258] width 136 height 113
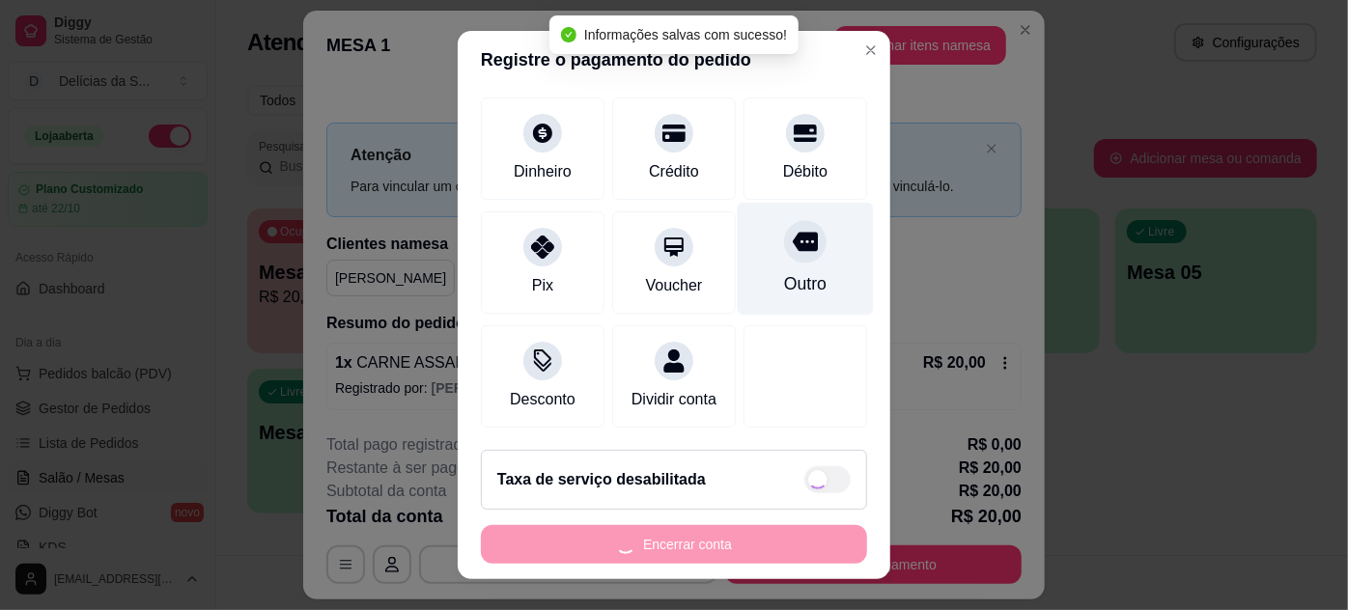
type input "R$ 0,00"
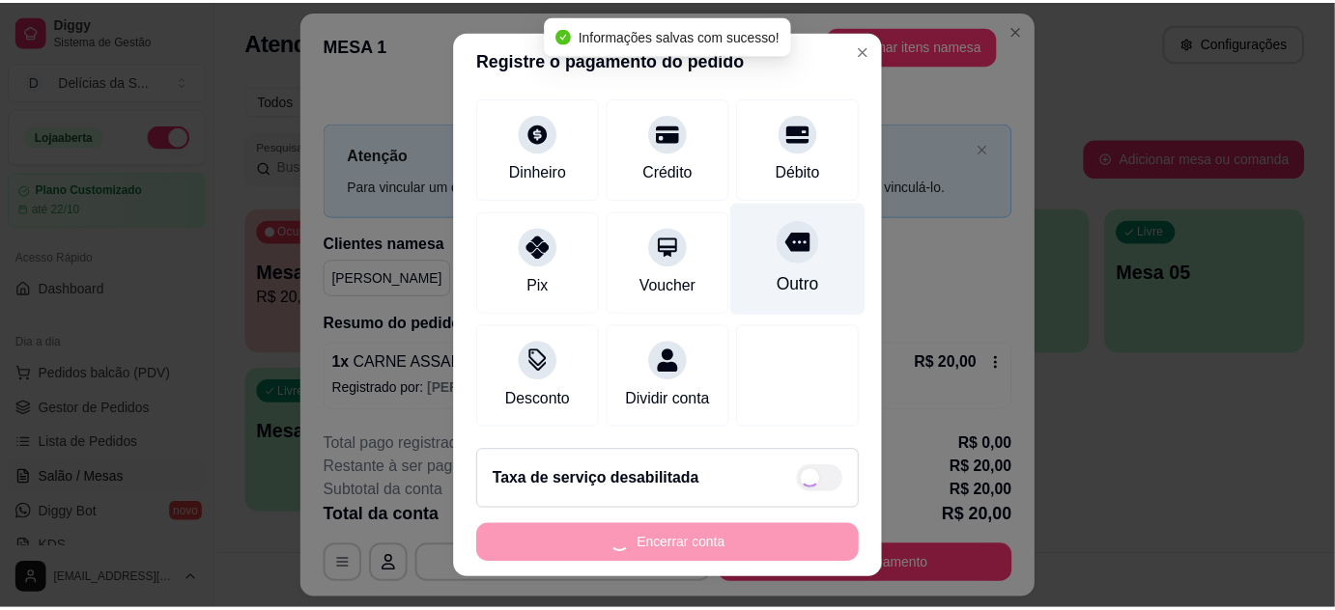
scroll to position [127, 0]
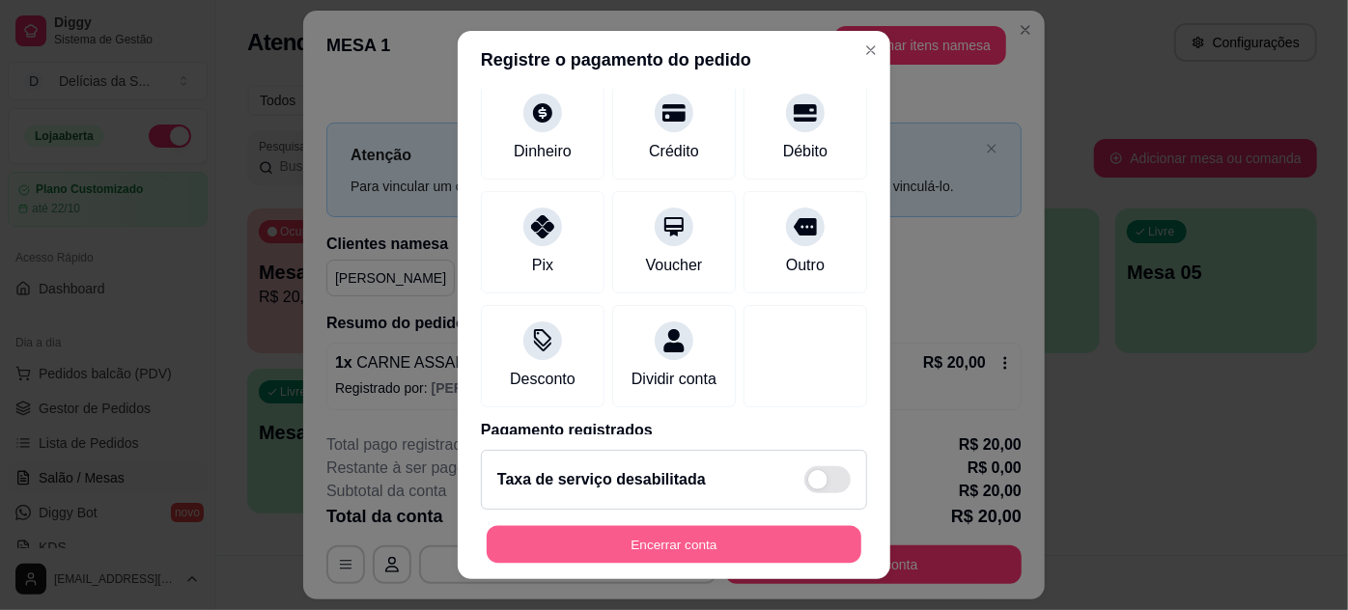
click at [774, 551] on button "Encerrar conta" at bounding box center [674, 545] width 375 height 38
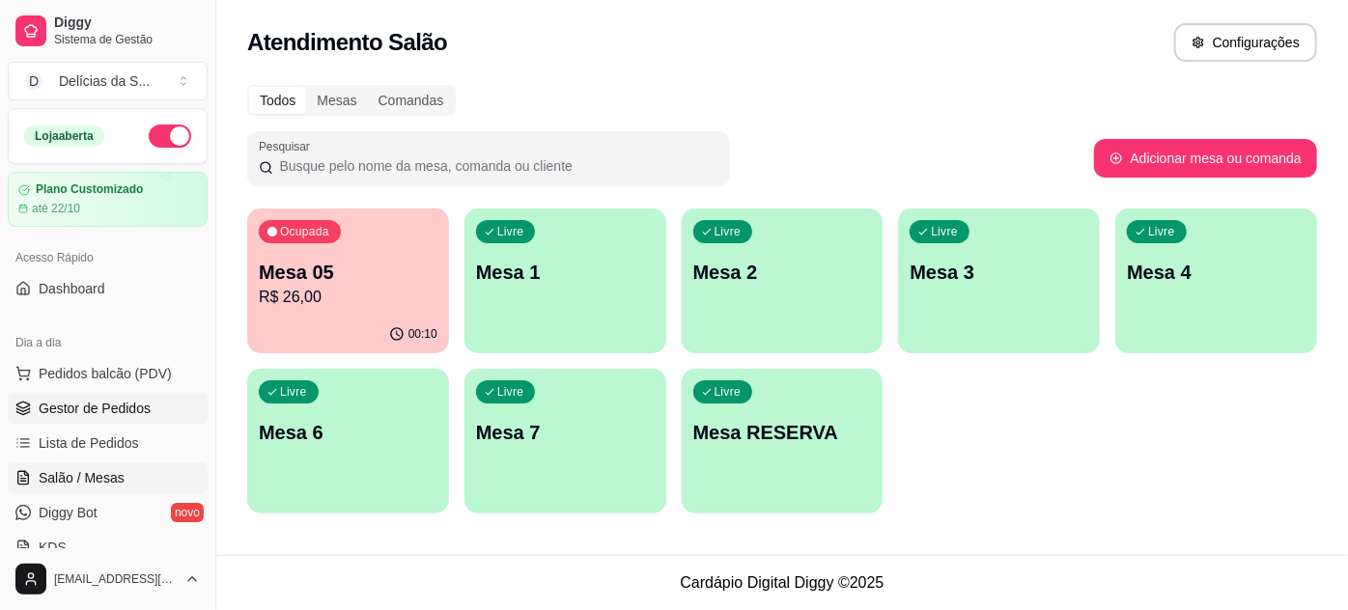
click at [62, 403] on span "Gestor de Pedidos" at bounding box center [95, 408] width 112 height 19
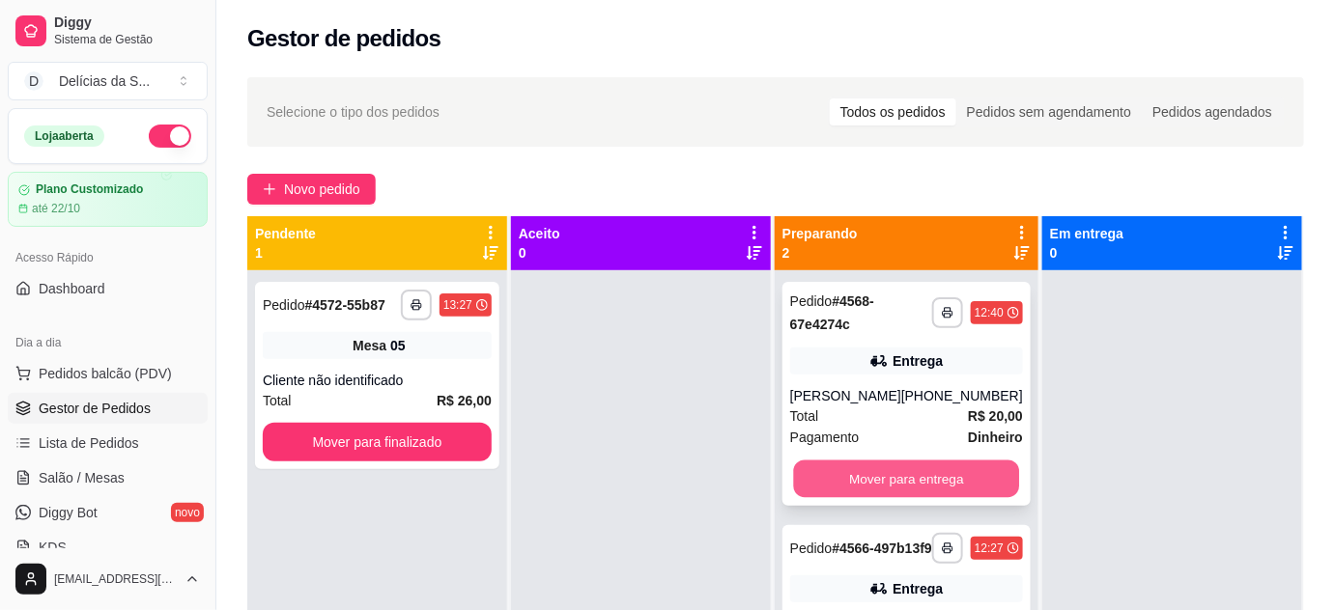
click at [845, 486] on button "Mover para entrega" at bounding box center [906, 480] width 226 height 38
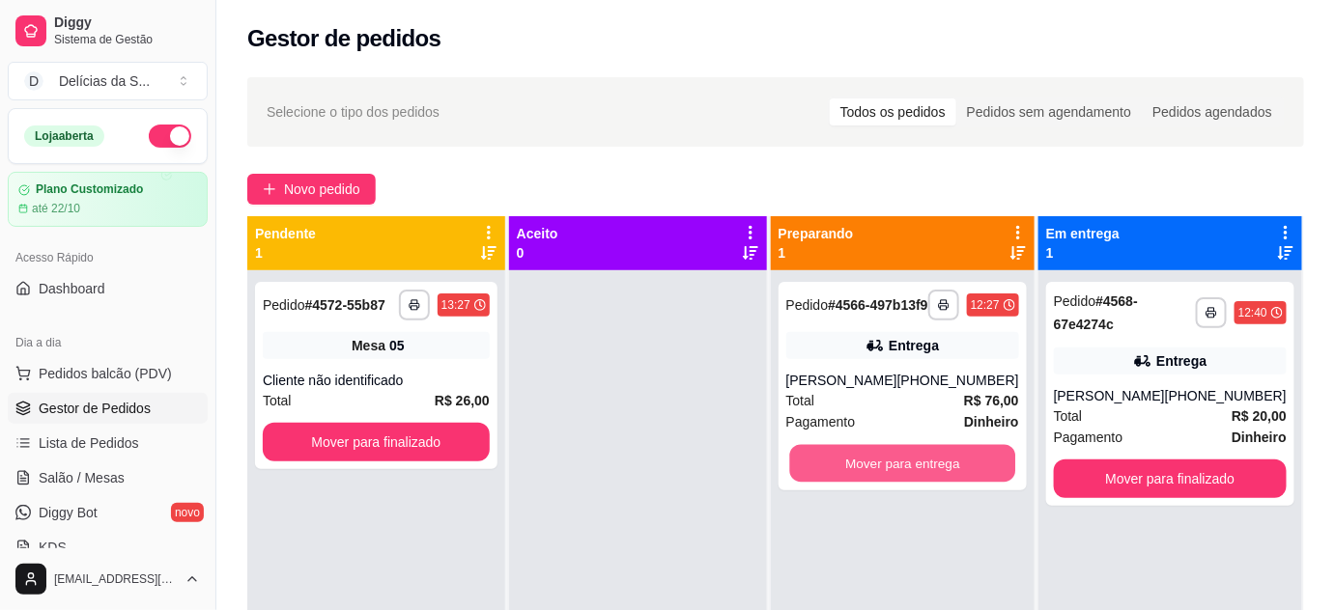
click at [845, 483] on button "Mover para entrega" at bounding box center [902, 464] width 226 height 38
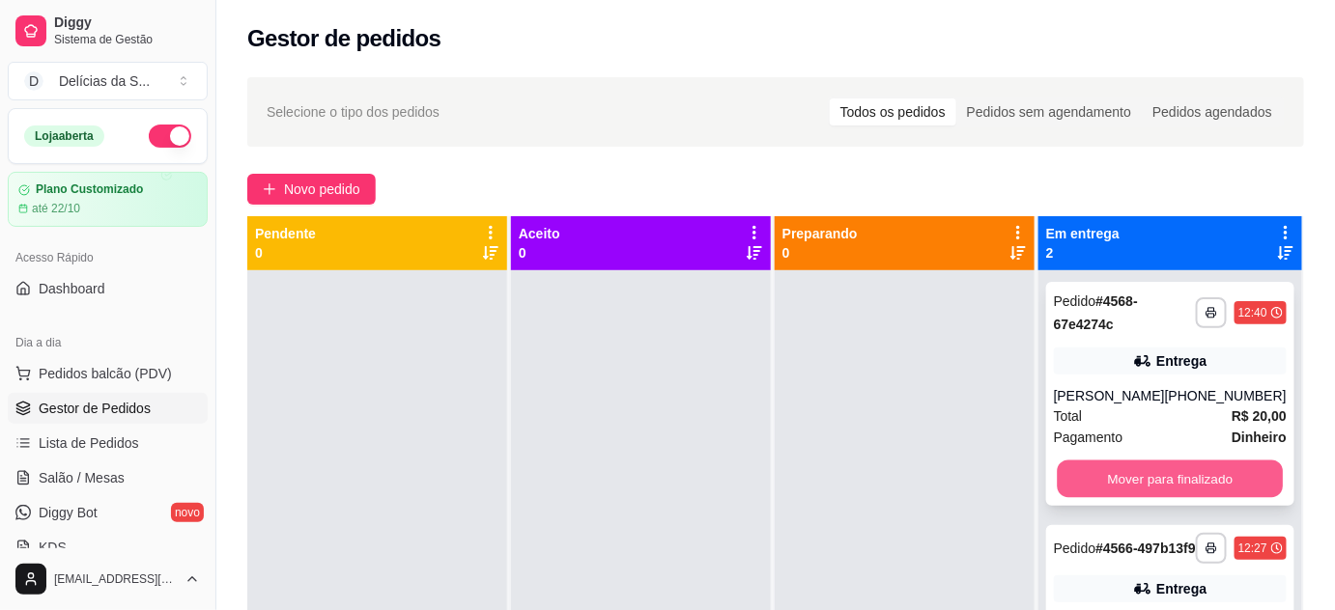
click at [1108, 467] on button "Mover para finalizado" at bounding box center [1170, 480] width 226 height 38
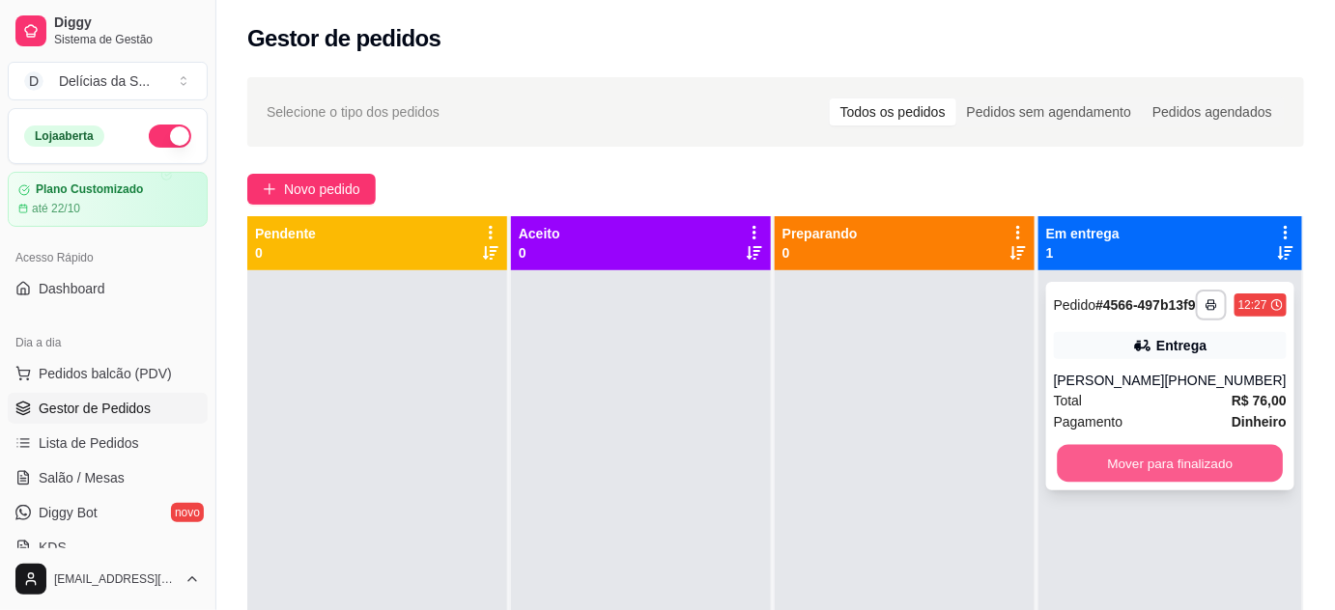
click at [1110, 469] on button "Mover para finalizado" at bounding box center [1170, 464] width 226 height 38
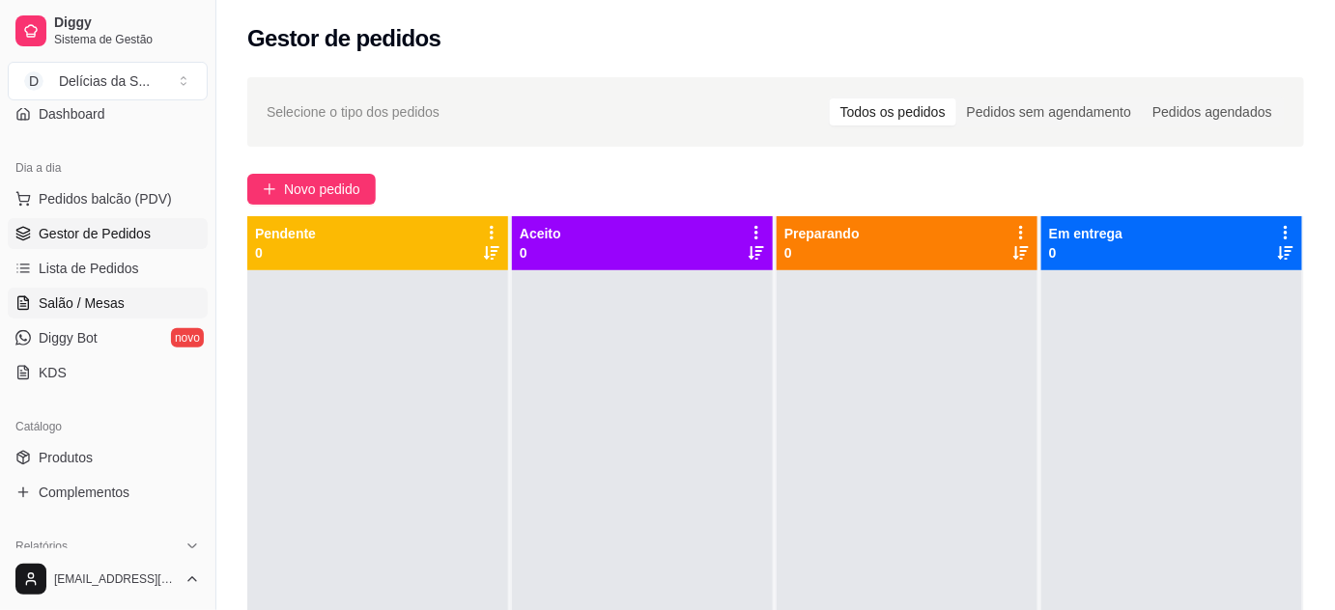
scroll to position [351, 0]
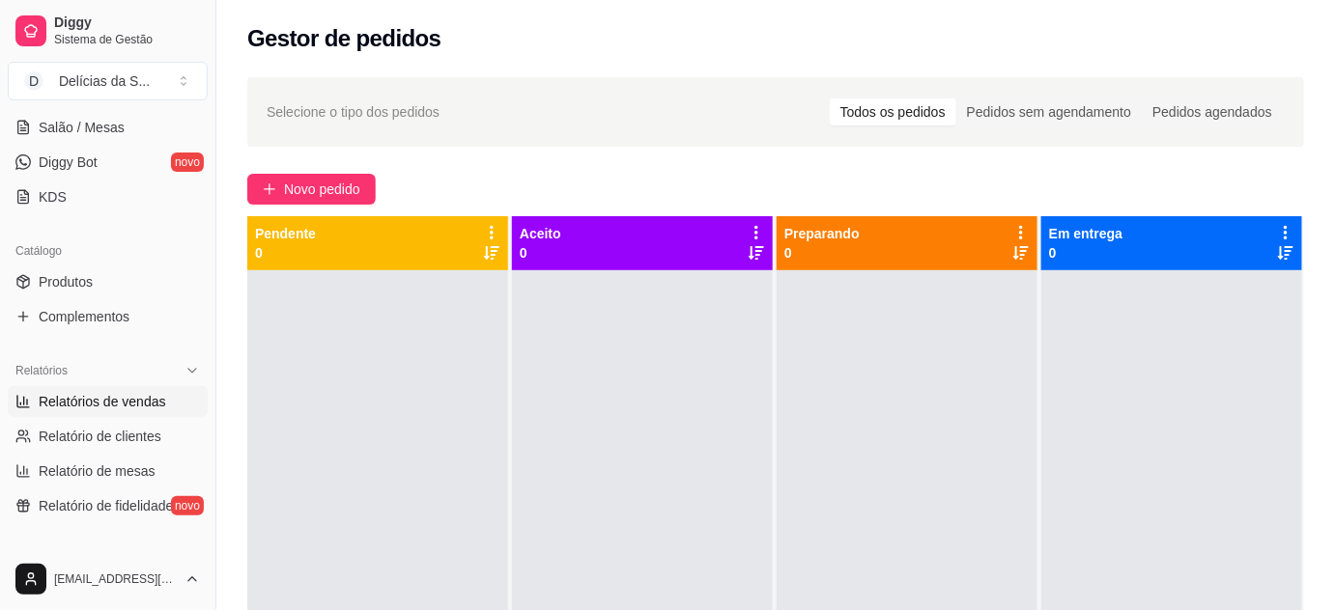
click at [125, 396] on span "Relatórios de vendas" at bounding box center [102, 401] width 127 height 19
select select "ALL"
select select "0"
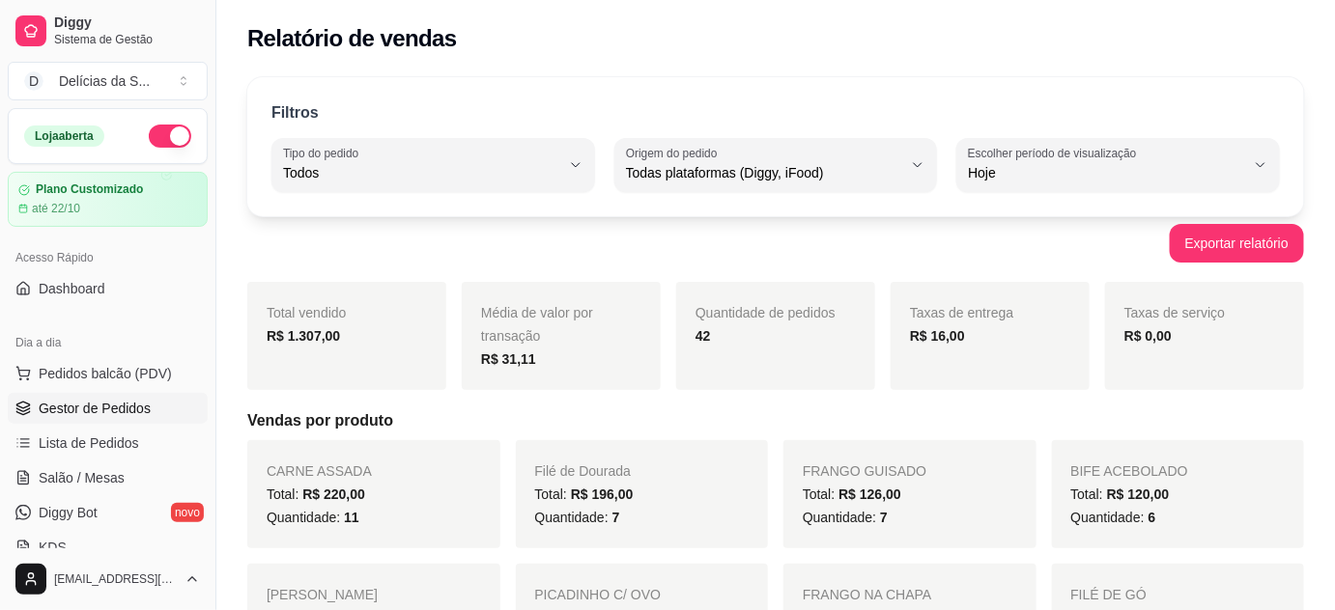
click at [86, 409] on span "Gestor de Pedidos" at bounding box center [95, 408] width 112 height 19
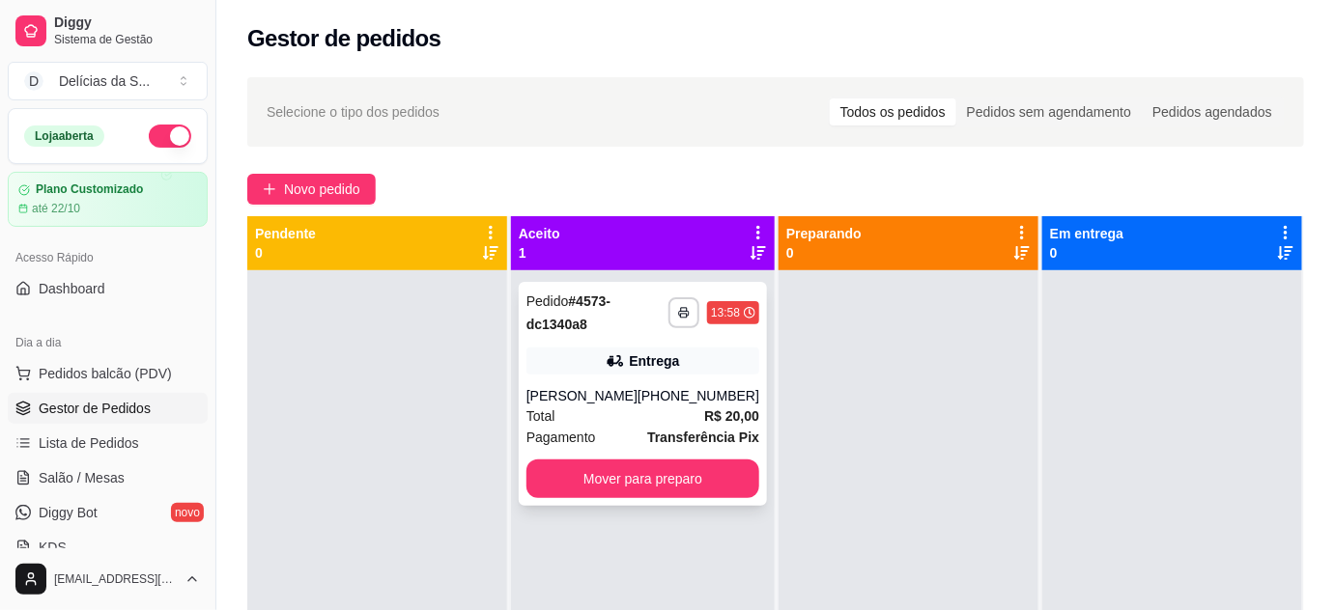
click at [707, 409] on strong "R$ 20,00" at bounding box center [731, 416] width 55 height 15
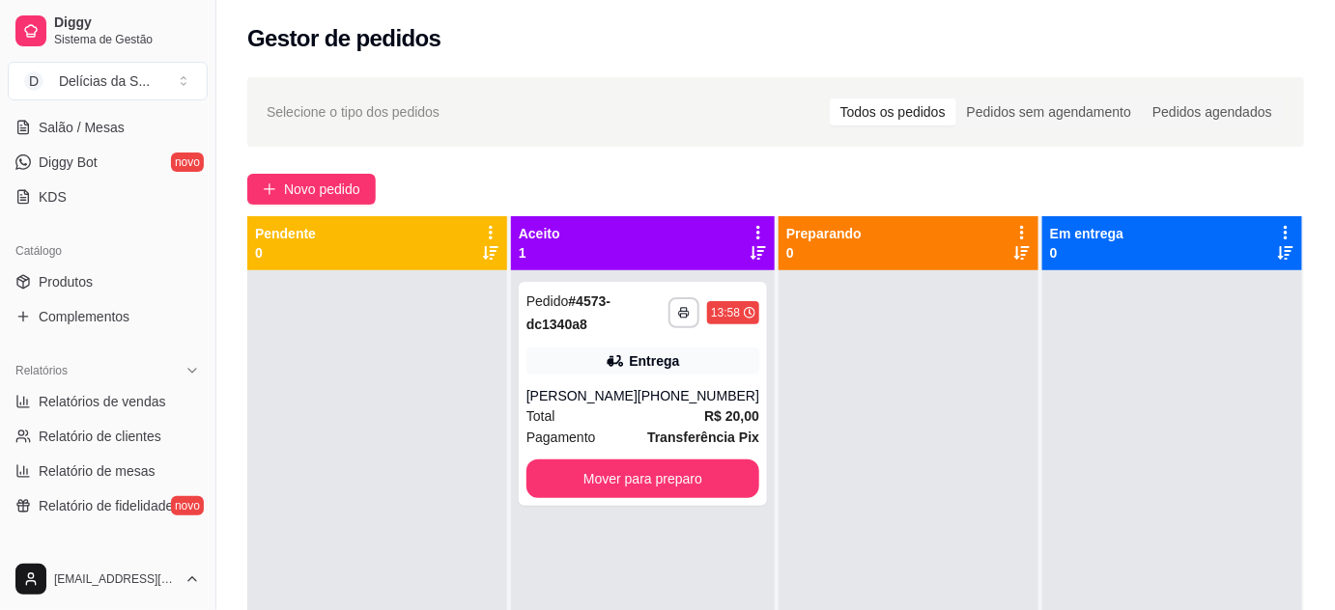
click at [98, 260] on div "Catálogo" at bounding box center [108, 251] width 200 height 31
click at [93, 276] on link "Produtos" at bounding box center [108, 282] width 200 height 31
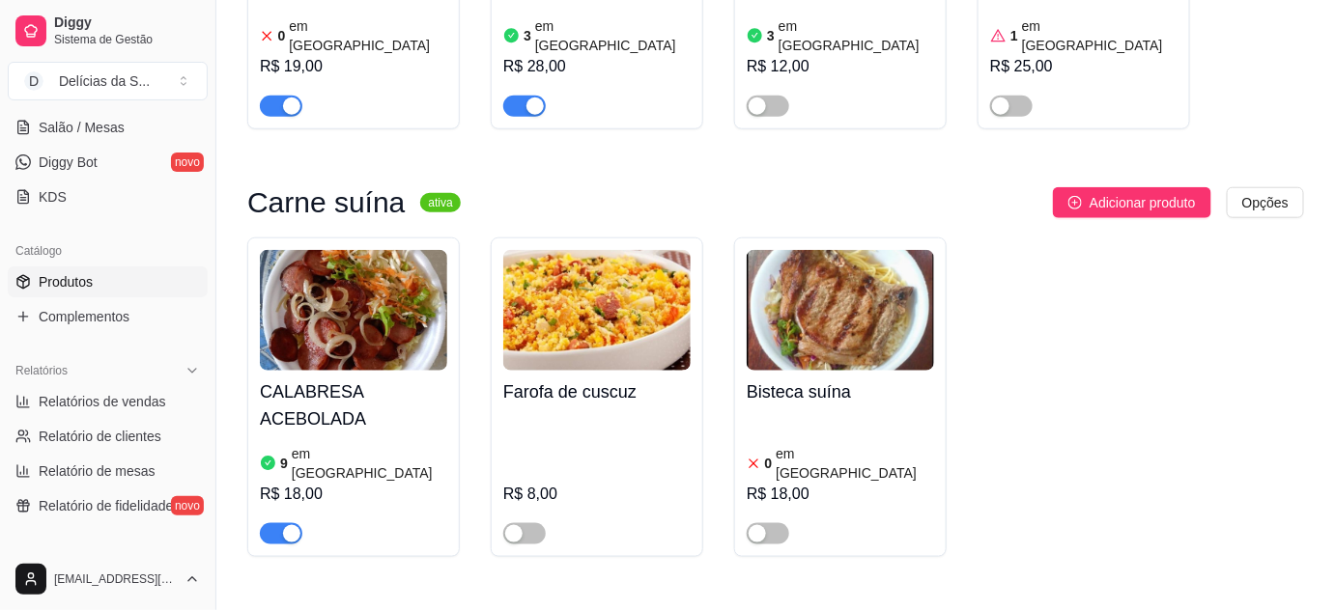
scroll to position [2634, 0]
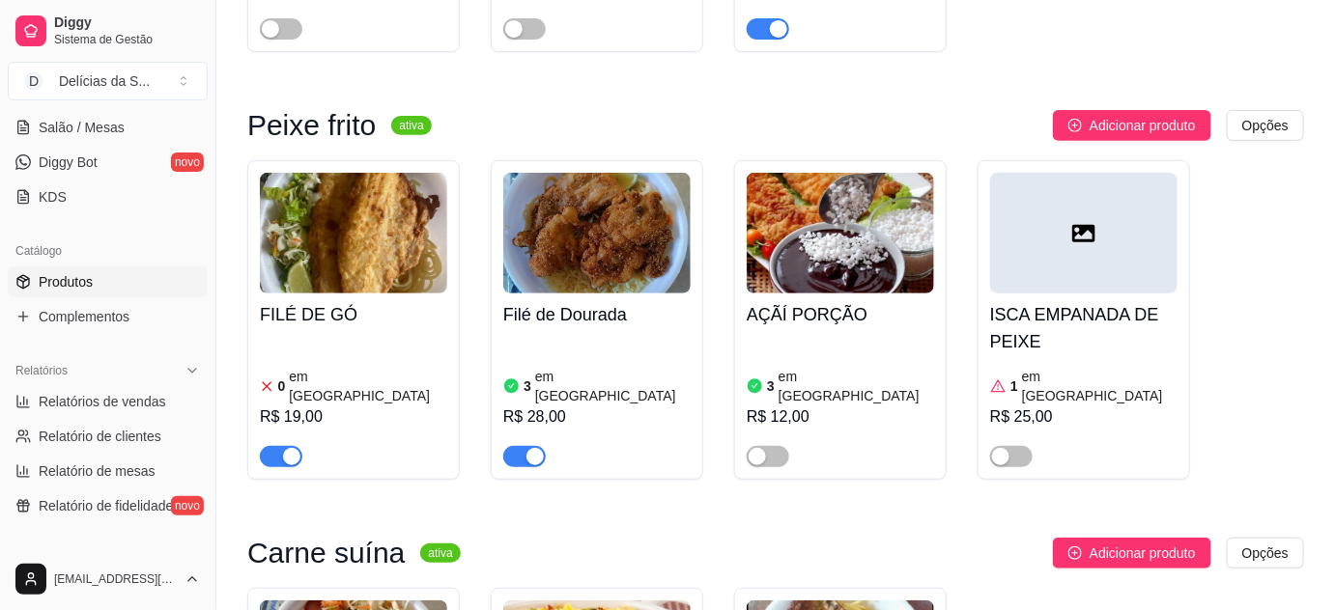
click at [604, 173] on img at bounding box center [596, 233] width 187 height 121
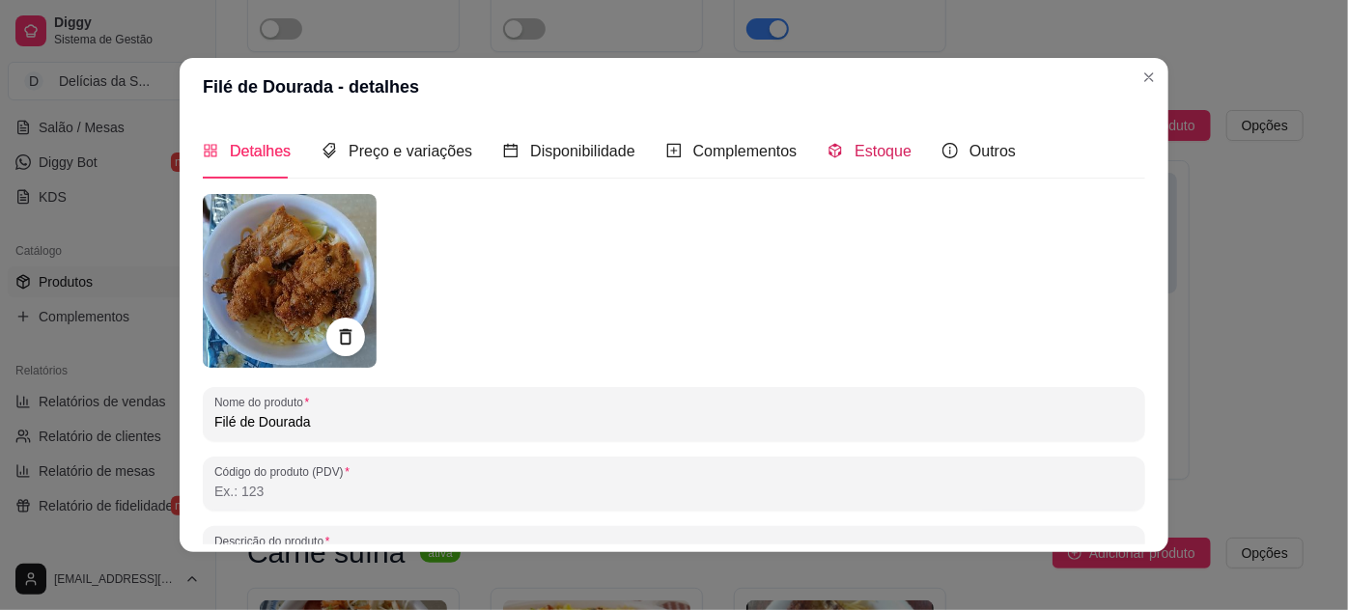
click at [873, 156] on span "Estoque" at bounding box center [883, 151] width 57 height 16
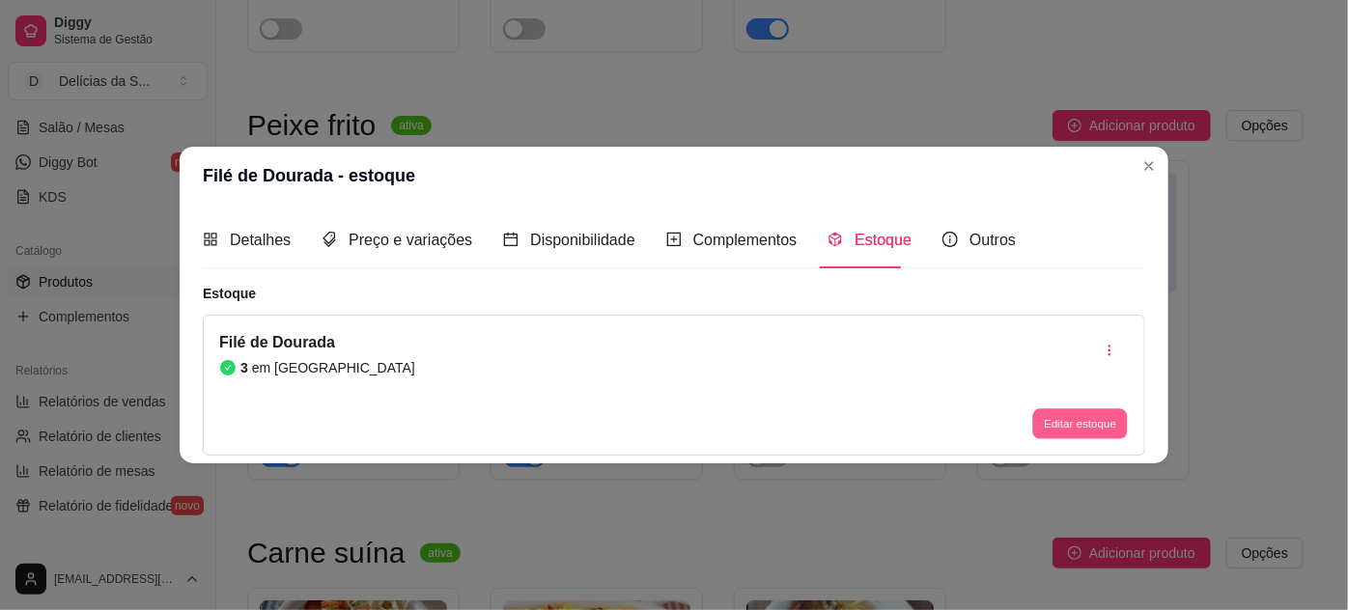
click at [1073, 409] on button "Editar estoque" at bounding box center [1080, 424] width 95 height 30
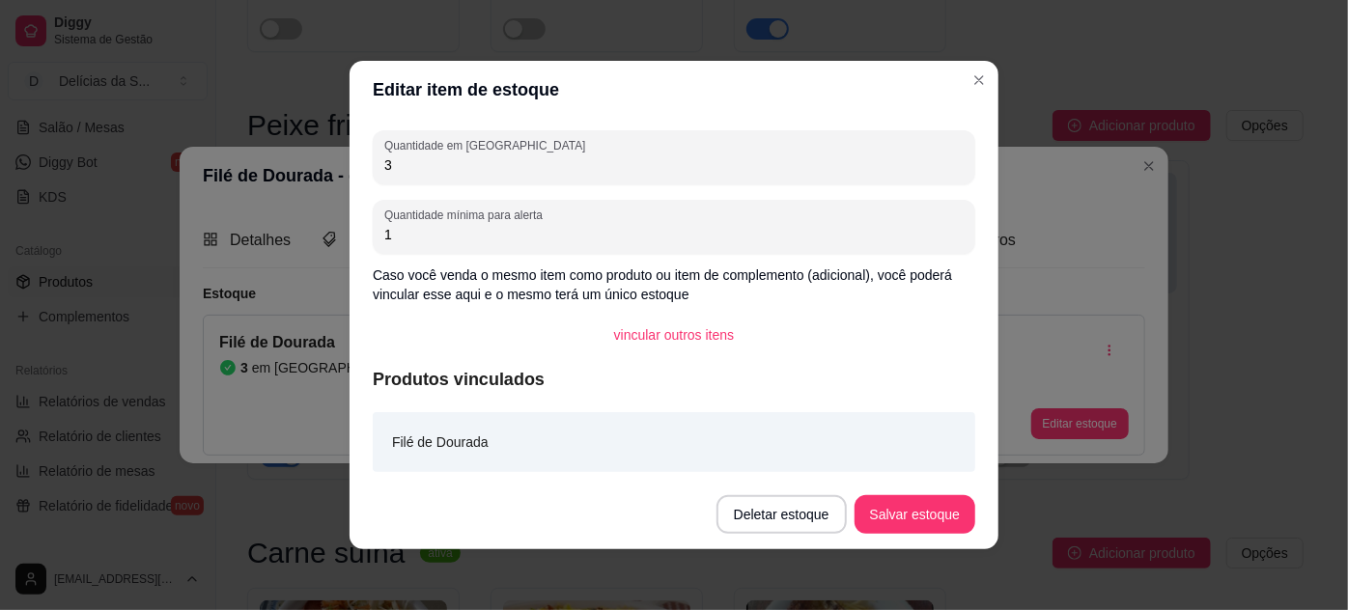
click at [889, 188] on div "Quantidade em estoque 3 Quantidade mínima para alerta 1 Caso você venda o mesmo…" at bounding box center [674, 299] width 649 height 361
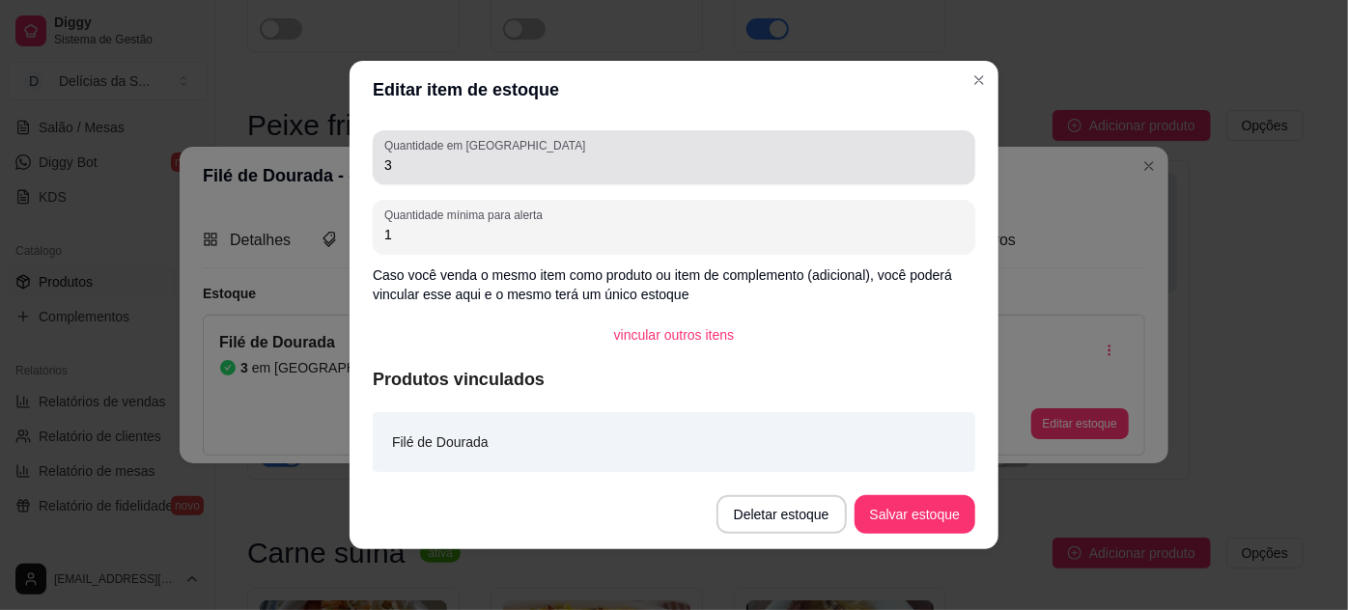
click at [885, 182] on div "Quantidade em estoque 3" at bounding box center [674, 157] width 603 height 54
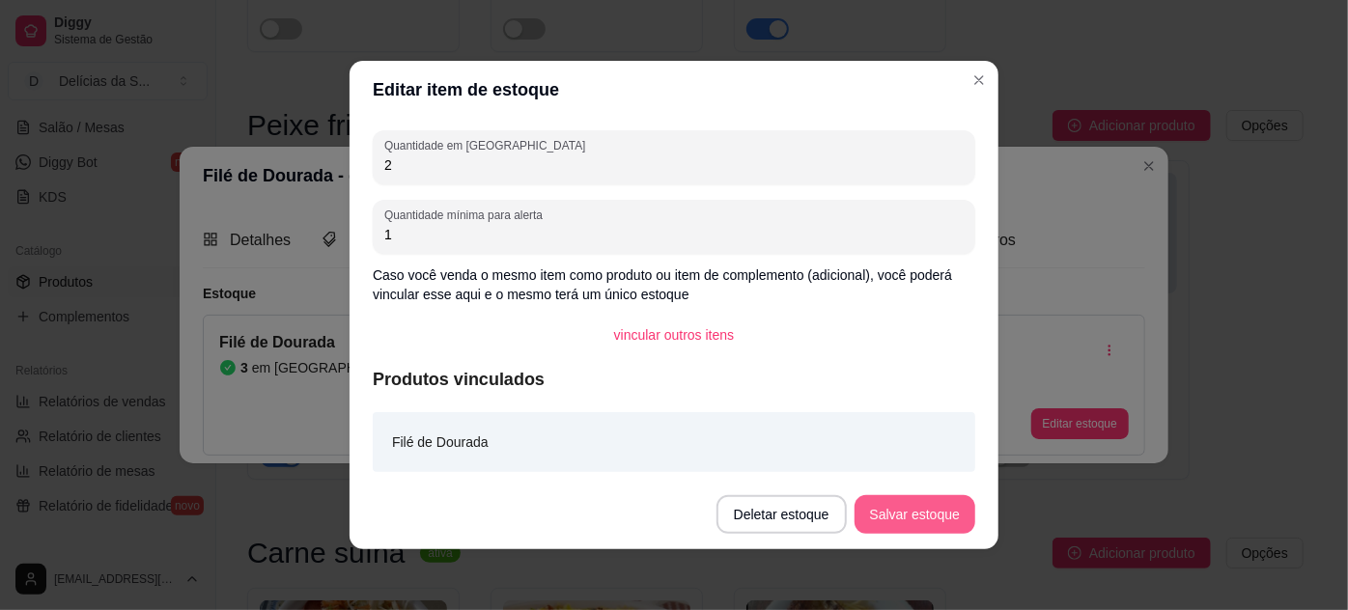
type input "2"
click at [941, 509] on button "Salvar estoque" at bounding box center [915, 515] width 121 height 39
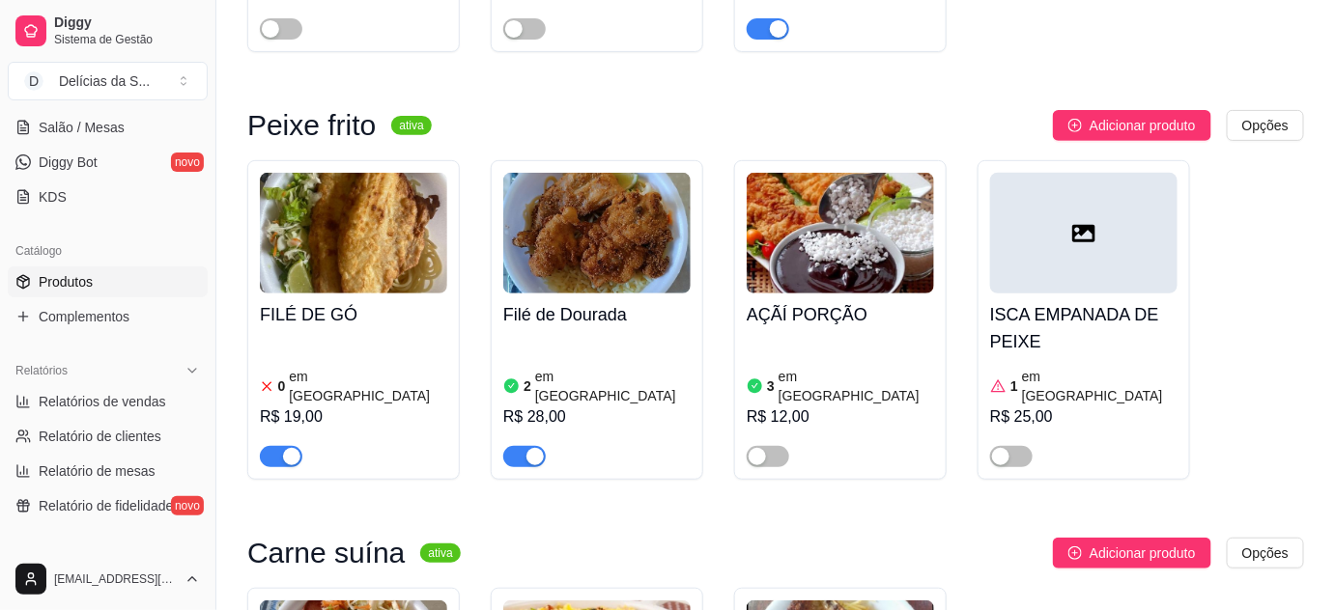
scroll to position [0, 0]
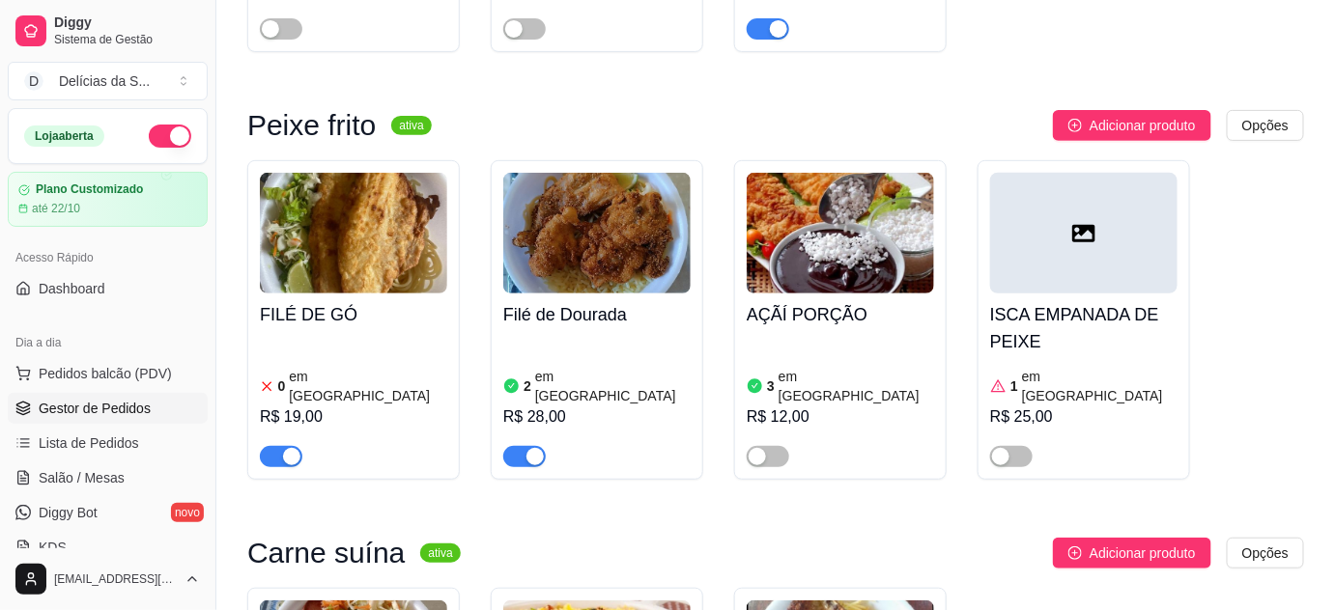
click at [126, 413] on span "Gestor de Pedidos" at bounding box center [95, 408] width 112 height 19
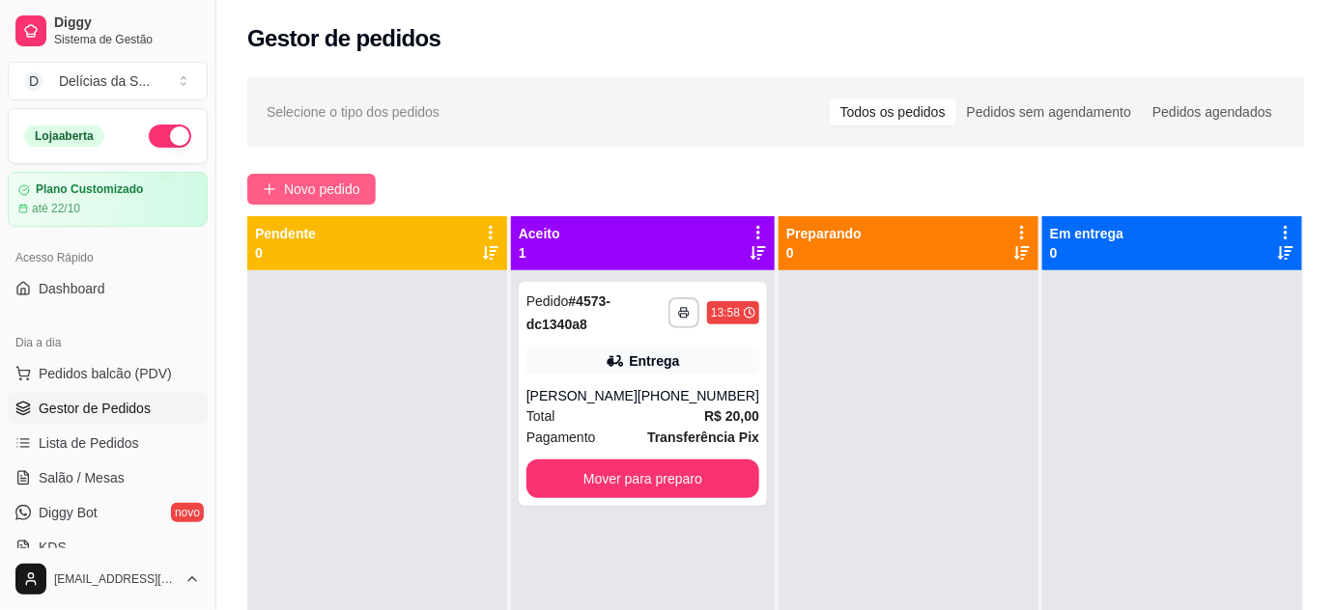
click at [293, 190] on span "Novo pedido" at bounding box center [322, 189] width 76 height 21
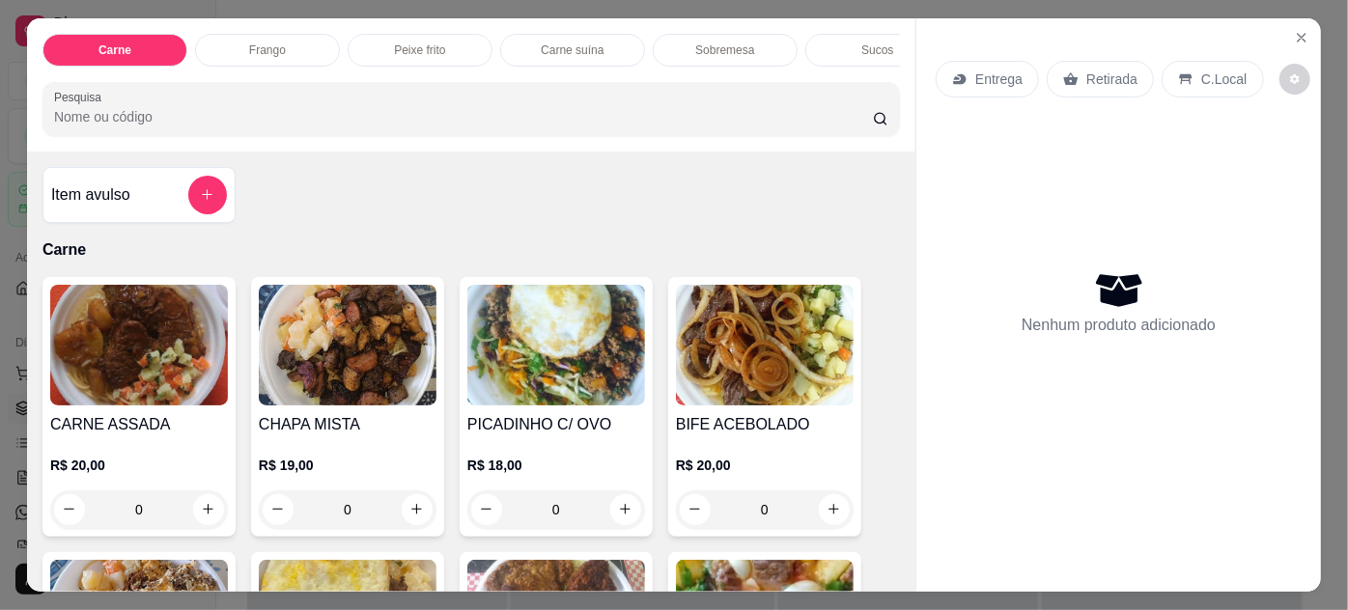
scroll to position [351, 0]
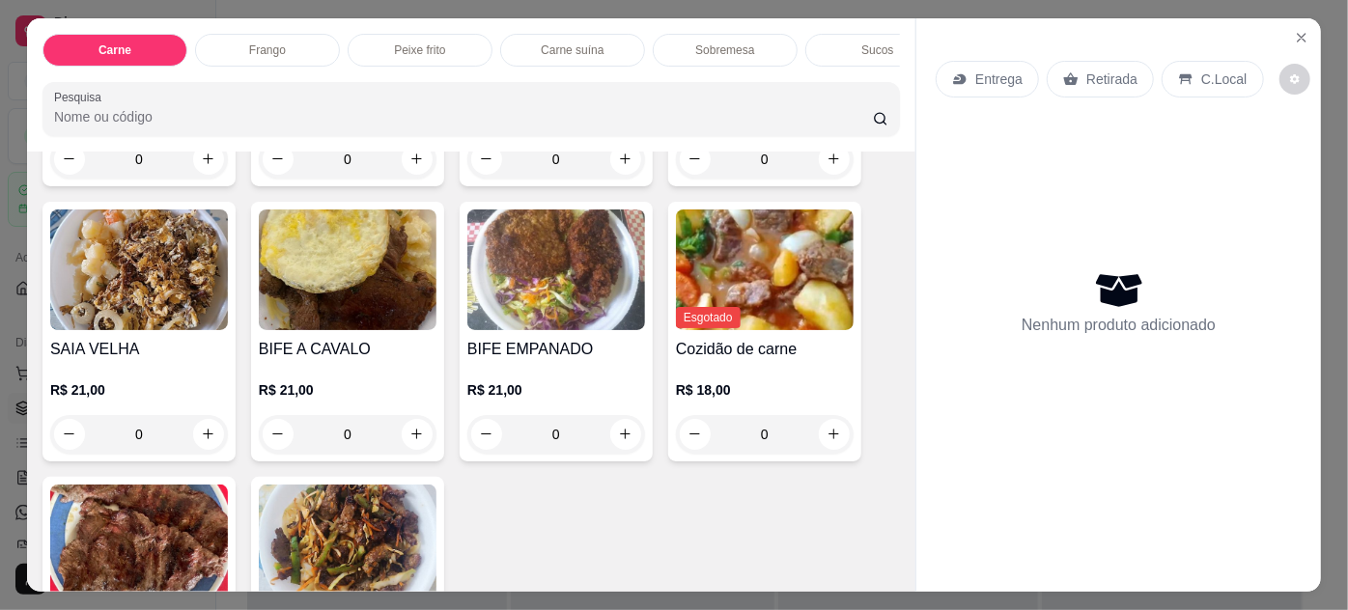
click at [327, 272] on img at bounding box center [348, 270] width 178 height 121
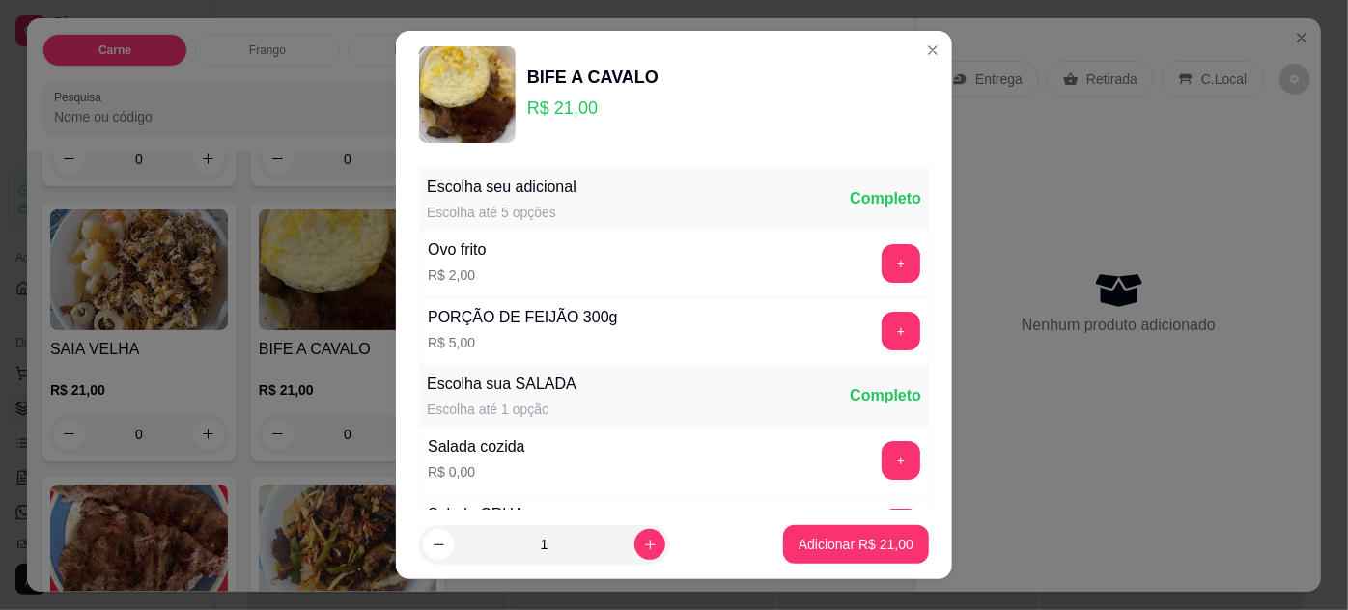
scroll to position [192, 0]
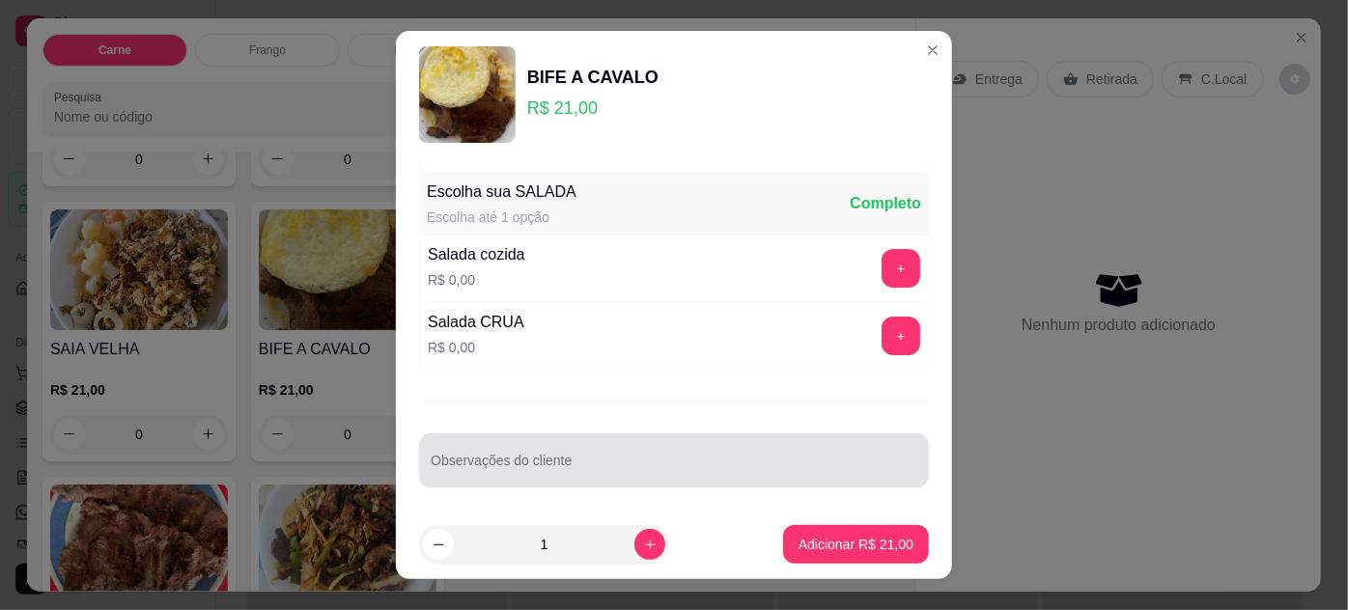
click at [772, 466] on input "Observações do cliente" at bounding box center [674, 468] width 487 height 19
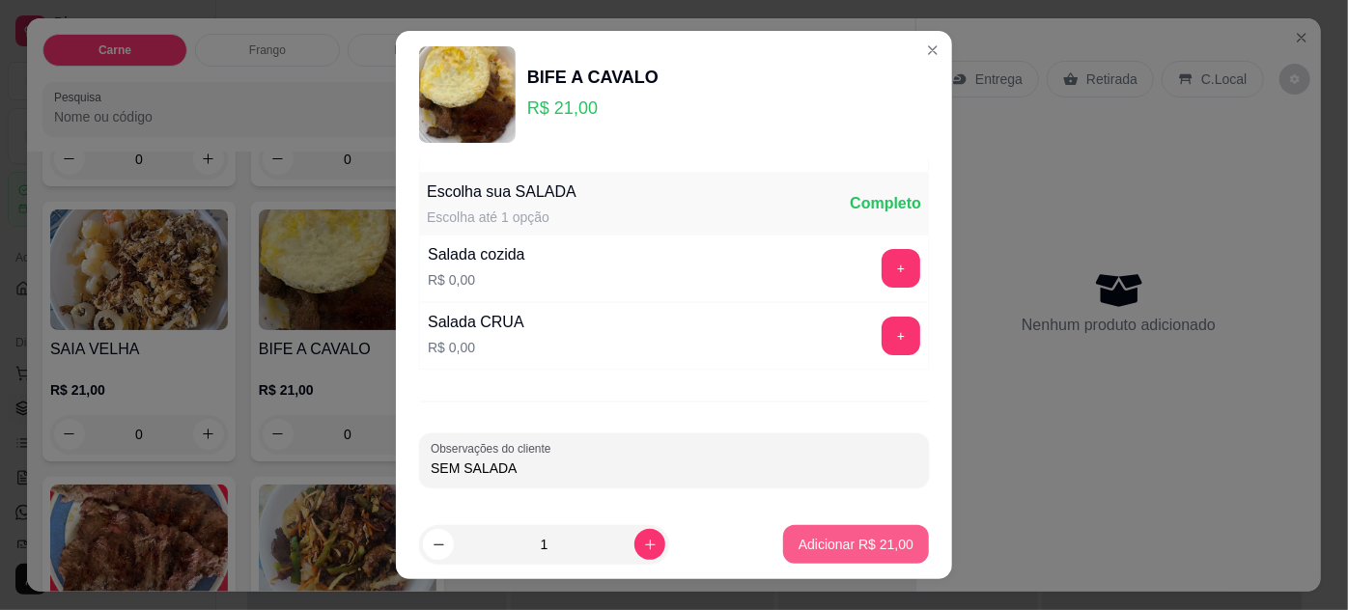
type input "SEM SALADA"
click at [885, 543] on p "Adicionar R$ 21,00" at bounding box center [857, 545] width 112 height 18
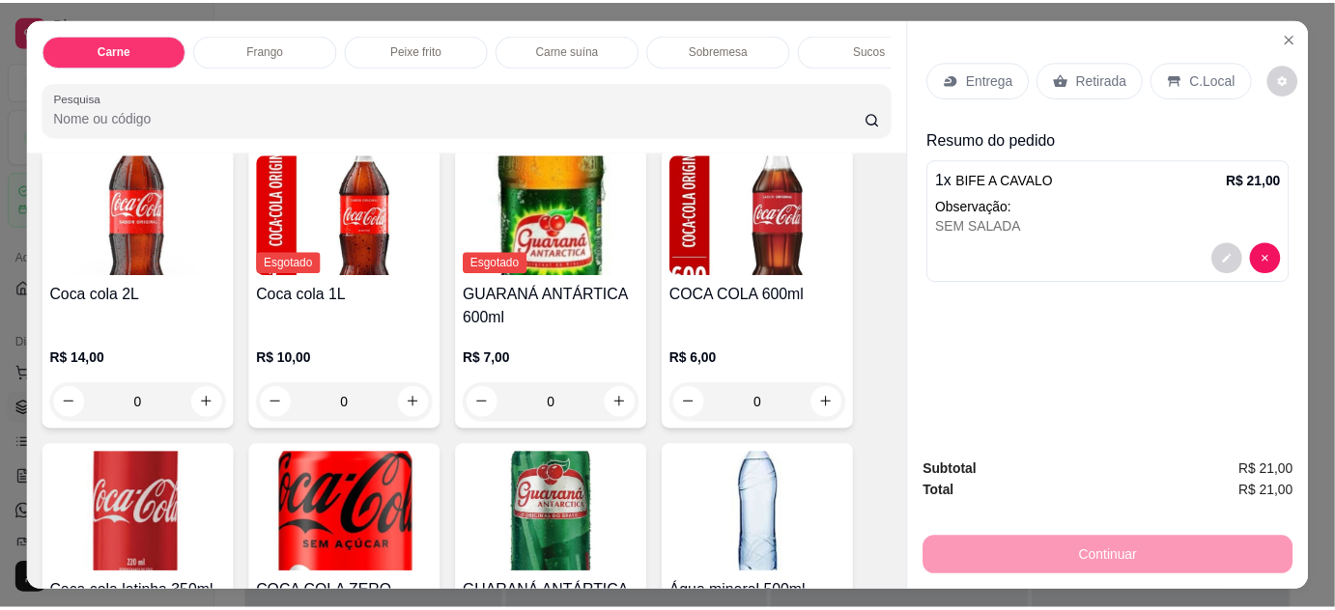
scroll to position [2774, 0]
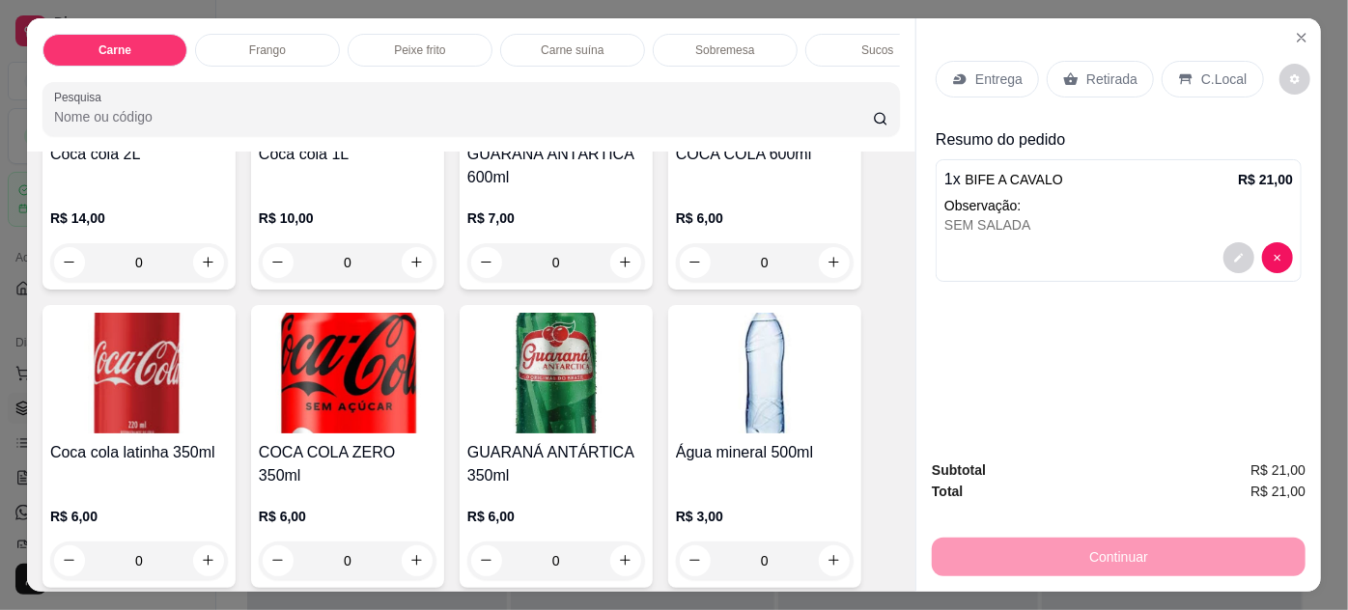
click at [191, 369] on img at bounding box center [139, 373] width 178 height 121
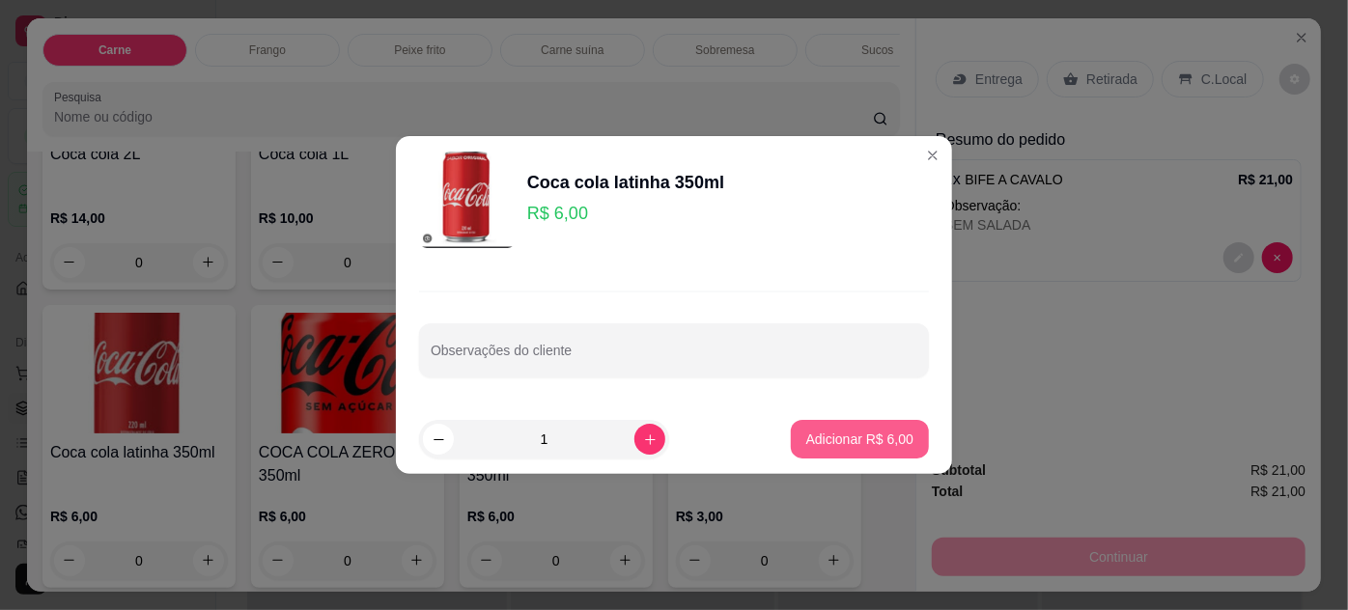
click at [851, 431] on p "Adicionar R$ 6,00" at bounding box center [860, 439] width 107 height 19
type input "1"
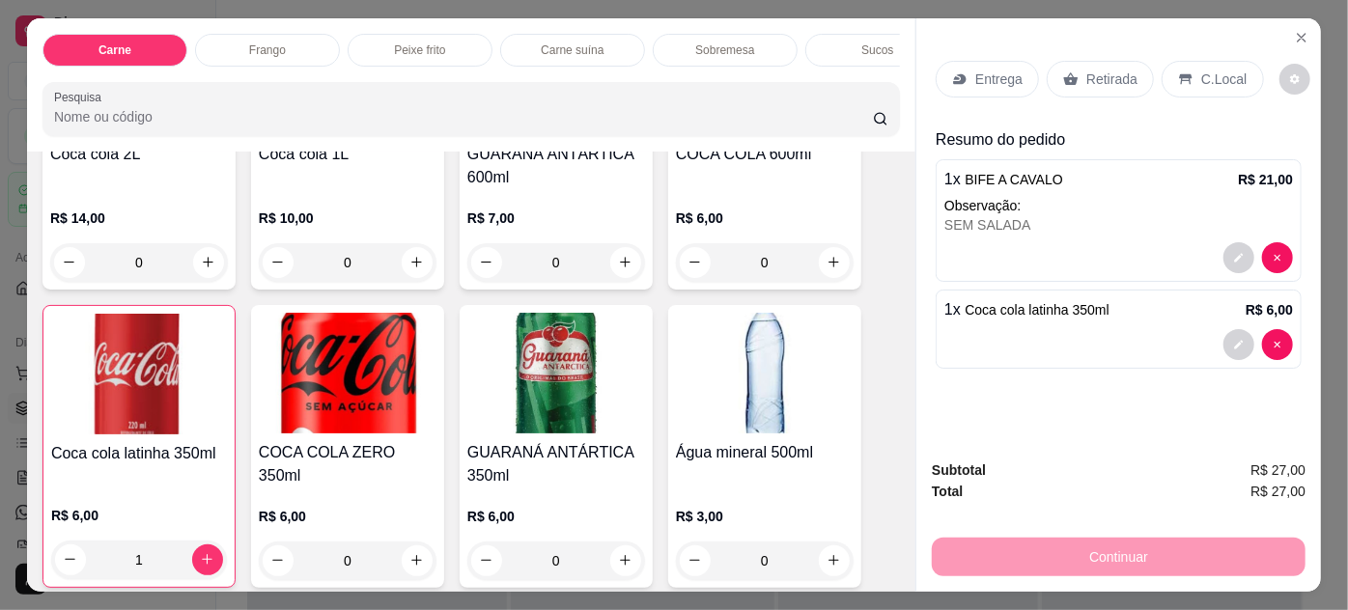
click at [1087, 72] on p "Retirada" at bounding box center [1112, 79] width 51 height 19
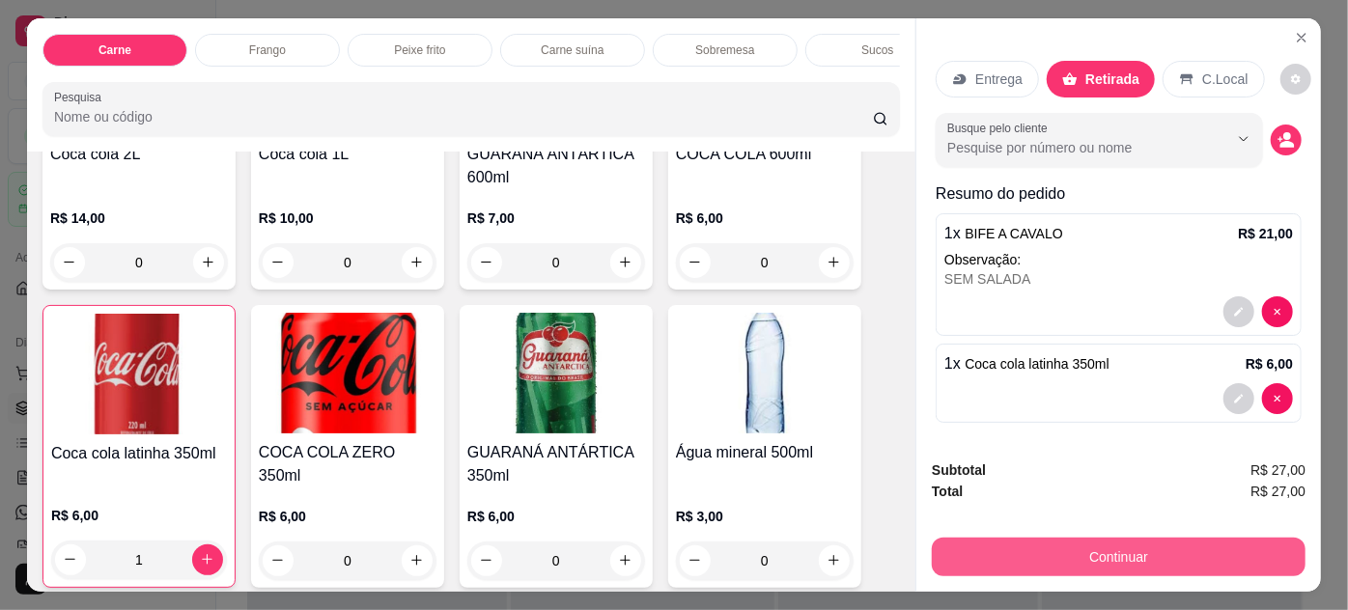
click at [1062, 549] on button "Continuar" at bounding box center [1119, 557] width 374 height 39
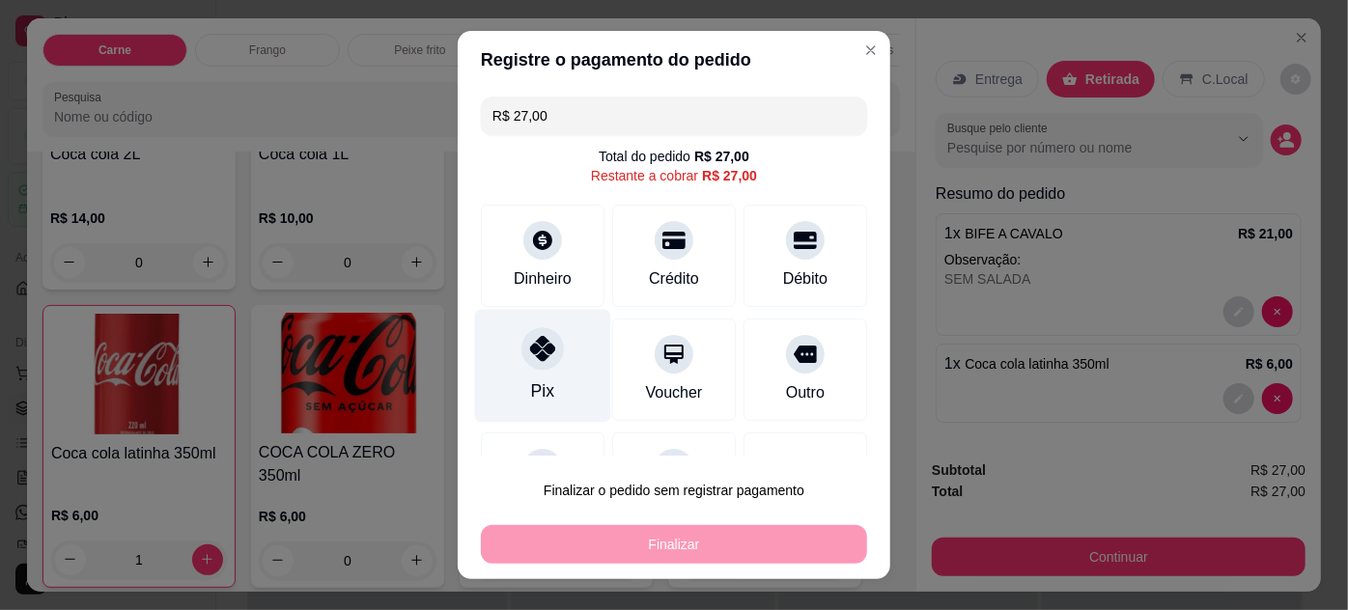
click at [519, 370] on div "Pix" at bounding box center [543, 365] width 136 height 113
type input "R$ 0,00"
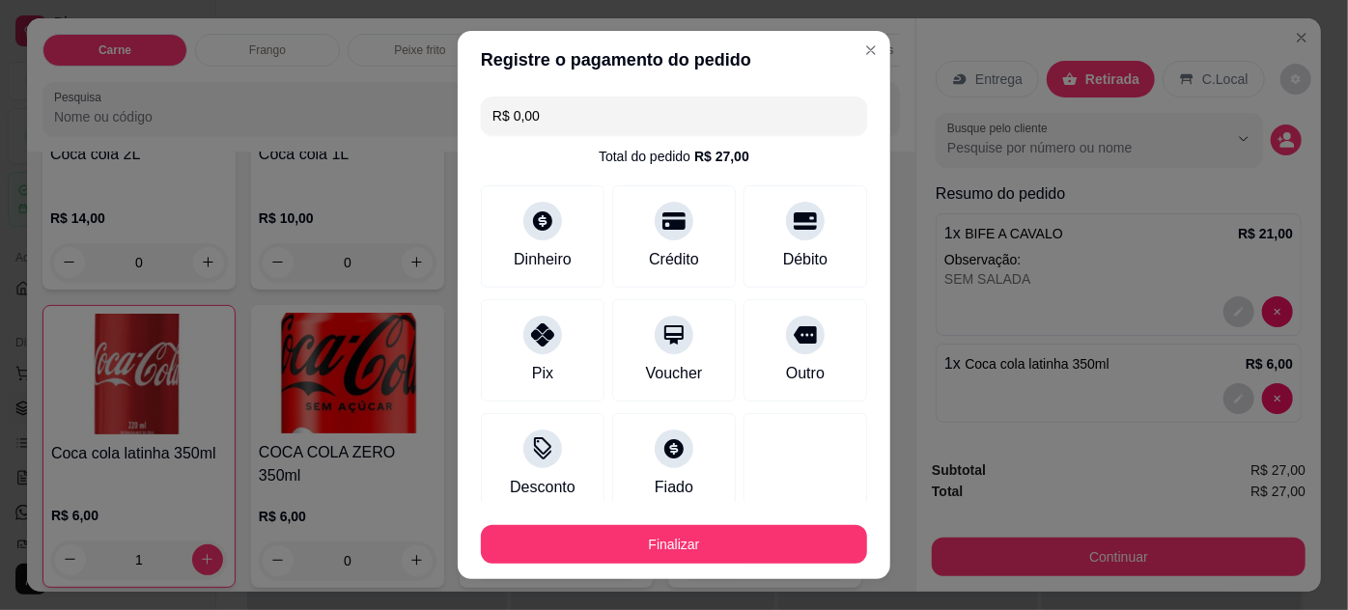
click at [650, 563] on footer "Finalizar" at bounding box center [674, 540] width 433 height 77
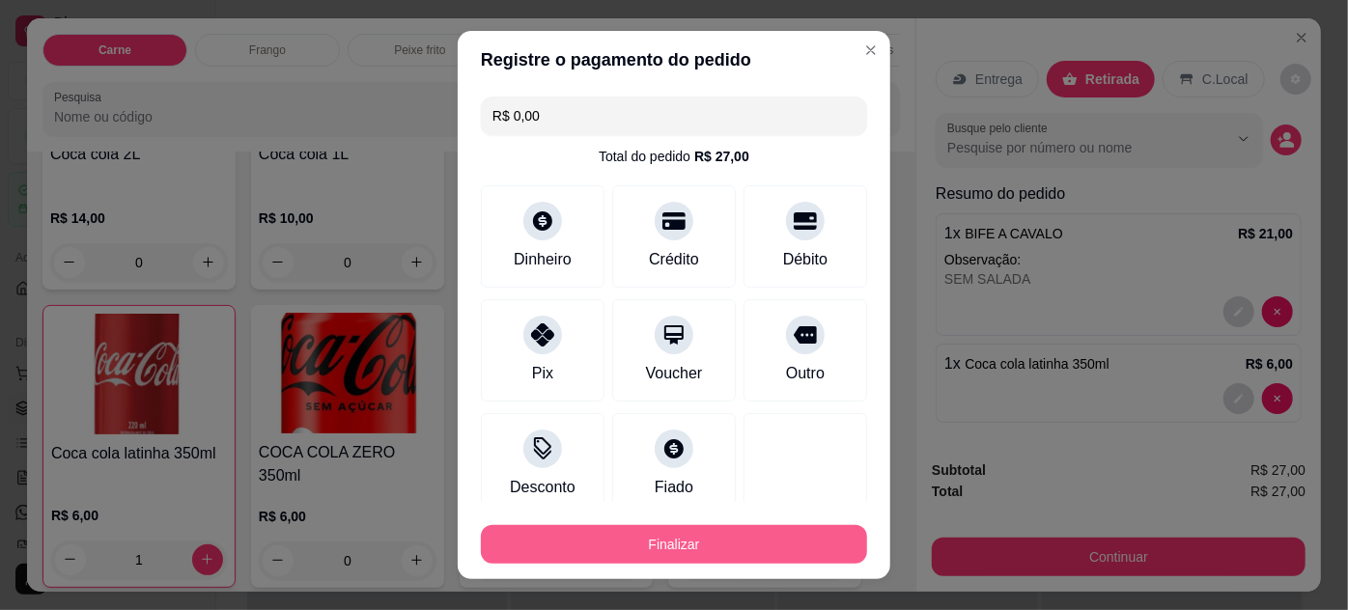
click at [643, 552] on button "Finalizar" at bounding box center [674, 544] width 386 height 39
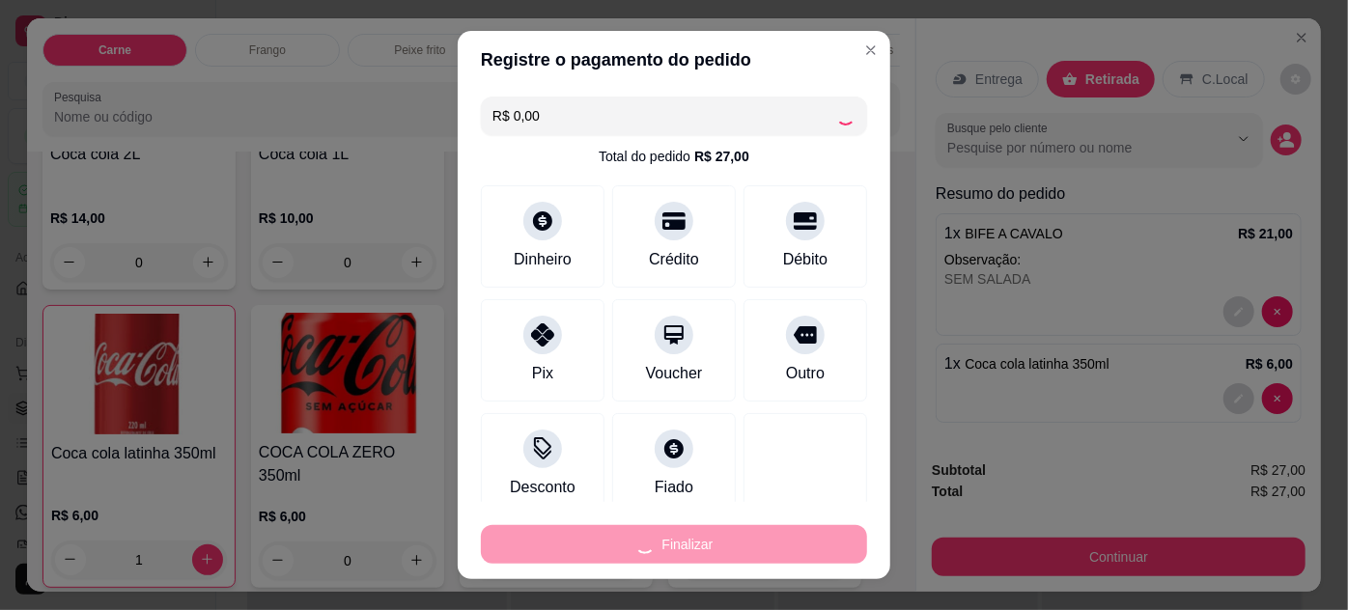
type input "0"
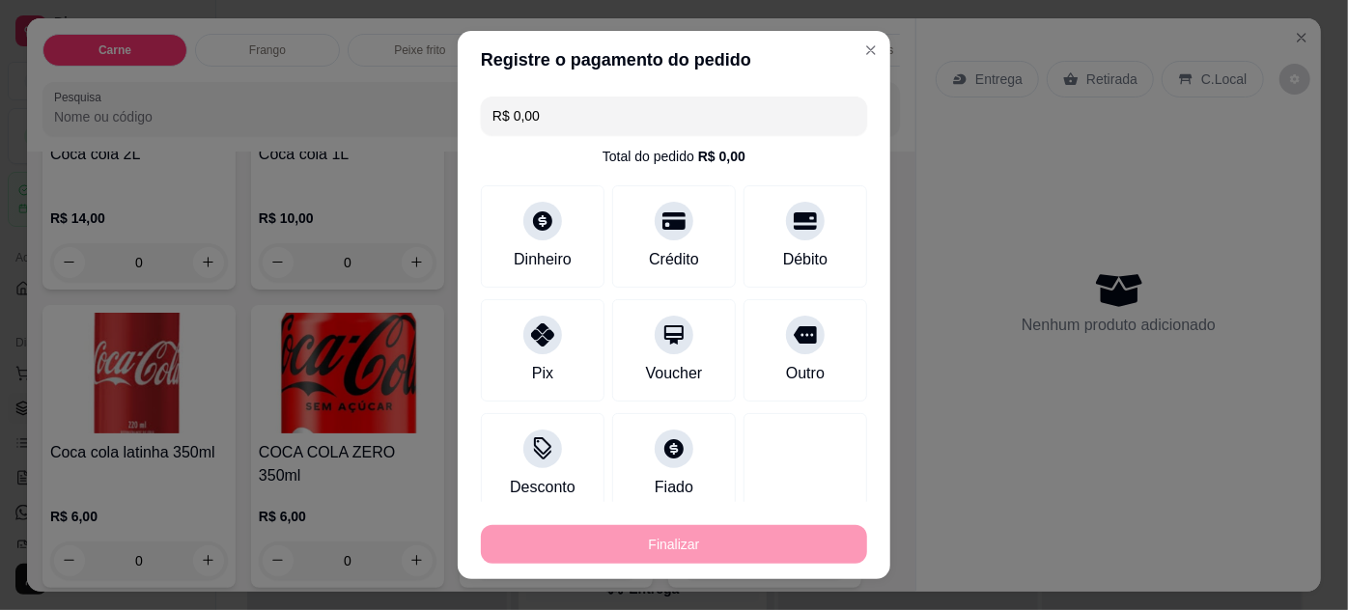
type input "-R$ 27,00"
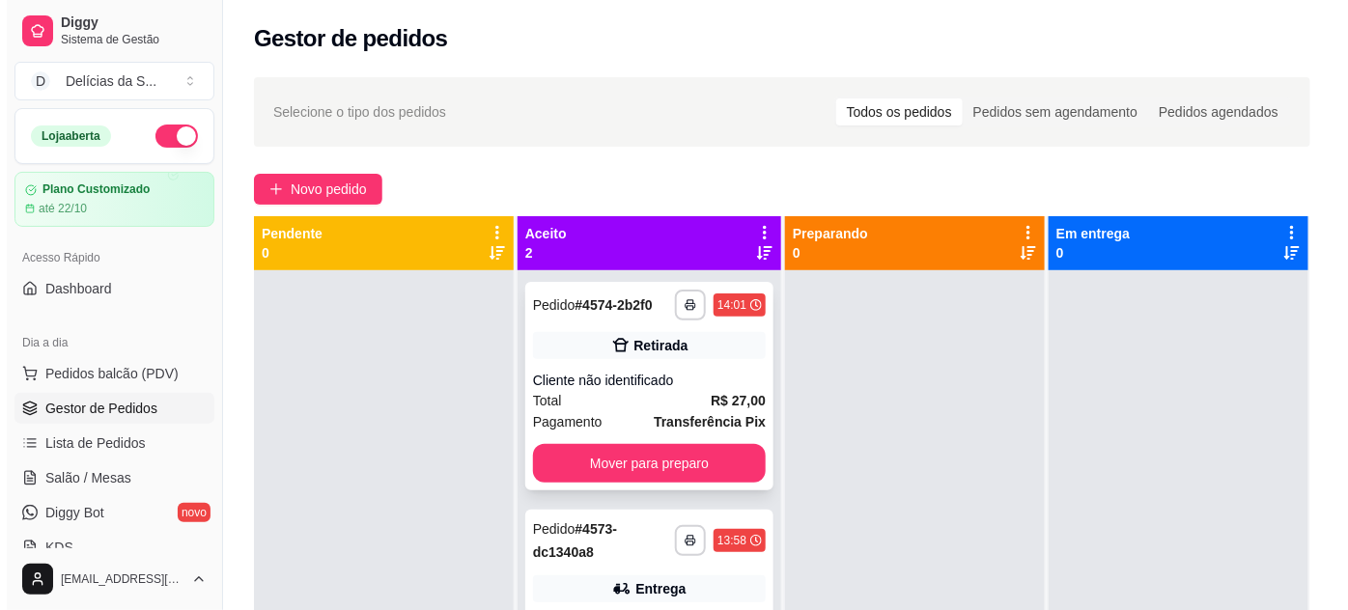
scroll to position [54, 0]
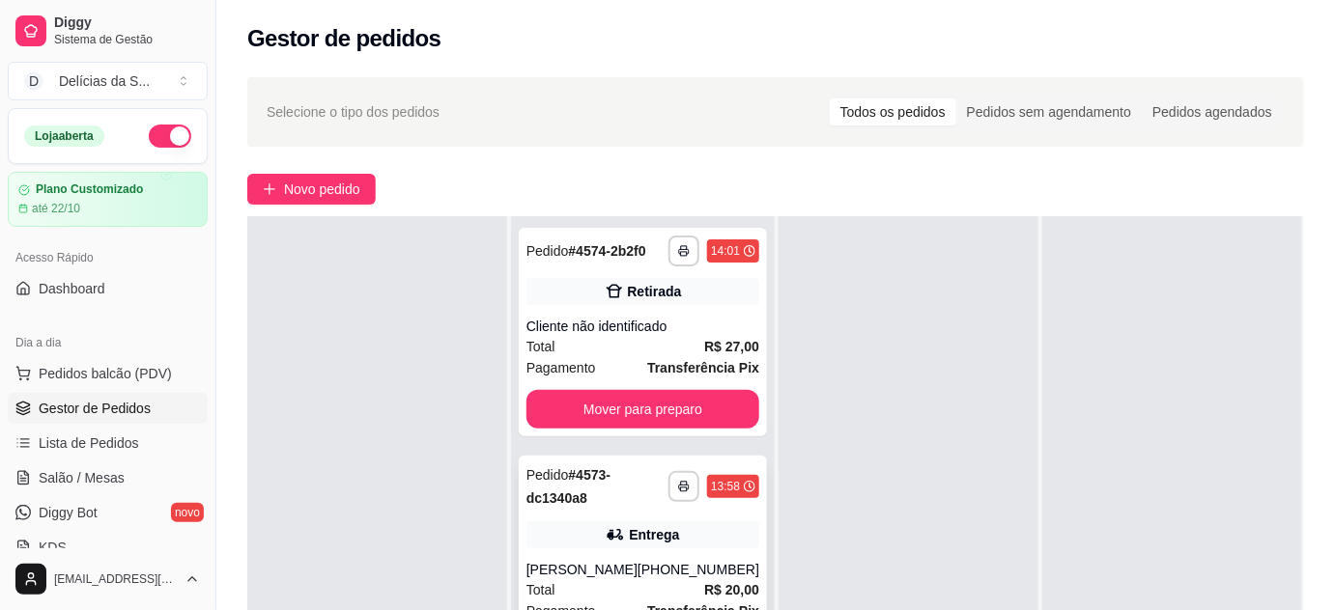
click at [600, 529] on div "Entrega" at bounding box center [642, 535] width 233 height 27
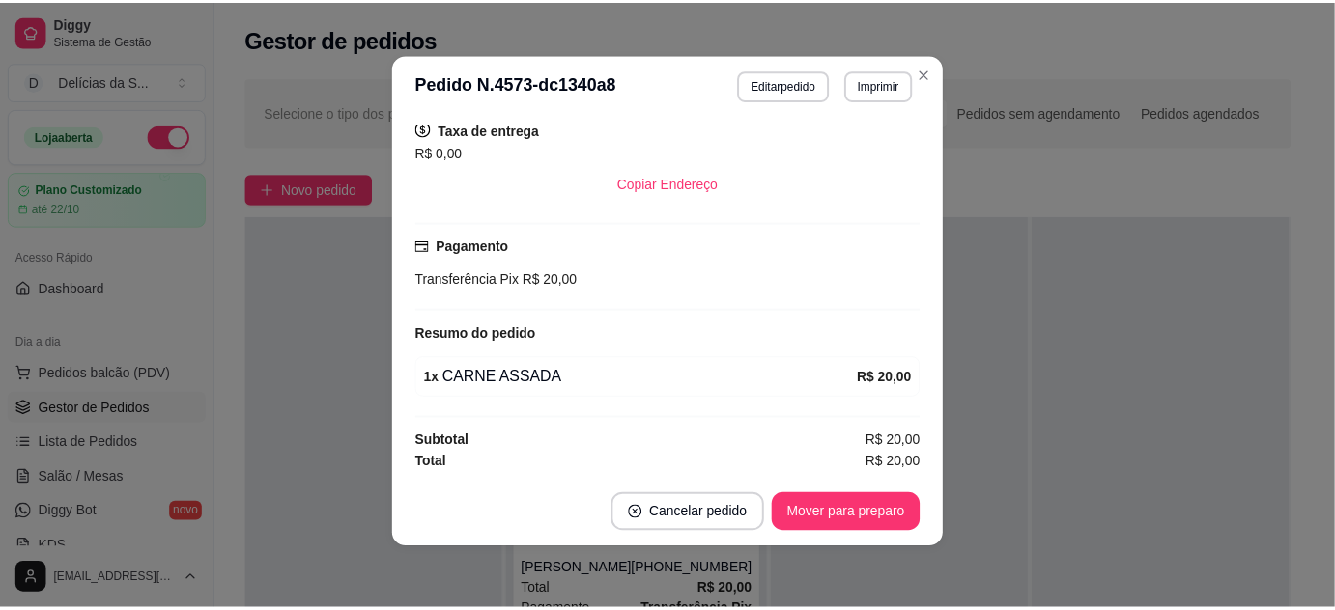
scroll to position [248, 0]
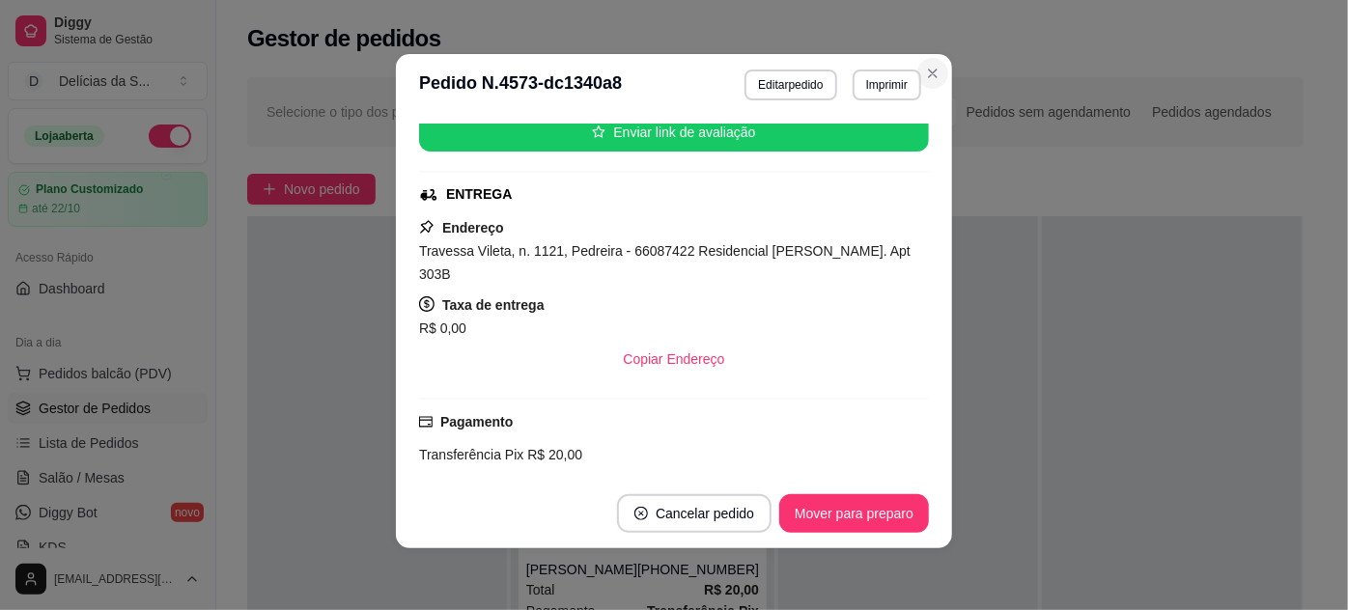
click at [823, 228] on section "**********" at bounding box center [674, 301] width 556 height 495
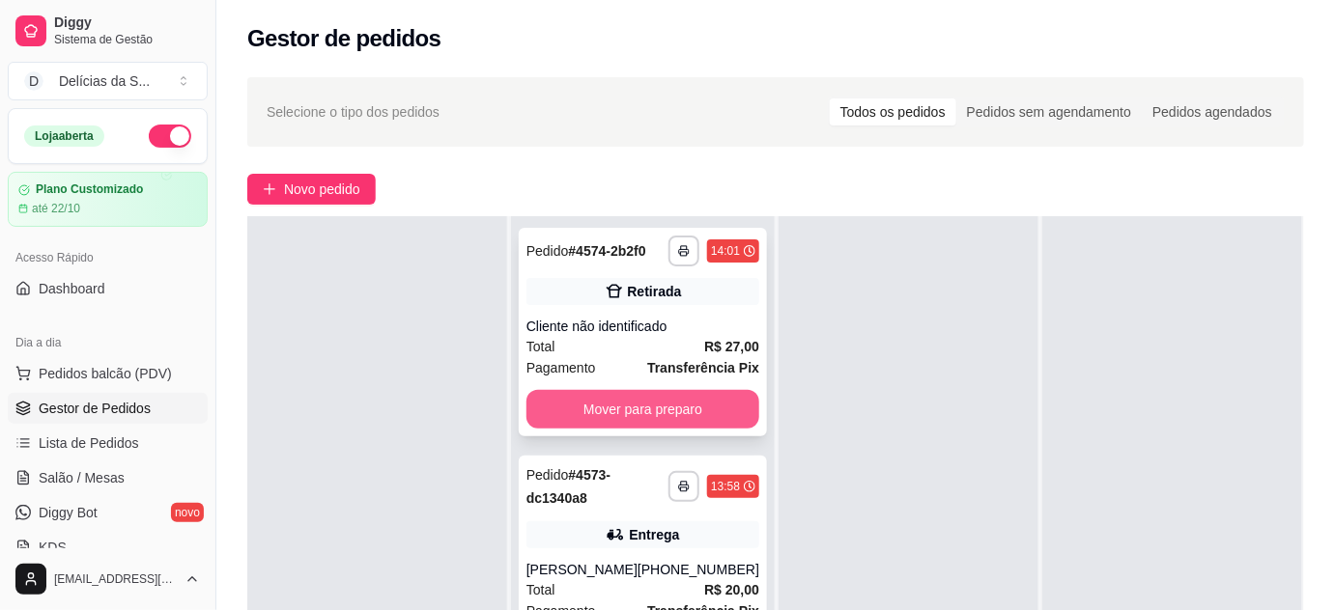
scroll to position [294, 0]
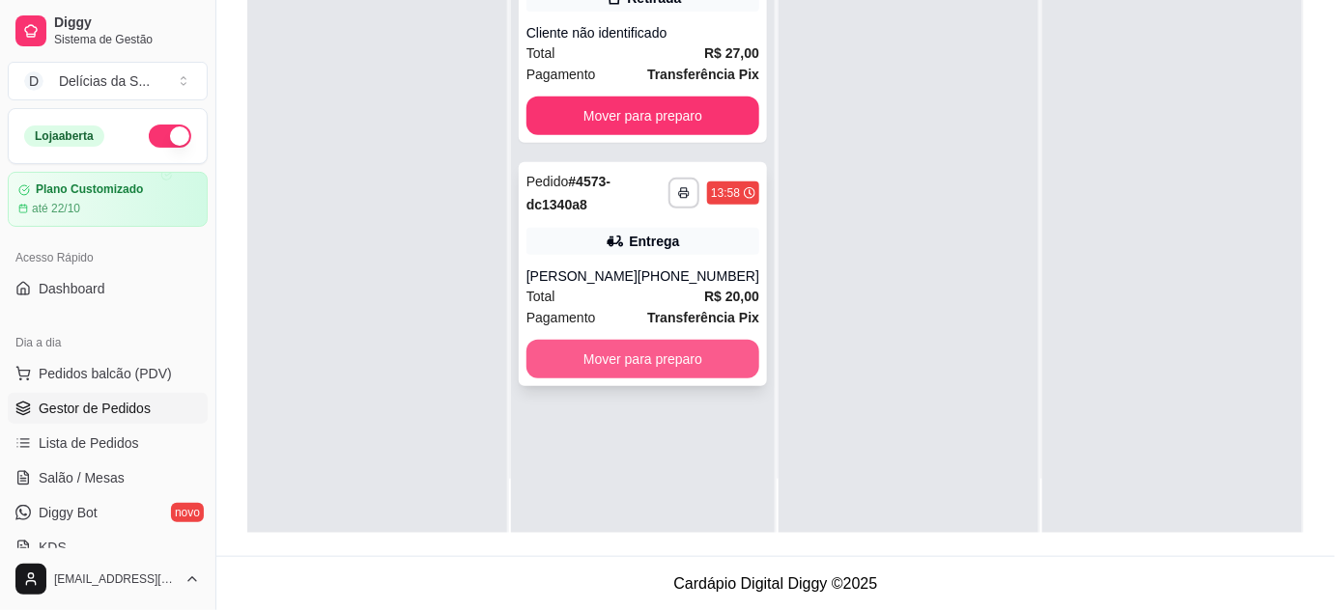
click at [679, 359] on button "Mover para preparo" at bounding box center [642, 359] width 233 height 39
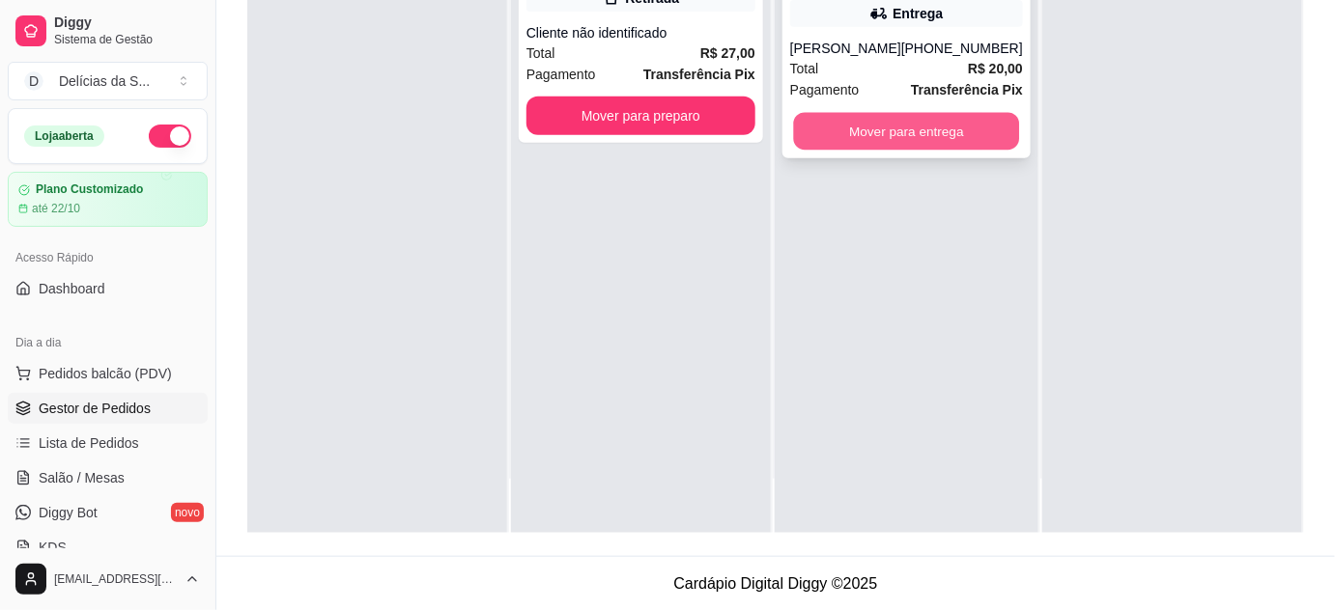
click at [943, 131] on button "Mover para entrega" at bounding box center [906, 132] width 226 height 38
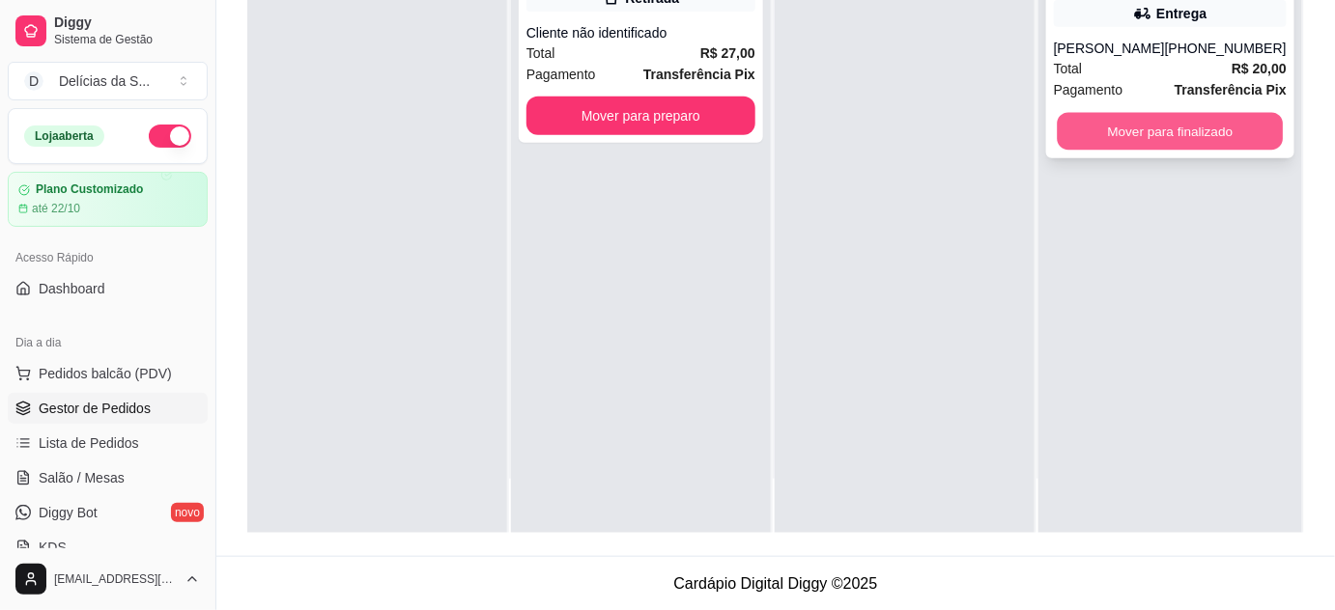
click at [1161, 133] on button "Mover para finalizado" at bounding box center [1170, 132] width 226 height 38
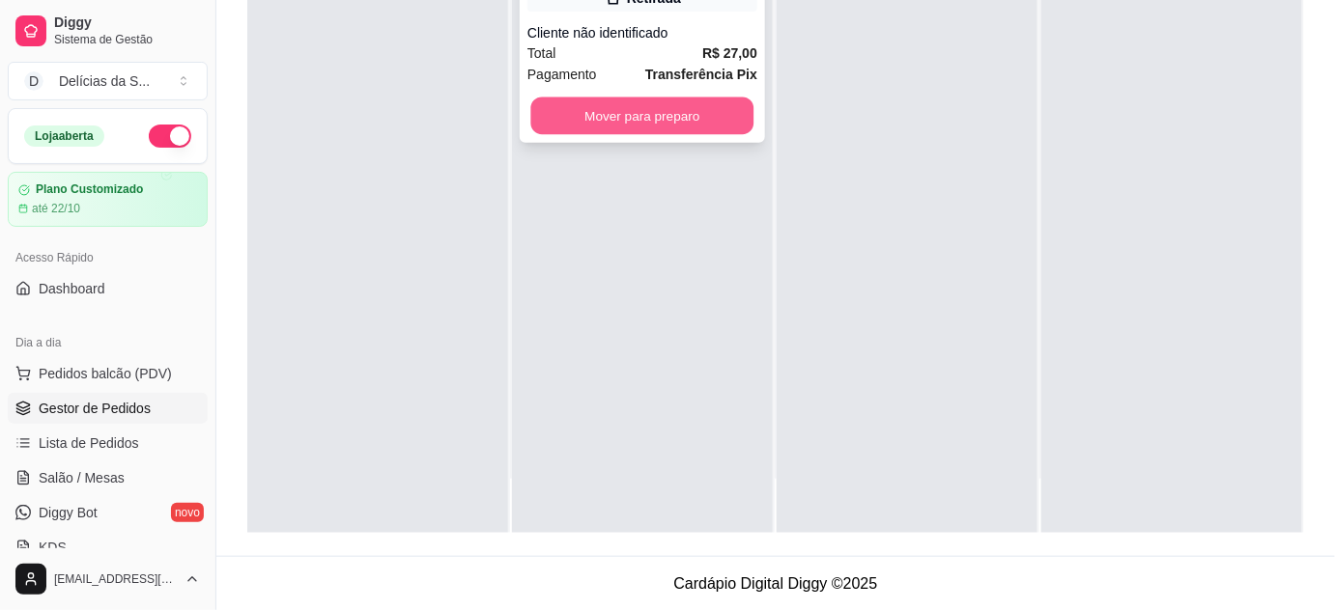
click at [647, 127] on button "Mover para preparo" at bounding box center [642, 117] width 223 height 38
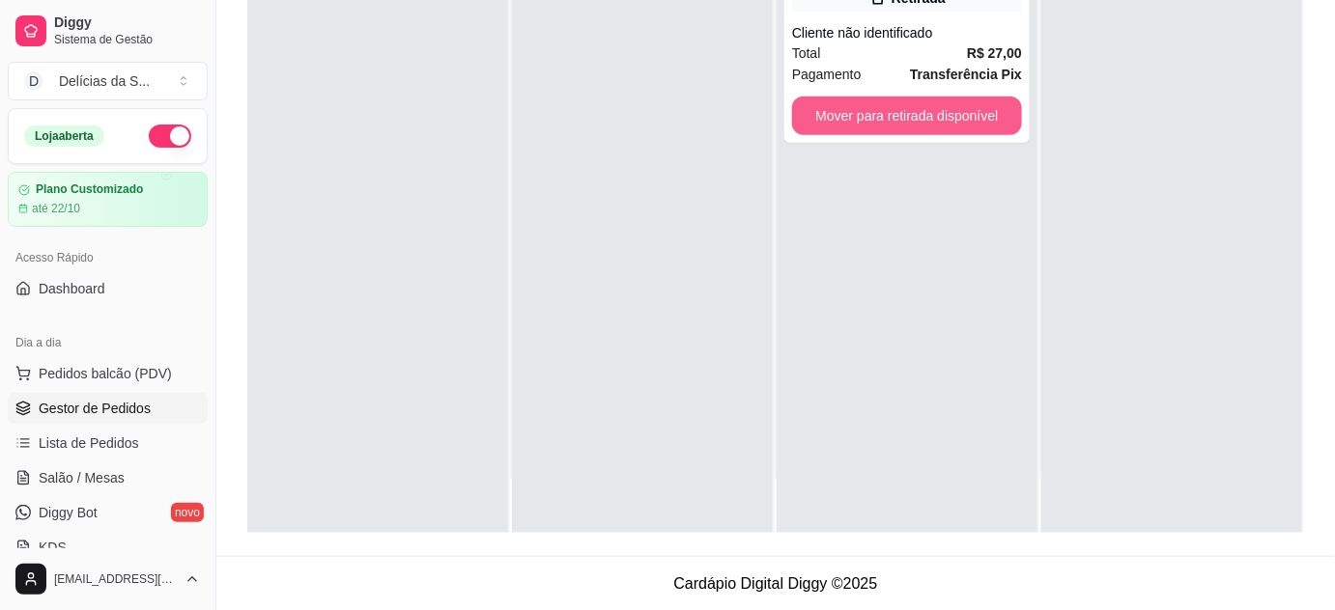
click at [842, 127] on button "Mover para retirada disponível" at bounding box center [907, 116] width 230 height 39
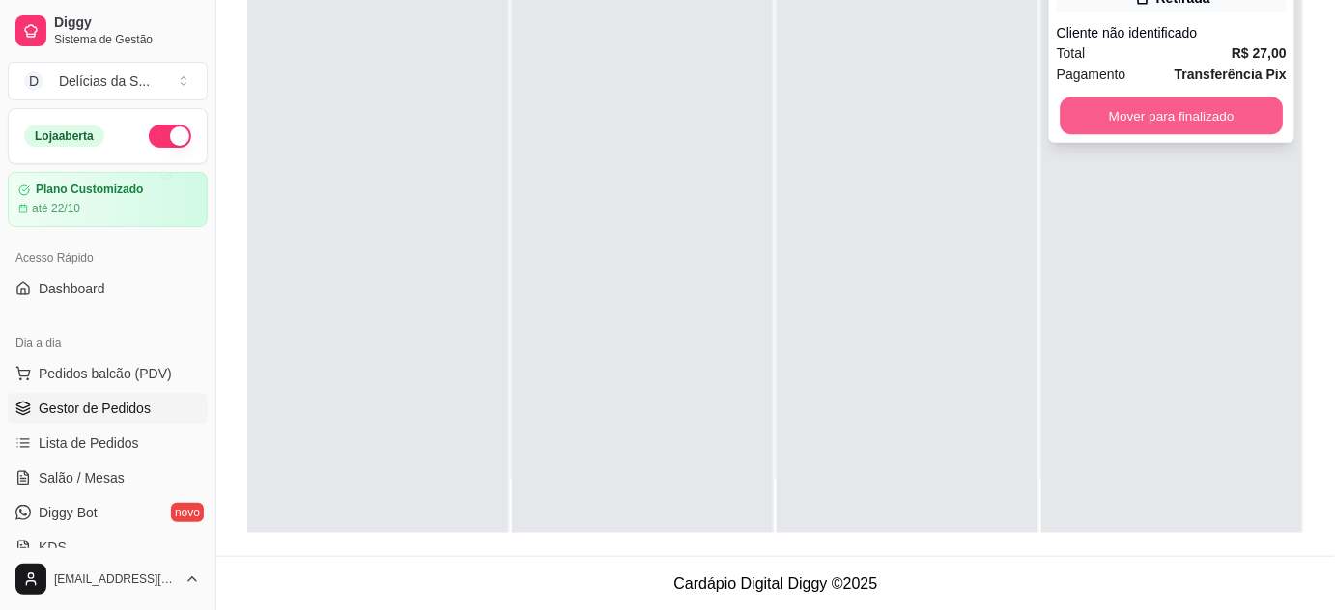
click at [1102, 111] on button "Mover para finalizado" at bounding box center [1172, 117] width 223 height 38
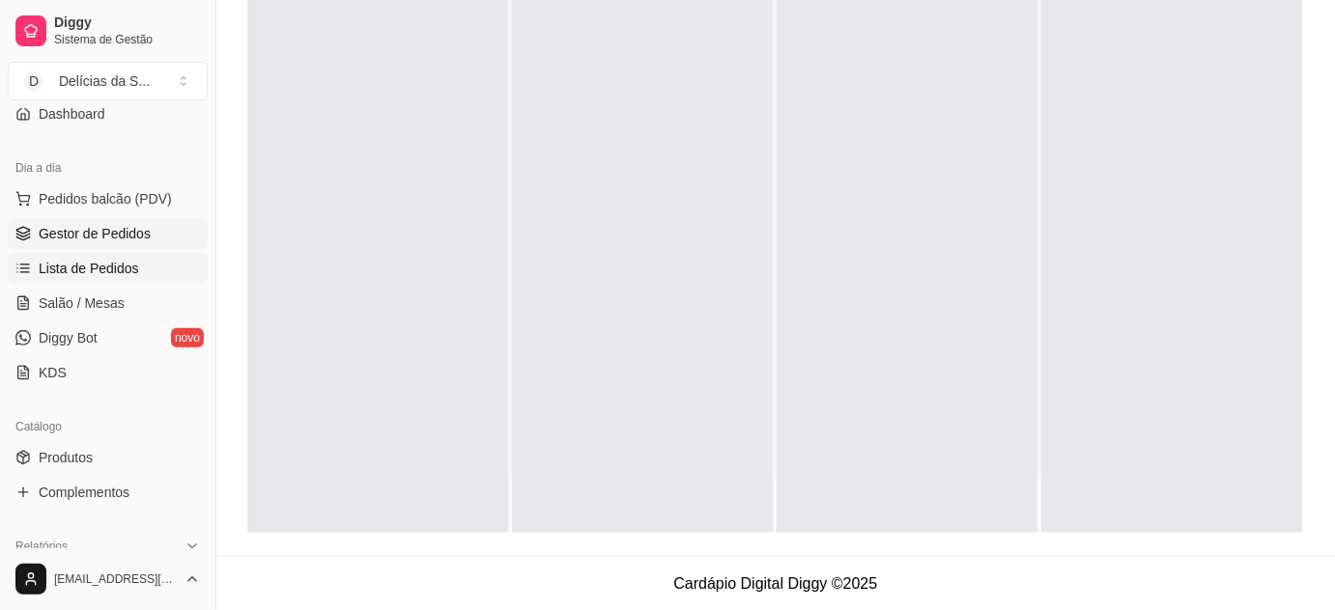
scroll to position [351, 0]
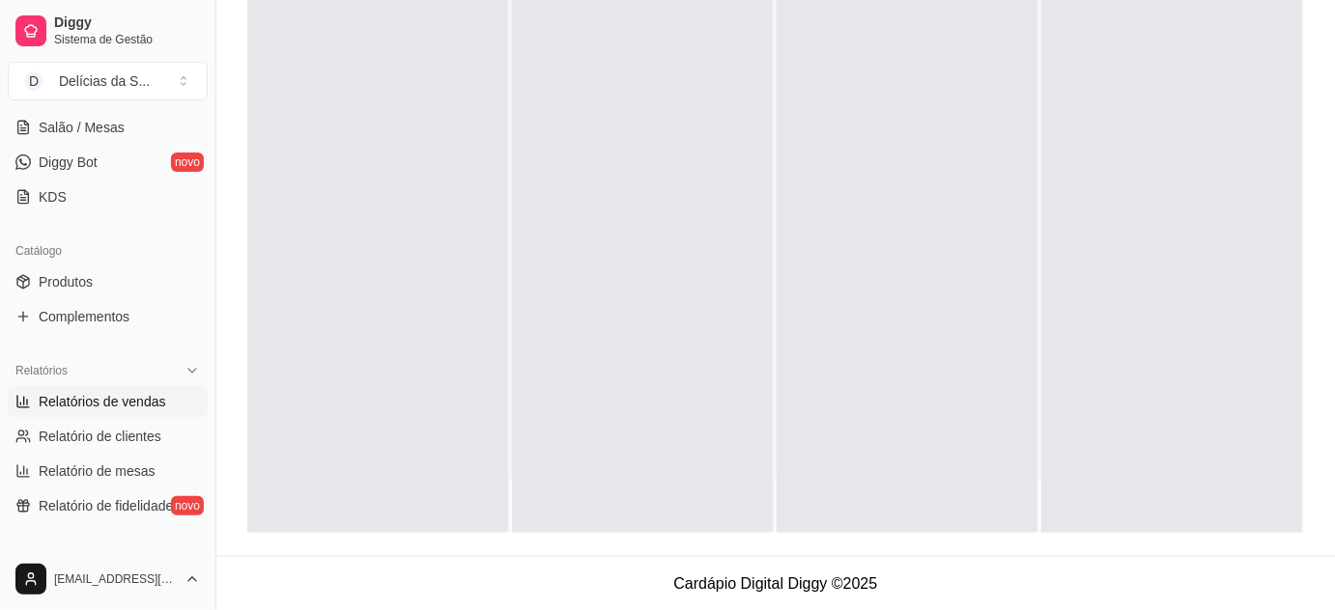
click at [116, 401] on span "Relatórios de vendas" at bounding box center [102, 401] width 127 height 19
select select "ALL"
select select "0"
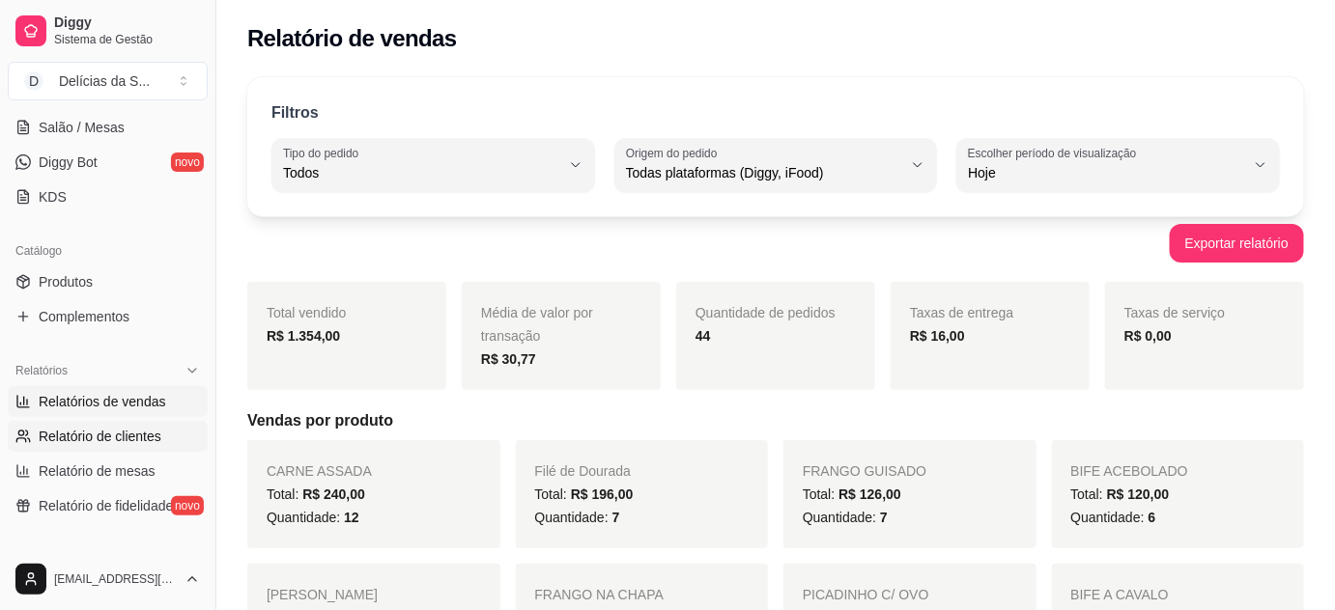
scroll to position [778, 0]
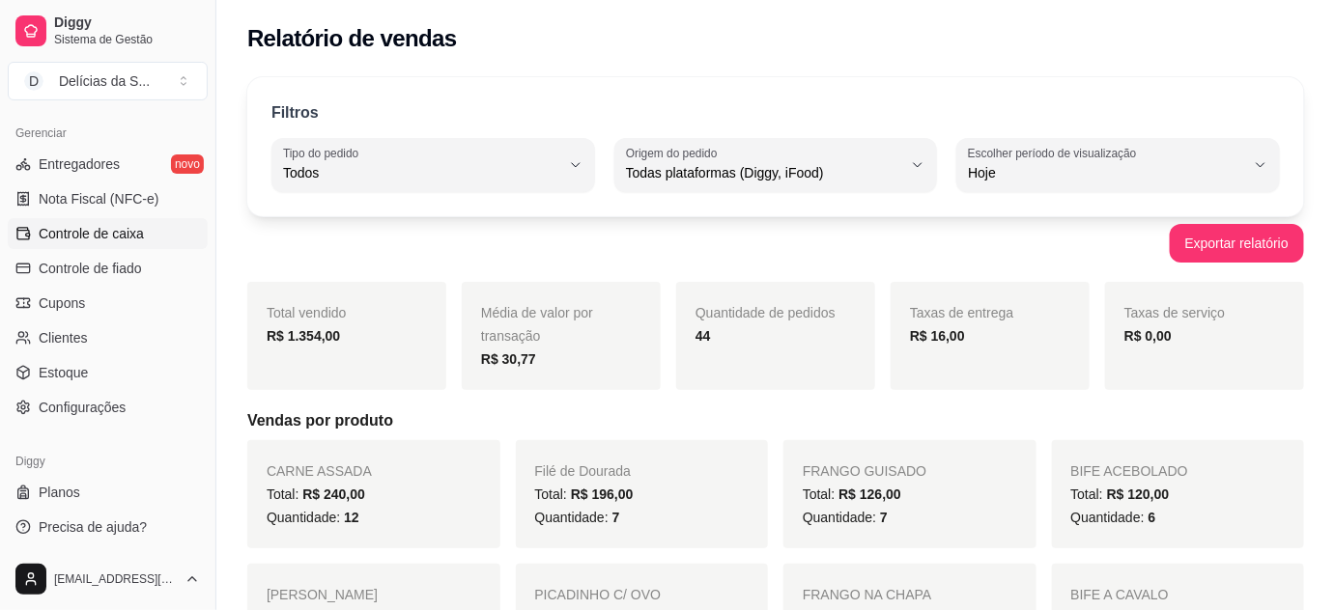
click at [130, 228] on span "Controle de caixa" at bounding box center [91, 233] width 105 height 19
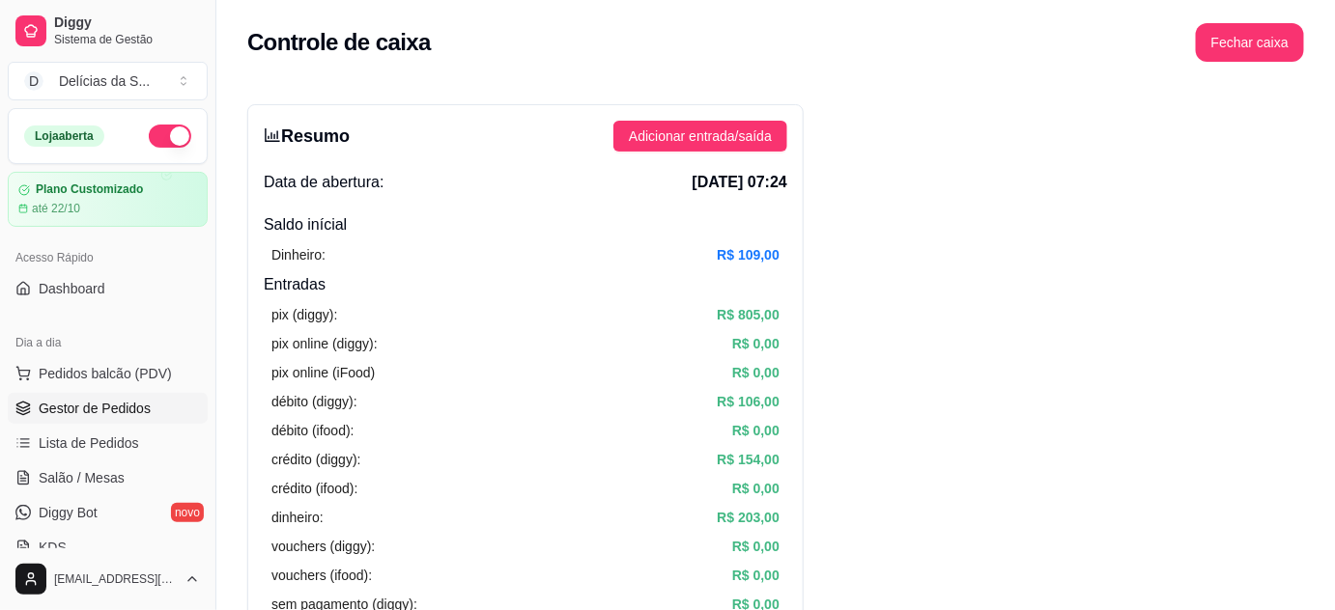
scroll to position [351, 0]
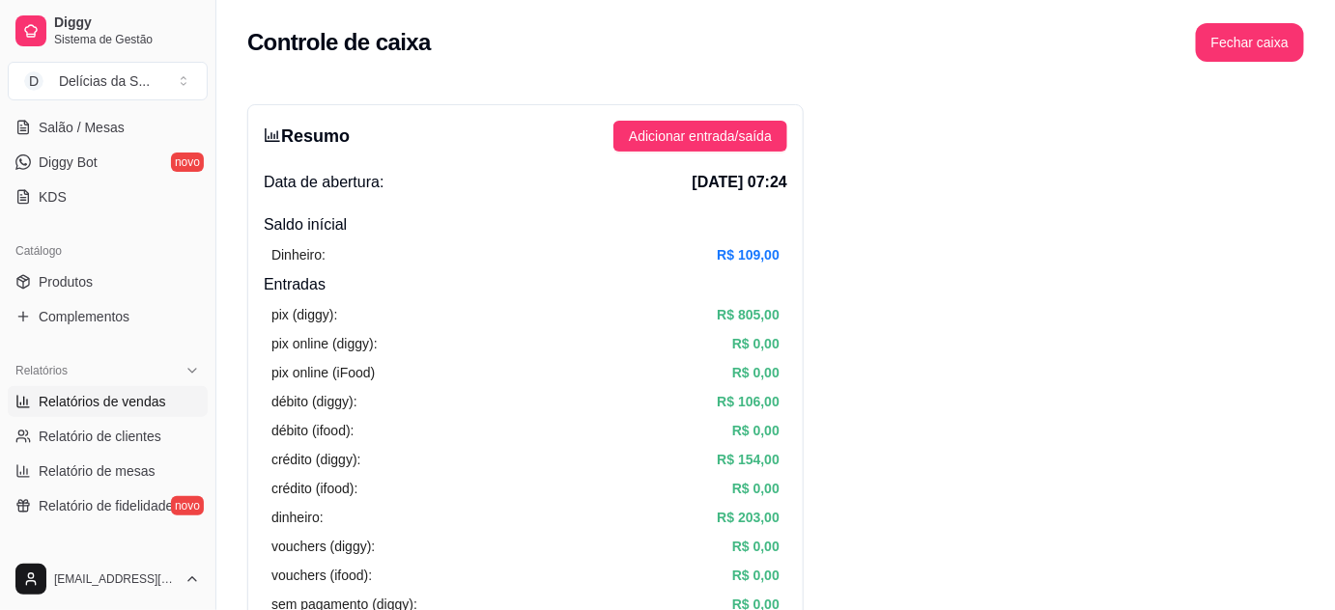
click at [127, 404] on span "Relatórios de vendas" at bounding box center [102, 401] width 127 height 19
select select "ALL"
select select "0"
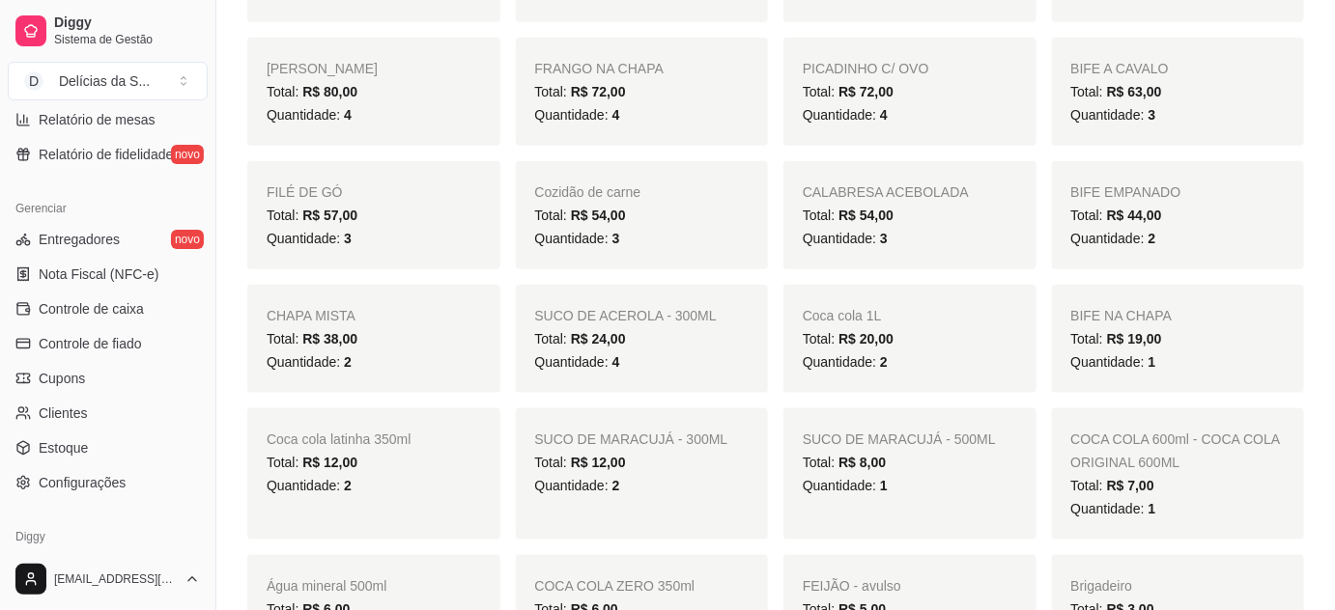
scroll to position [351, 0]
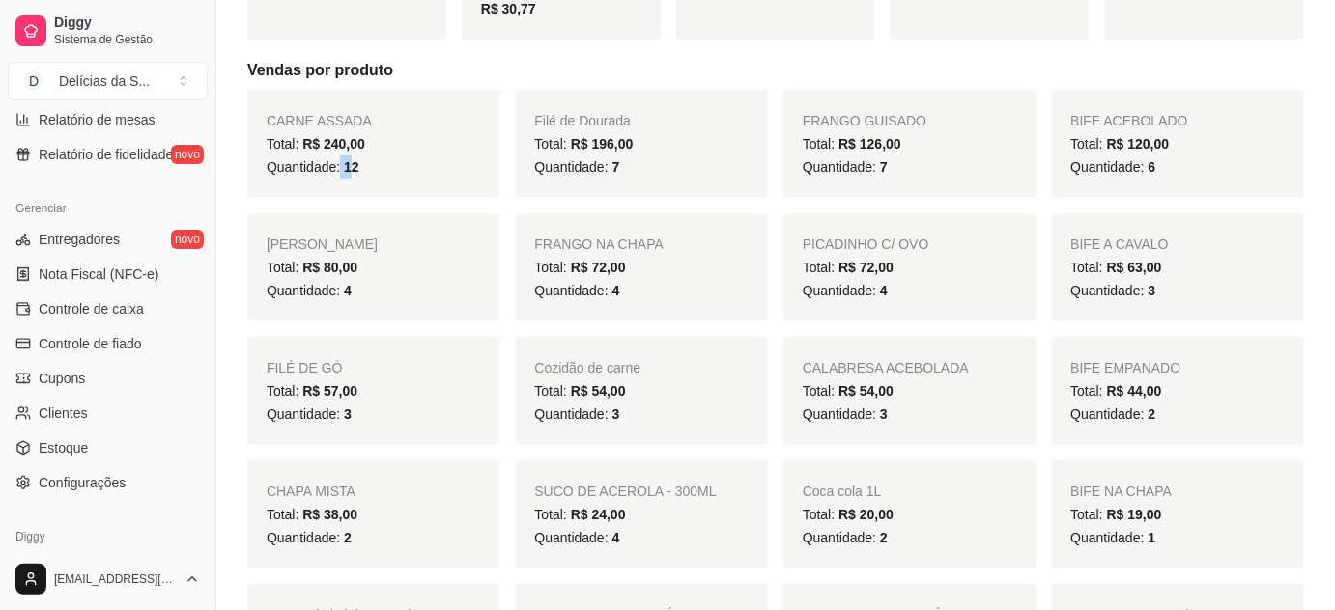
drag, startPoint x: 338, startPoint y: 164, endPoint x: 353, endPoint y: 169, distance: 15.3
click at [353, 169] on span "Quantidade: 12" at bounding box center [313, 166] width 93 height 15
drag, startPoint x: 596, startPoint y: 167, endPoint x: 637, endPoint y: 173, distance: 41.9
click at [637, 173] on div "Quantidade: 7" at bounding box center [642, 167] width 214 height 23
drag, startPoint x: 874, startPoint y: 170, endPoint x: 892, endPoint y: 170, distance: 18.4
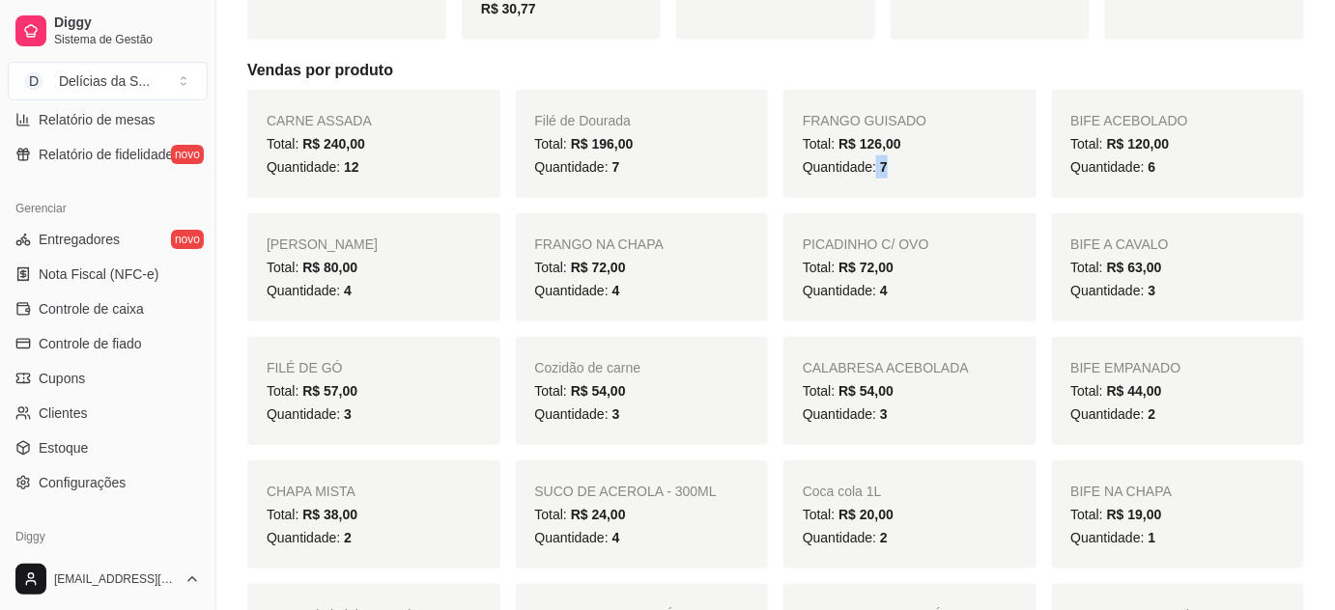
click at [892, 170] on div "Quantidade: 7" at bounding box center [910, 167] width 214 height 23
drag, startPoint x: 1146, startPoint y: 166, endPoint x: 1161, endPoint y: 169, distance: 15.7
click at [1161, 169] on div "Quantidade: 6" at bounding box center [1178, 167] width 214 height 23
drag, startPoint x: 340, startPoint y: 289, endPoint x: 358, endPoint y: 296, distance: 19.6
click at [358, 296] on div "Quantidade: 4" at bounding box center [374, 290] width 214 height 23
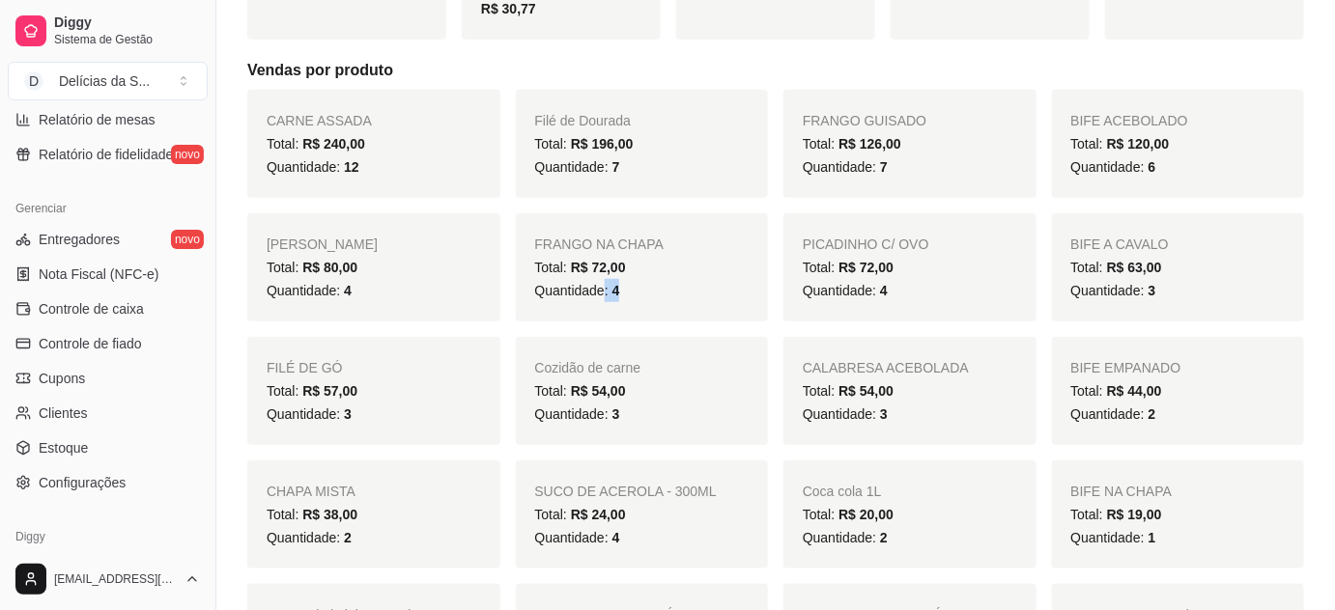
drag, startPoint x: 604, startPoint y: 291, endPoint x: 624, endPoint y: 293, distance: 20.4
click at [624, 293] on div "Quantidade: 4" at bounding box center [642, 290] width 214 height 23
drag, startPoint x: 865, startPoint y: 277, endPoint x: 894, endPoint y: 288, distance: 30.9
click at [894, 288] on div "PICADINHO C/ OVO Total: R$ 72,00 Quantidade: 4" at bounding box center [909, 267] width 253 height 108
drag, startPoint x: 1147, startPoint y: 293, endPoint x: 1157, endPoint y: 293, distance: 10.6
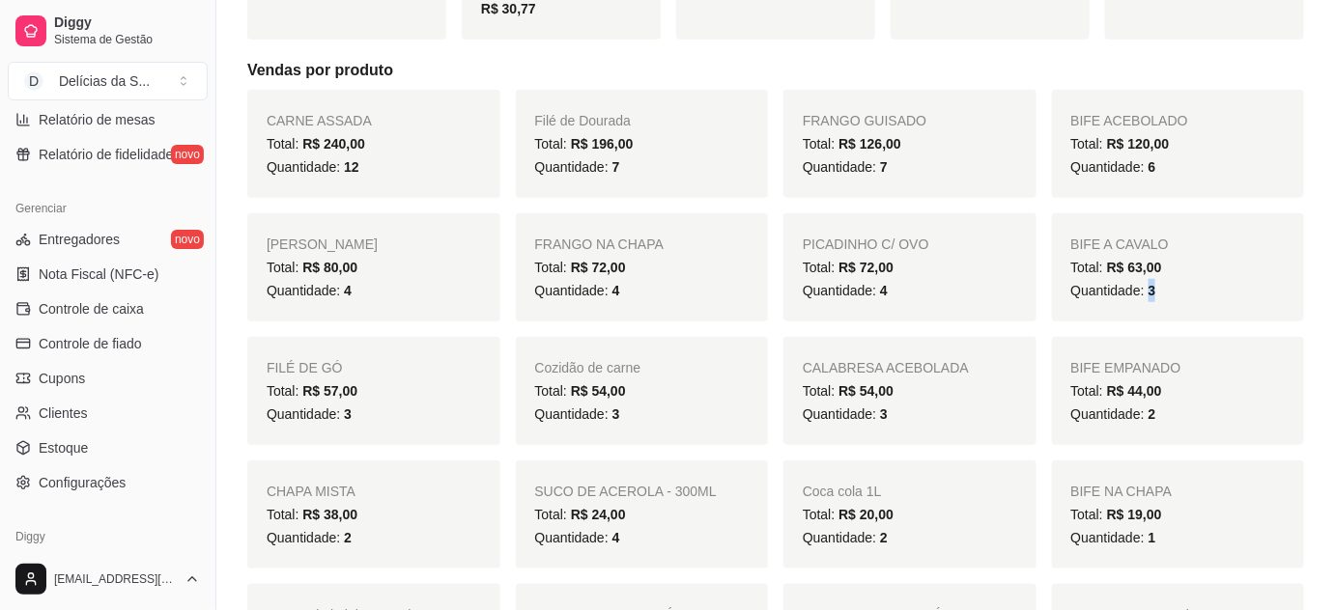
click at [1157, 293] on div "Quantidade: 3" at bounding box center [1178, 290] width 214 height 23
drag, startPoint x: 340, startPoint y: 416, endPoint x: 358, endPoint y: 419, distance: 18.6
click at [358, 419] on div "Quantidade: 3" at bounding box center [374, 414] width 214 height 23
drag, startPoint x: 591, startPoint y: 409, endPoint x: 631, endPoint y: 418, distance: 40.8
click at [631, 418] on div "Quantidade: 3" at bounding box center [642, 414] width 214 height 23
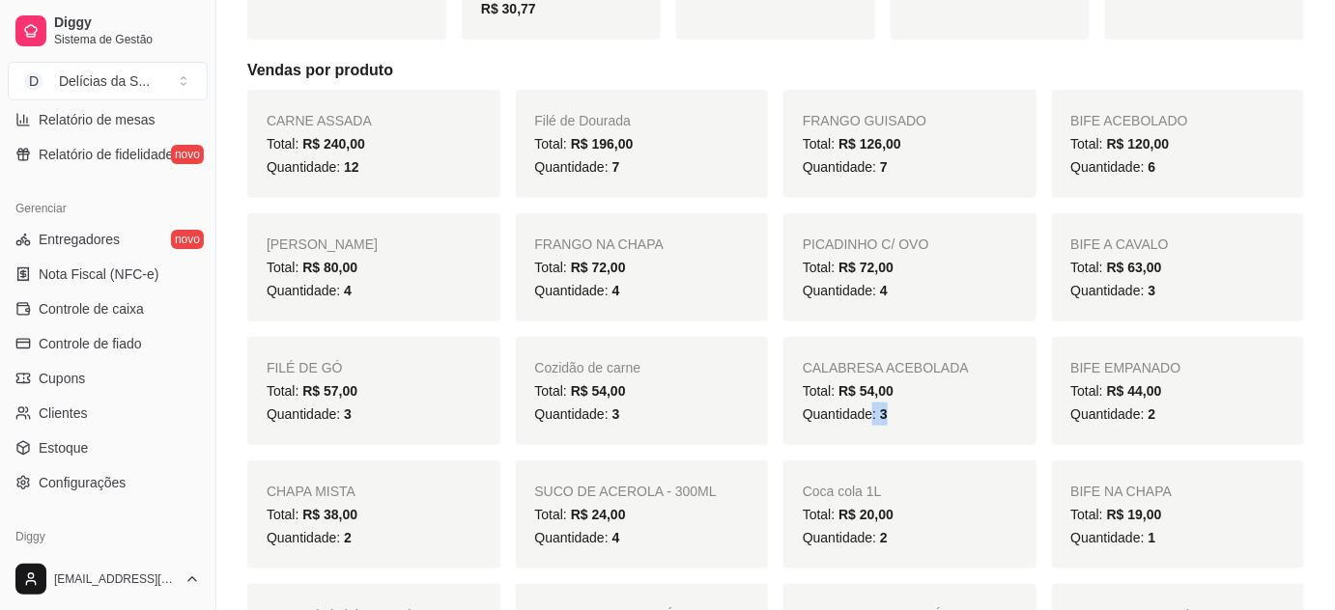
drag, startPoint x: 871, startPoint y: 416, endPoint x: 899, endPoint y: 417, distance: 28.0
click at [899, 417] on div "Quantidade: 3" at bounding box center [910, 414] width 214 height 23
drag, startPoint x: 1143, startPoint y: 416, endPoint x: 1161, endPoint y: 423, distance: 19.6
click at [1161, 423] on div "Quantidade: 2" at bounding box center [1178, 414] width 214 height 23
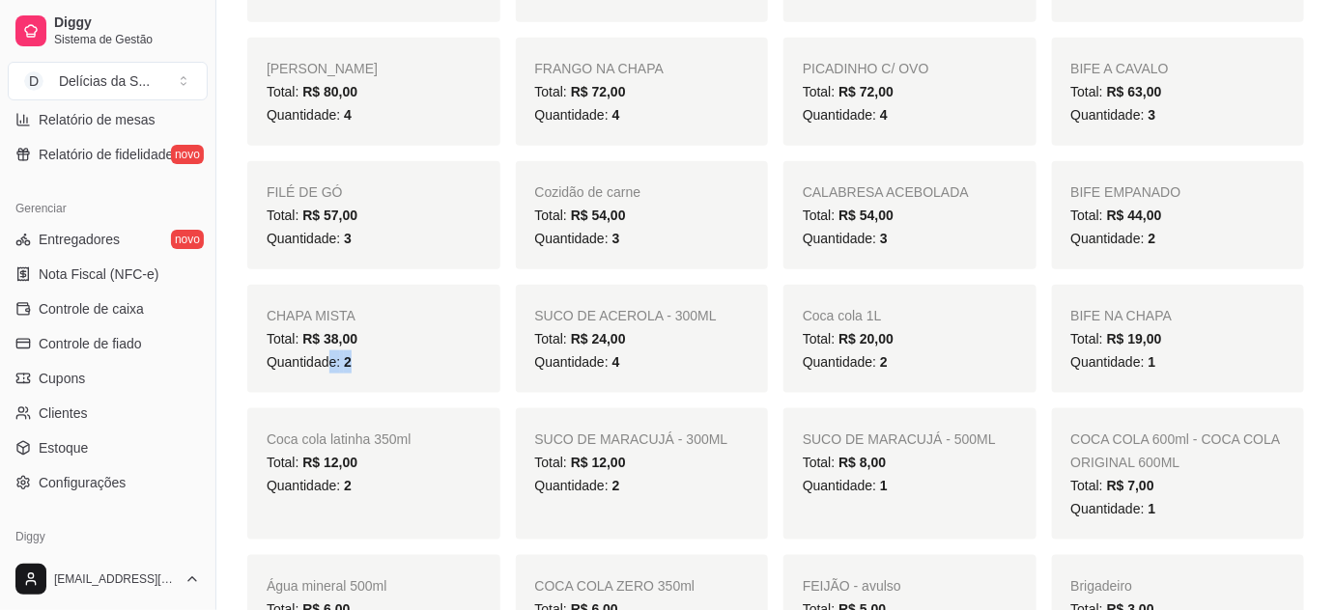
drag, startPoint x: 332, startPoint y: 366, endPoint x: 379, endPoint y: 362, distance: 46.5
click at [379, 362] on div "Quantidade: 2" at bounding box center [374, 362] width 214 height 23
drag, startPoint x: 1143, startPoint y: 366, endPoint x: 1163, endPoint y: 365, distance: 20.3
click at [1163, 365] on div "Quantidade: 1" at bounding box center [1178, 362] width 214 height 23
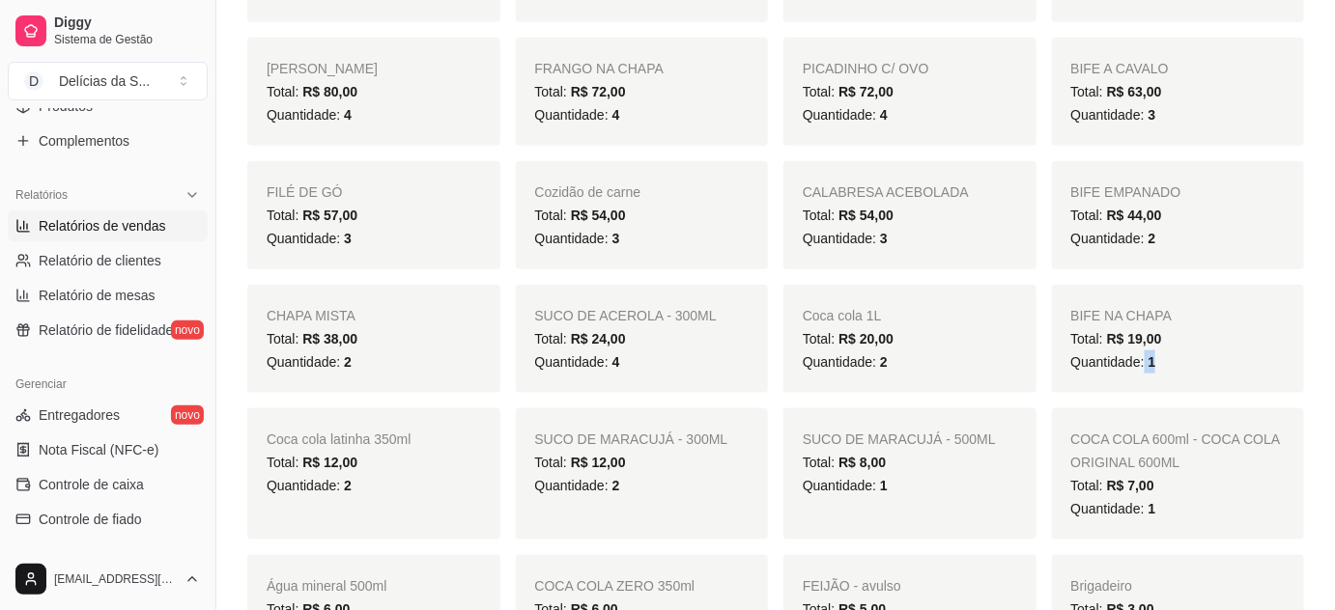
scroll to position [0, 0]
